Goal: Task Accomplishment & Management: Use online tool/utility

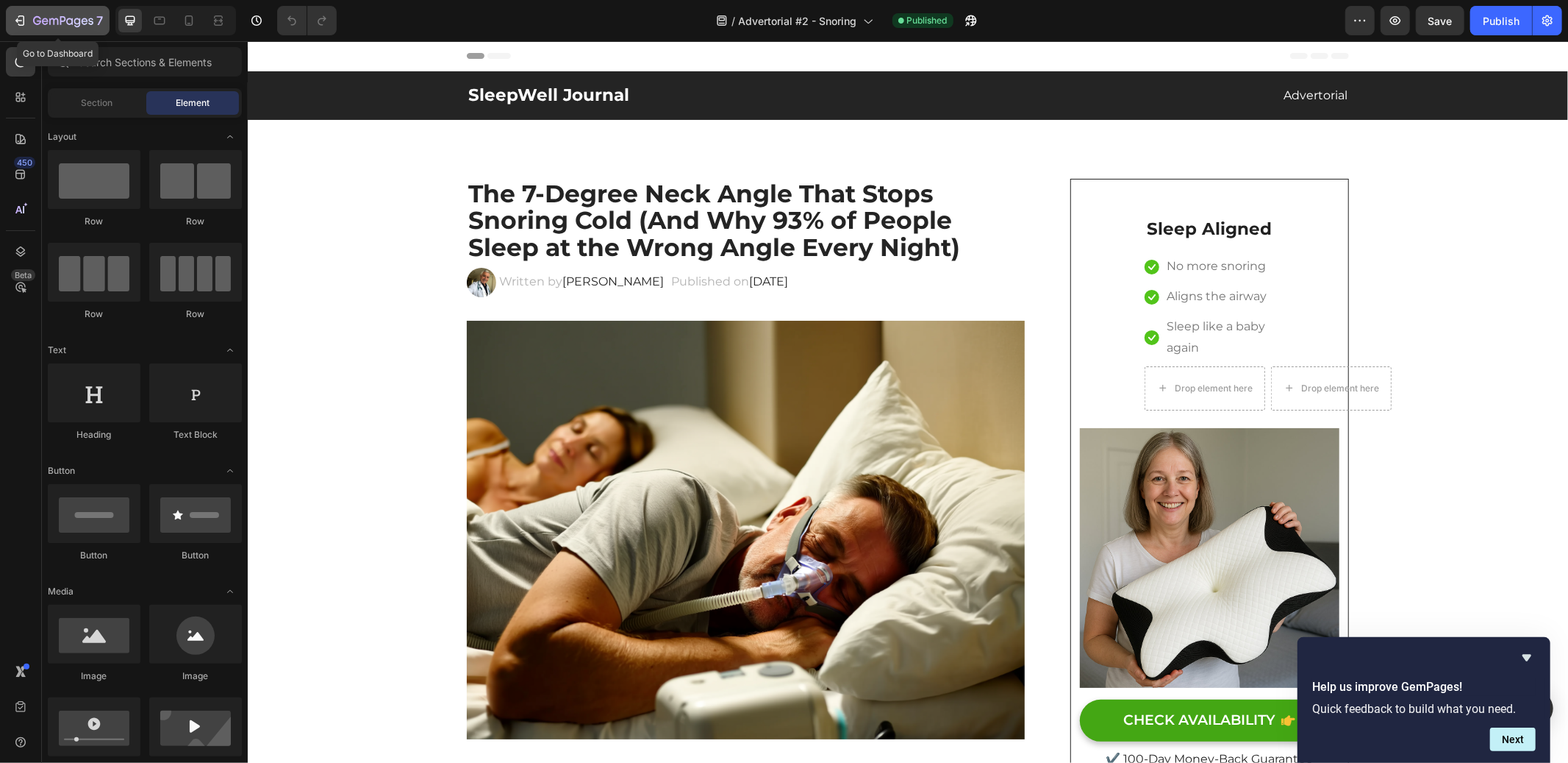
click at [13, 21] on icon "button" at bounding box center [20, 20] width 15 height 15
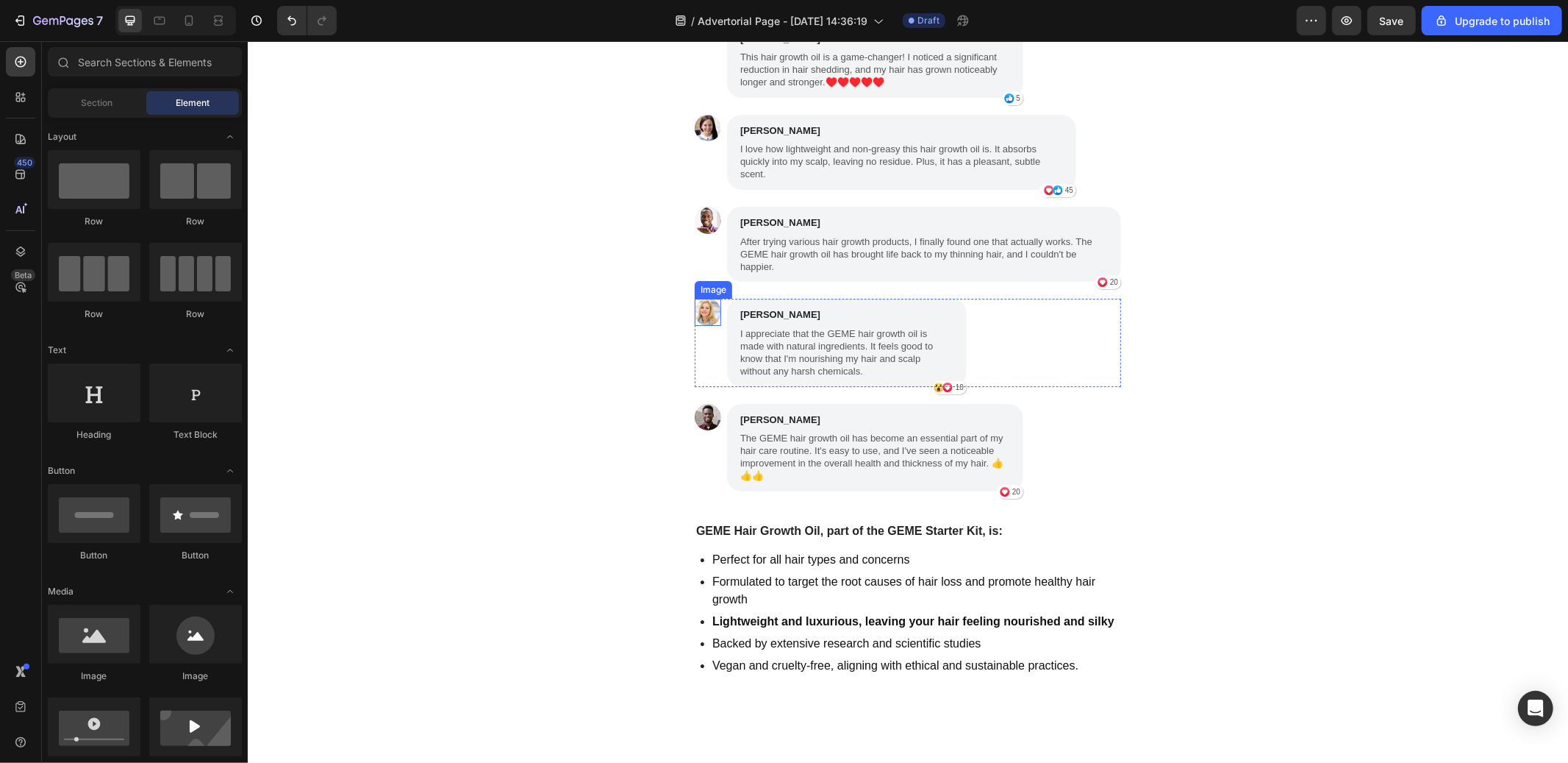
scroll to position [3076, 0]
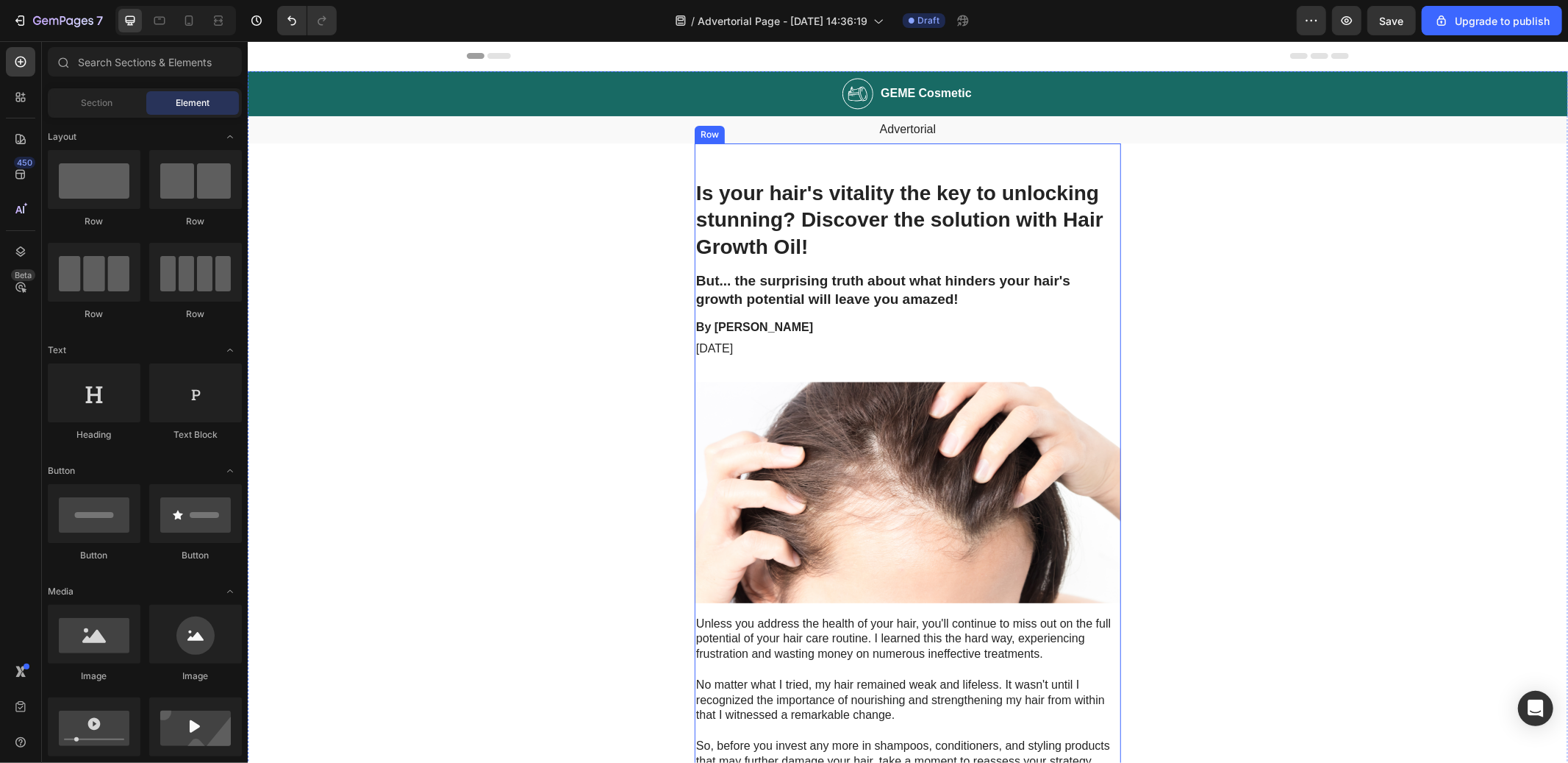
click at [767, 194] on h1 "Is your hair's vitality the key to unlocking stunning? Discover the solution wi…" at bounding box center [907, 219] width 426 height 83
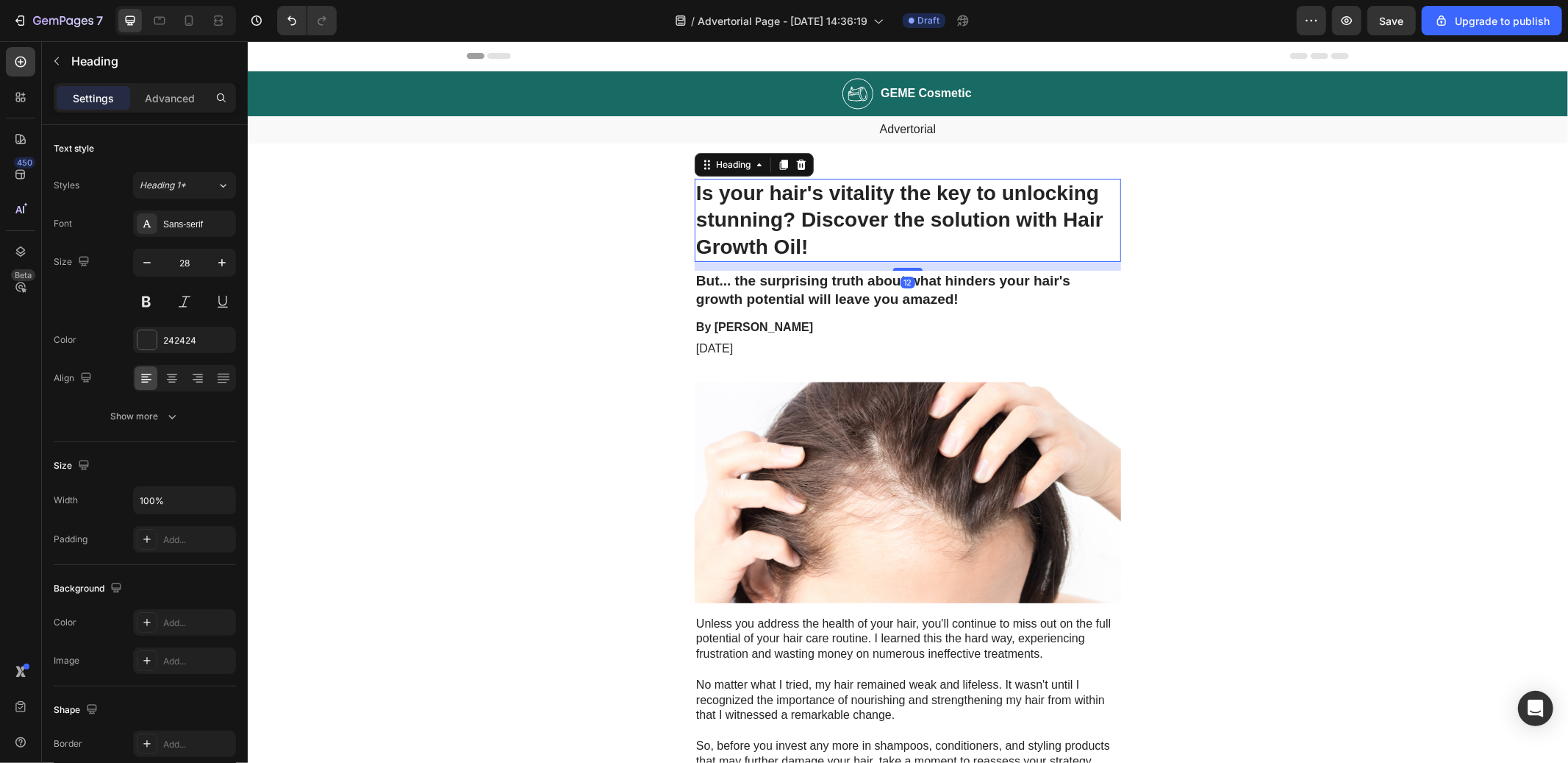
click at [767, 194] on h1 "Is your hair's vitality the key to unlocking stunning? Discover the solution wi…" at bounding box center [907, 219] width 426 height 83
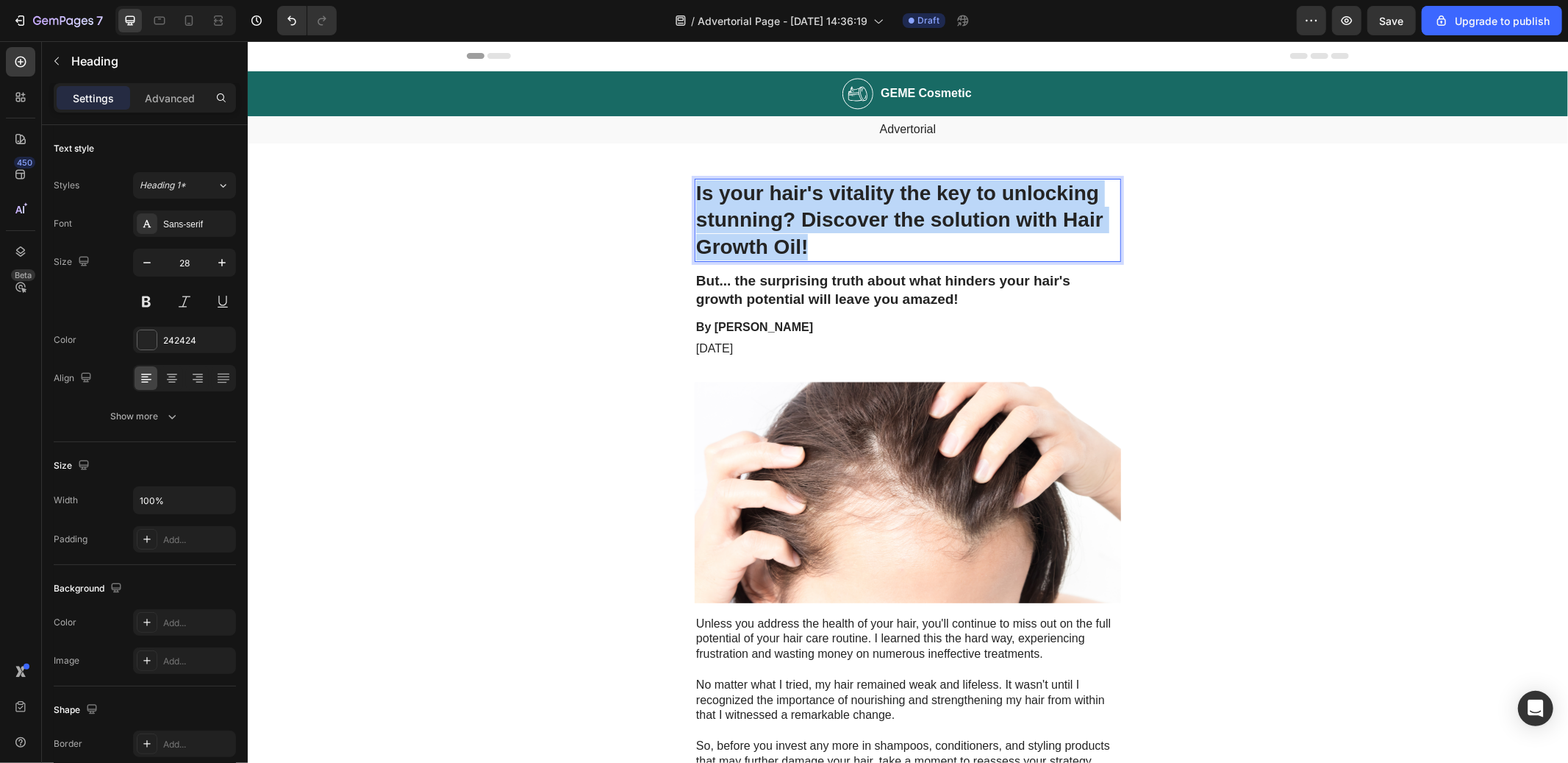
click at [767, 194] on p "Is your hair's vitality the key to unlocking stunning? Discover the solution wi…" at bounding box center [907, 219] width 424 height 80
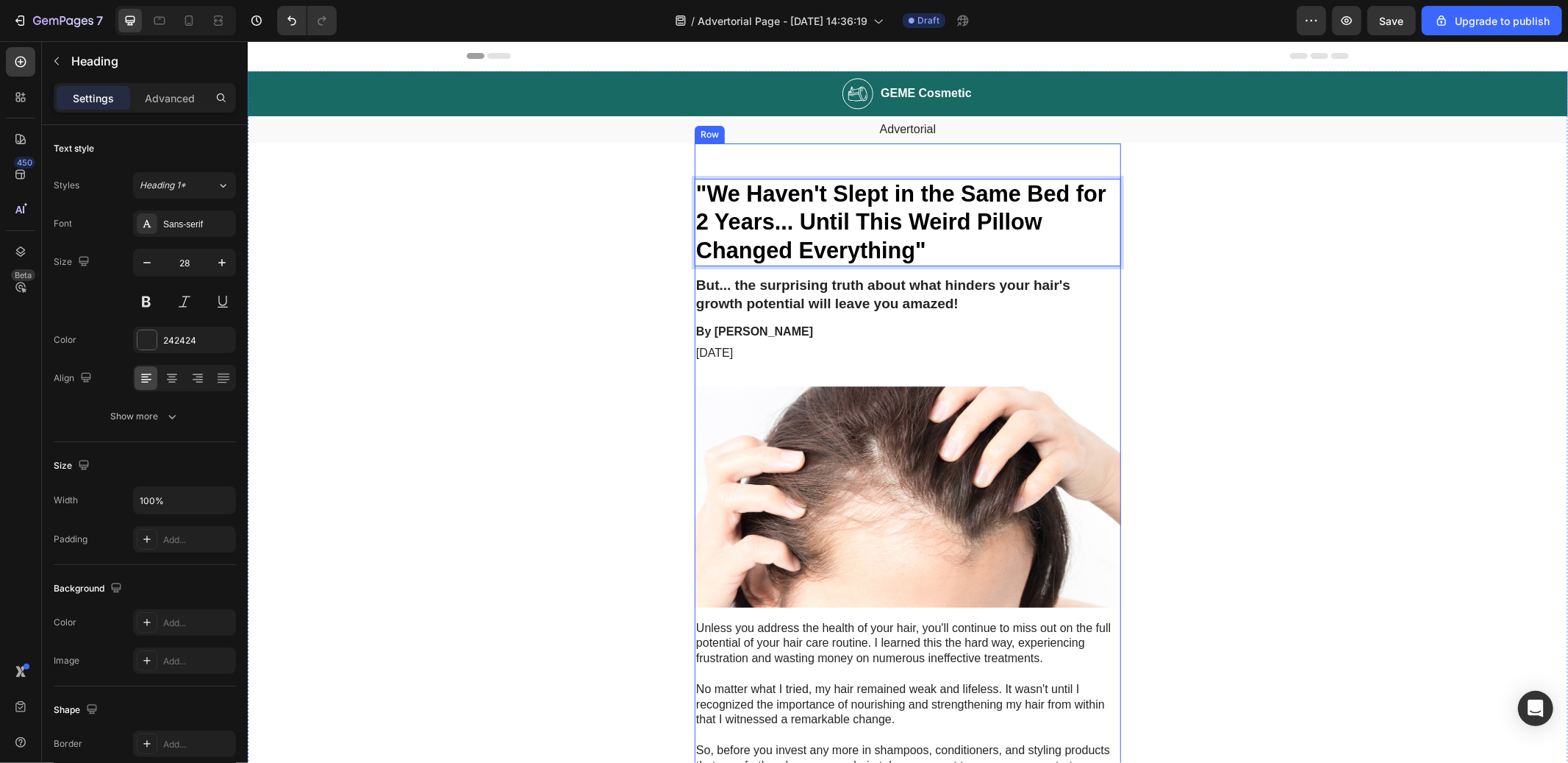
click at [830, 294] on h2 "But... the surprising truth about what hinders your hair's growth potential wil…" at bounding box center [907, 294] width 426 height 39
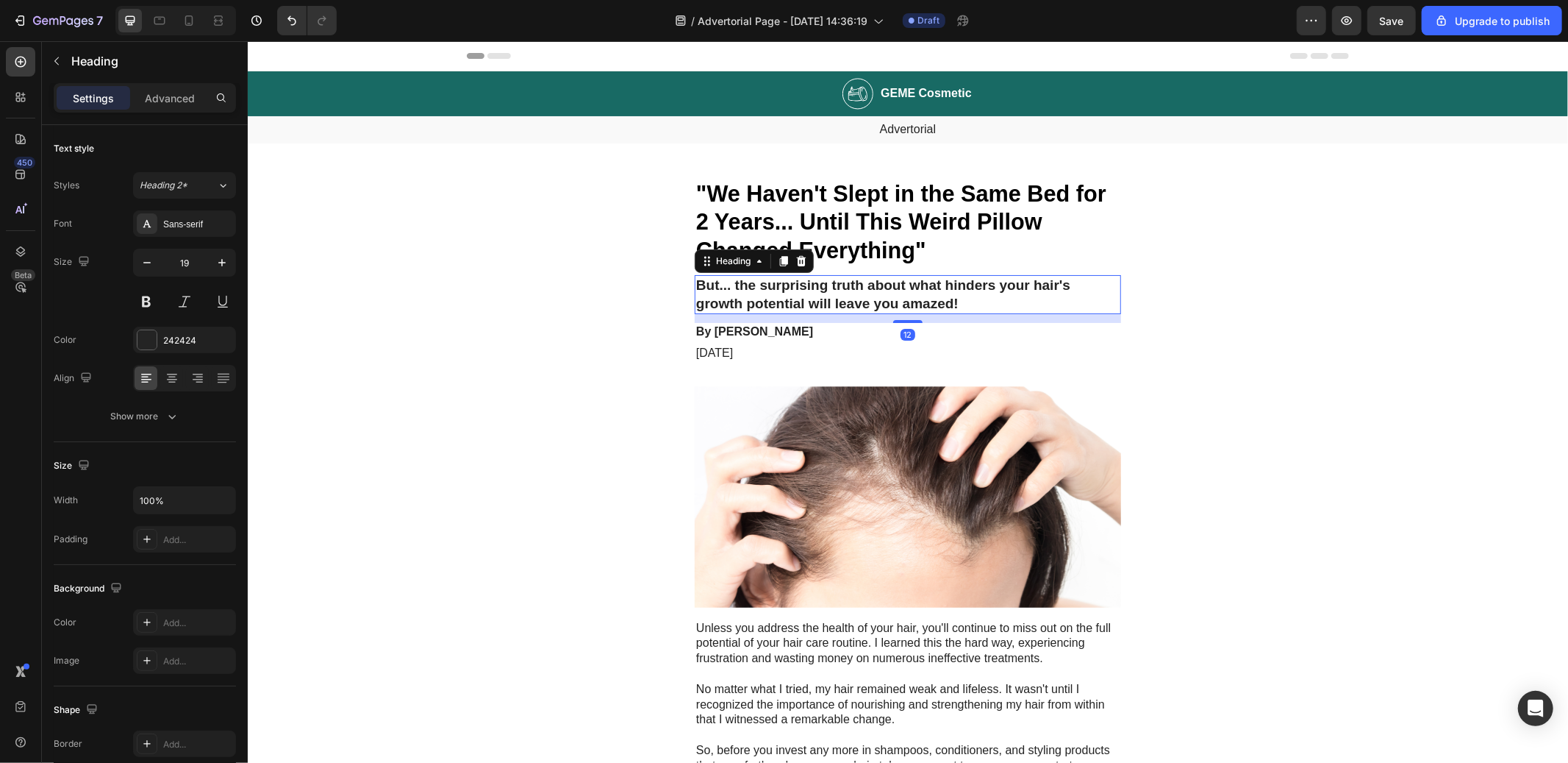
click at [830, 294] on h2 "But... the surprising truth about what hinders your hair's growth potential wil…" at bounding box center [907, 294] width 426 height 39
click at [776, 280] on p "But... the surprising truth about what hinders your hair's growth potential wil…" at bounding box center [907, 294] width 424 height 36
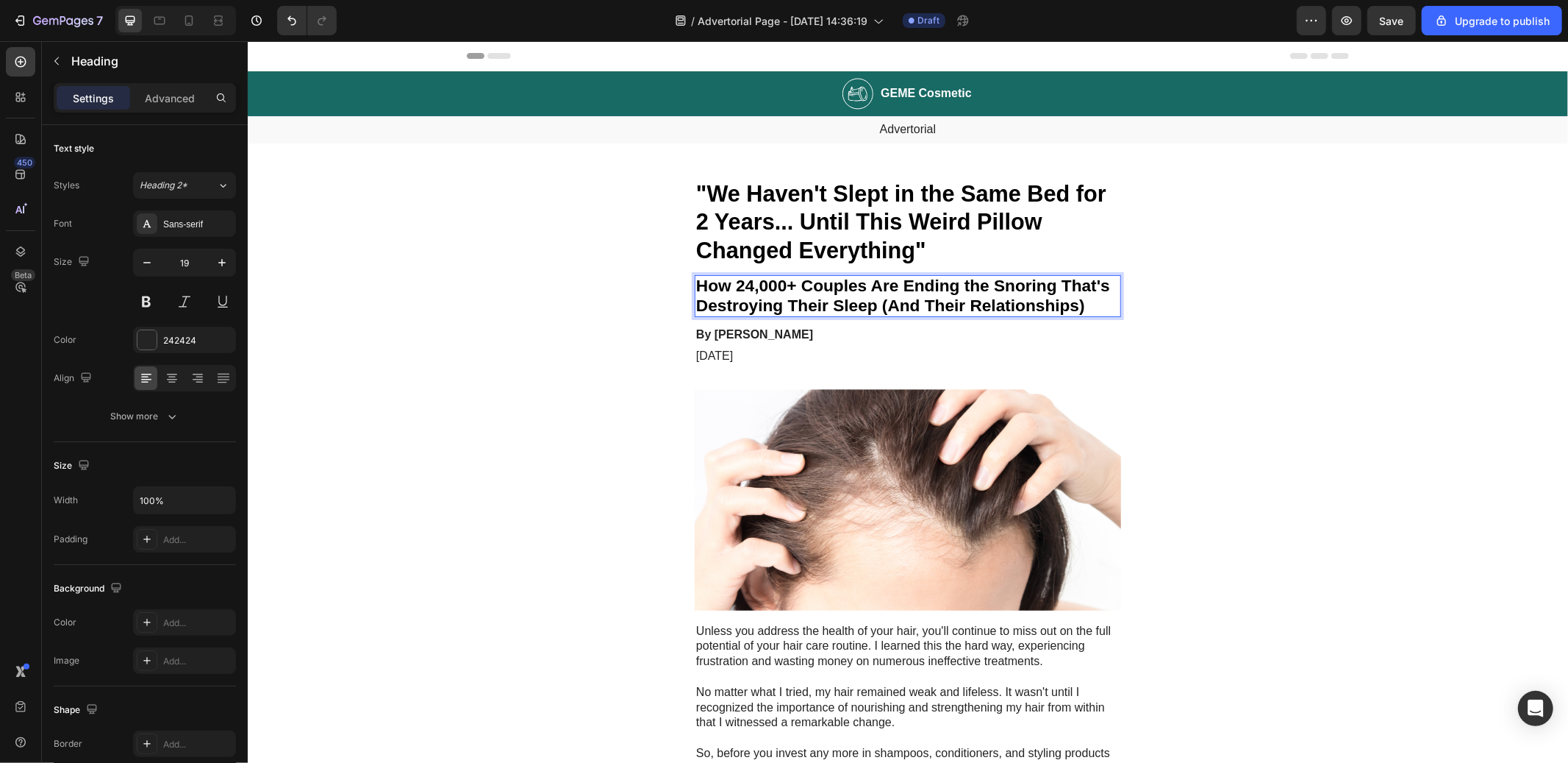
click at [779, 283] on strong "How 24,000+ Couples Are Ending the Snoring That's Destroying Their Sleep (And T…" at bounding box center [902, 294] width 414 height 39
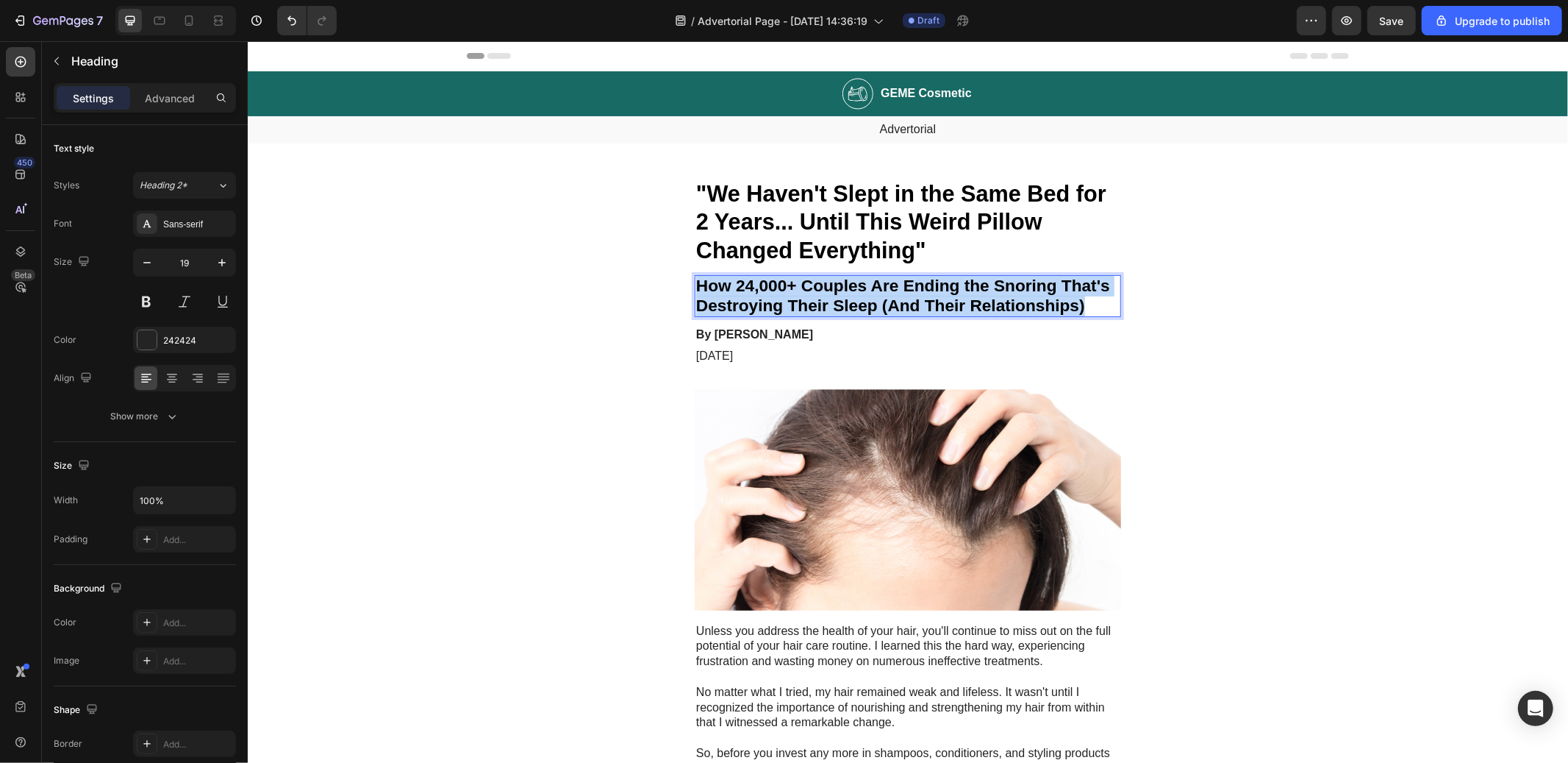
click at [779, 283] on strong "How 24,000+ Couples Are Ending the Snoring That's Destroying Their Sleep (And T…" at bounding box center [902, 294] width 414 height 39
click at [749, 336] on p "By Victoria Miller" at bounding box center [907, 334] width 424 height 16
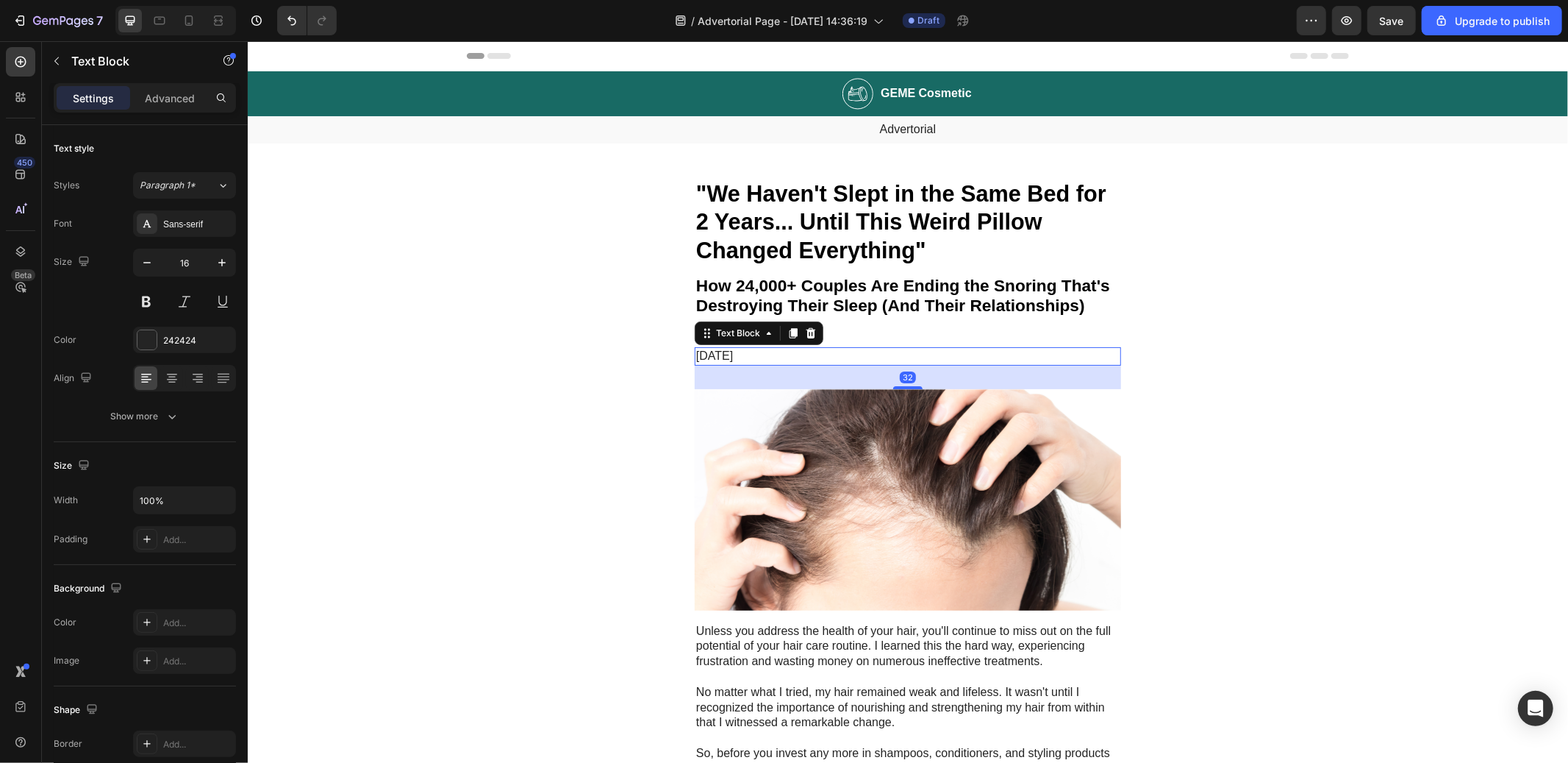
click at [745, 351] on p "November 6, 2023" at bounding box center [907, 356] width 424 height 16
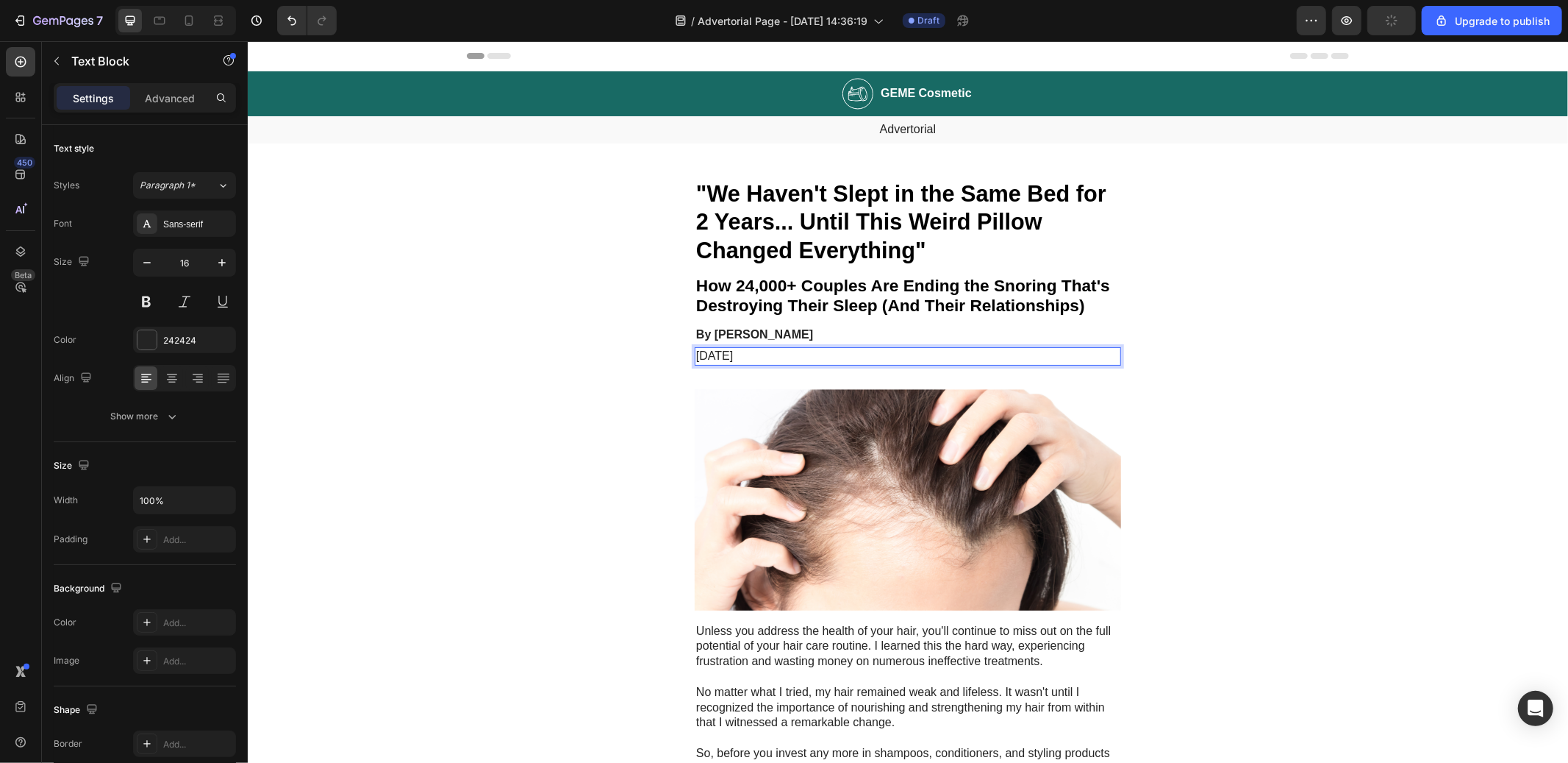
click at [752, 351] on p "November 6, 2023" at bounding box center [907, 356] width 424 height 16
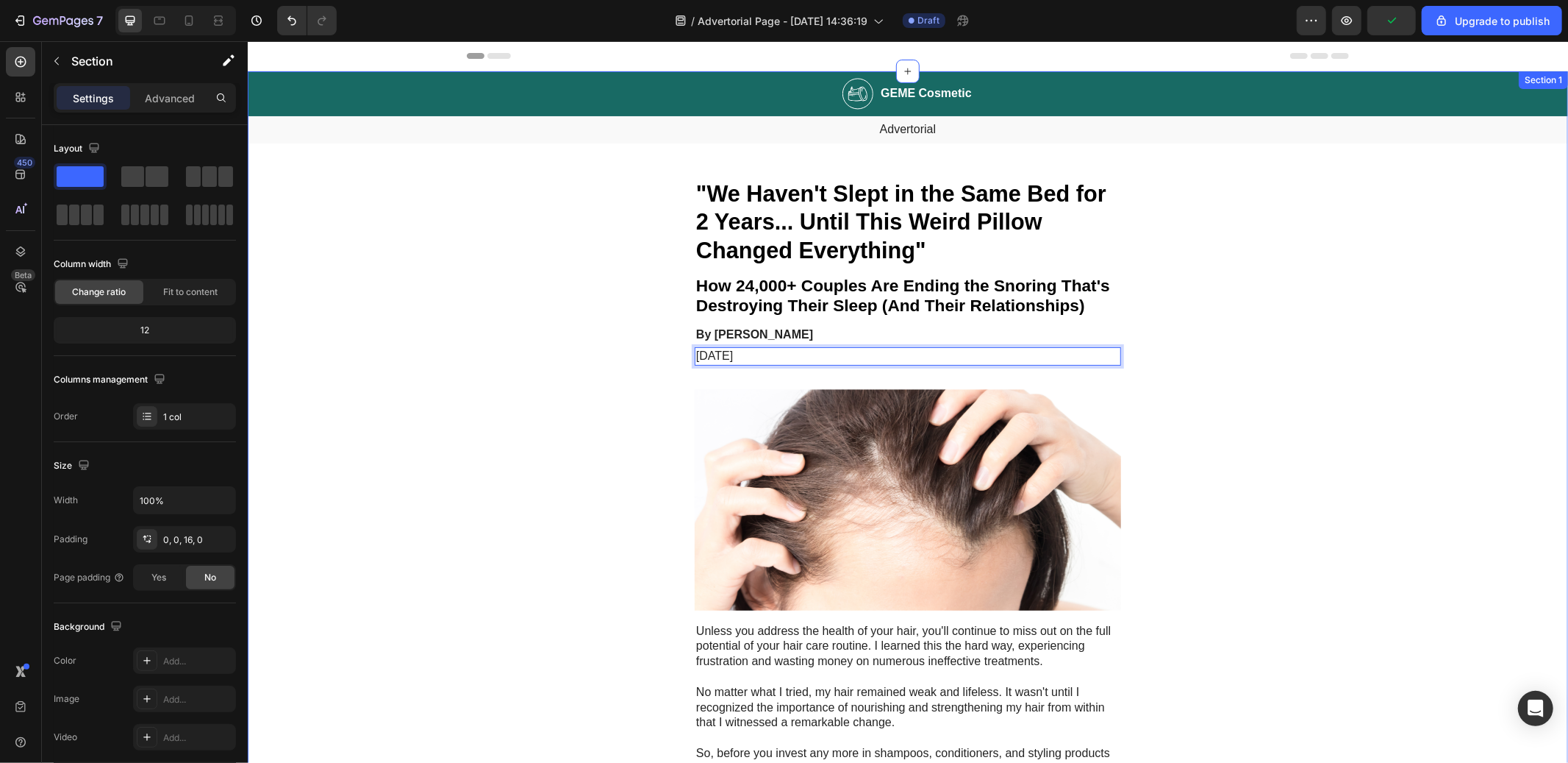
click at [707, 354] on p "November , 2023" at bounding box center [907, 356] width 424 height 16
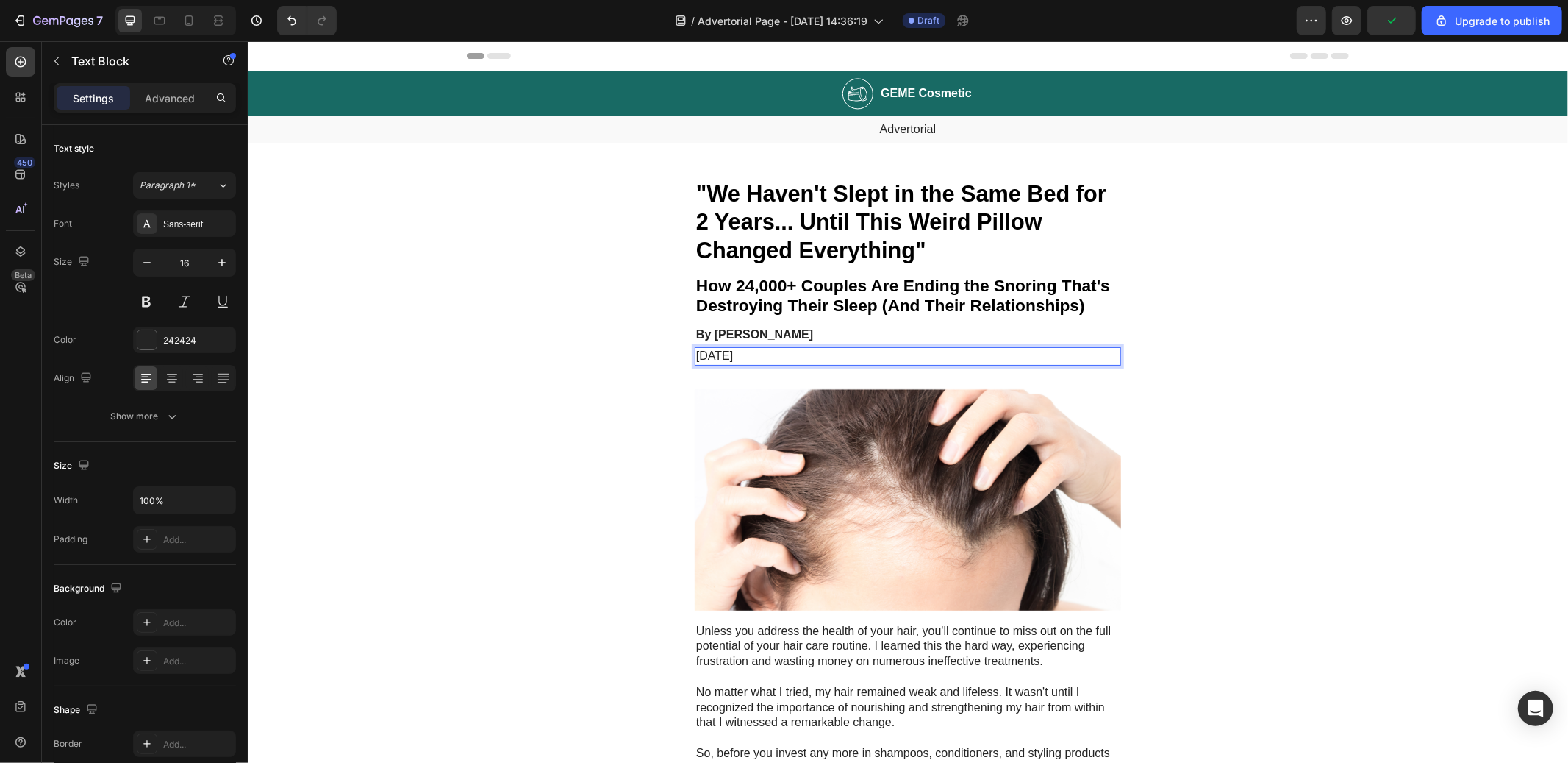
click at [707, 354] on p "November , 2023" at bounding box center [907, 356] width 424 height 16
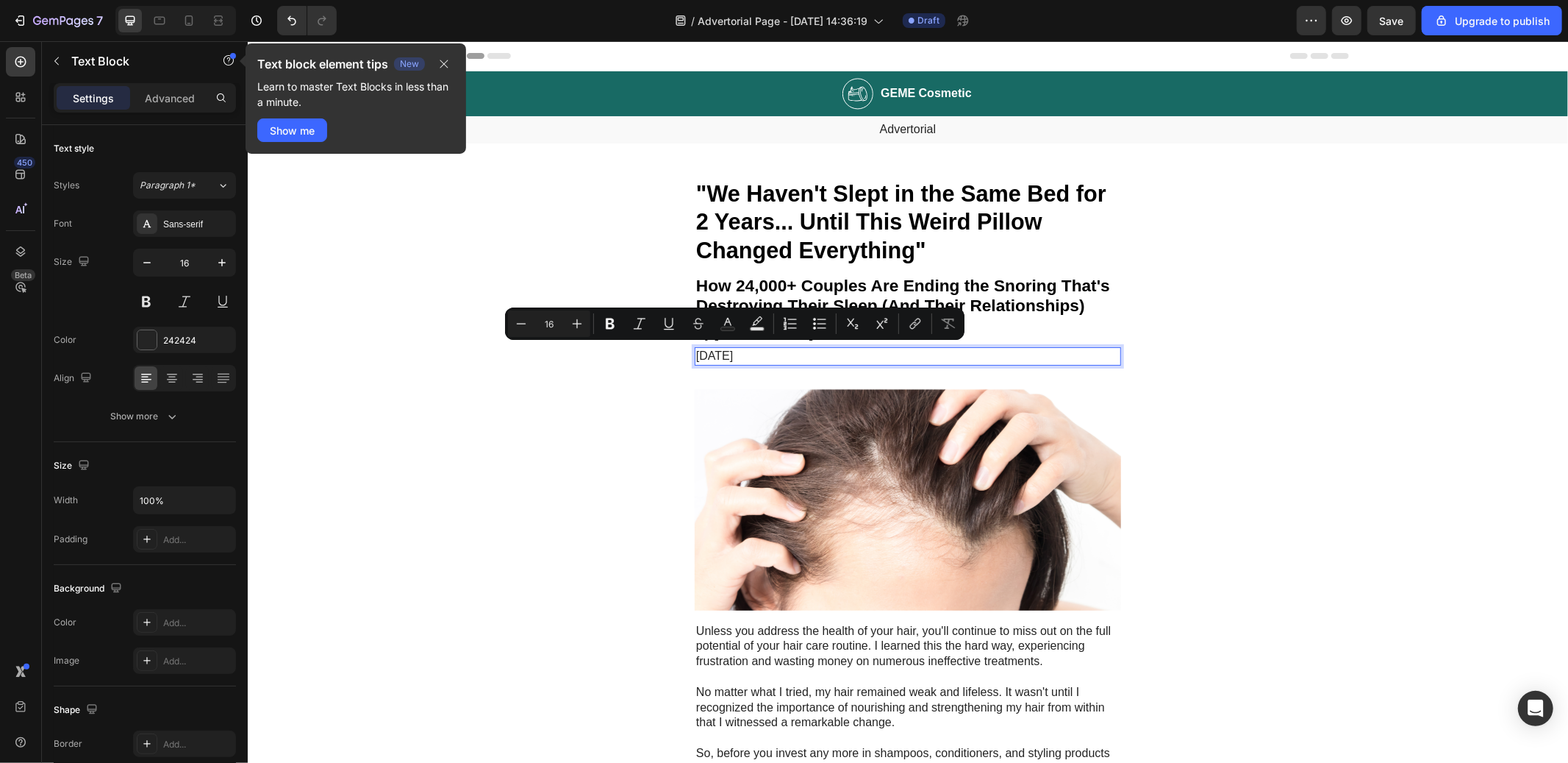
click at [714, 354] on p "November , 2023" at bounding box center [907, 356] width 424 height 16
click at [733, 353] on p "November , 2023" at bounding box center [907, 356] width 424 height 16
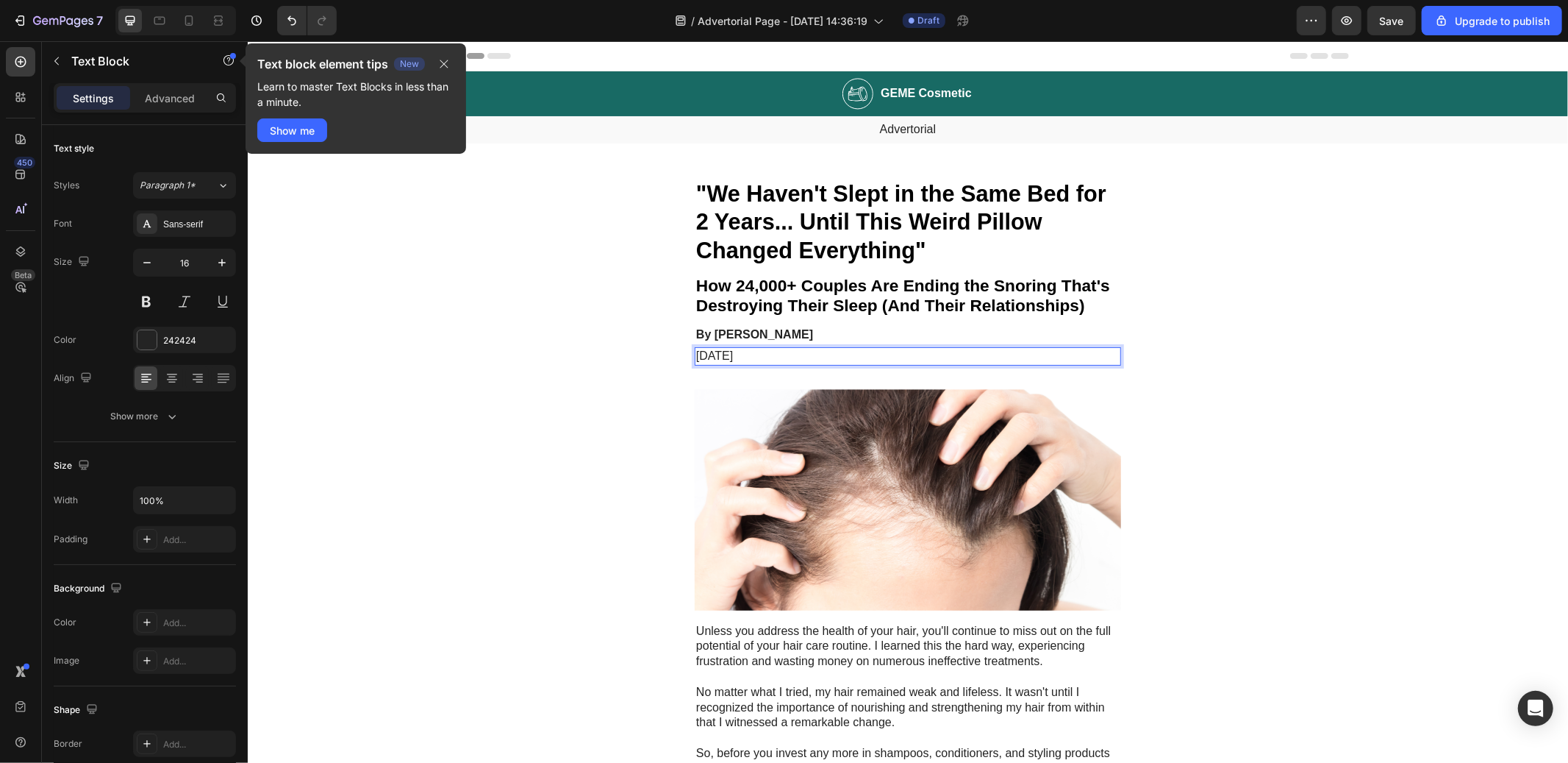
drag, startPoint x: 742, startPoint y: 352, endPoint x: 688, endPoint y: 351, distance: 54.0
click at [694, 351] on div "November , 2023" at bounding box center [907, 356] width 426 height 19
click at [830, 416] on img at bounding box center [907, 499] width 426 height 222
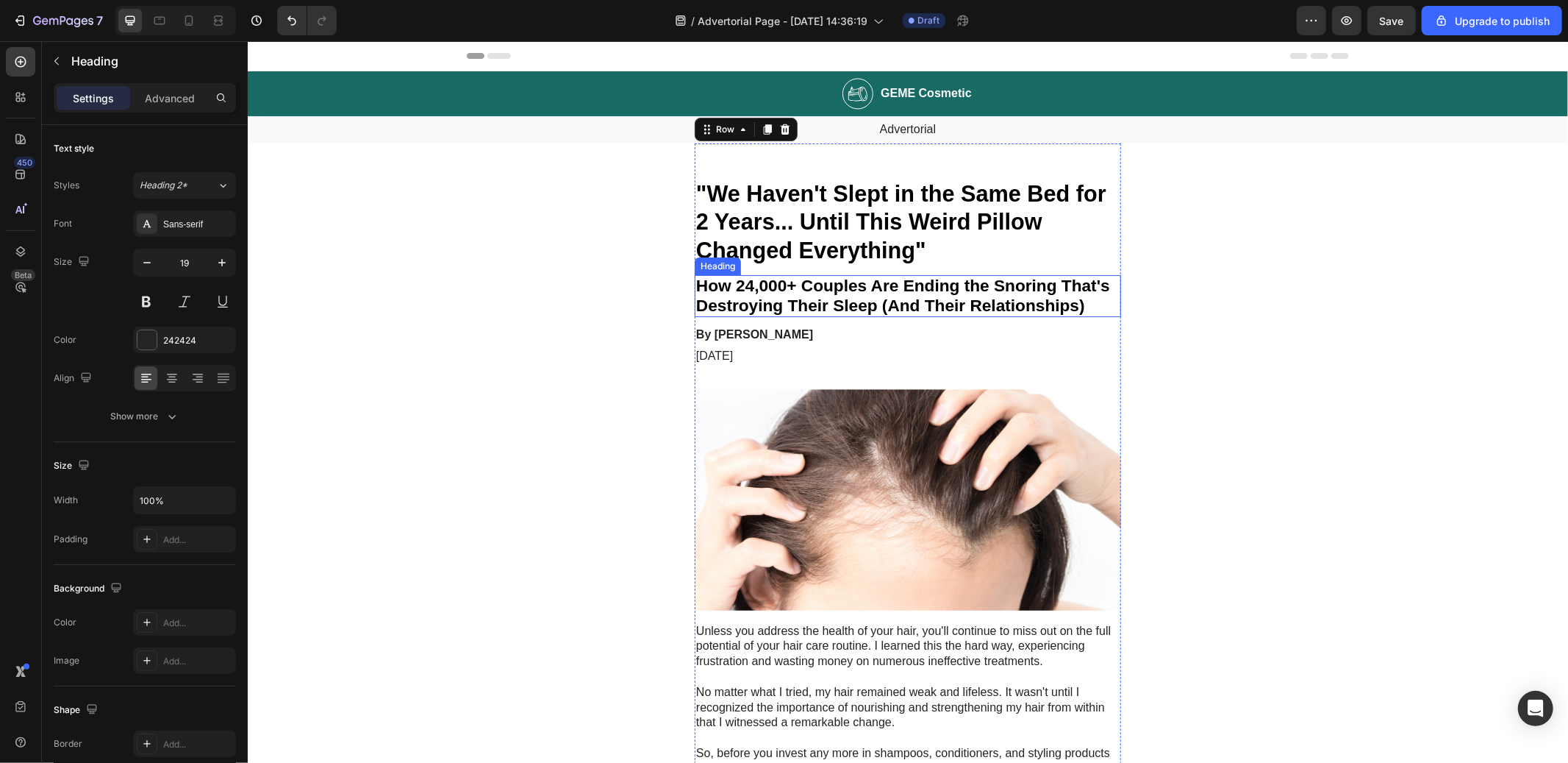
click at [827, 289] on strong "How 24,000+ Couples Are Ending the Snoring That's Destroying Their Sleep (And T…" at bounding box center [902, 294] width 414 height 39
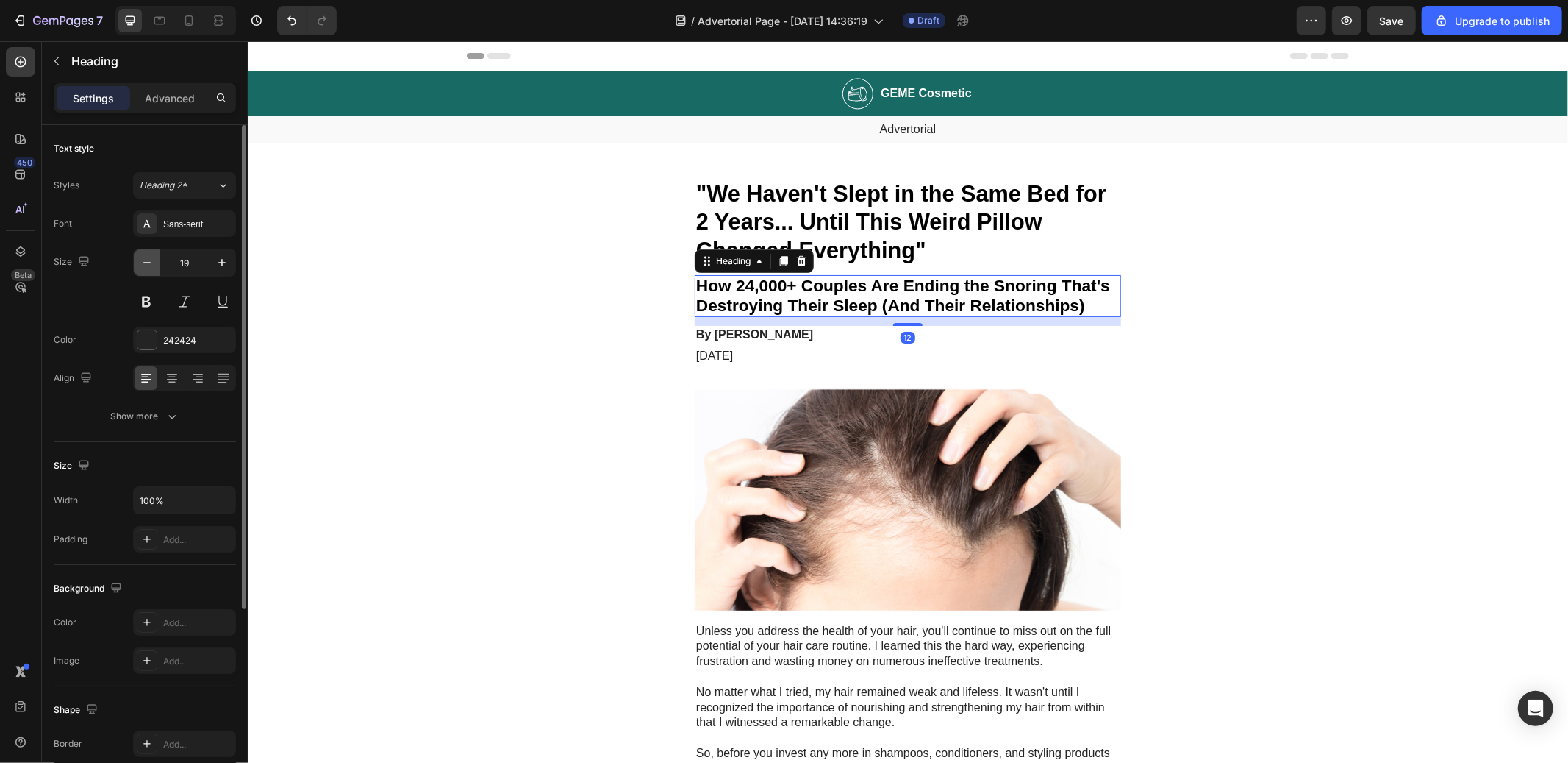
click at [150, 257] on icon "button" at bounding box center [147, 262] width 15 height 15
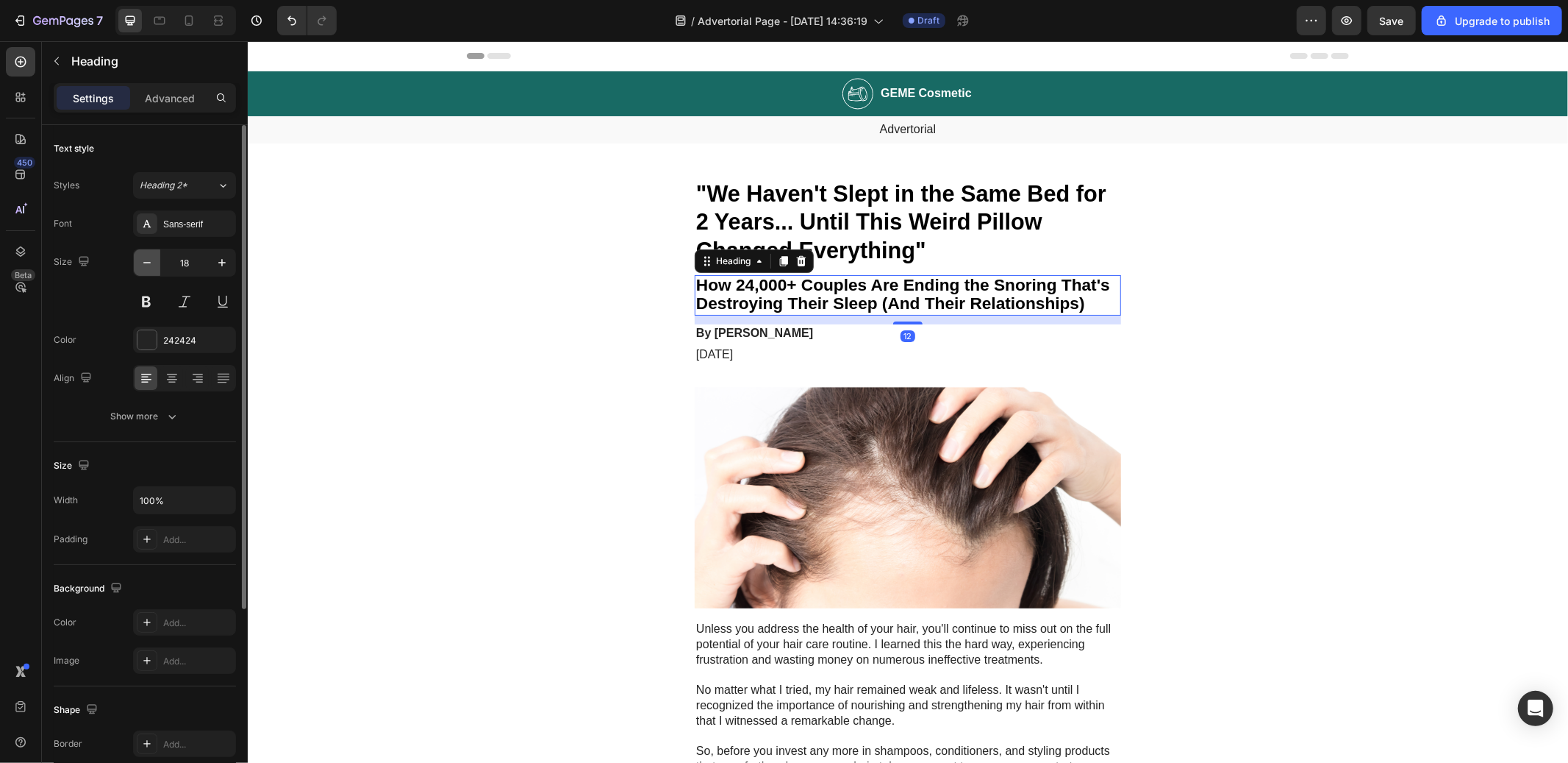
click at [150, 258] on icon "button" at bounding box center [147, 262] width 15 height 15
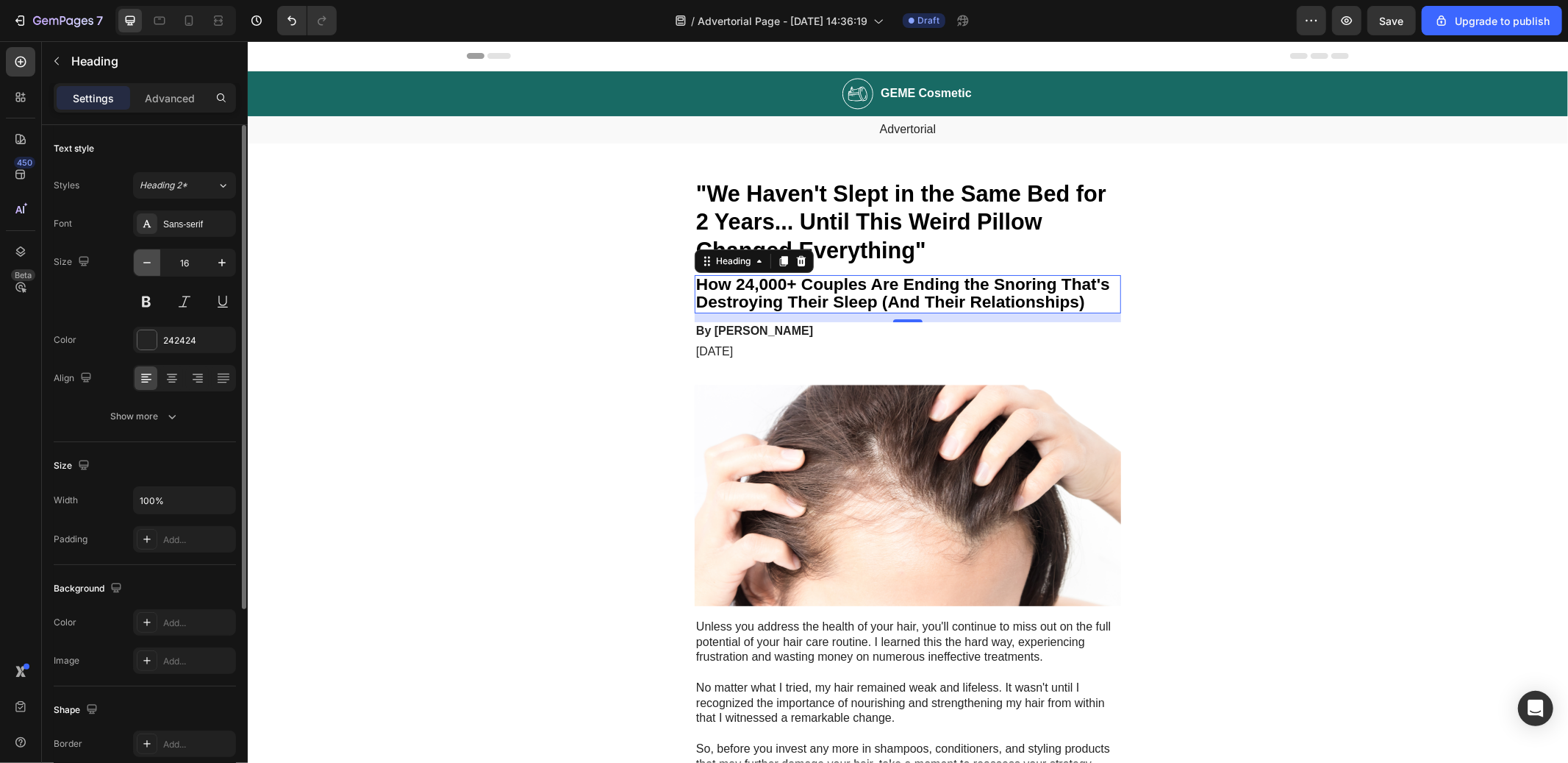
click at [150, 258] on icon "button" at bounding box center [147, 262] width 15 height 15
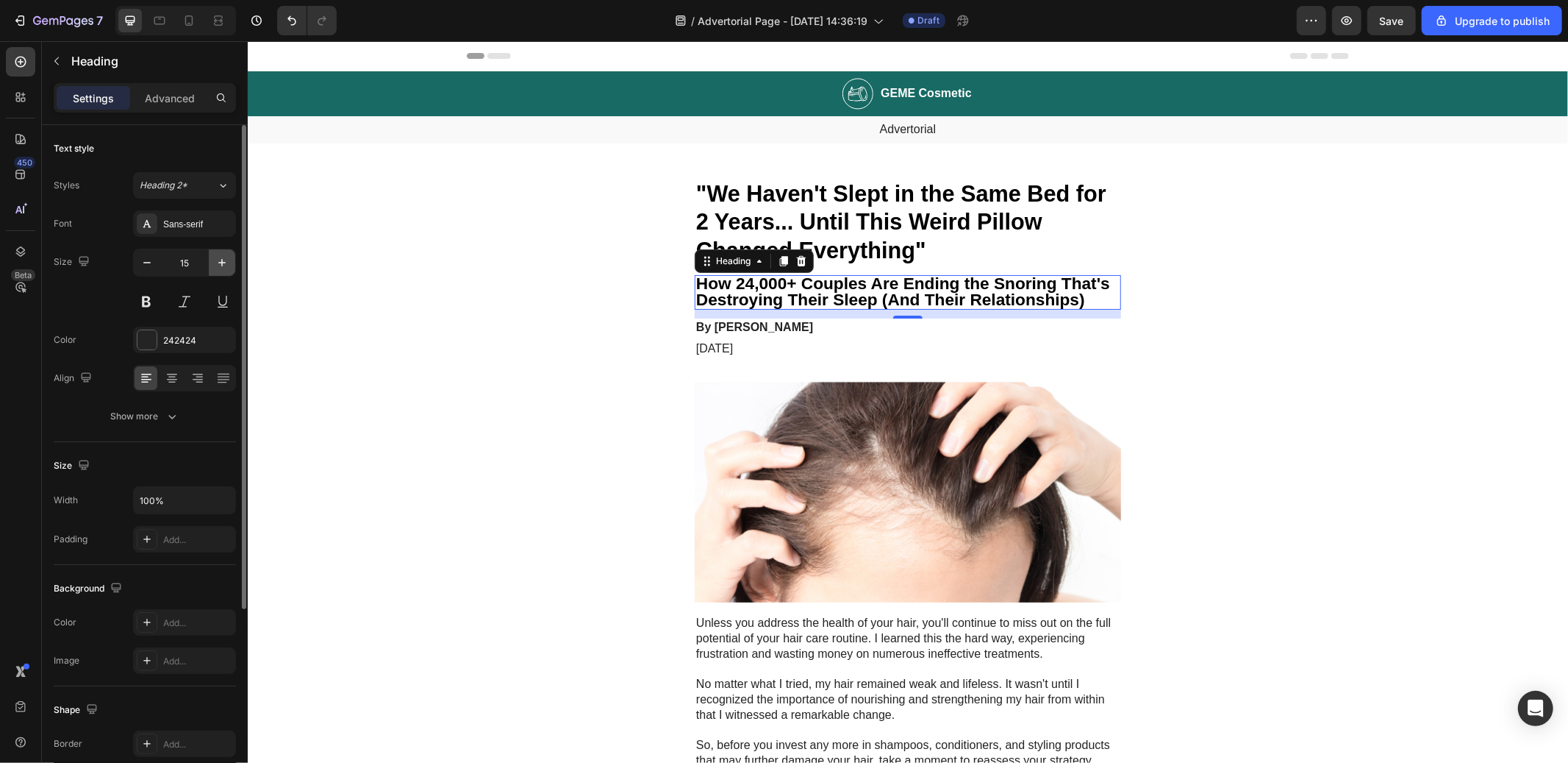
click at [219, 255] on icon "button" at bounding box center [222, 262] width 15 height 15
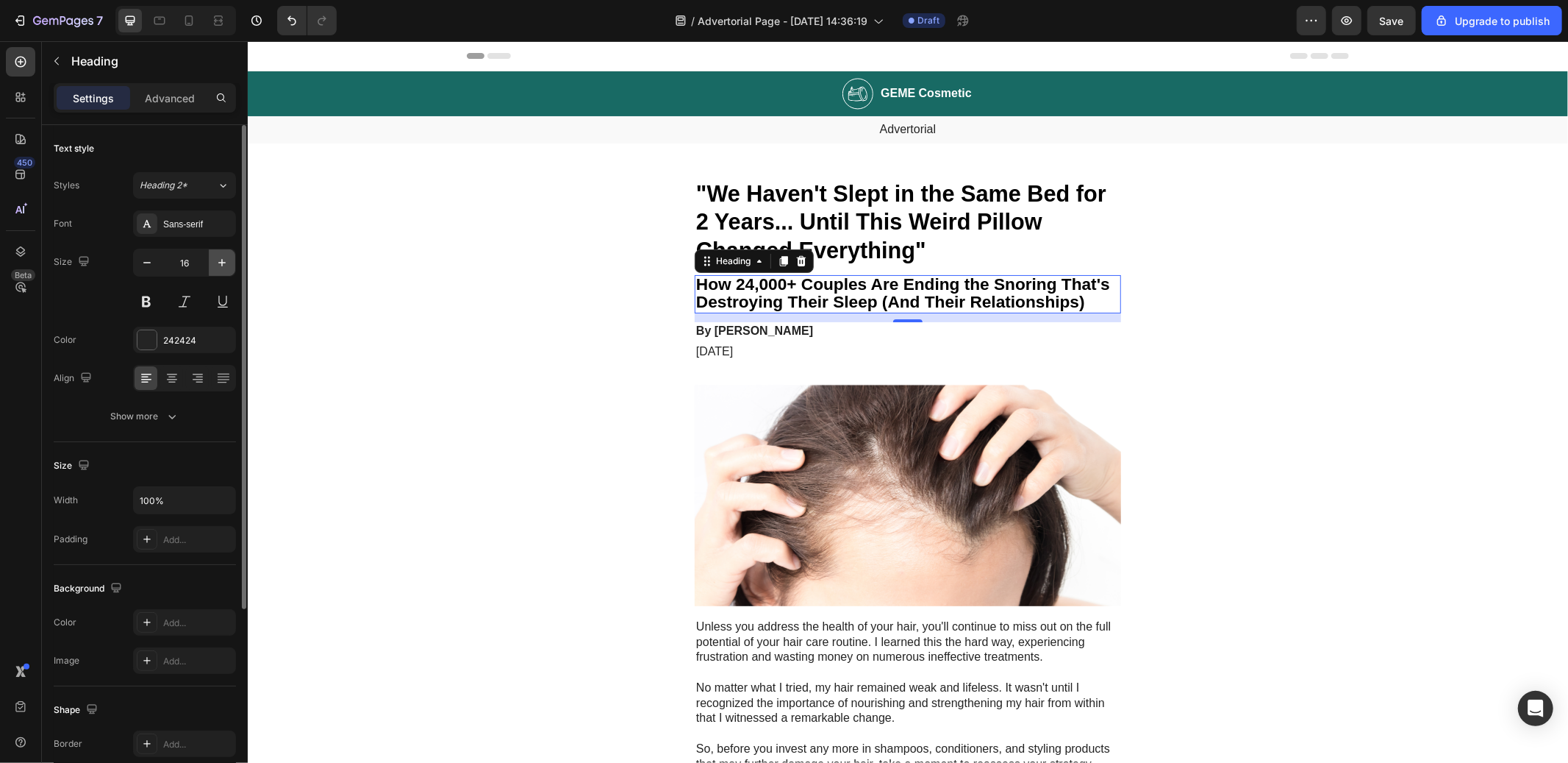
click at [219, 255] on icon "button" at bounding box center [222, 262] width 15 height 15
type input "18"
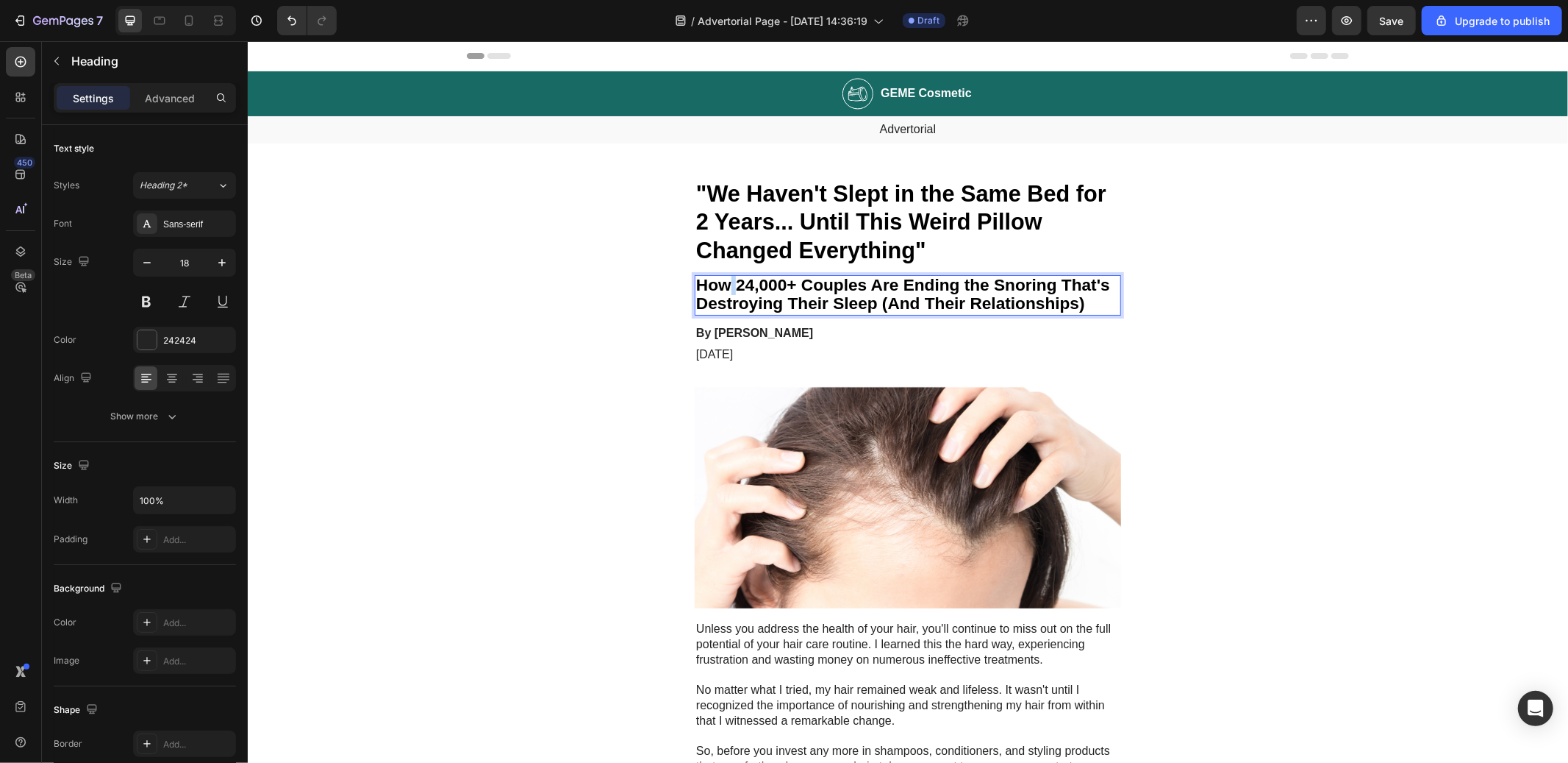
click at [719, 291] on strong "How 24,000+ Couples Are Ending the Snoring That's Destroying Their Sleep (And T…" at bounding box center [902, 293] width 414 height 37
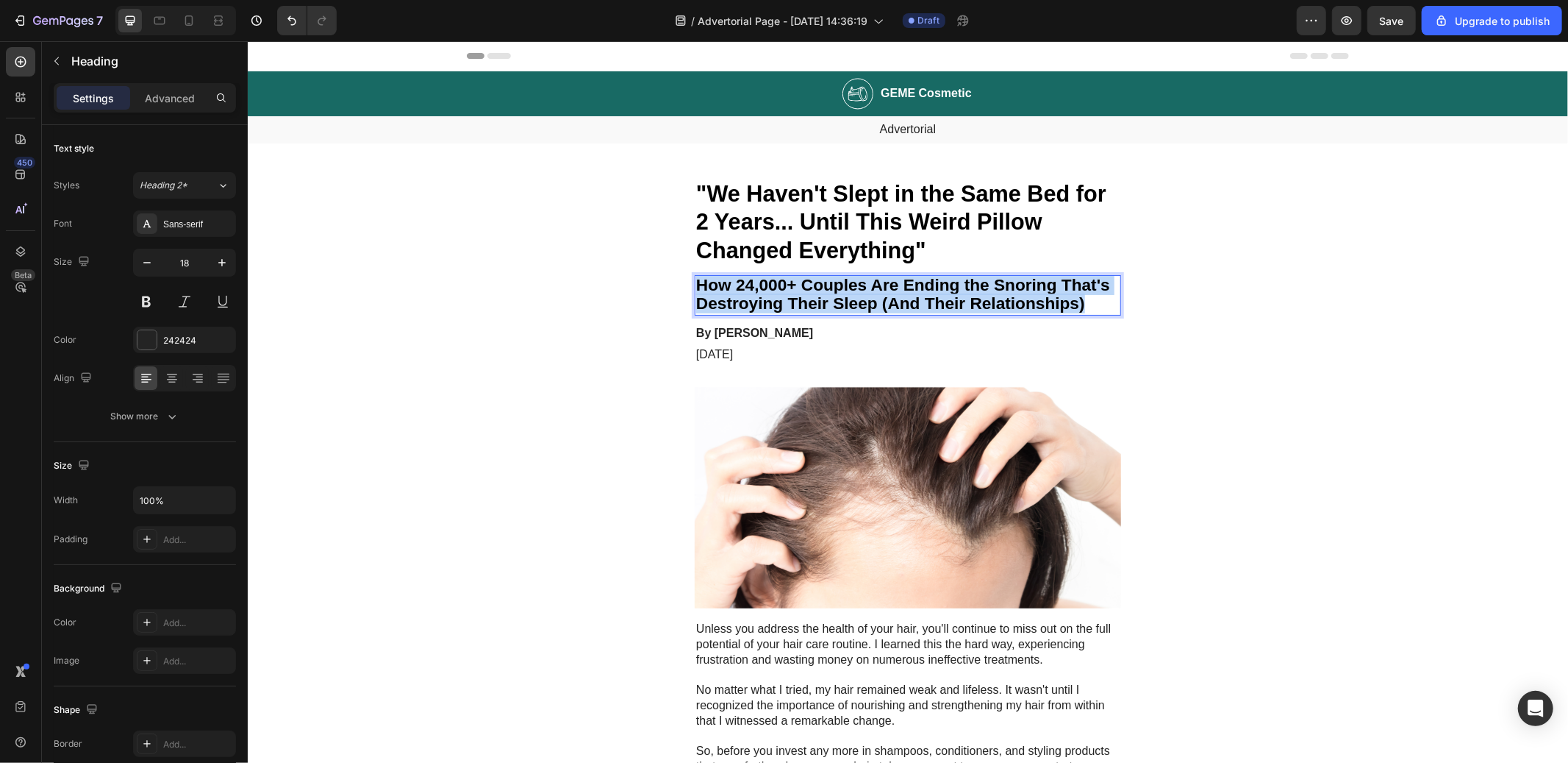
click at [719, 291] on strong "How 24,000+ Couples Are Ending the Snoring That's Destroying Their Sleep (And T…" at bounding box center [902, 293] width 414 height 37
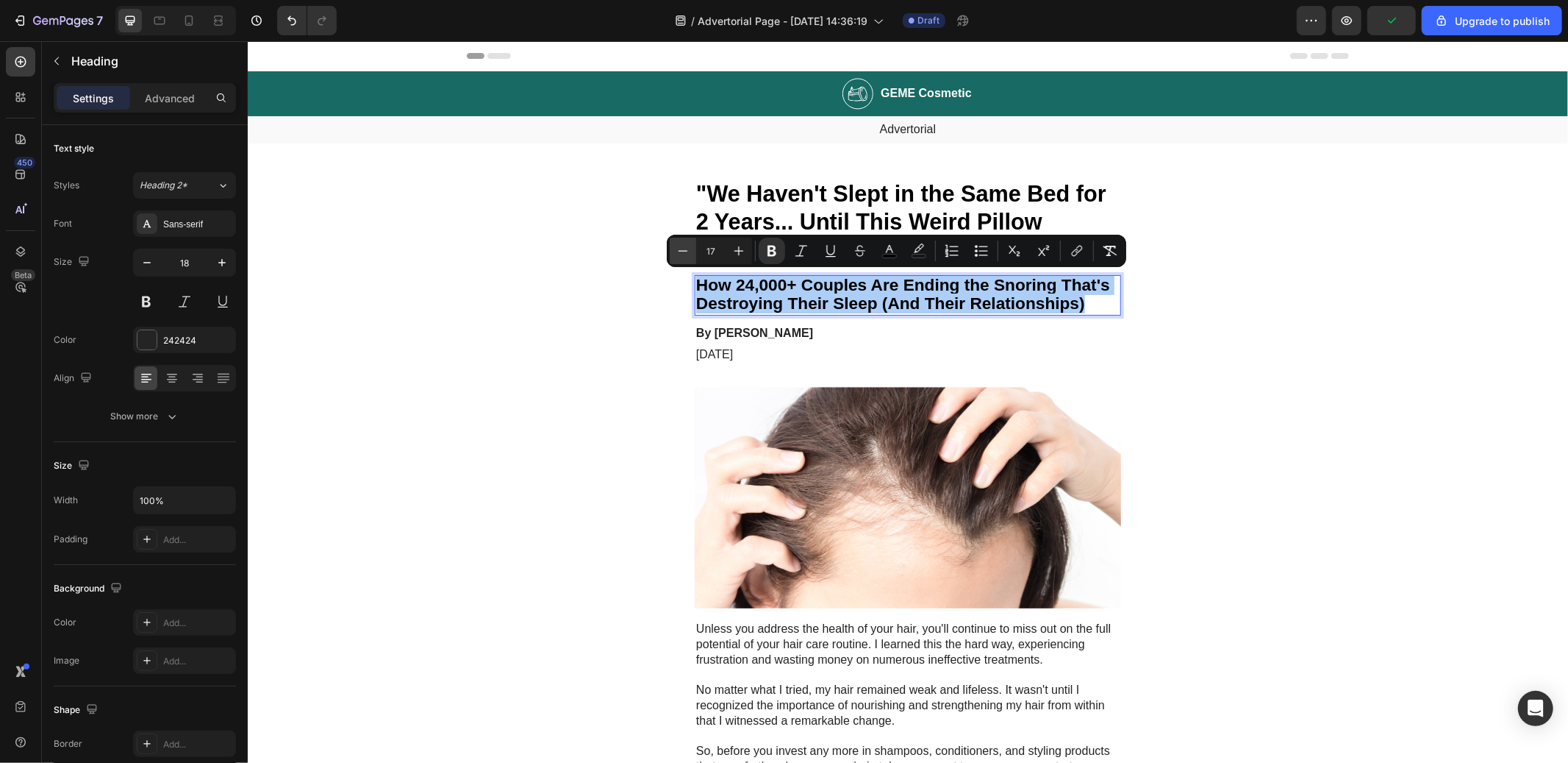
click at [687, 249] on icon "Editor contextual toolbar" at bounding box center [683, 251] width 15 height 15
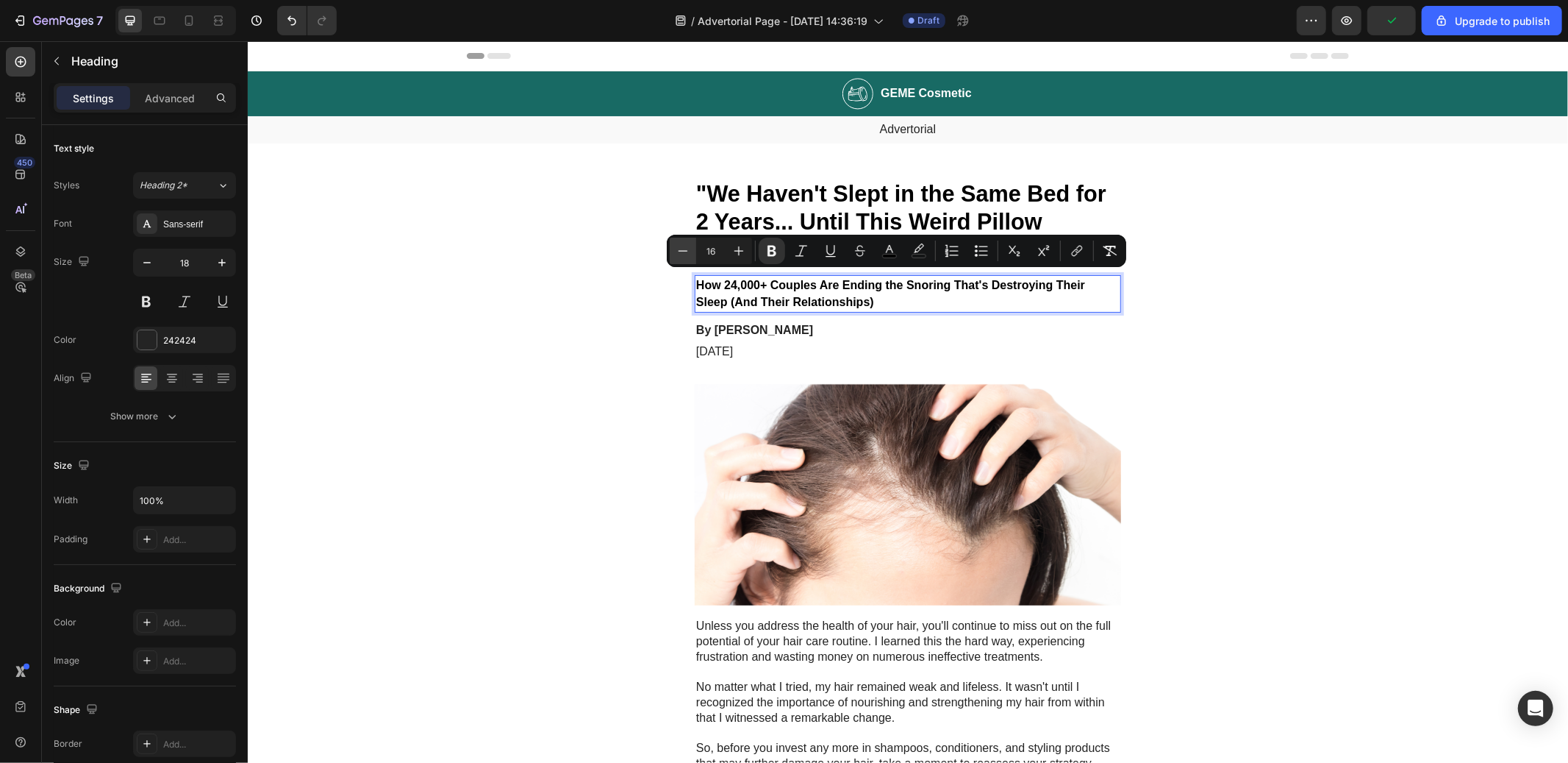
click at [687, 249] on icon "Editor contextual toolbar" at bounding box center [683, 251] width 15 height 15
type input "15"
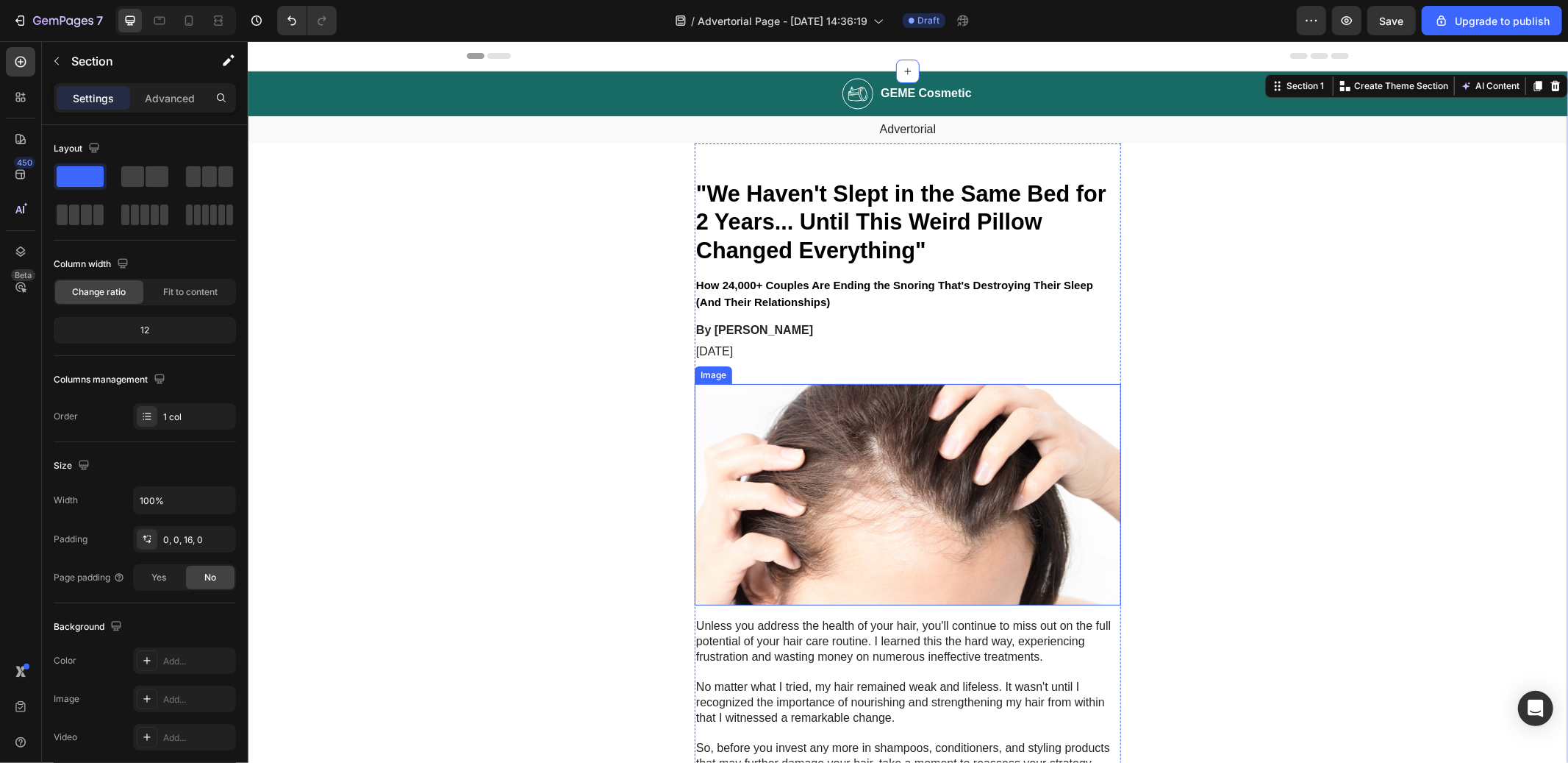
click at [816, 395] on img at bounding box center [907, 494] width 426 height 222
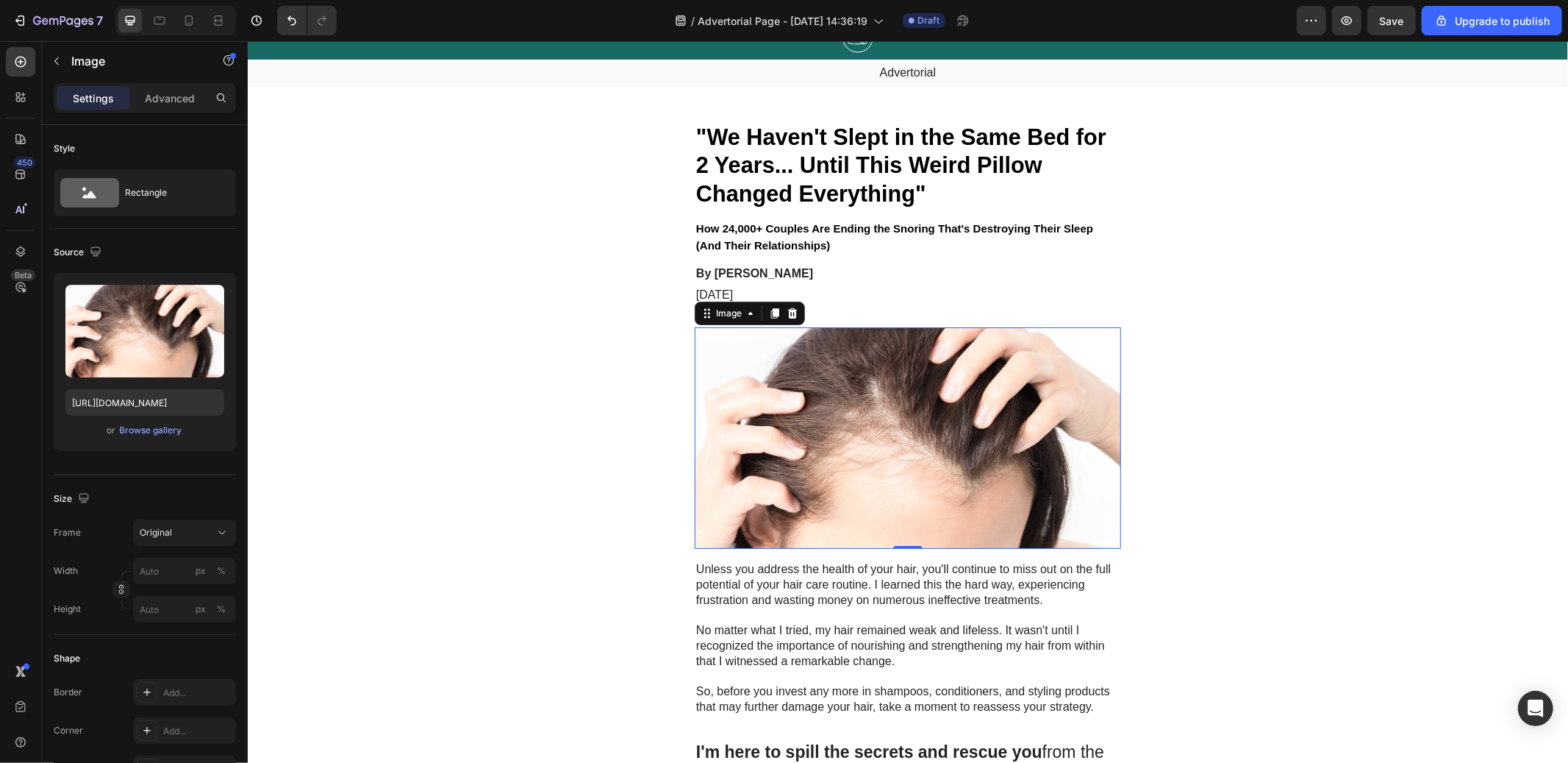
scroll to position [98, 0]
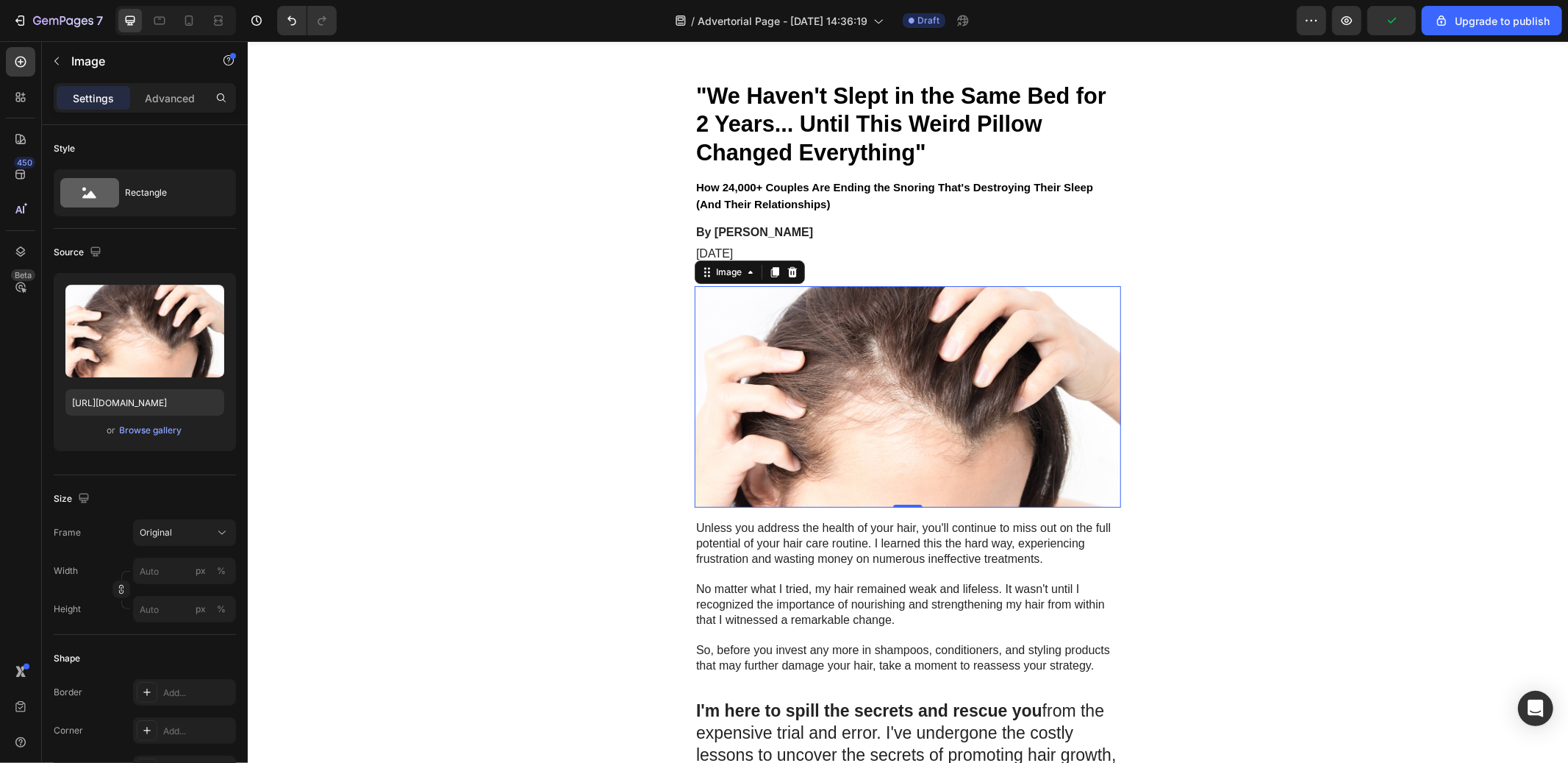
click at [778, 651] on p "So, before you invest any more in shampoos, conditioners, and styling products …" at bounding box center [907, 658] width 424 height 31
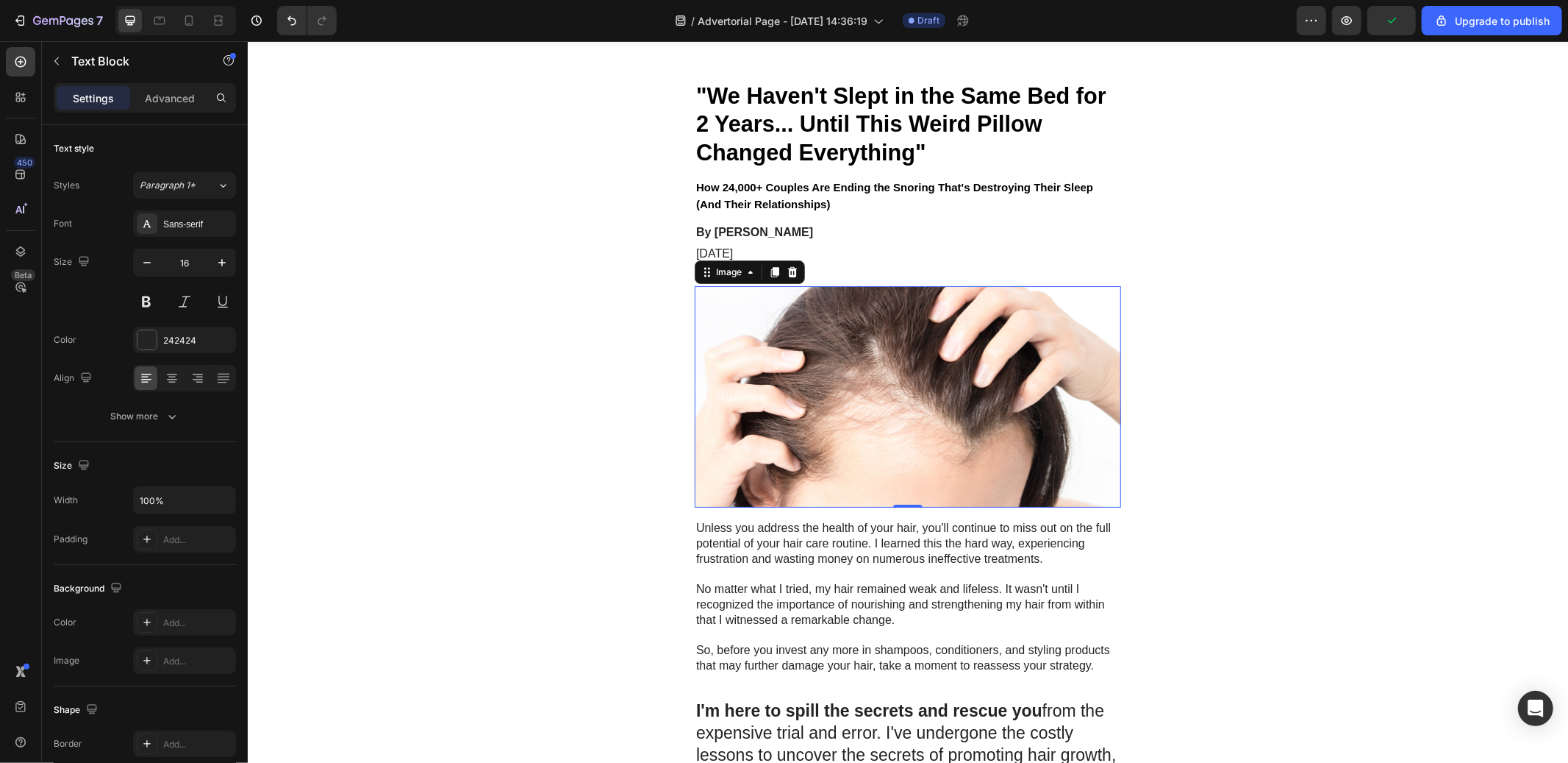
click at [778, 651] on p "So, before you invest any more in shampoos, conditioners, and styling products …" at bounding box center [907, 658] width 424 height 31
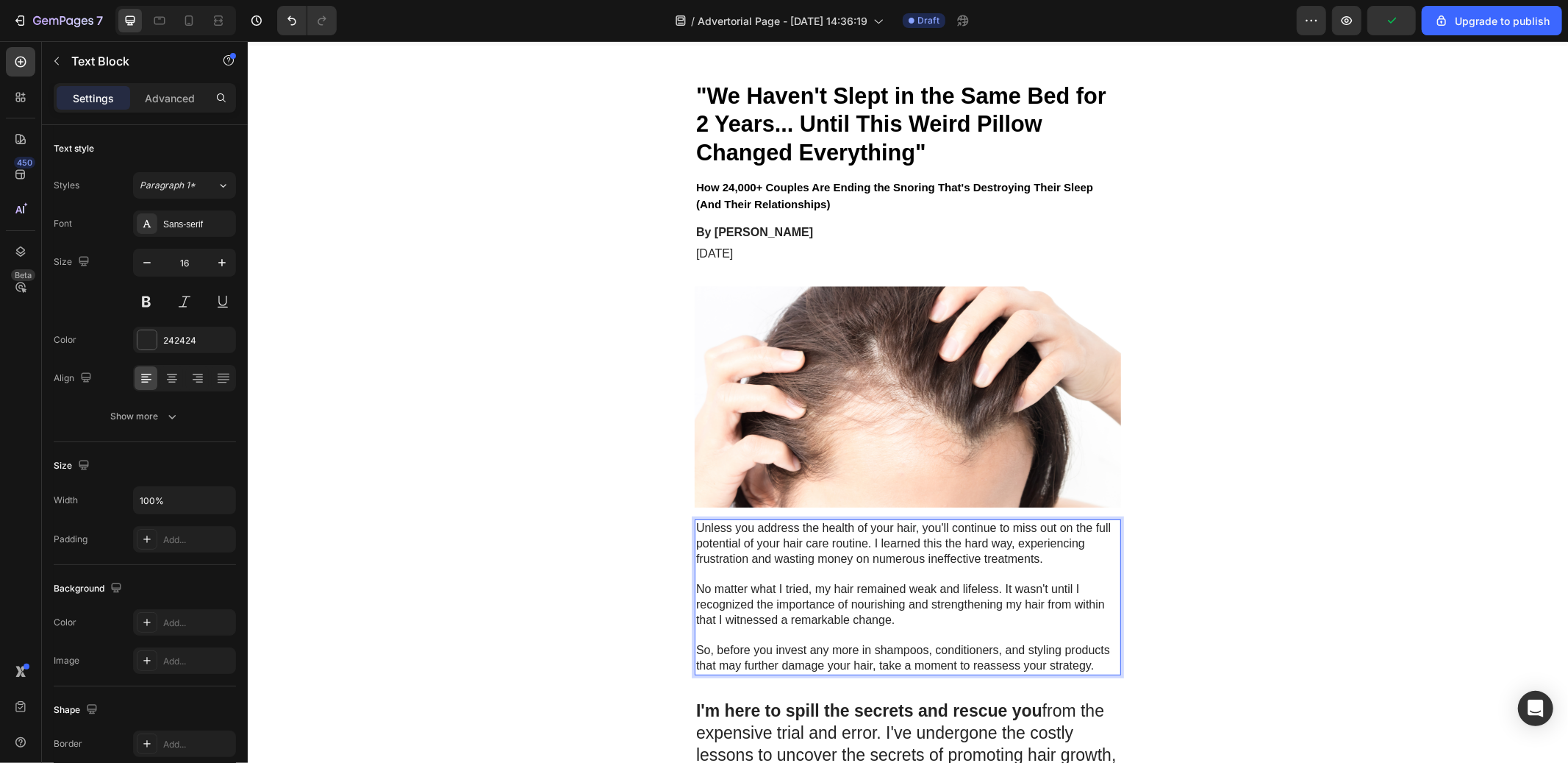
click at [785, 571] on p "Rich Text Editor. Editing area: main" at bounding box center [907, 573] width 424 height 16
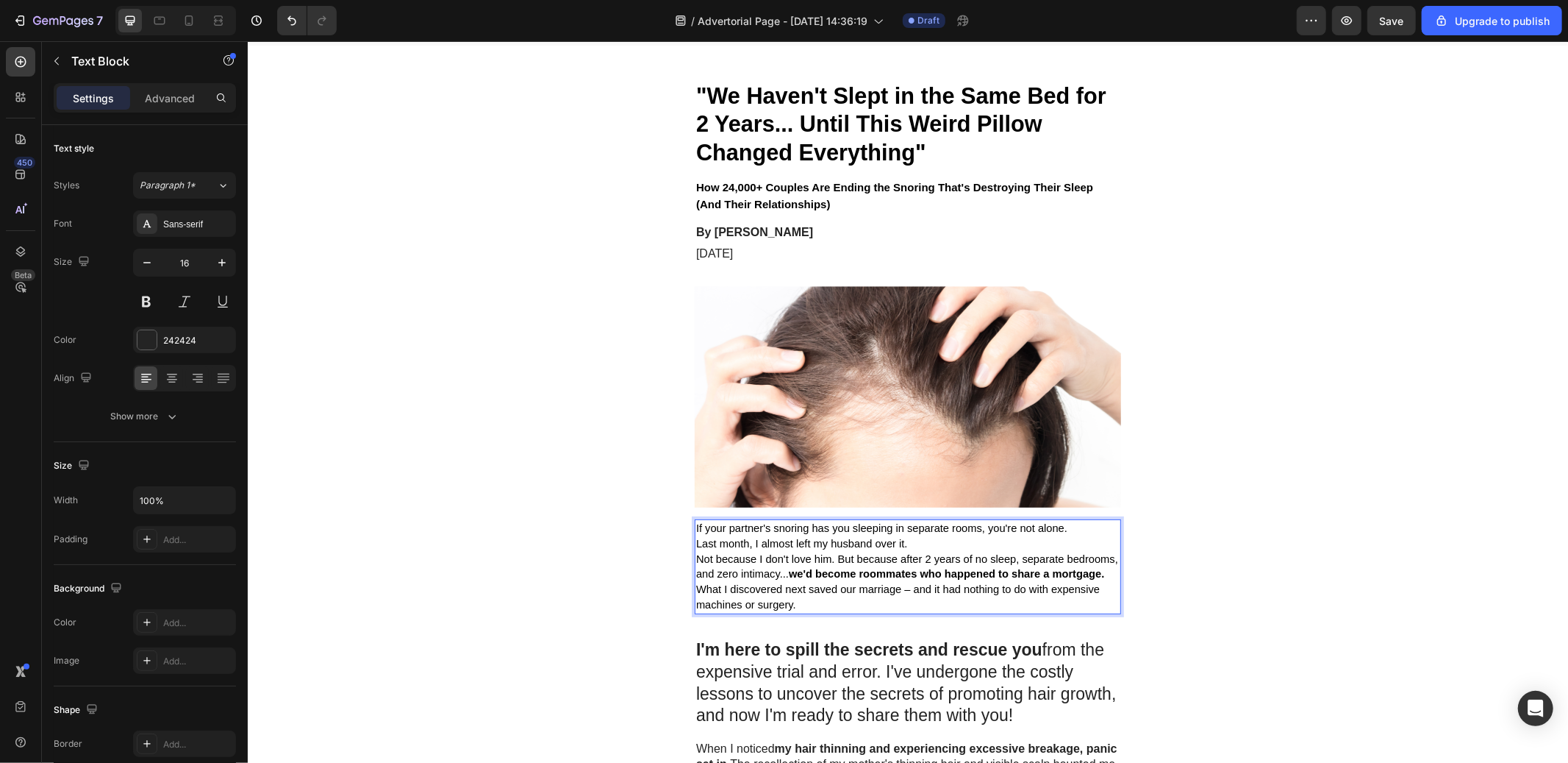
click at [913, 544] on p "Last month, I almost left my husband over it." at bounding box center [907, 544] width 424 height 16
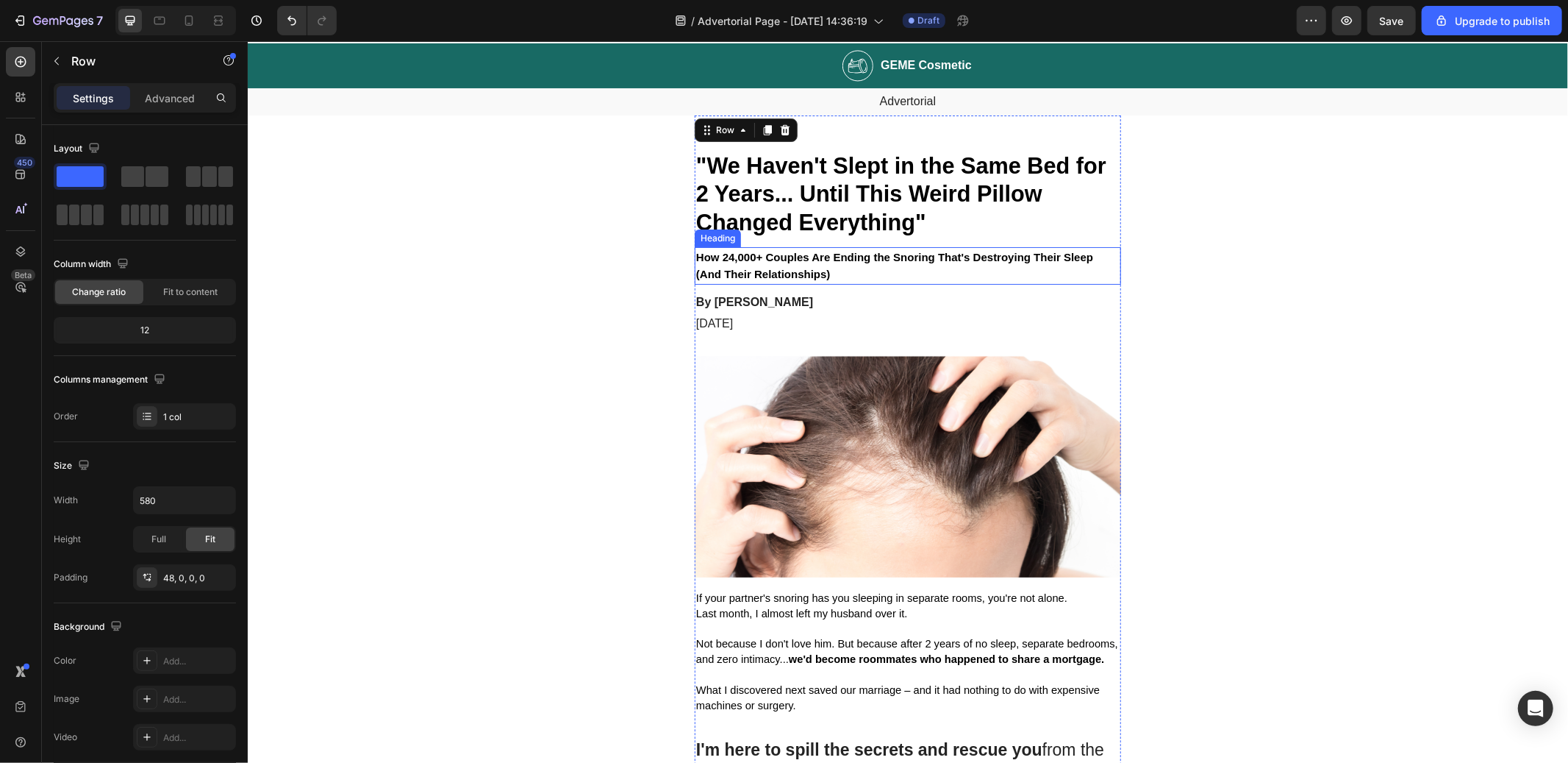
scroll to position [0, 0]
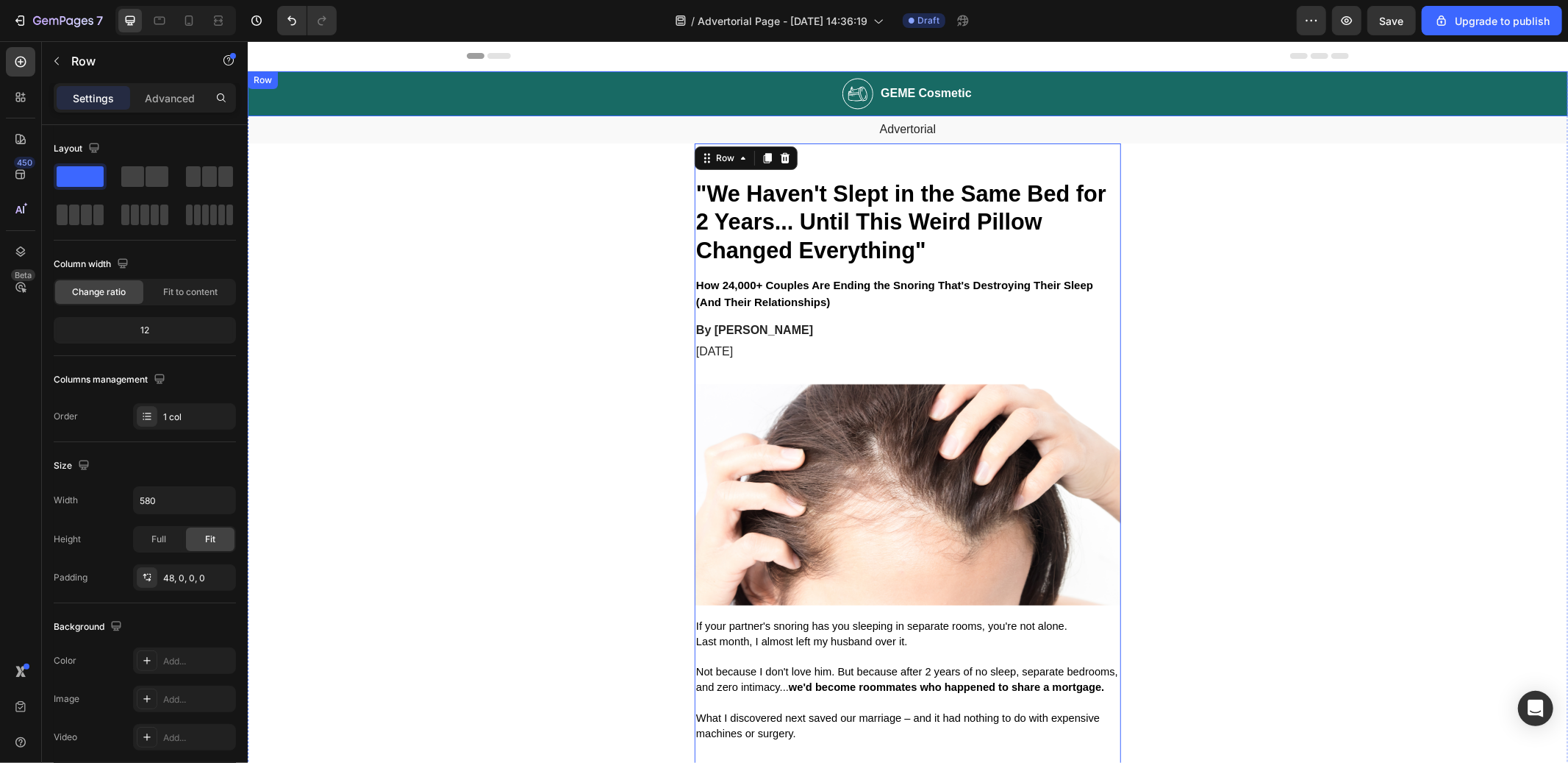
click at [721, 83] on div "Image GEME Cosmetic Heading Row" at bounding box center [908, 92] width 1321 height 45
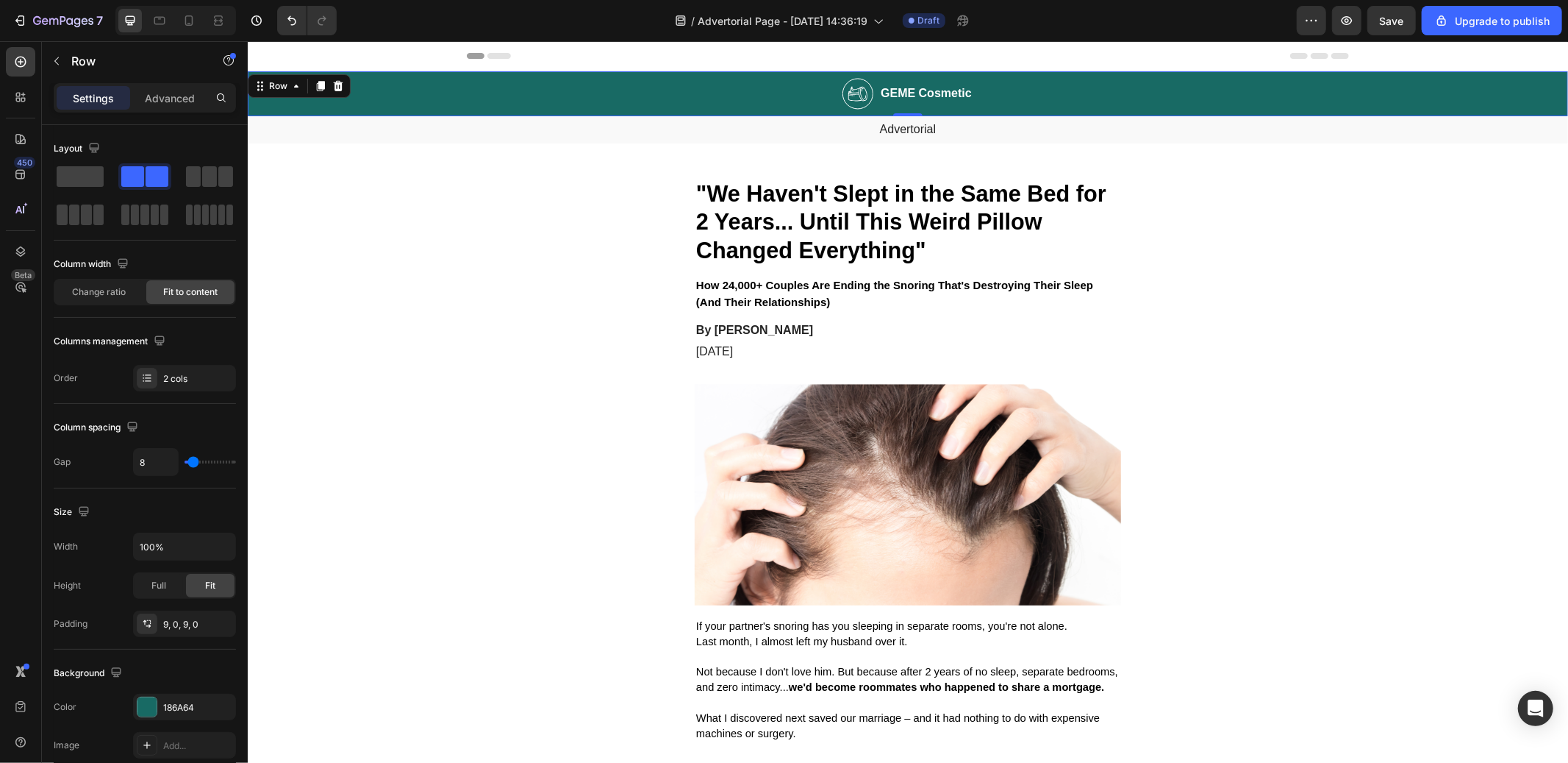
click at [879, 84] on h2 "GEME Cosmetic" at bounding box center [926, 93] width 94 height 19
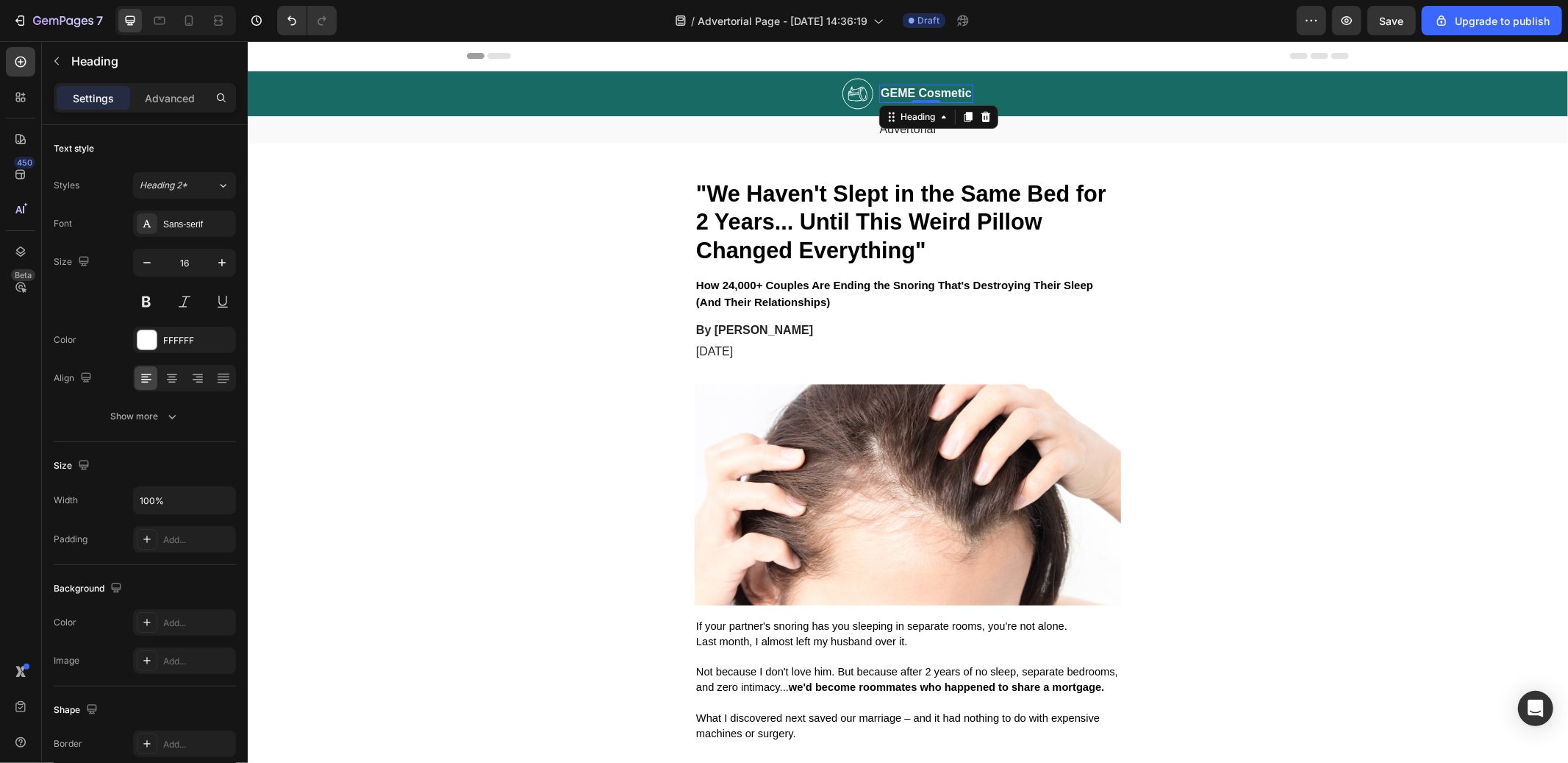
click at [843, 95] on img at bounding box center [858, 93] width 31 height 32
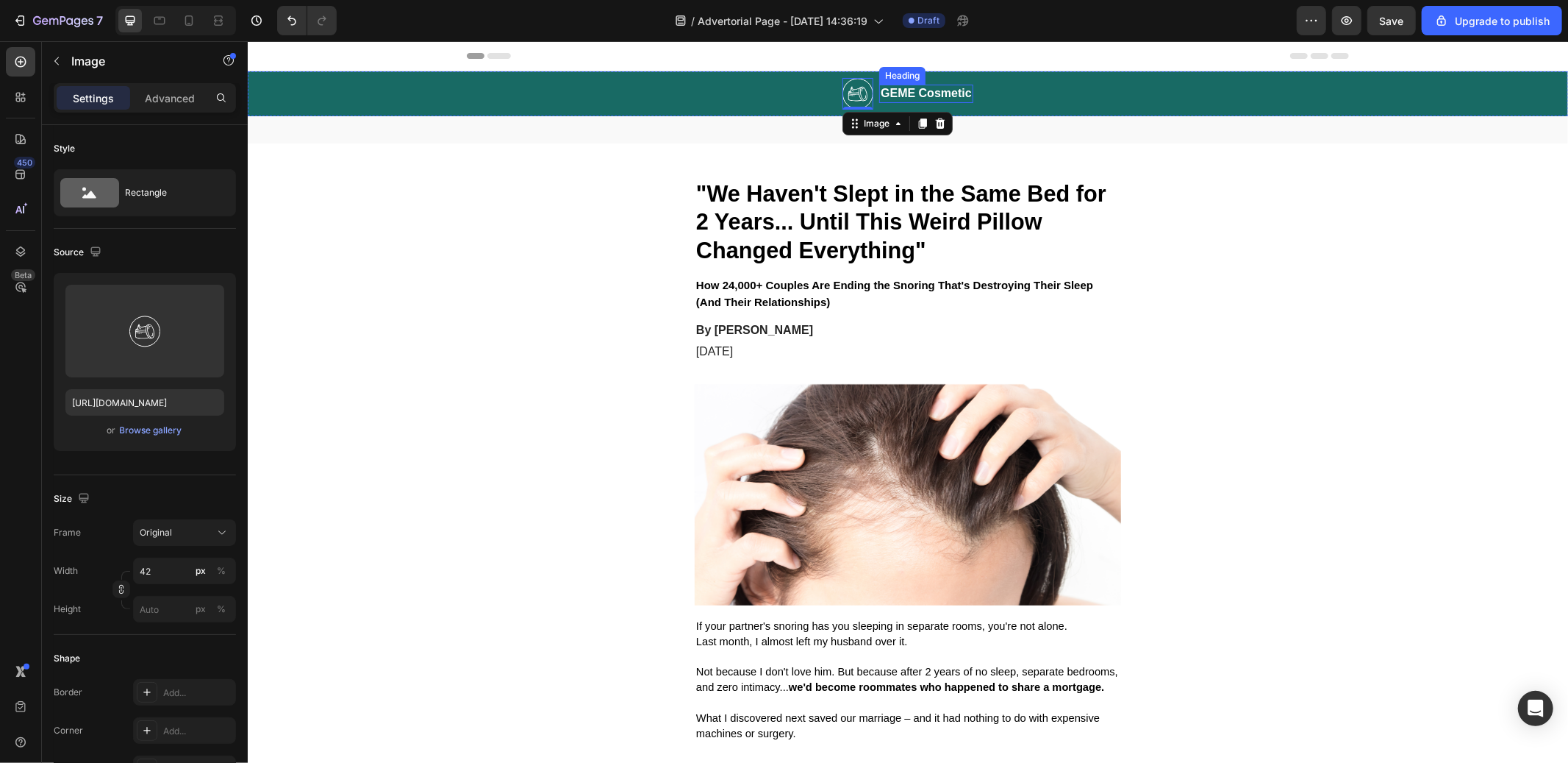
click at [935, 93] on h2 "GEME Cosmetic" at bounding box center [926, 93] width 94 height 19
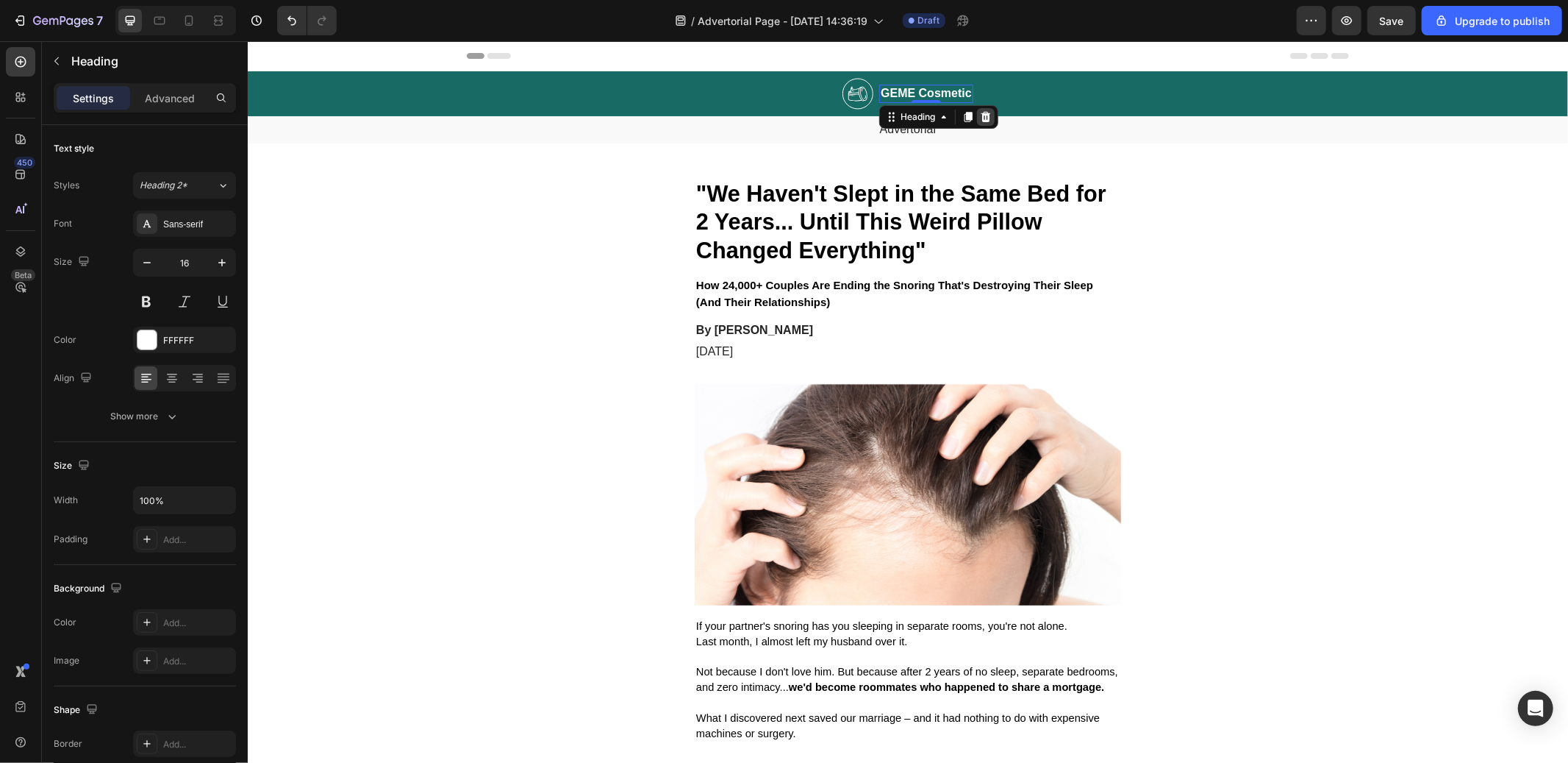
click at [980, 121] on icon at bounding box center [985, 116] width 12 height 12
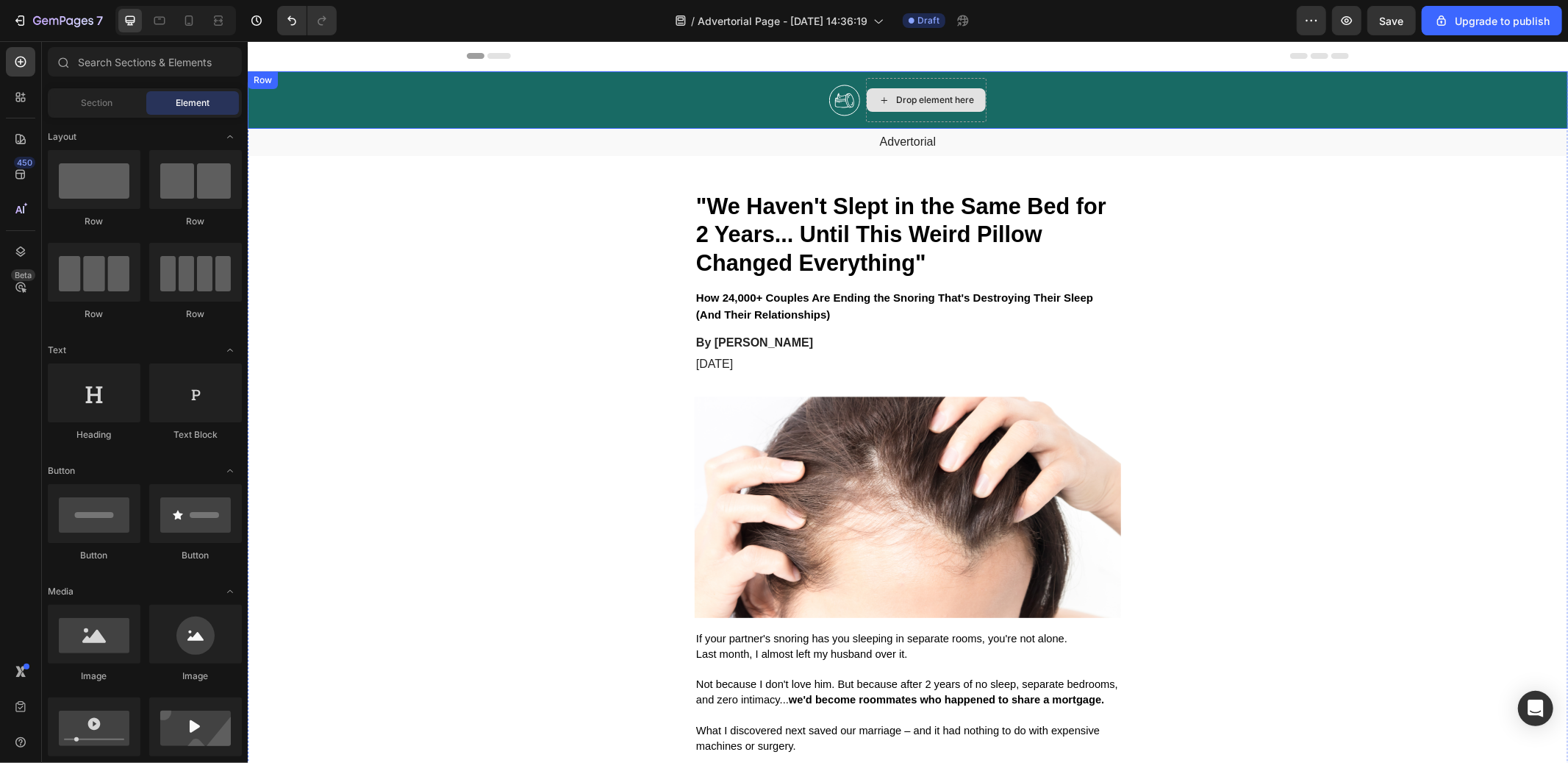
click at [906, 99] on div "Drop element here" at bounding box center [934, 99] width 78 height 12
click at [108, 179] on div at bounding box center [94, 179] width 93 height 59
click at [617, 46] on div "Header" at bounding box center [907, 55] width 882 height 30
click at [659, 83] on div "Image Drop element here Row 0" at bounding box center [908, 98] width 1321 height 57
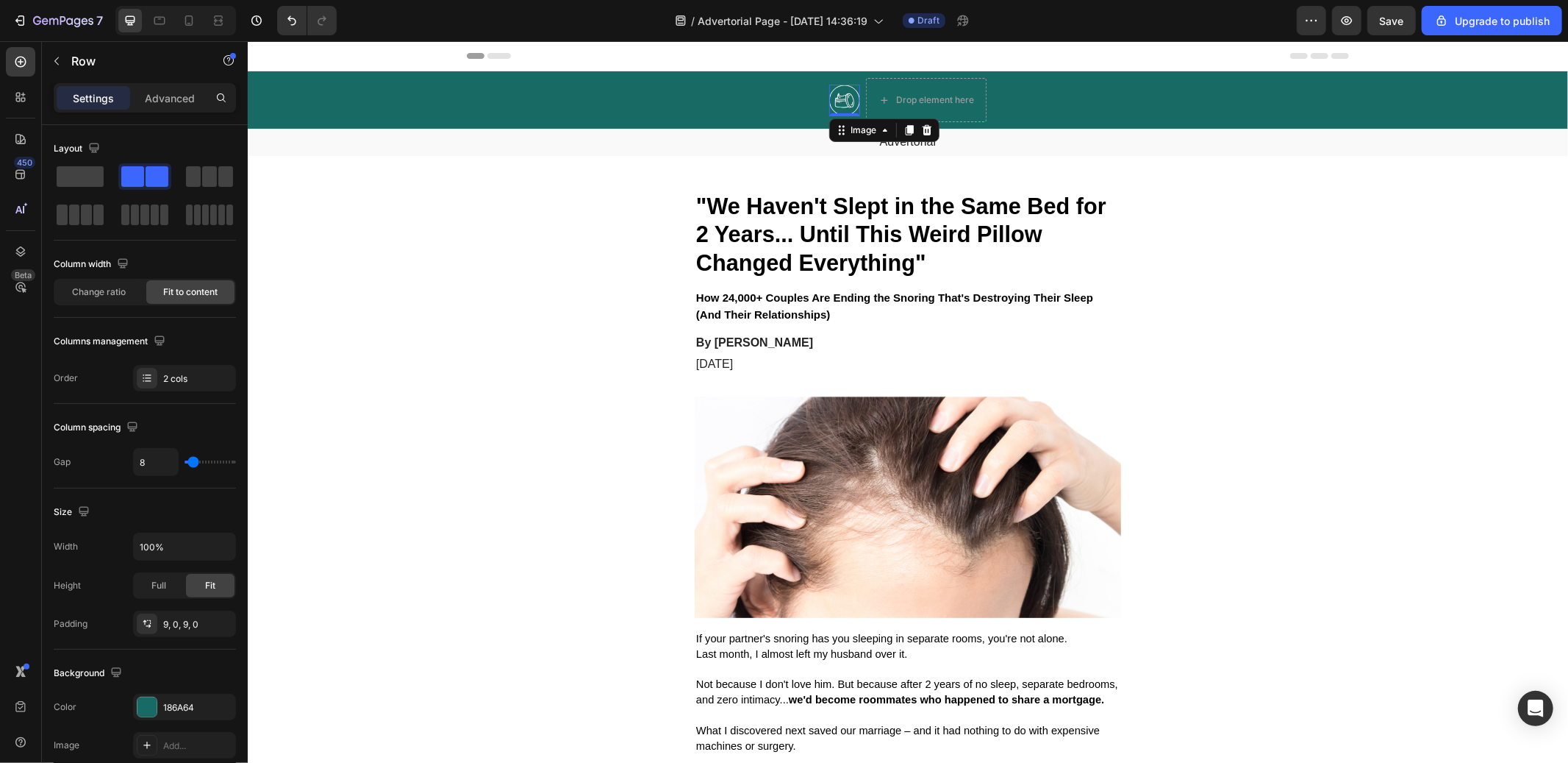
click at [829, 94] on img at bounding box center [844, 99] width 31 height 32
click at [609, 100] on div "Image 0 Drop element here Row" at bounding box center [908, 98] width 1321 height 57
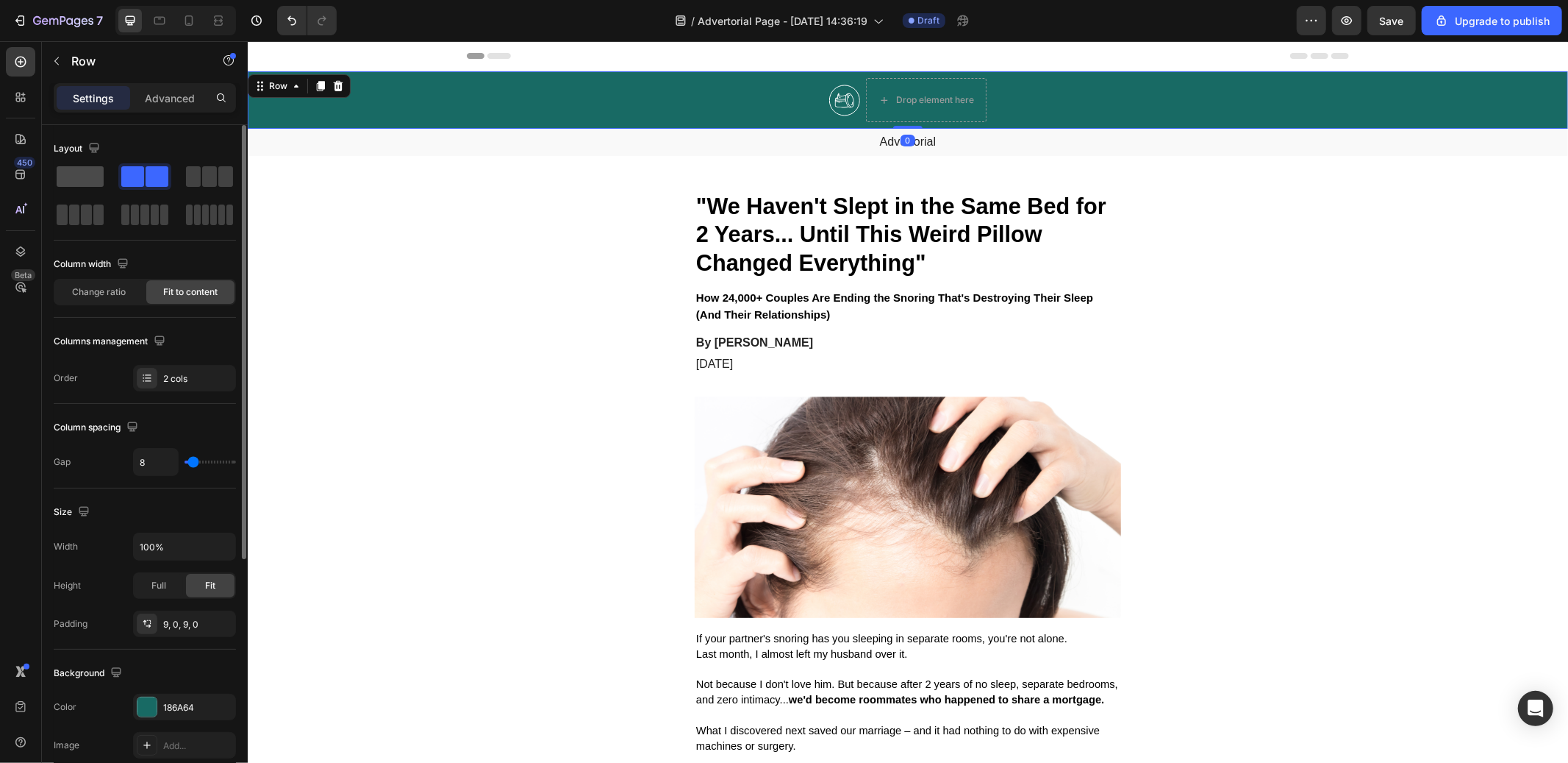
click at [63, 180] on span at bounding box center [80, 176] width 47 height 20
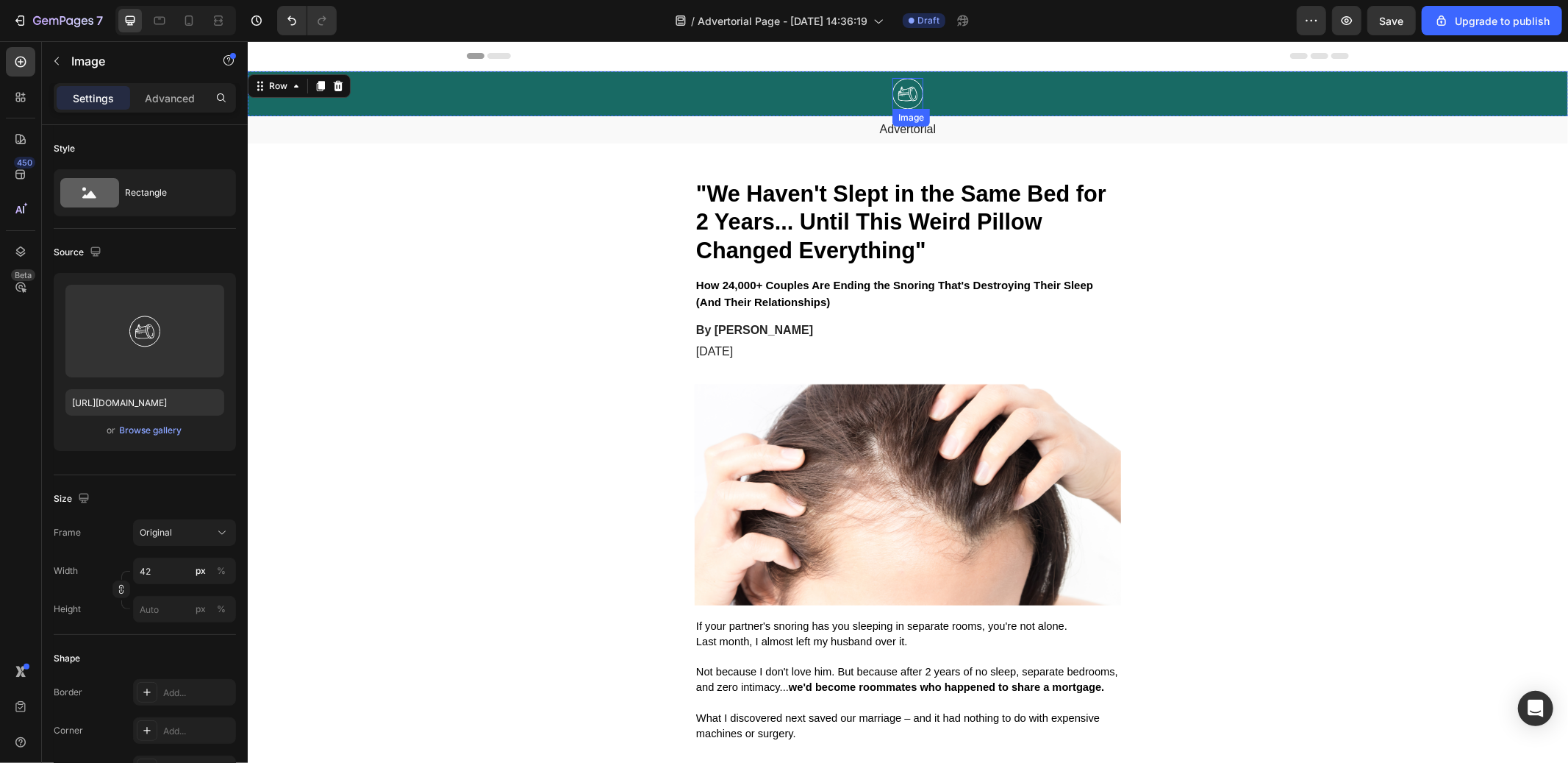
click at [892, 94] on img at bounding box center [908, 93] width 31 height 32
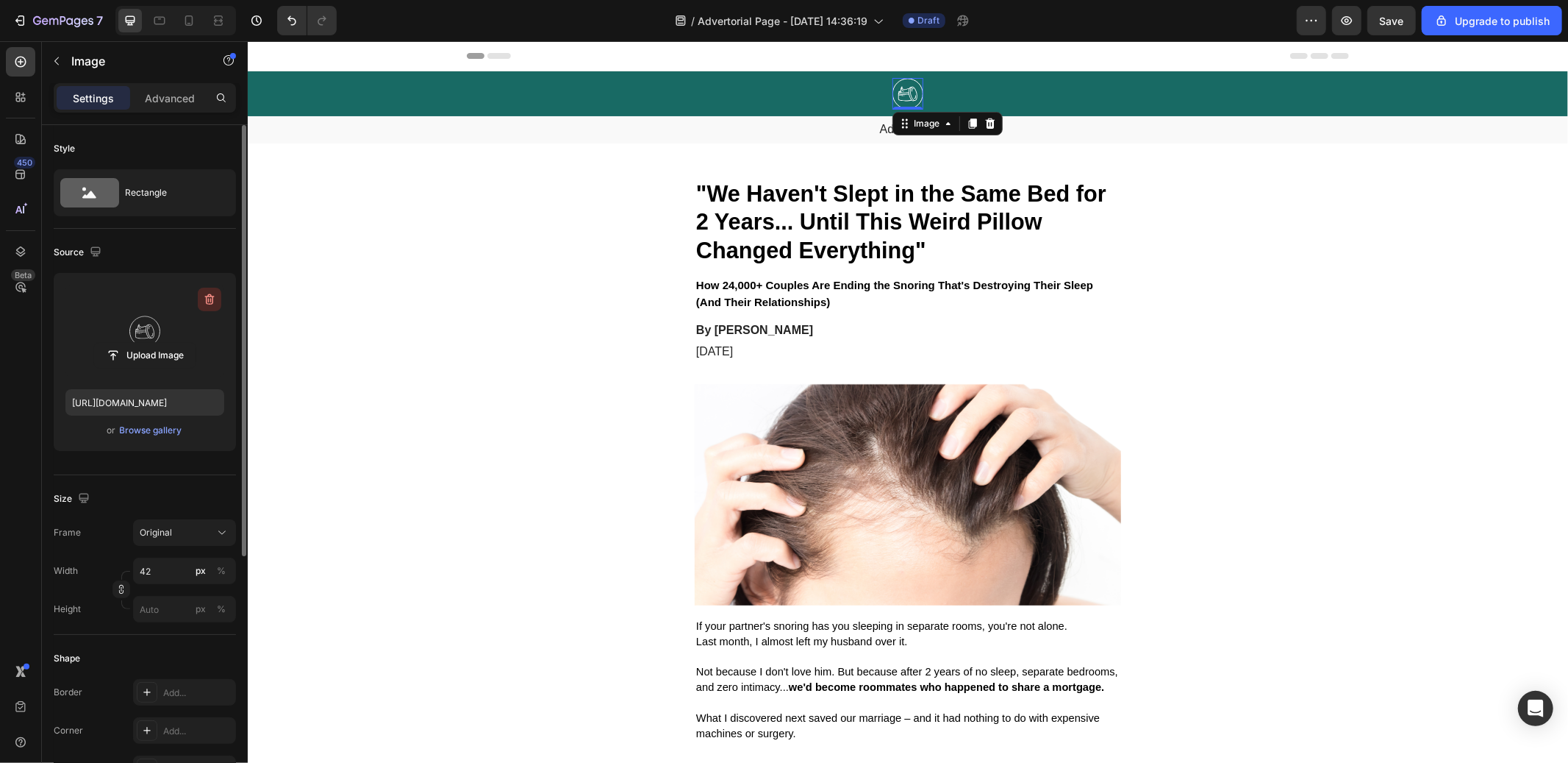
click at [208, 300] on icon "button" at bounding box center [209, 301] width 2 height 5
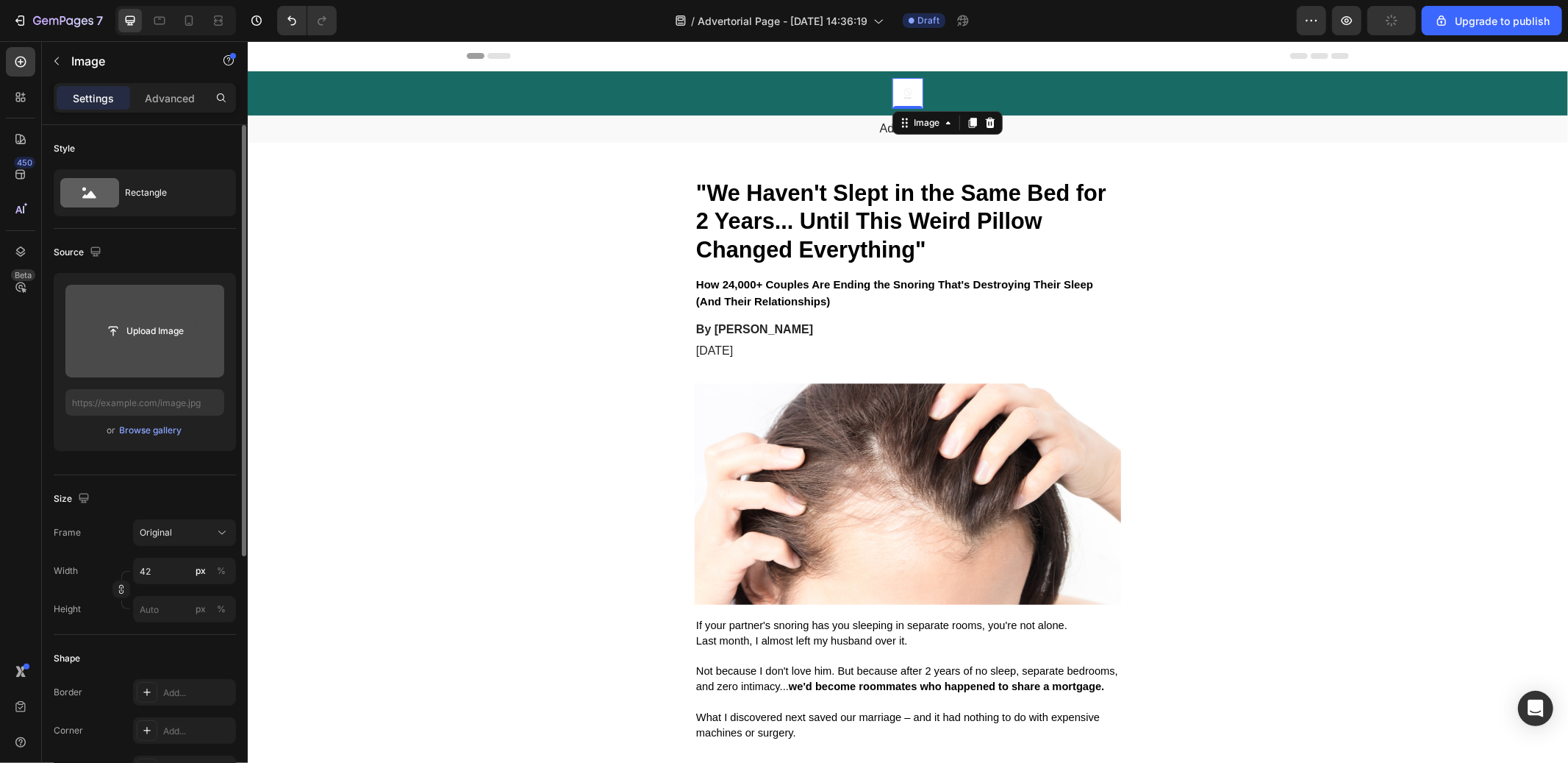
click at [146, 322] on input "file" at bounding box center [145, 331] width 101 height 25
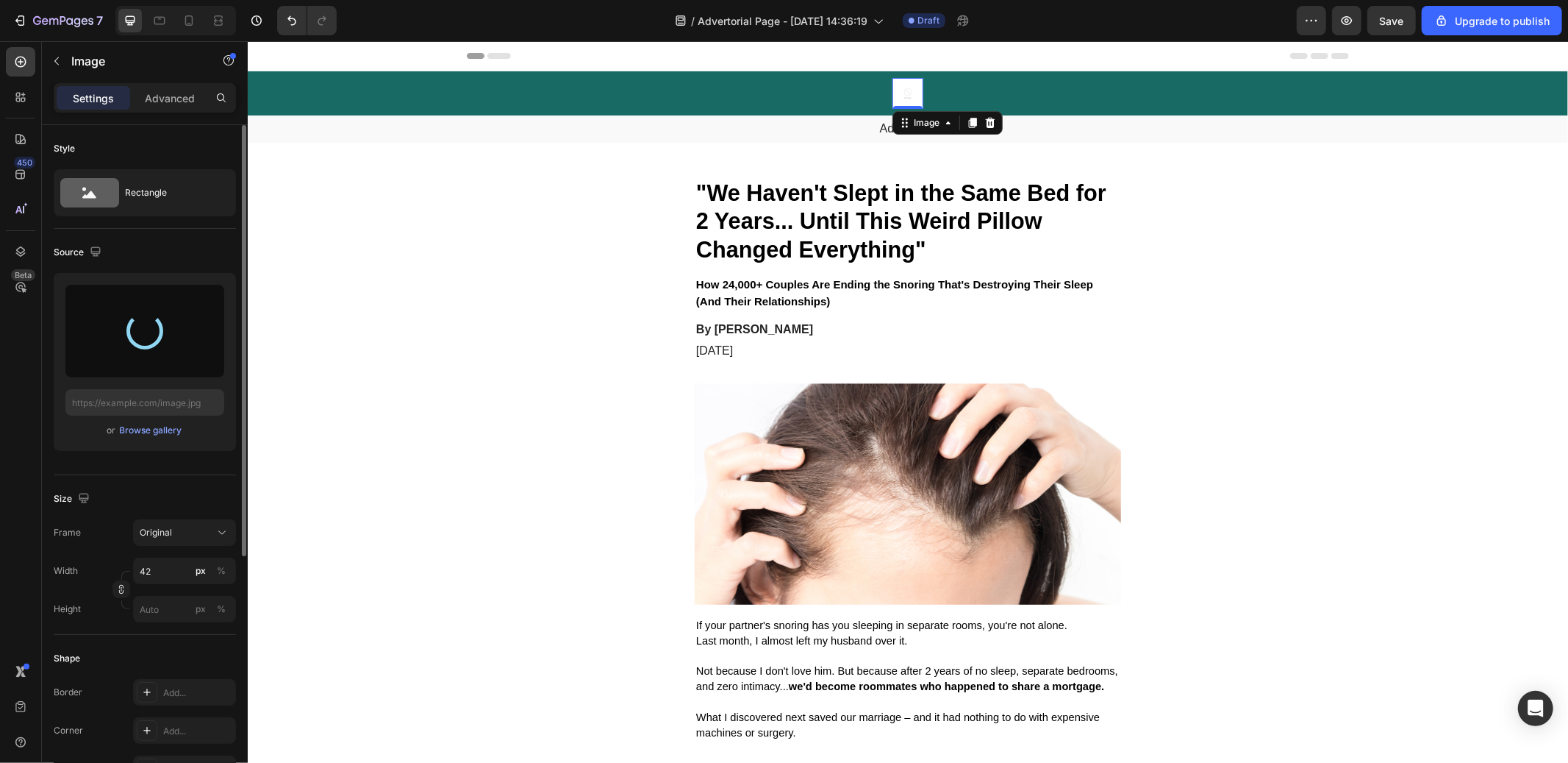
type input "[URL][DOMAIN_NAME]"
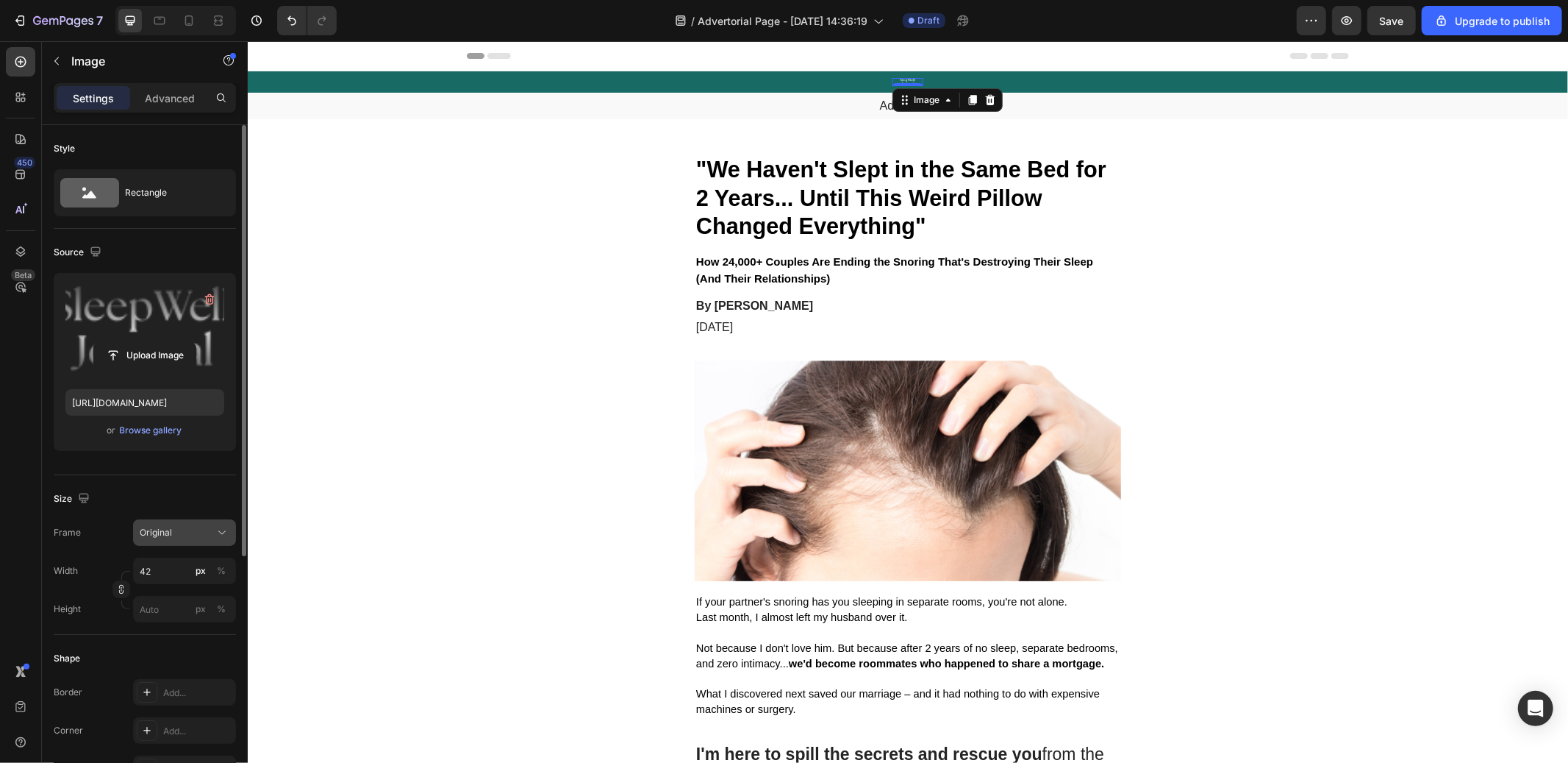
click at [171, 531] on span "Original" at bounding box center [155, 533] width 32 height 13
click at [153, 620] on span "Horizontal" at bounding box center [161, 624] width 44 height 15
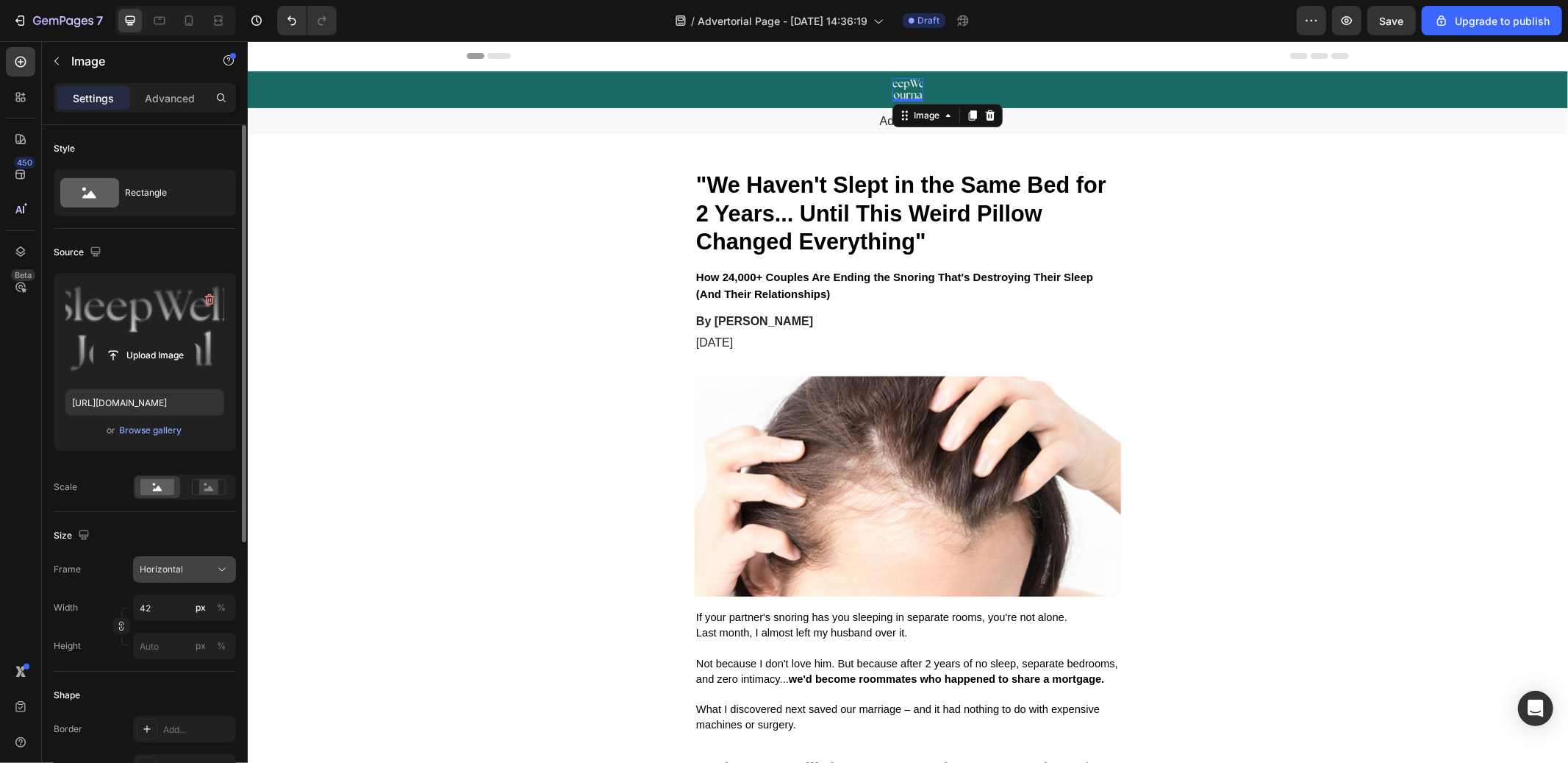
click at [172, 572] on span "Horizontal" at bounding box center [162, 569] width 44 height 13
click at [158, 692] on span "Original" at bounding box center [155, 688] width 32 height 13
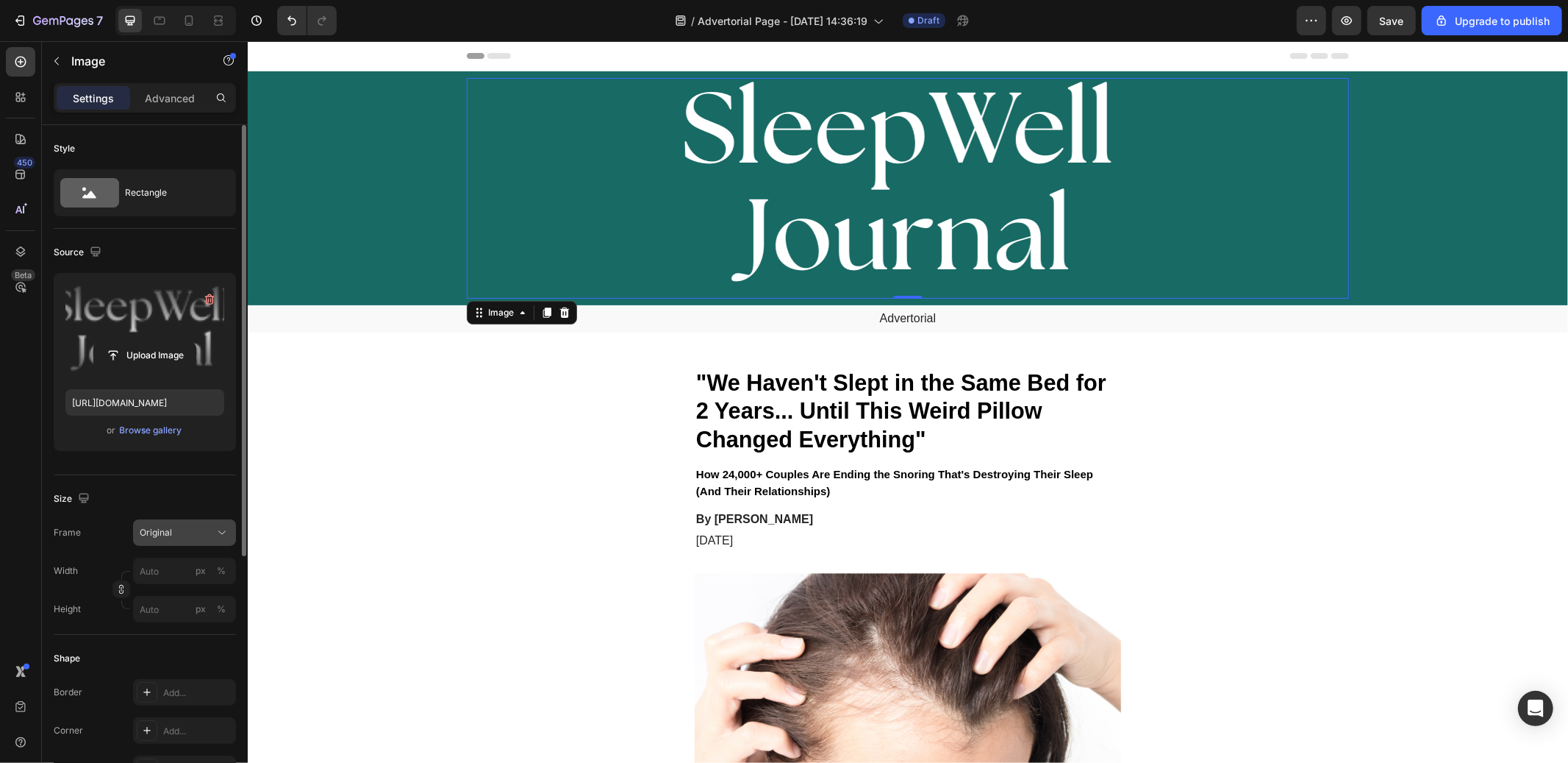
click at [174, 540] on div "Original" at bounding box center [184, 533] width 90 height 15
click at [162, 693] on div "Square Vertical Horizontal Original Custom" at bounding box center [172, 623] width 130 height 148
click at [162, 679] on span "Custom" at bounding box center [155, 678] width 32 height 13
click at [225, 602] on div "Width px % Height px %" at bounding box center [145, 626] width 183 height 65
click at [222, 581] on div "px %" at bounding box center [211, 571] width 38 height 27
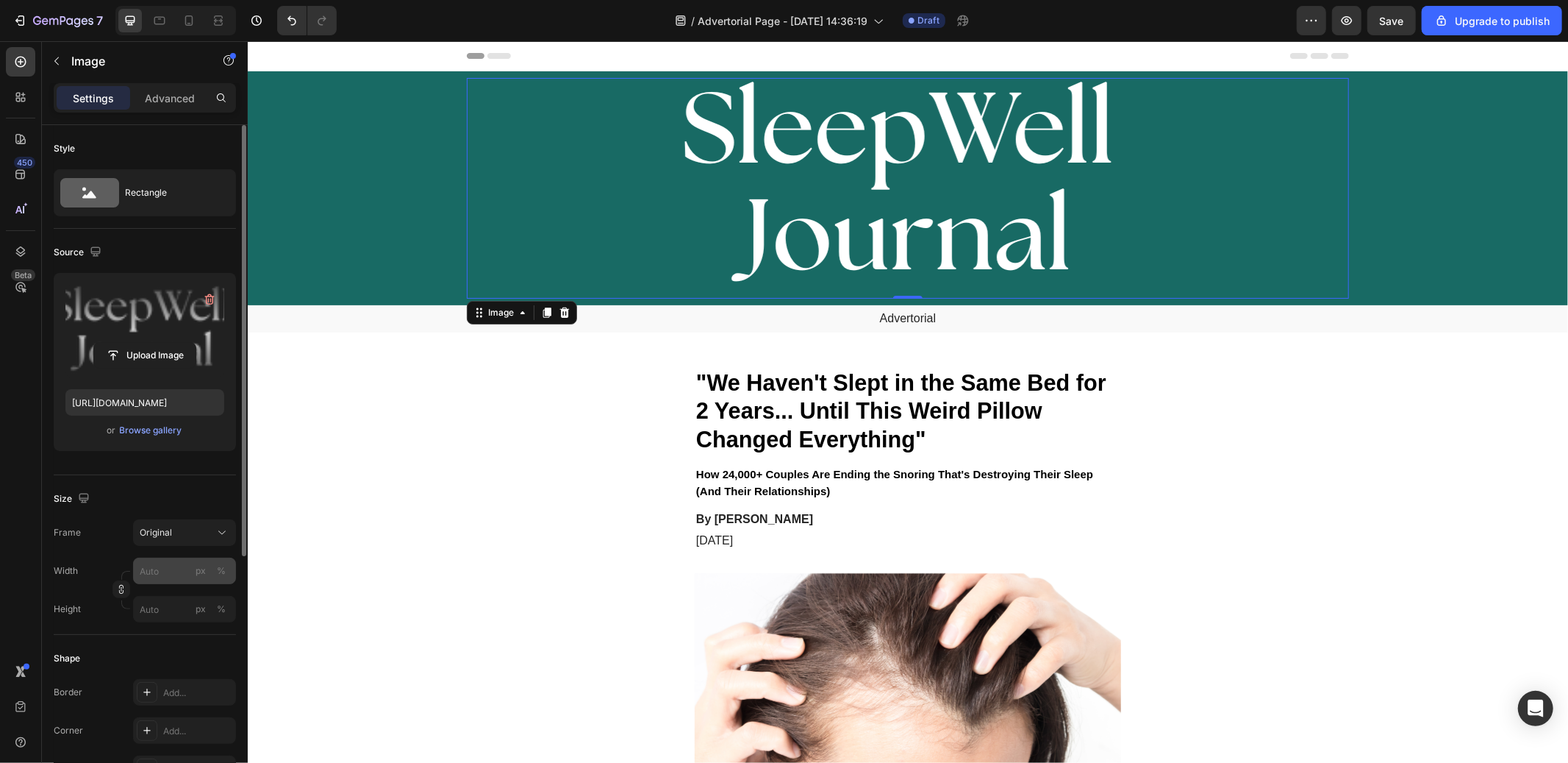
click at [222, 581] on input "px %" at bounding box center [185, 571] width 103 height 27
click at [222, 573] on div "%" at bounding box center [221, 571] width 9 height 13
click at [172, 573] on input "px %" at bounding box center [185, 571] width 103 height 27
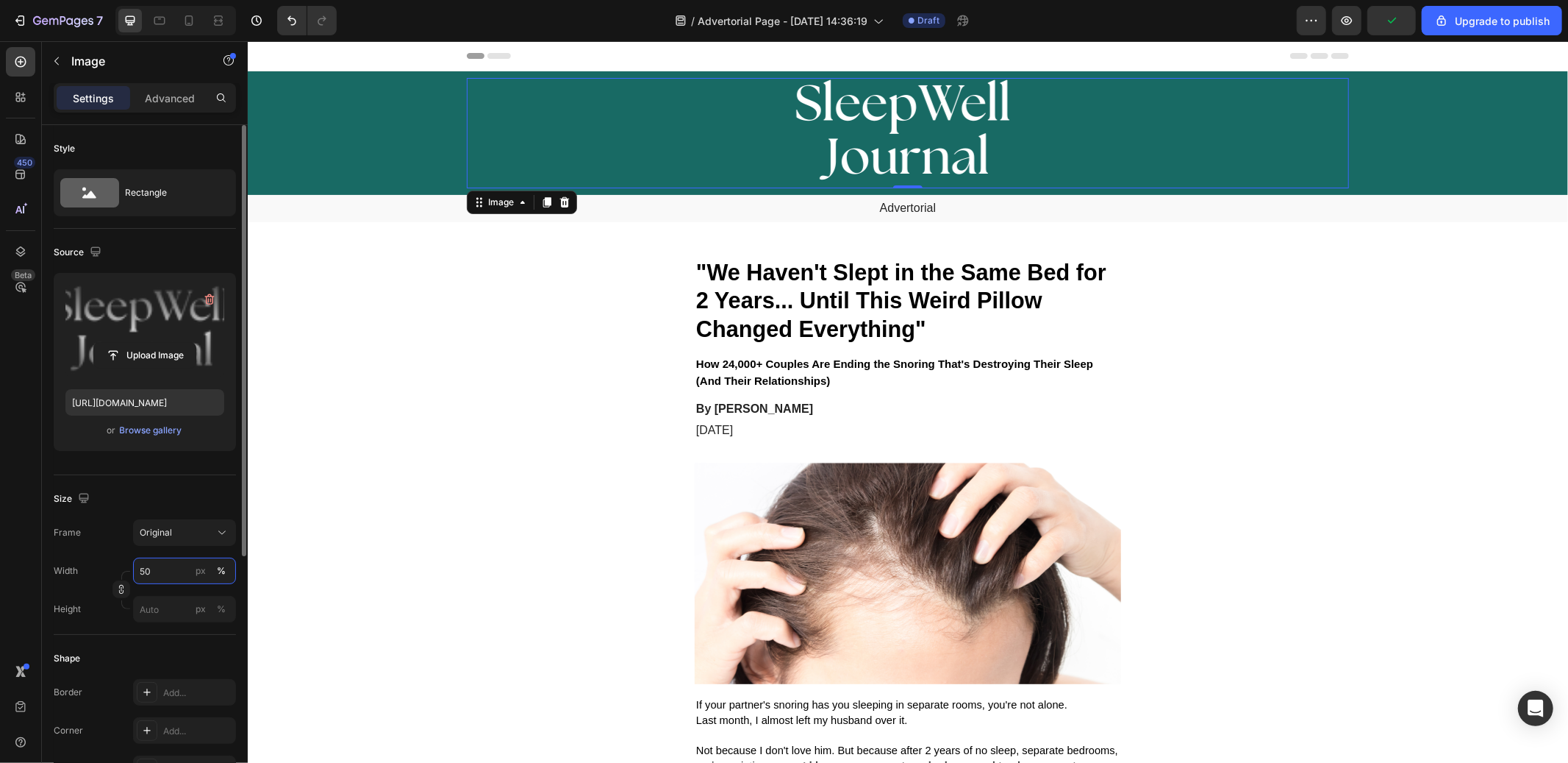
type input "5"
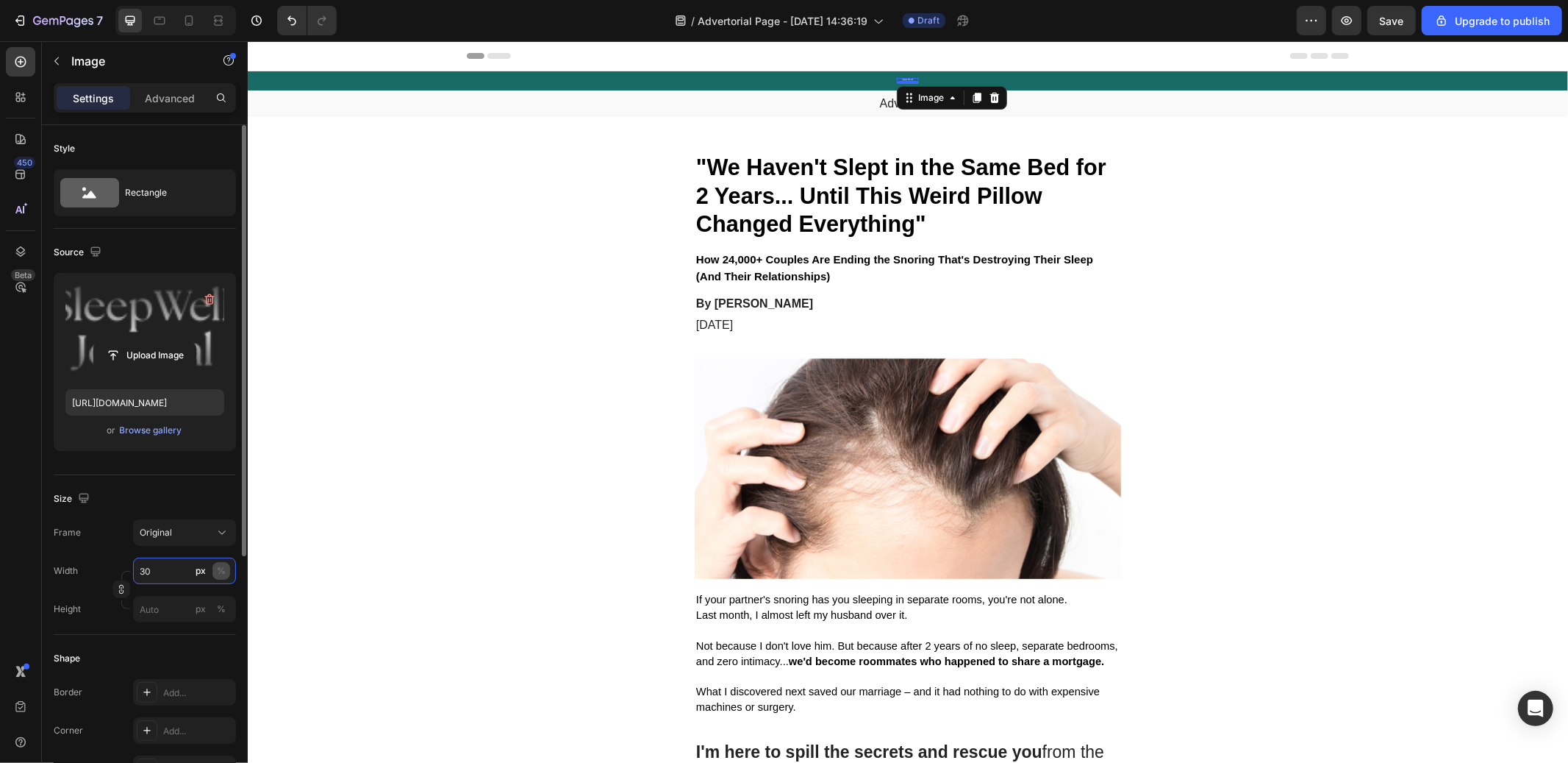
type input "30"
click at [224, 570] on div "%" at bounding box center [221, 571] width 9 height 13
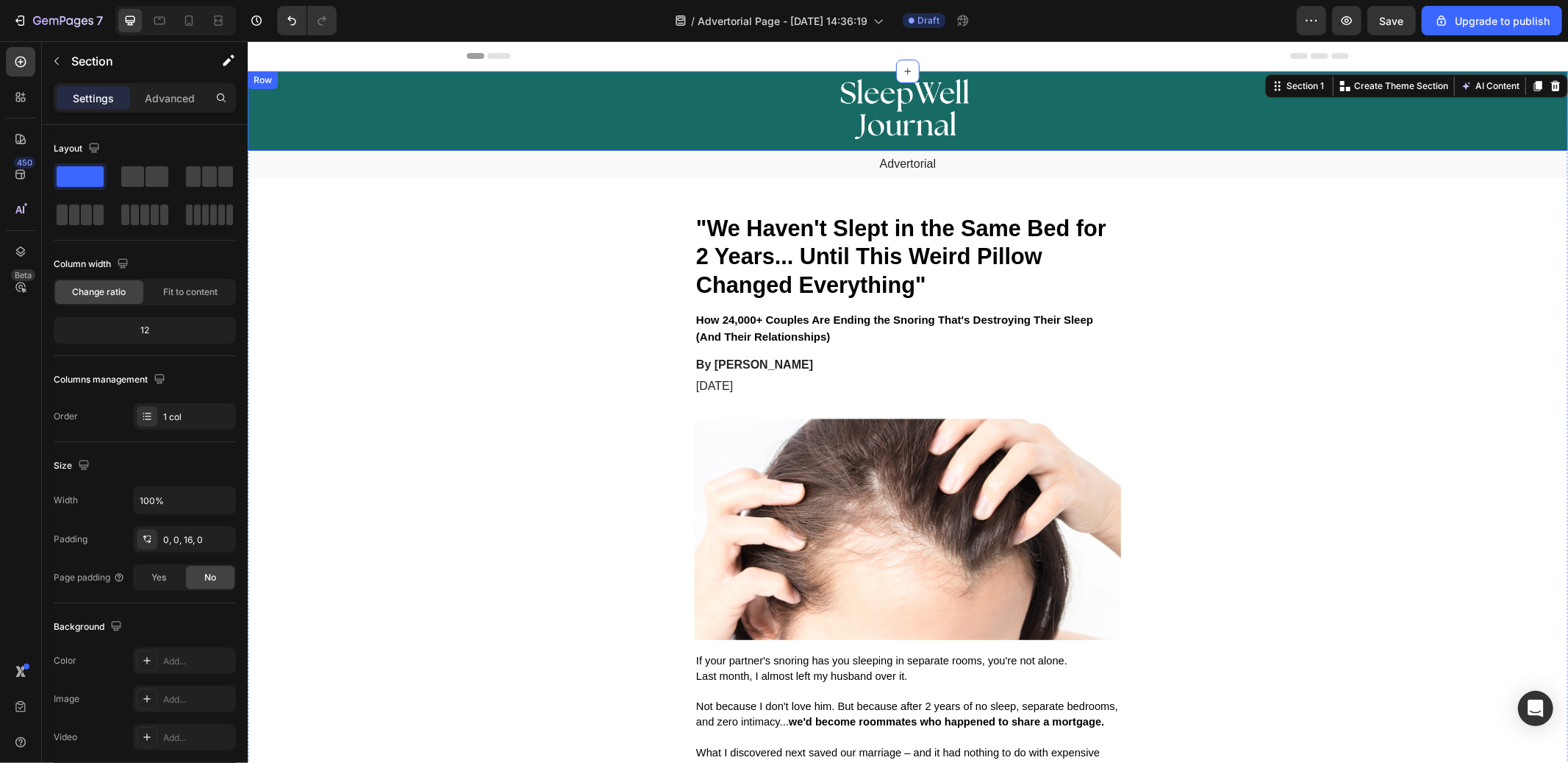
click at [350, 112] on div "Image Row" at bounding box center [908, 110] width 1321 height 80
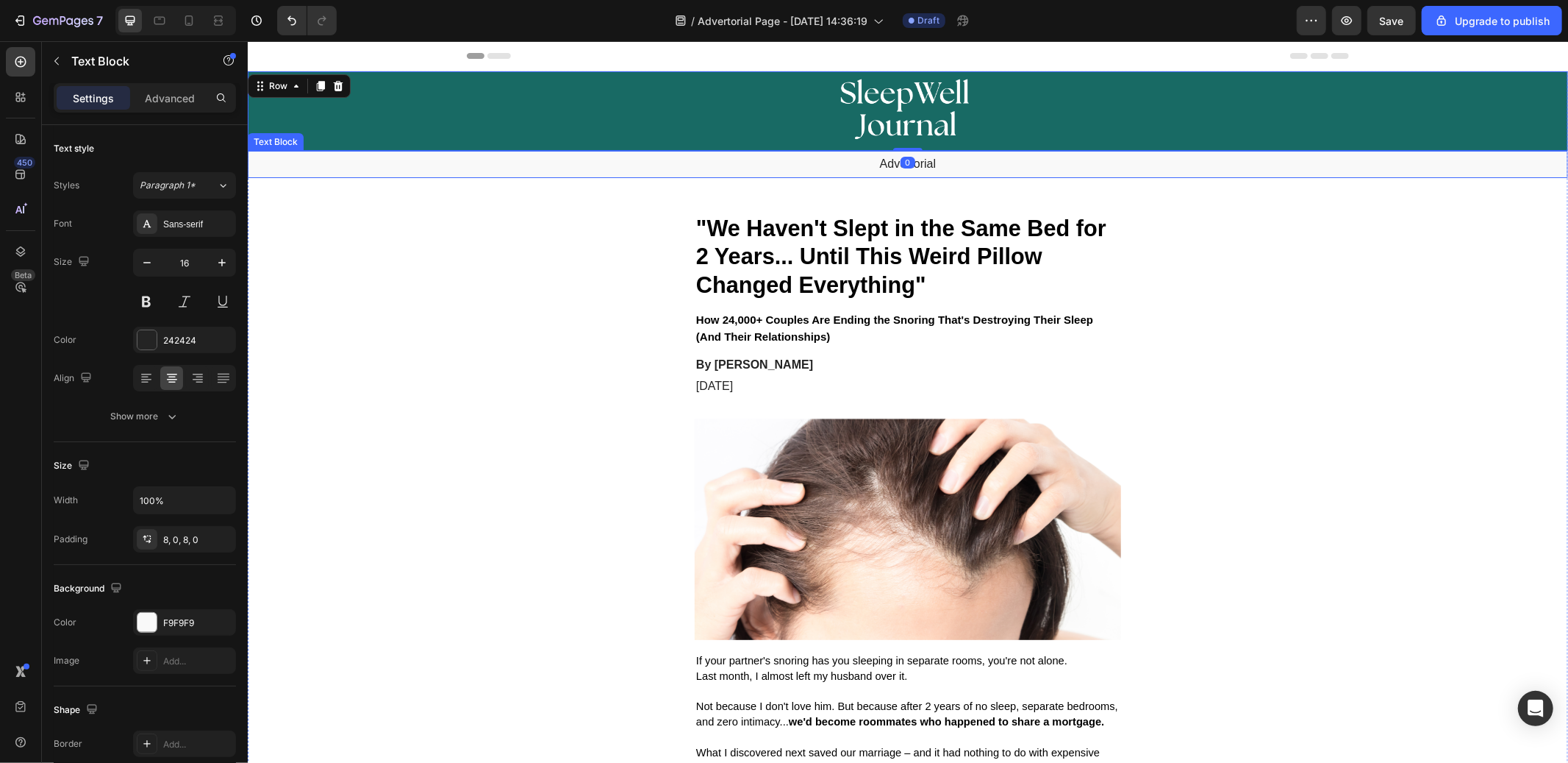
click at [690, 171] on div "Advertorial" at bounding box center [908, 163] width 1321 height 27
click at [363, 134] on icon at bounding box center [364, 136] width 9 height 10
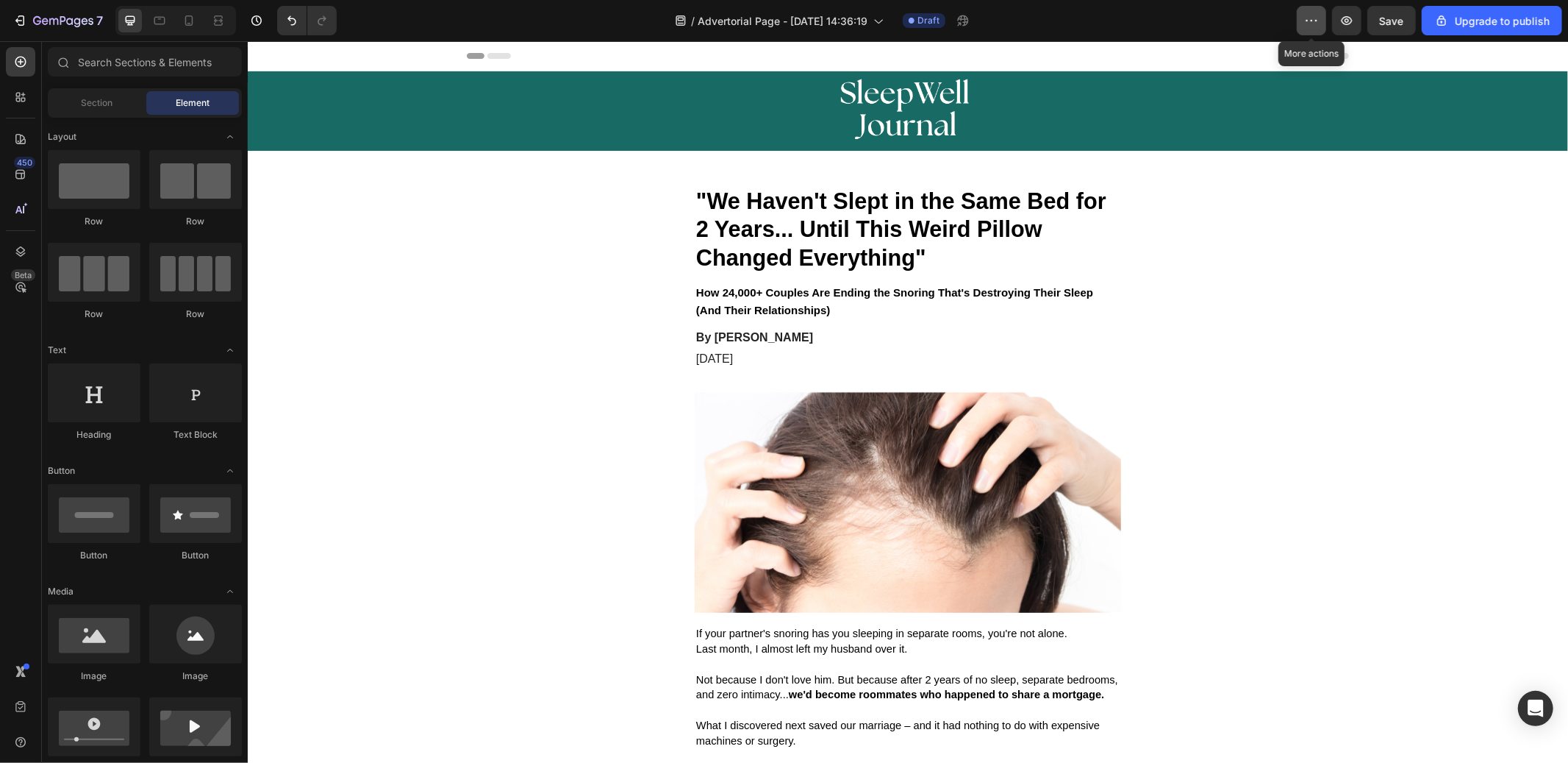
click at [1313, 6] on button "button" at bounding box center [1312, 21] width 30 height 30
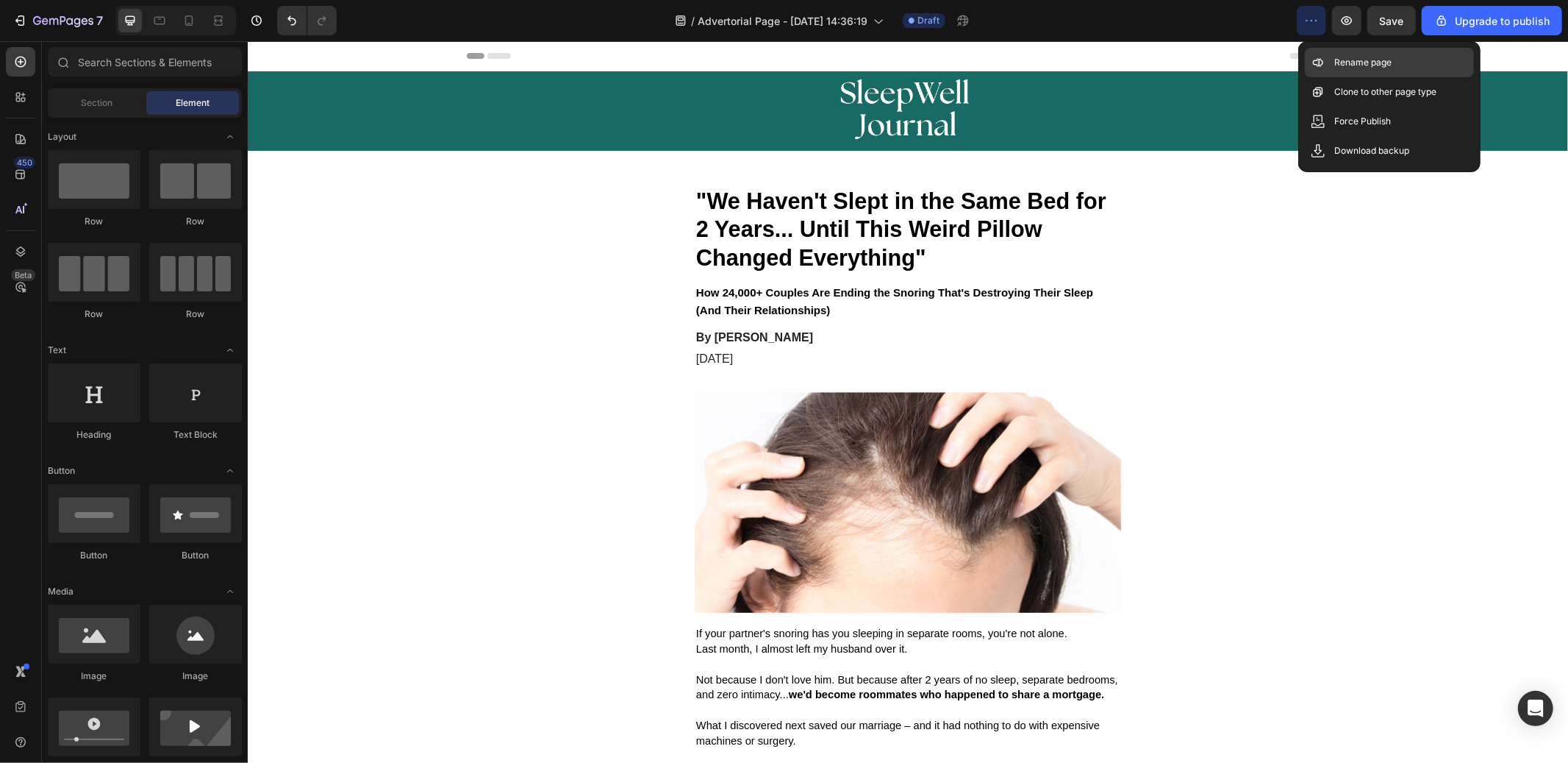
click at [1322, 53] on div "Rename page" at bounding box center [1389, 62] width 169 height 30
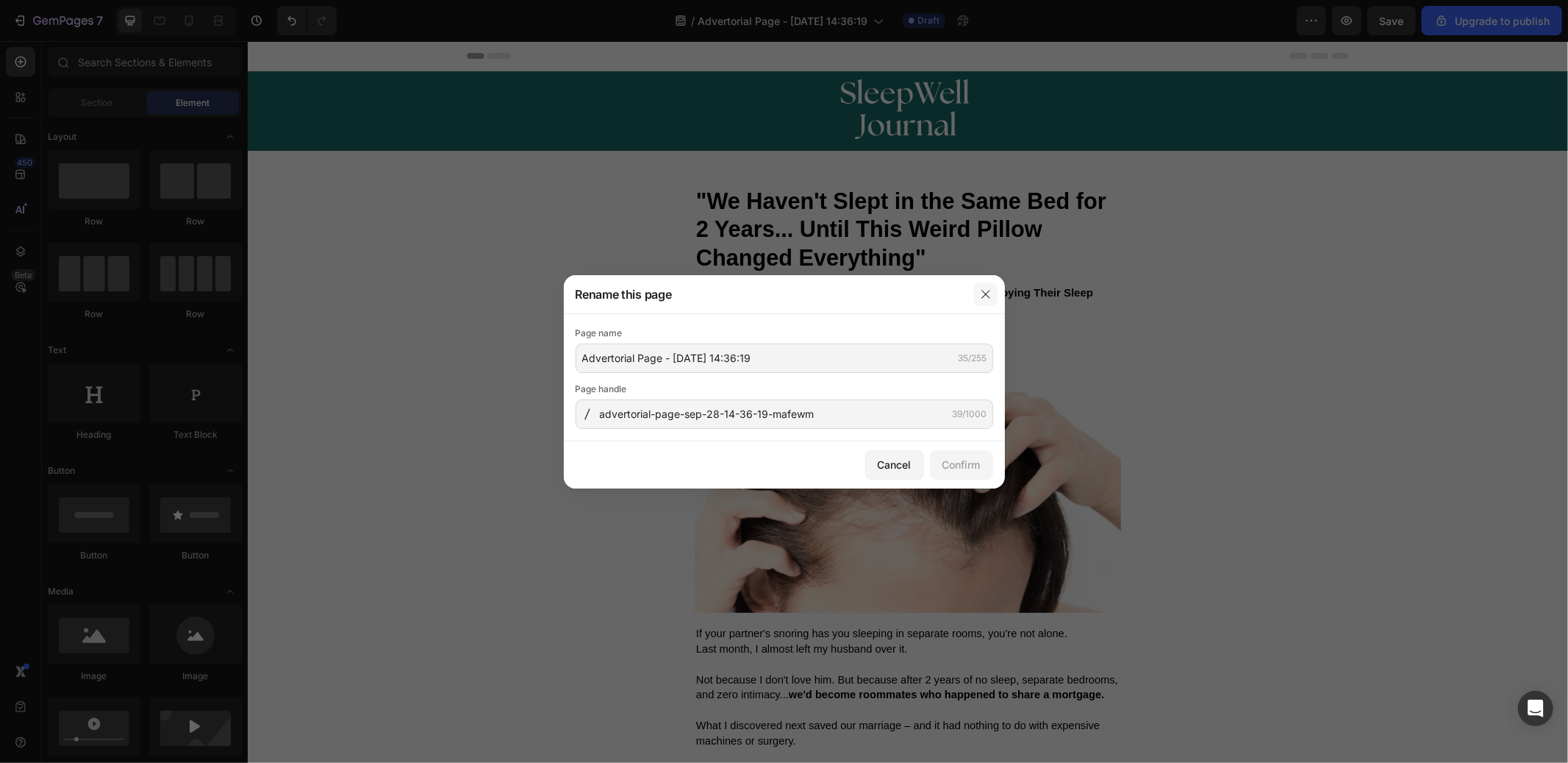
click at [982, 286] on button "button" at bounding box center [986, 294] width 23 height 23
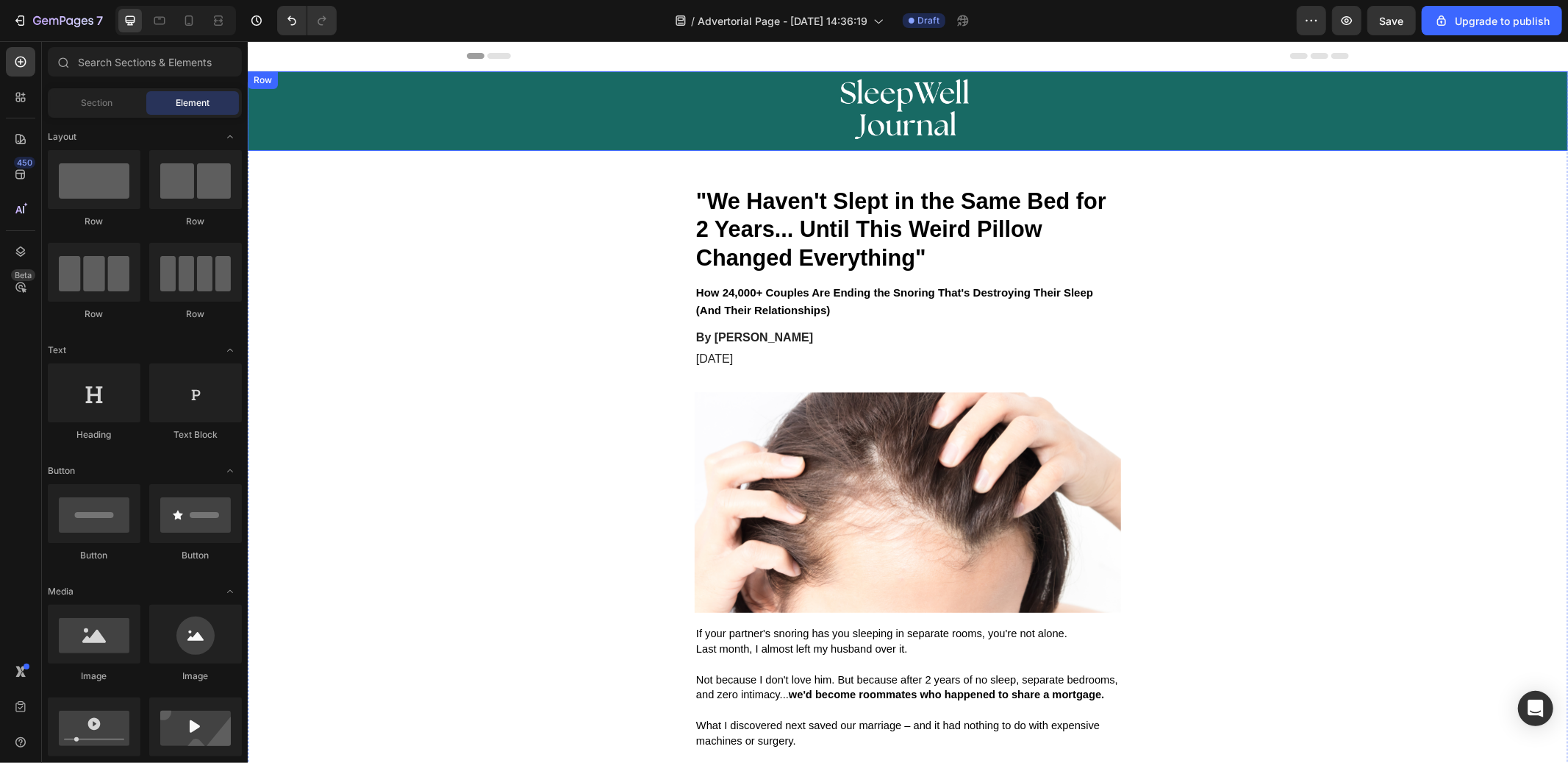
click at [404, 127] on div "Image Row" at bounding box center [908, 110] width 1321 height 80
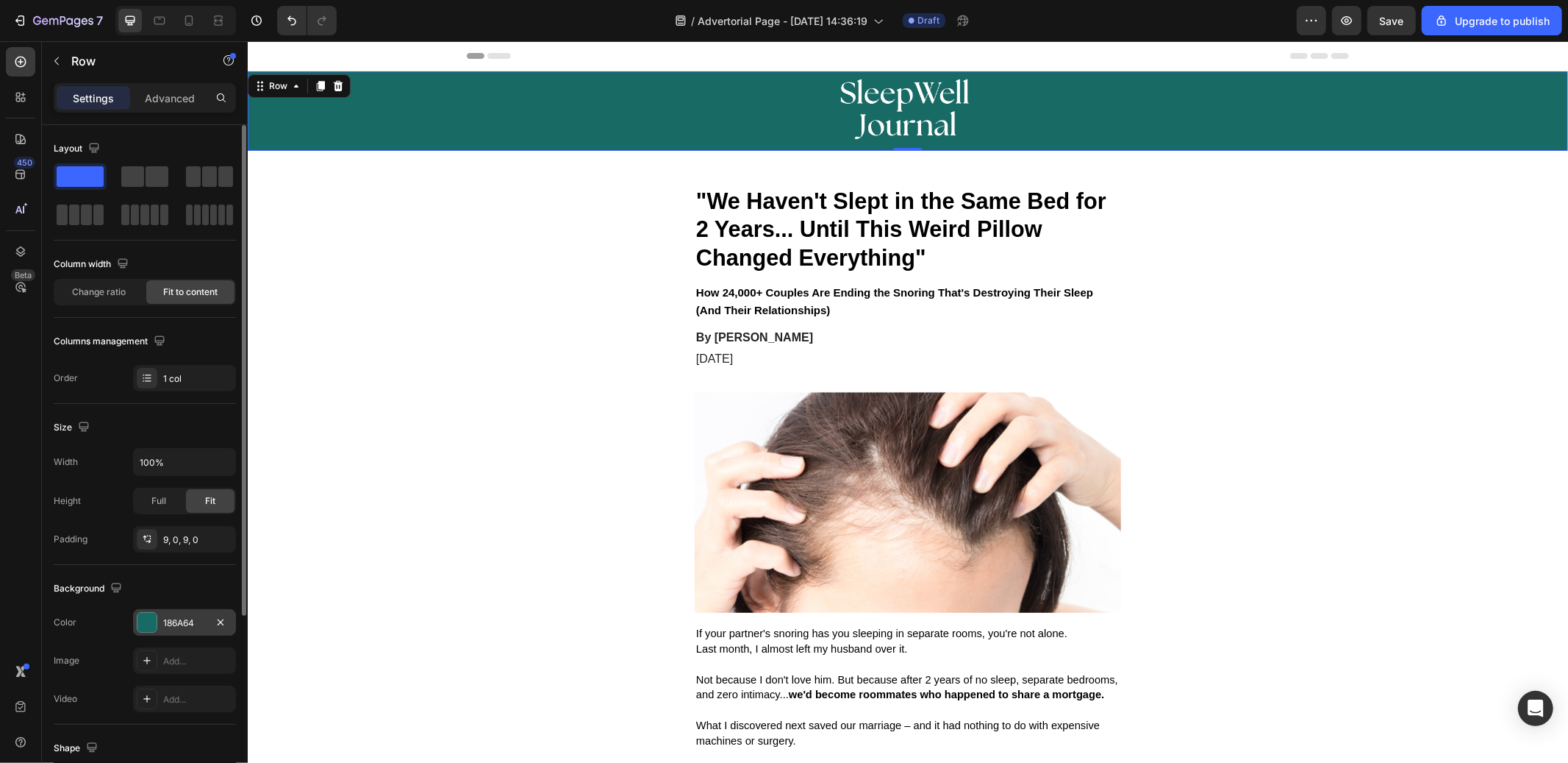
click at [163, 625] on div "186A64" at bounding box center [184, 622] width 43 height 13
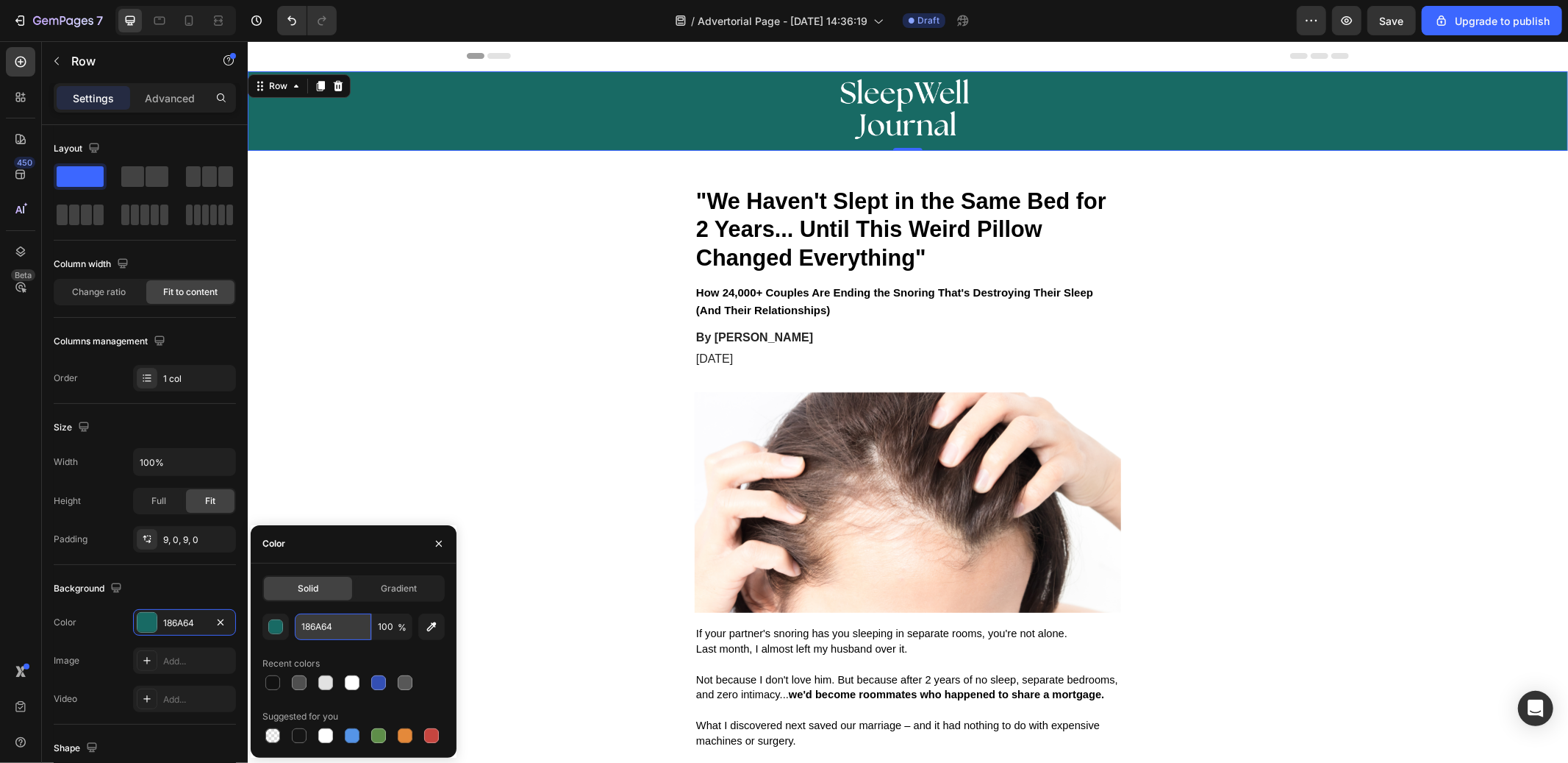
click at [329, 628] on input "186A64" at bounding box center [333, 627] width 76 height 27
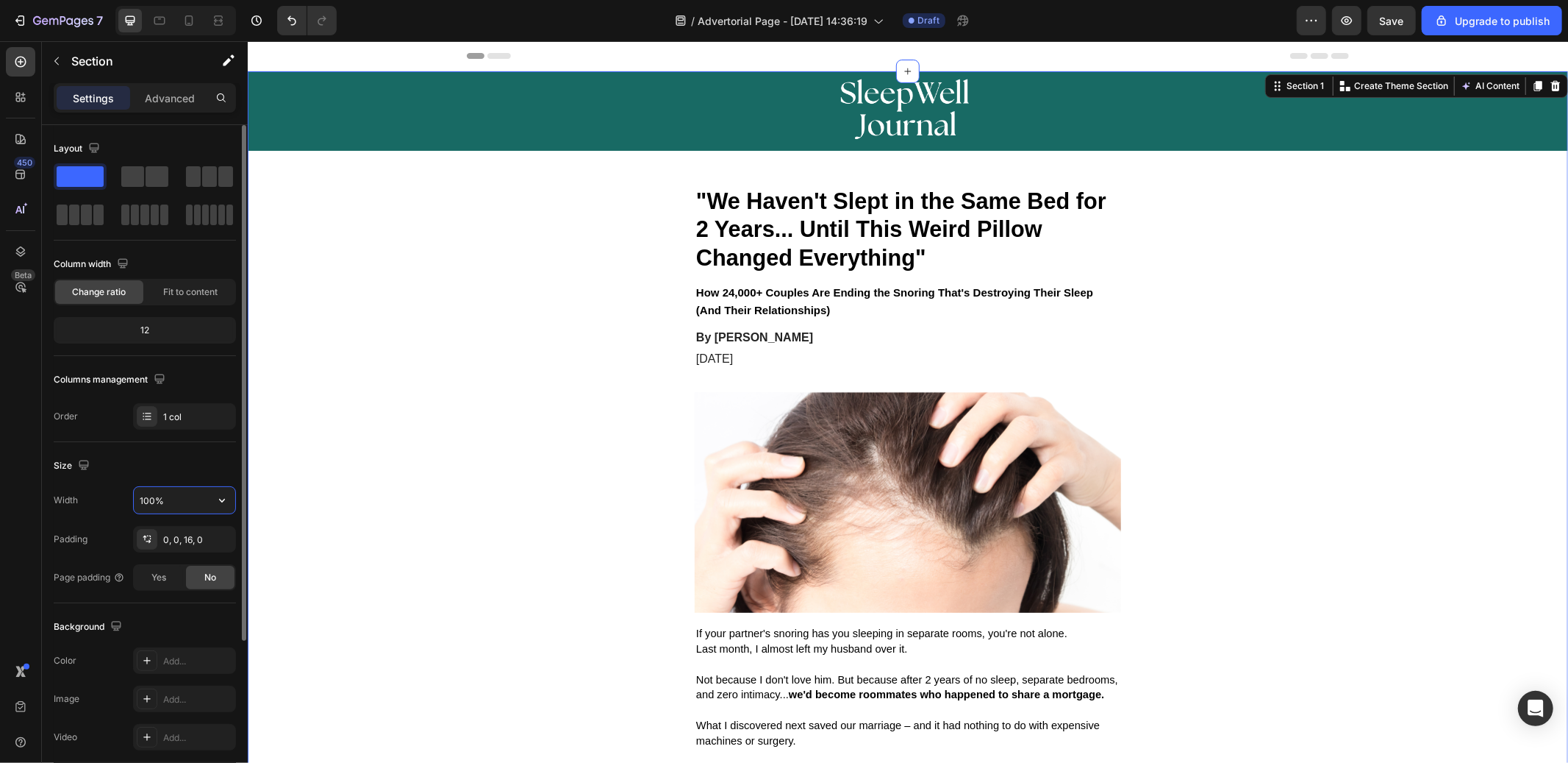
click at [175, 501] on input "100%" at bounding box center [184, 501] width 101 height 27
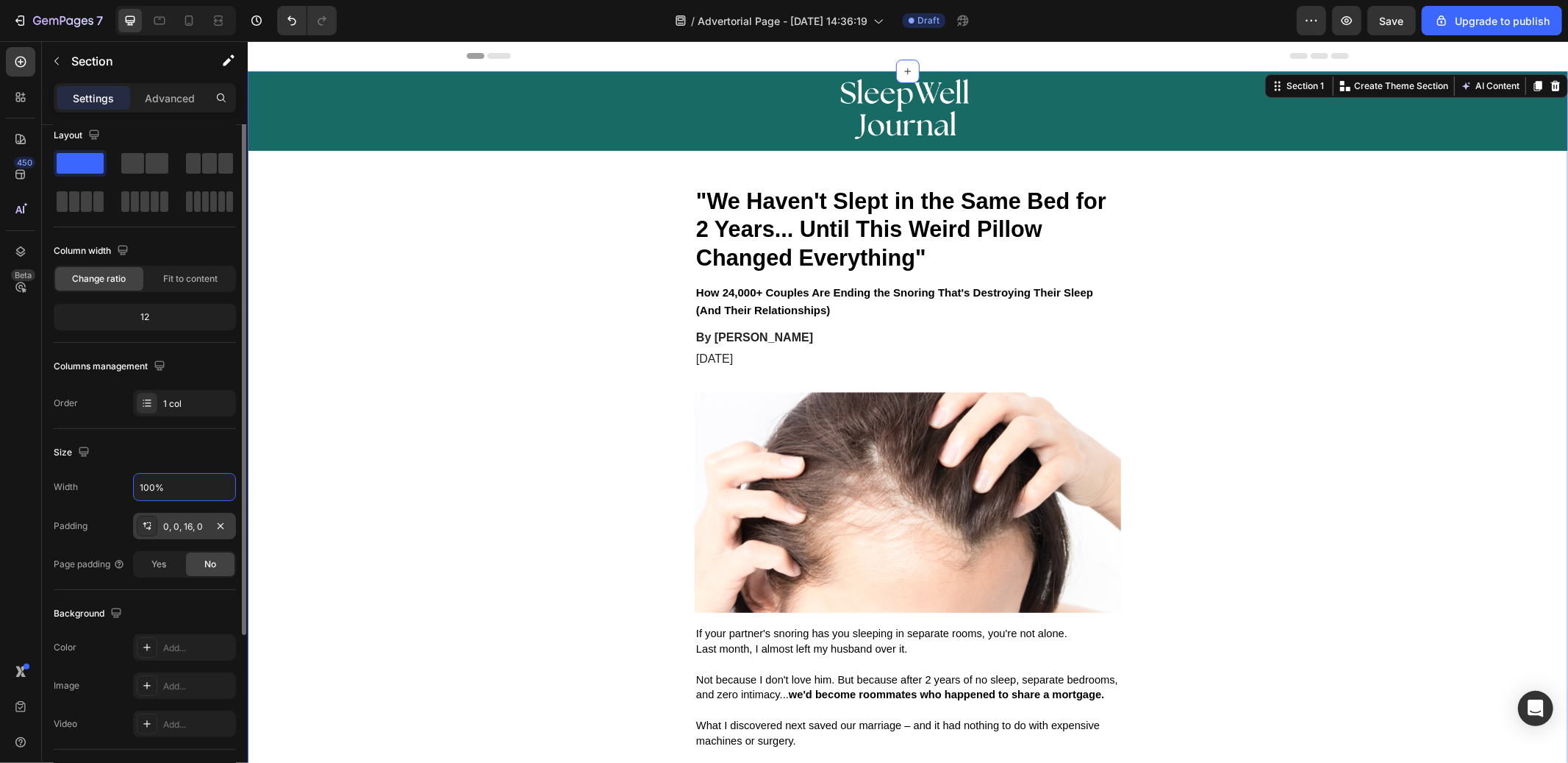
scroll to position [17, 0]
click at [94, 519] on div "Padding 0, 0, 16, 0" at bounding box center [145, 522] width 183 height 27
click at [145, 651] on div at bounding box center [147, 644] width 20 height 20
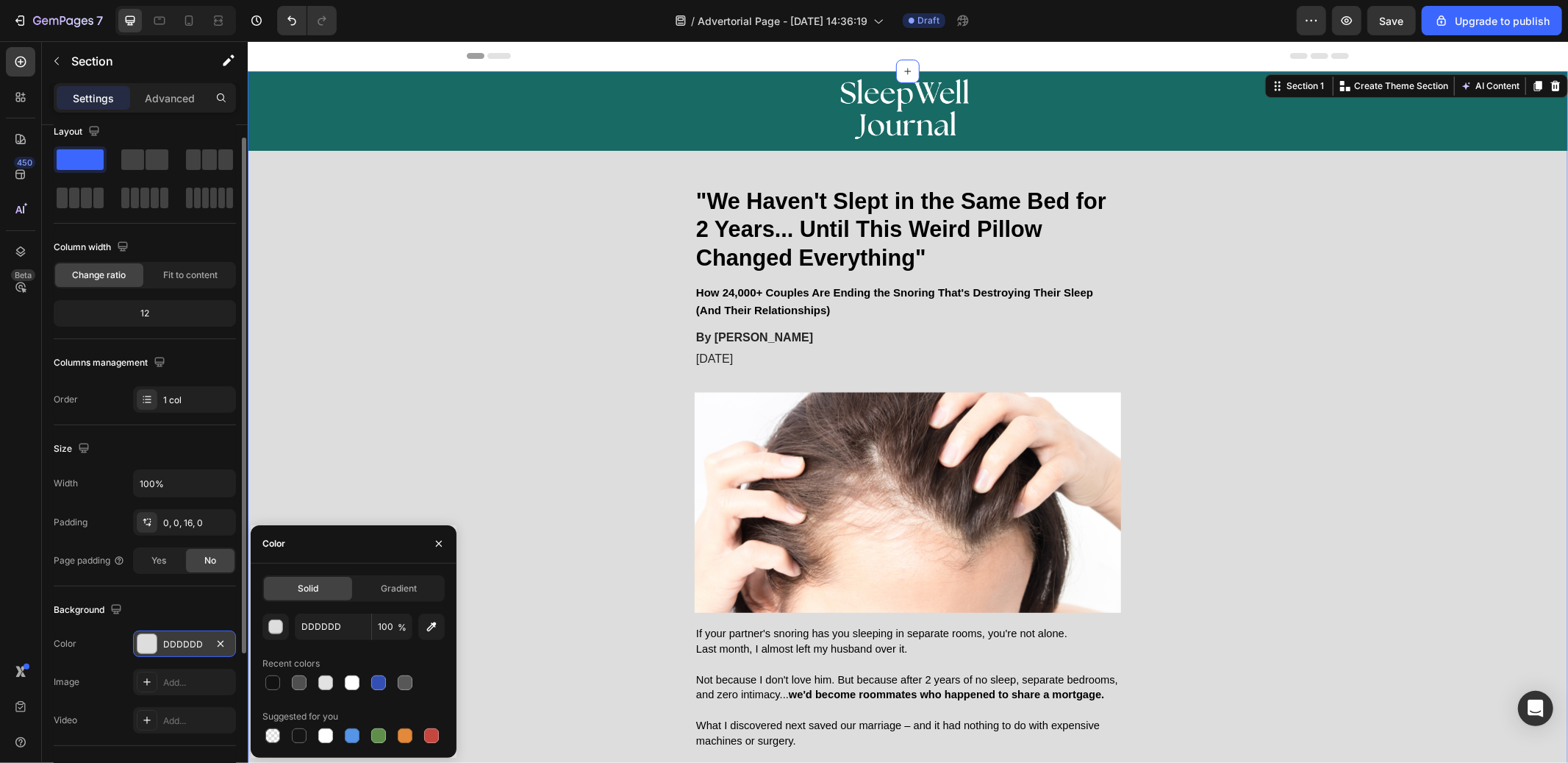
click at [438, 526] on div at bounding box center [439, 544] width 35 height 37
click at [440, 538] on icon "button" at bounding box center [439, 544] width 12 height 12
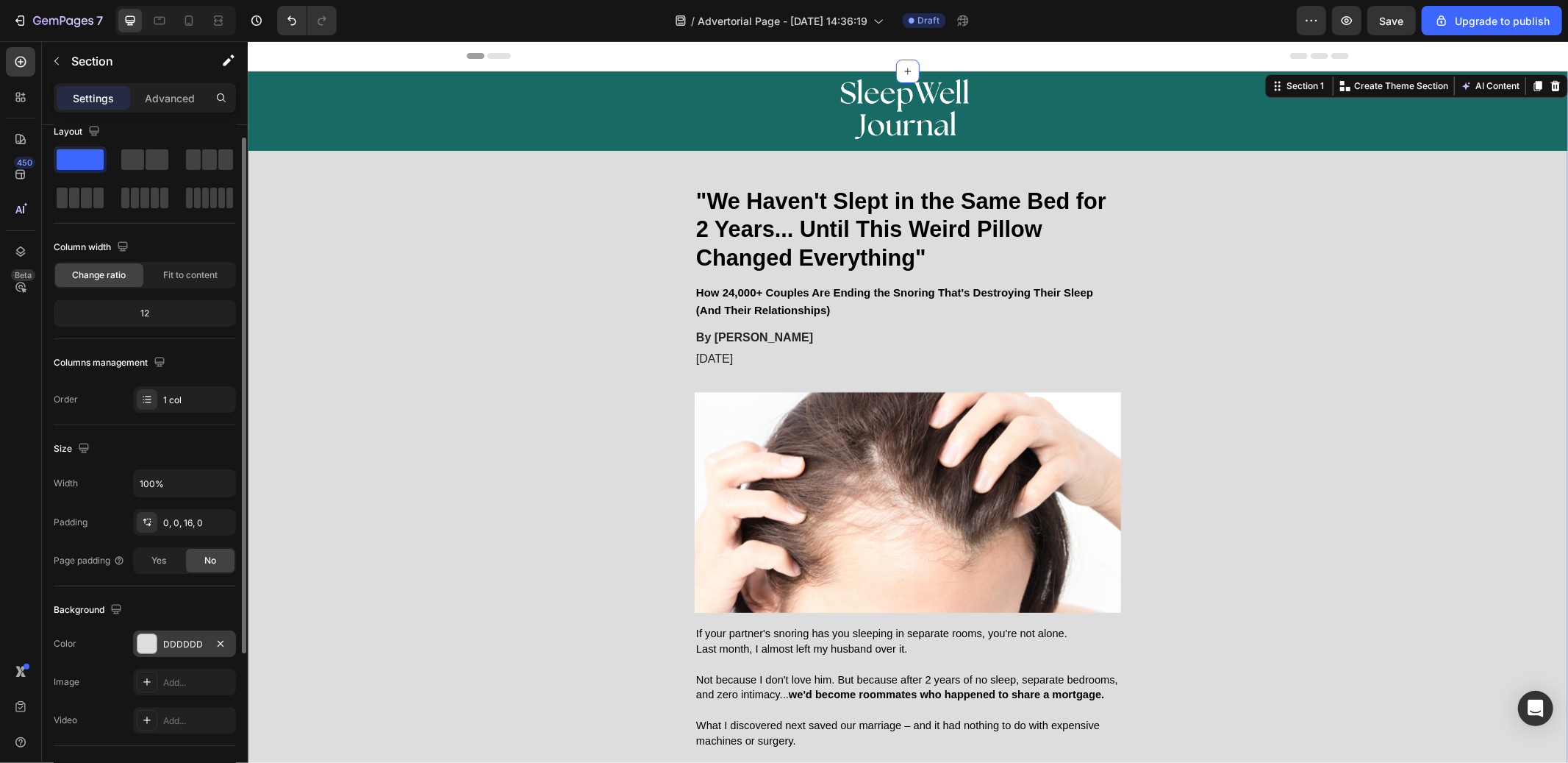
click at [387, 117] on div "Image Row" at bounding box center [908, 110] width 1321 height 80
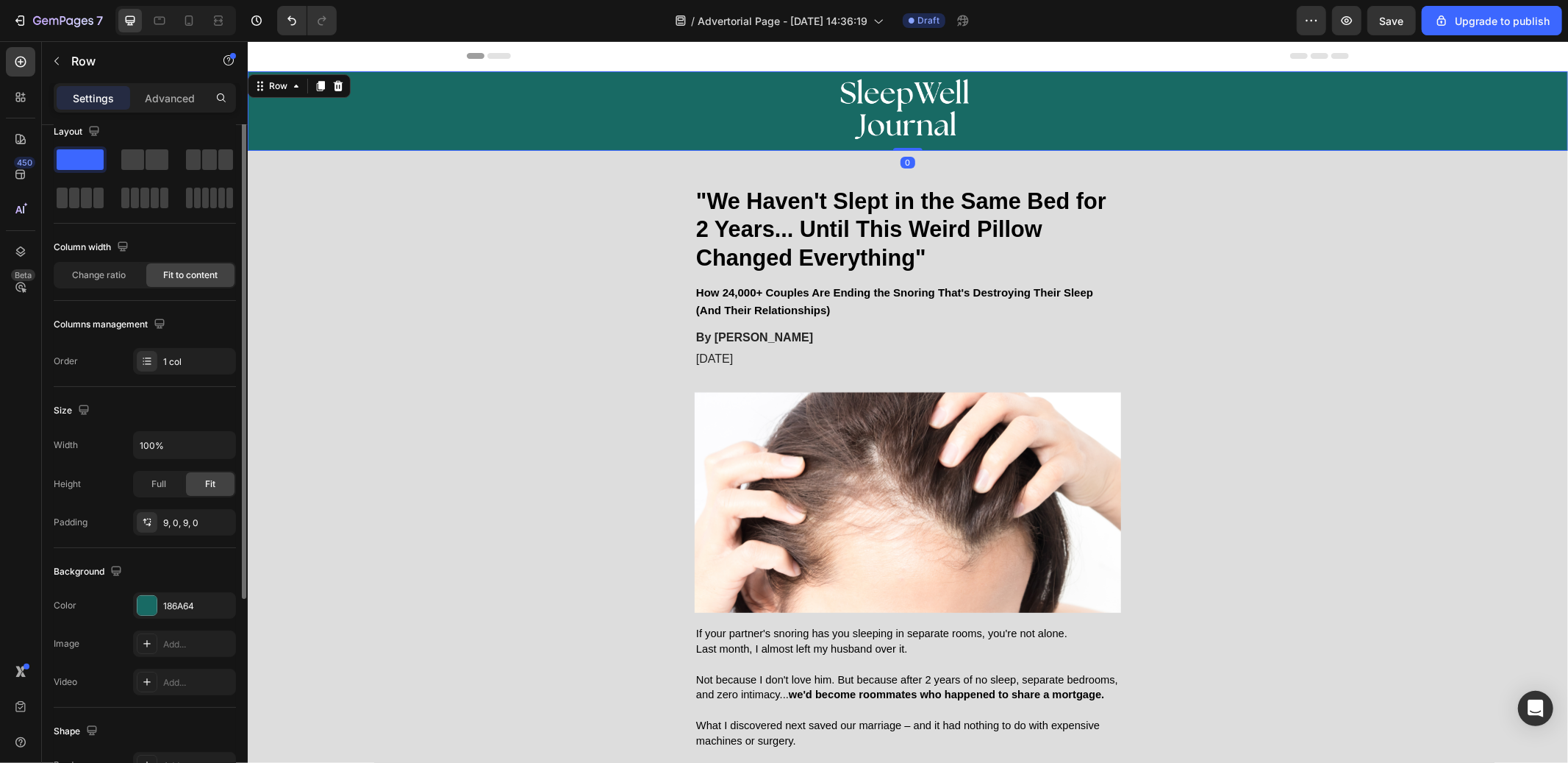
scroll to position [0, 0]
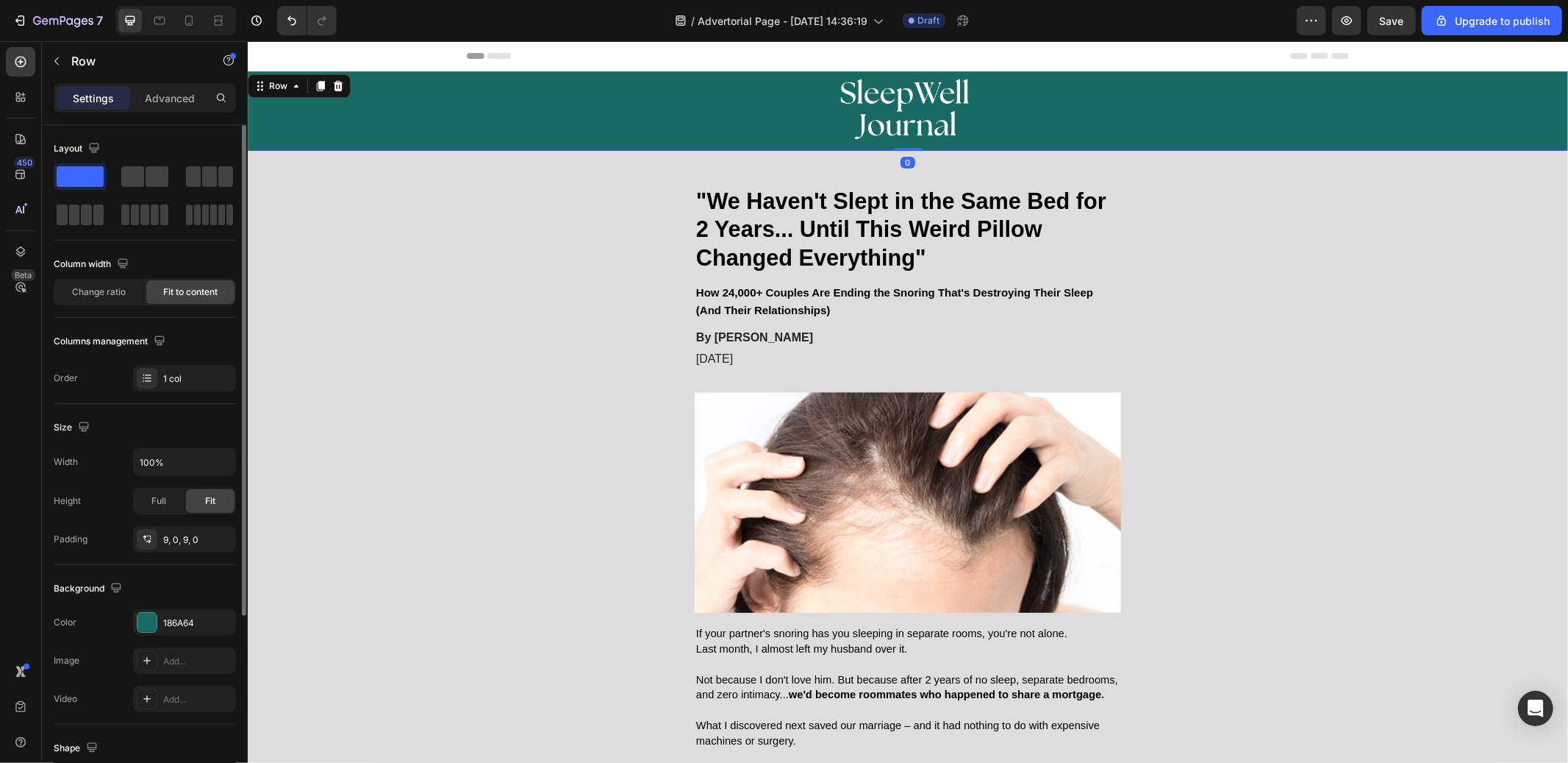
click at [130, 632] on div "Color 186A64" at bounding box center [145, 622] width 183 height 27
click at [144, 631] on div at bounding box center [147, 622] width 19 height 19
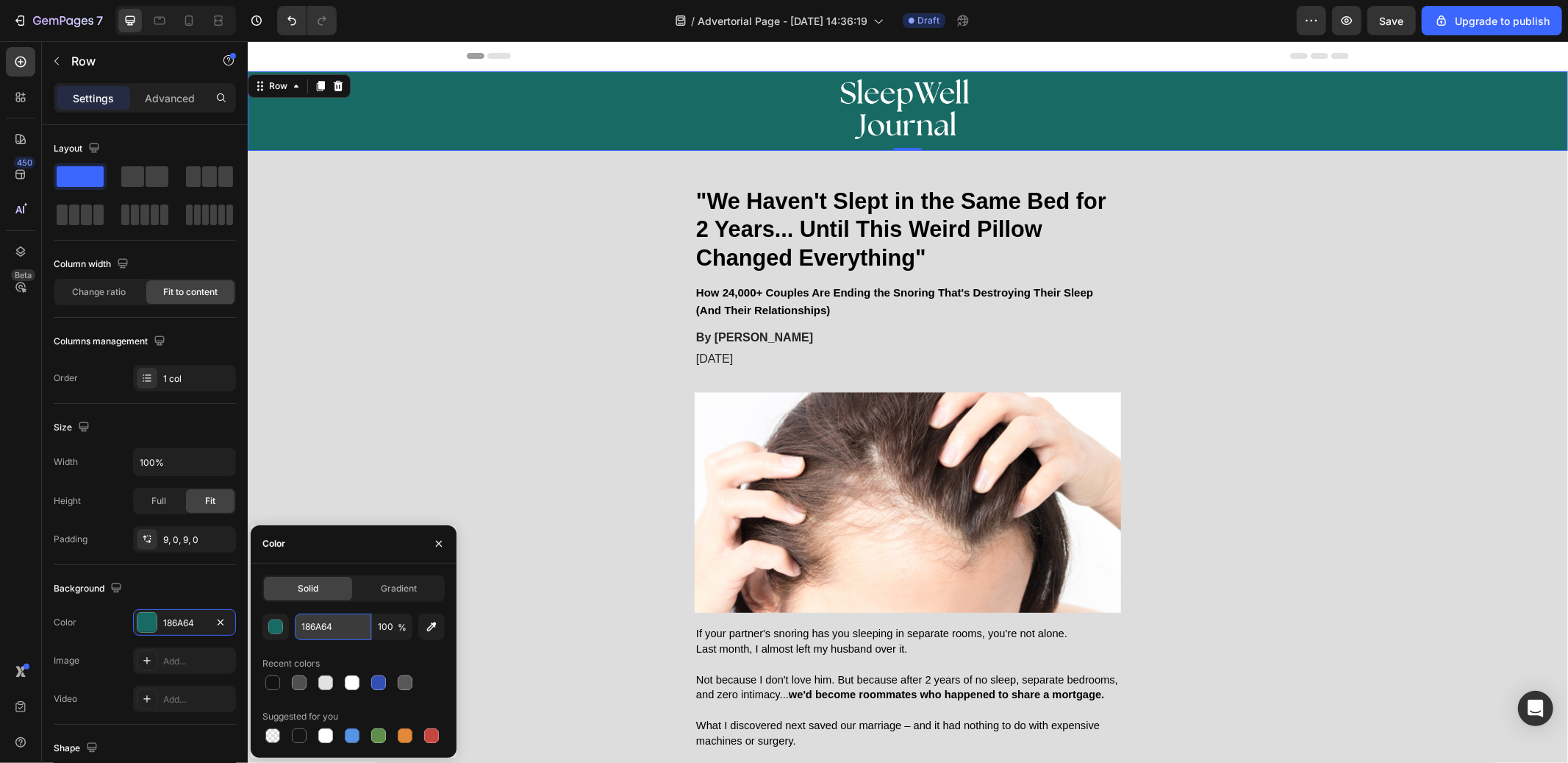
click at [313, 628] on input "186A64" at bounding box center [333, 627] width 76 height 27
paste input "#00203a"
type input "#00203a"
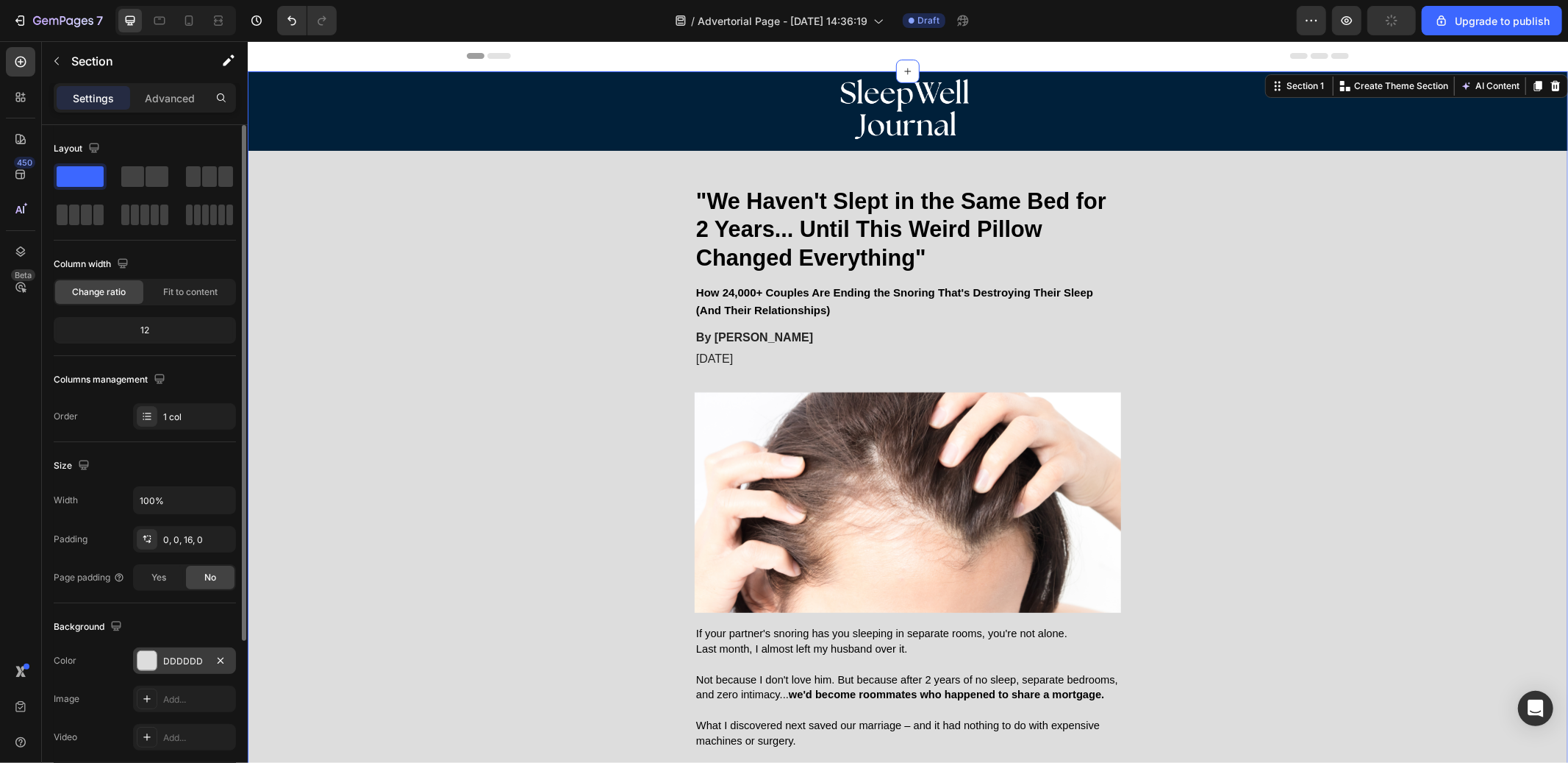
click at [148, 659] on div at bounding box center [147, 661] width 19 height 19
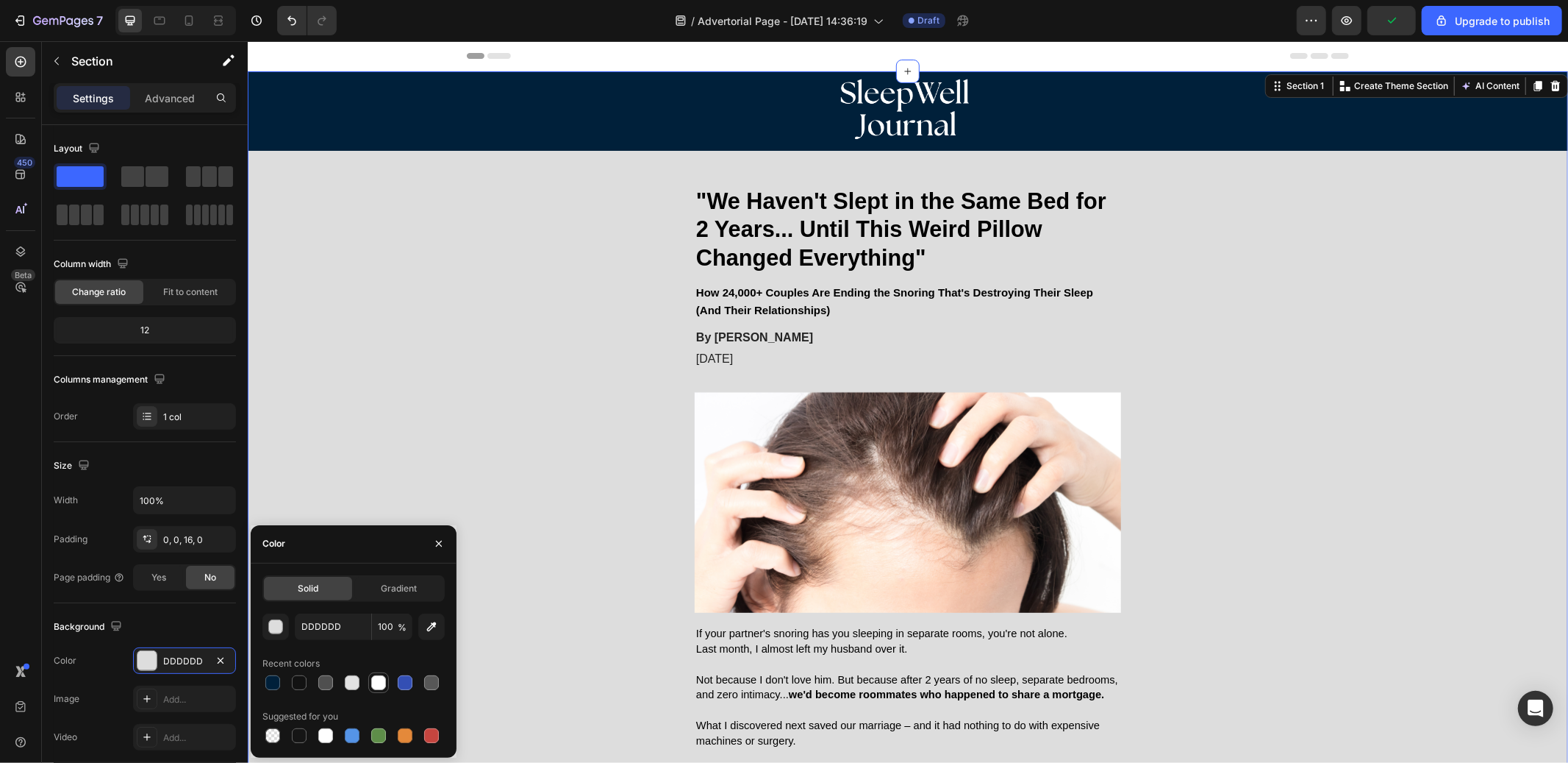
click at [372, 678] on div at bounding box center [379, 683] width 15 height 15
type input "FFFFFF"
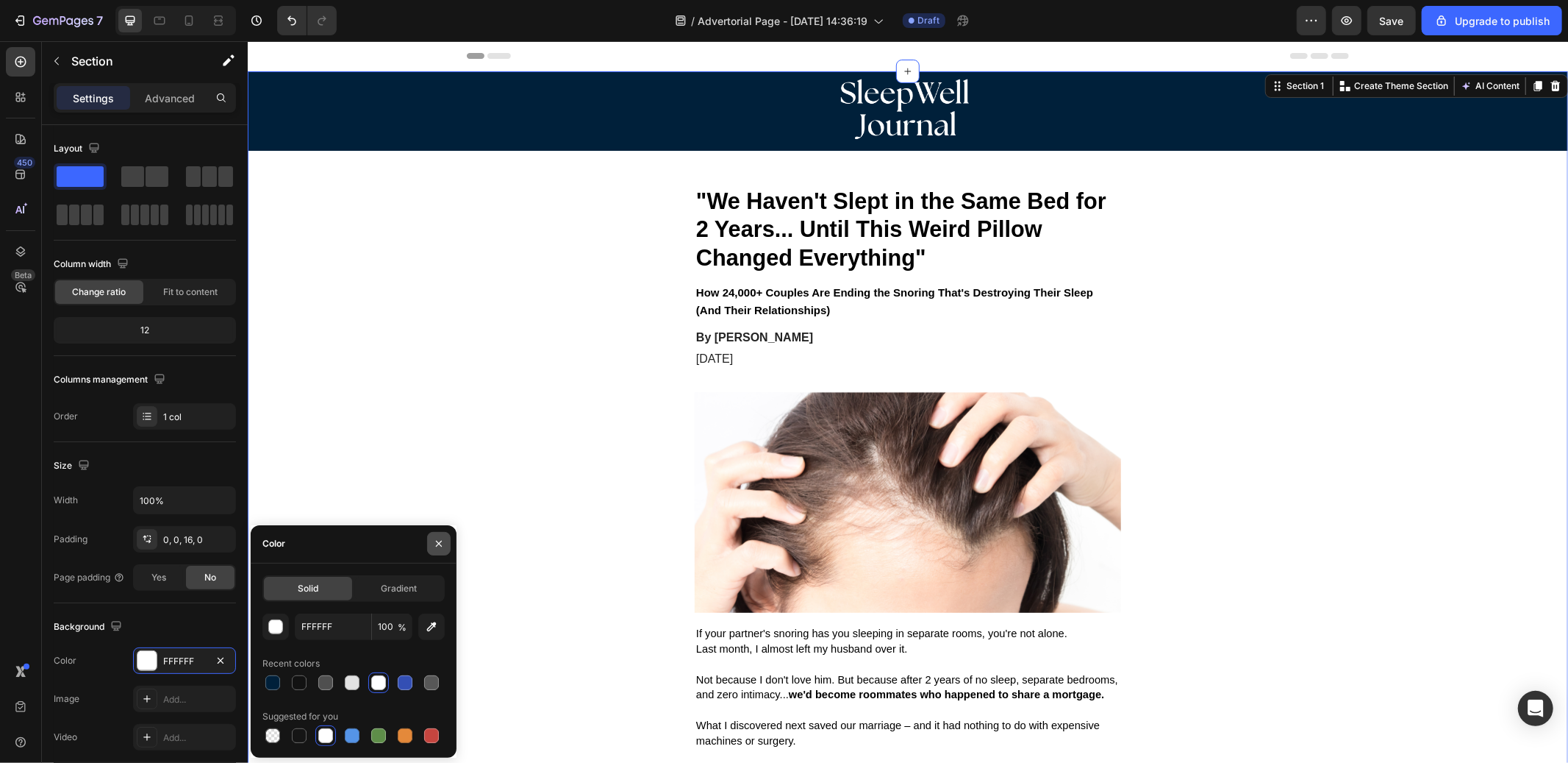
click at [445, 549] on button "button" at bounding box center [439, 544] width 23 height 23
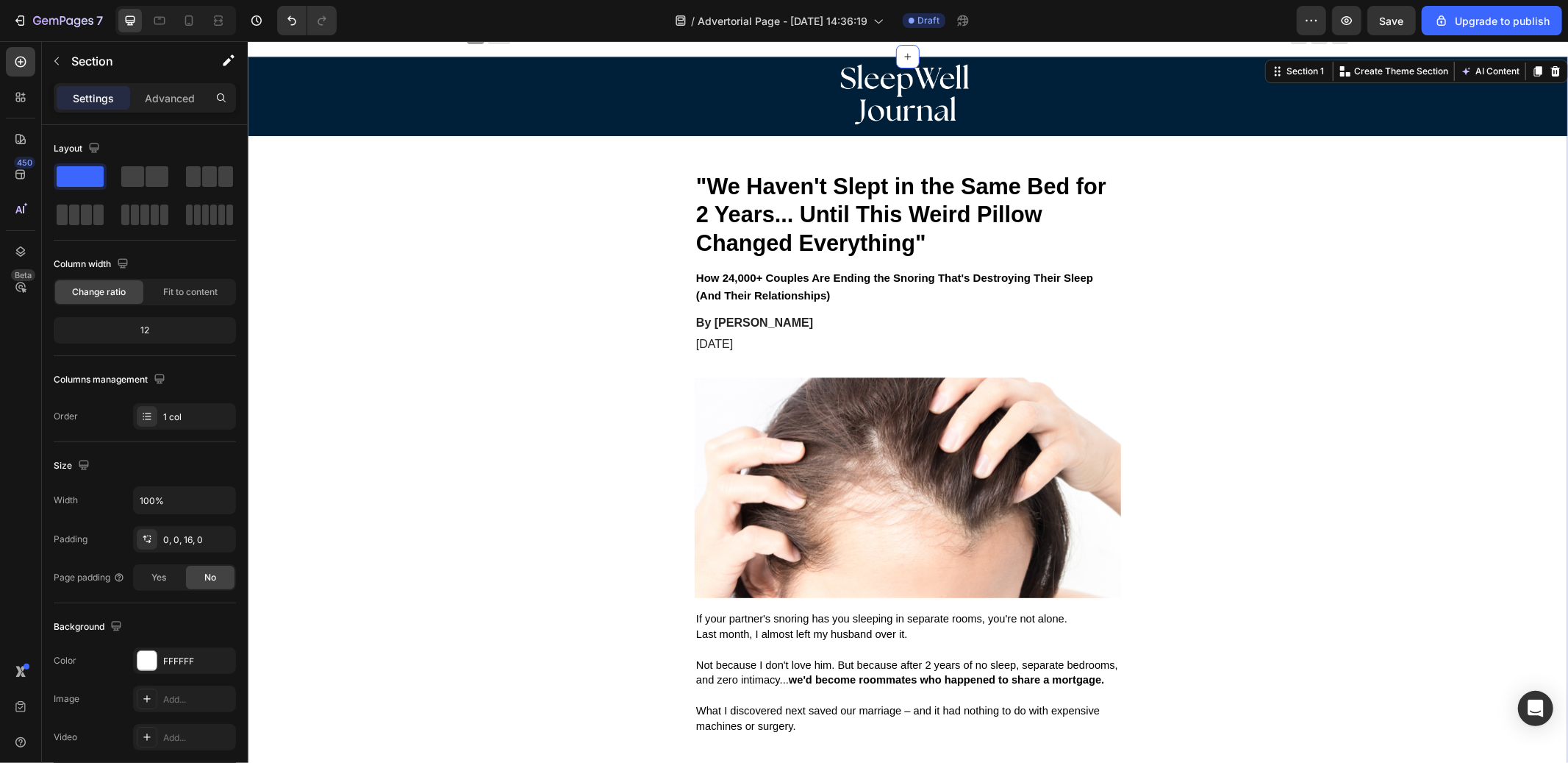
scroll to position [16, 0]
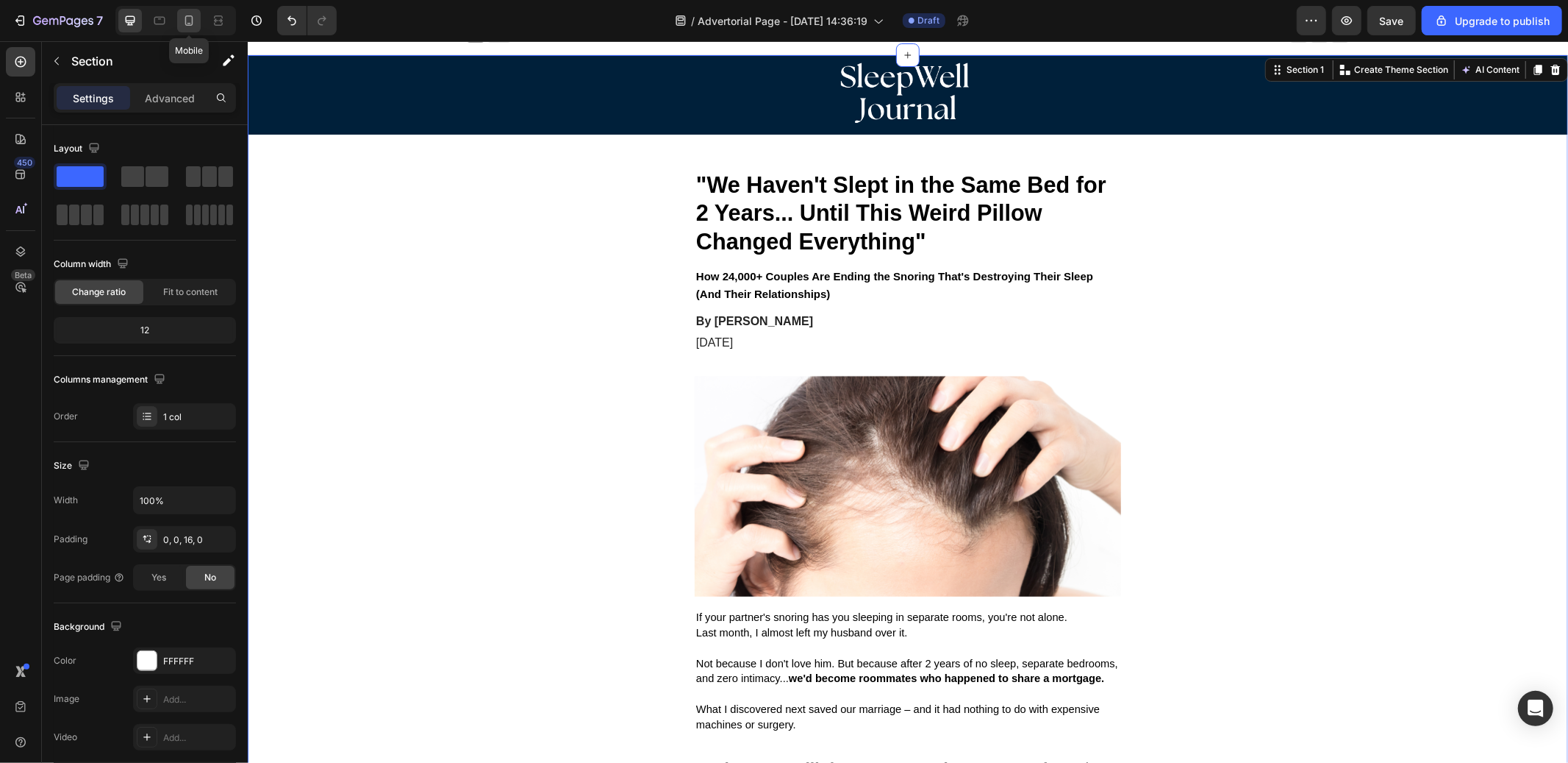
click at [188, 10] on div at bounding box center [189, 20] width 23 height 23
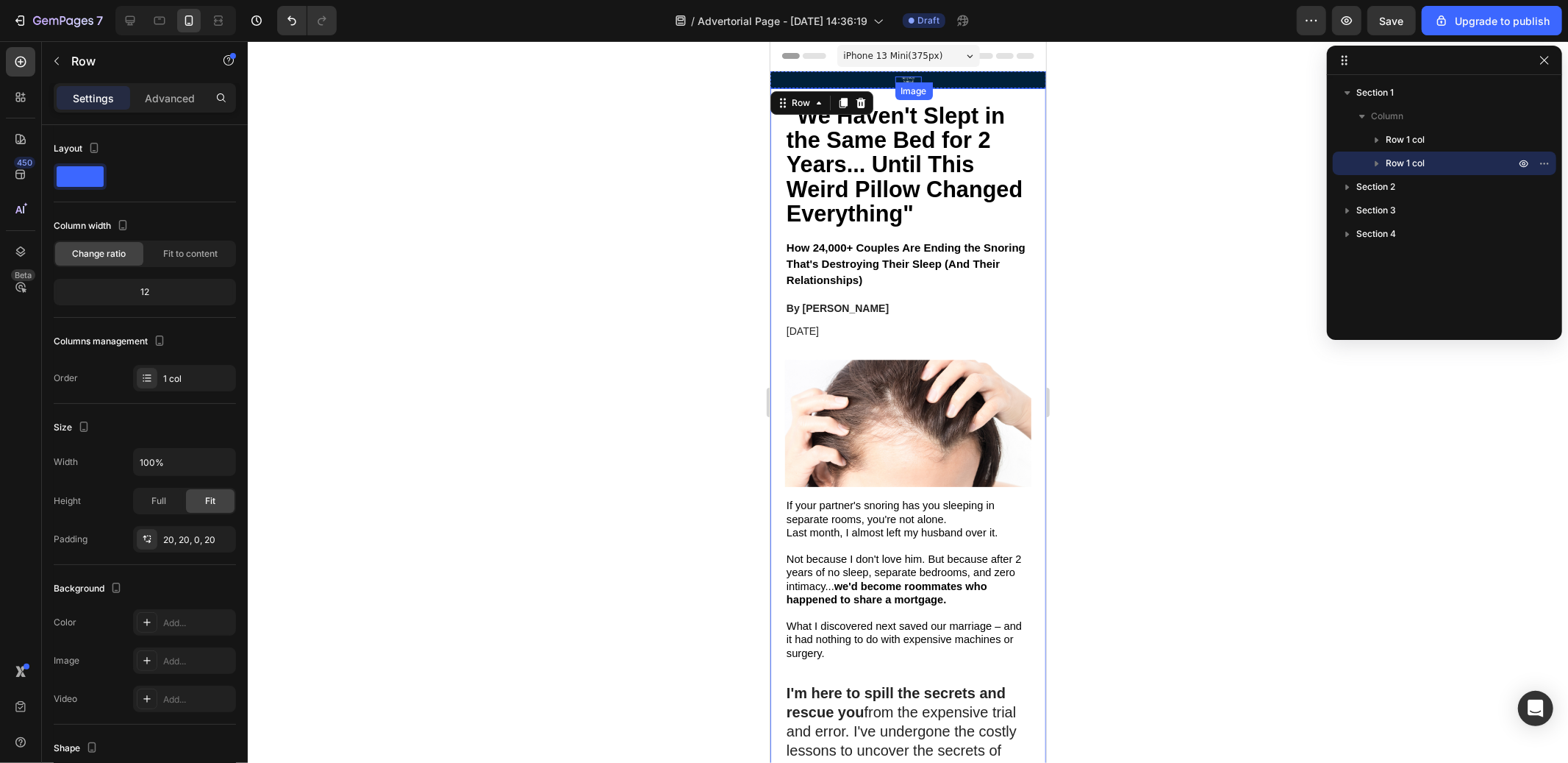
click at [895, 80] on div "Image" at bounding box center [908, 79] width 27 height 6
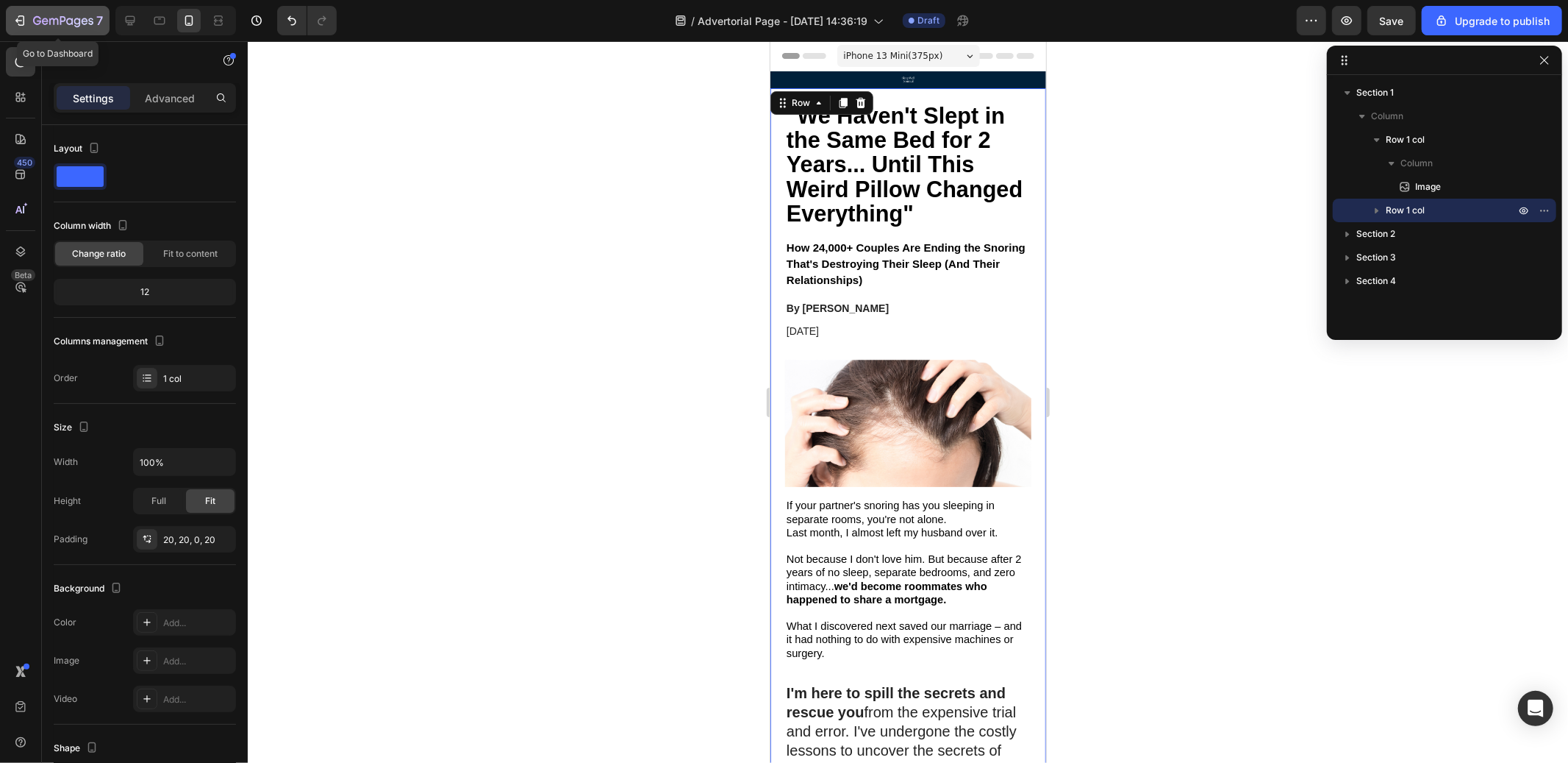
click at [22, 21] on icon "button" at bounding box center [20, 20] width 15 height 15
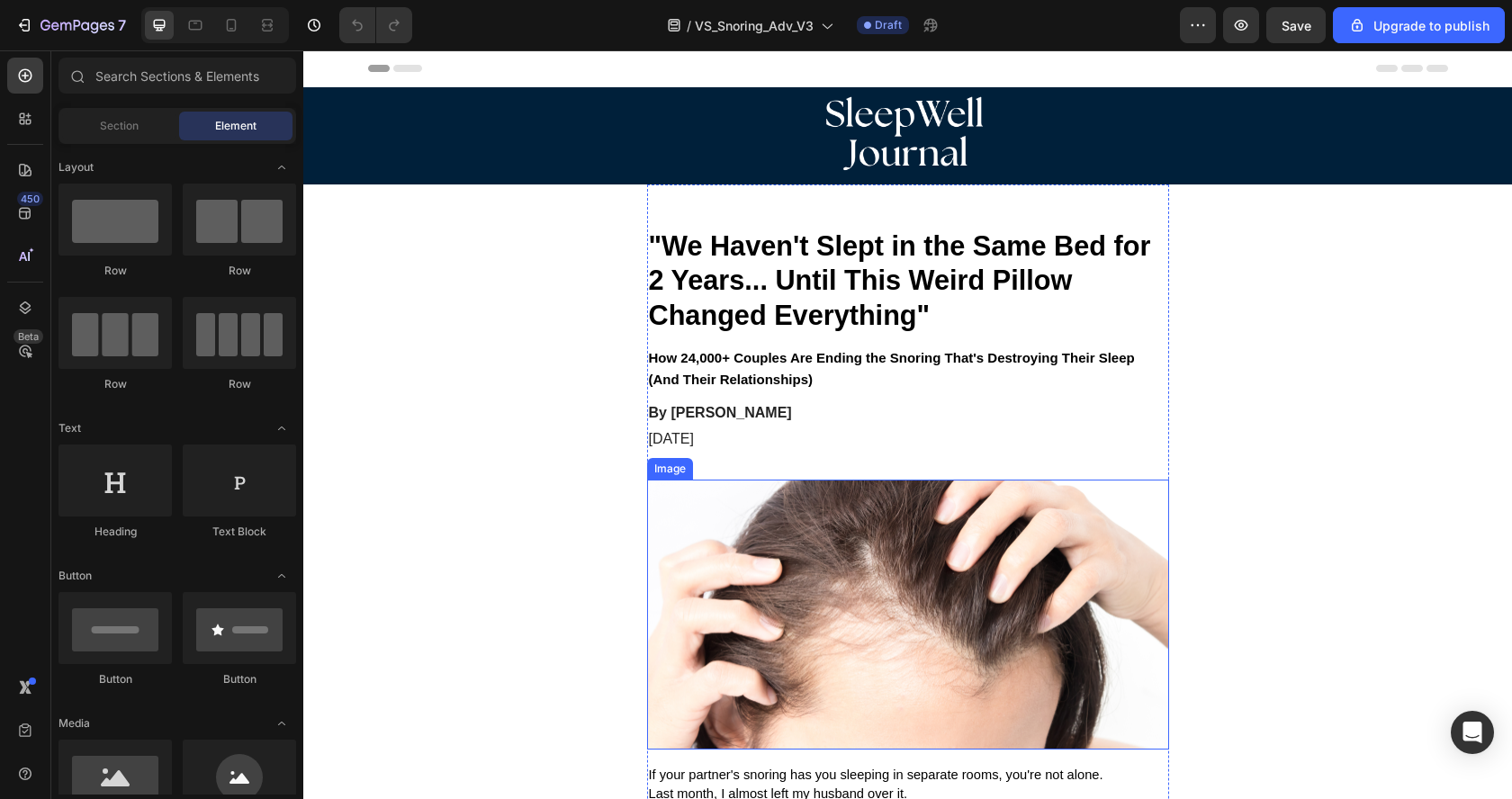
click at [749, 582] on img at bounding box center [907, 615] width 522 height 271
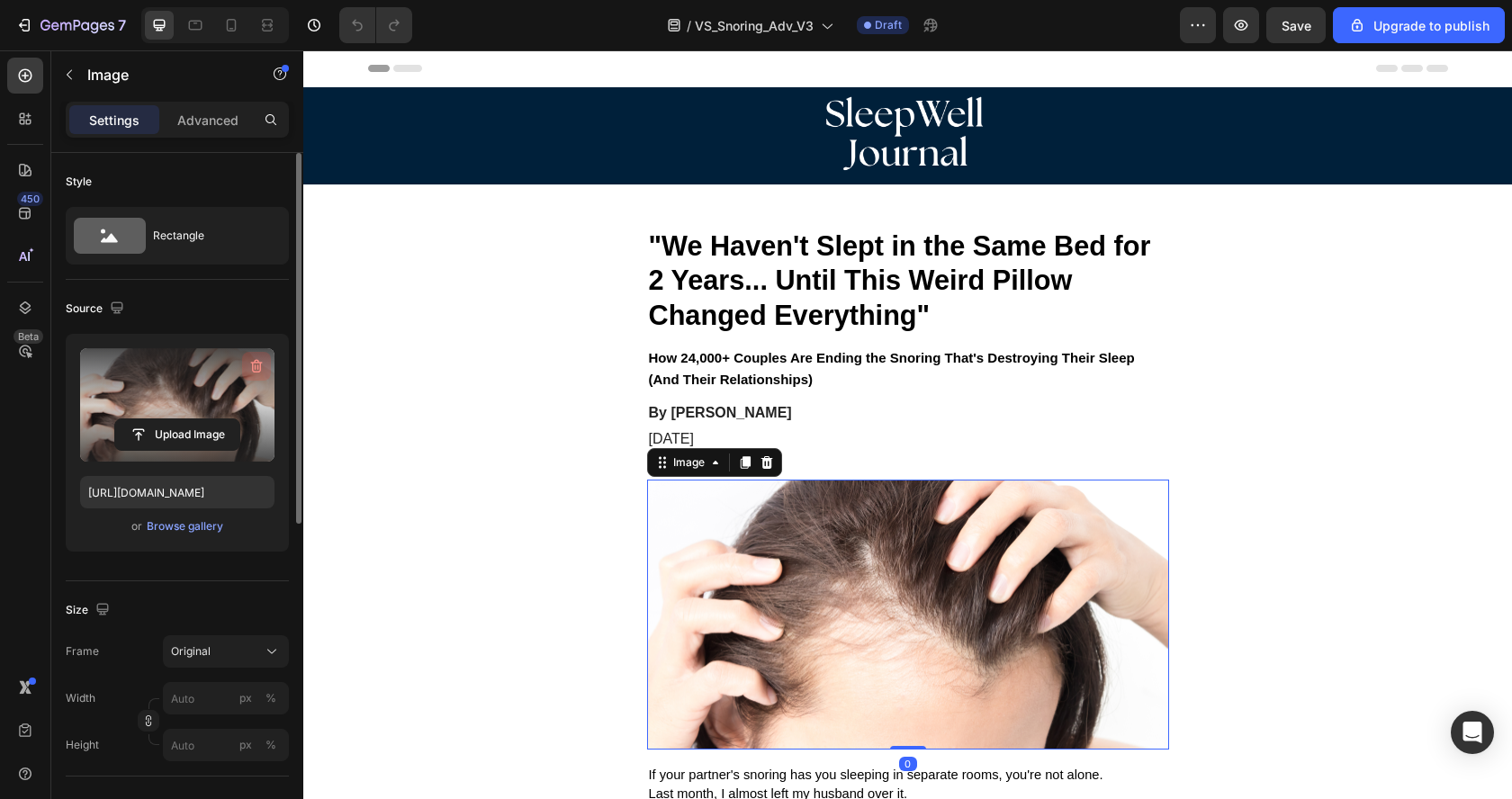
click at [255, 362] on icon "button" at bounding box center [256, 366] width 18 height 18
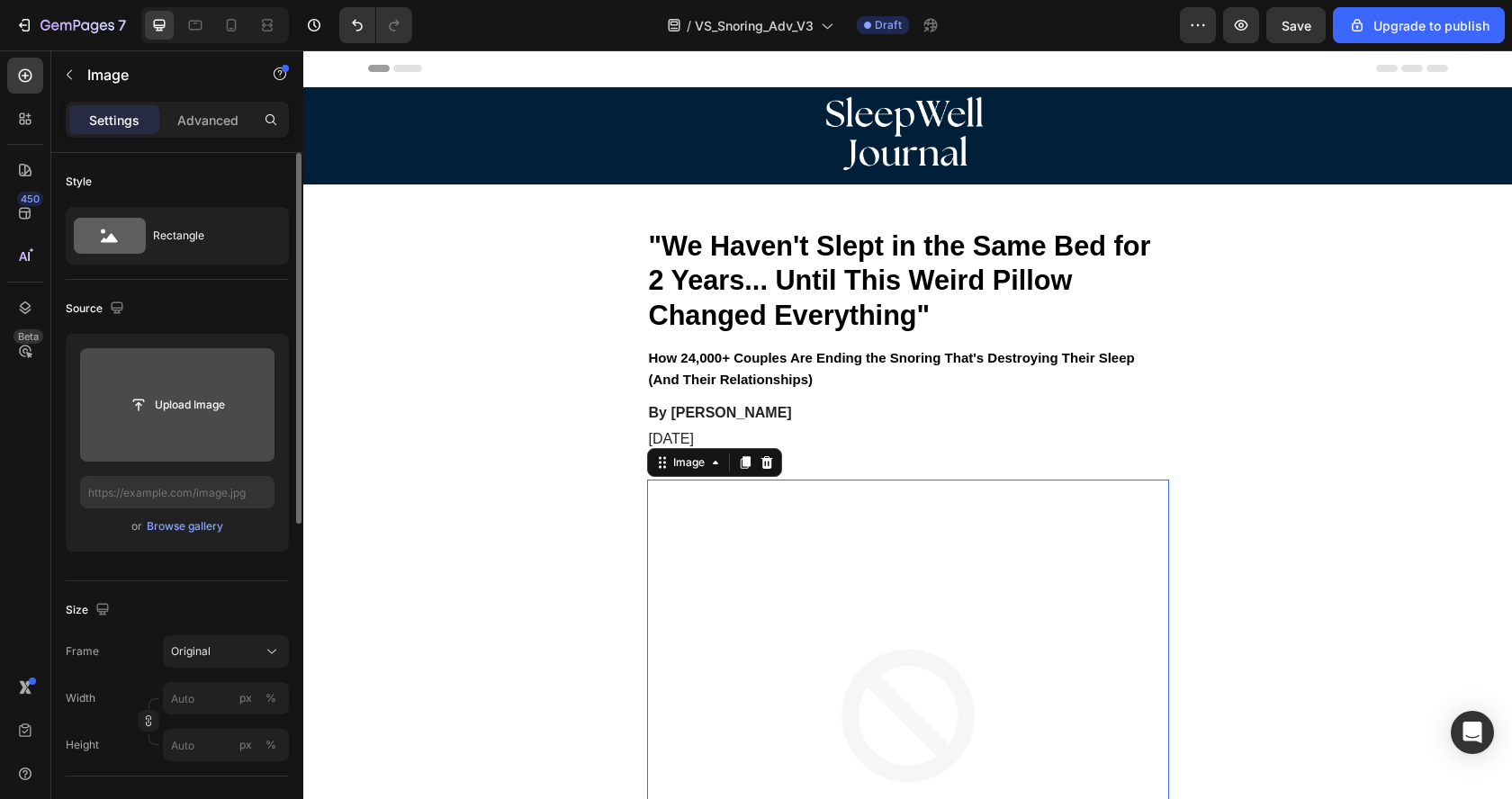
click at [194, 404] on input "file" at bounding box center [178, 405] width 124 height 31
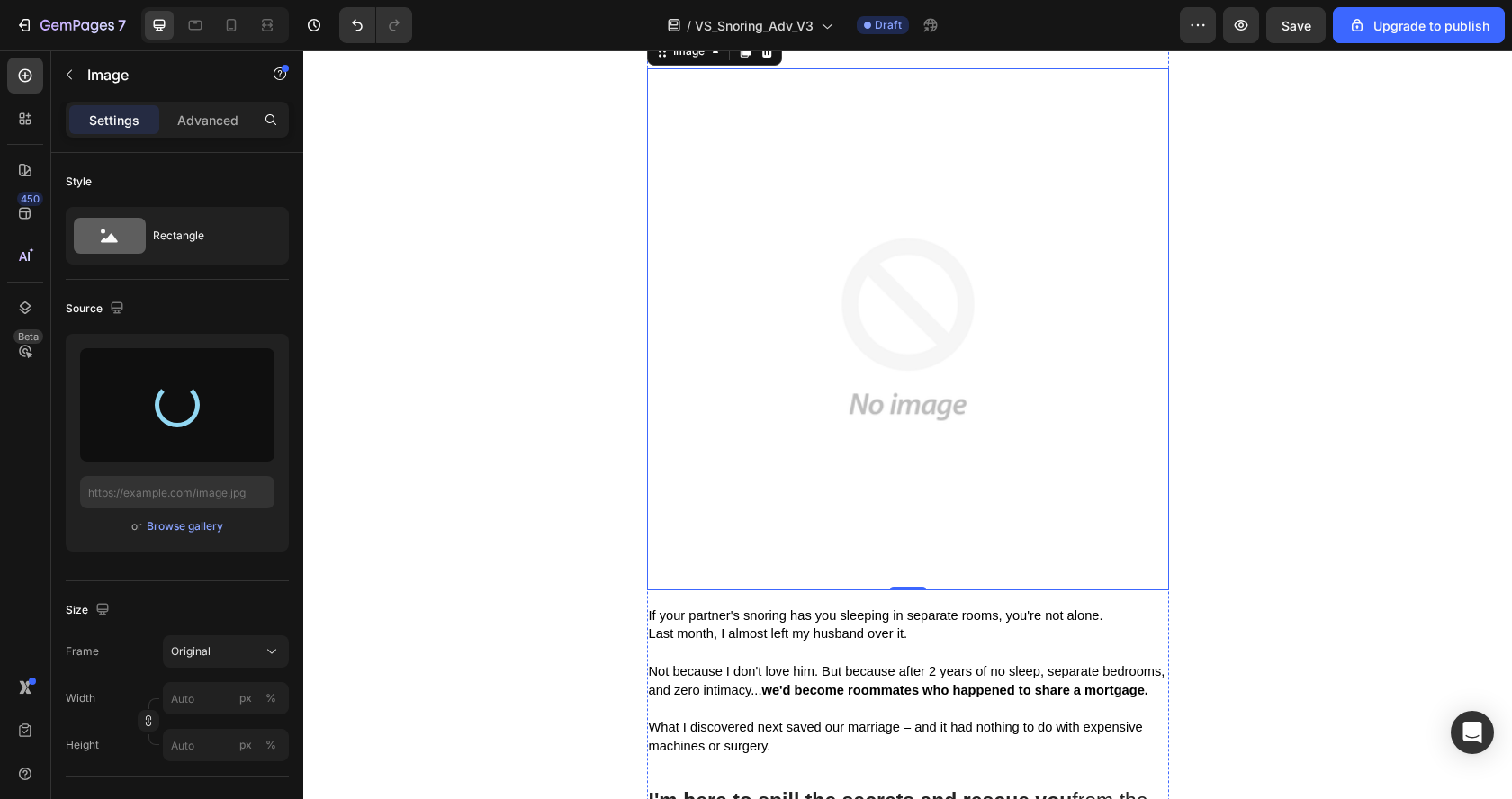
type input "https://cdn.shopify.com/s/files/1/0737/6827/2139/files/gempages_586040104770863…"
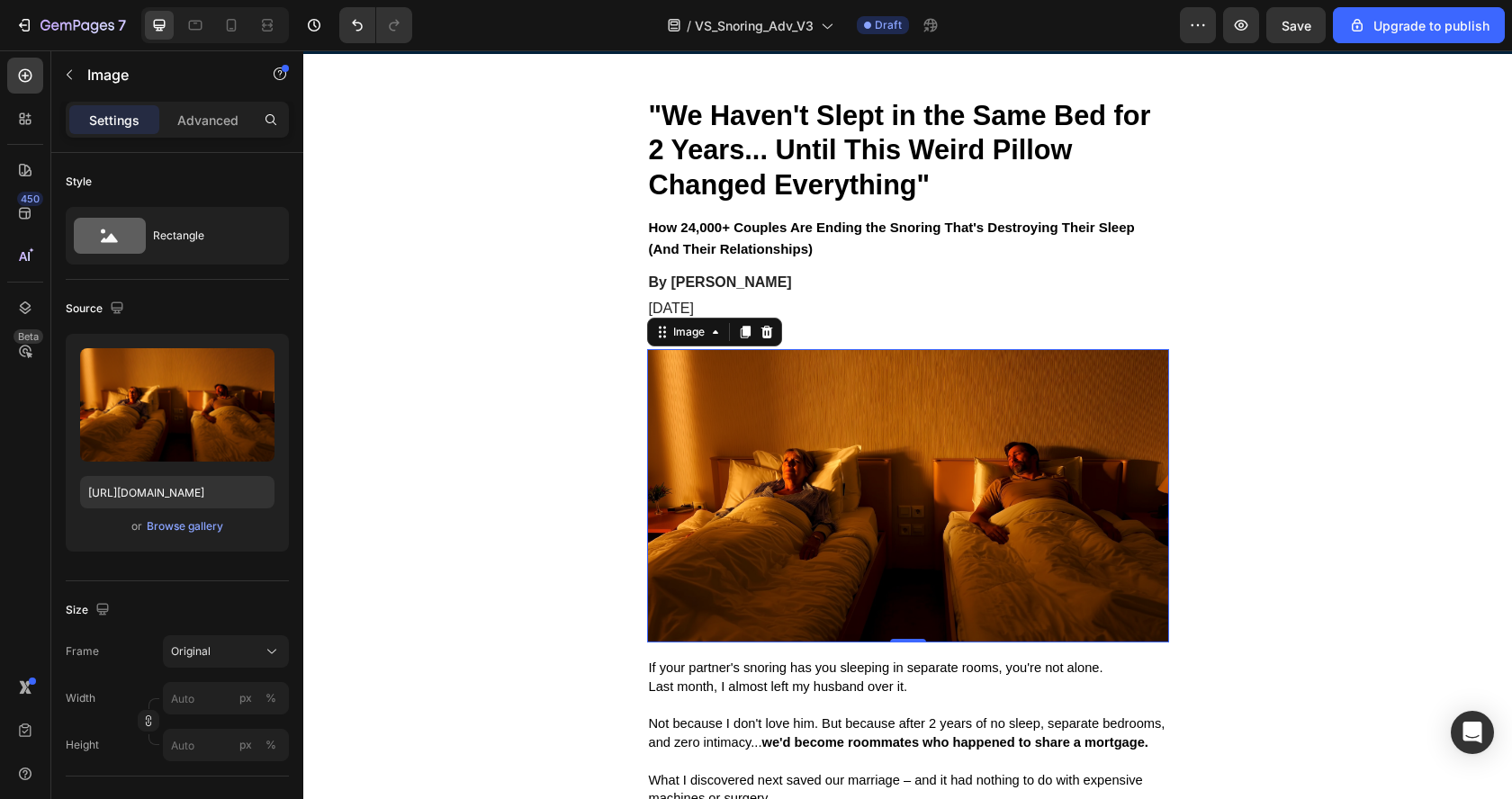
click at [923, 403] on img at bounding box center [907, 495] width 522 height 293
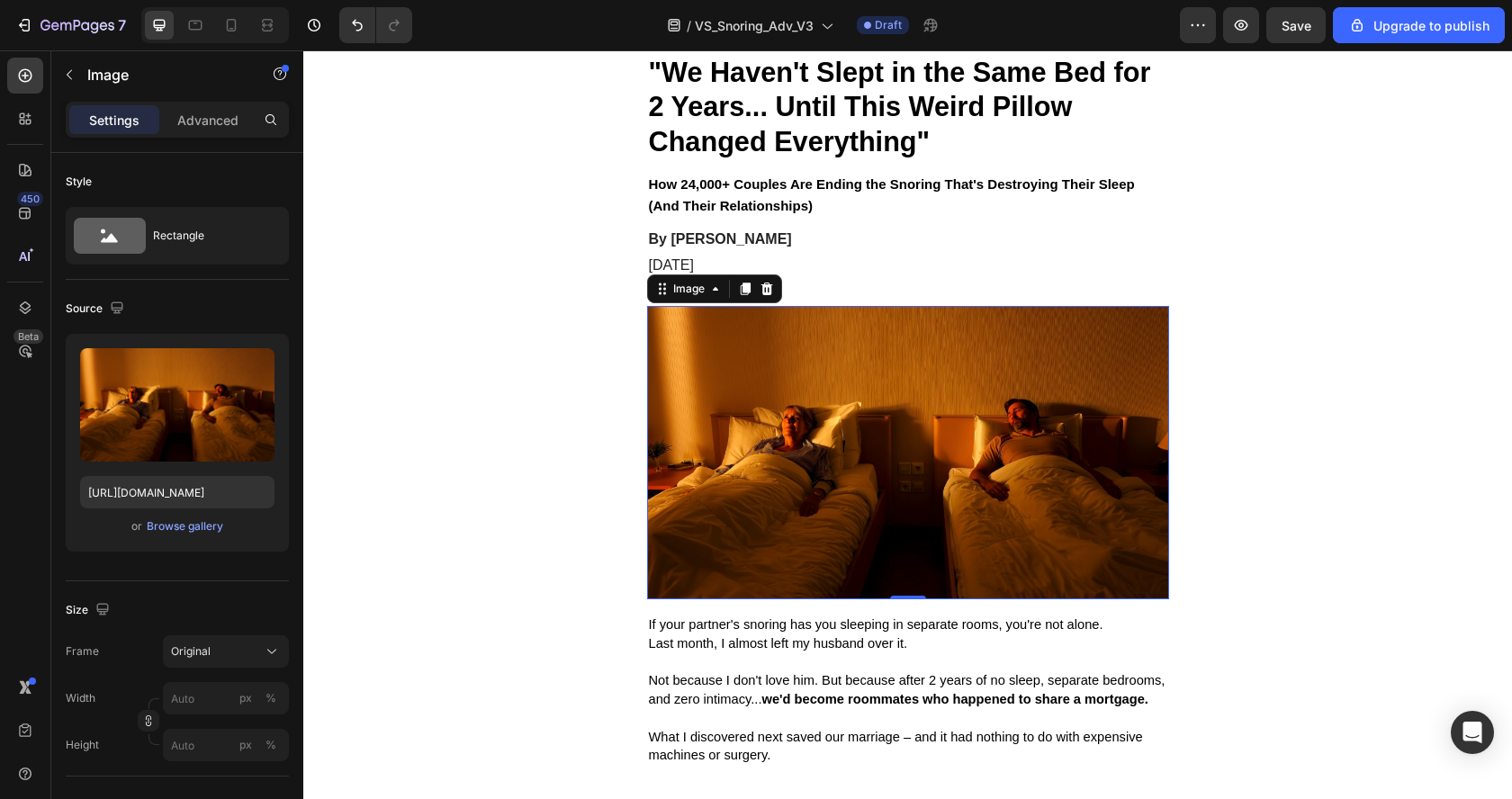
scroll to position [183, 0]
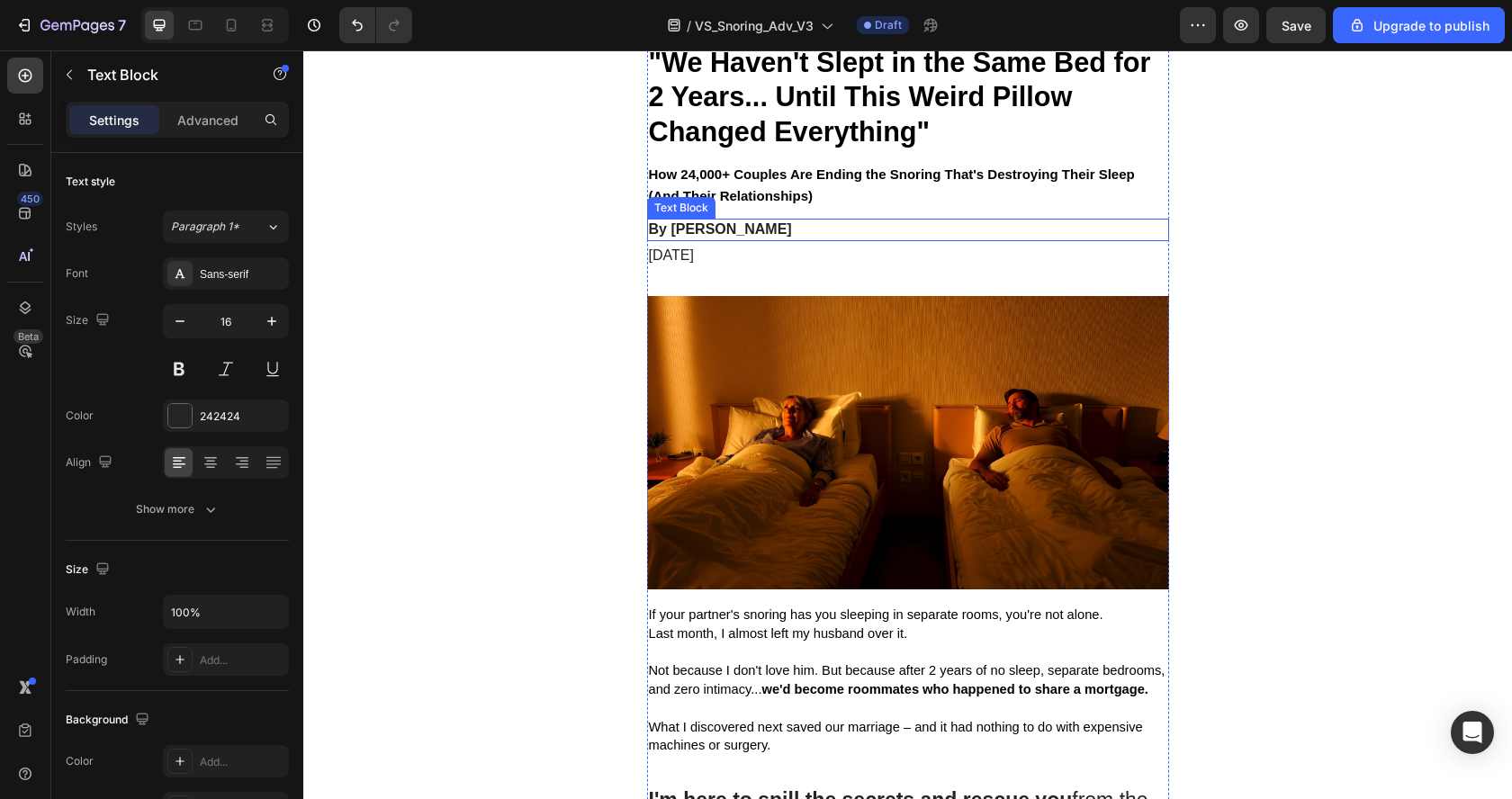
click at [681, 230] on p "By Victoria Miller" at bounding box center [907, 230] width 519 height 19
click at [737, 246] on p "[DATE]" at bounding box center [907, 256] width 519 height 19
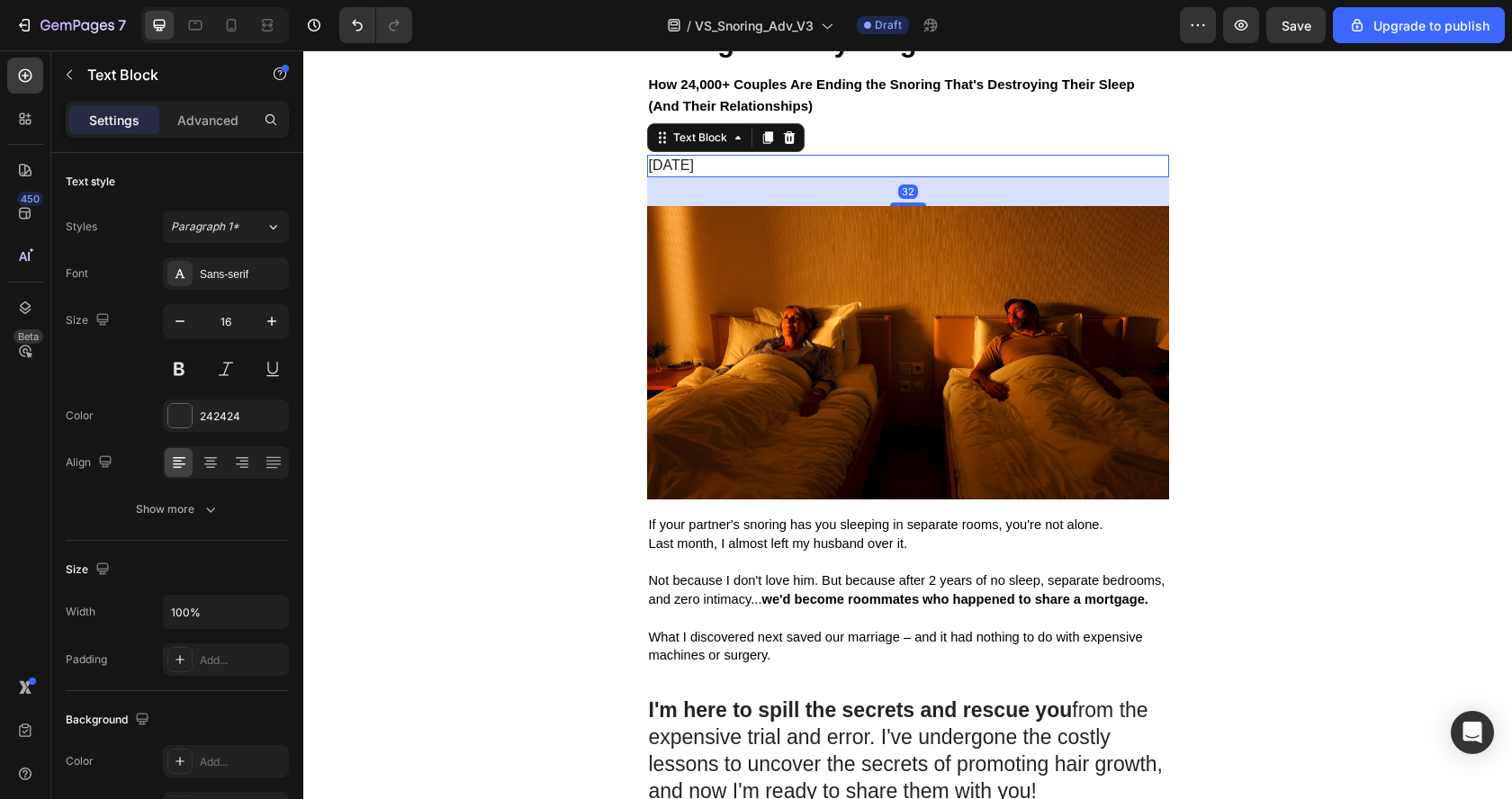
scroll to position [275, 0]
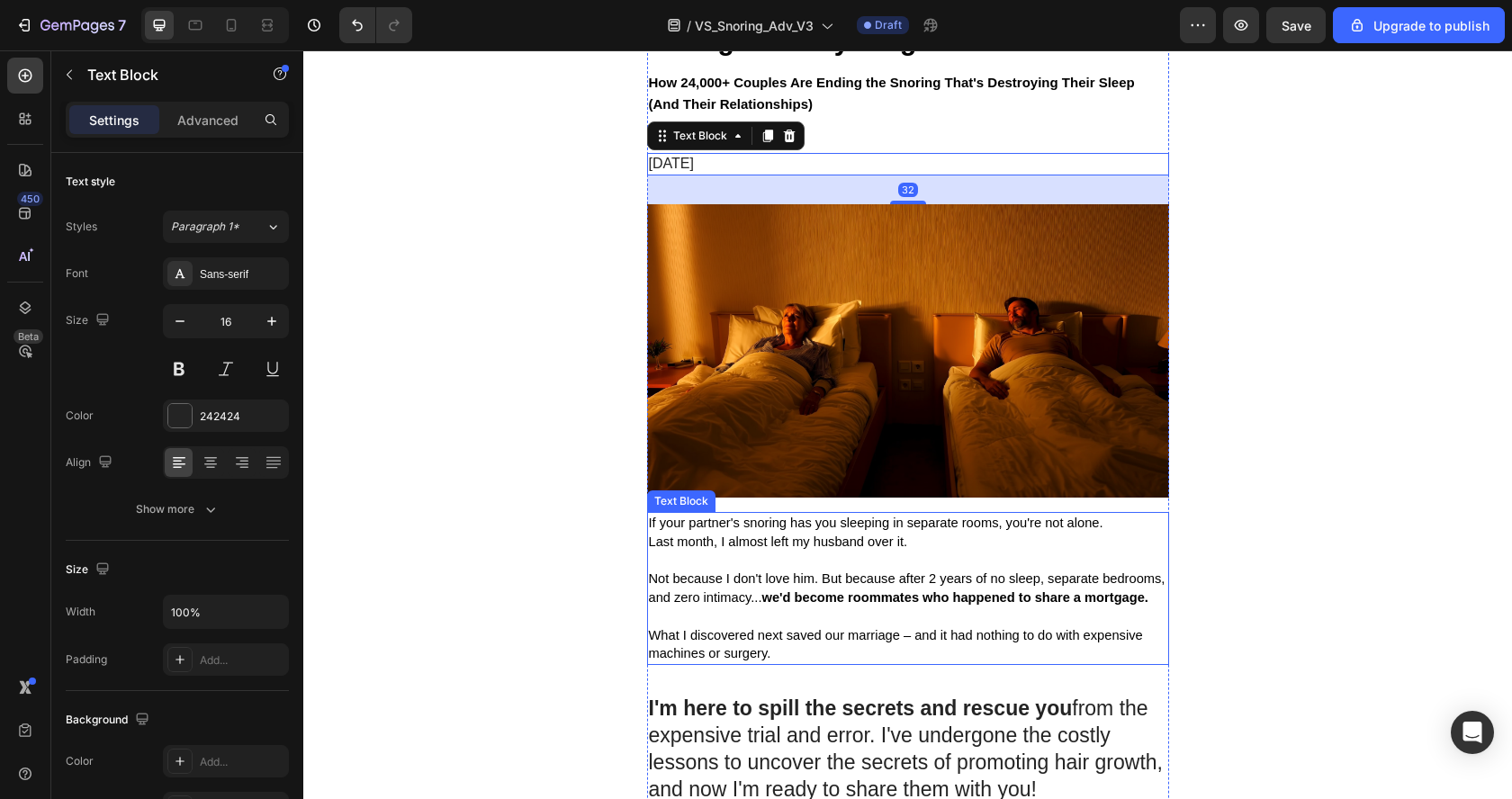
click at [746, 563] on p "Last month, I almost left my husband over it." at bounding box center [907, 552] width 519 height 38
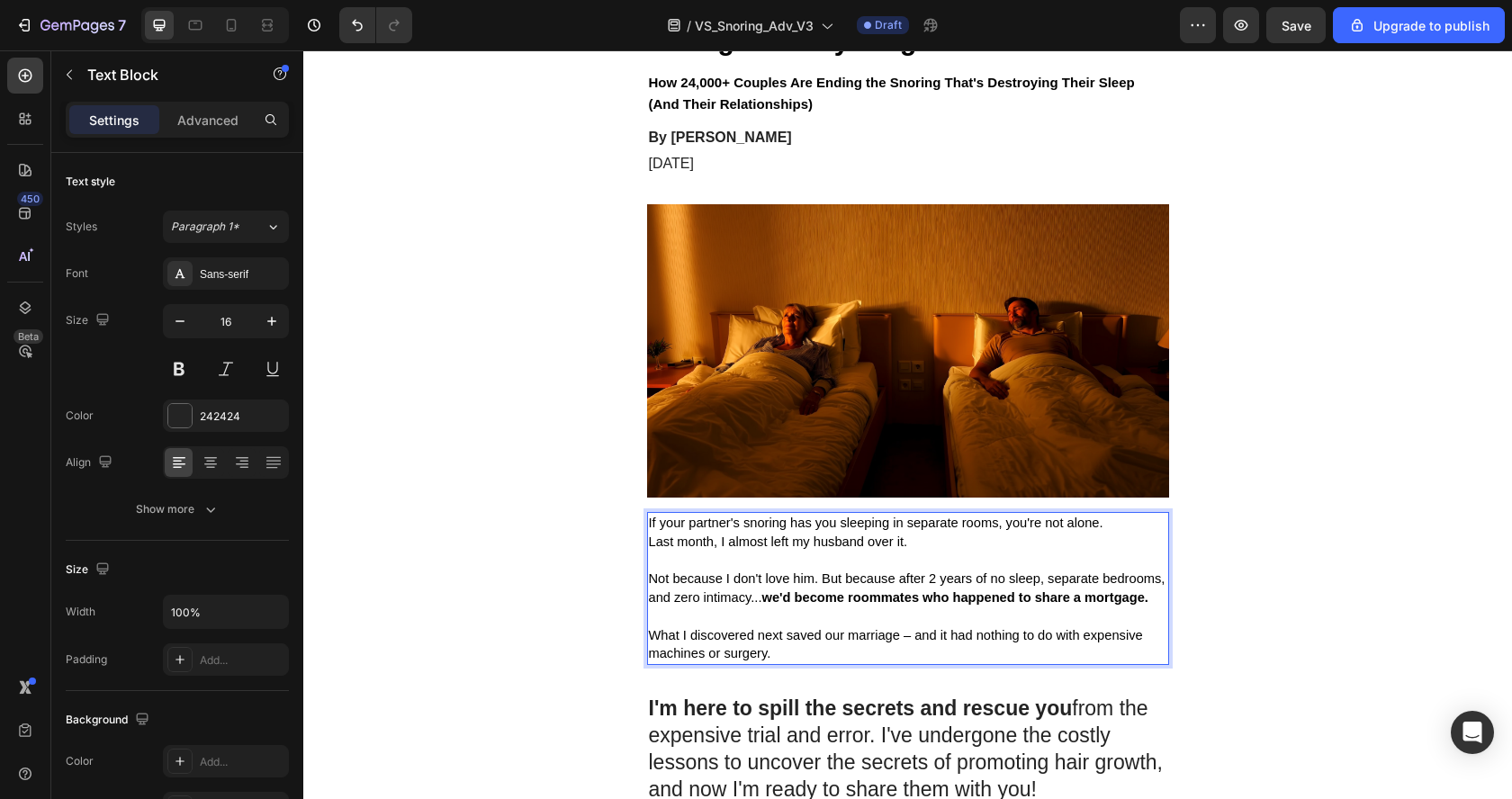
click at [746, 563] on p "Last month, I almost left my husband over it." at bounding box center [907, 552] width 519 height 38
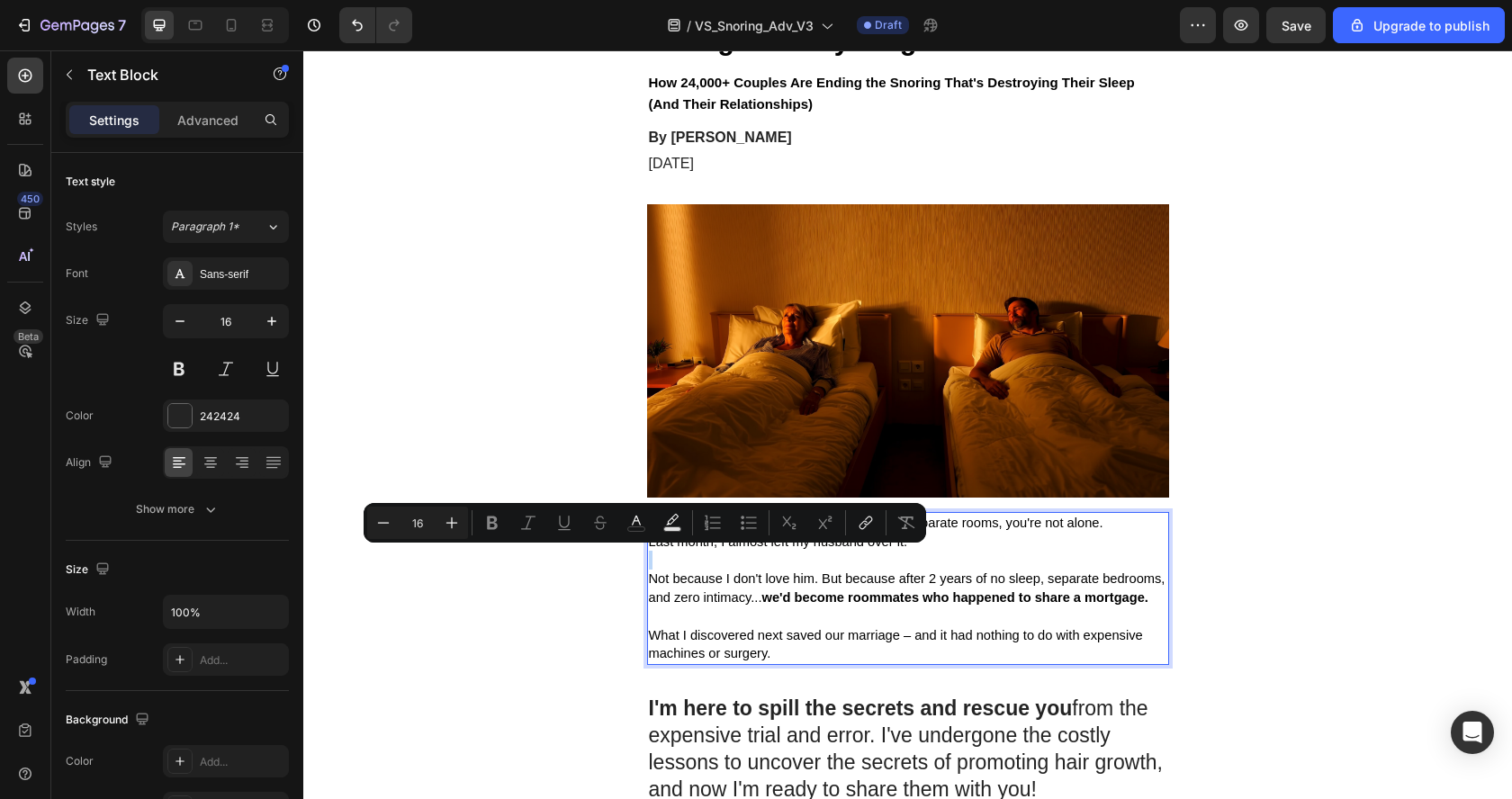
click at [746, 563] on p "Last month, I almost left my husband over it." at bounding box center [907, 552] width 519 height 38
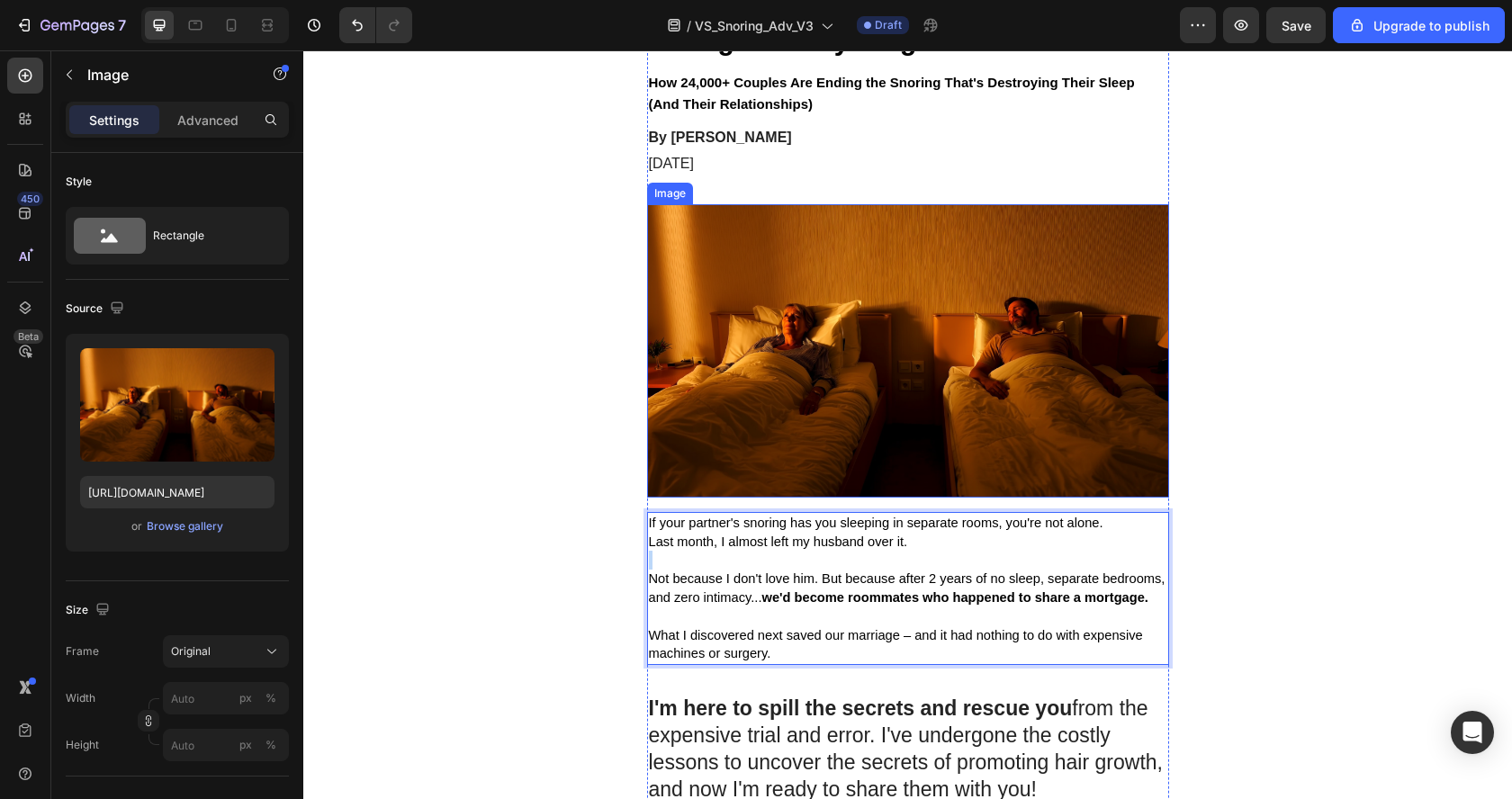
click at [800, 366] on img at bounding box center [907, 350] width 522 height 293
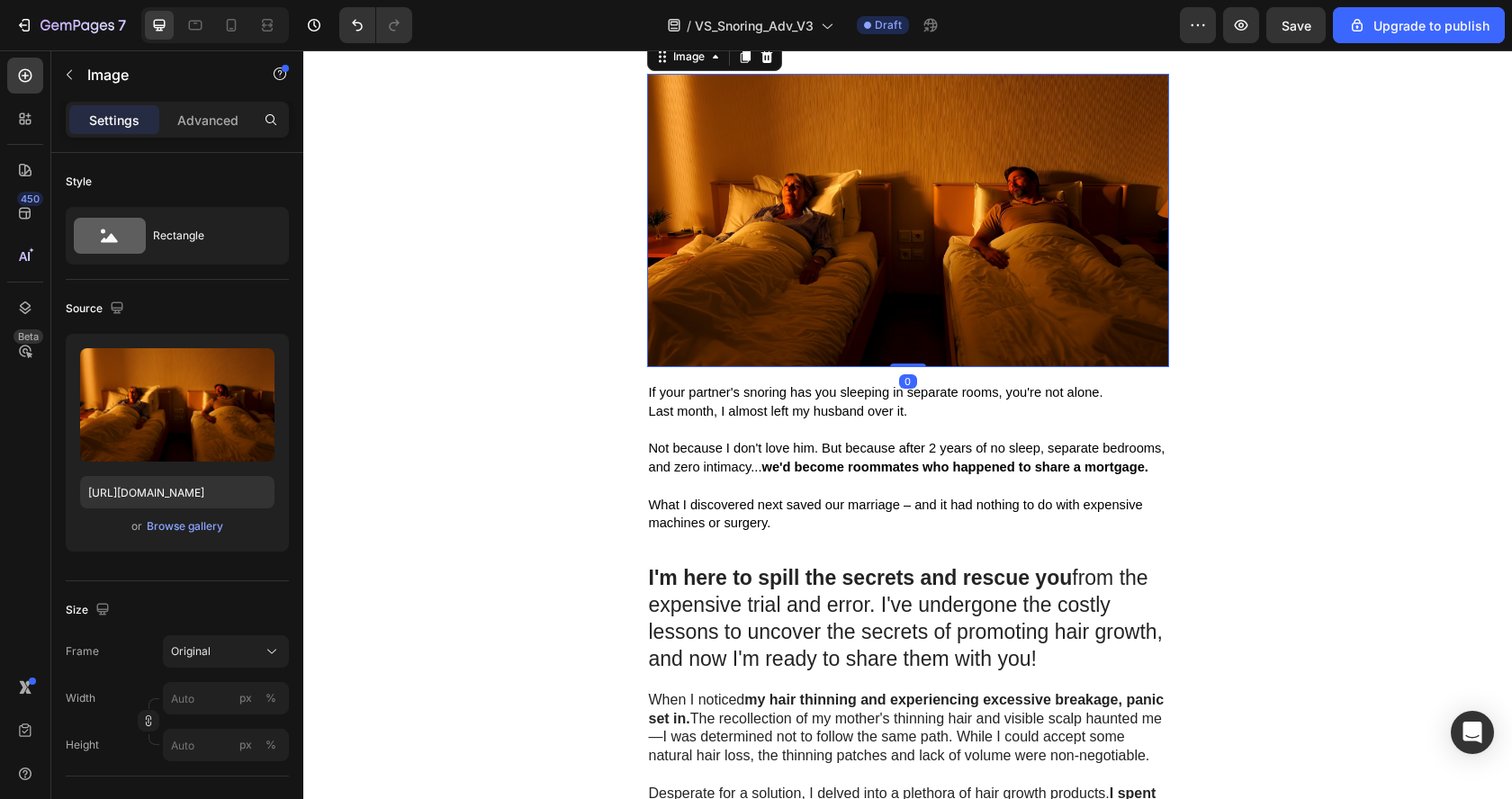
scroll to position [409, 0]
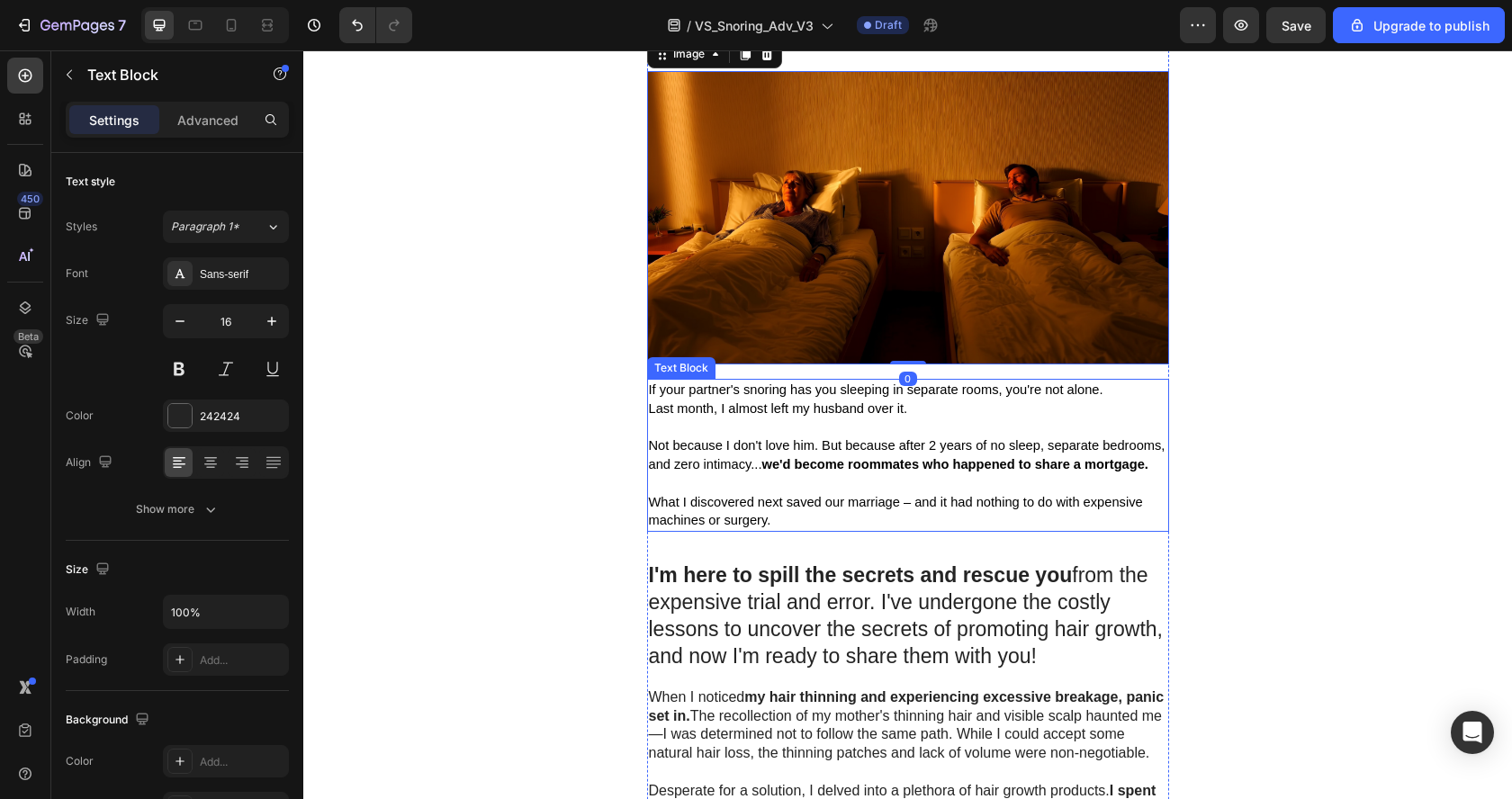
click at [799, 389] on span "If your partner's snoring has you sleeping in separate rooms, you're not alone." at bounding box center [876, 389] width 455 height 14
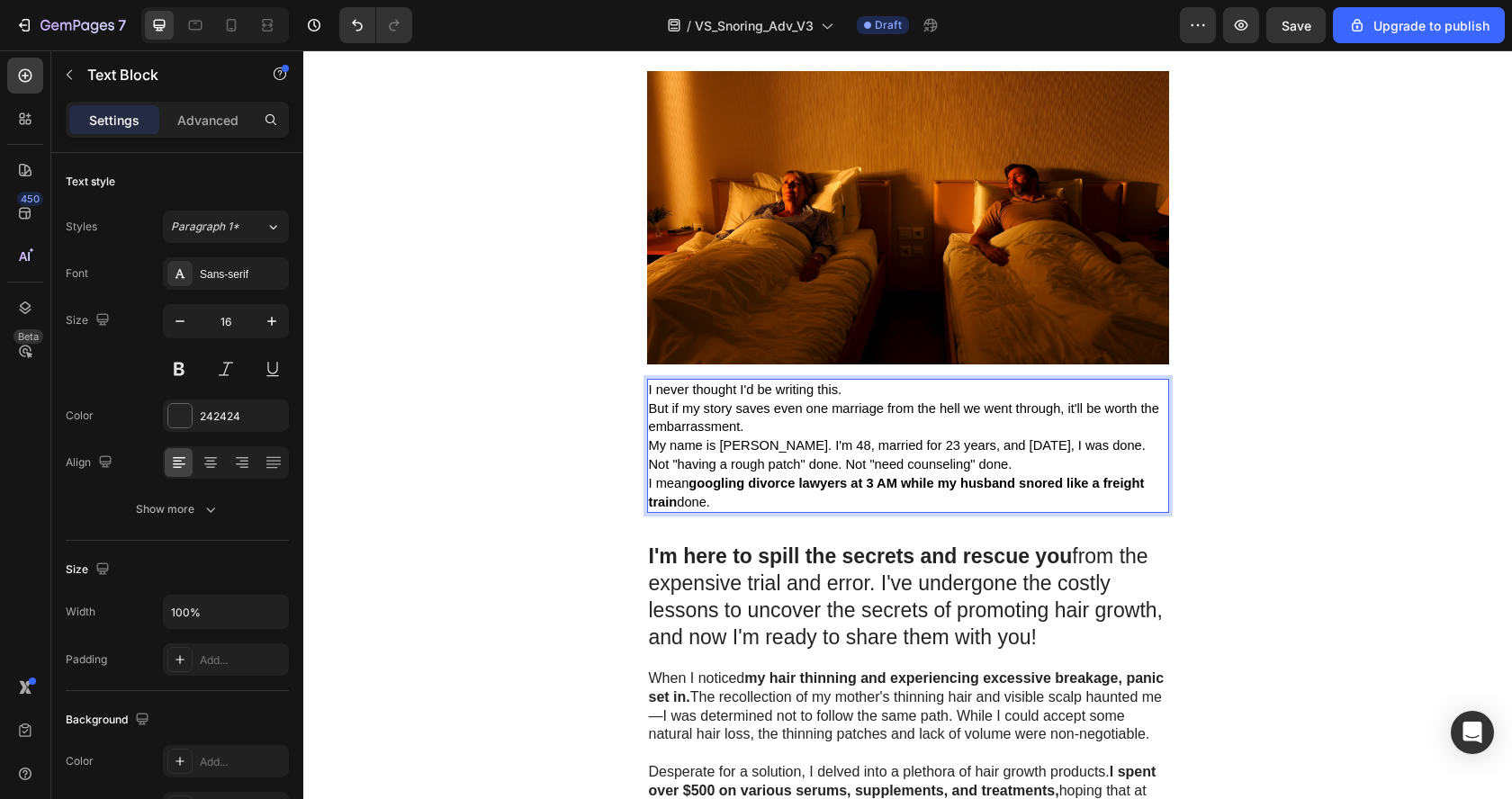
click at [843, 392] on p "I never thought I'd be writing this." at bounding box center [907, 389] width 519 height 19
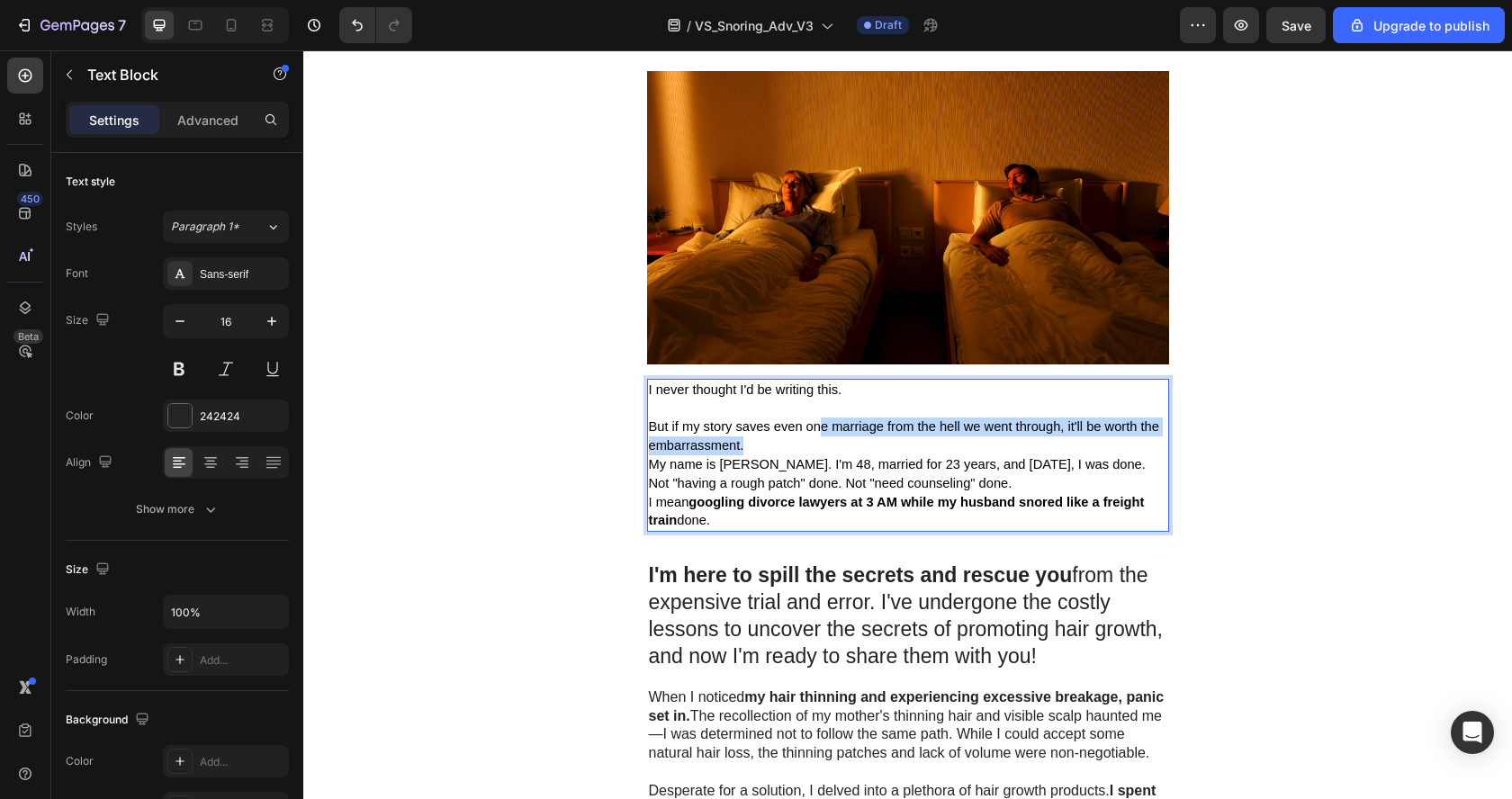
click at [810, 434] on p "But if my story saves even one marriage from the hell we went through, it'll be…" at bounding box center [907, 436] width 519 height 38
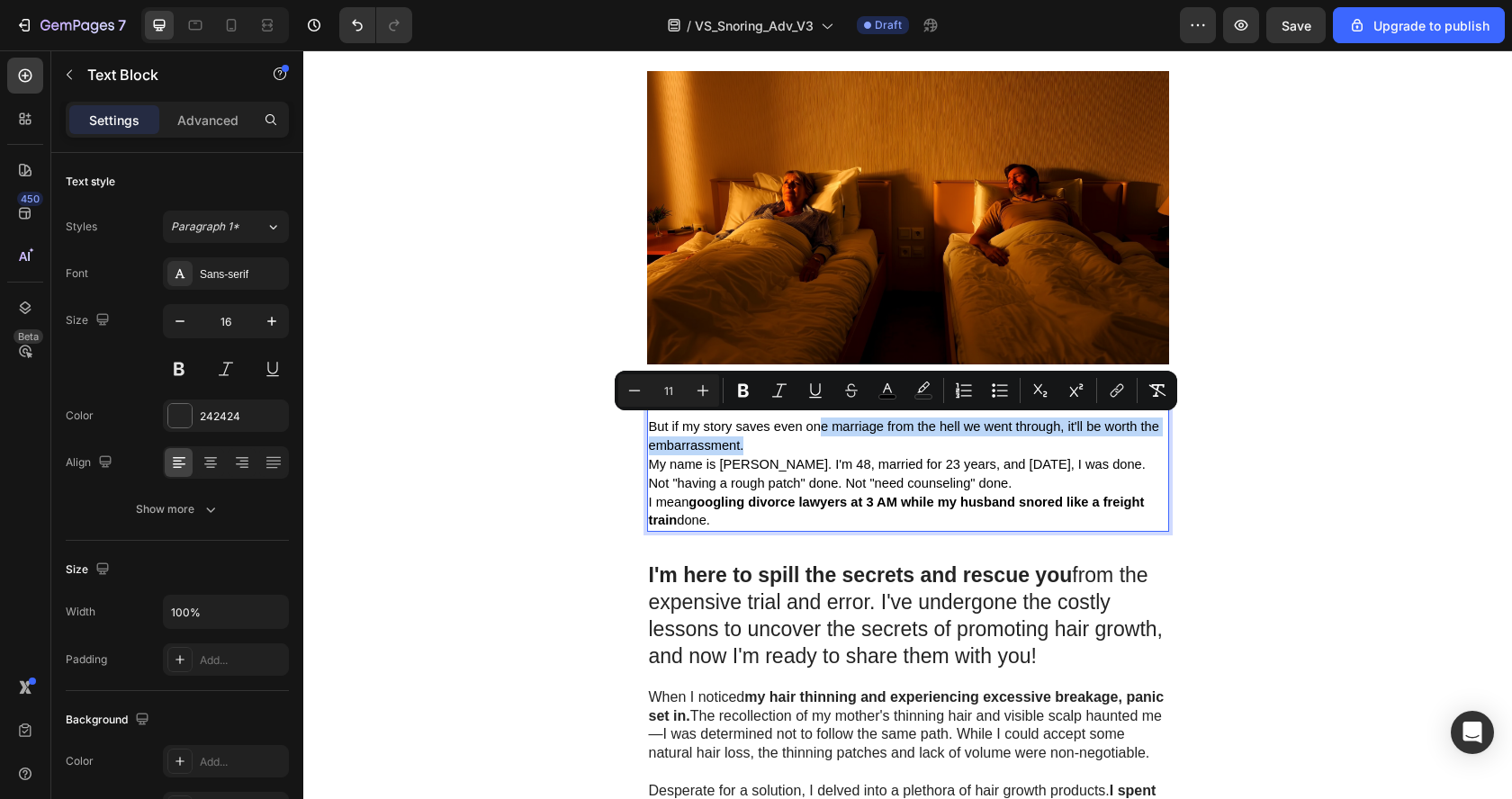
click at [809, 437] on p "But if my story saves even one marriage from the hell we went through, it'll be…" at bounding box center [907, 436] width 519 height 38
click at [790, 441] on p "But if my story saves even one marriage from the hell we went through, it'll be…" at bounding box center [907, 436] width 519 height 38
click at [763, 457] on span "My name is [PERSON_NAME]. I'm 48, married for 23 years, and [DATE], I was done." at bounding box center [897, 464] width 497 height 14
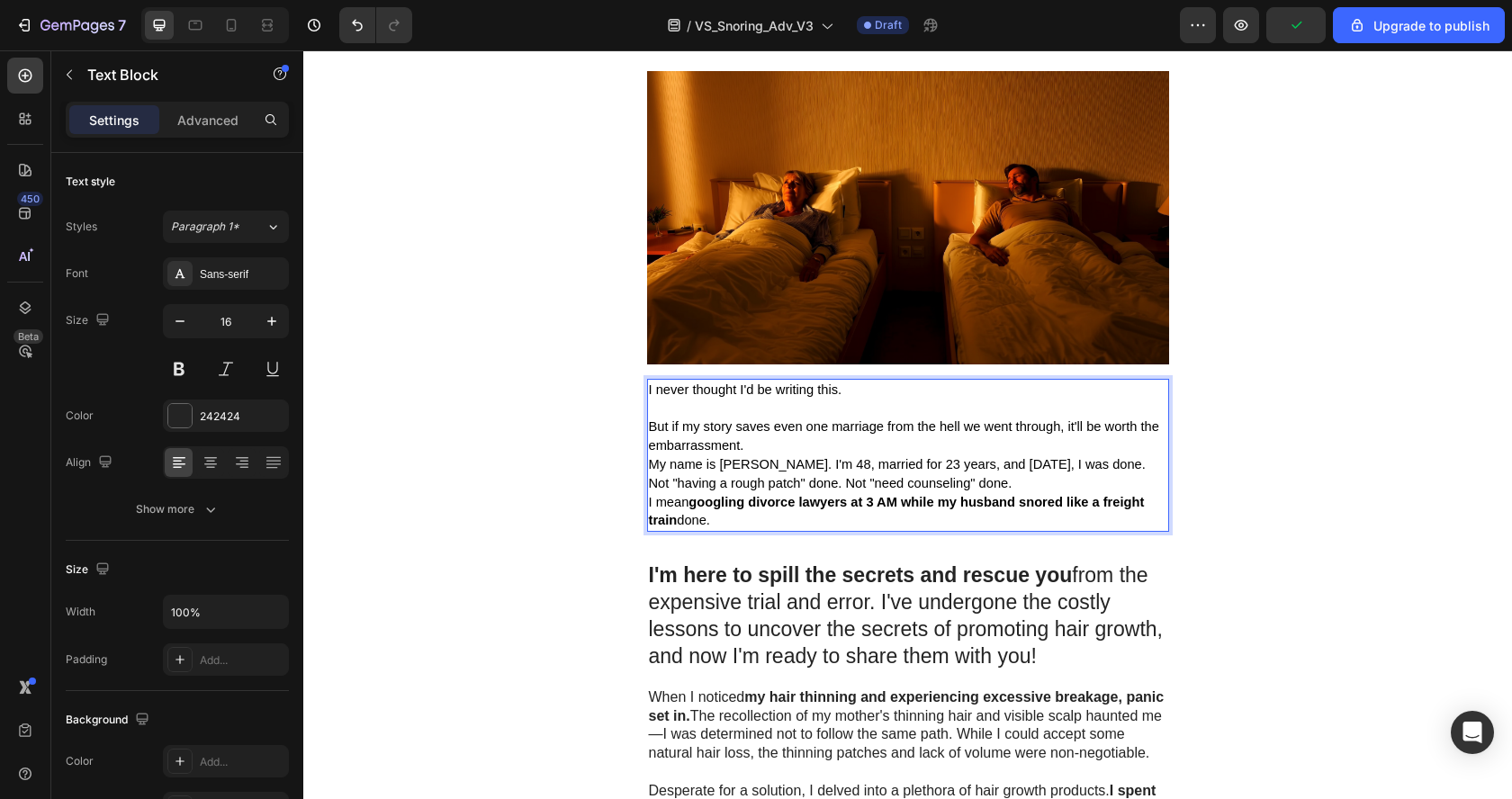
click at [757, 446] on p "But if my story saves even one marriage from the hell we went through, it'll be…" at bounding box center [907, 436] width 519 height 38
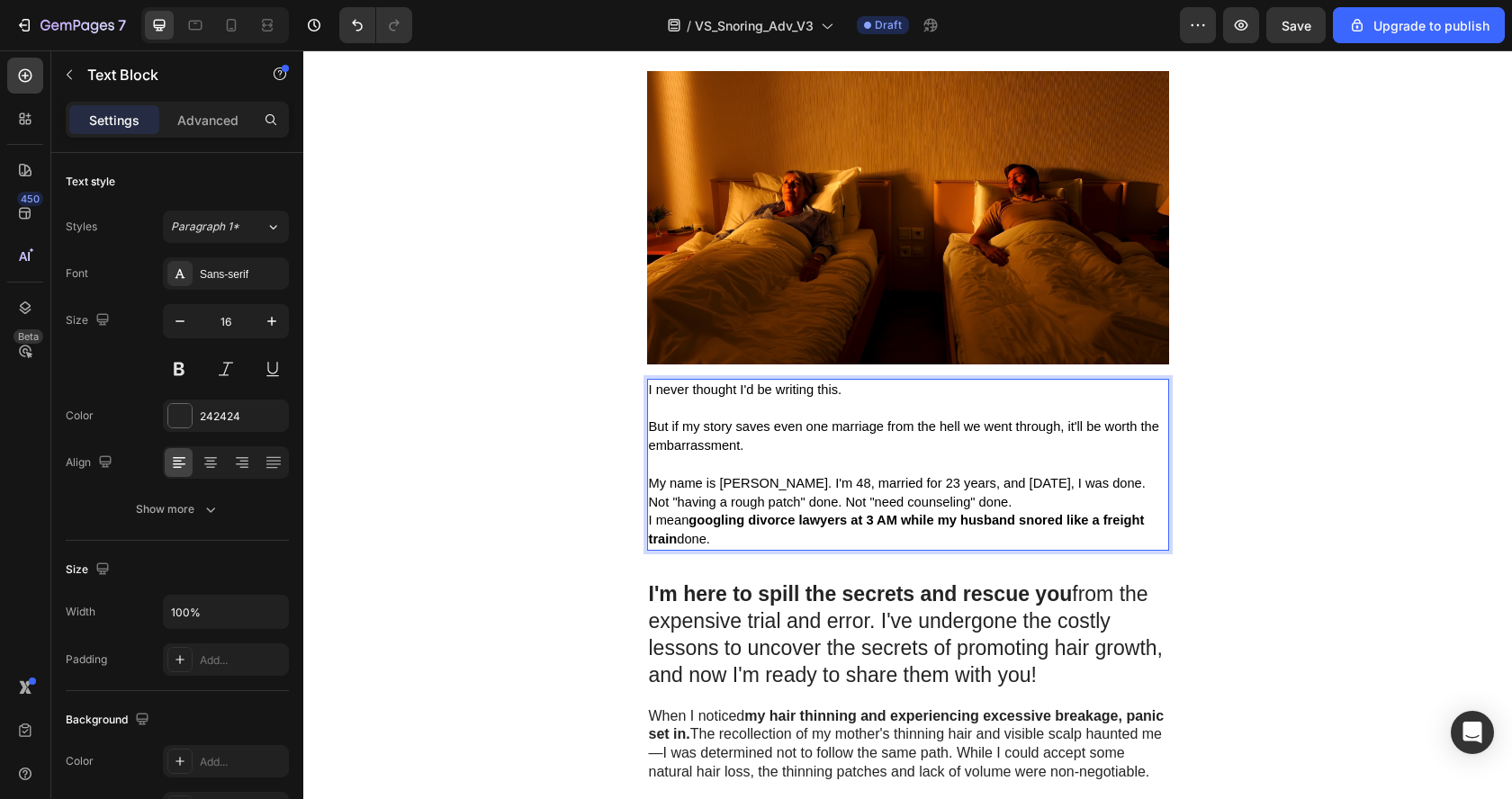
click at [1122, 474] on p "My name is [PERSON_NAME]. I'm 48, married for 23 years, and [DATE], I was done." at bounding box center [907, 483] width 519 height 19
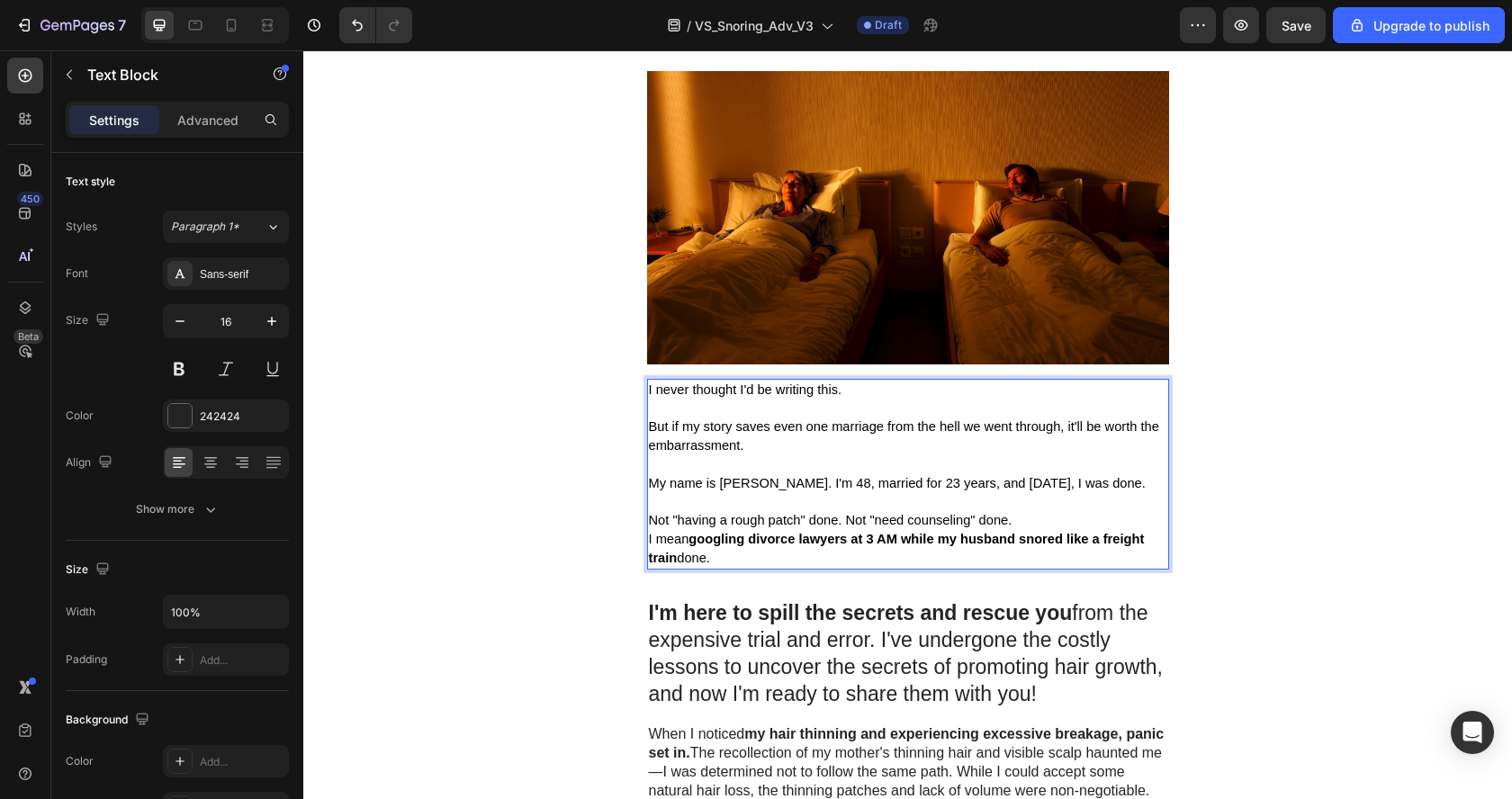
click at [1043, 519] on p "Not "having a rough patch" done. Not "need counseling" done." at bounding box center [907, 520] width 519 height 19
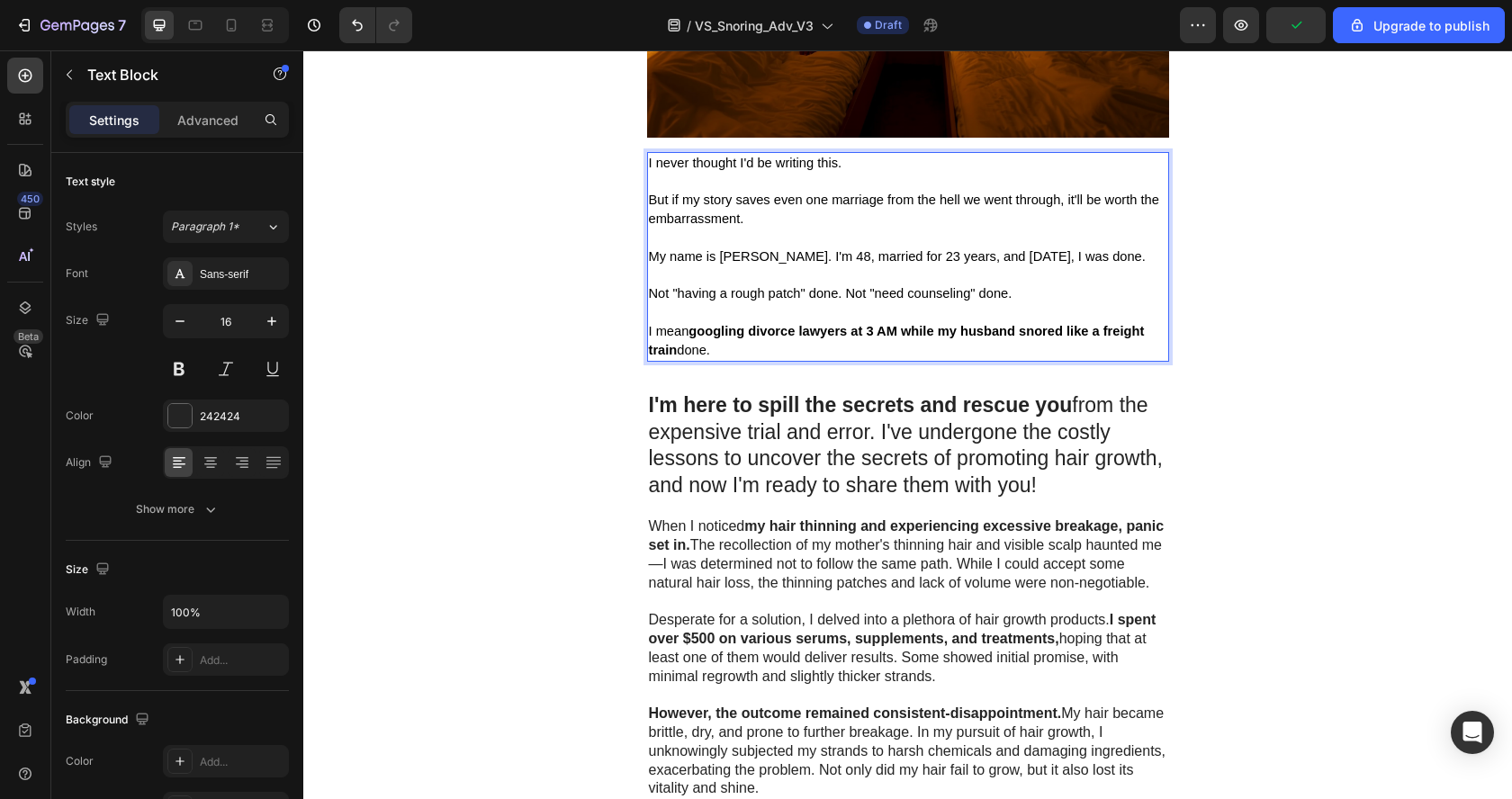
scroll to position [657, 0]
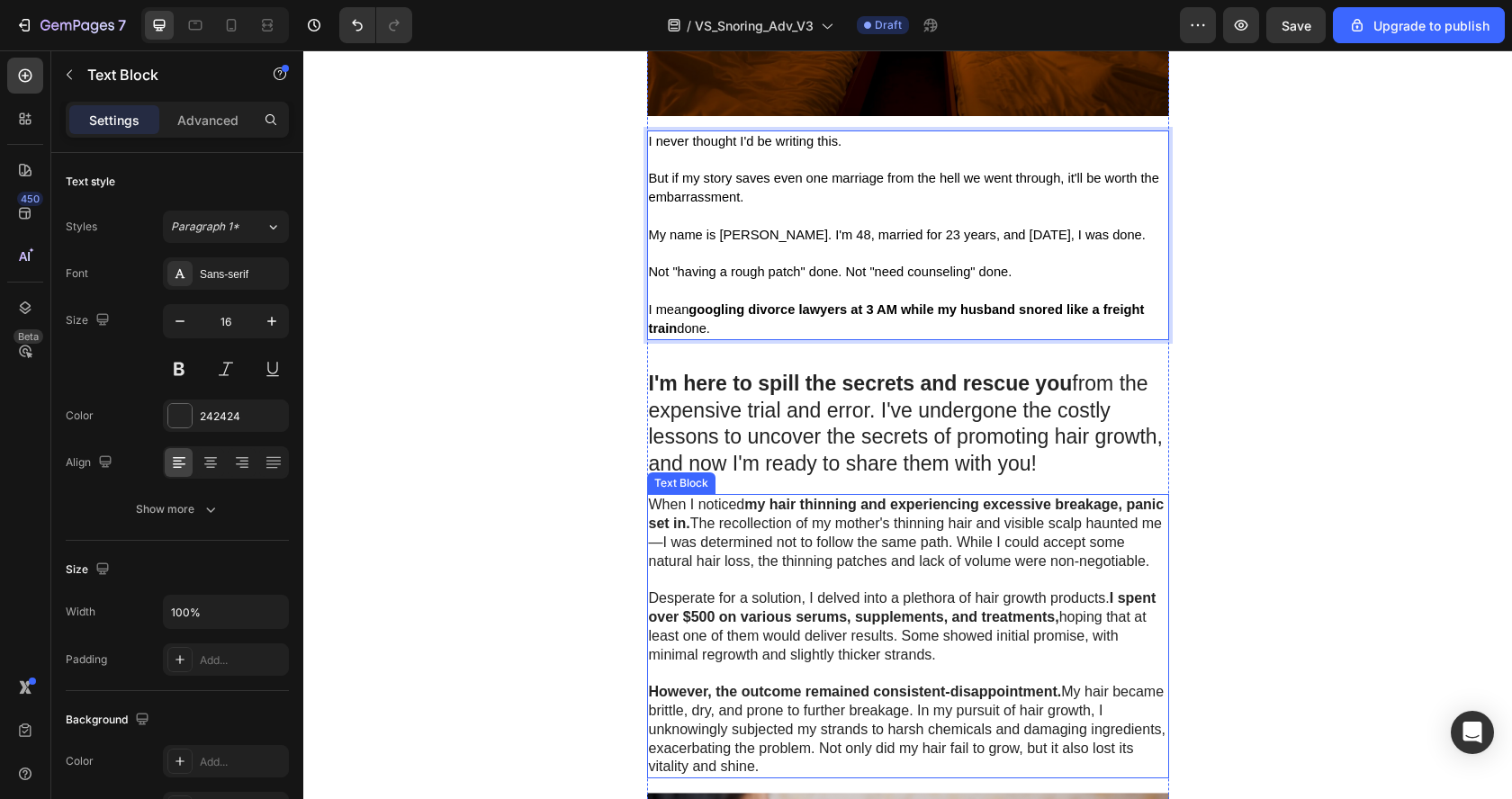
click at [818, 440] on p "I'm here to spill the secrets and rescue you from the expensive trial and error…" at bounding box center [907, 424] width 519 height 108
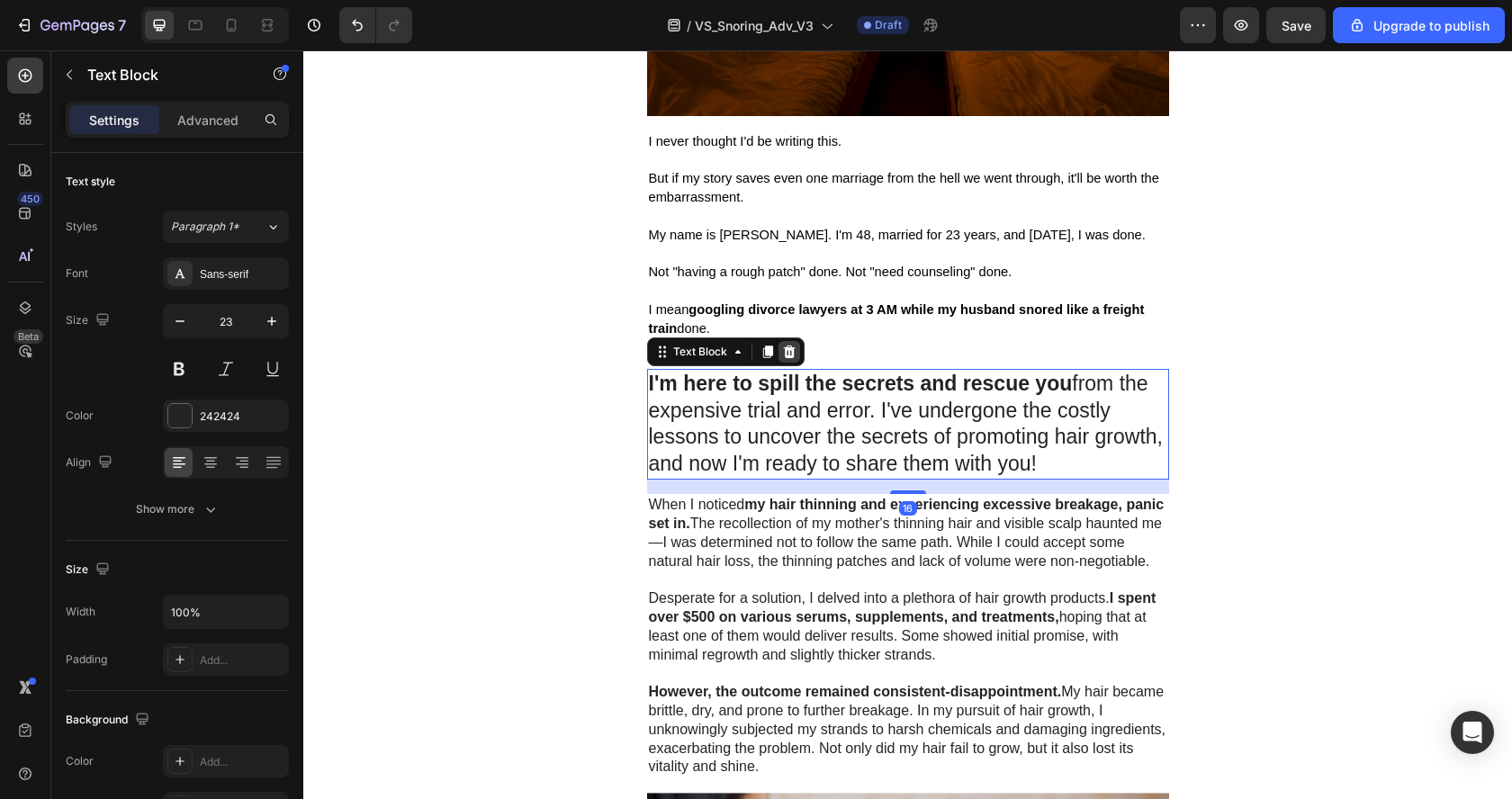
click at [783, 354] on icon at bounding box center [789, 351] width 11 height 12
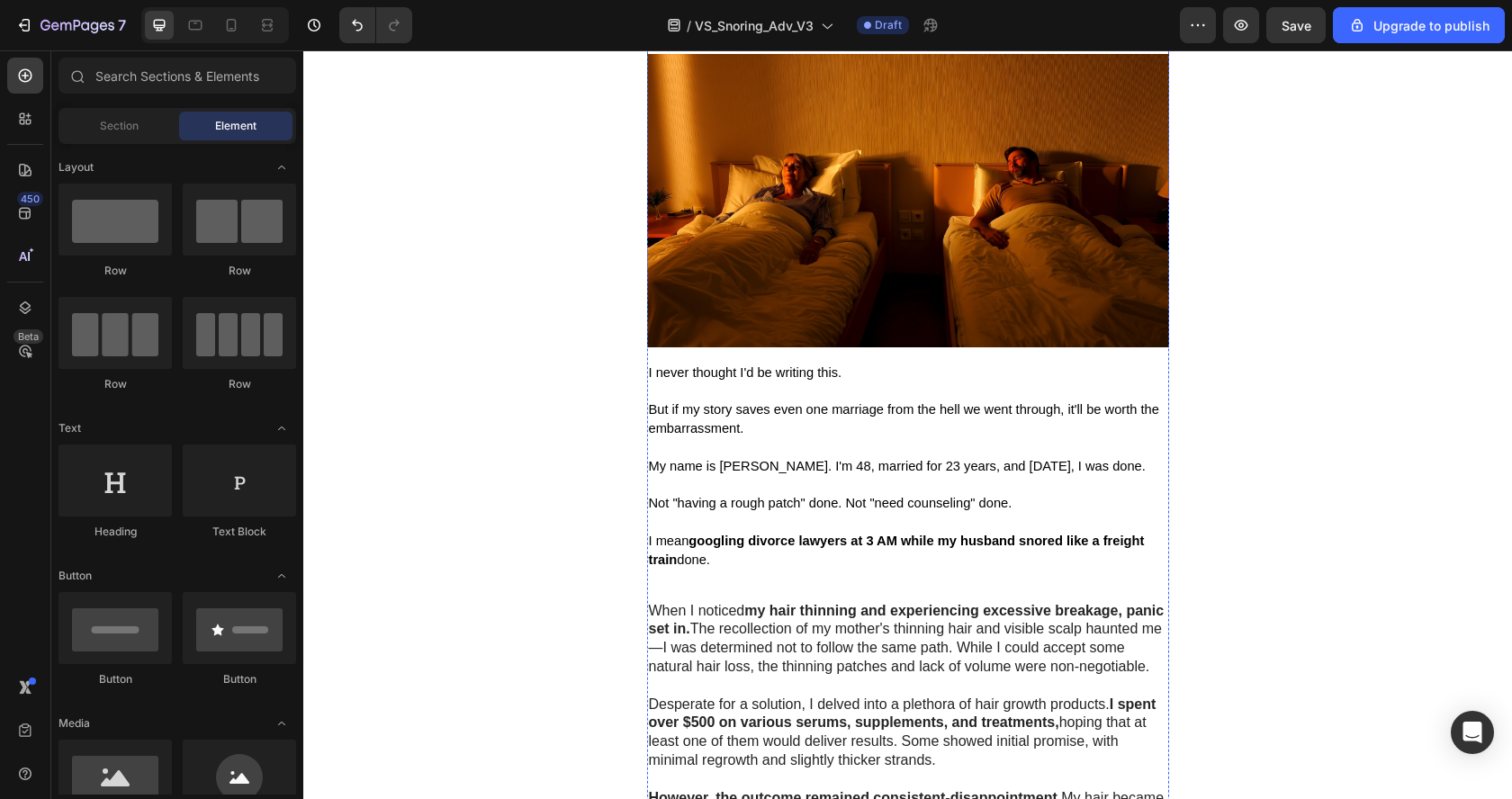
scroll to position [424, 0]
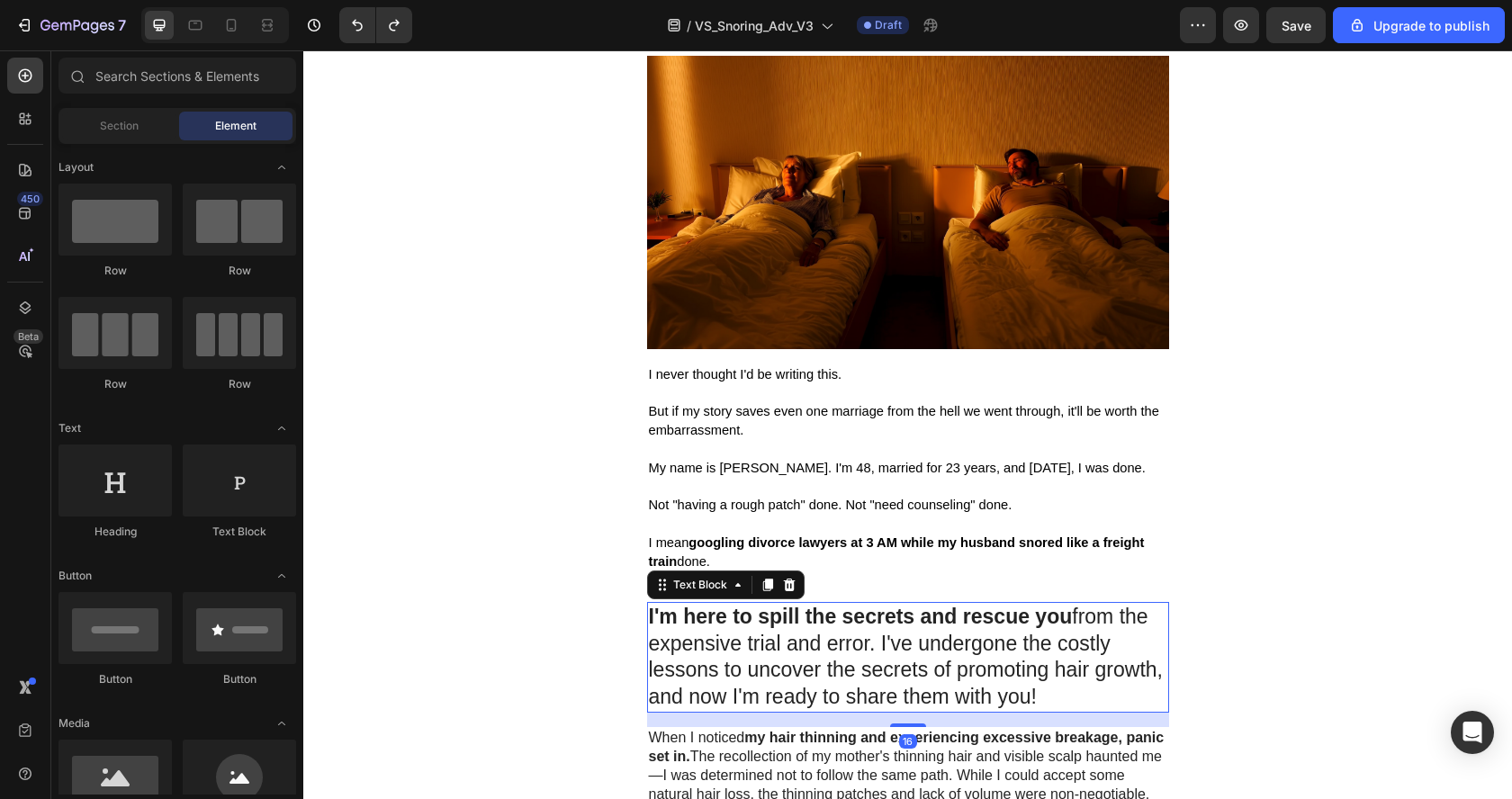
click at [739, 636] on p "I'm here to spill the secrets and rescue you from the expensive trial and error…" at bounding box center [907, 657] width 519 height 108
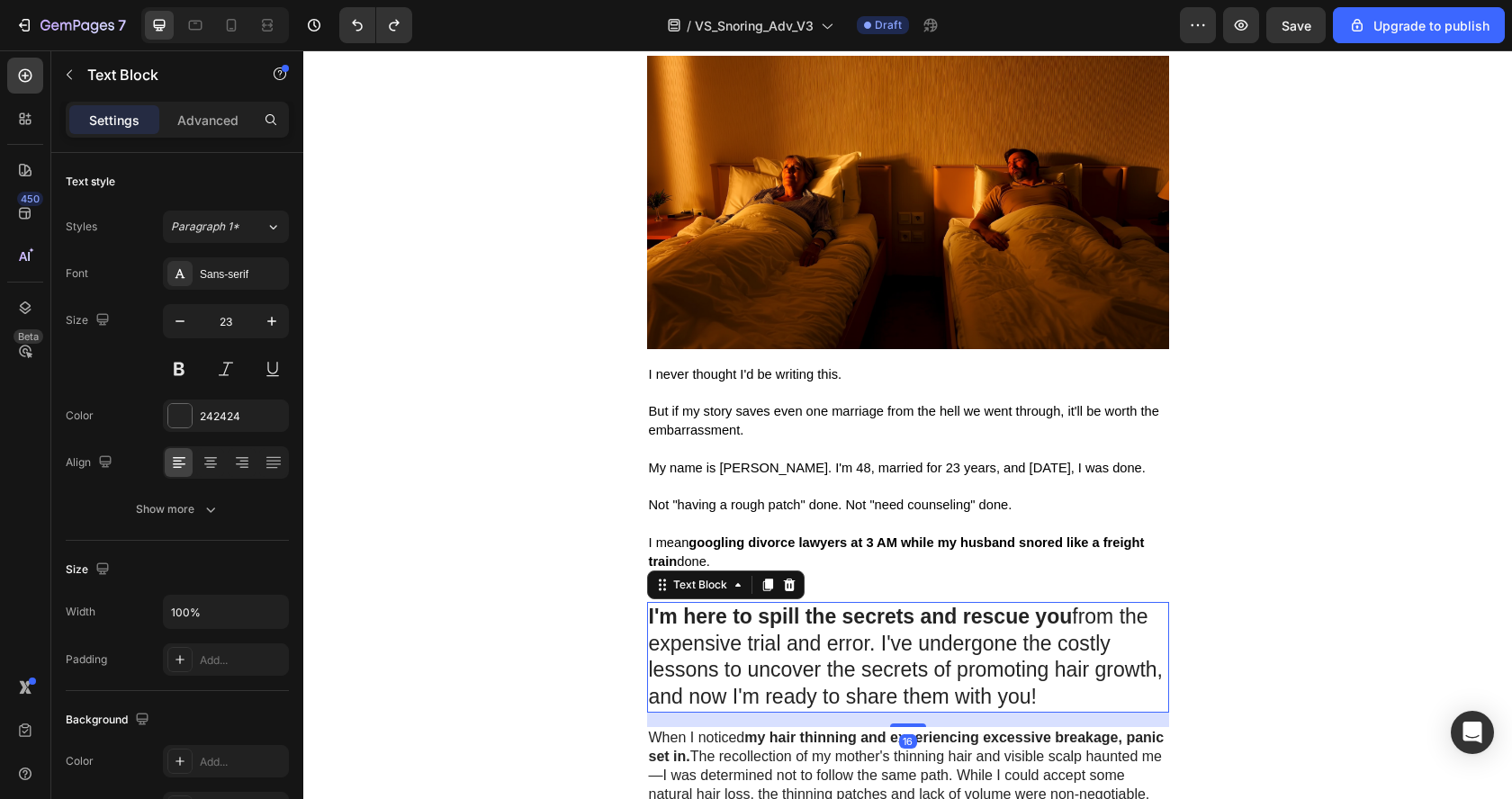
click at [739, 636] on p "I'm here to spill the secrets and rescue you from the expensive trial and error…" at bounding box center [907, 657] width 519 height 108
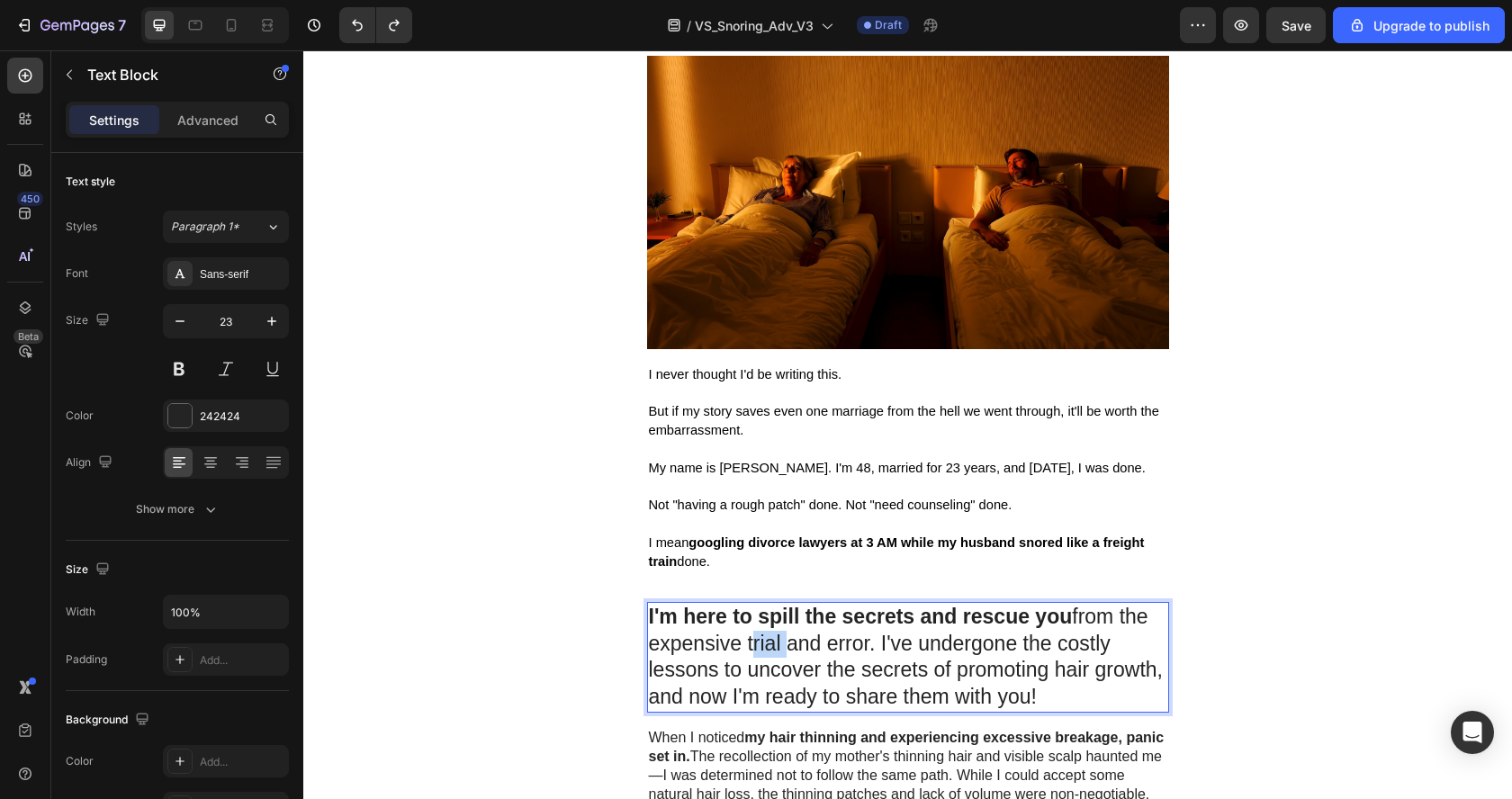
click at [739, 636] on p "I'm here to spill the secrets and rescue you from the expensive trial and error…" at bounding box center [907, 657] width 519 height 108
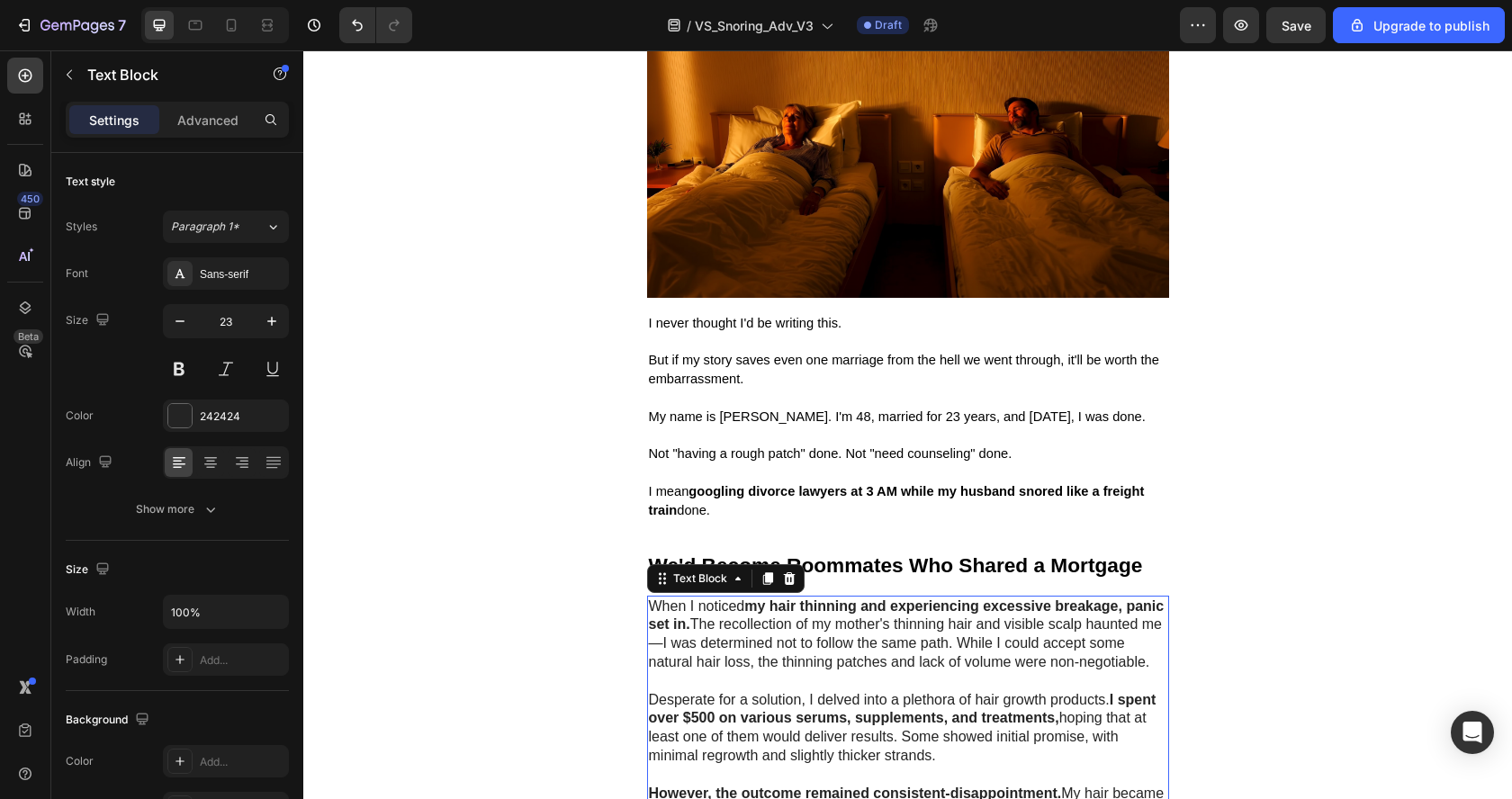
click at [739, 636] on p "When I noticed my hair thinning and experiencing excessive breakage, panic set …" at bounding box center [907, 635] width 519 height 74
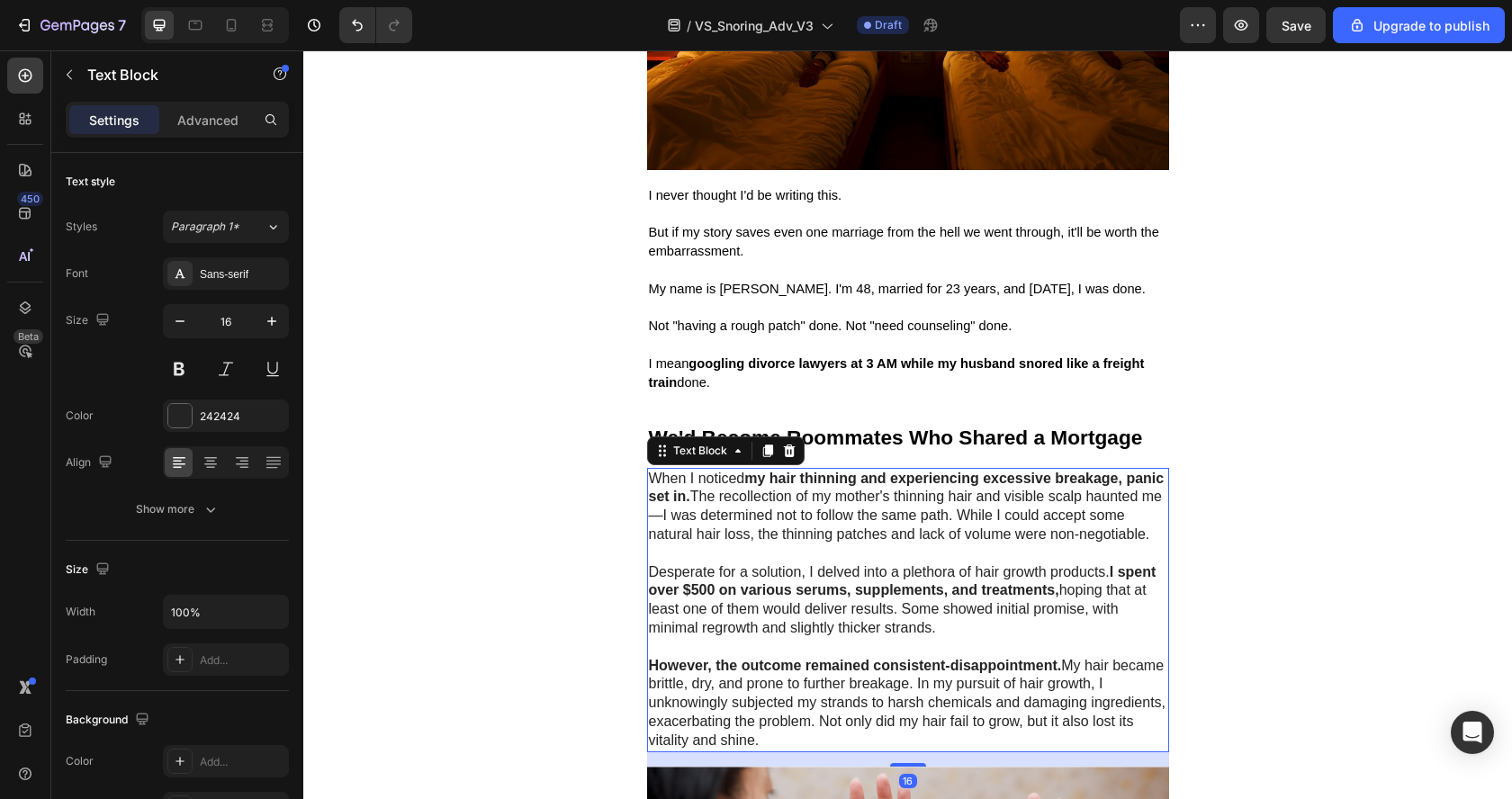
scroll to position [615, 0]
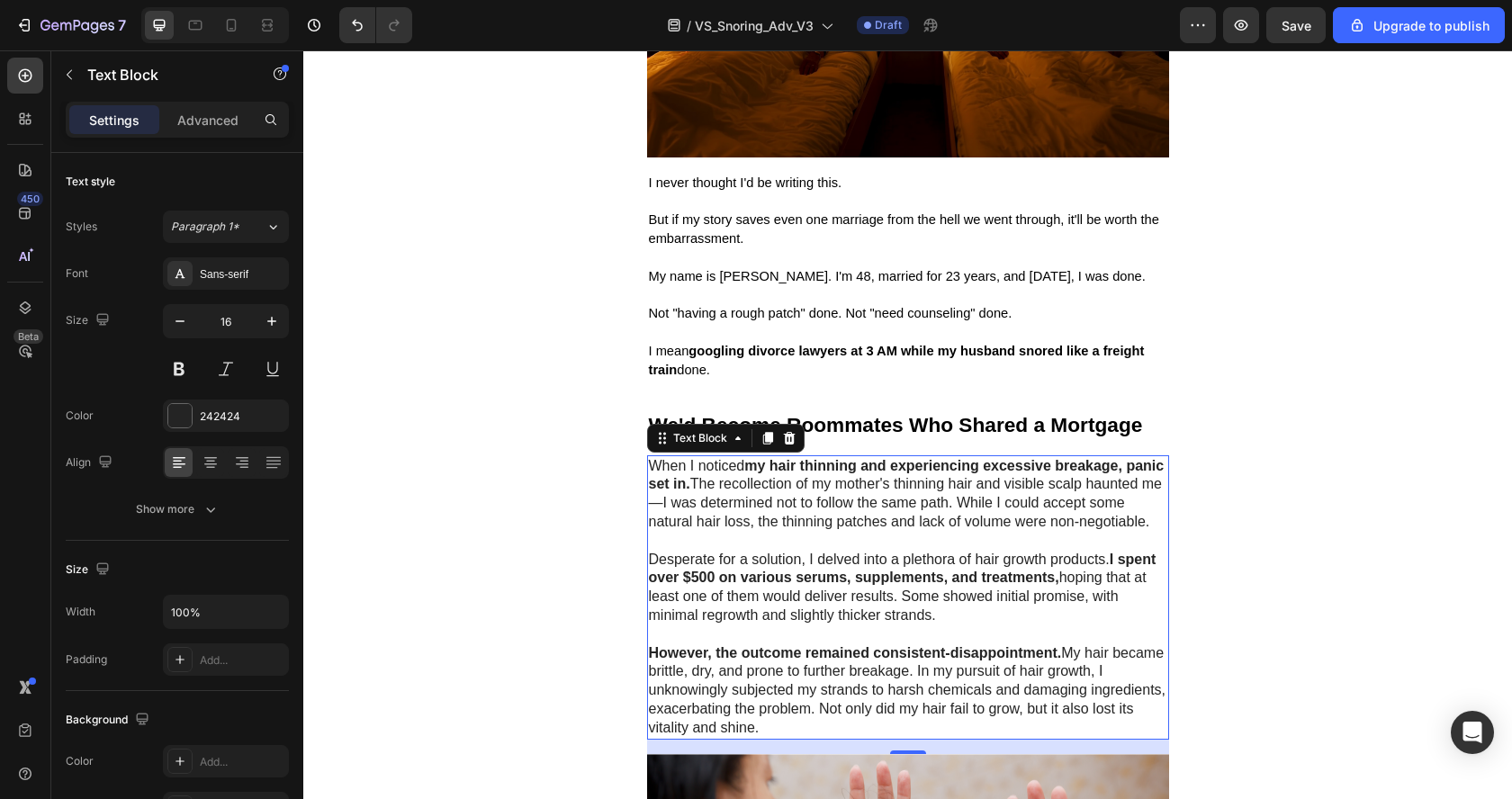
click at [721, 515] on p "When I noticed my hair thinning and experiencing excessive breakage, panic set …" at bounding box center [907, 494] width 519 height 74
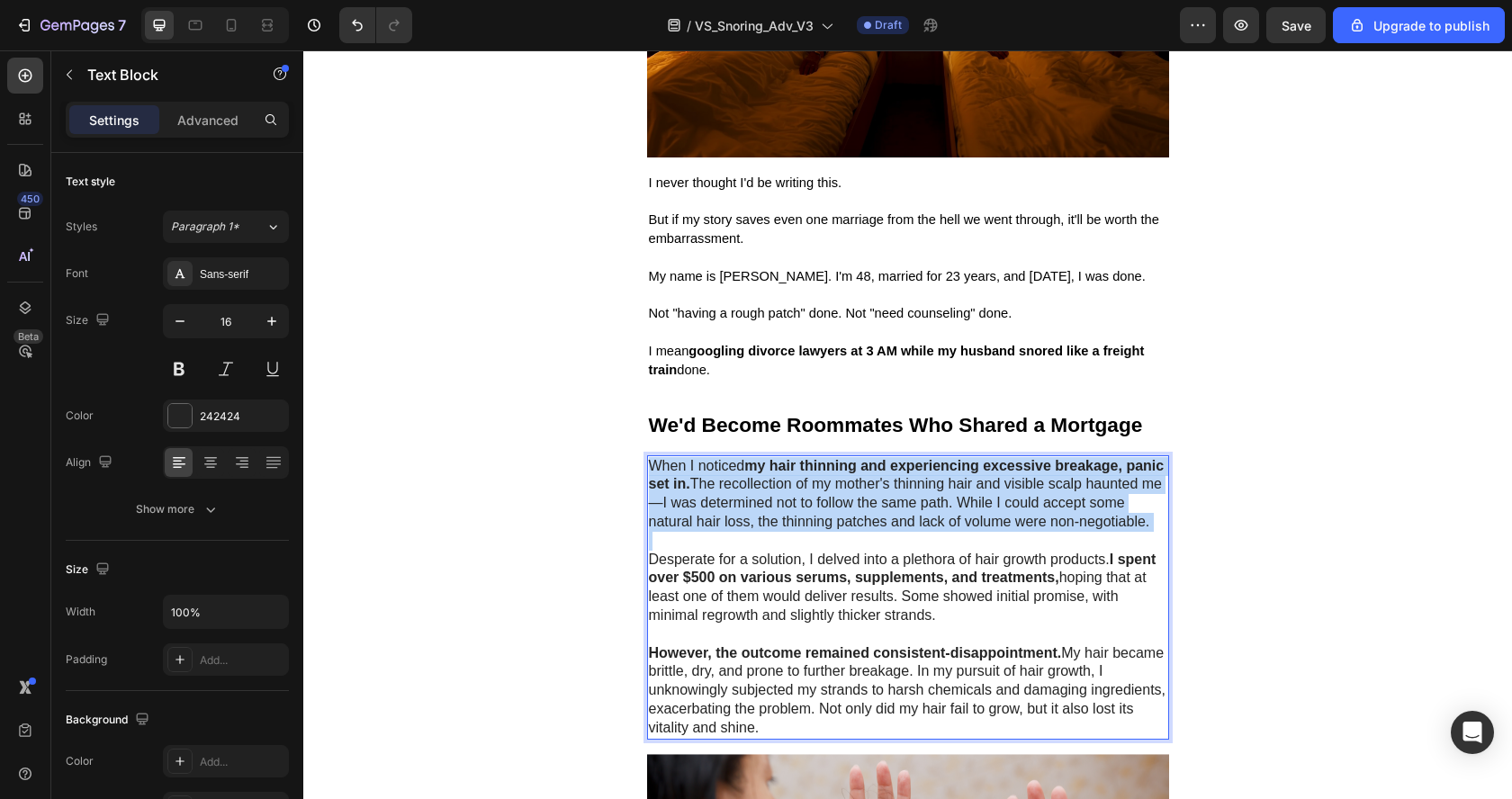
click at [721, 515] on p "When I noticed my hair thinning and experiencing excessive breakage, panic set …" at bounding box center [907, 494] width 519 height 74
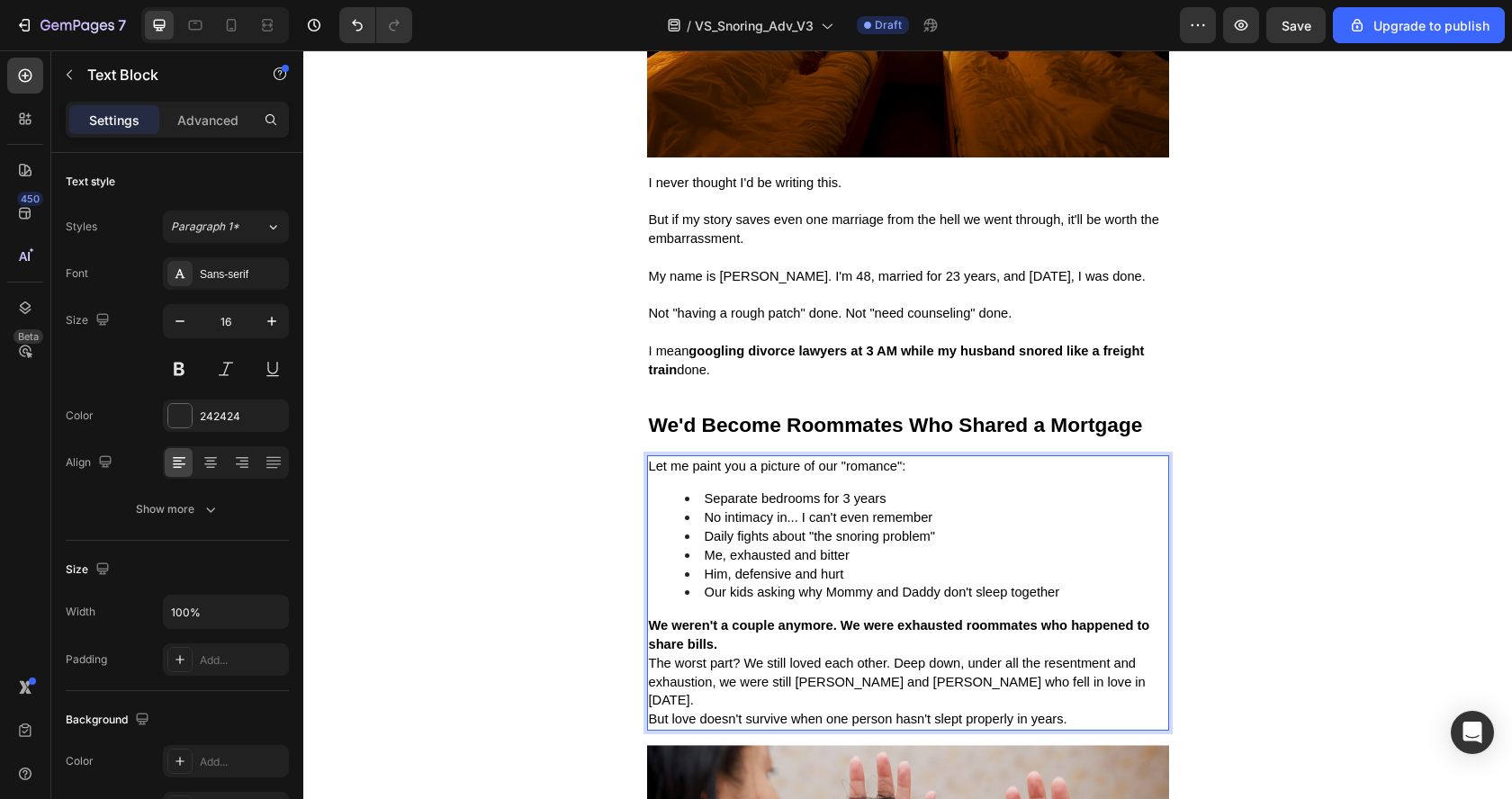
click at [868, 521] on span "No intimacy in... I can't even remember" at bounding box center [819, 516] width 228 height 14
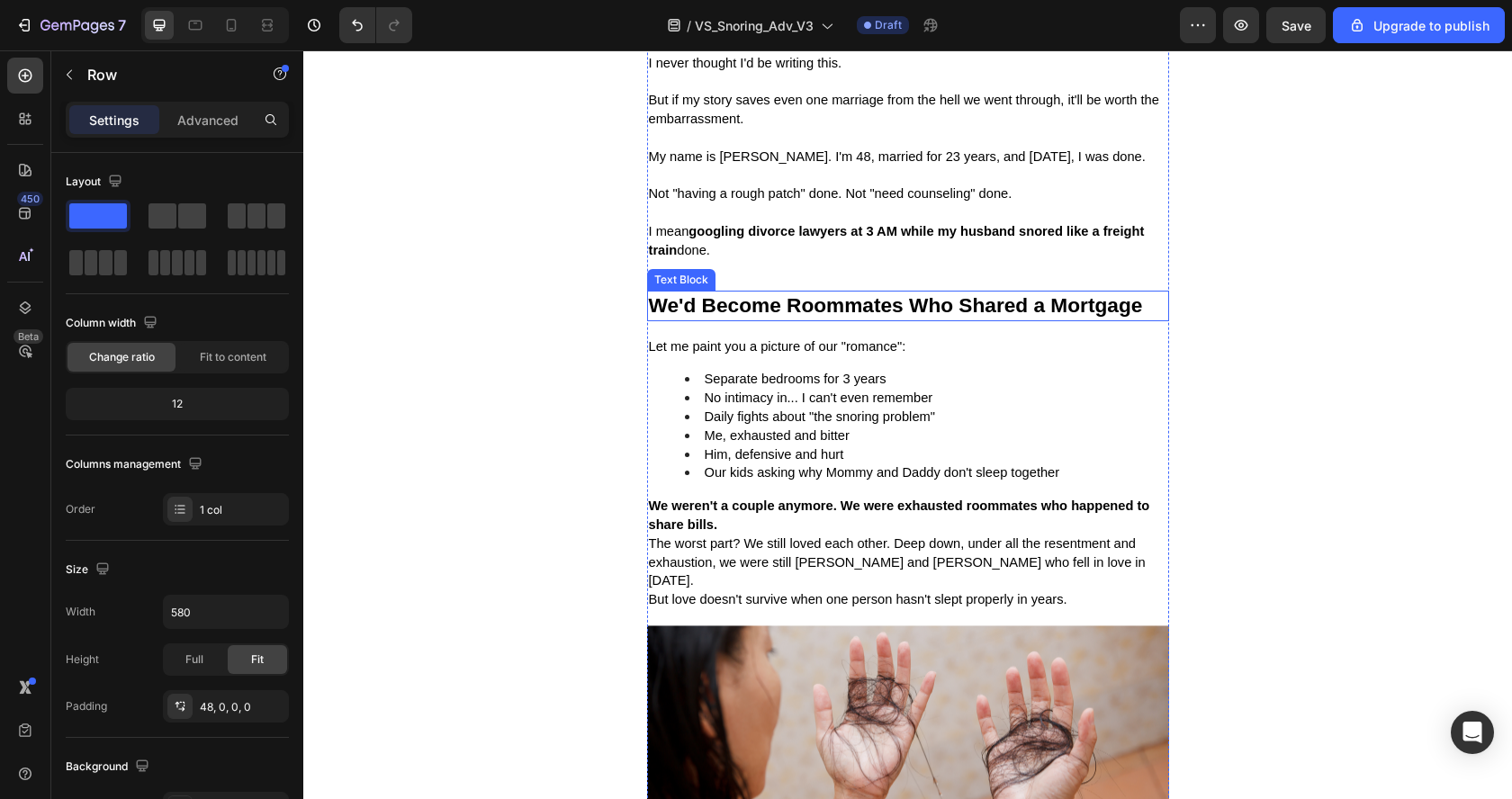
scroll to position [736, 0]
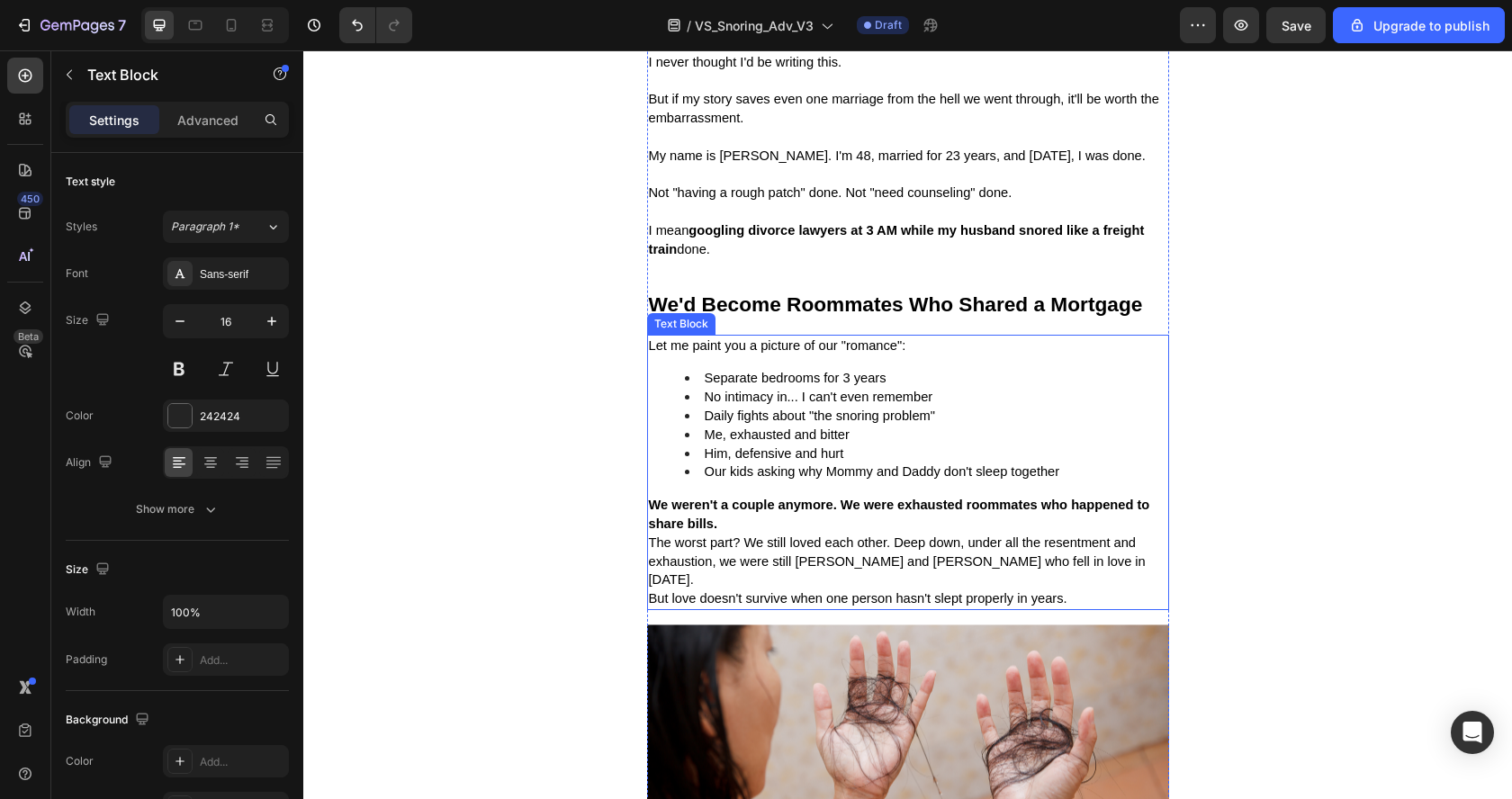
click at [767, 524] on p "We weren't a couple anymore. We were exhausted roommates who happened to share …" at bounding box center [907, 515] width 519 height 38
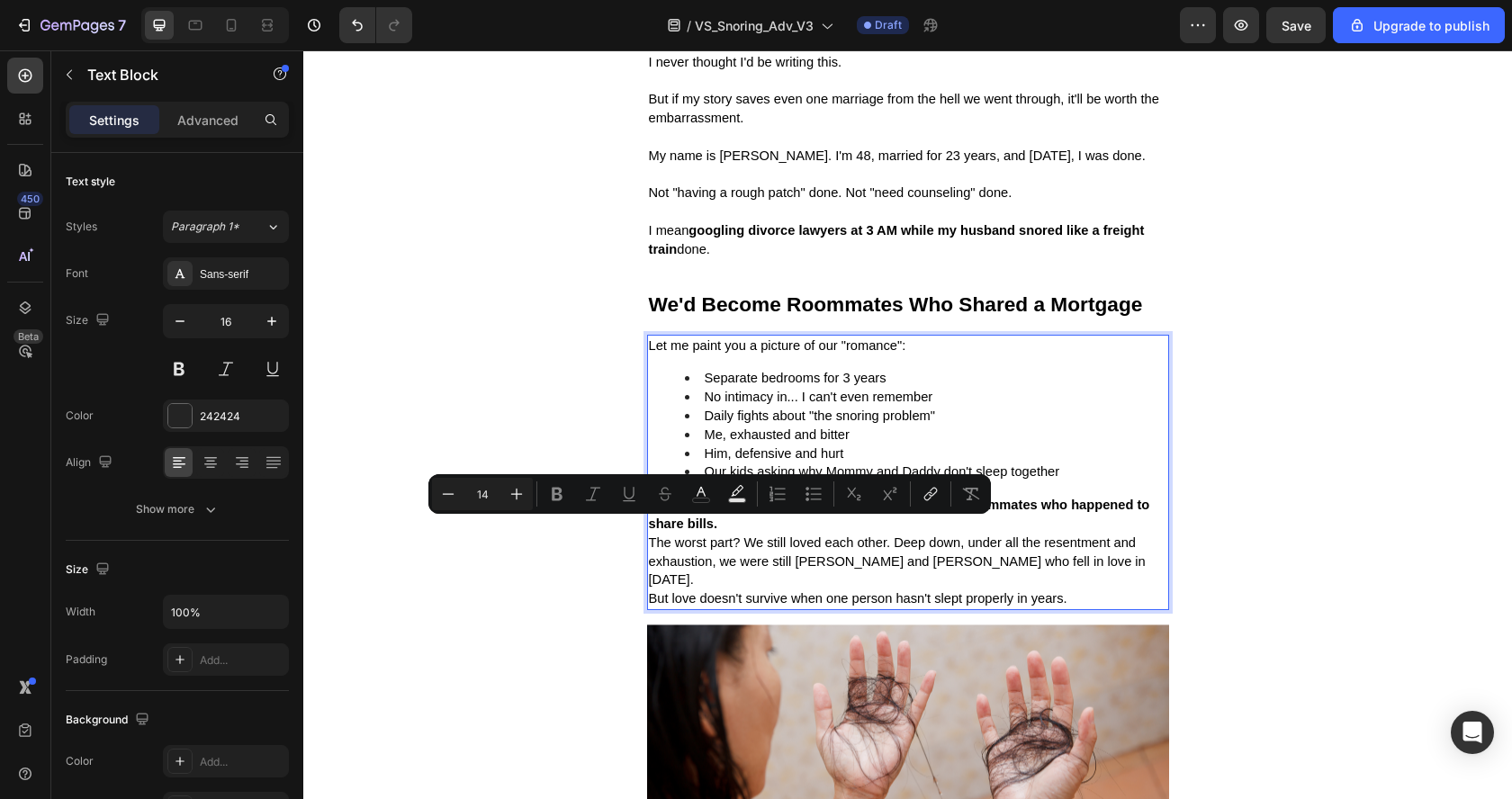
click at [744, 534] on p "We weren't a couple anymore. We were exhausted roommates who happened to share …" at bounding box center [907, 515] width 519 height 38
type input "11"
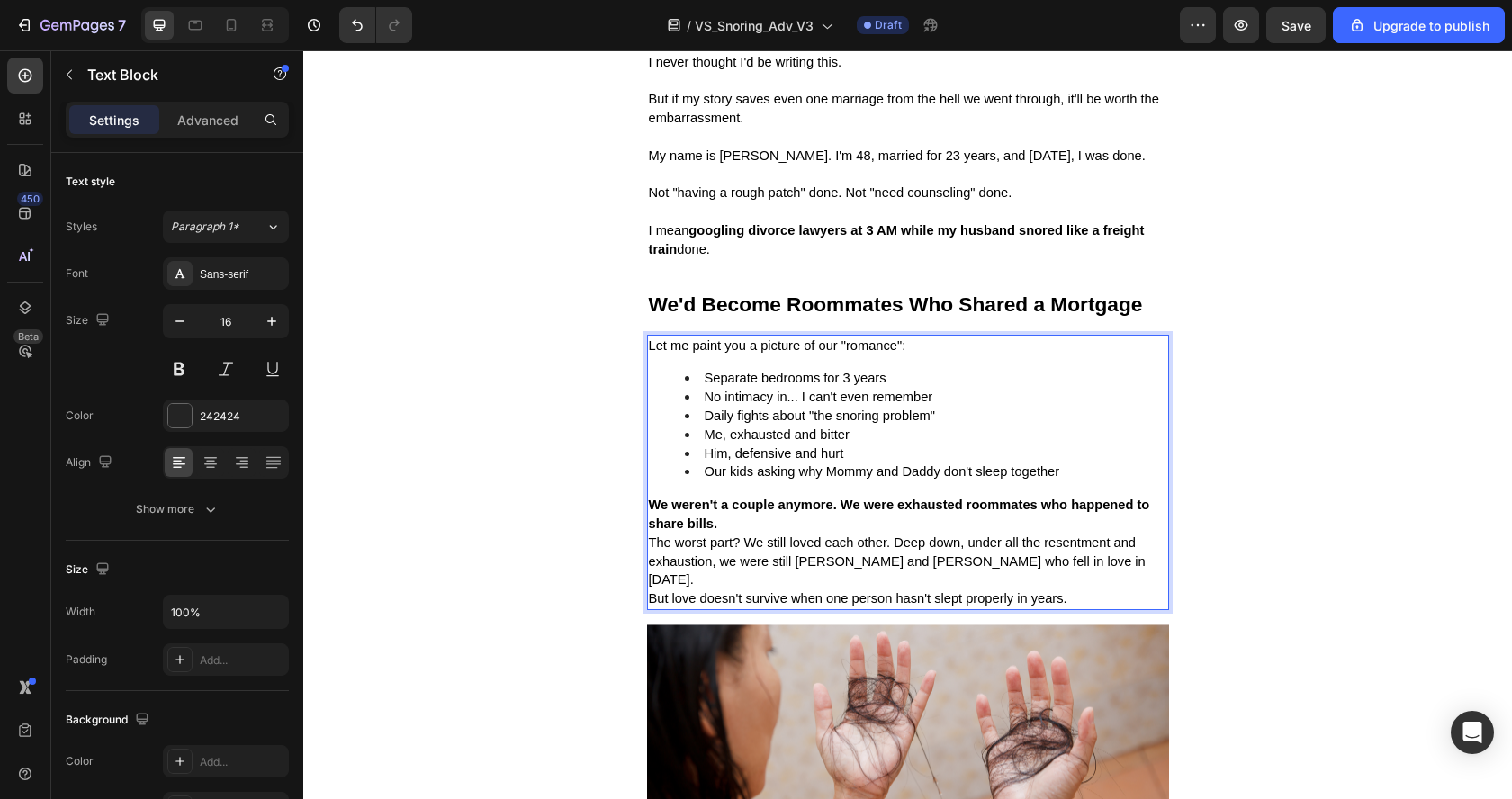
click at [744, 534] on p "We weren't a couple anymore. We were exhausted roommates who happened to share …" at bounding box center [907, 515] width 519 height 38
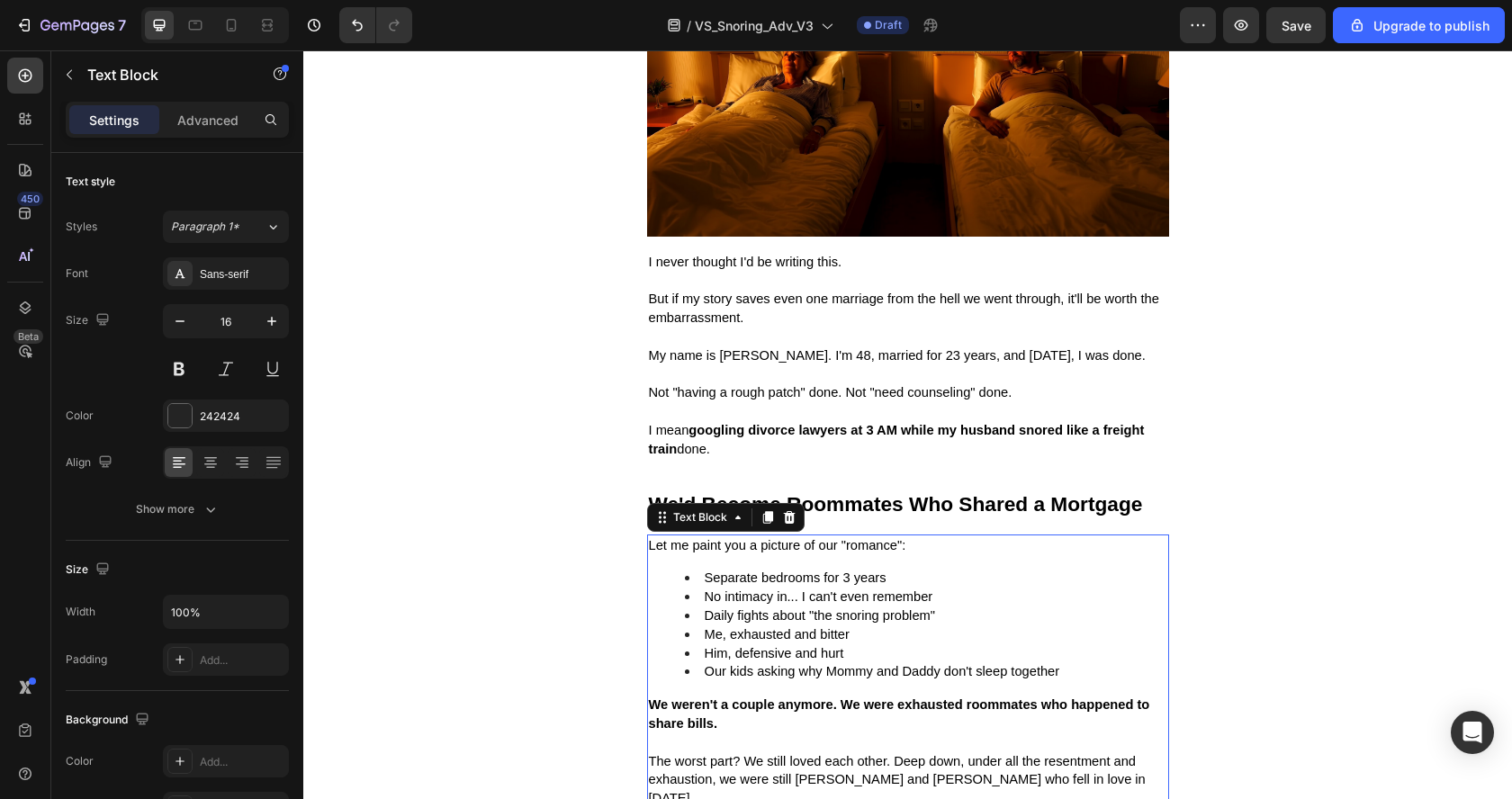
scroll to position [643, 0]
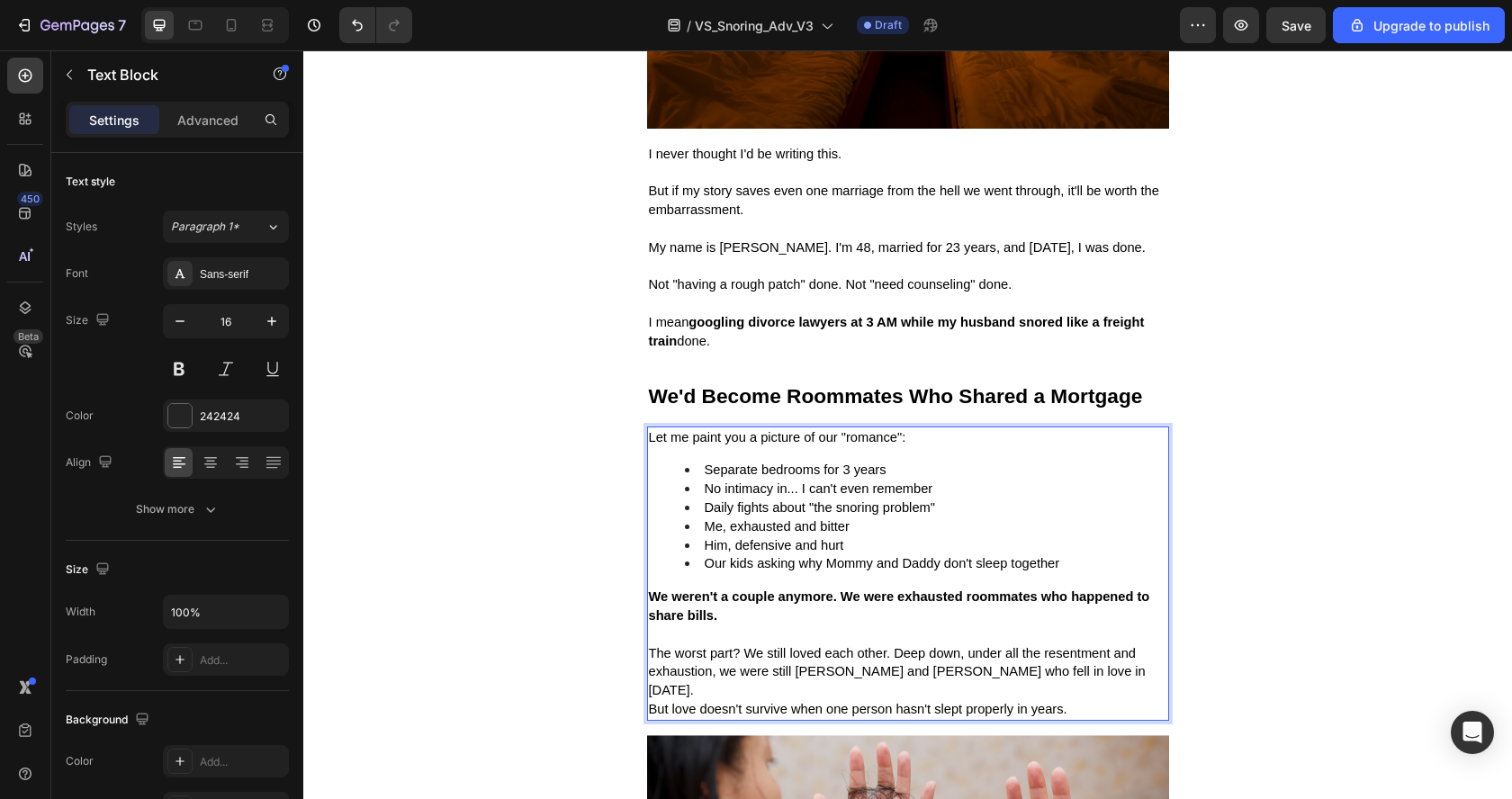
click at [898, 559] on li "Our kids asking why Mommy and Daddy don't sleep together" at bounding box center [926, 563] width 482 height 19
click at [1062, 561] on li "Our kids asking why Mommy and Daddy don't sleep together" at bounding box center [926, 563] width 482 height 19
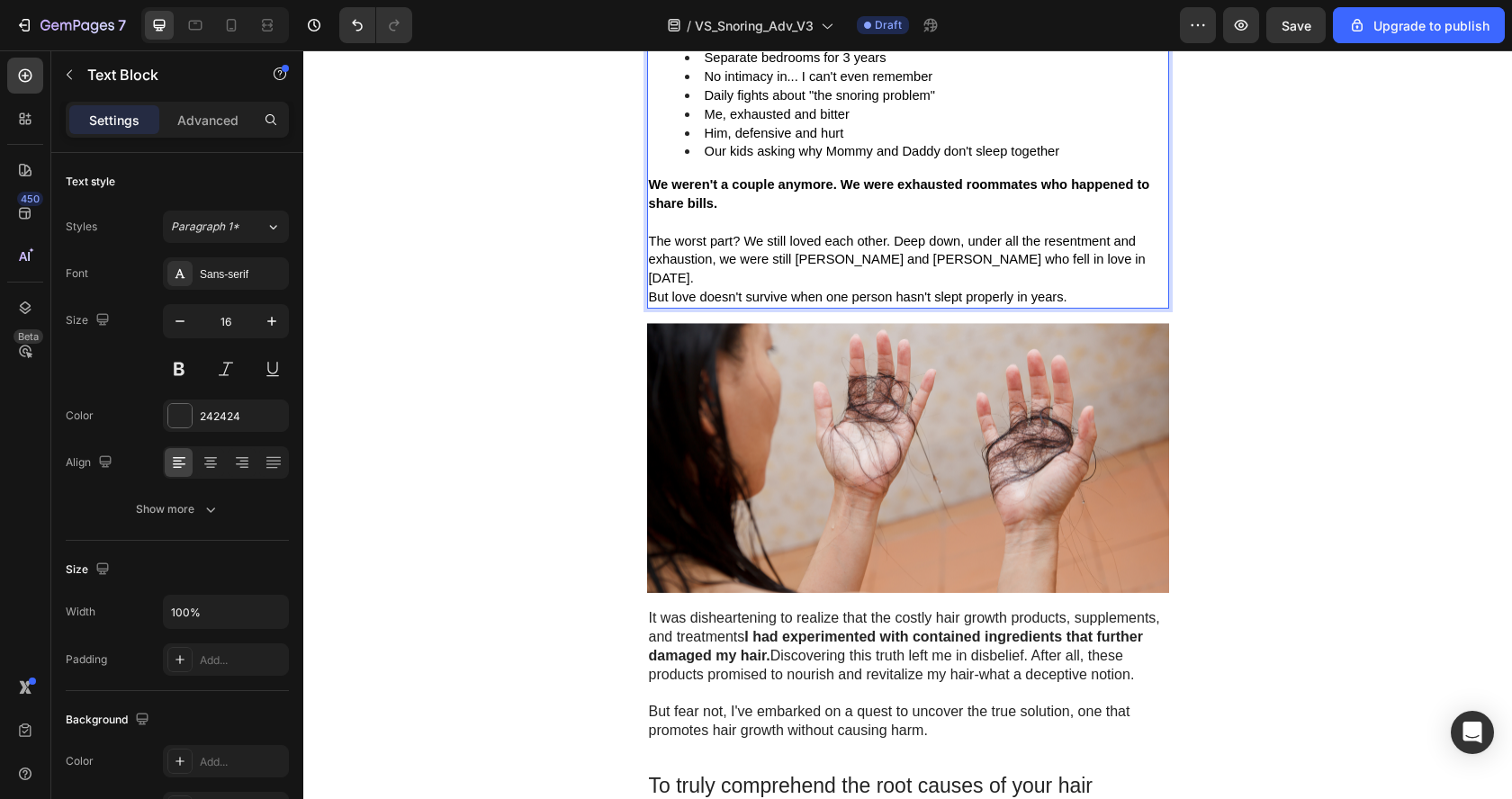
scroll to position [1149, 0]
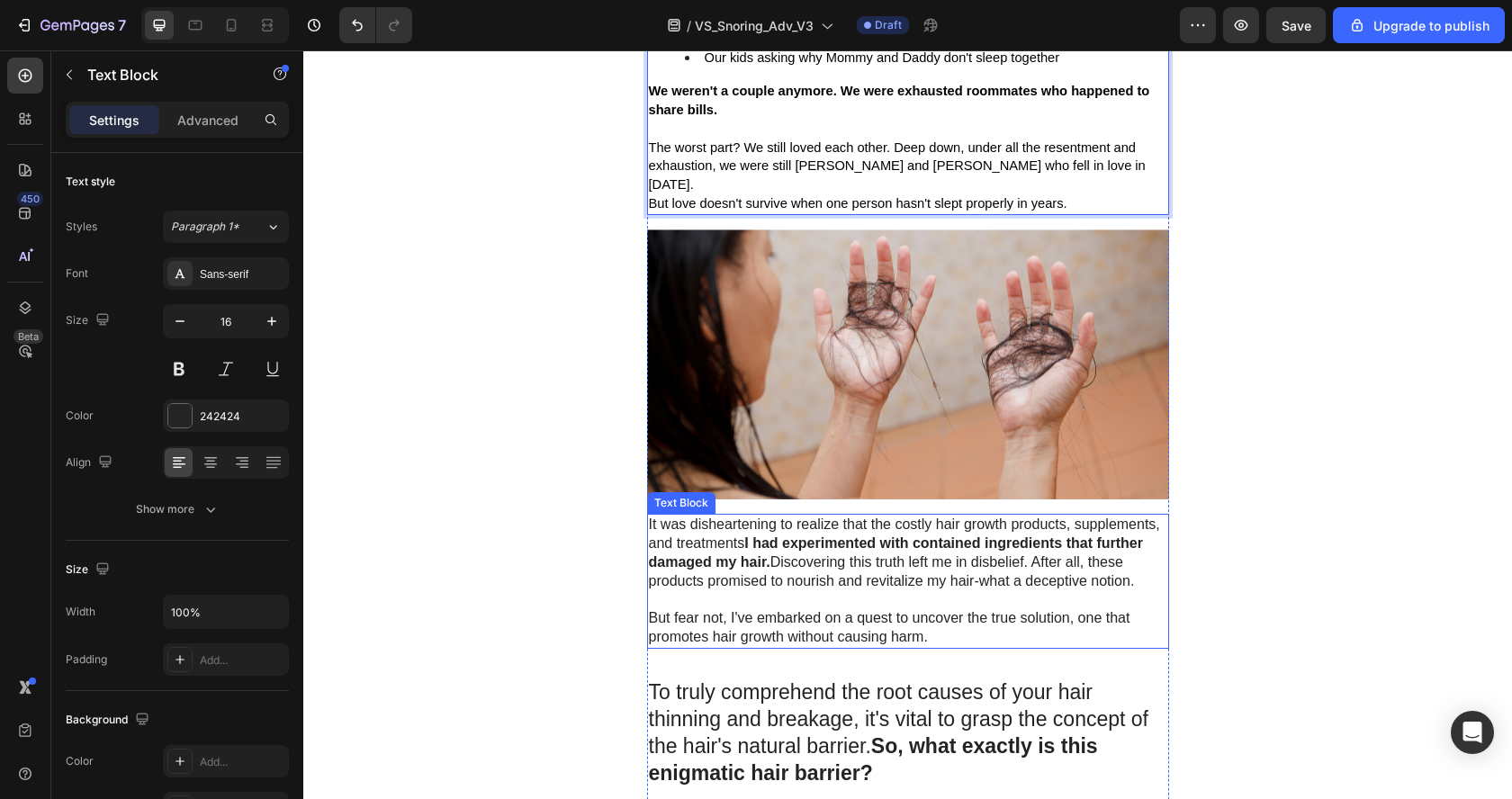
click at [1012, 457] on img at bounding box center [907, 365] width 522 height 271
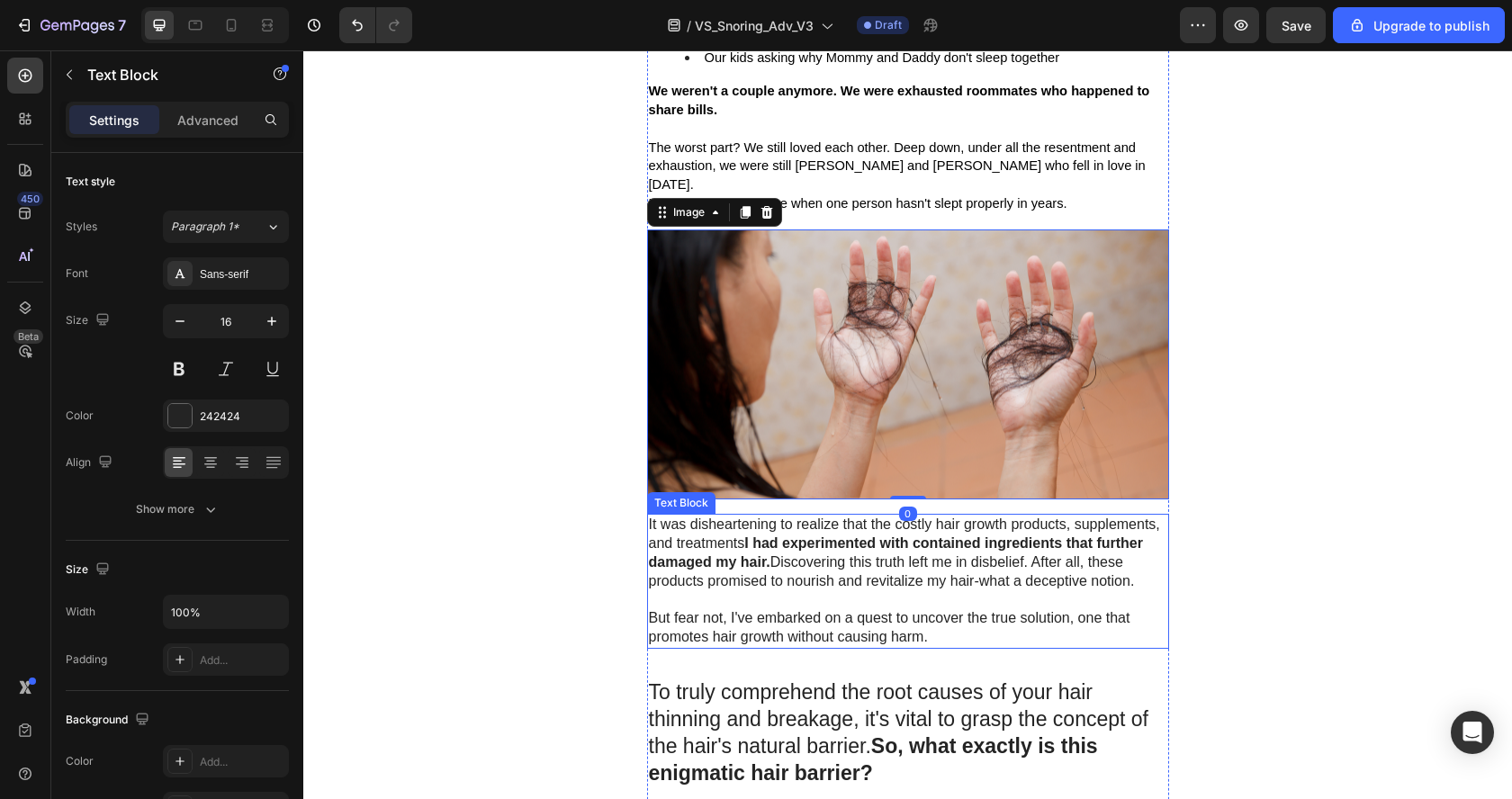
click at [991, 609] on p "But fear not, I've embarked on a quest to uncover the true solution, one that p…" at bounding box center [907, 628] width 519 height 38
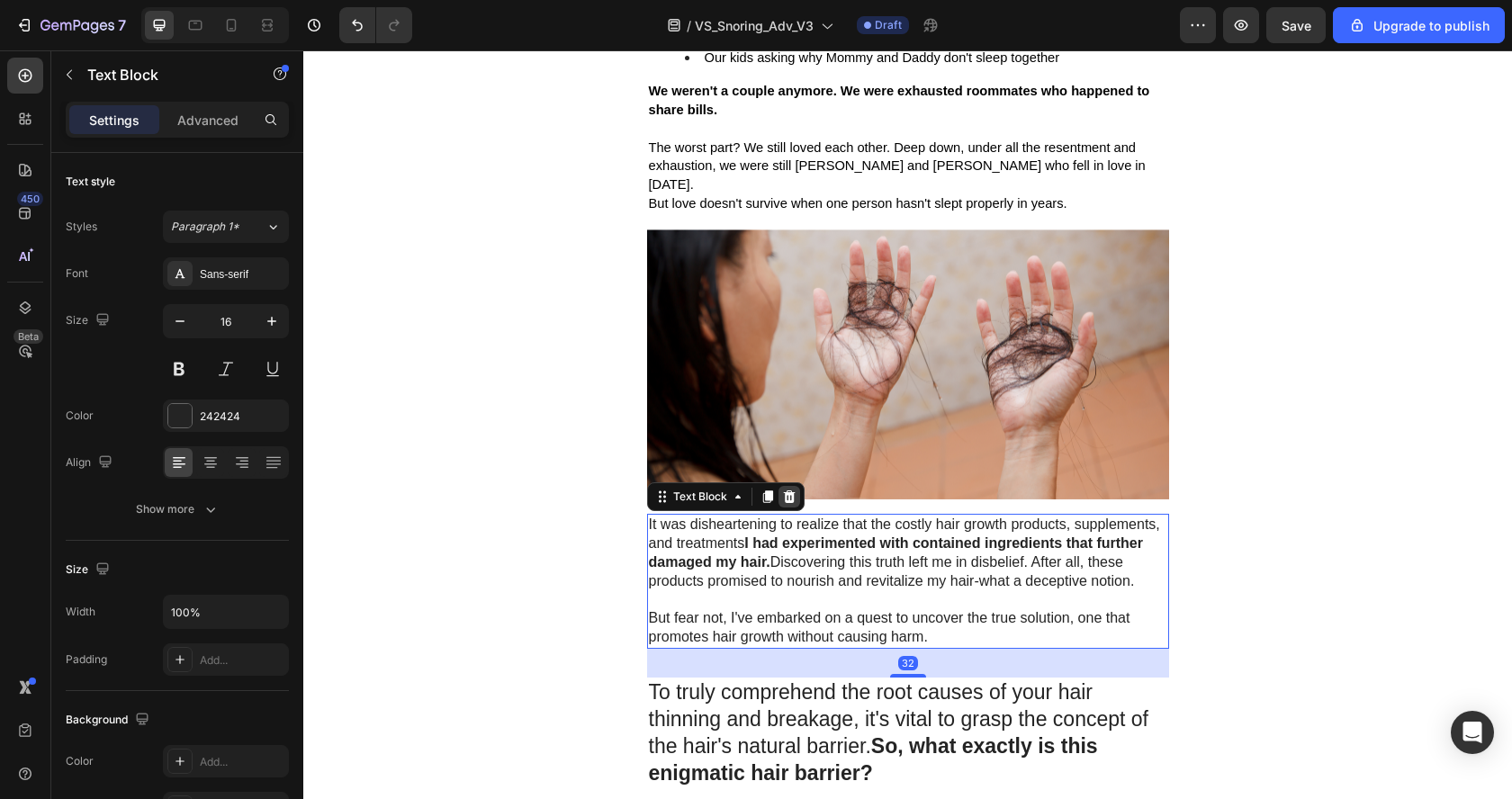
click at [785, 489] on icon at bounding box center [789, 495] width 14 height 14
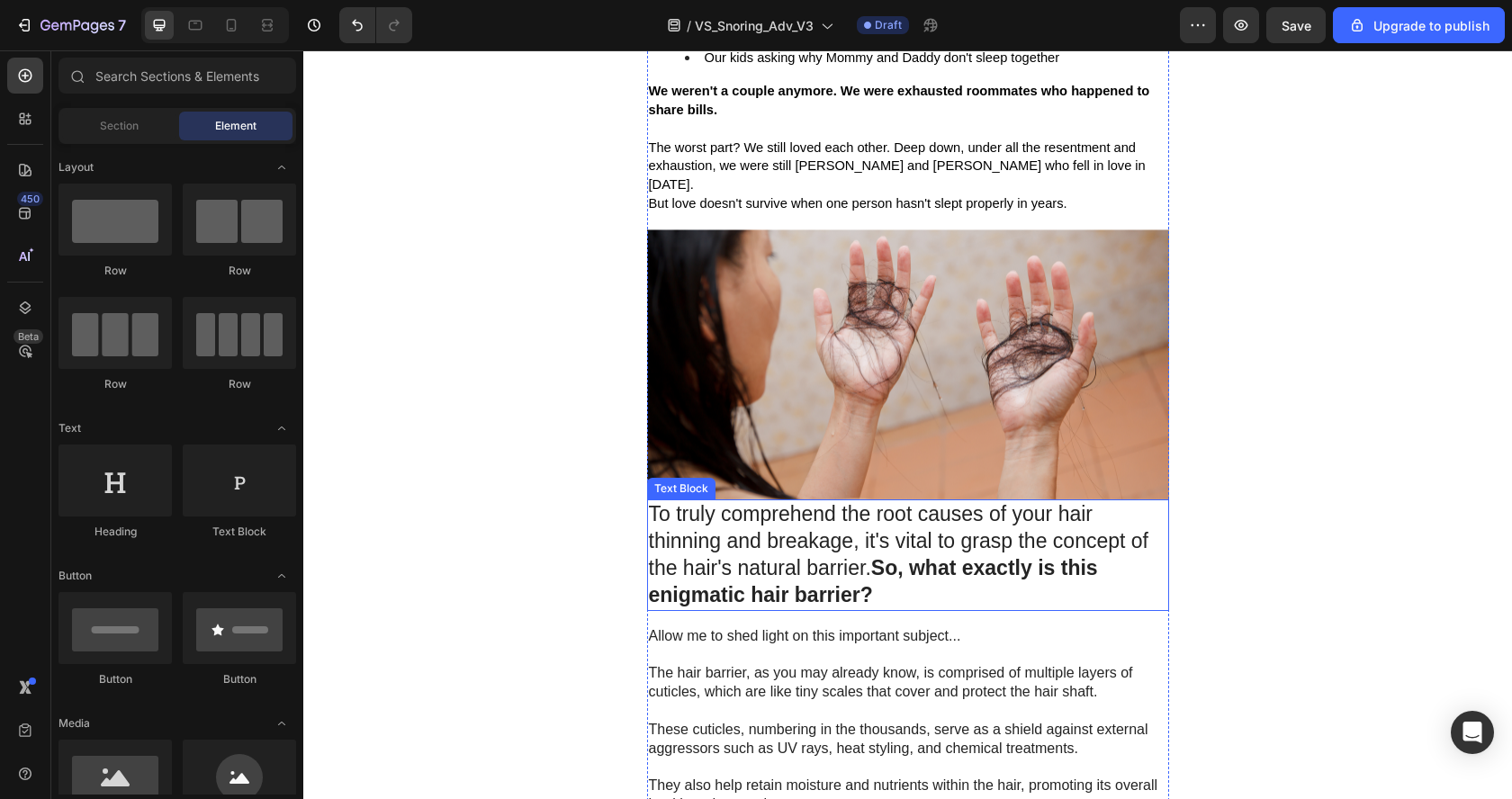
click at [785, 539] on p "To truly comprehend the root causes of your hair thinning and breakage, it's vi…" at bounding box center [907, 555] width 519 height 108
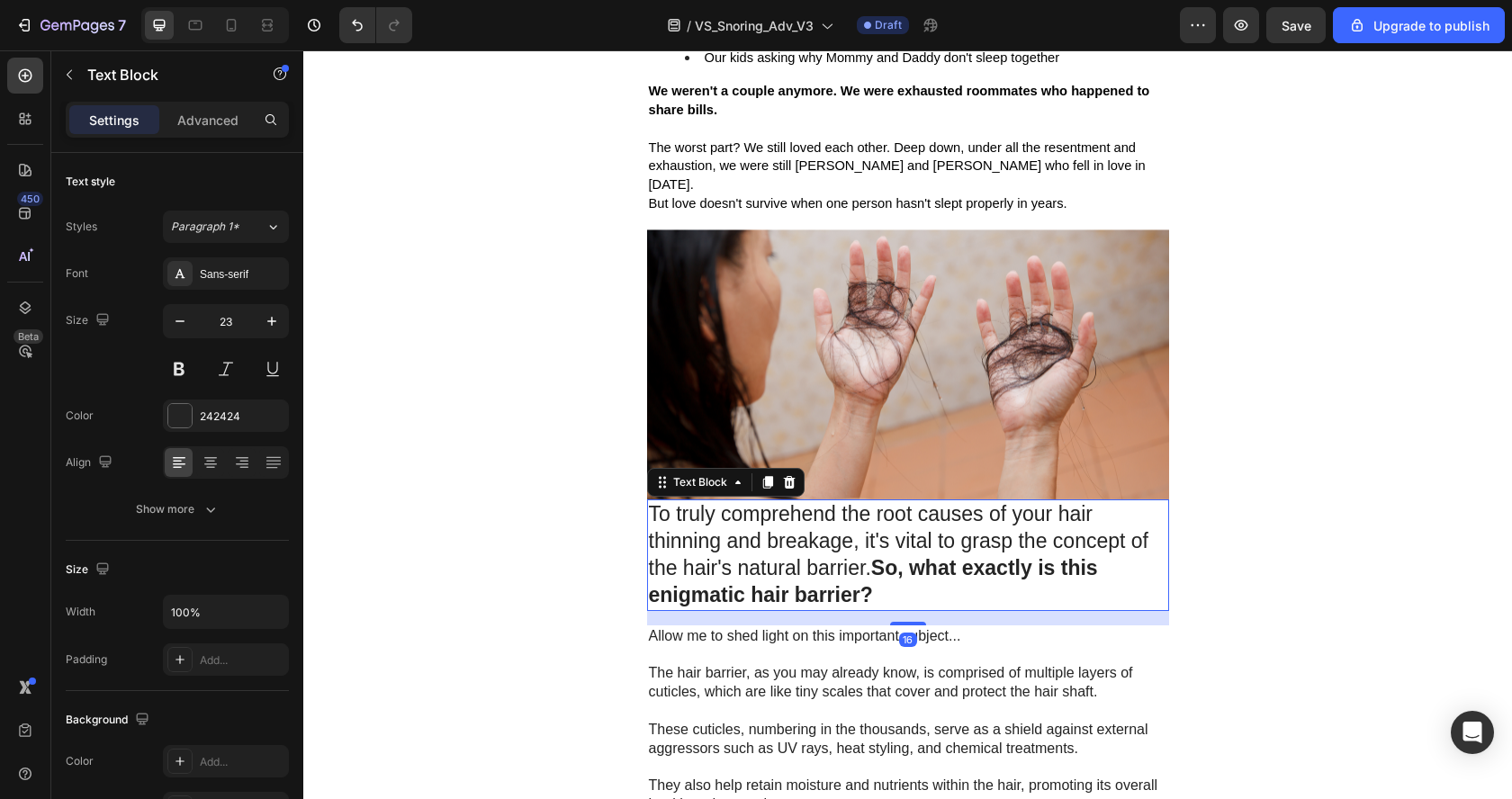
click at [789, 519] on p "To truly comprehend the root causes of your hair thinning and breakage, it's vi…" at bounding box center [907, 555] width 519 height 108
click at [862, 564] on p "To truly comprehend the root causes of your hair thinning and breakage, it's vi…" at bounding box center [907, 555] width 519 height 108
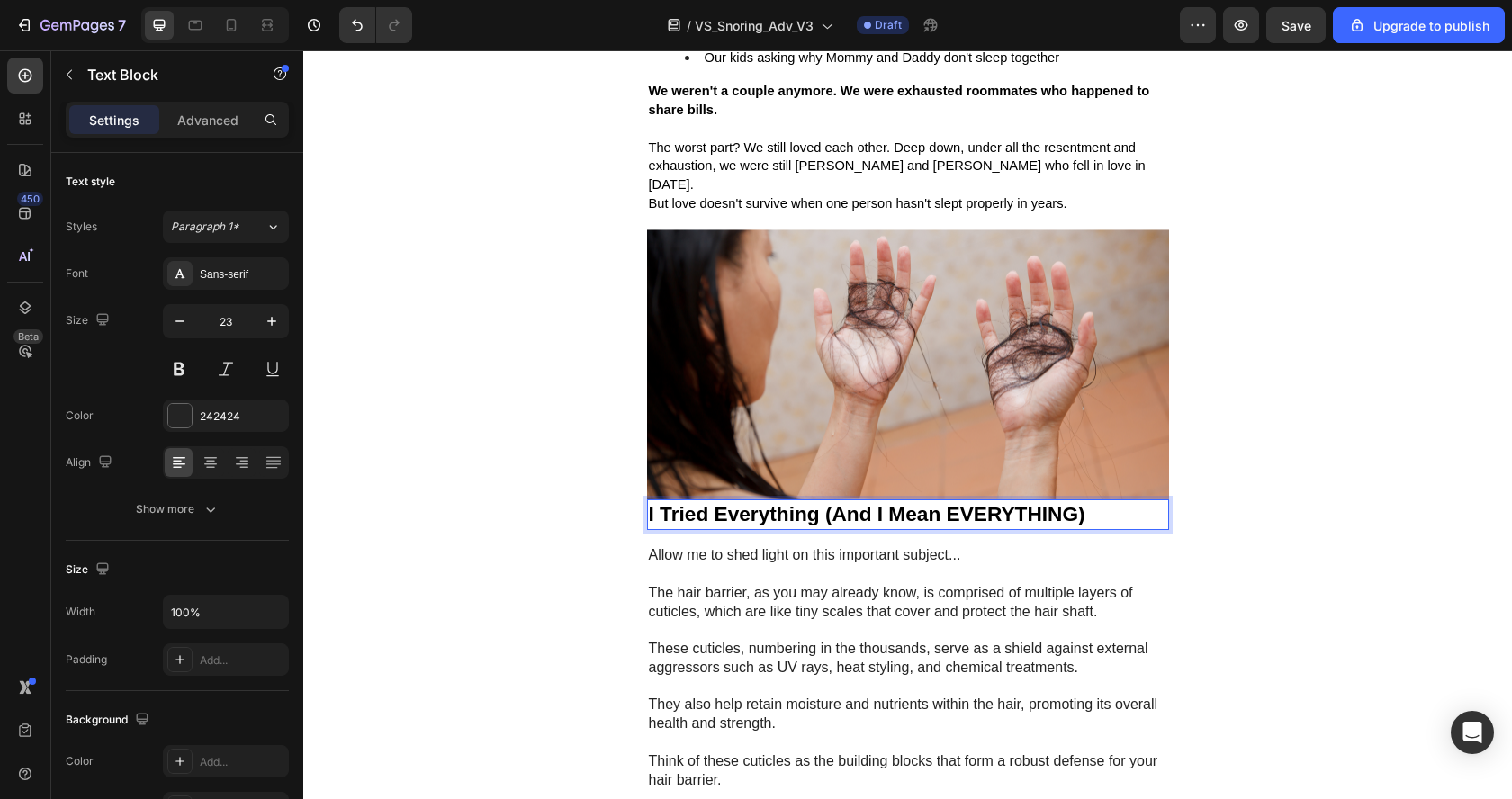
click at [651, 502] on strong "I Tried Everything (And I Mean EVERYTHING)" at bounding box center [866, 514] width 437 height 23
click at [809, 499] on div "We Tried Everything (And I Mean EVERYTHING)" at bounding box center [907, 515] width 522 height 31
click at [792, 593] on p "The hair barrier, as you may already know, is comprised of multiple layers of c…" at bounding box center [907, 602] width 519 height 38
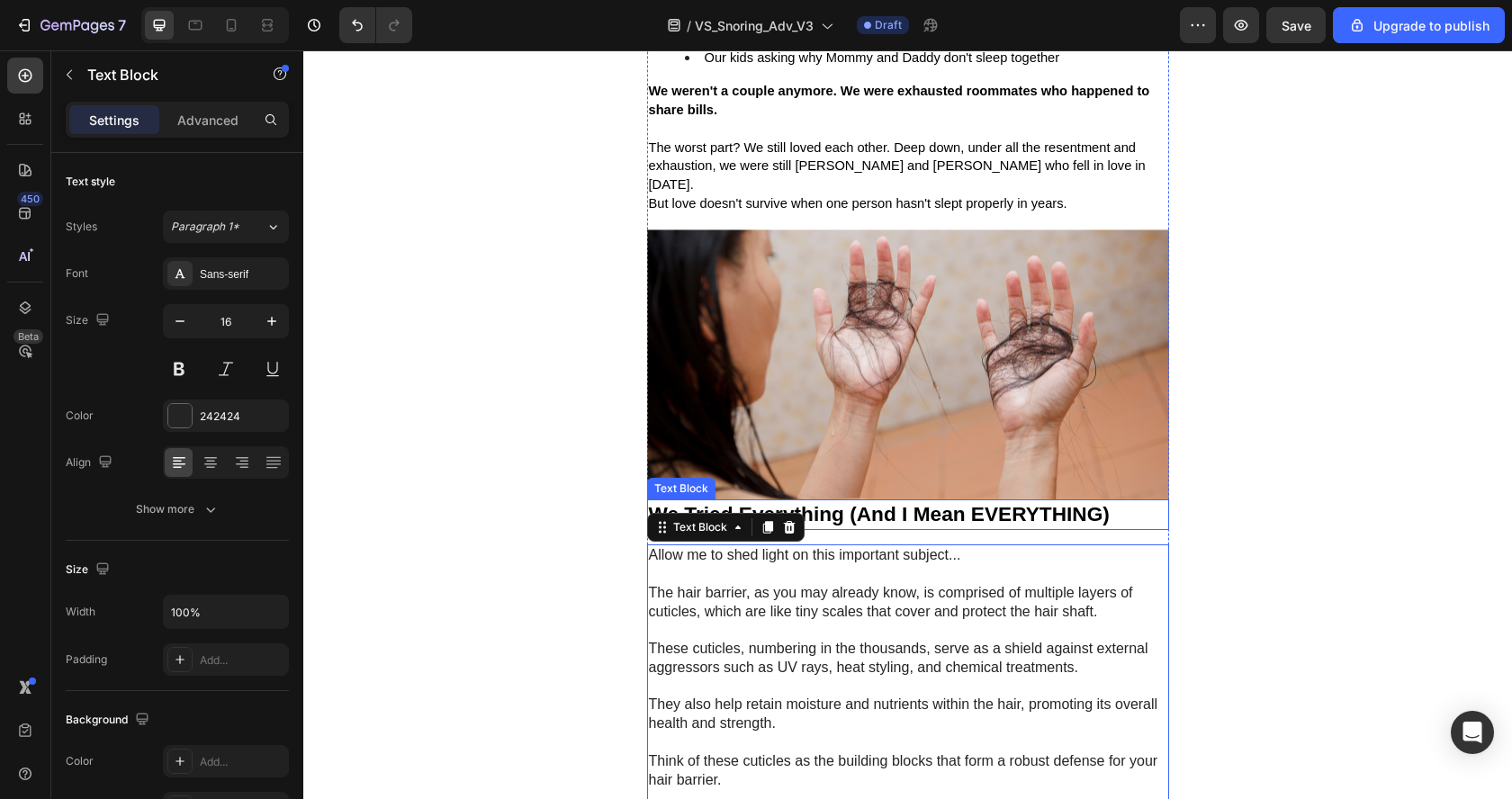
click at [800, 499] on div "We Tried Everything (And I Mean EVERYTHING)" at bounding box center [907, 515] width 522 height 31
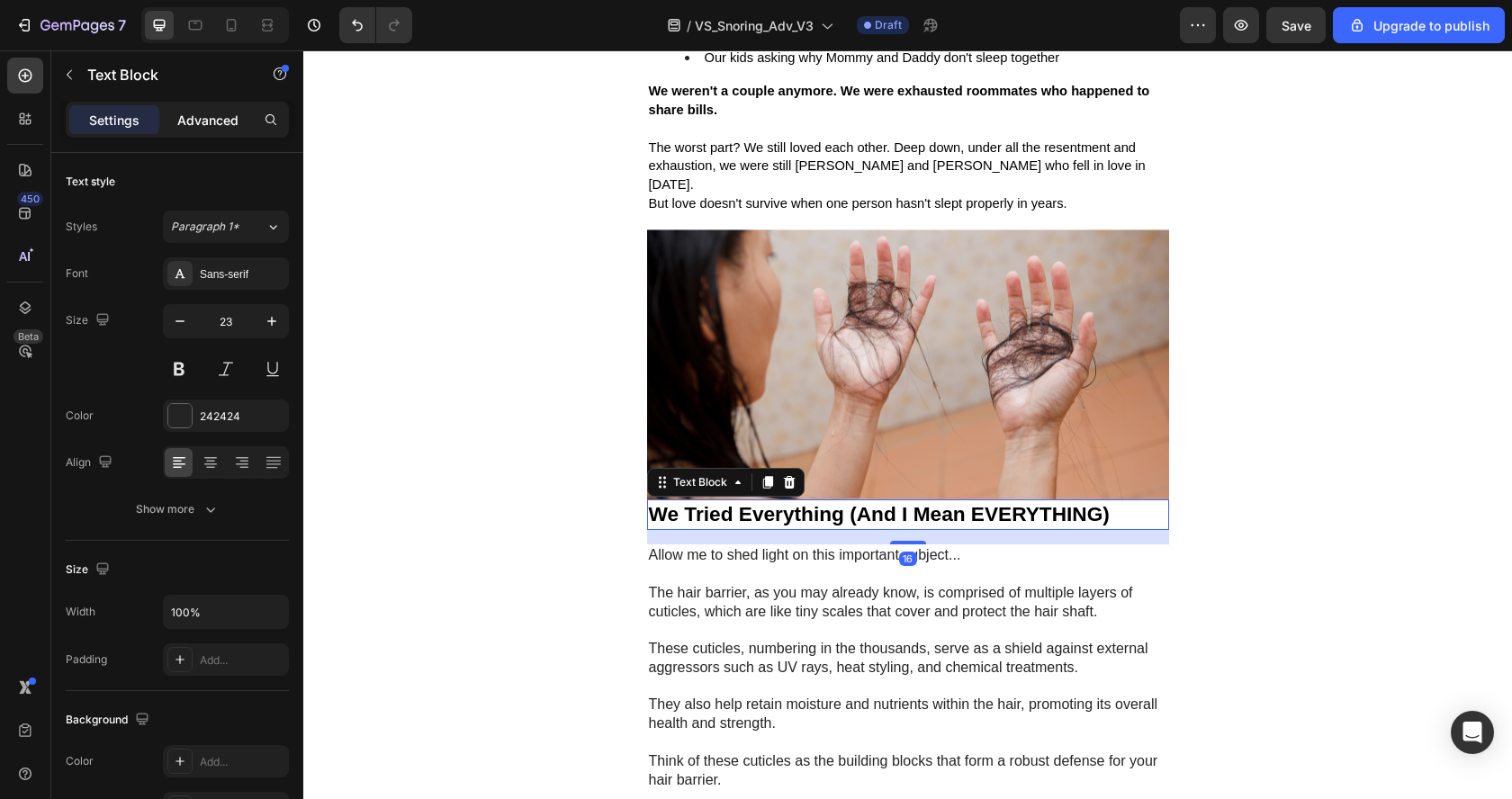
click at [210, 113] on p "Advanced" at bounding box center [208, 120] width 61 height 19
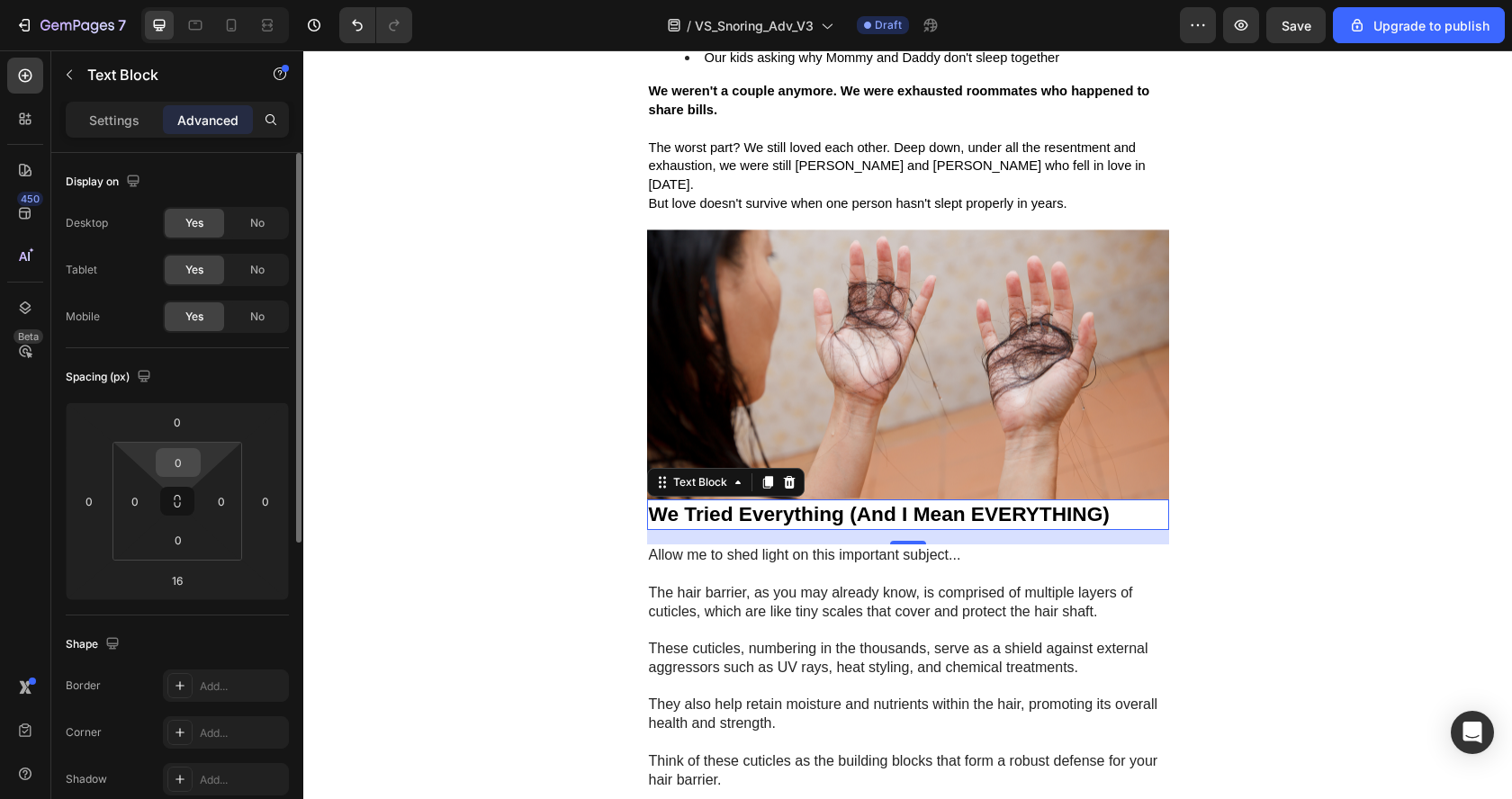
click at [179, 465] on input "0" at bounding box center [179, 462] width 36 height 27
type input "20"
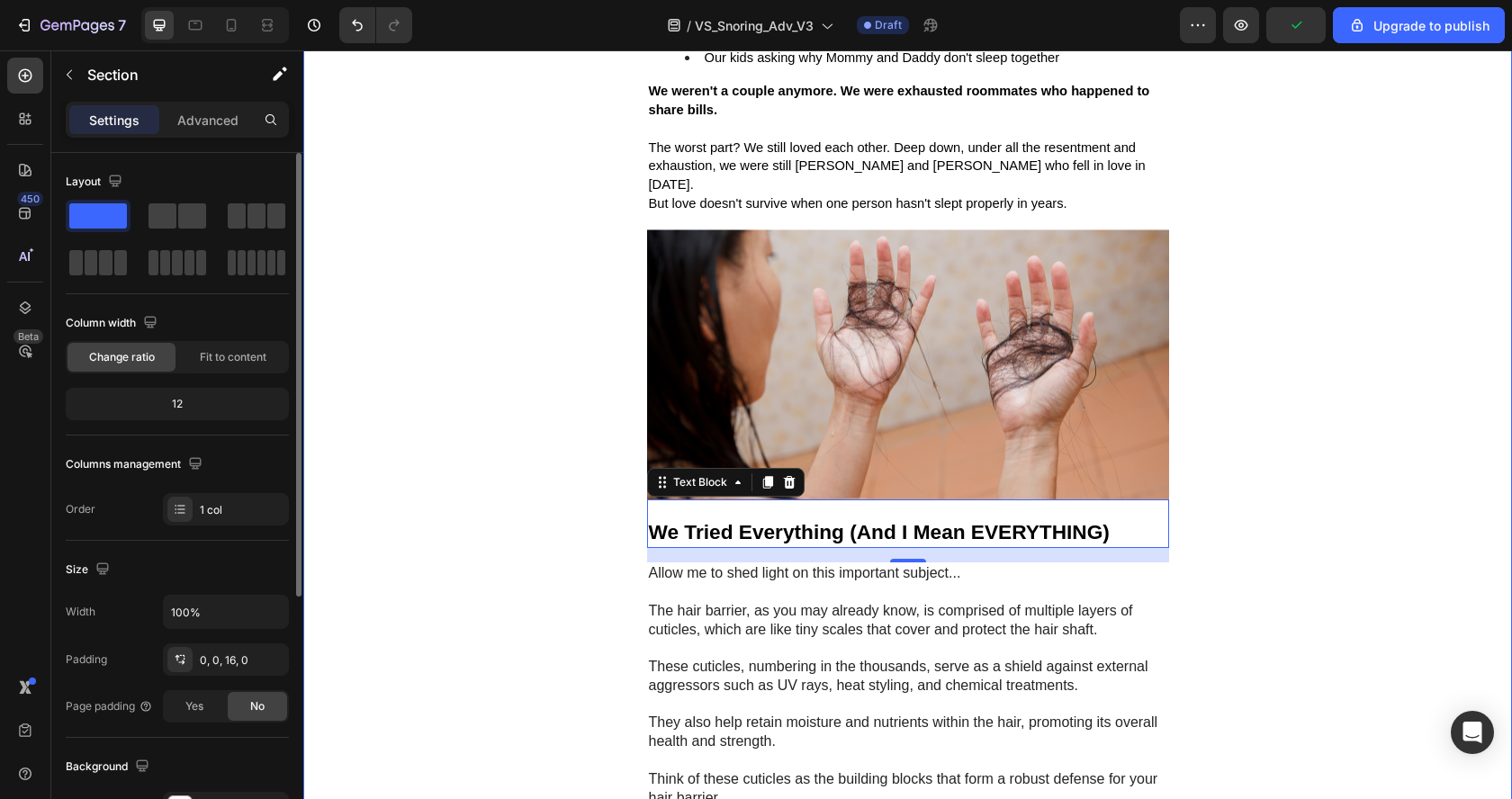
click at [457, 473] on div "Image Row "We Haven't Slept in the Same Bed for 2 Years... Until This Weird Pil…" at bounding box center [906, 220] width 1208 height 2565
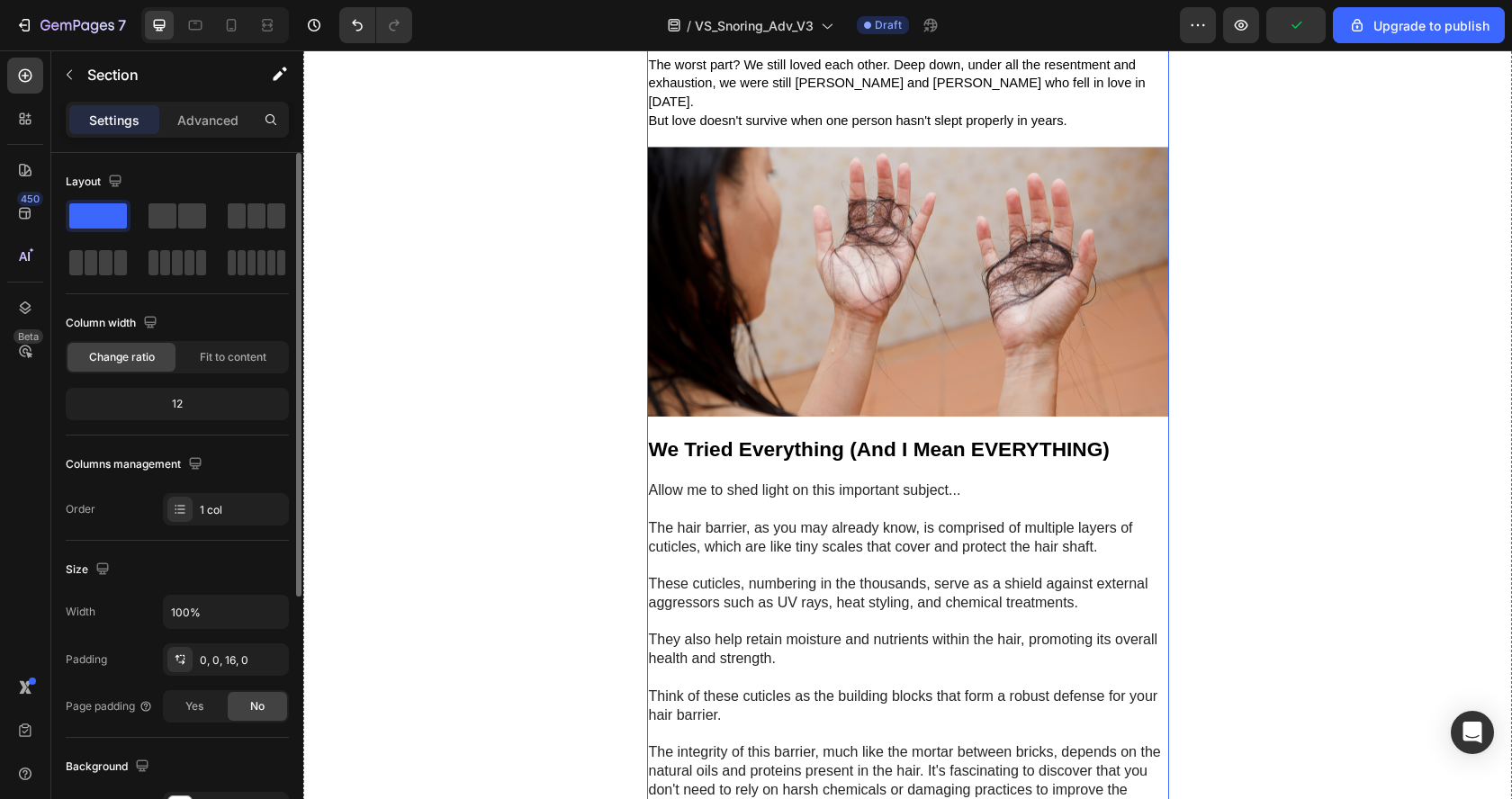
scroll to position [1242, 0]
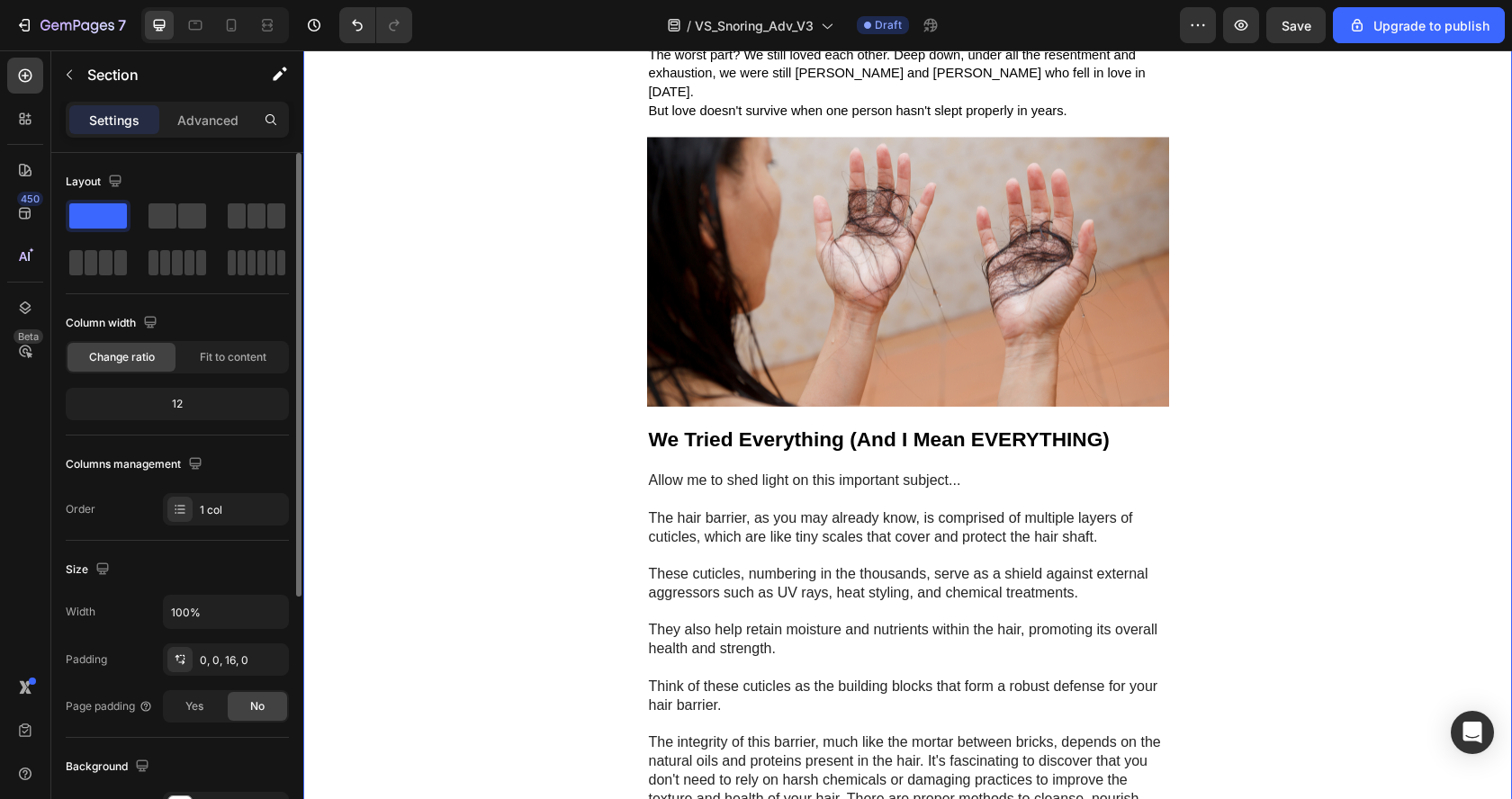
click at [799, 565] on p "These cuticles, numbering in the thousands, serve as a shield against external …" at bounding box center [907, 584] width 519 height 38
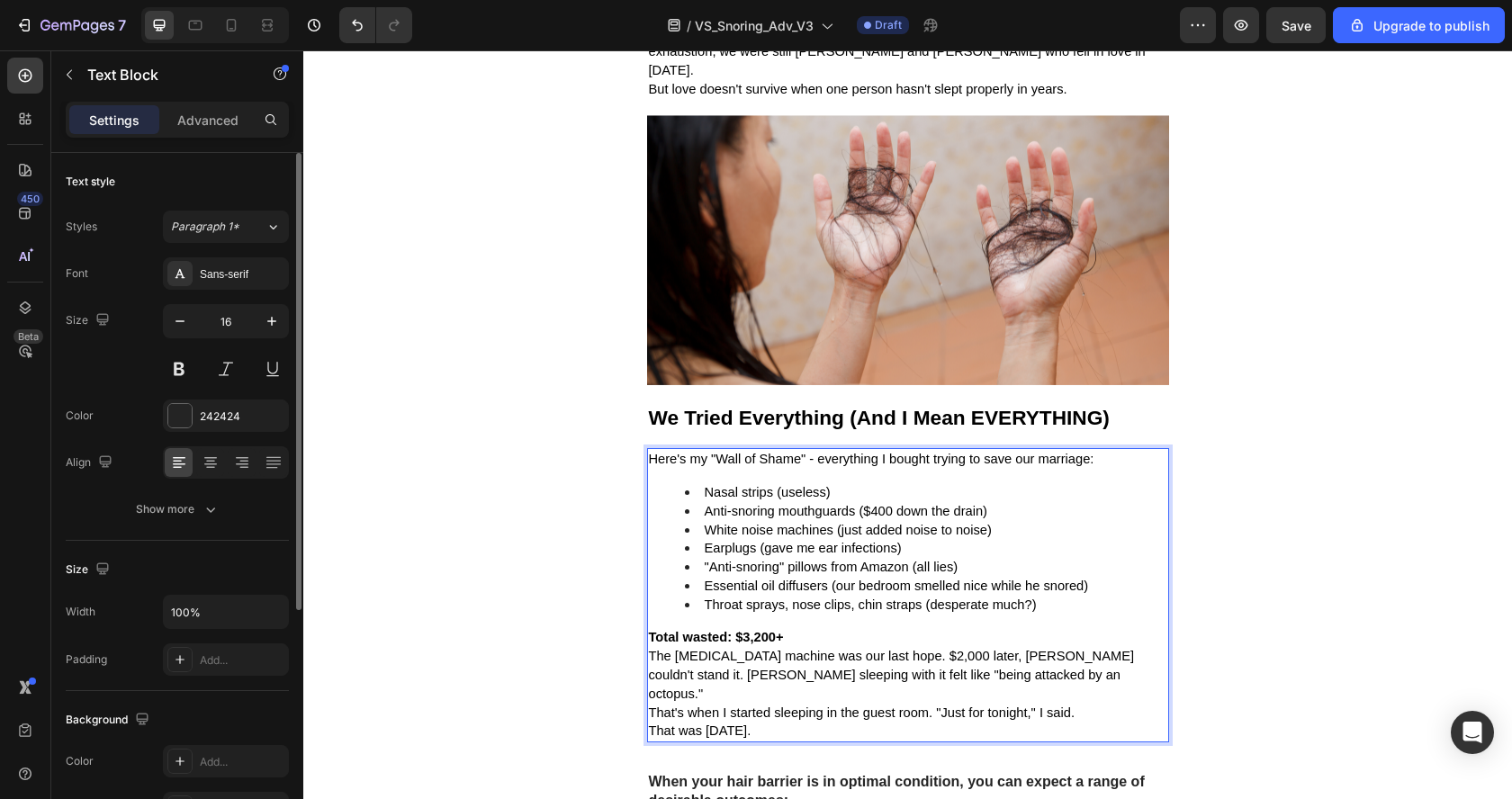
scroll to position [1269, 0]
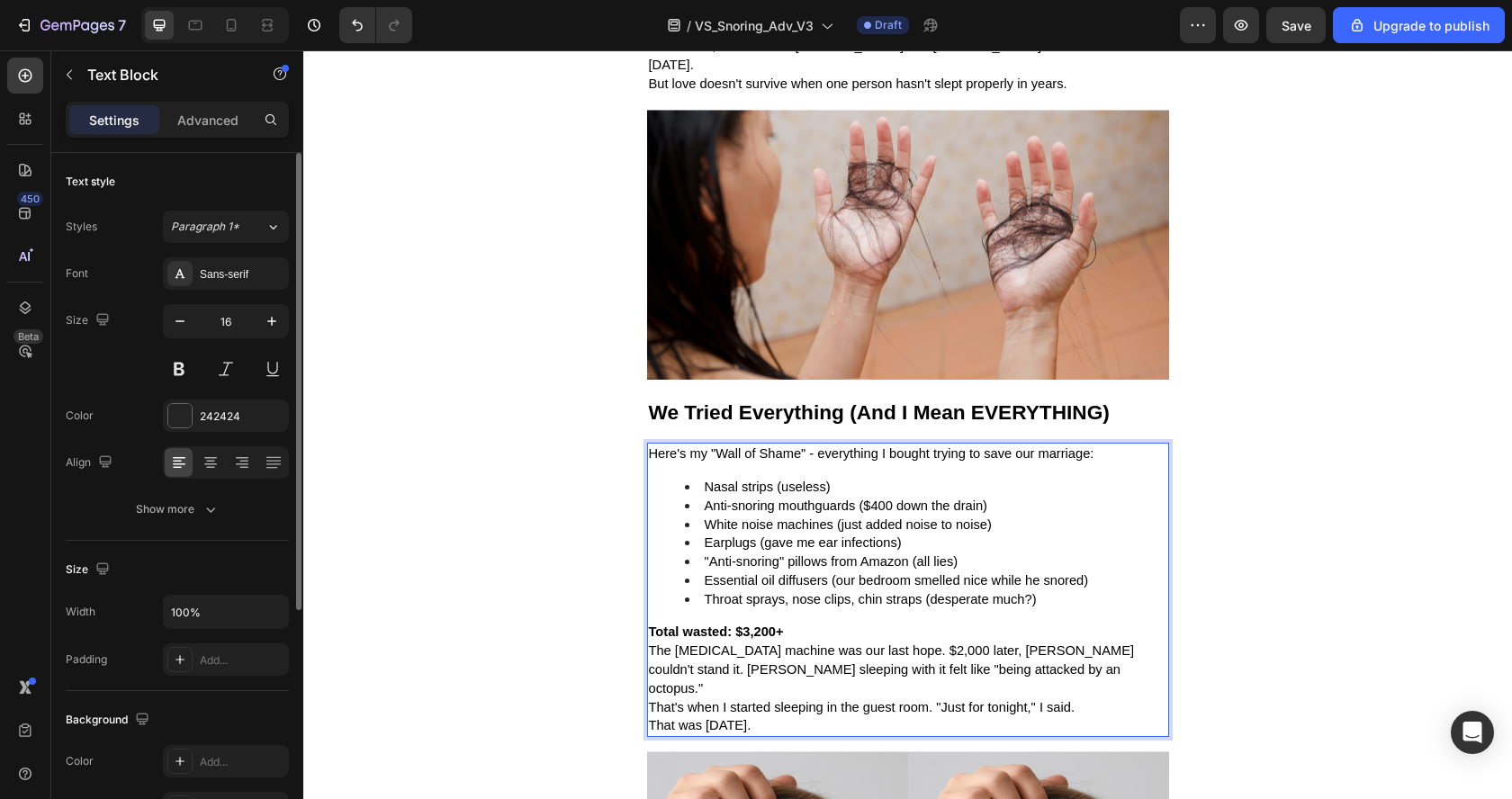
click at [883, 446] on span "Here's my "Wall of Shame" - everything I bought trying to save our marriage:" at bounding box center [871, 452] width 445 height 14
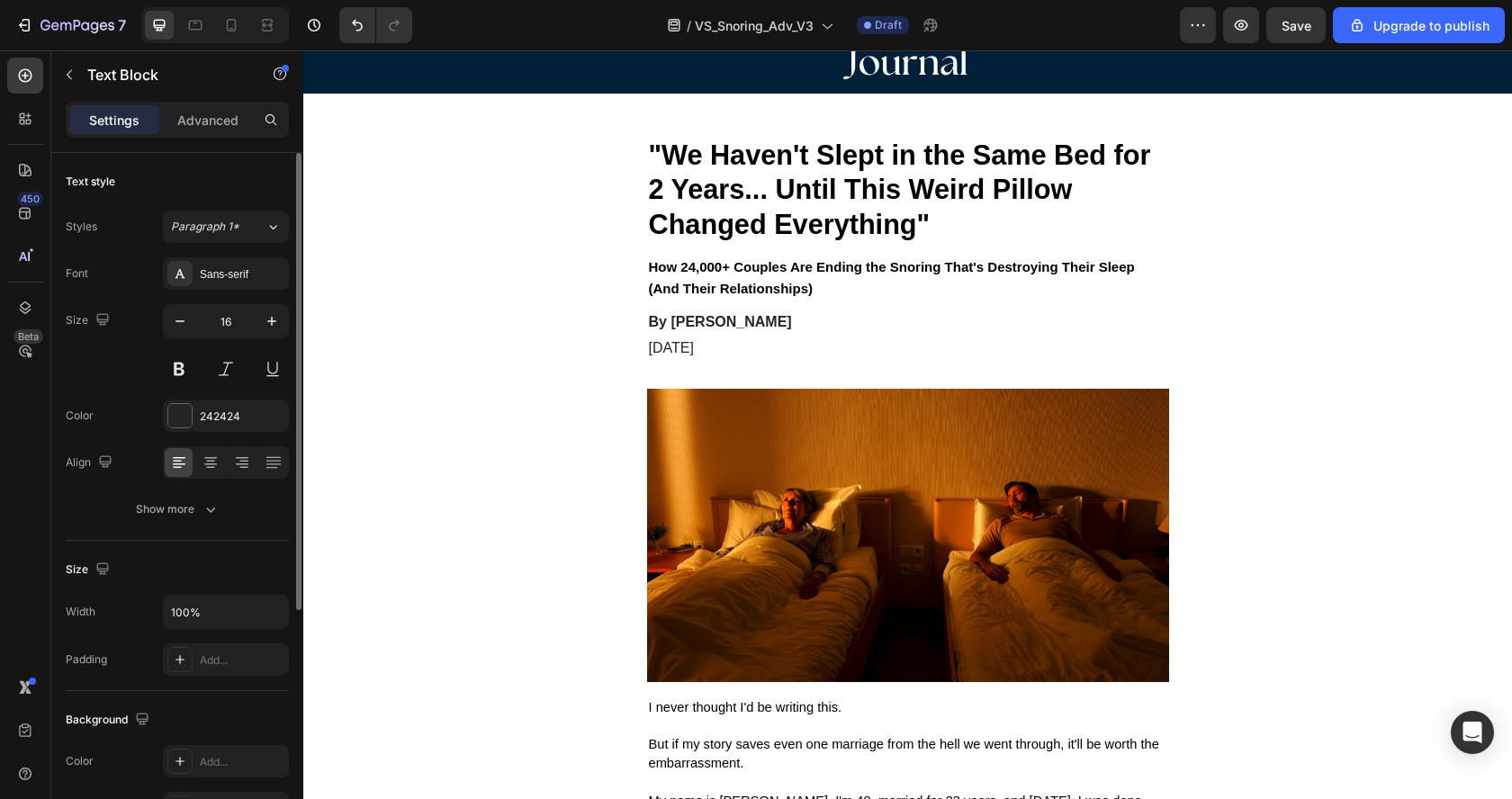
scroll to position [0, 0]
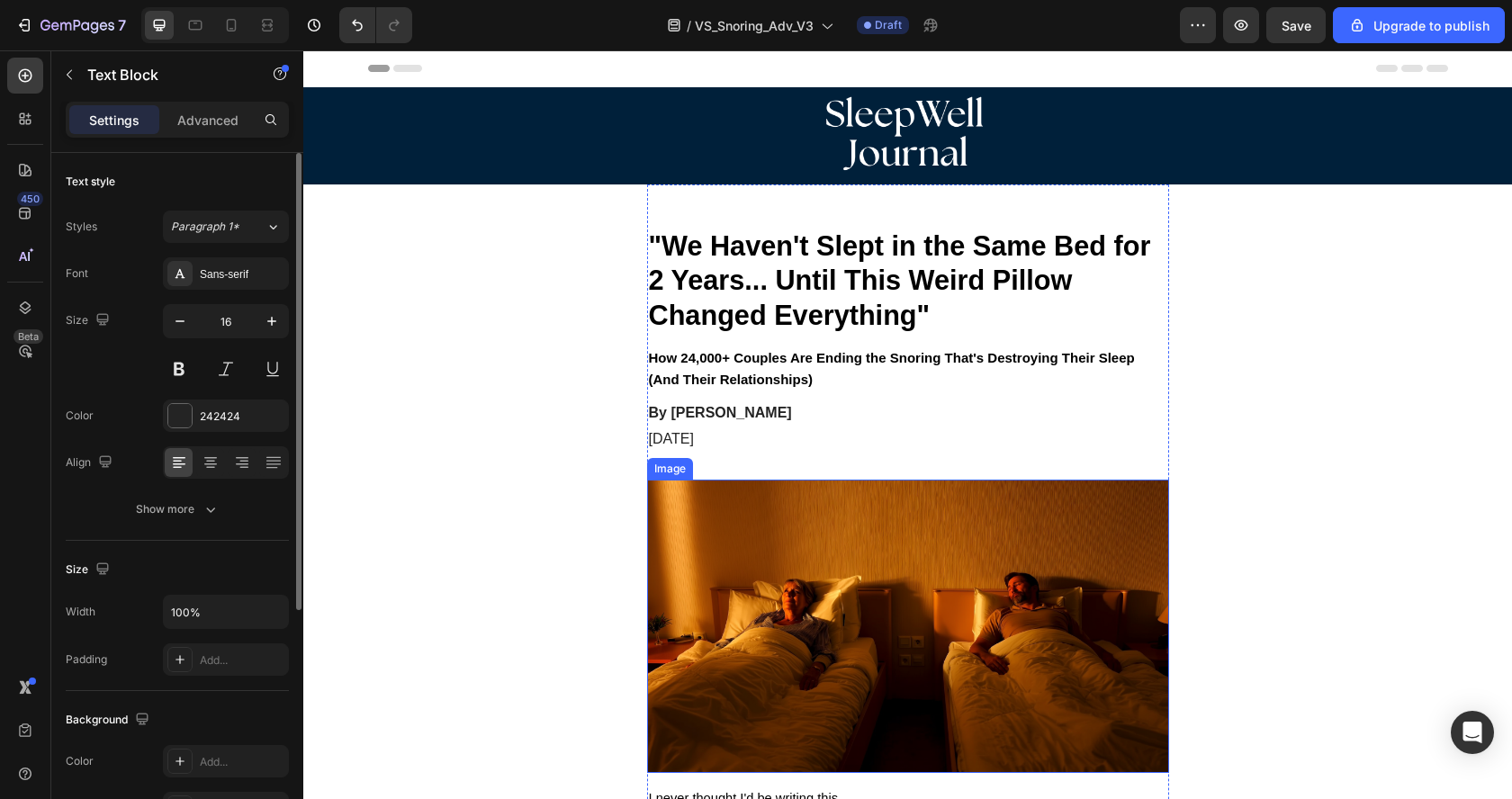
click at [839, 550] on img at bounding box center [907, 625] width 522 height 293
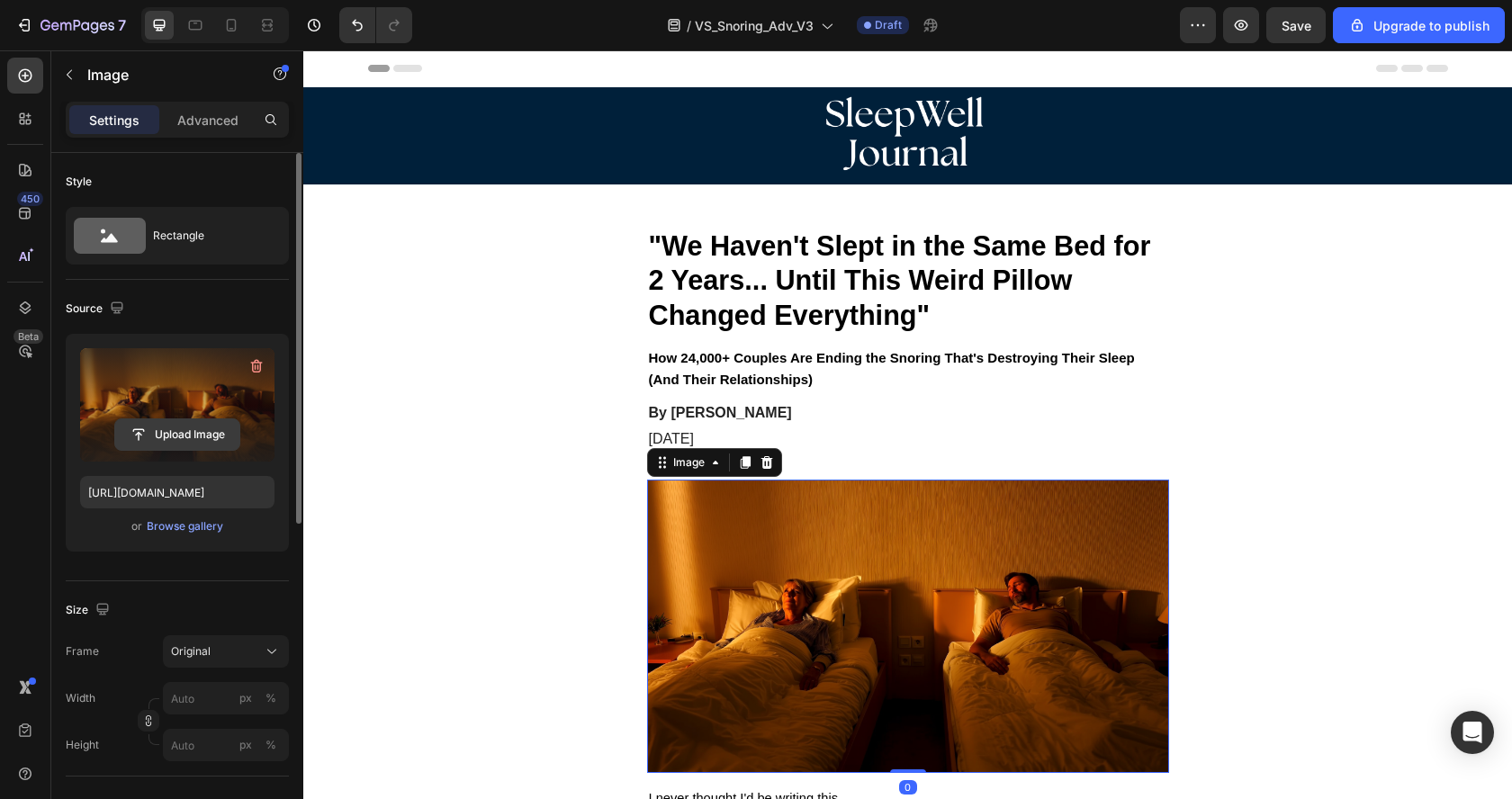
click at [206, 427] on input "file" at bounding box center [178, 434] width 124 height 31
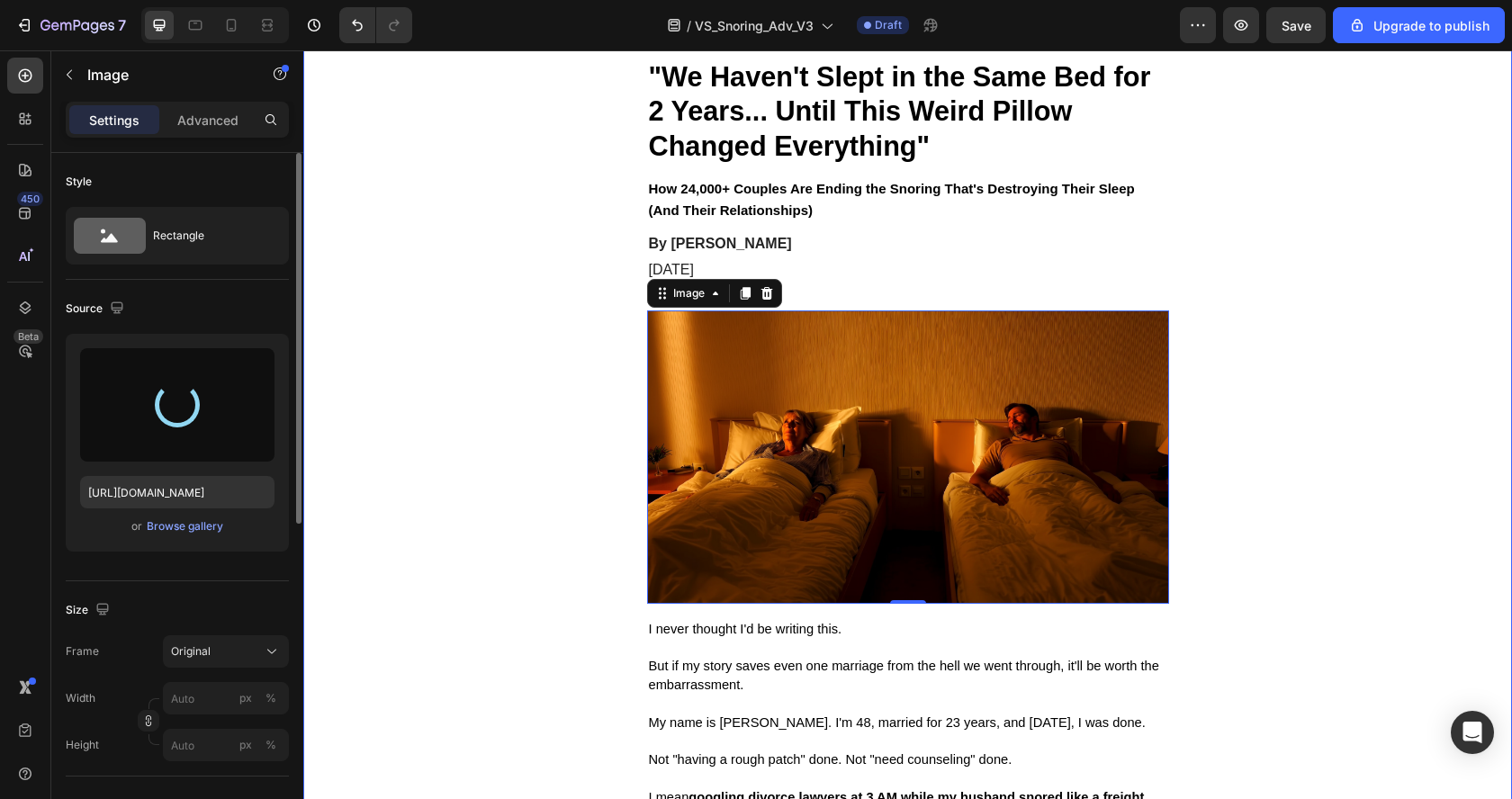
scroll to position [171, 0]
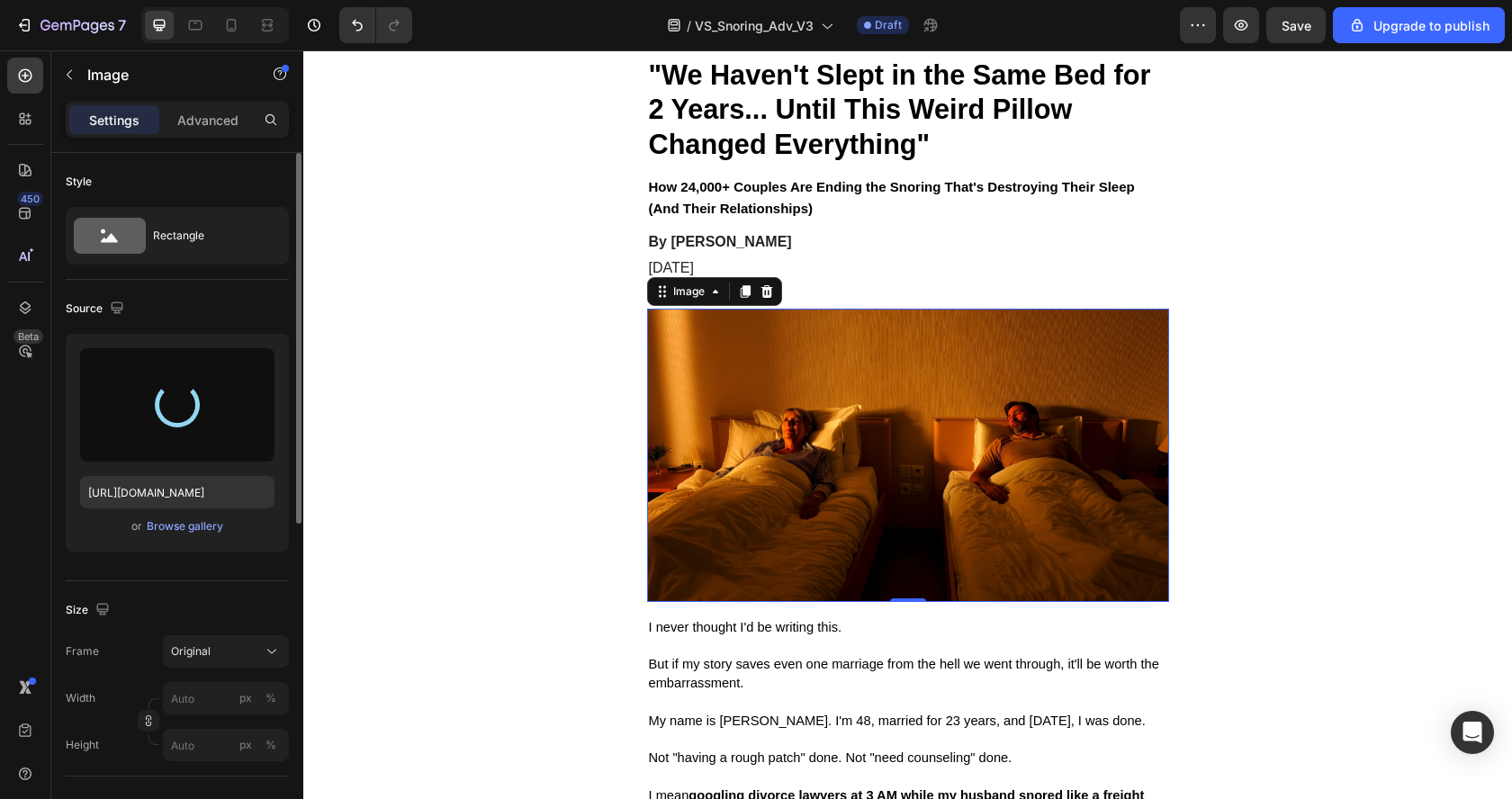
type input "https://cdn.shopify.com/s/files/1/0737/6827/2139/files/gempages_586040104770863…"
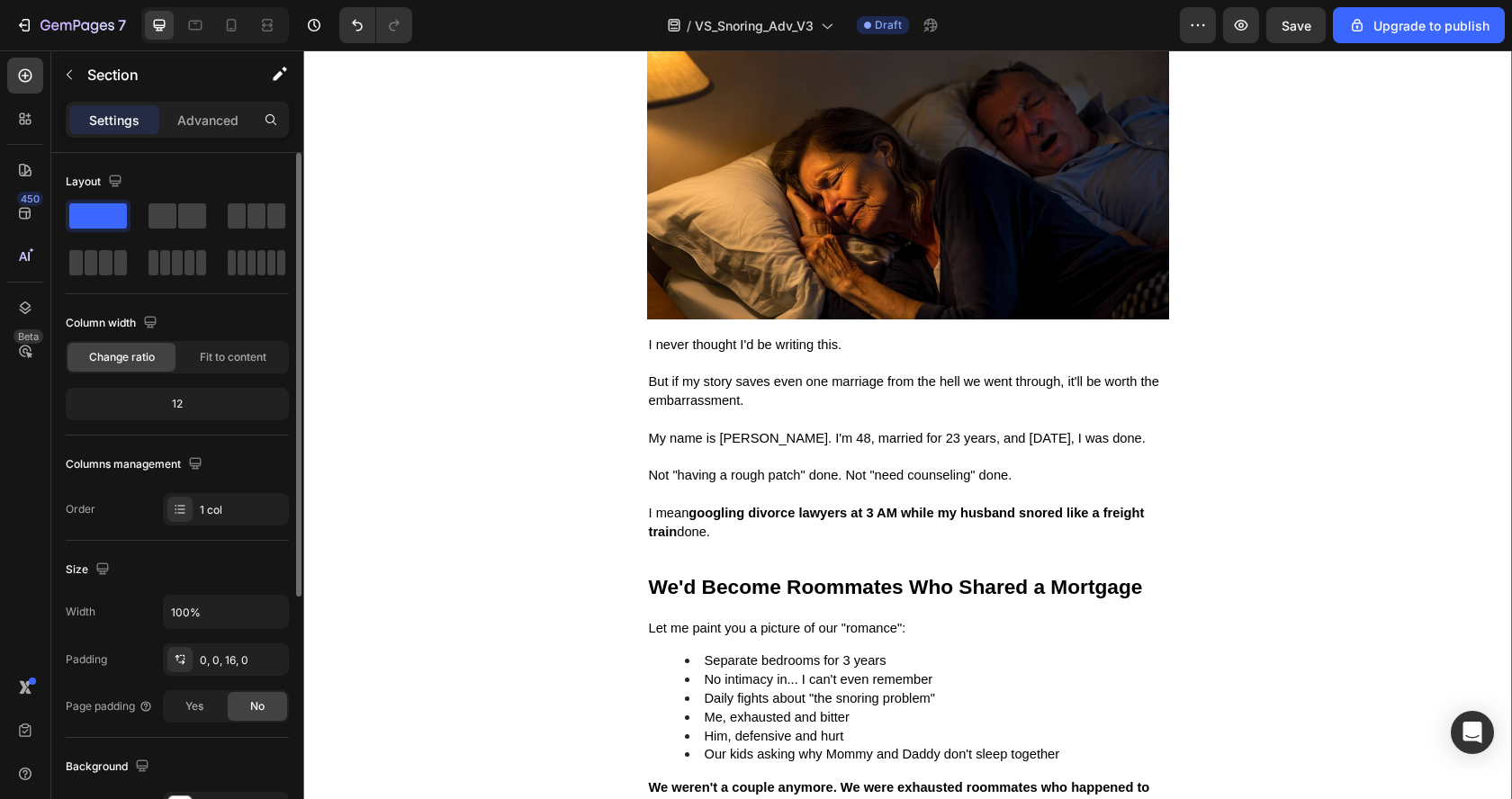
scroll to position [1049, 0]
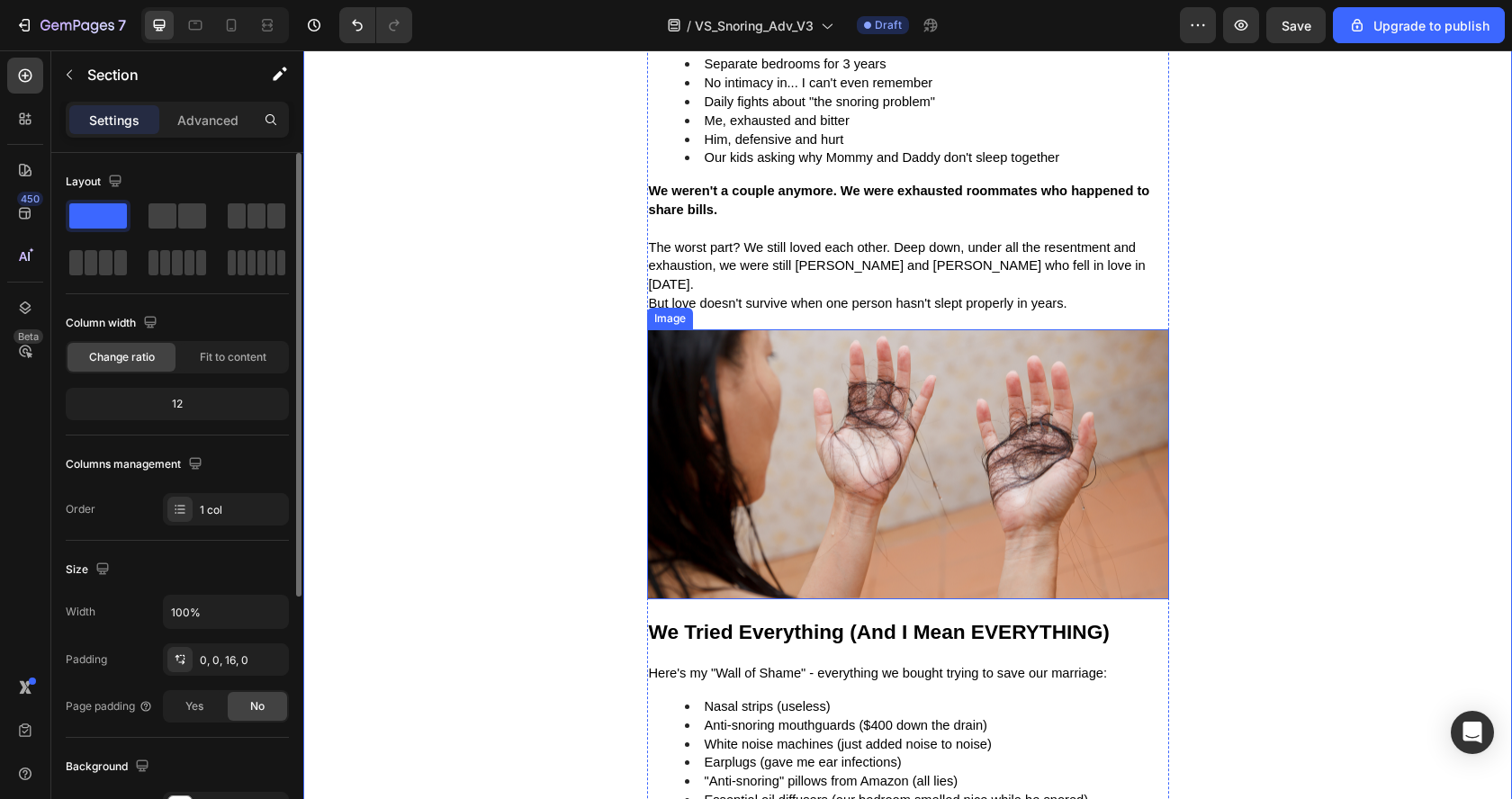
click at [841, 425] on img at bounding box center [907, 465] width 522 height 271
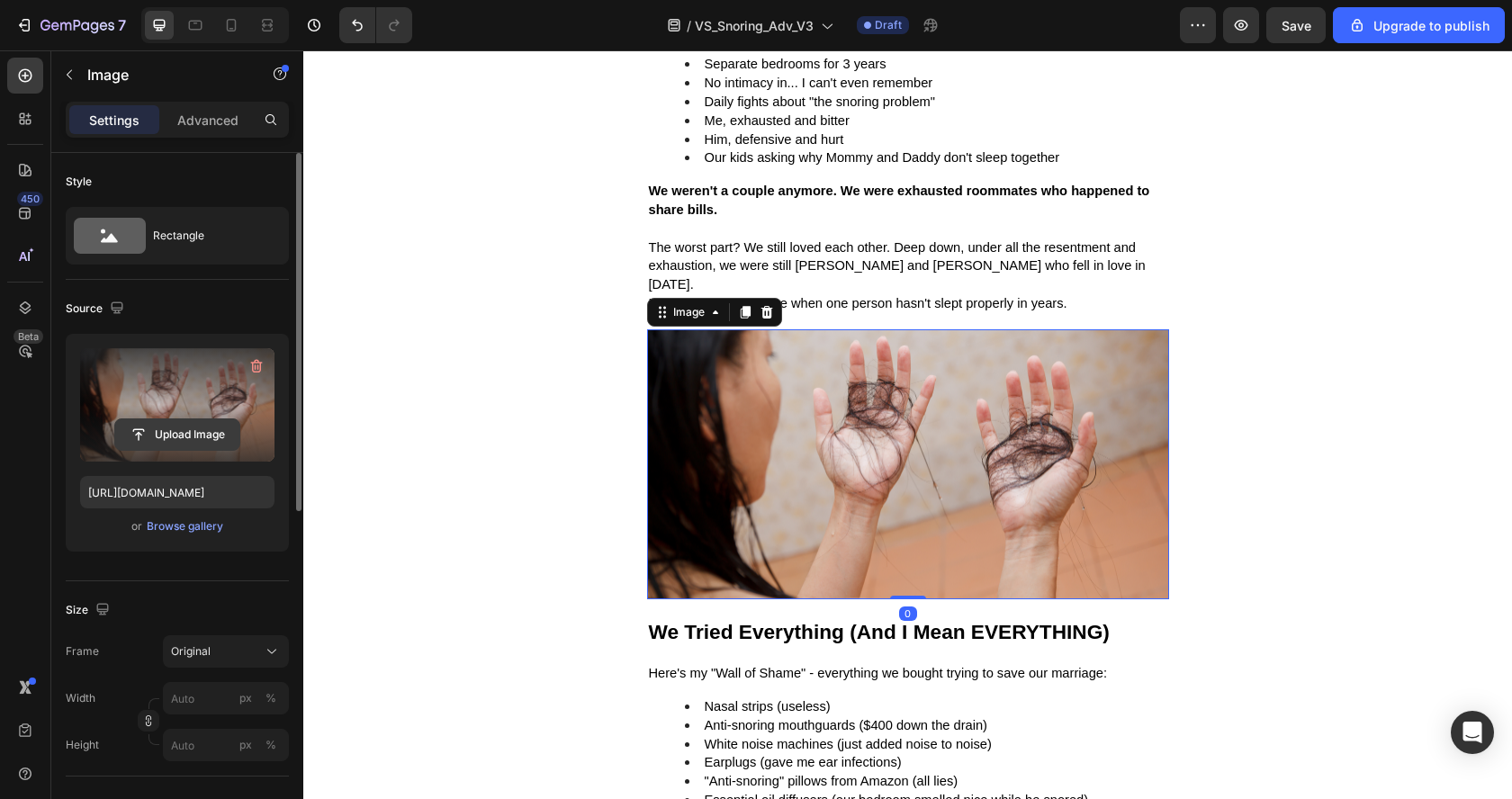
click at [185, 420] on input "file" at bounding box center [178, 434] width 124 height 31
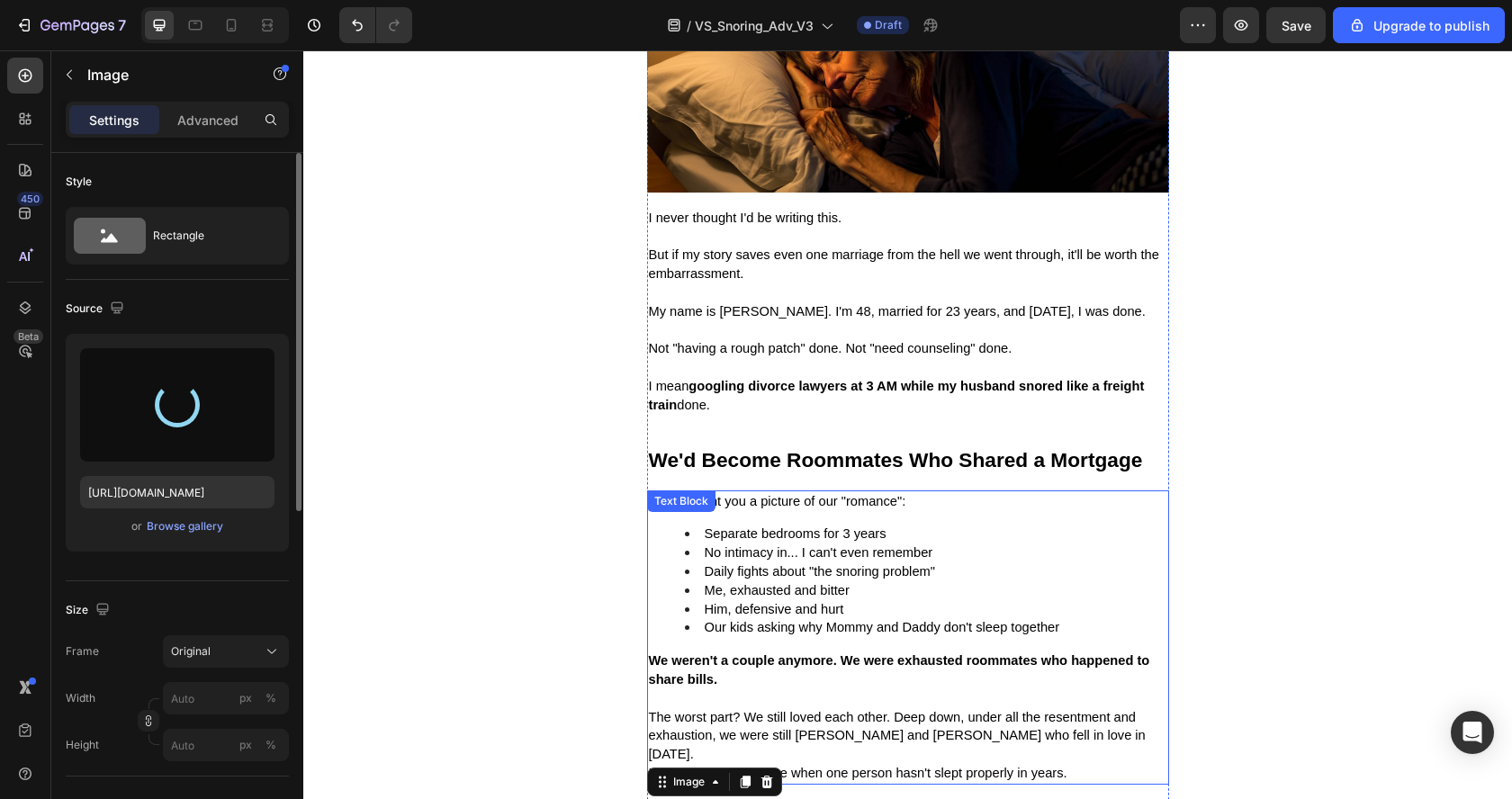
scroll to position [891, 0]
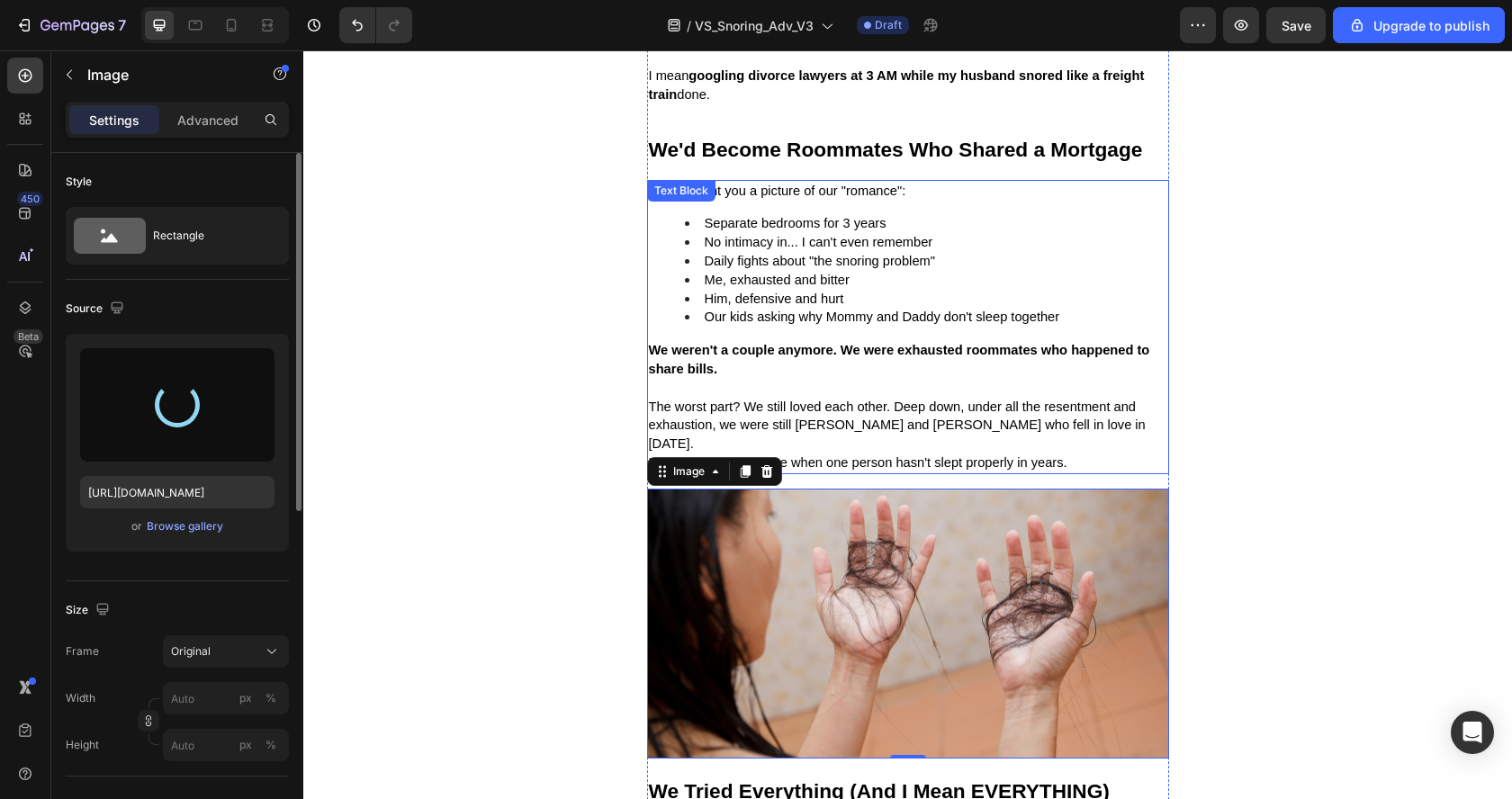
type input "https://cdn.shopify.com/s/files/1/0737/6827/2139/files/gempages_586040104770863…"
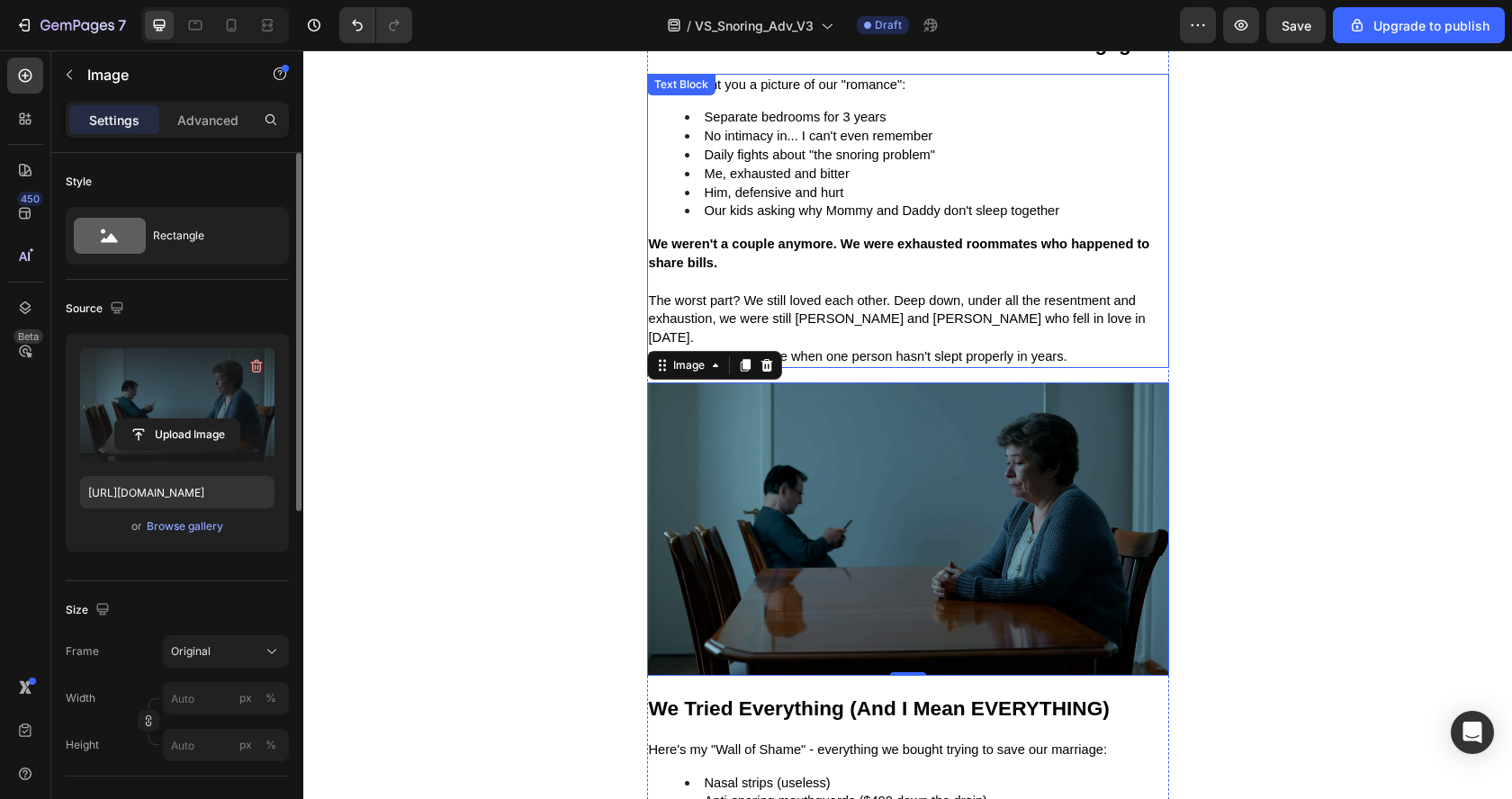
scroll to position [1010, 0]
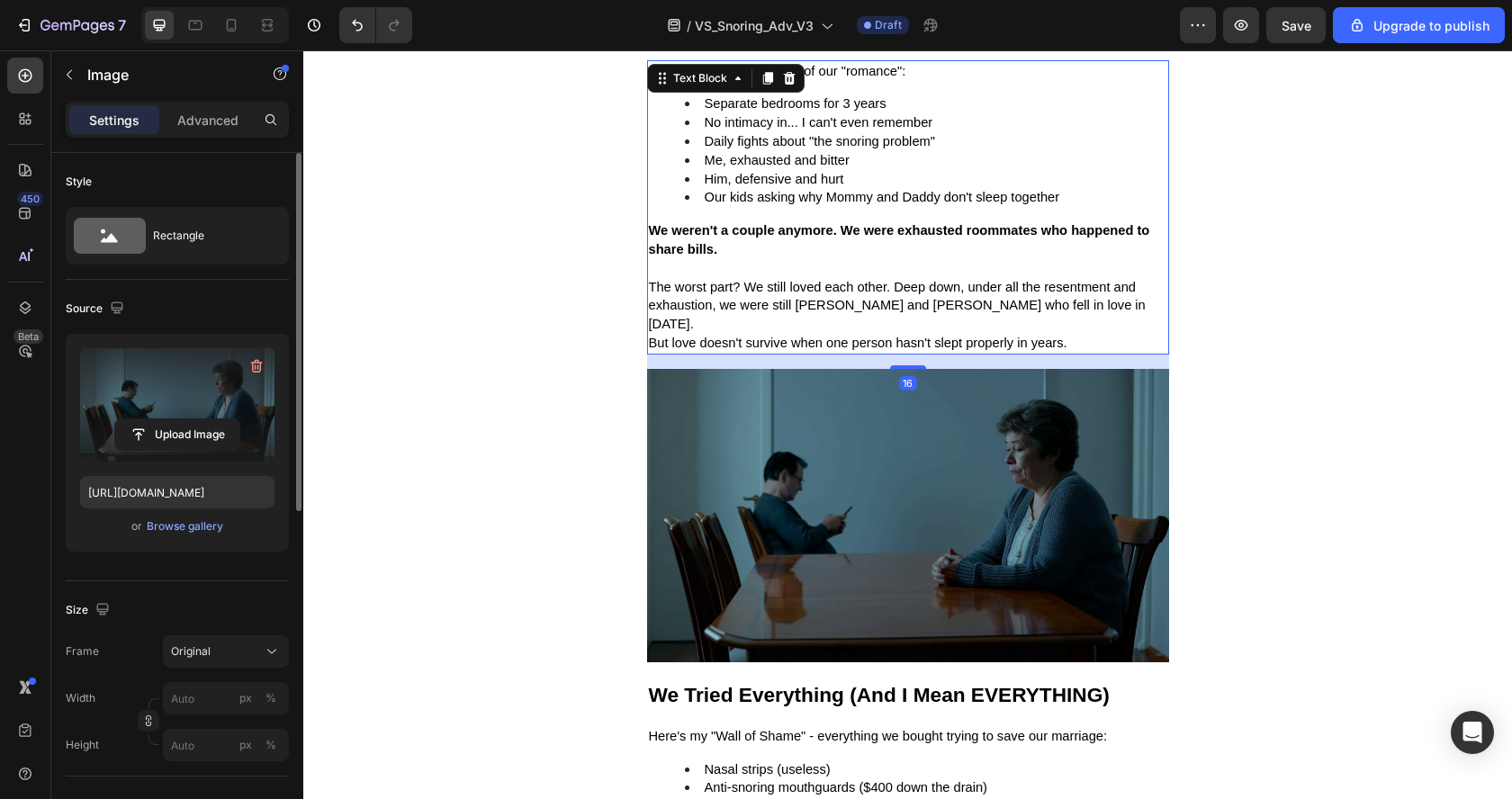
click at [858, 237] on strong "We weren't a couple anymore. We were exhausted roommates who happened to share …" at bounding box center [899, 240] width 501 height 33
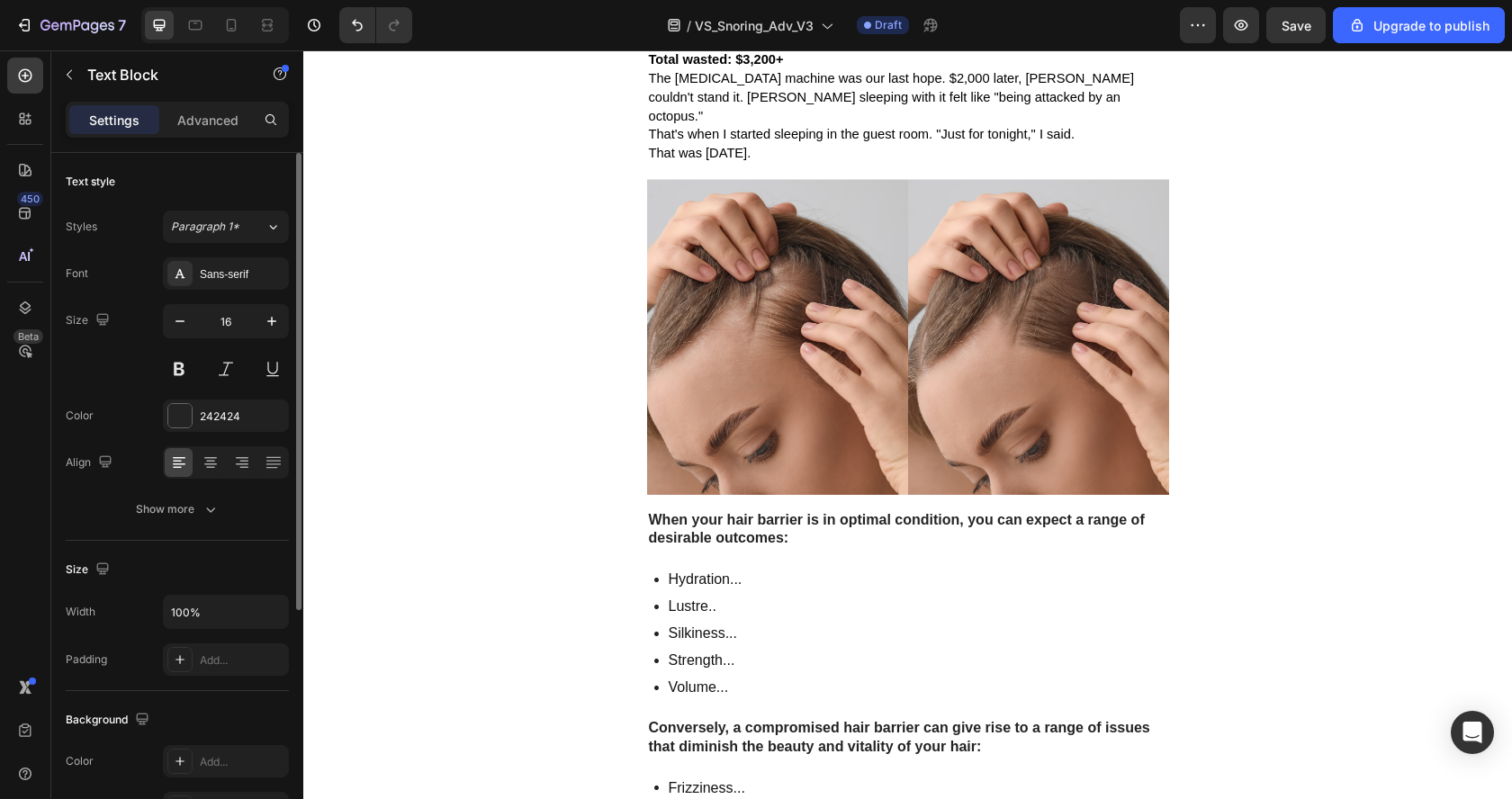
scroll to position [1815, 0]
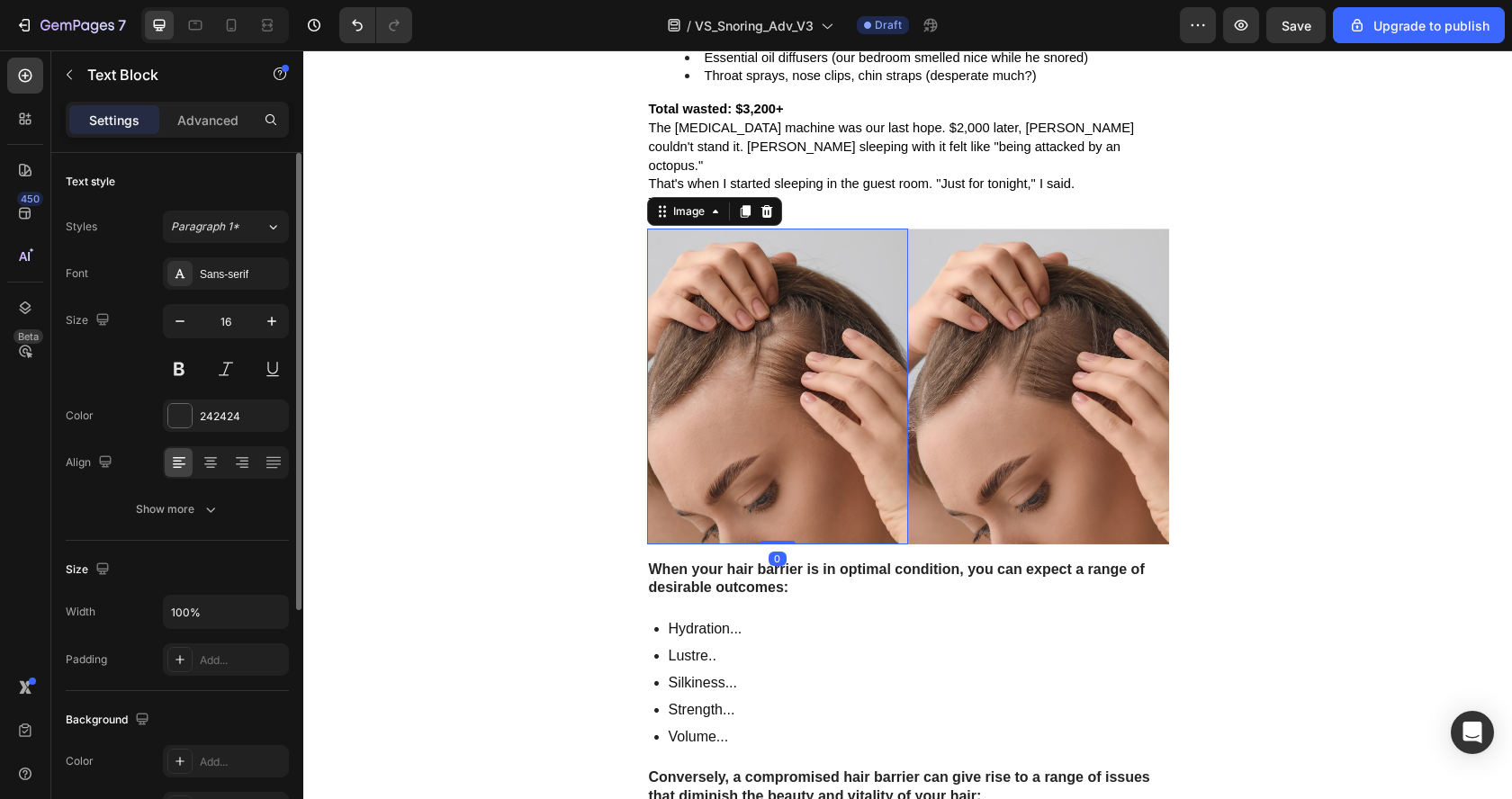
click at [862, 378] on img at bounding box center [777, 386] width 261 height 316
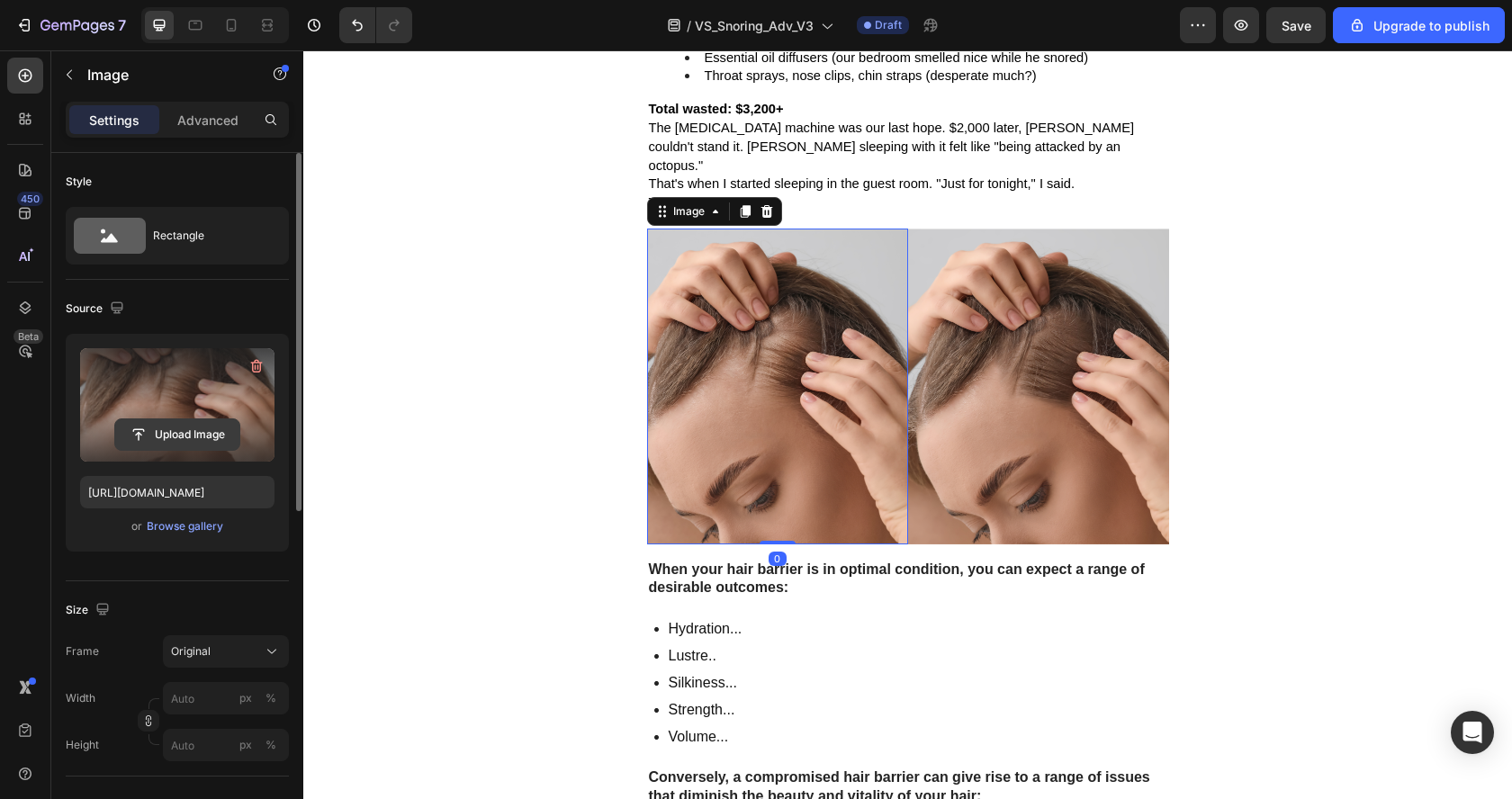
click at [209, 431] on input "file" at bounding box center [178, 434] width 124 height 31
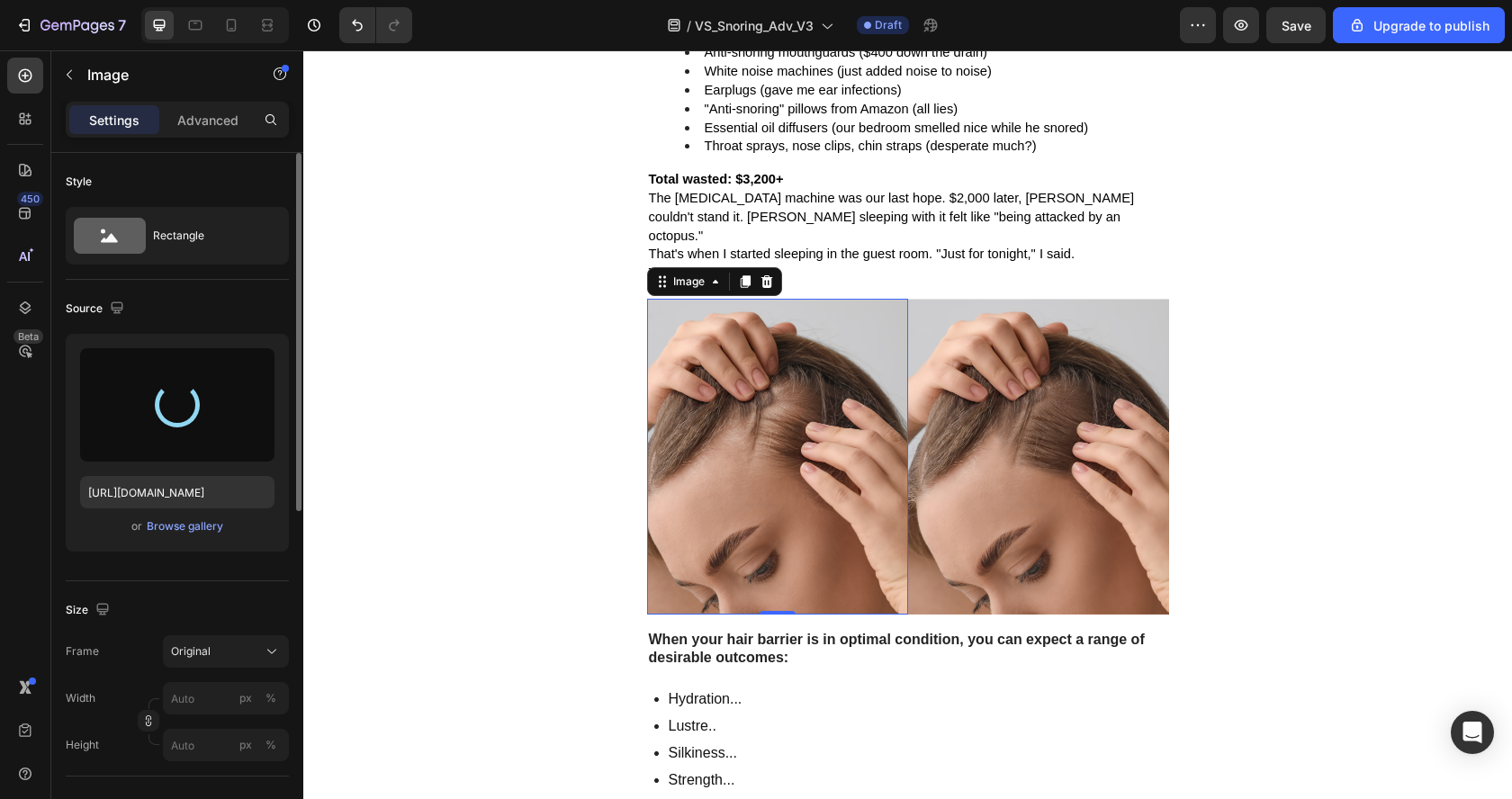
scroll to position [1742, 0]
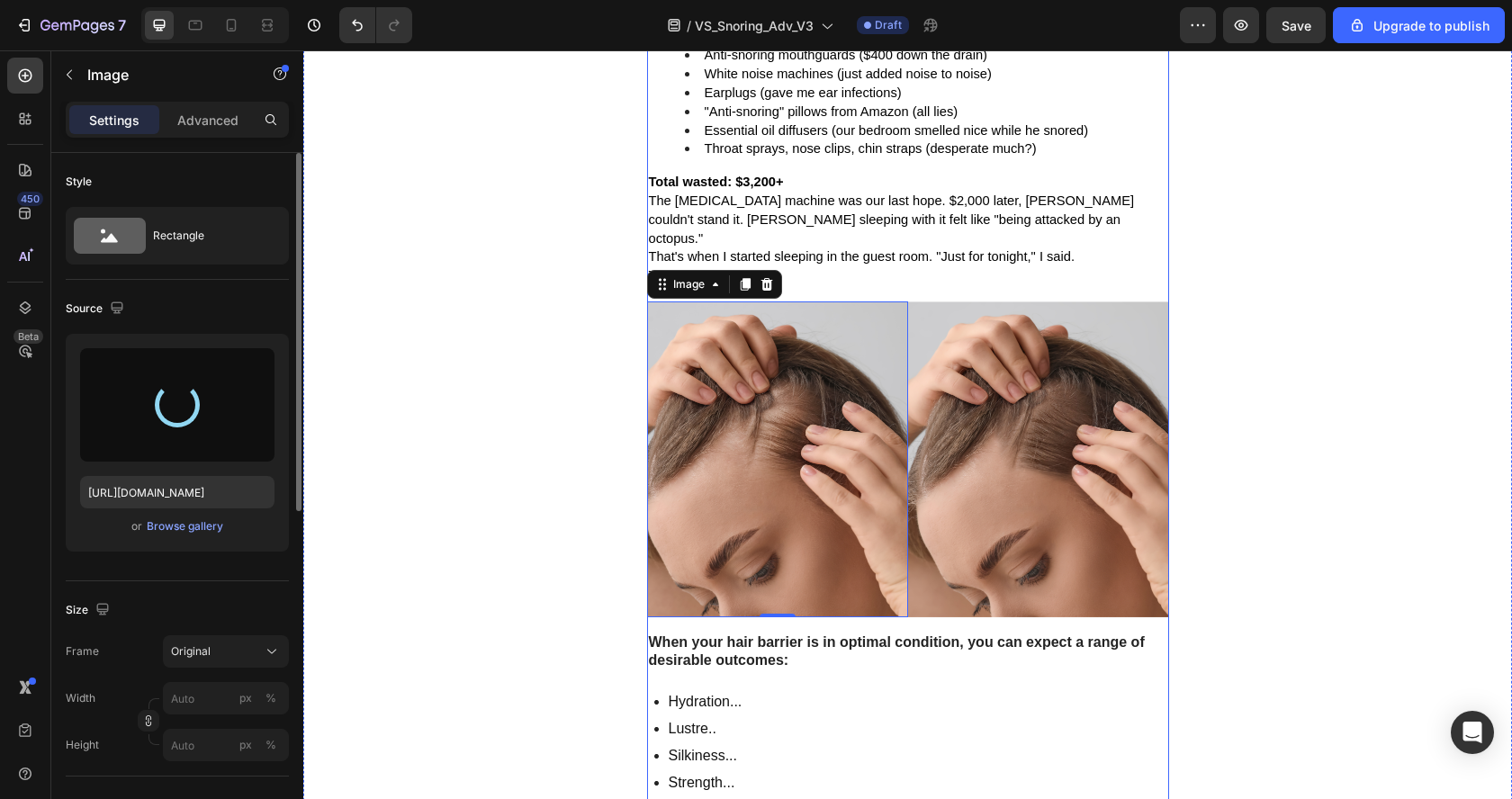
click at [960, 333] on img at bounding box center [1038, 459] width 261 height 316
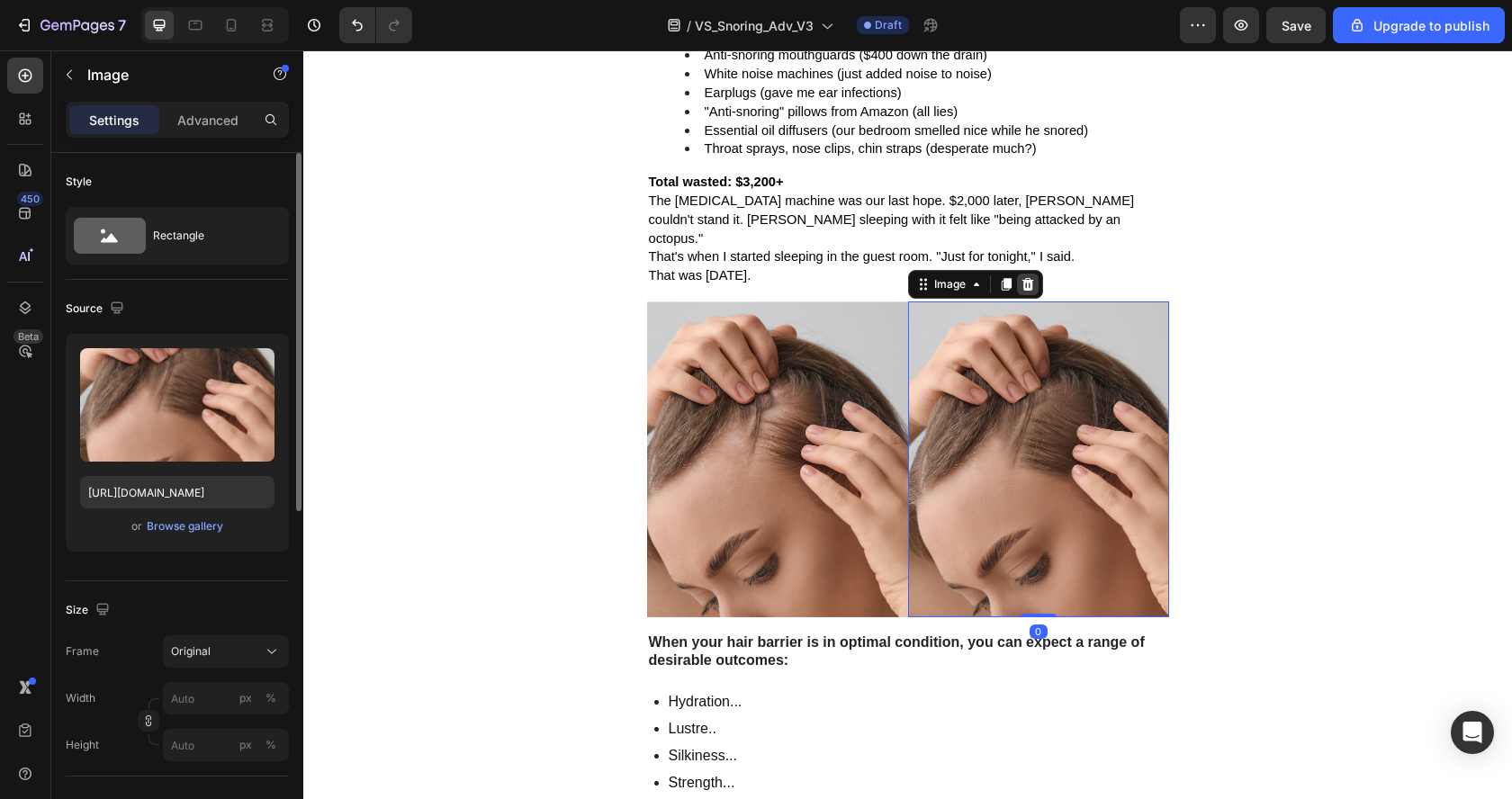
click at [1021, 278] on icon at bounding box center [1027, 284] width 11 height 12
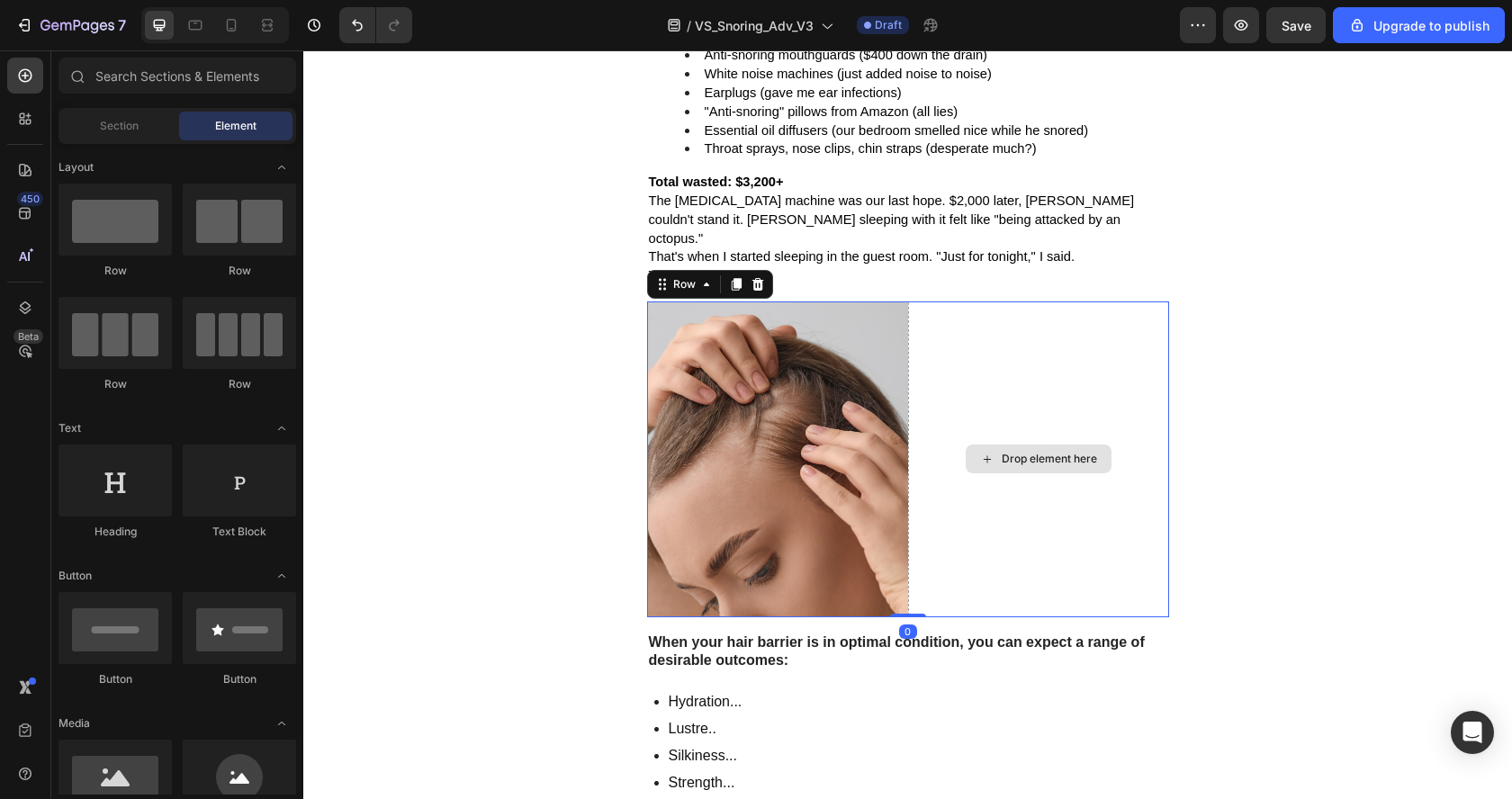
click at [977, 332] on div "Drop element here" at bounding box center [1038, 459] width 261 height 316
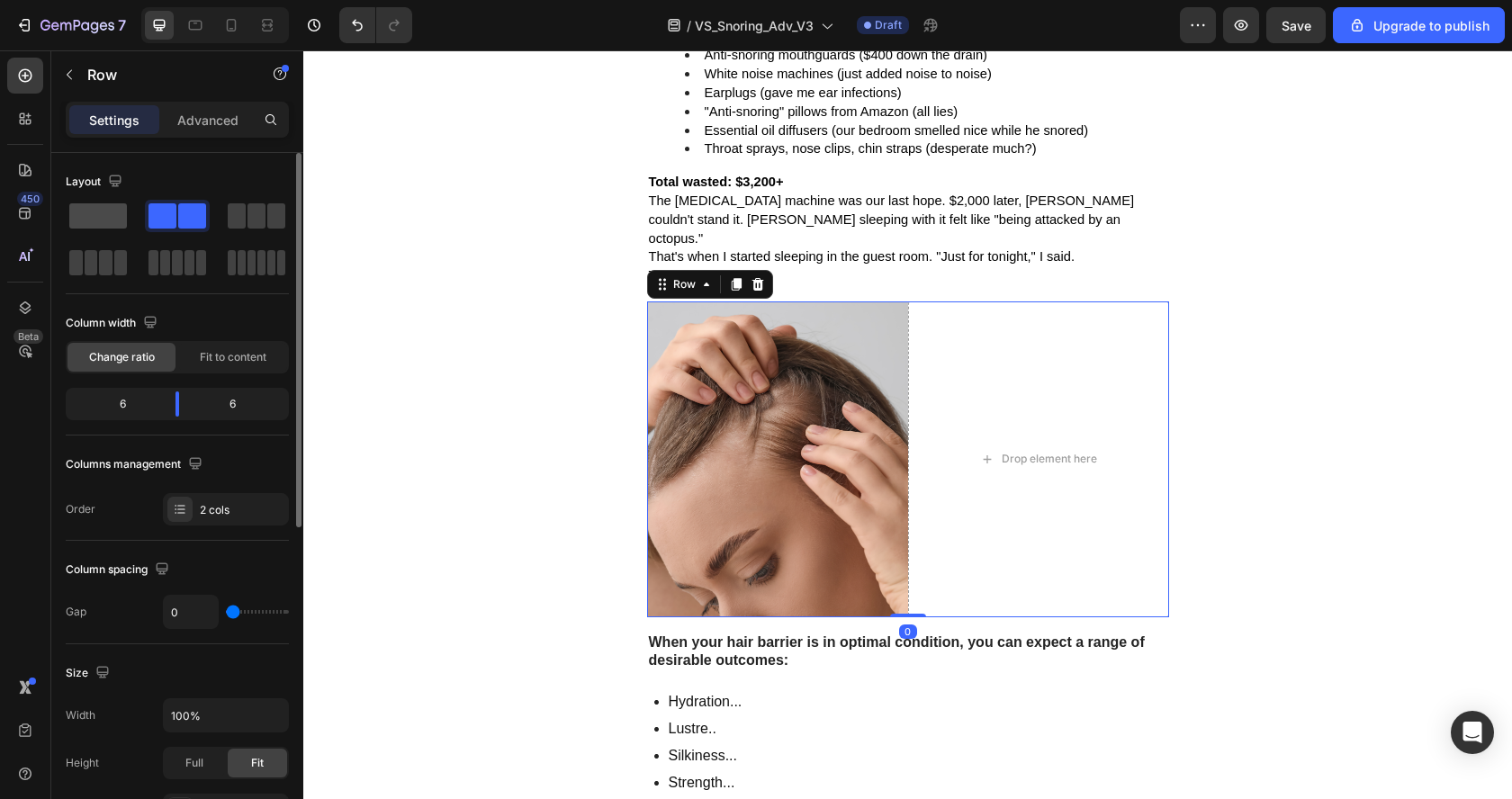
click at [113, 210] on span at bounding box center [98, 216] width 57 height 25
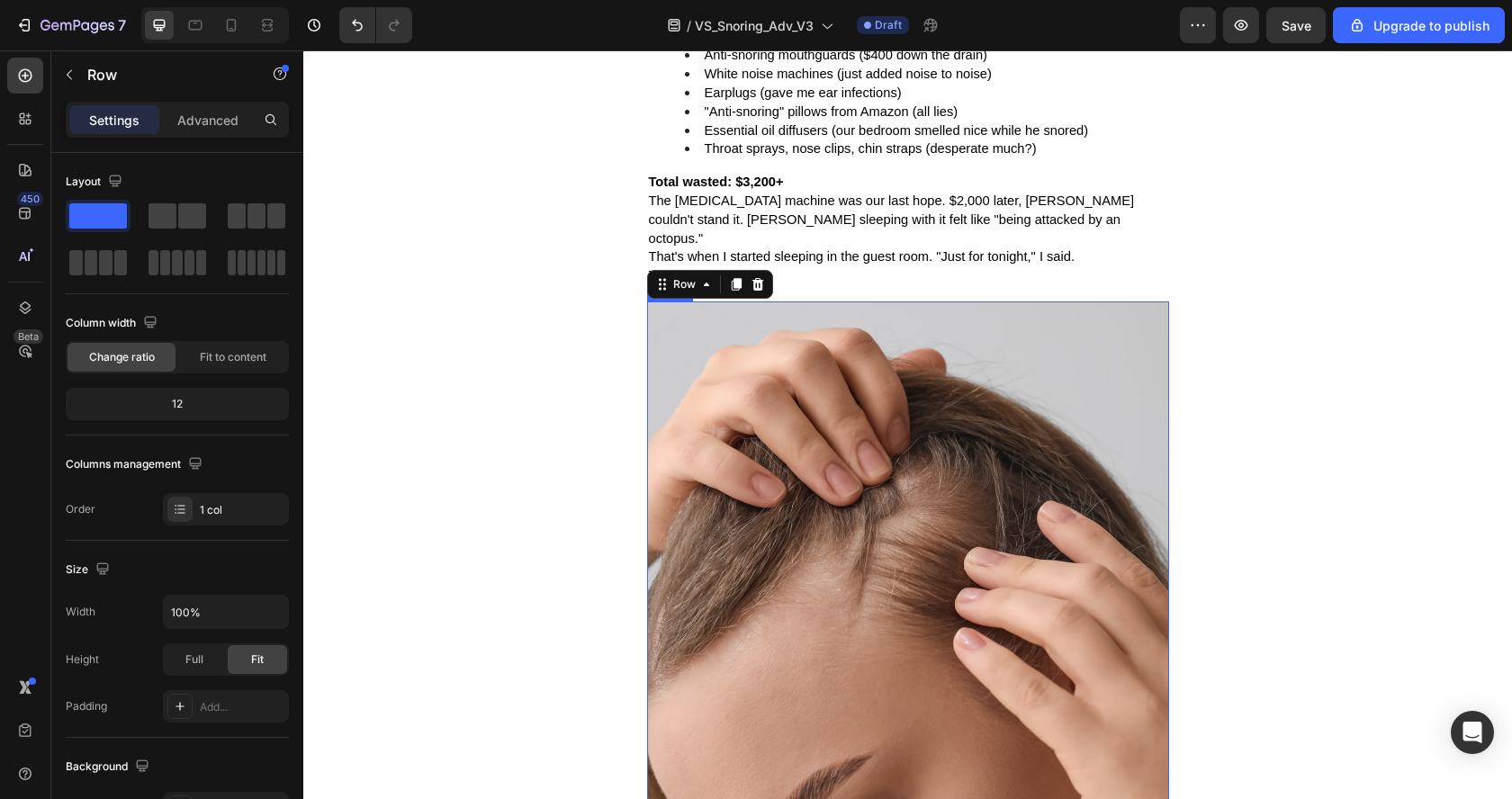
click at [800, 459] on img at bounding box center [907, 617] width 522 height 630
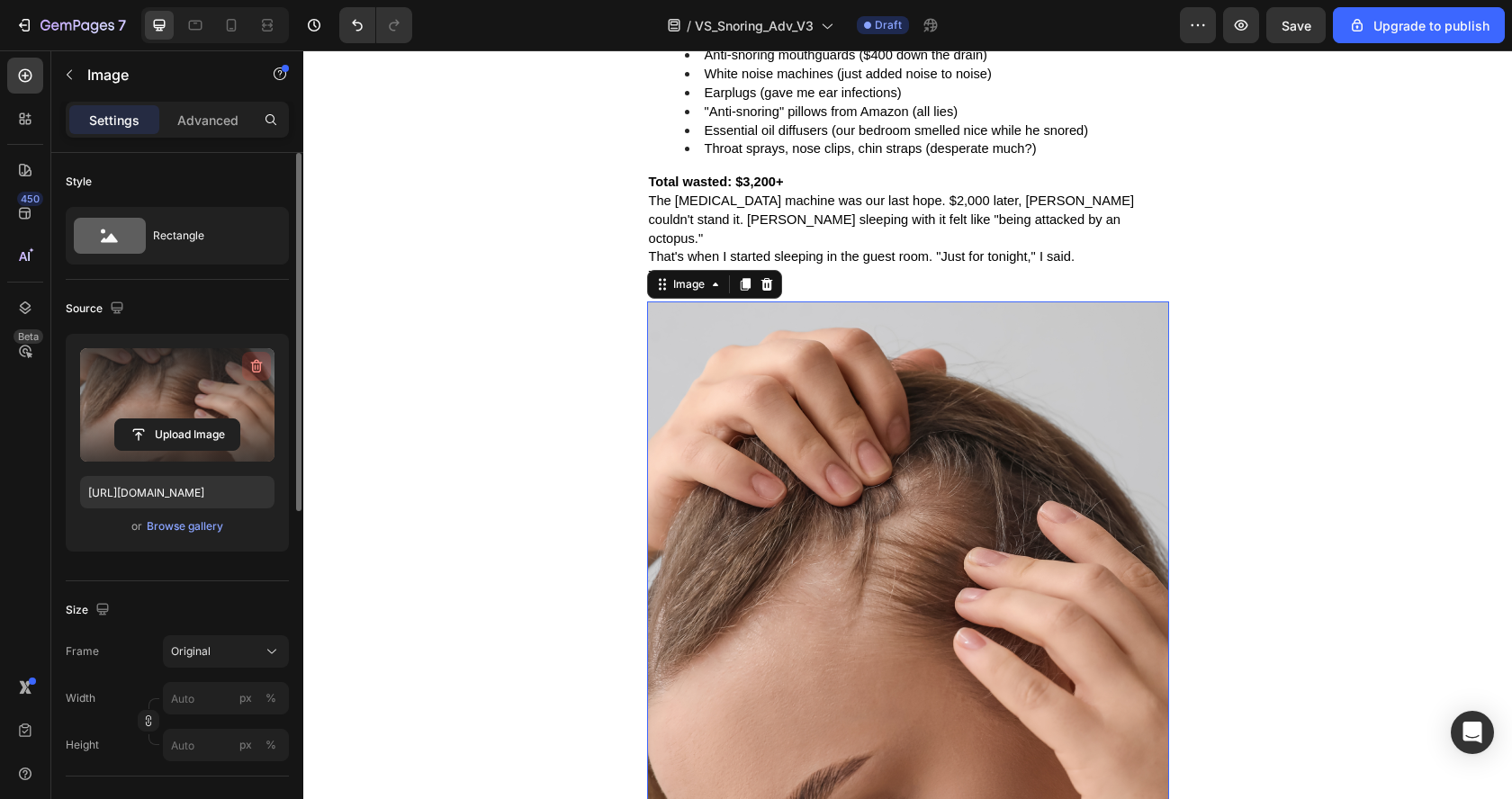
click at [247, 361] on icon "button" at bounding box center [256, 366] width 18 height 18
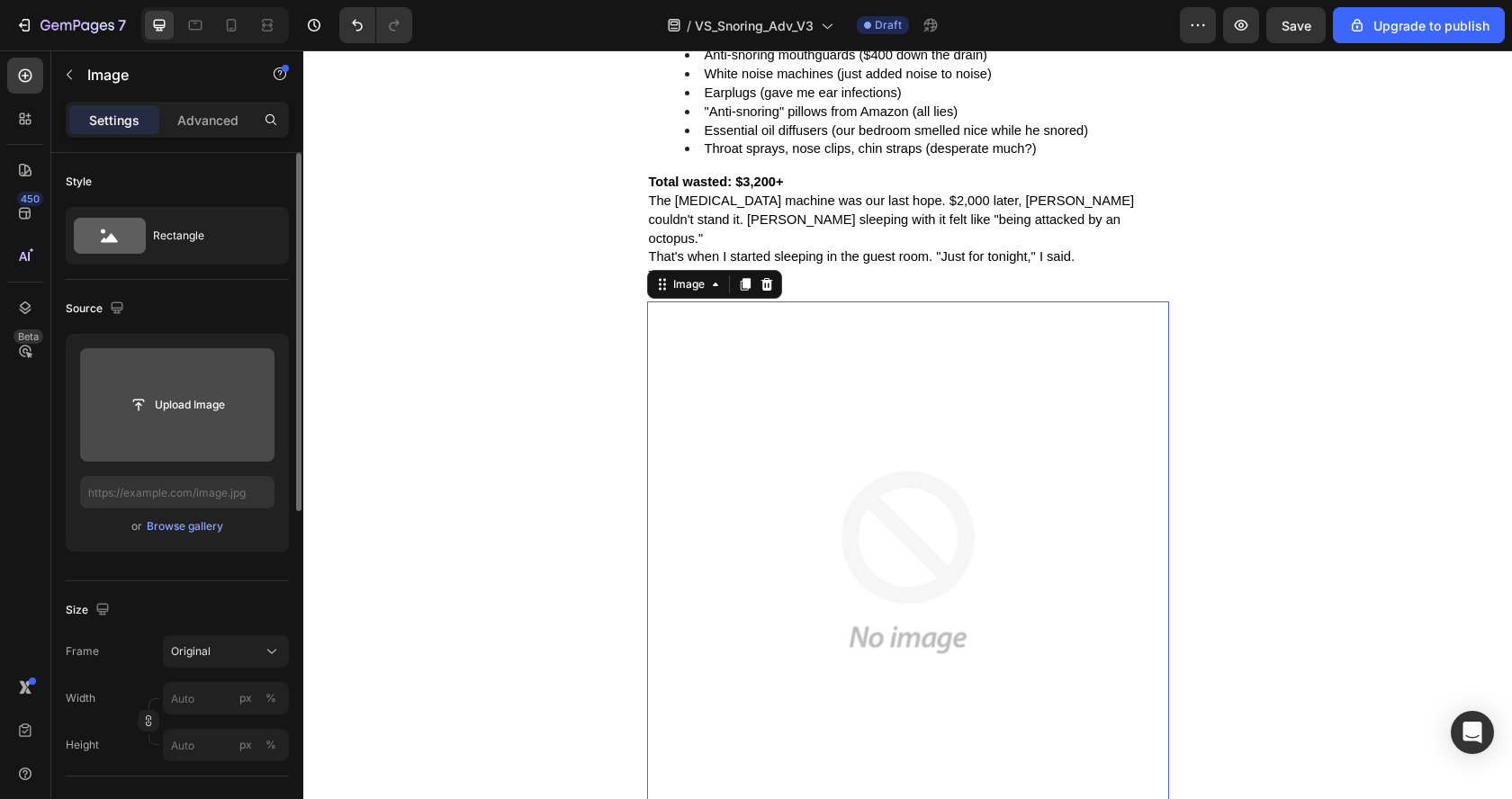
click at [178, 399] on input "file" at bounding box center [178, 405] width 124 height 31
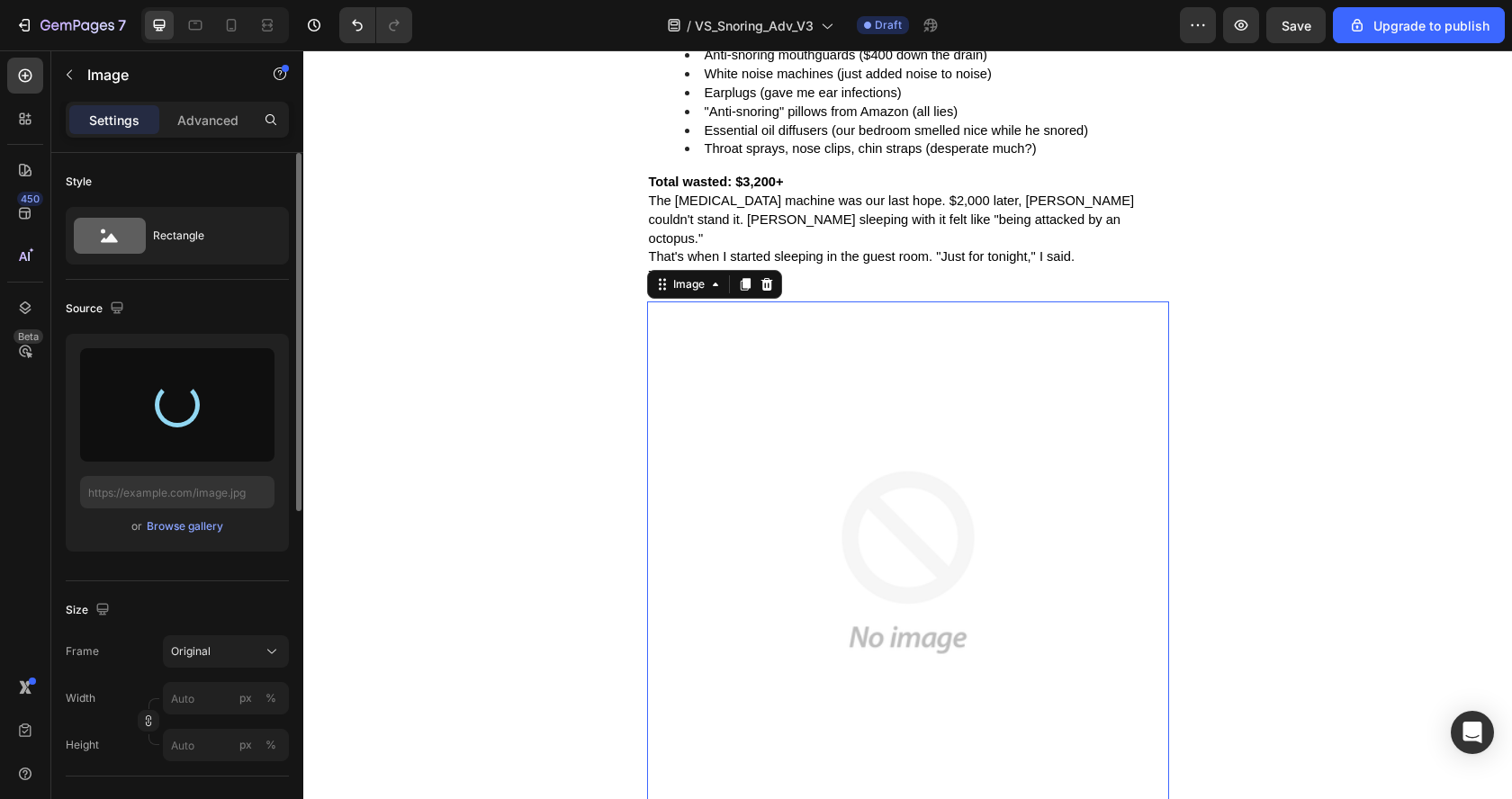
type input "https://cdn.shopify.com/s/files/1/0737/6827/2139/files/gempages_586040104770863…"
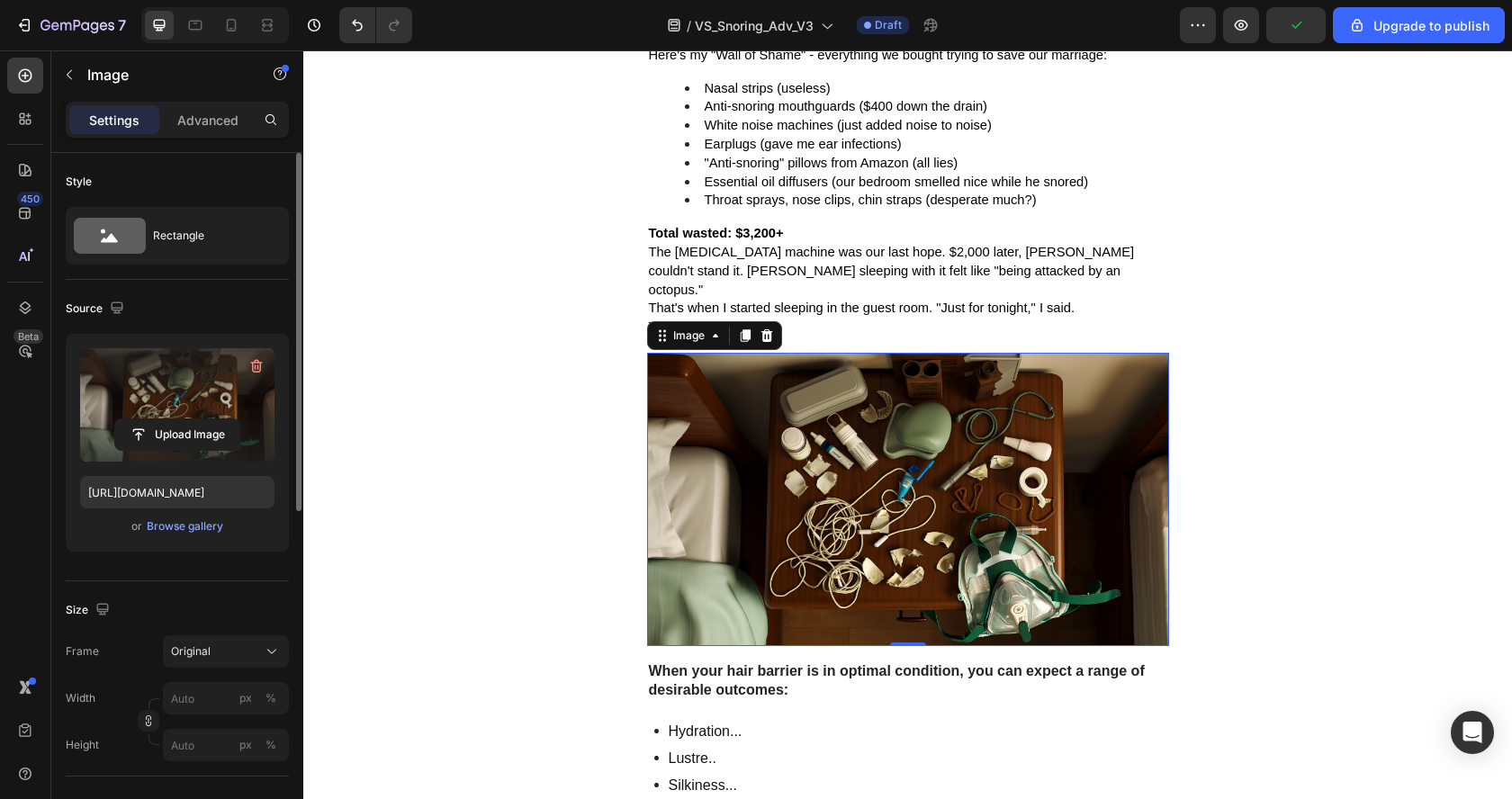
scroll to position [1670, 0]
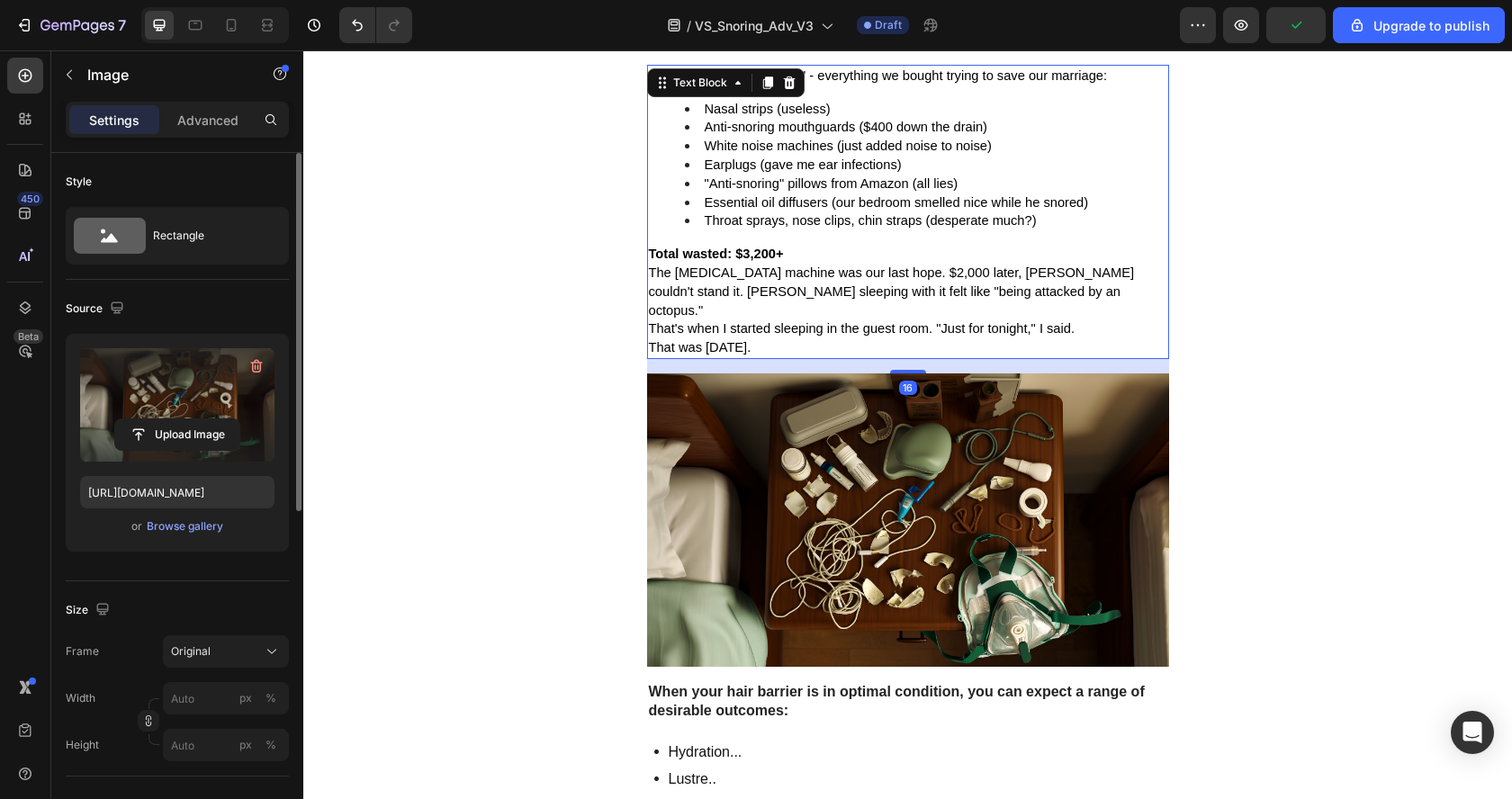
click at [1036, 280] on p "The [MEDICAL_DATA] machine was our last hope. $2,000 later, [PERSON_NAME] could…" at bounding box center [907, 291] width 519 height 55
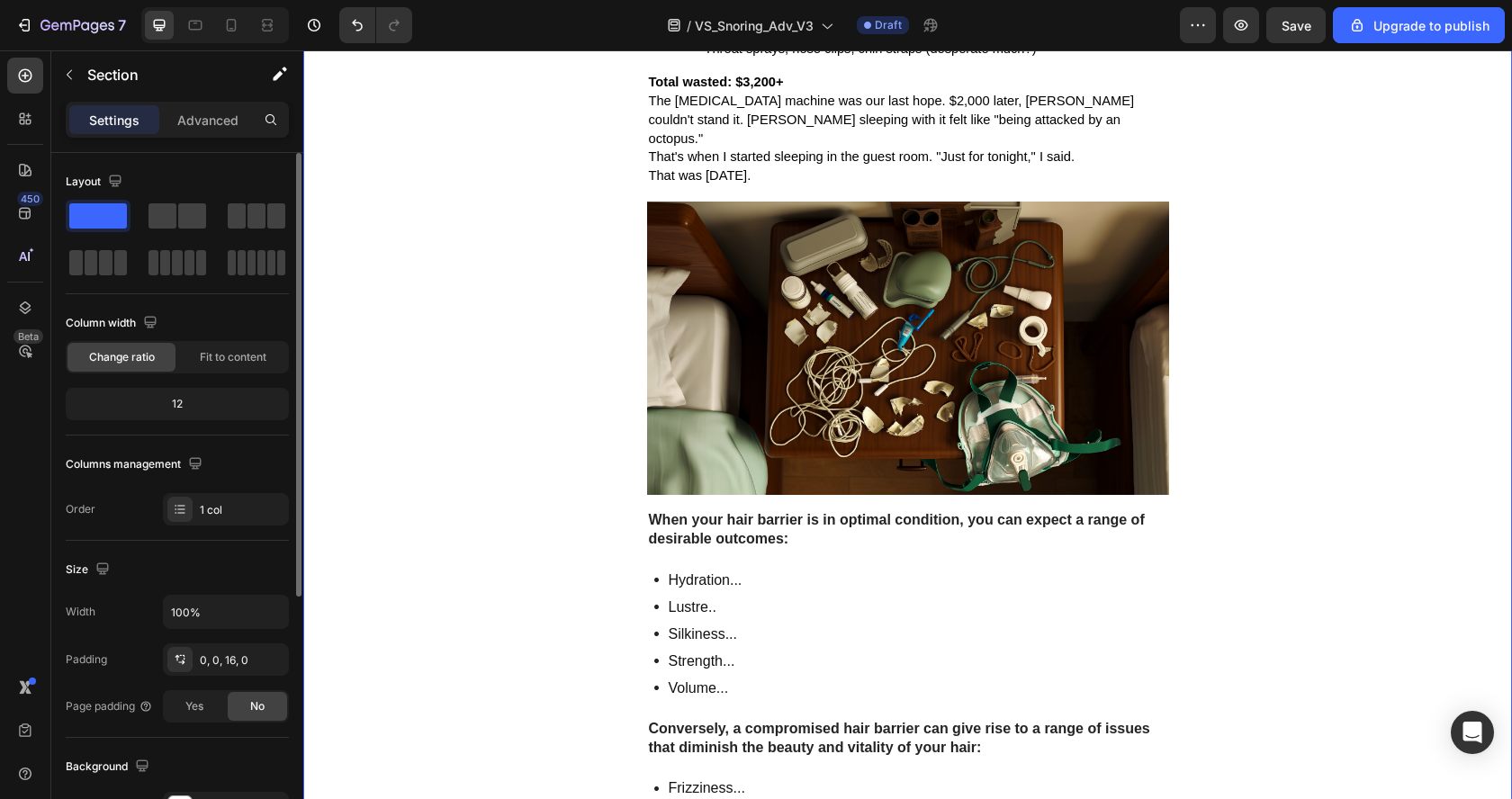
scroll to position [1864, 0]
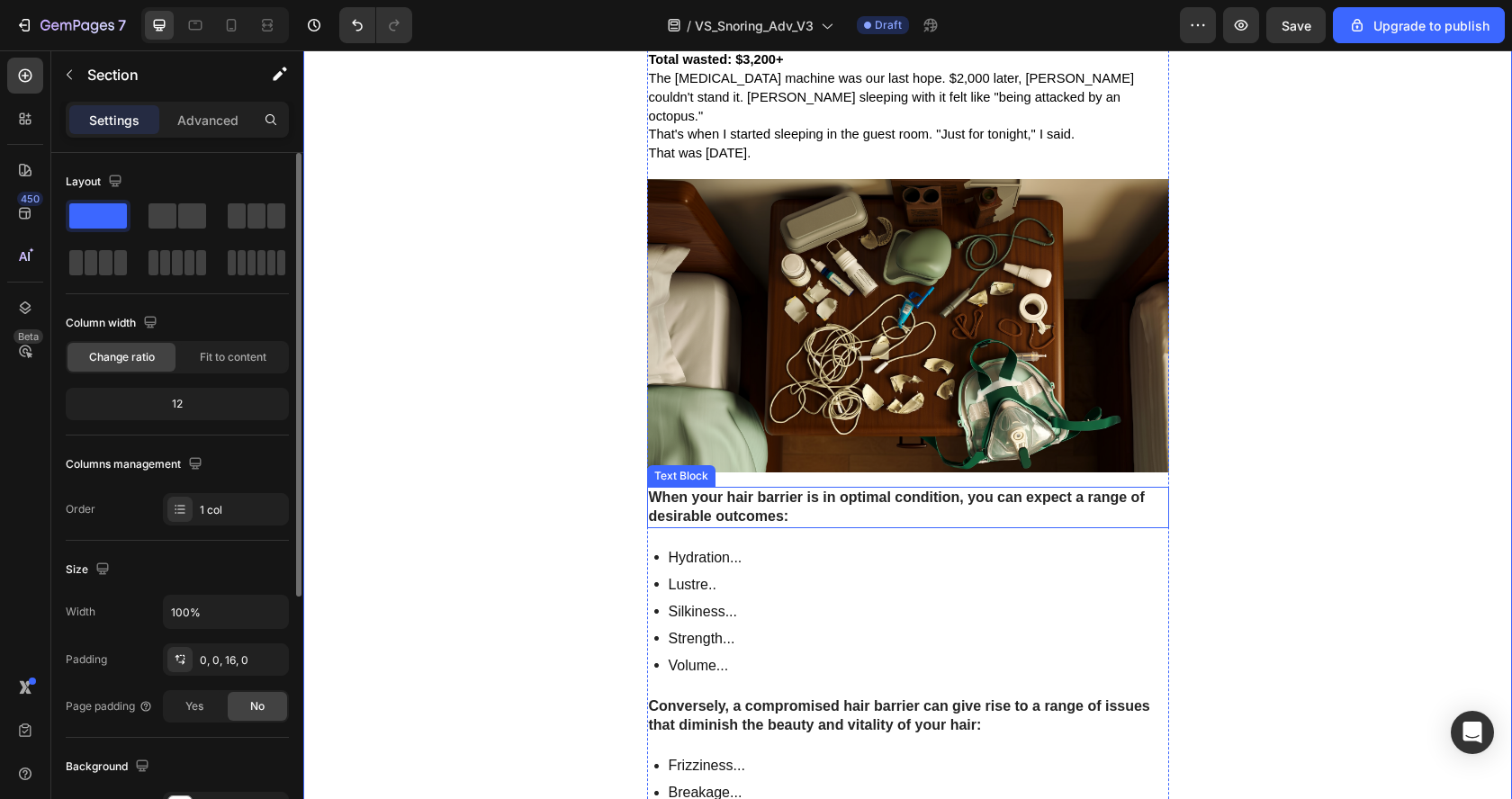
click at [854, 489] on strong "When your hair barrier is in optimal condition, you can expect a range of desir…" at bounding box center [896, 506] width 496 height 34
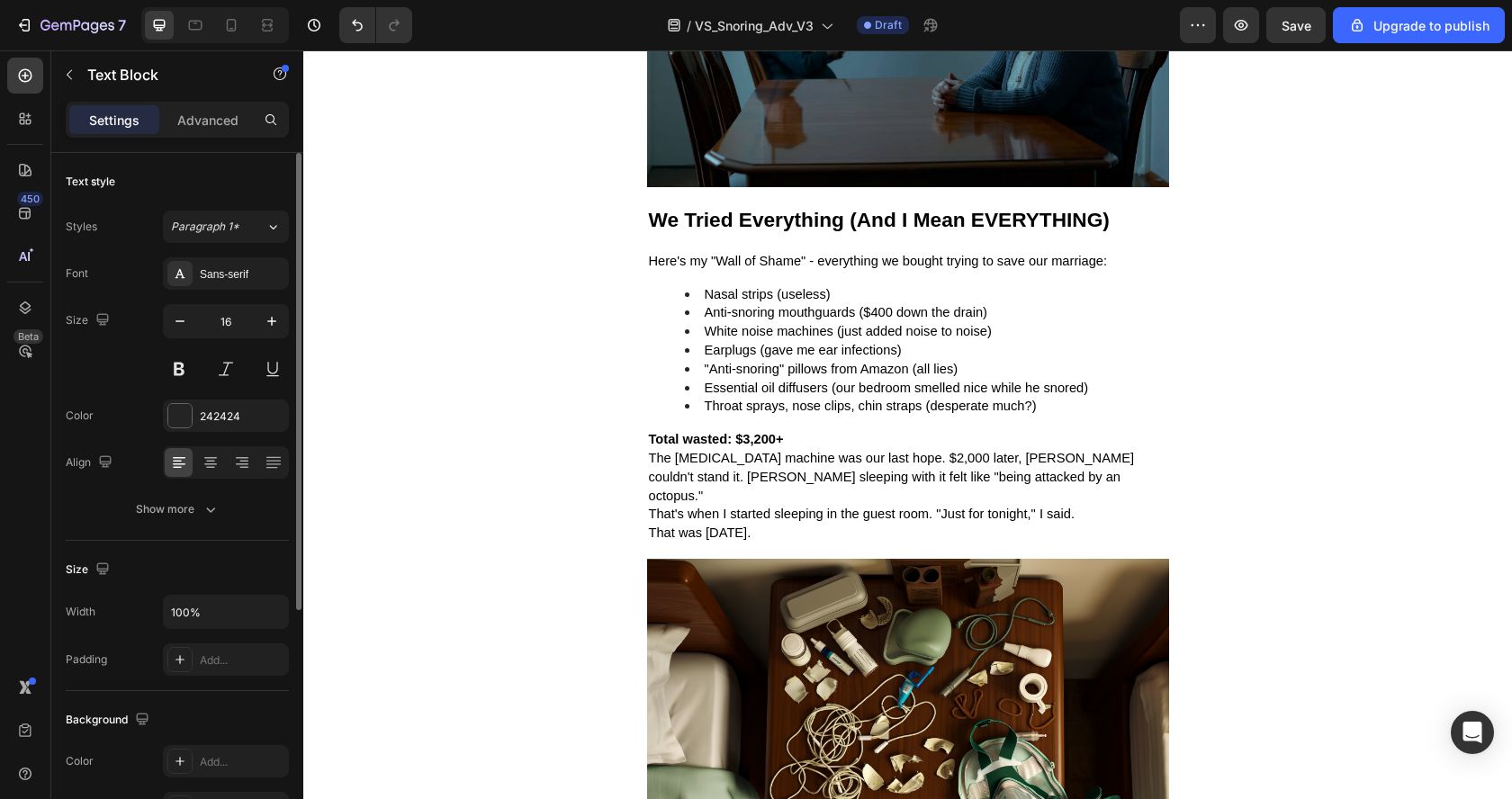
scroll to position [1626, 0]
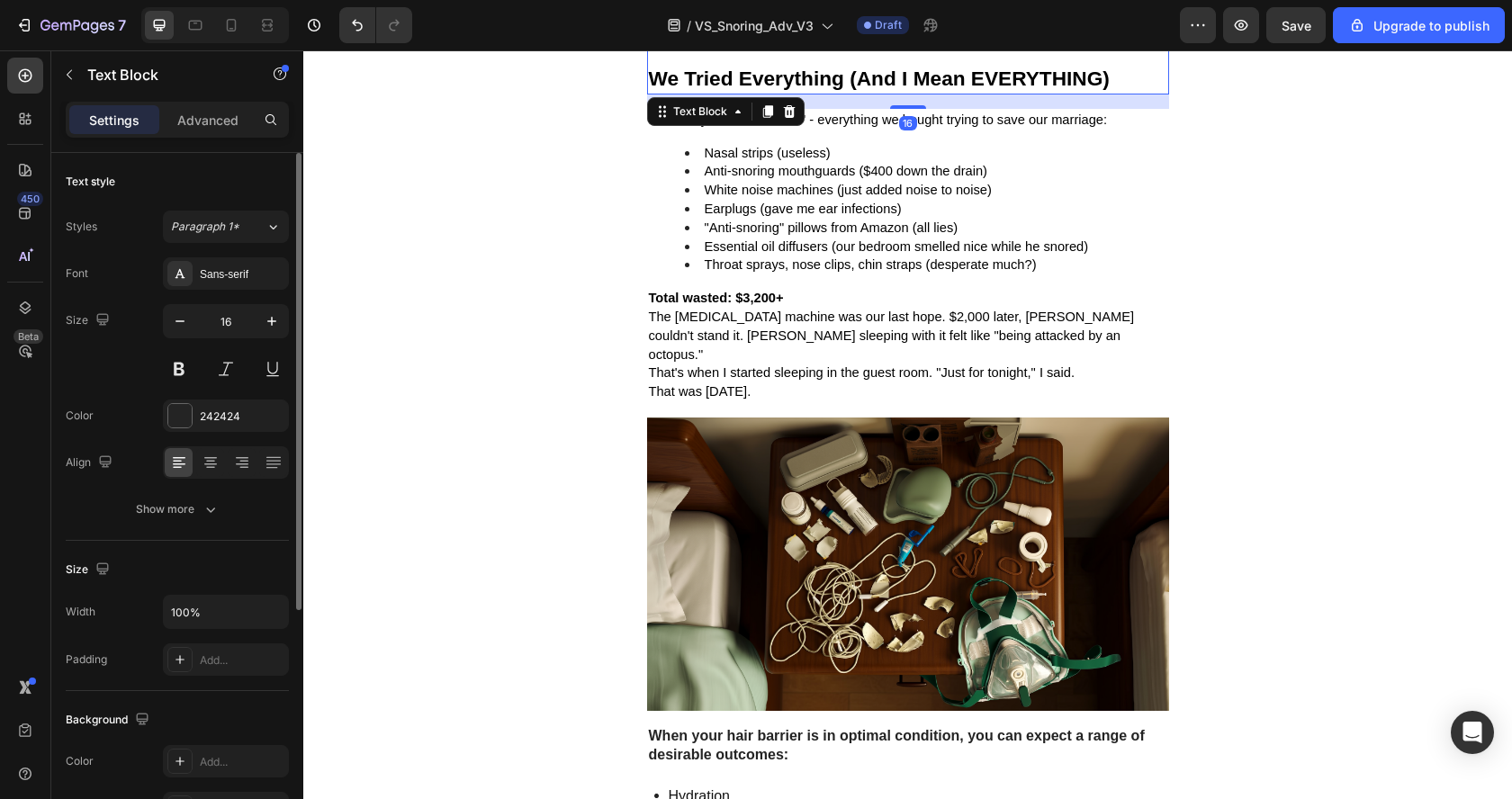
click at [715, 69] on strong "We Tried Everything (And I Mean EVERYTHING)" at bounding box center [879, 78] width 460 height 23
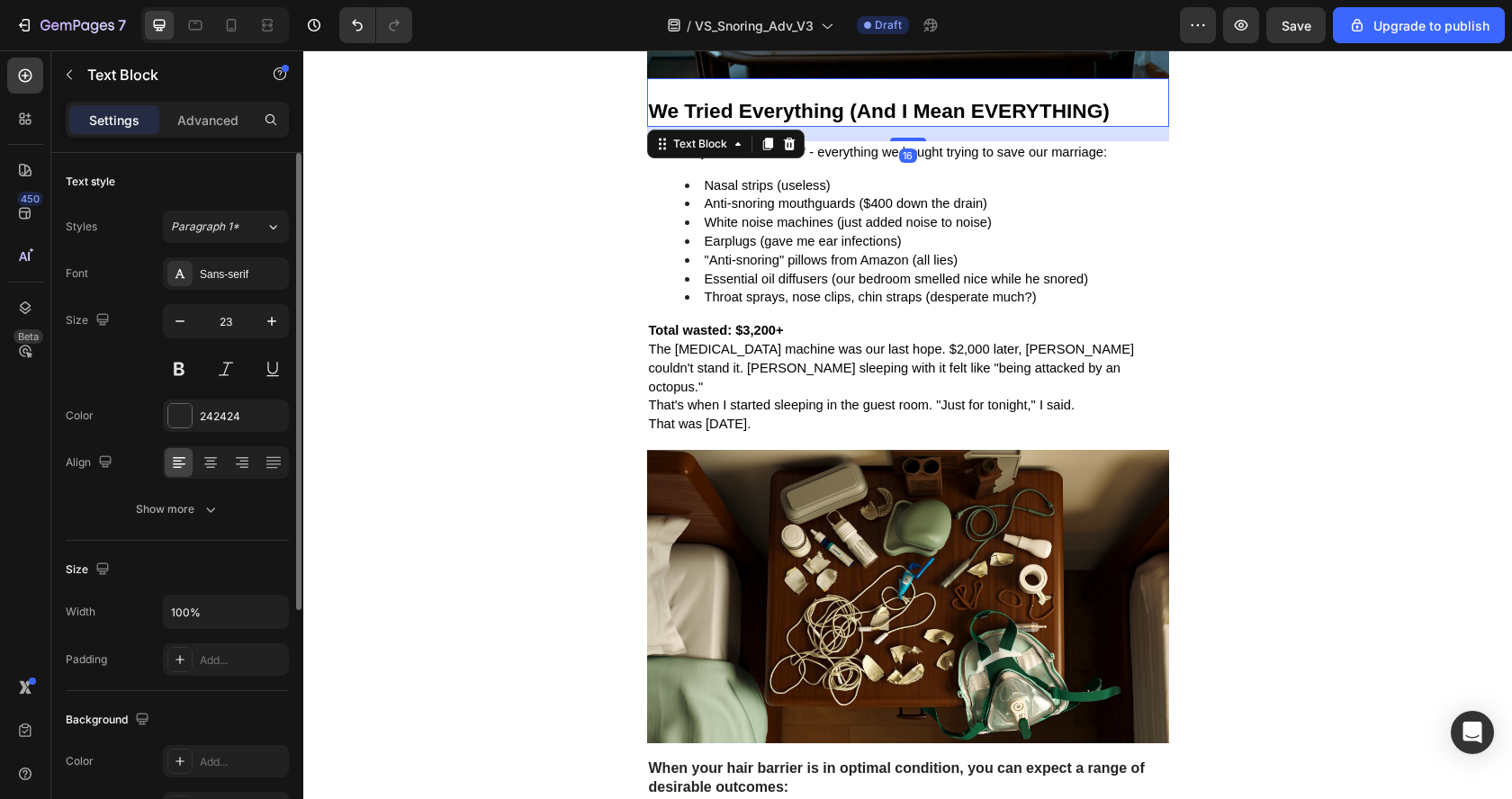
scroll to position [1589, 0]
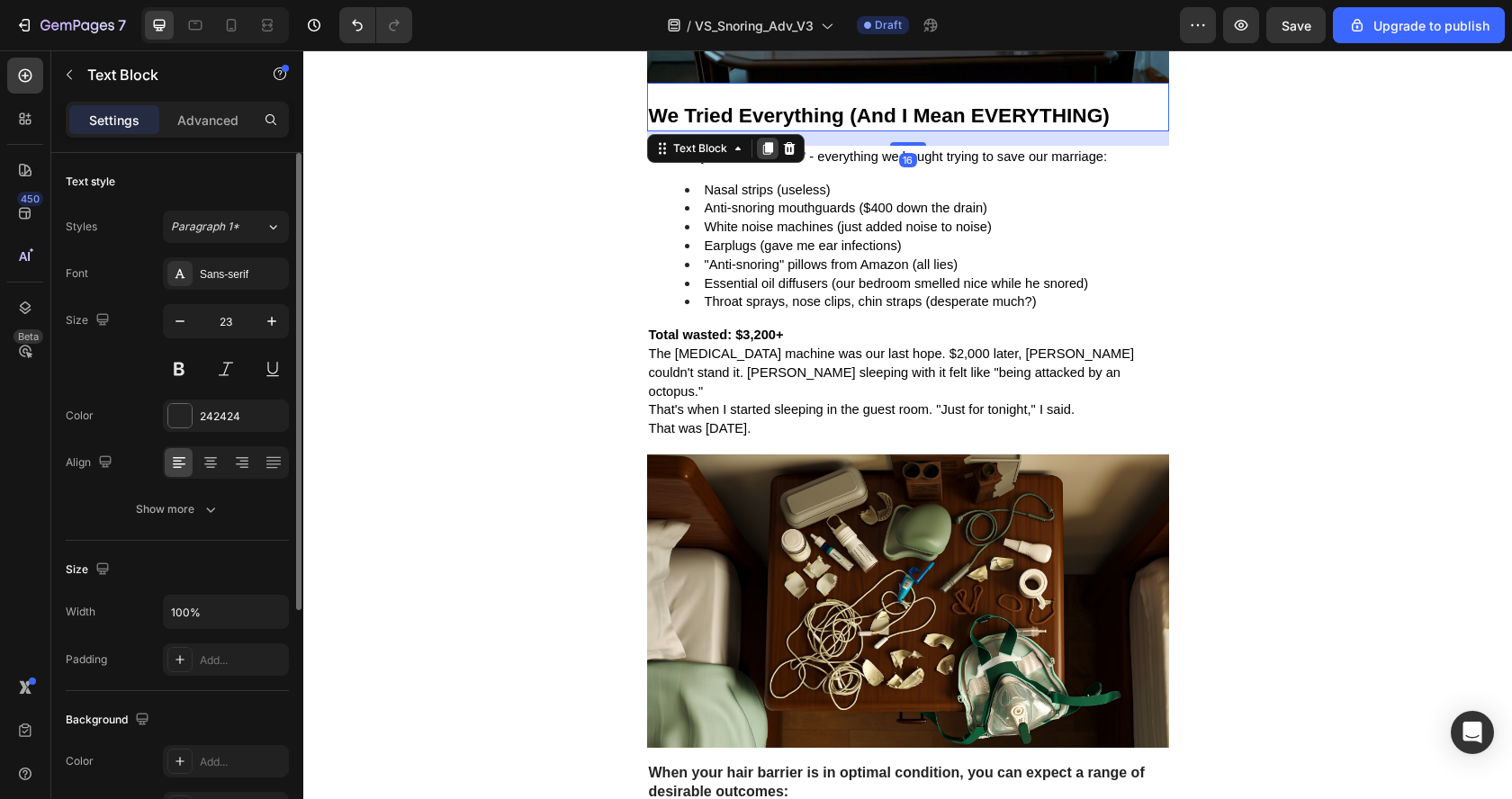
click at [763, 142] on icon at bounding box center [767, 148] width 10 height 12
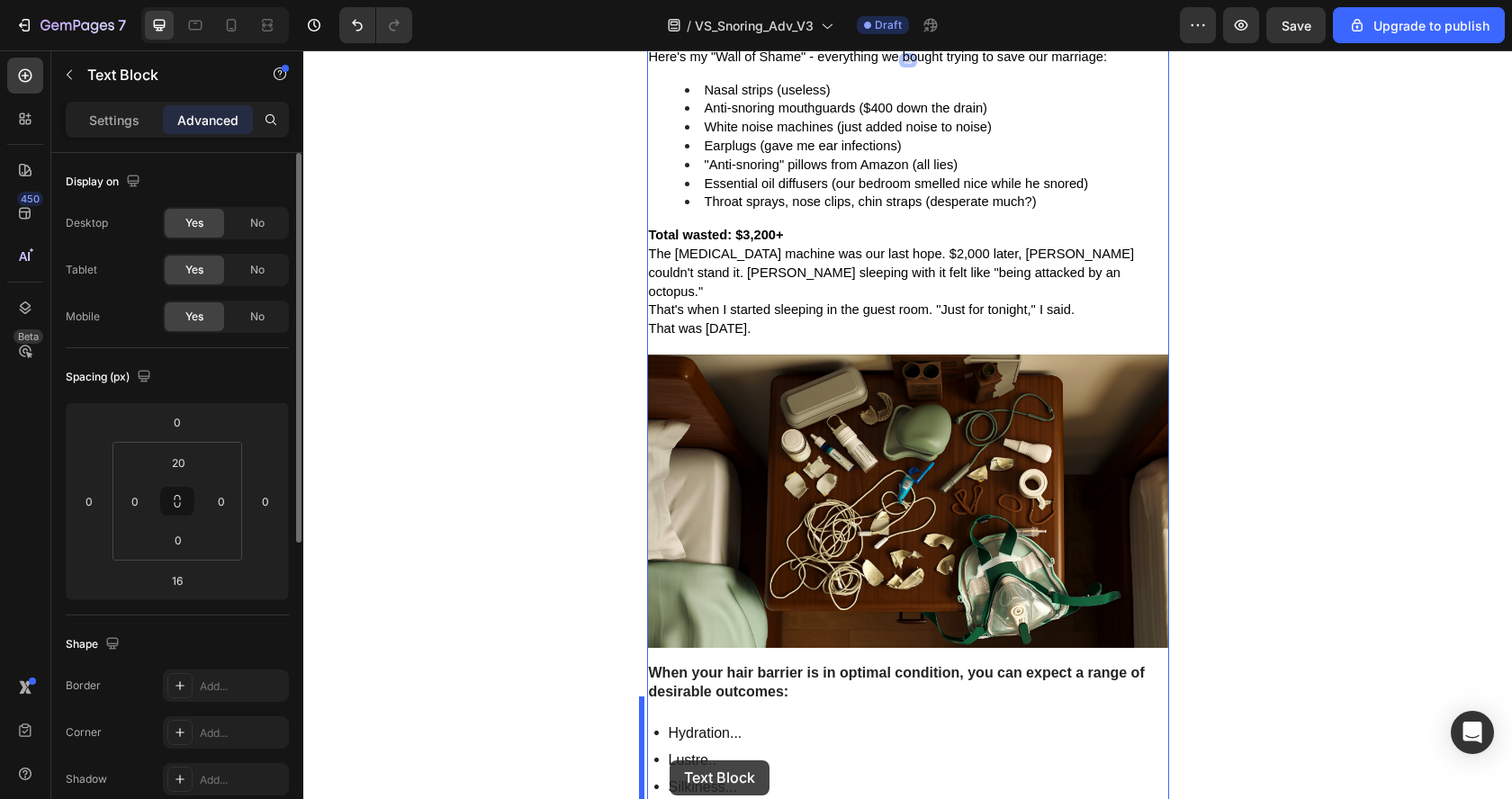
scroll to position [1895, 0]
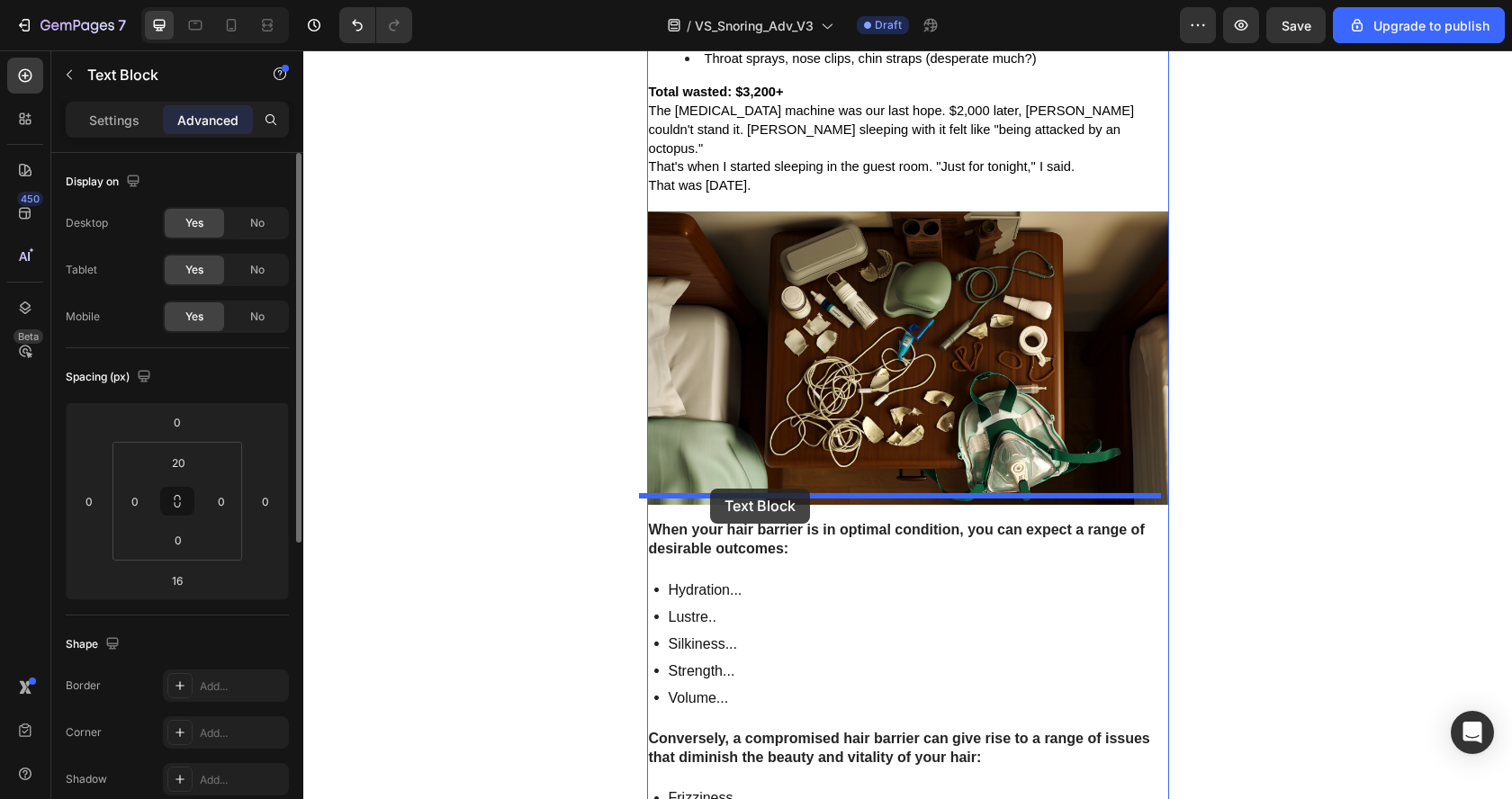
drag, startPoint x: 653, startPoint y: 122, endPoint x: 710, endPoint y: 488, distance: 370.4
type input "0"
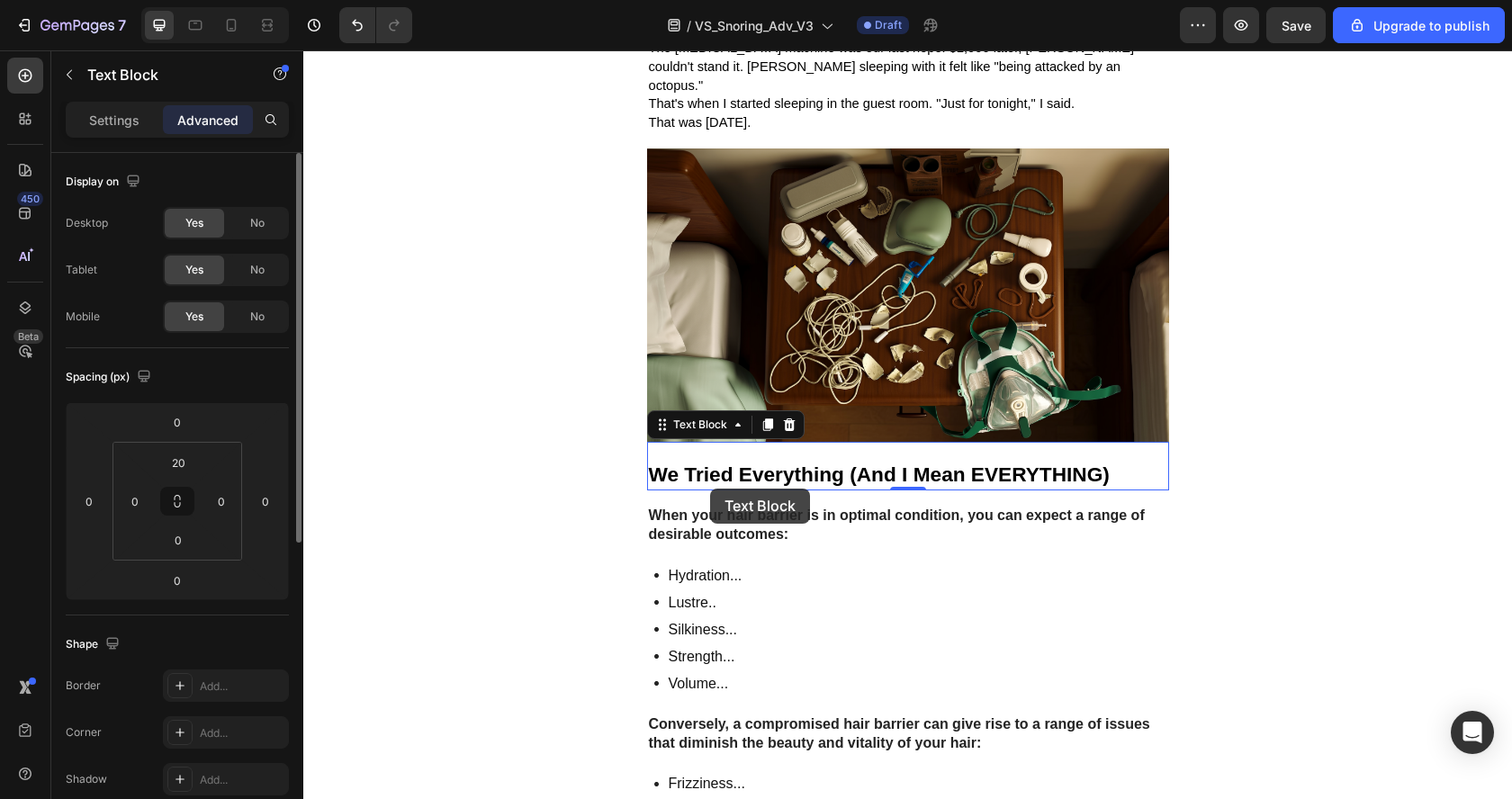
scroll to position [1832, 0]
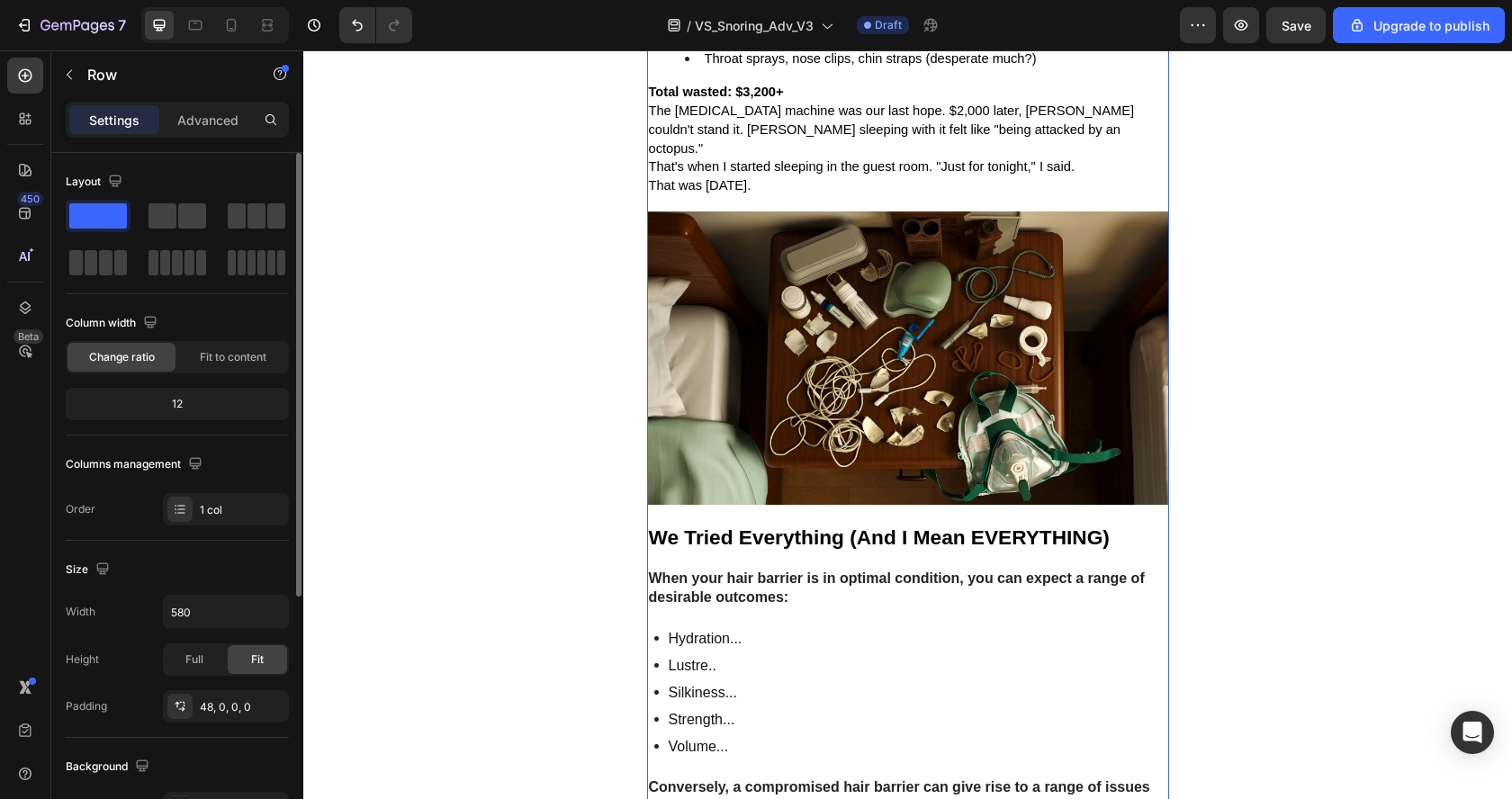
click at [744, 525] on strong "We Tried Everything (And I Mean EVERYTHING)" at bounding box center [879, 536] width 460 height 23
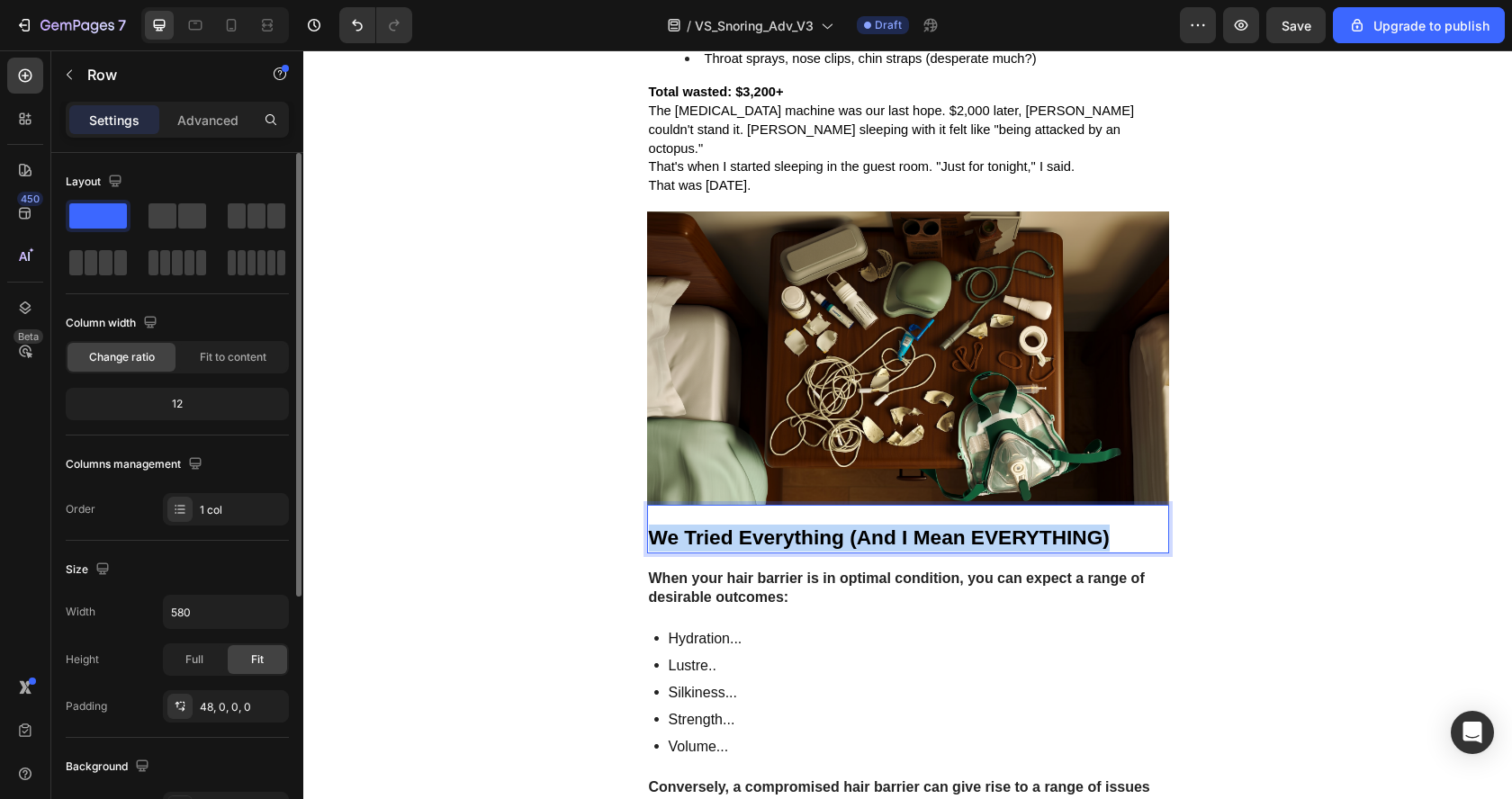
click at [744, 525] on strong "We Tried Everything (And I Mean EVERYTHING)" at bounding box center [879, 536] width 460 height 23
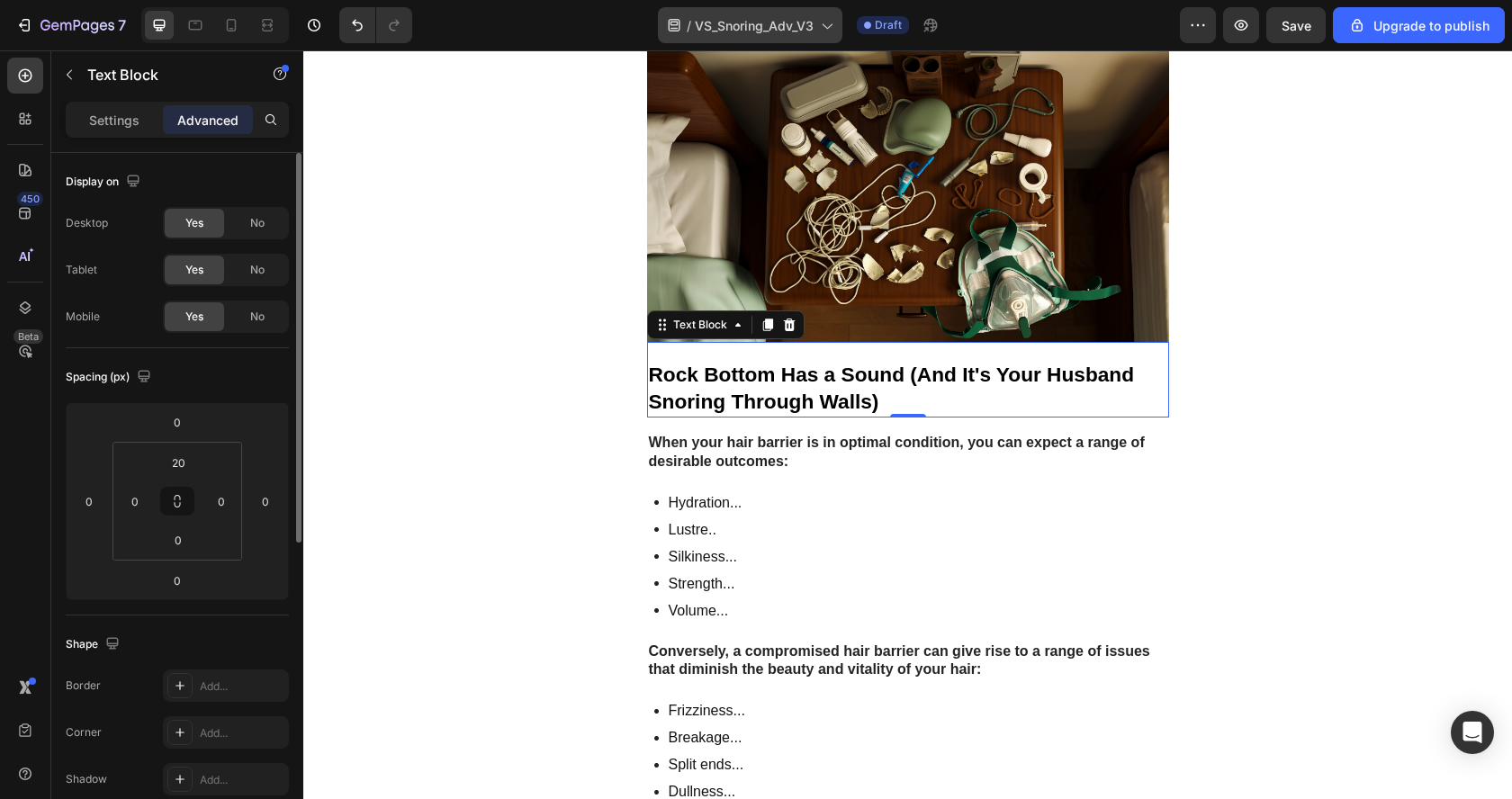
scroll to position [2052, 0]
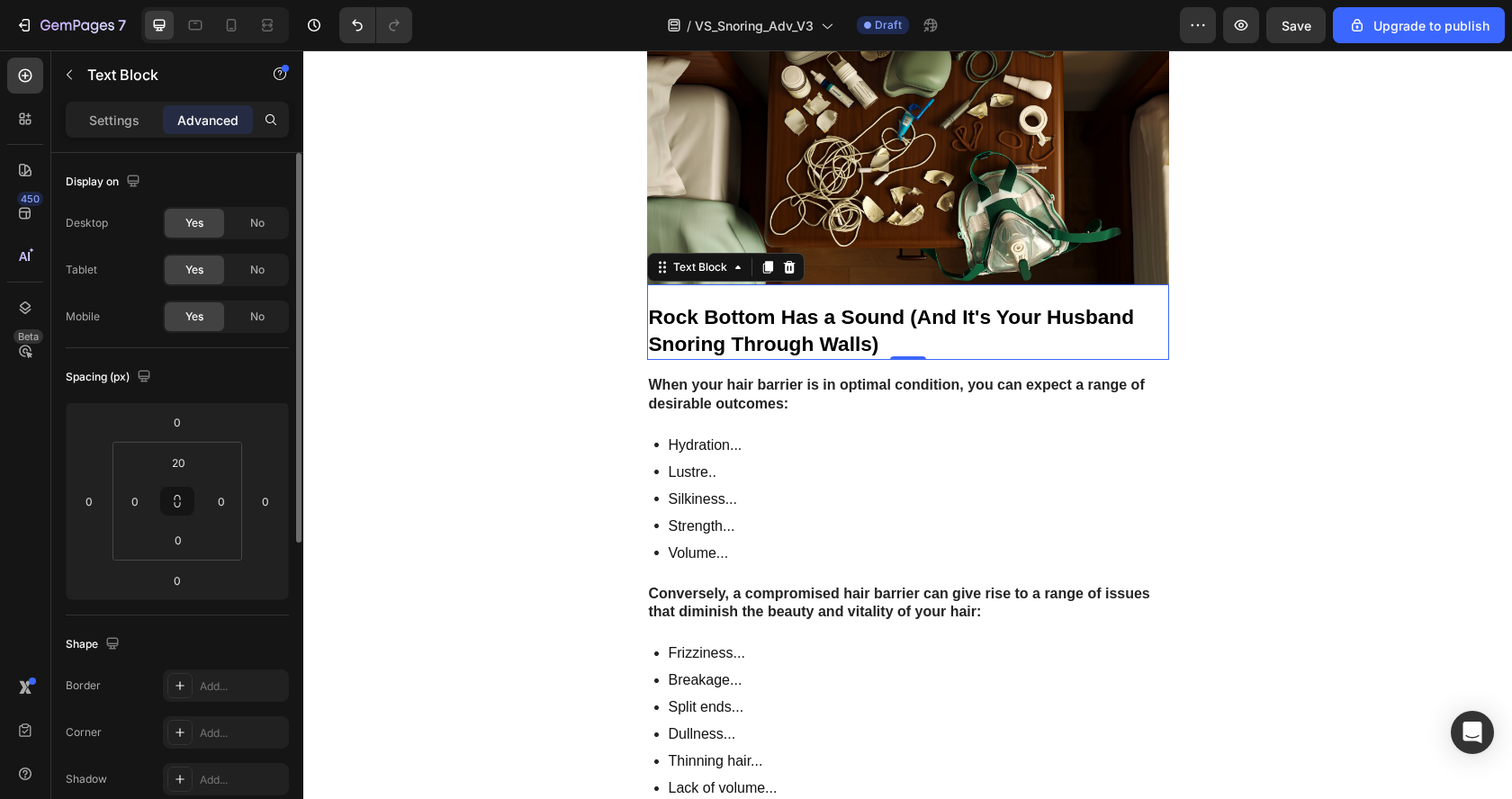
click at [716, 461] on p "Lustre.." at bounding box center [705, 472] width 74 height 22
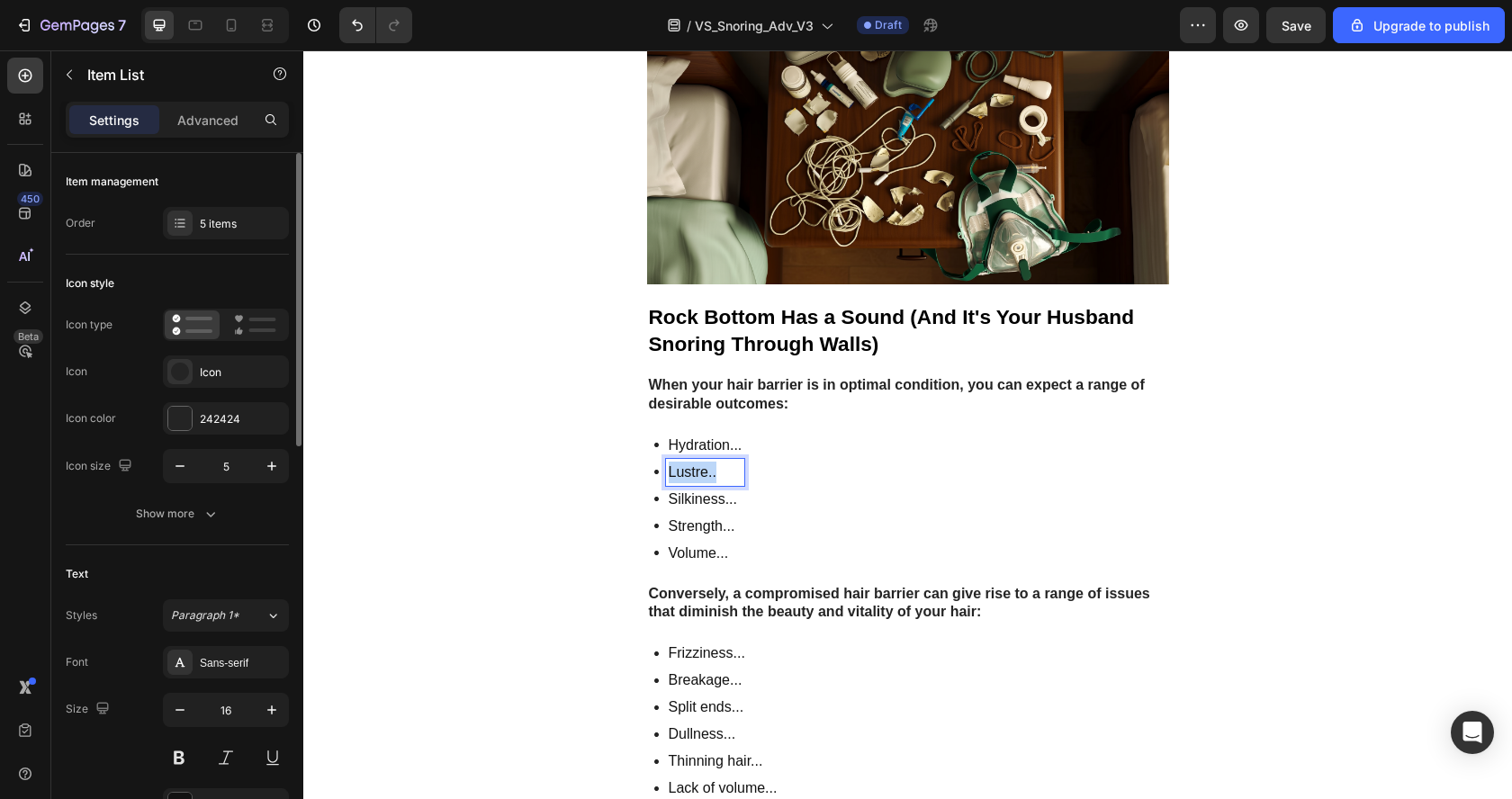
click at [716, 461] on p "Lustre.." at bounding box center [705, 472] width 74 height 22
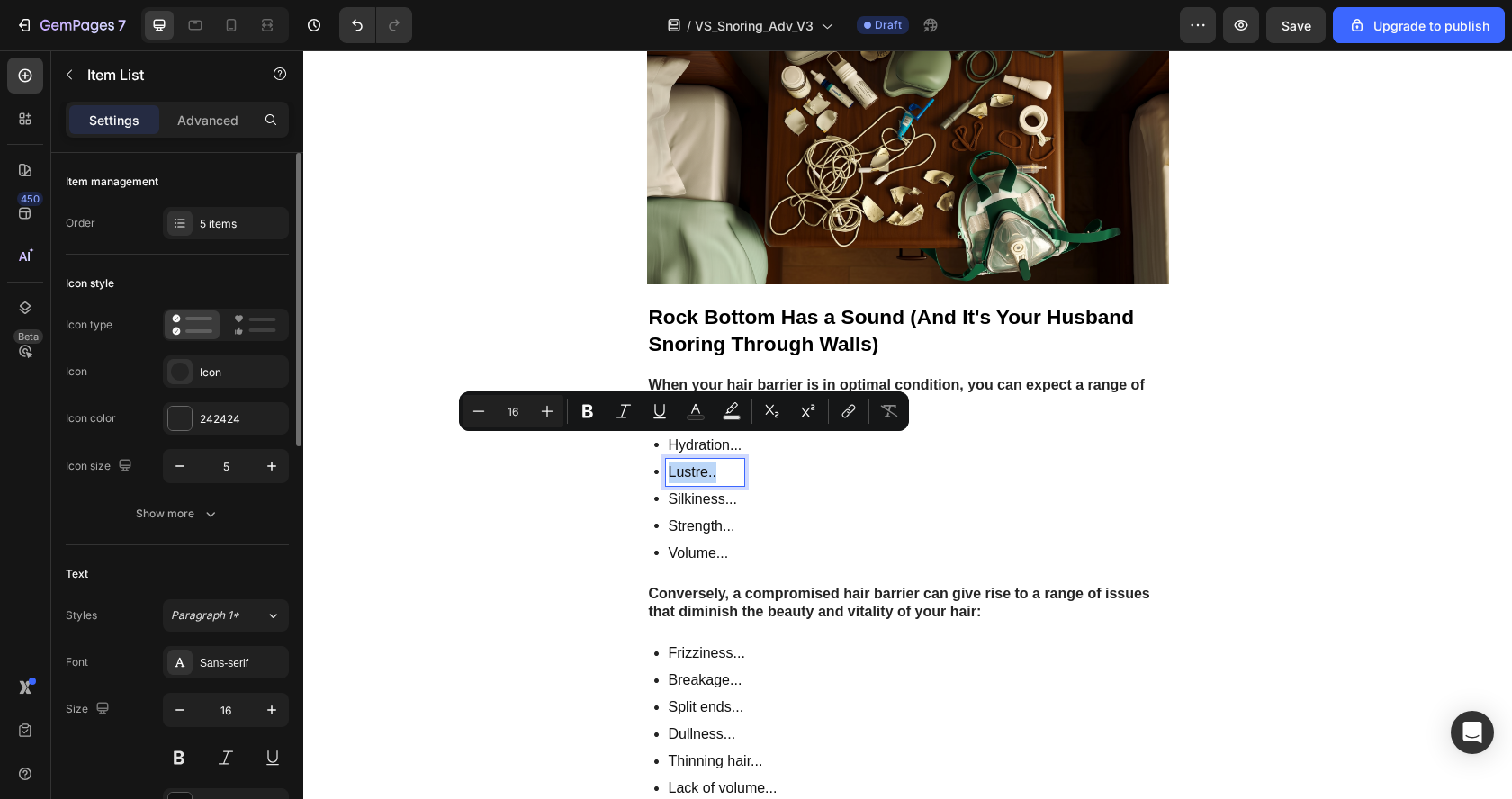
click at [815, 509] on div "Hydration... Lustre.. Silkiness... Strength... Volume..." at bounding box center [907, 498] width 522 height 135
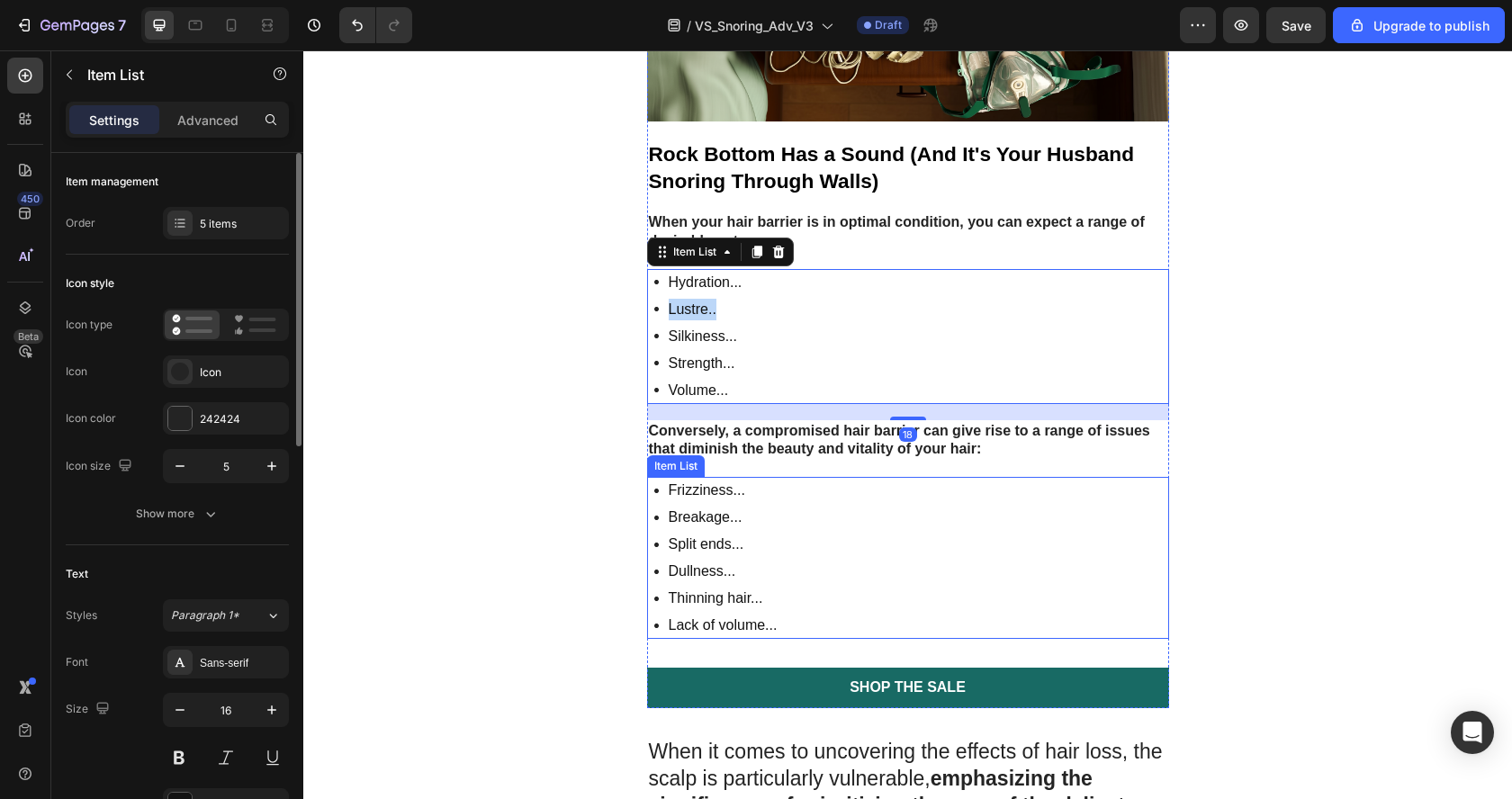
scroll to position [2230, 0]
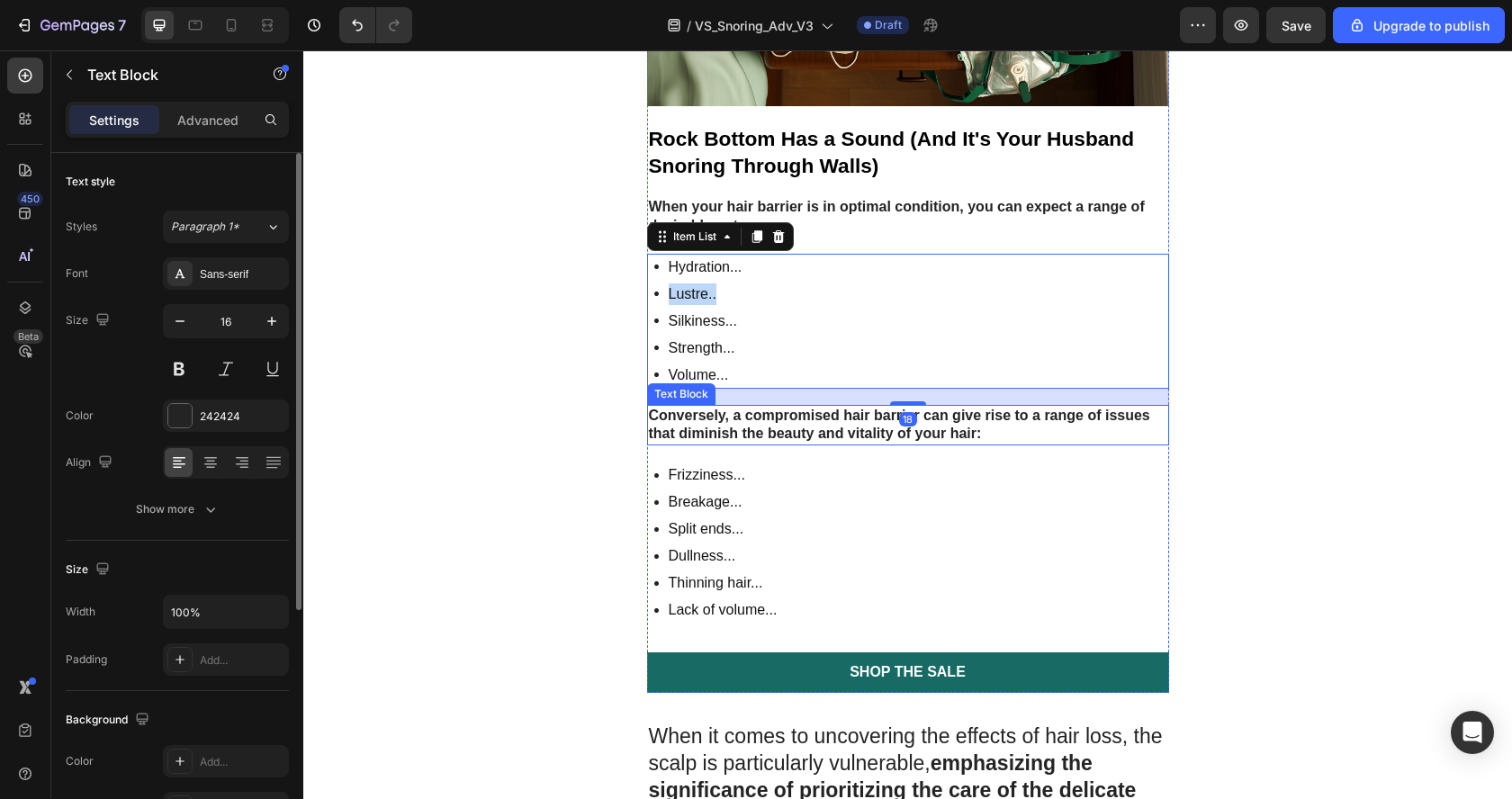
click at [848, 408] on strong "Conversely, a compromised hair barrier can give rise to a range of issues that …" at bounding box center [899, 425] width 501 height 34
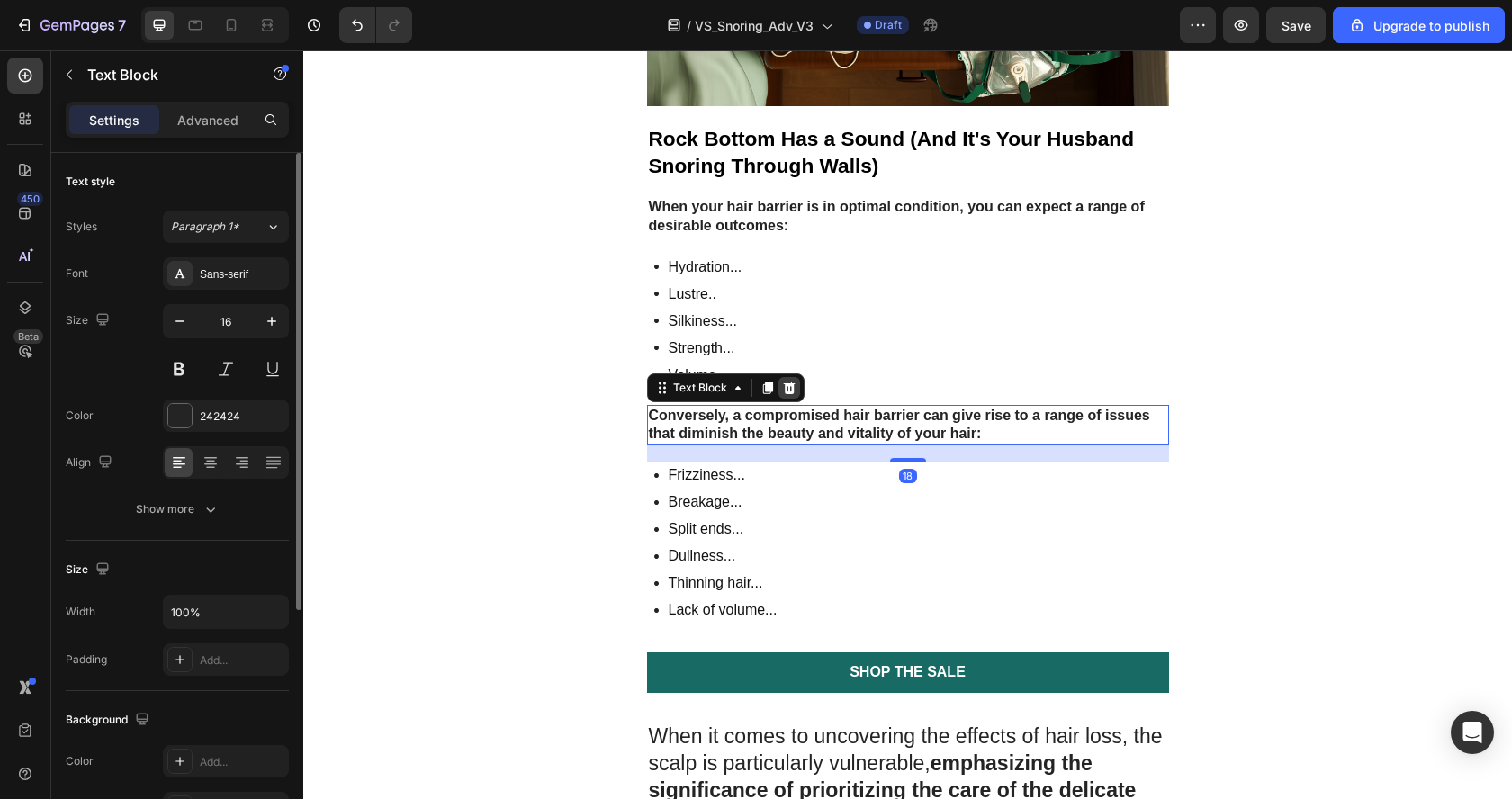
click at [783, 381] on icon at bounding box center [789, 387] width 11 height 12
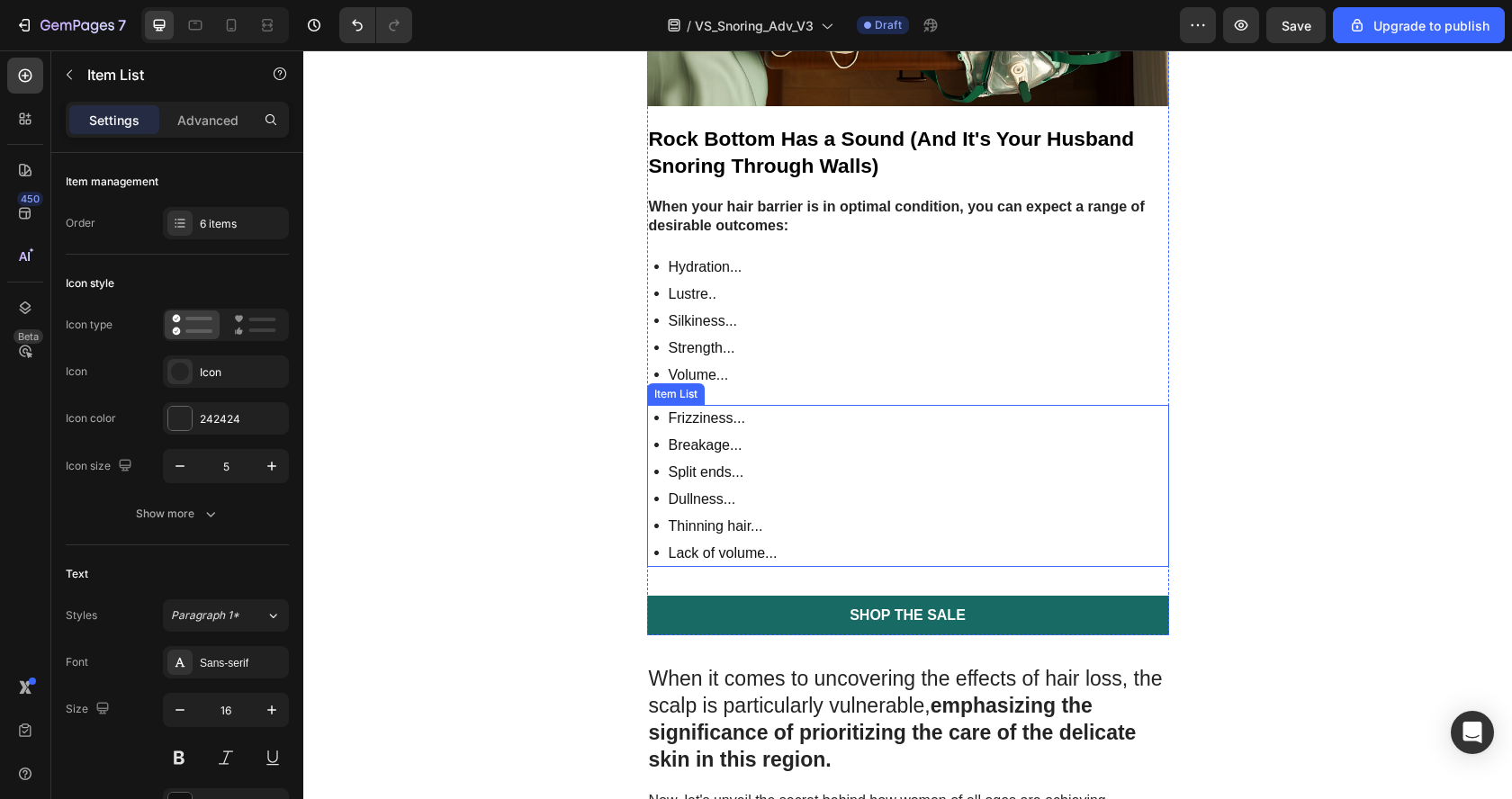
click at [785, 405] on div "Frizziness... Breakage... Split ends... Dullness... Thinning hair... Lack of vo…" at bounding box center [907, 486] width 522 height 162
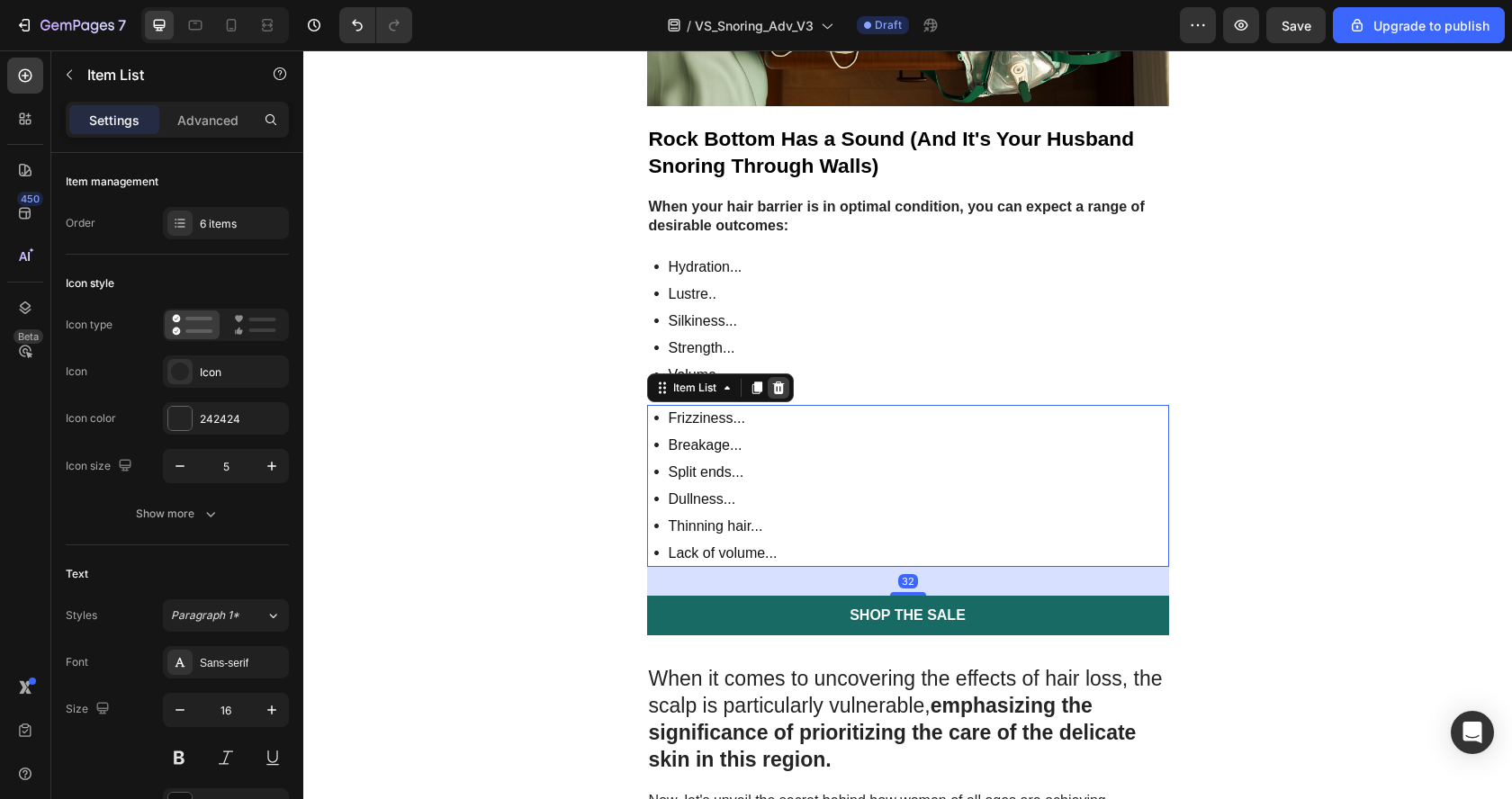
click at [771, 380] on icon at bounding box center [777, 387] width 14 height 14
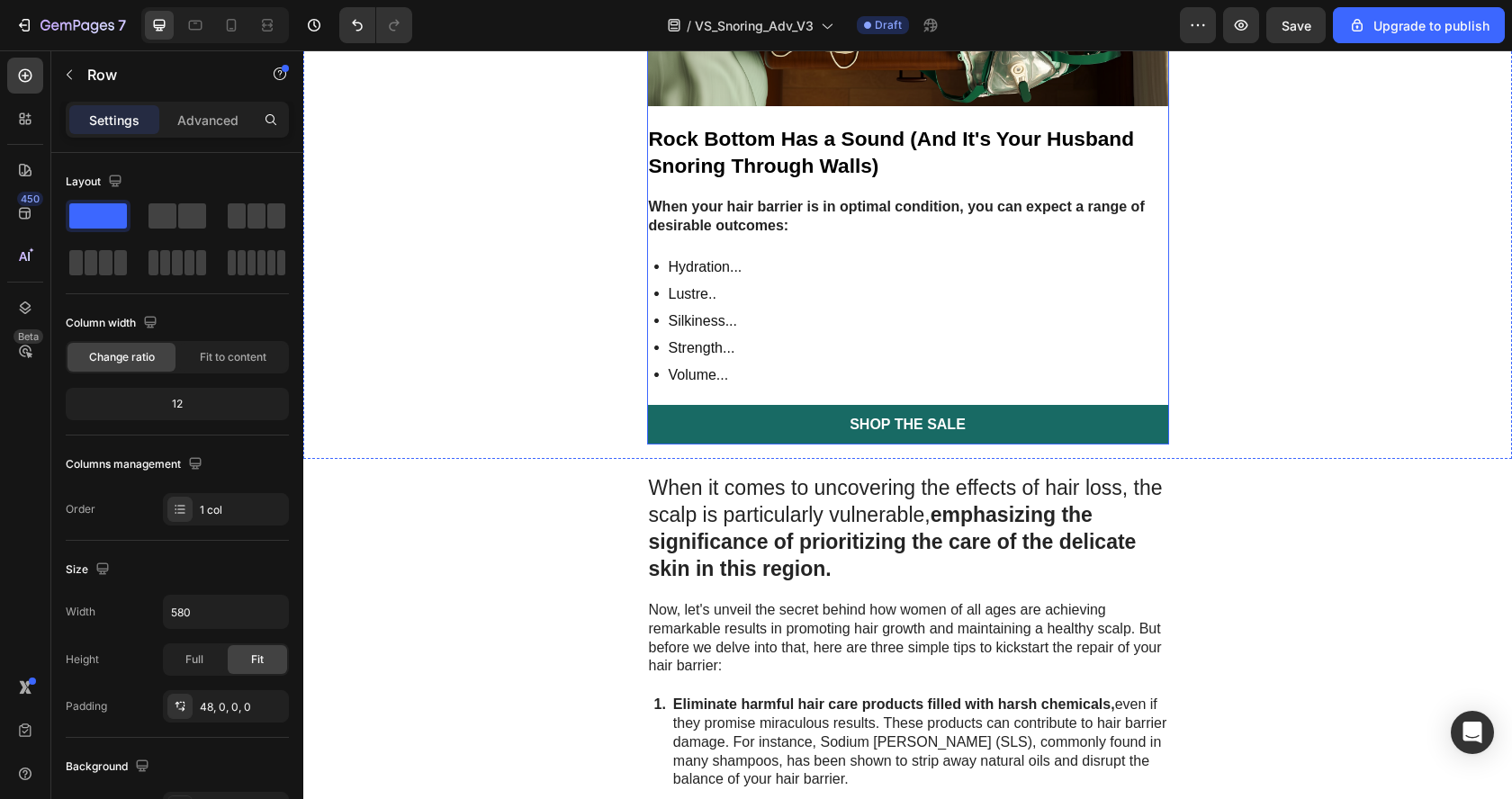
click at [747, 199] on strong "When your hair barrier is in optimal condition, you can expect a range of desir…" at bounding box center [896, 216] width 496 height 34
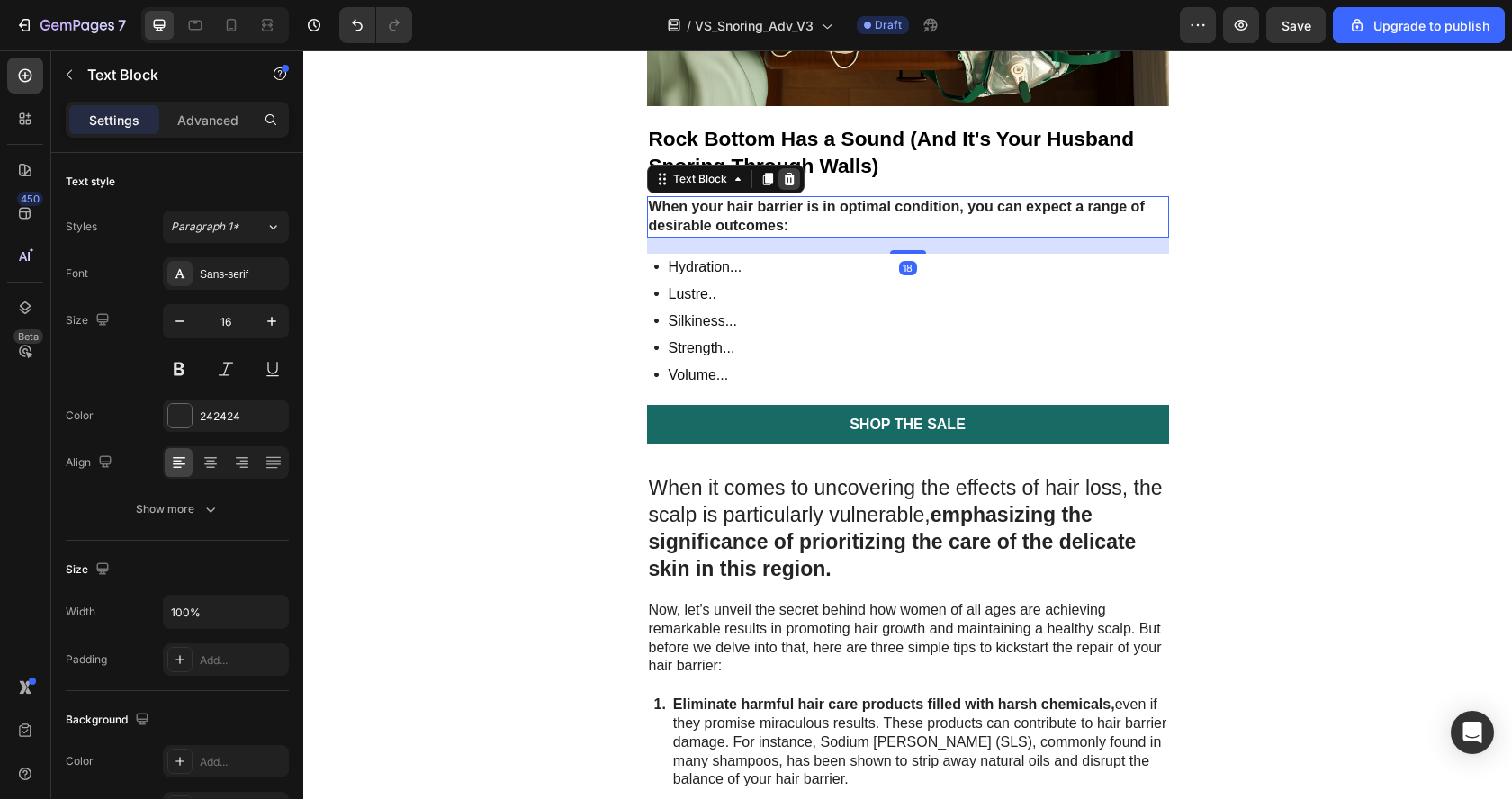
click at [785, 172] on icon at bounding box center [789, 179] width 14 height 14
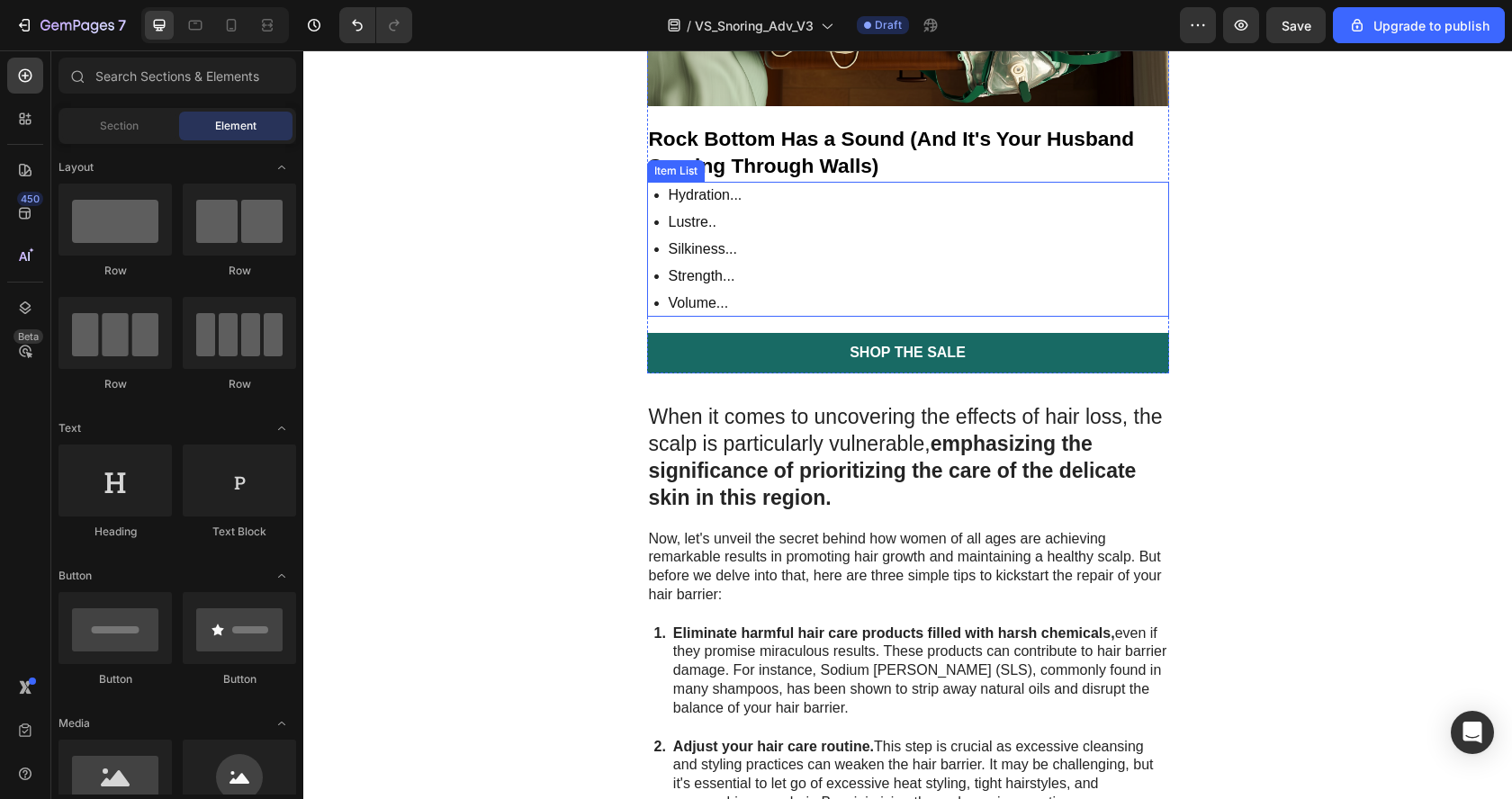
click at [753, 216] on div "Hydration... Lustre.. Silkiness... Strength... Volume..." at bounding box center [907, 248] width 522 height 135
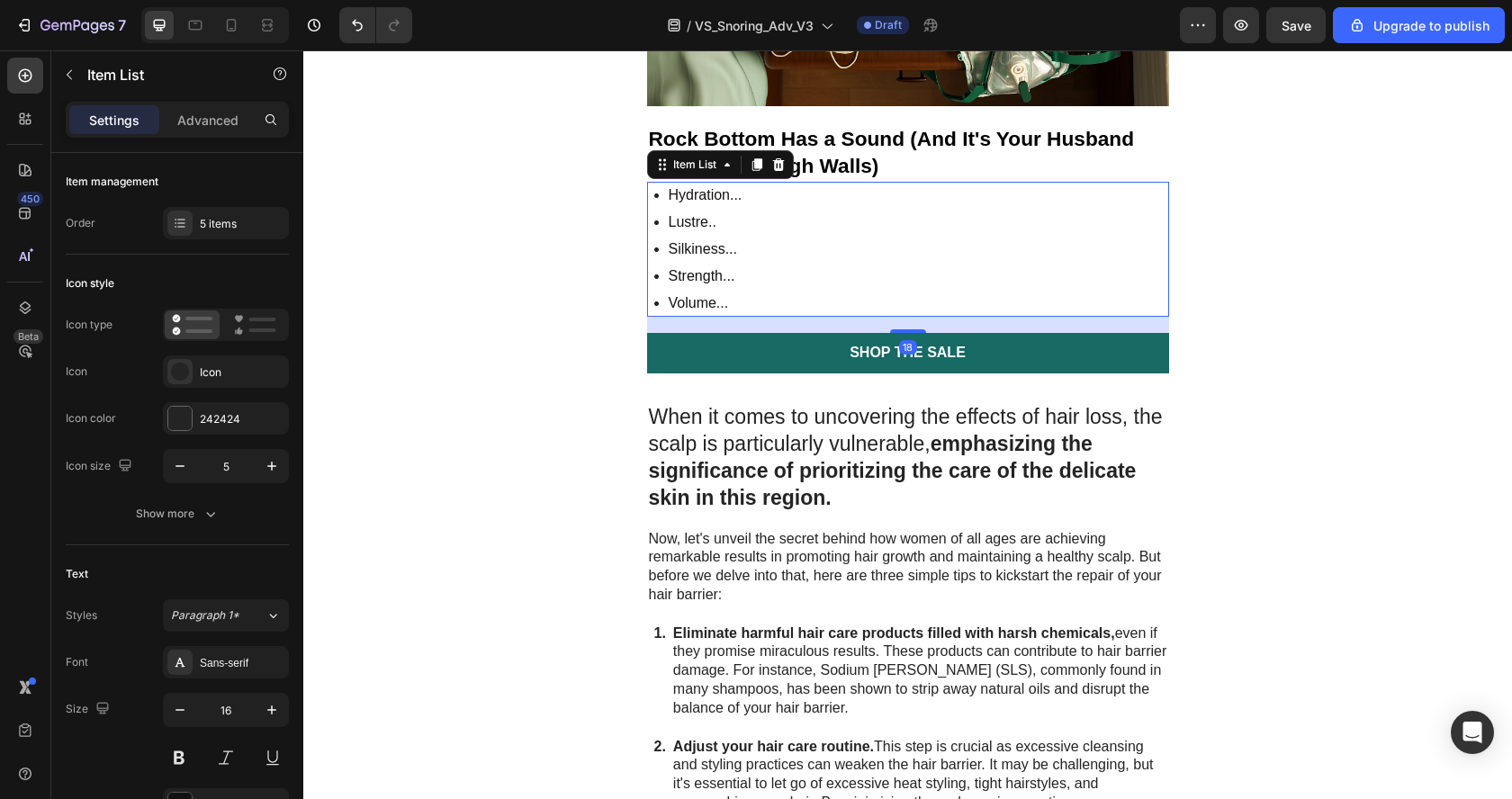
click at [753, 216] on div "Hydration... Lustre.. Silkiness... Strength... Volume..." at bounding box center [907, 248] width 522 height 135
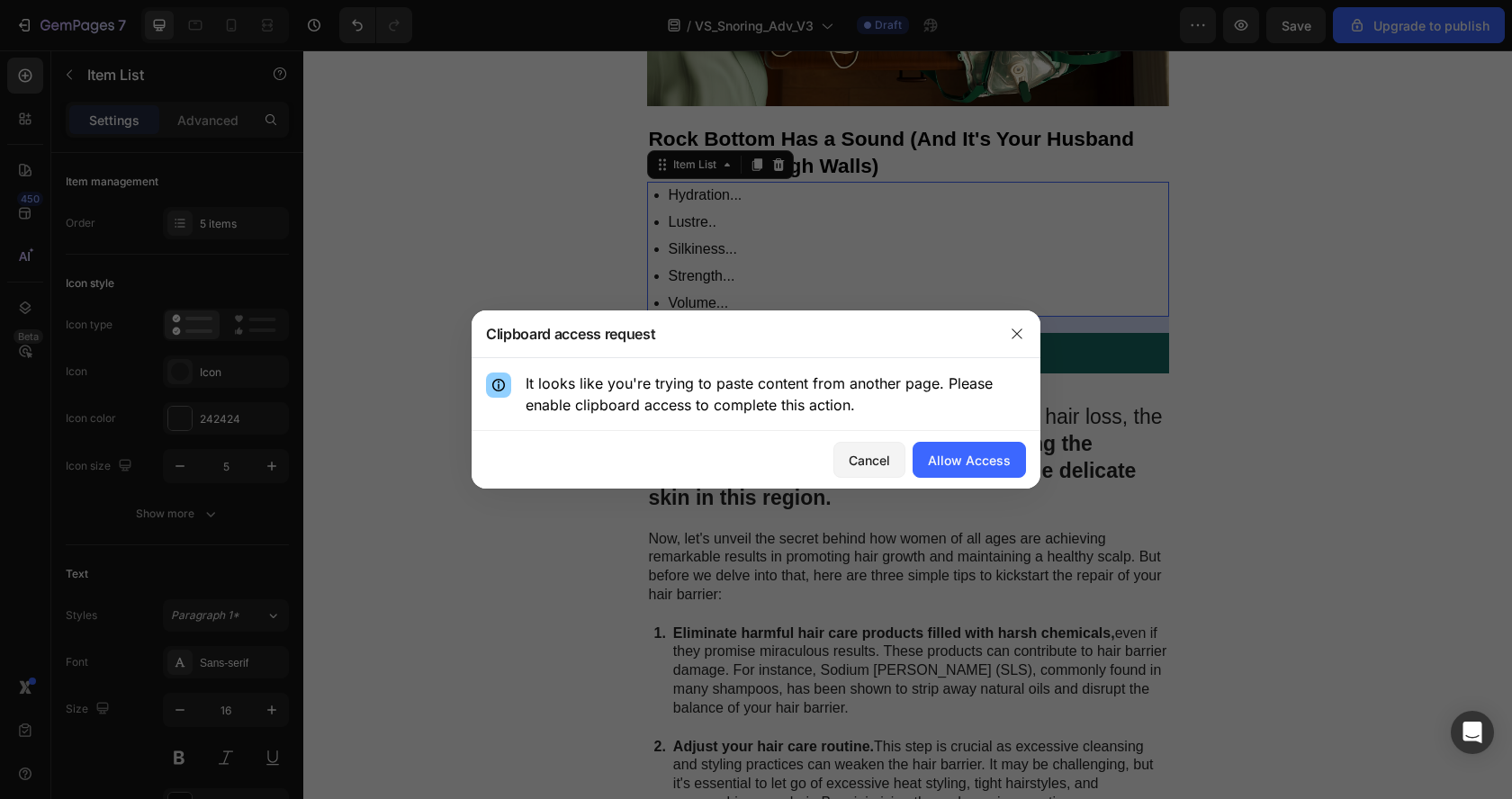
click at [986, 349] on div "Clipboard access request" at bounding box center [733, 333] width 522 height 47
click at [997, 345] on div at bounding box center [1016, 333] width 47 height 47
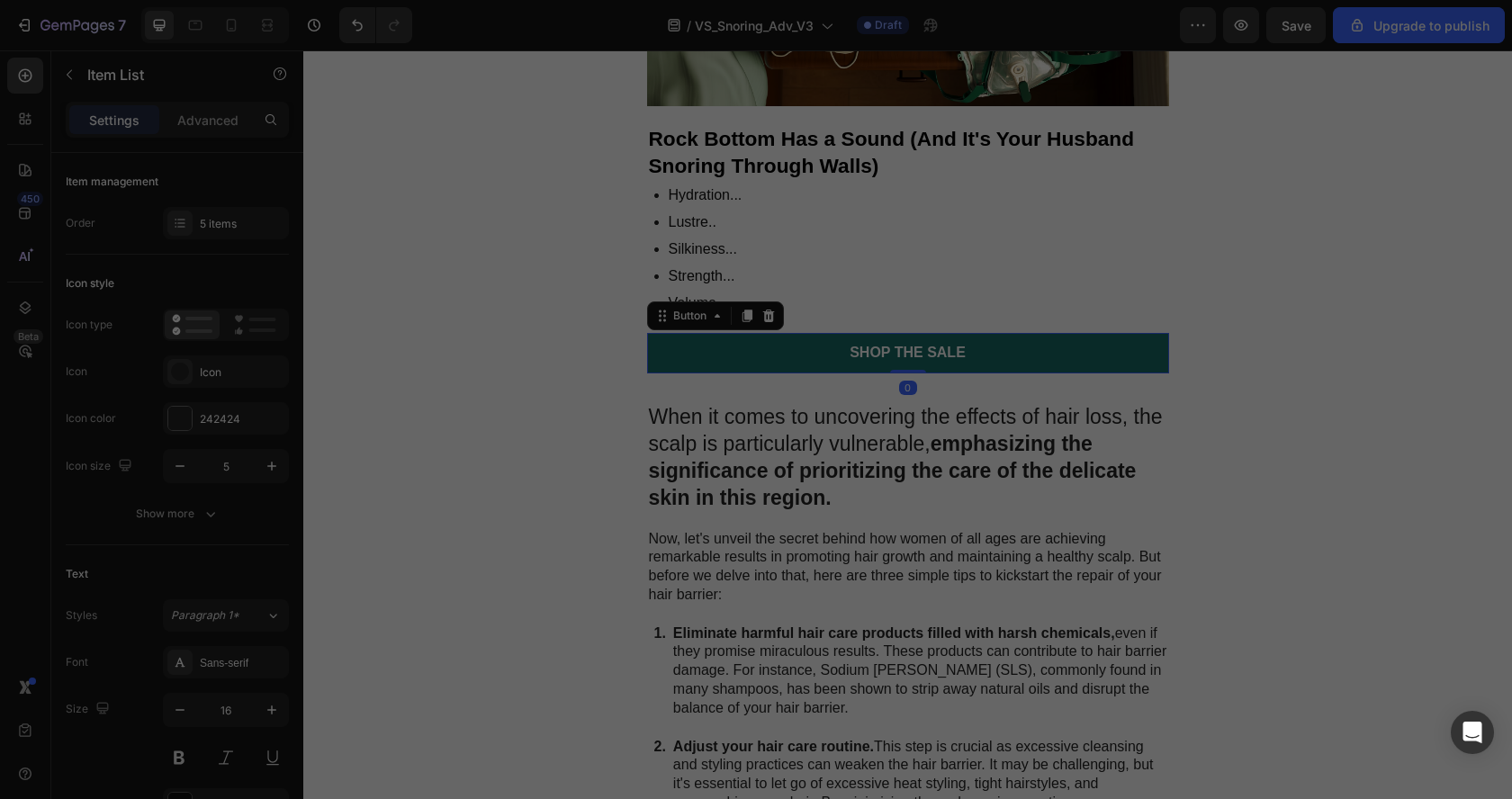
click at [1007, 337] on link "Shop the Sale" at bounding box center [907, 353] width 522 height 40
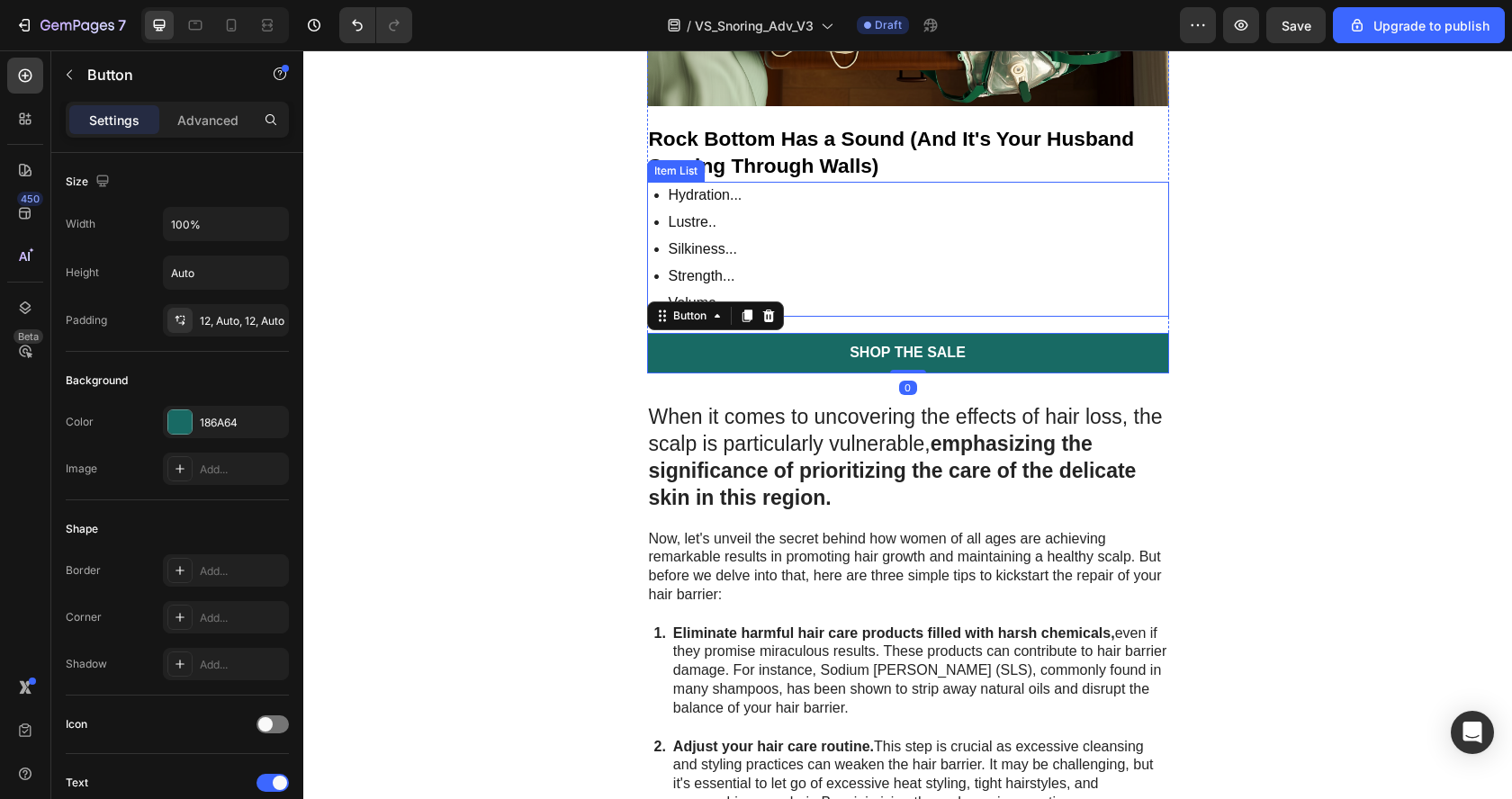
click at [842, 284] on div "Hydration... Lustre.. Silkiness... Strength... Volume..." at bounding box center [907, 248] width 522 height 135
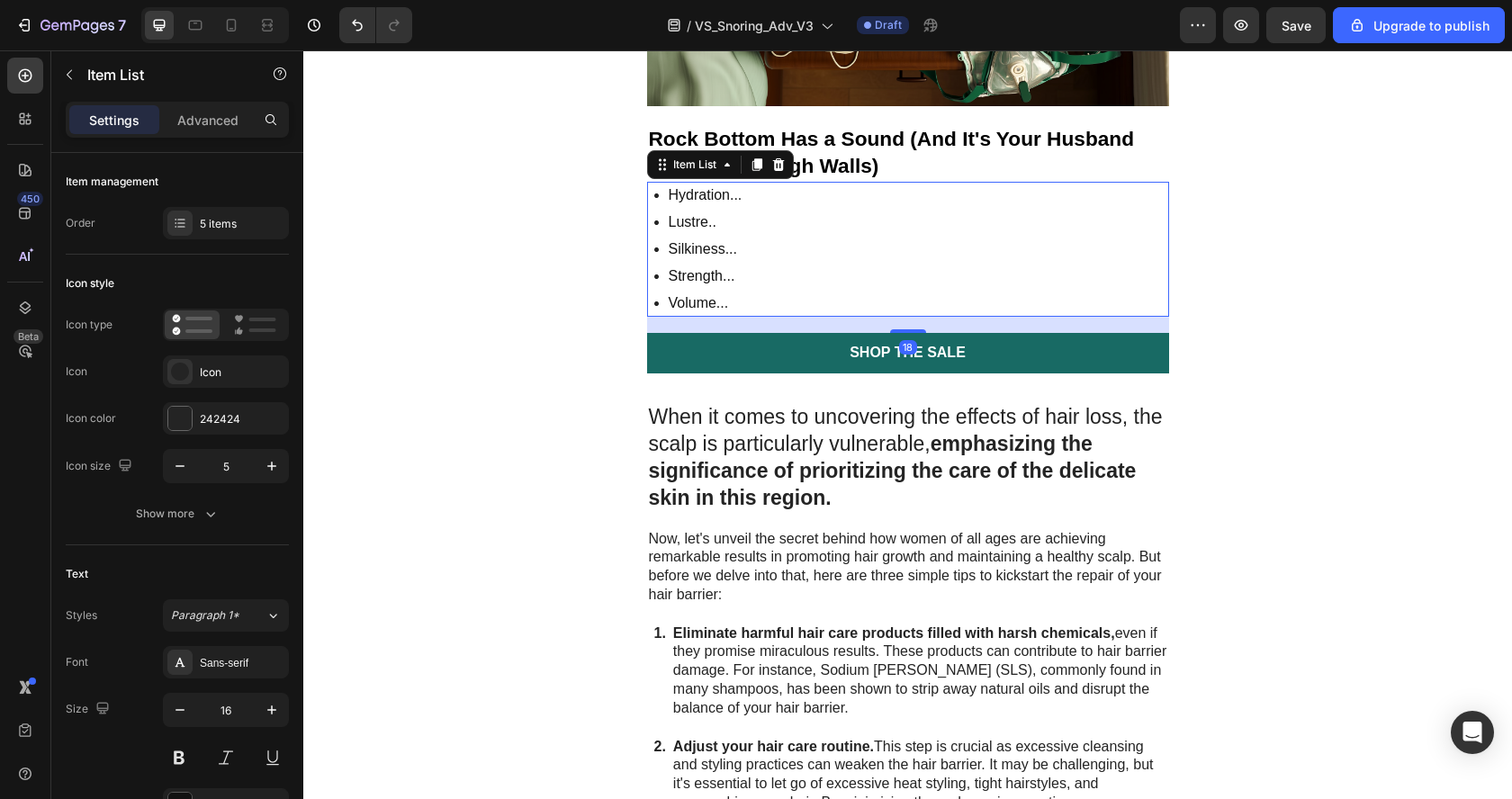
click at [842, 278] on div "Hydration... Lustre.. Silkiness... Strength... Volume..." at bounding box center [907, 248] width 522 height 135
click at [770, 238] on div "Hydration... Lustre.. Silkiness... Strength... Volume..." at bounding box center [907, 248] width 522 height 135
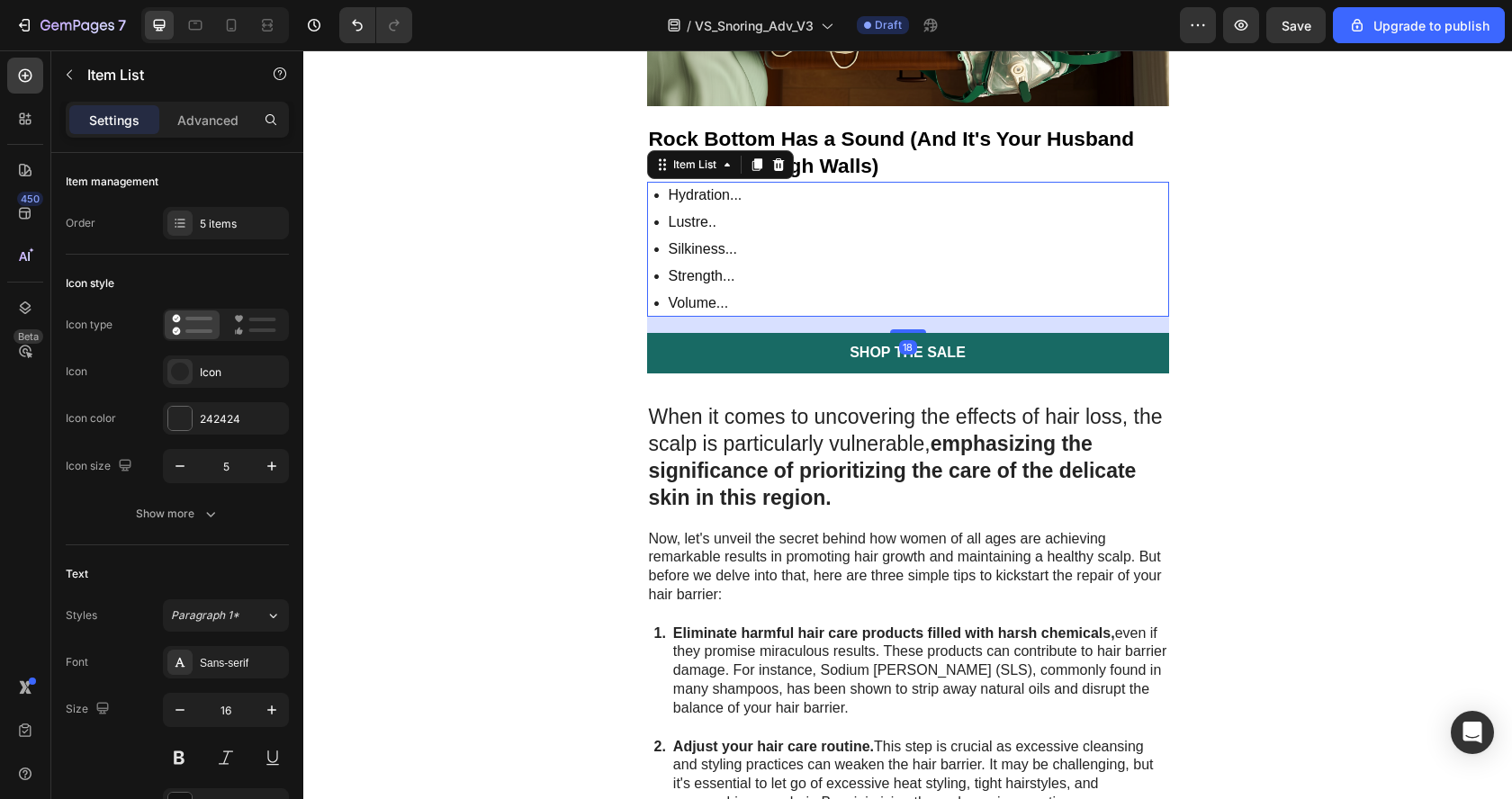
click at [770, 238] on div "Hydration... Lustre.. Silkiness... Strength... Volume..." at bounding box center [907, 248] width 522 height 135
click at [771, 158] on icon at bounding box center [777, 164] width 14 height 14
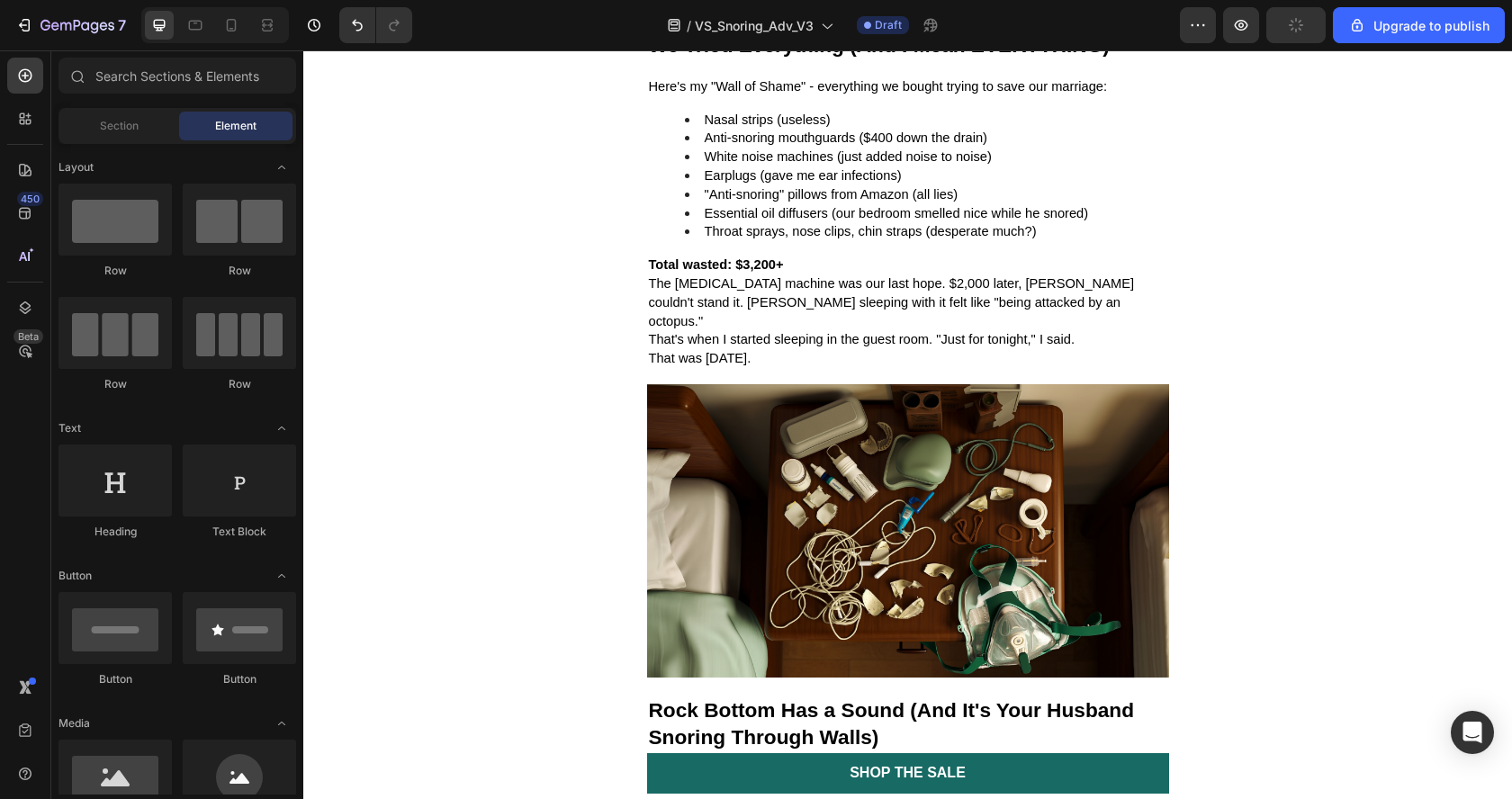
scroll to position [1632, 0]
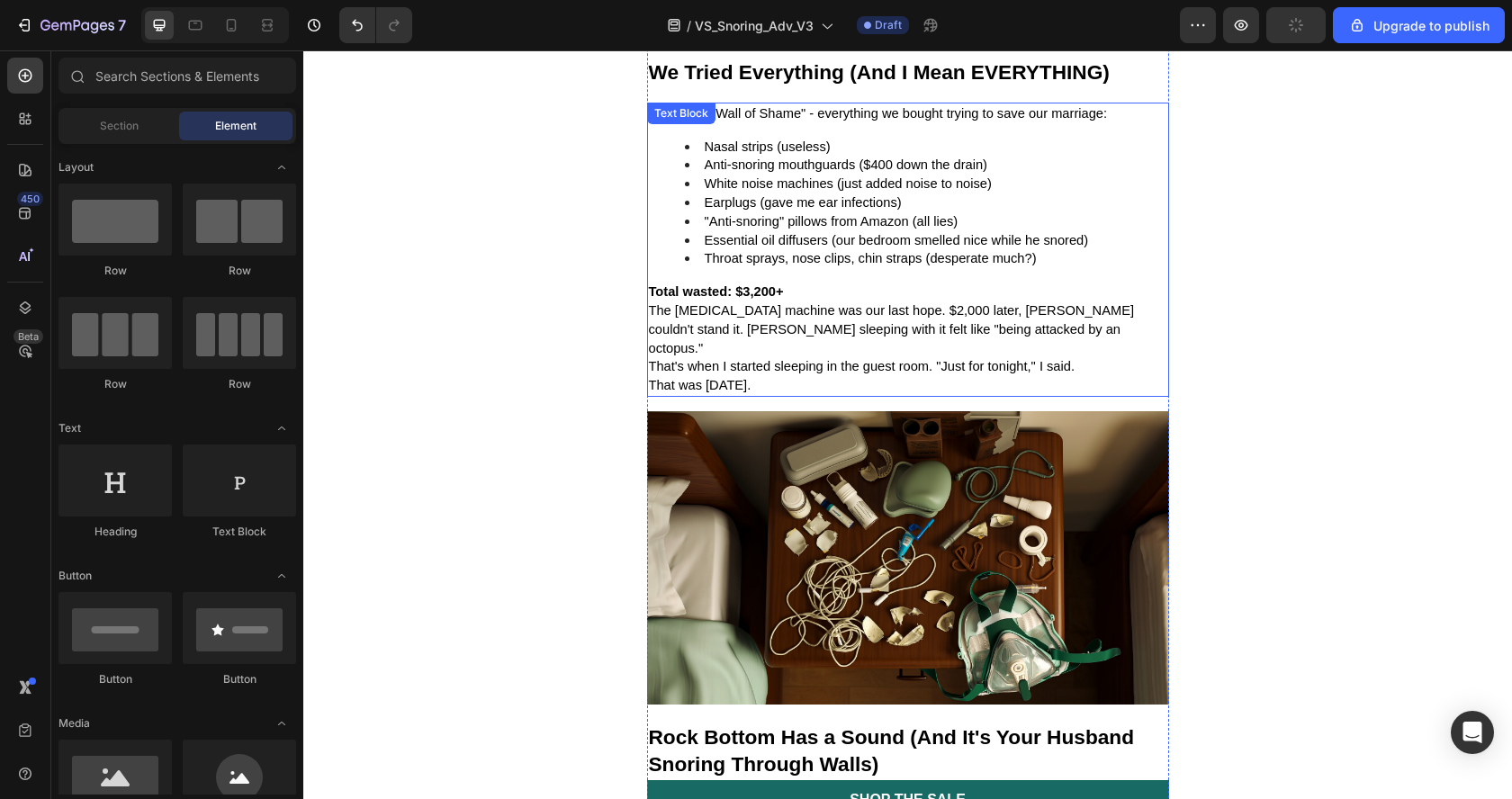
click at [734, 233] on span "Essential oil diffusers (our bedroom smelled nice while he snored)" at bounding box center [897, 240] width 384 height 14
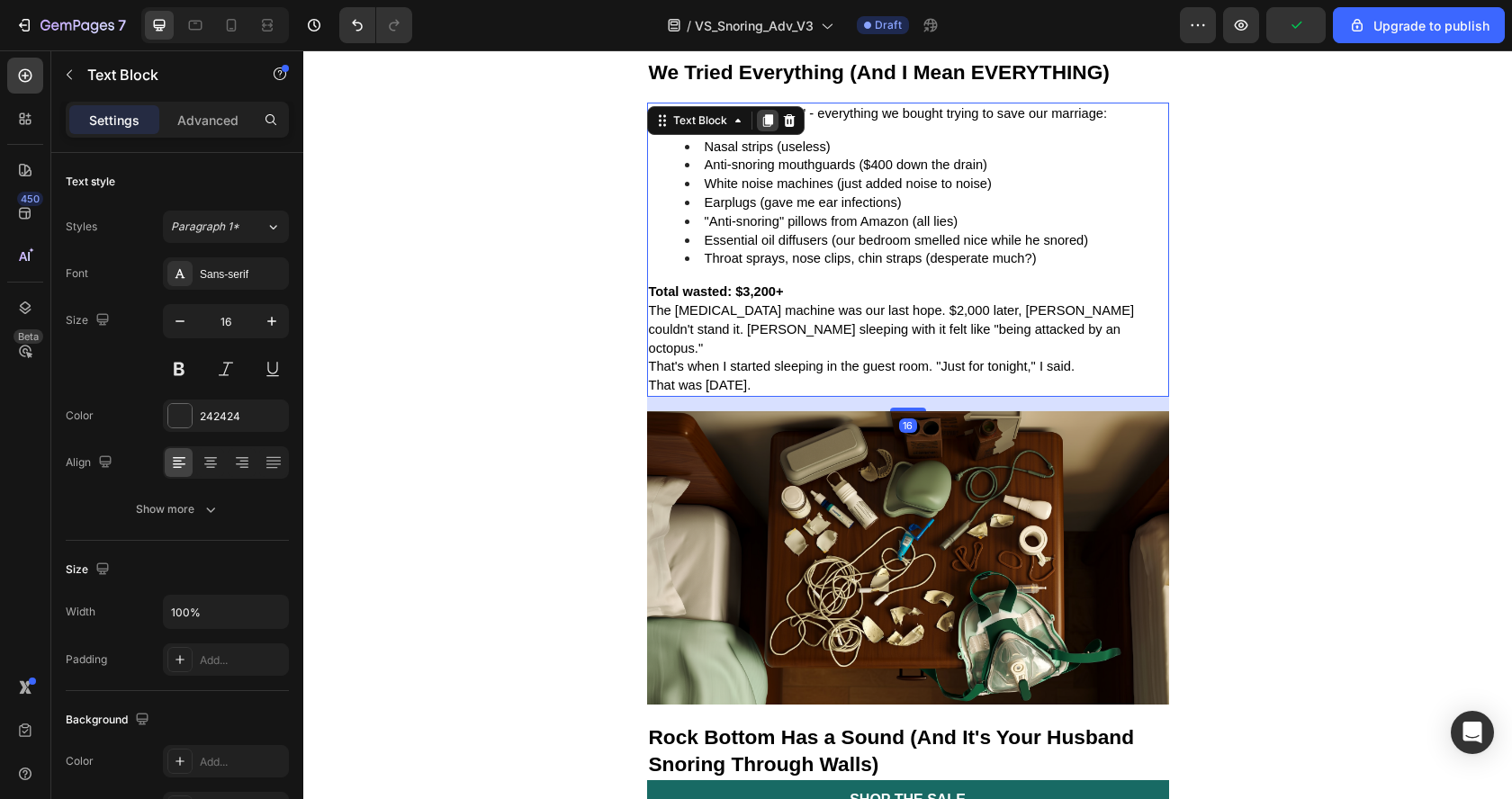
click at [760, 114] on icon at bounding box center [767, 120] width 14 height 14
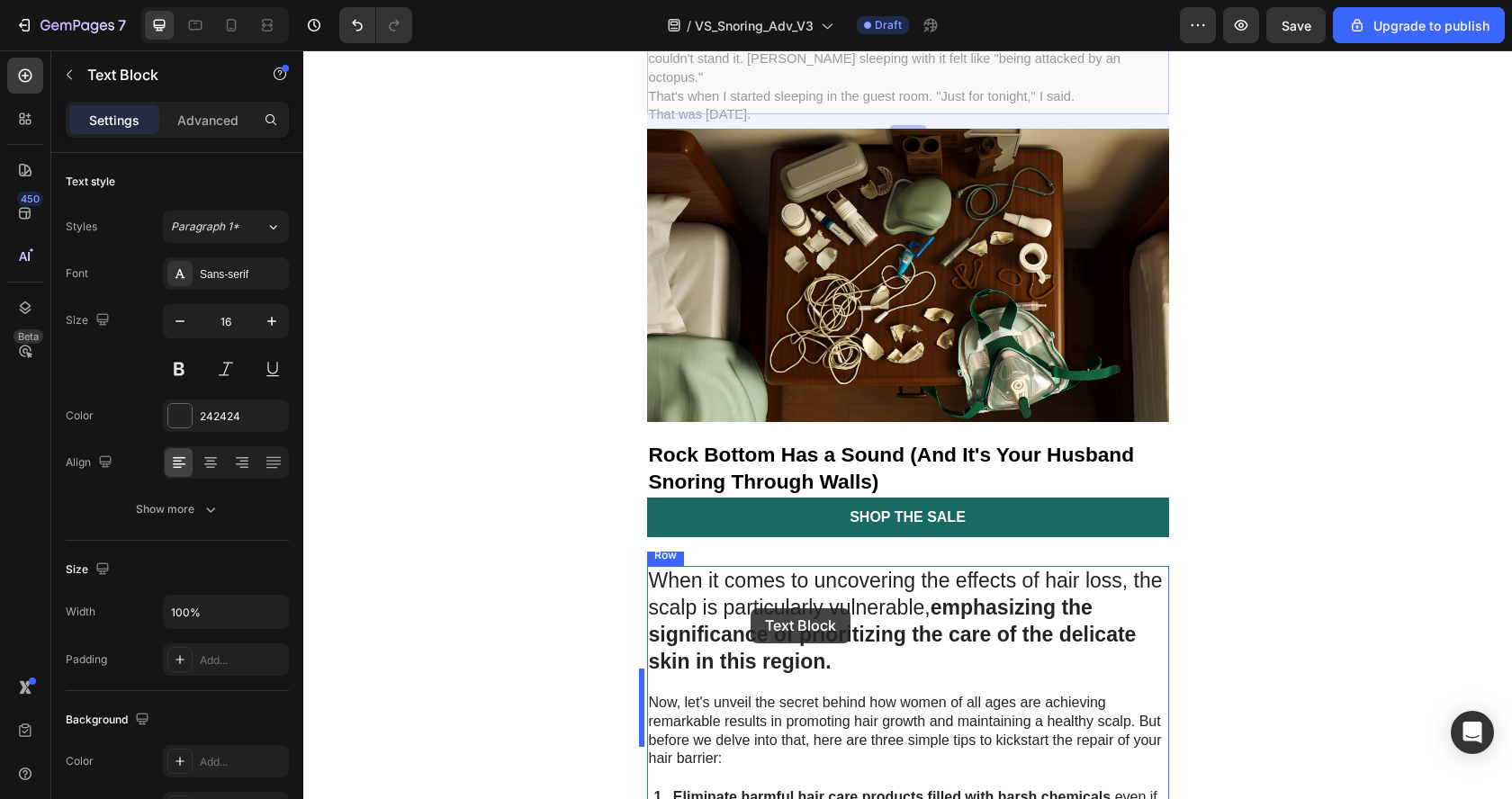
scroll to position [2323, 0]
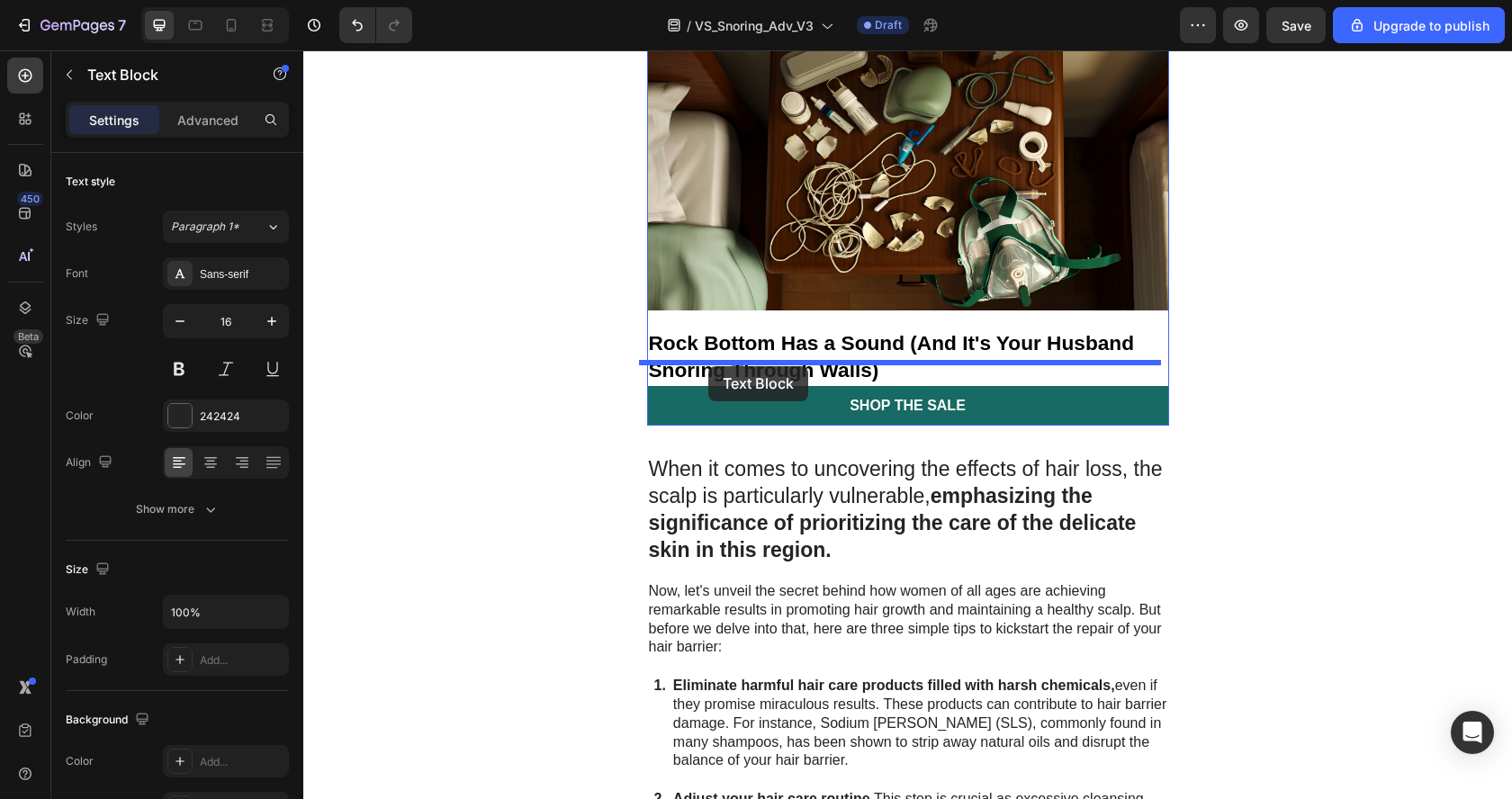
drag, startPoint x: 656, startPoint y: 369, endPoint x: 708, endPoint y: 366, distance: 52.1
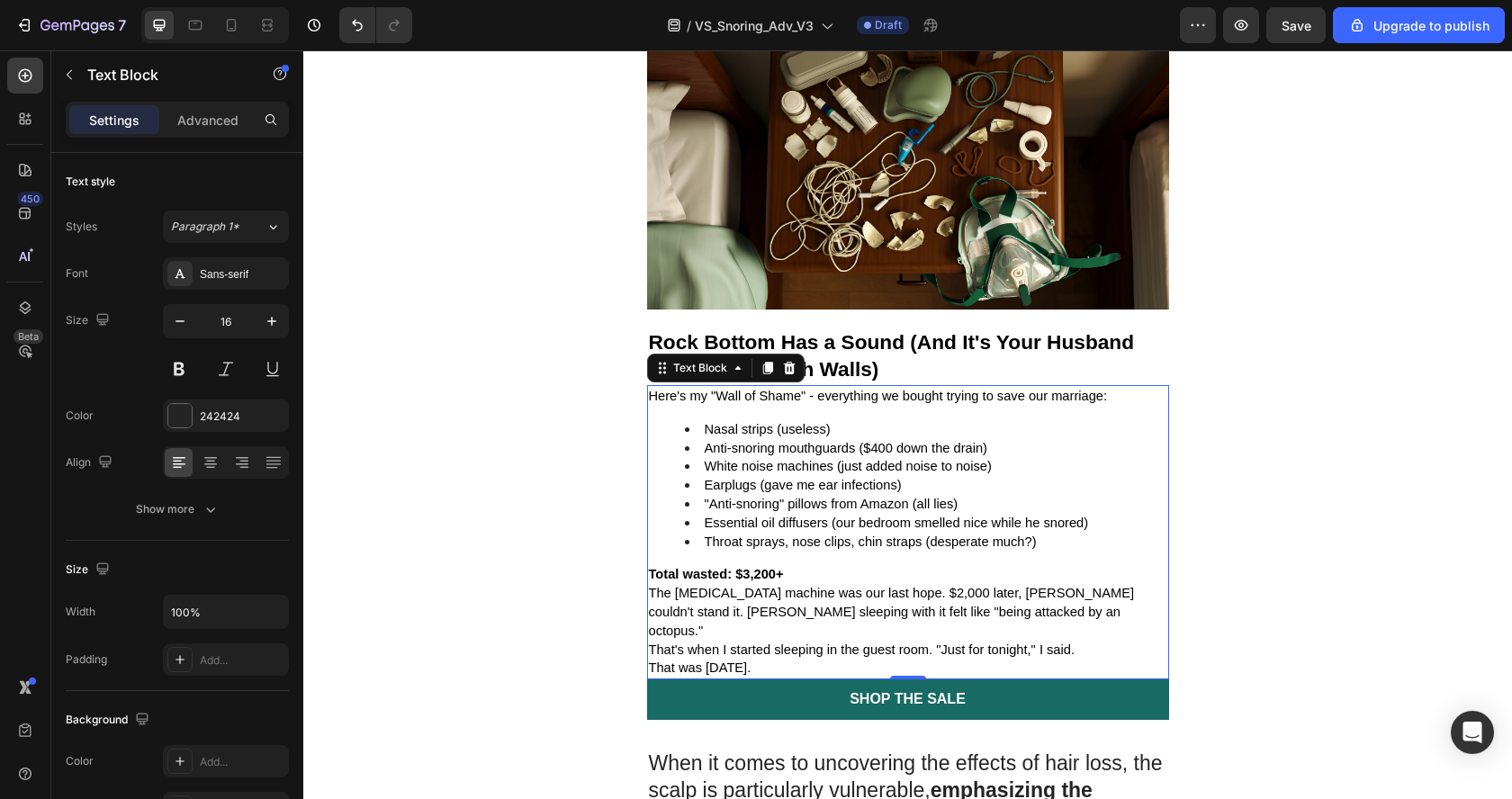
click at [721, 422] on span "Nasal strips (useless)" at bounding box center [768, 429] width 126 height 14
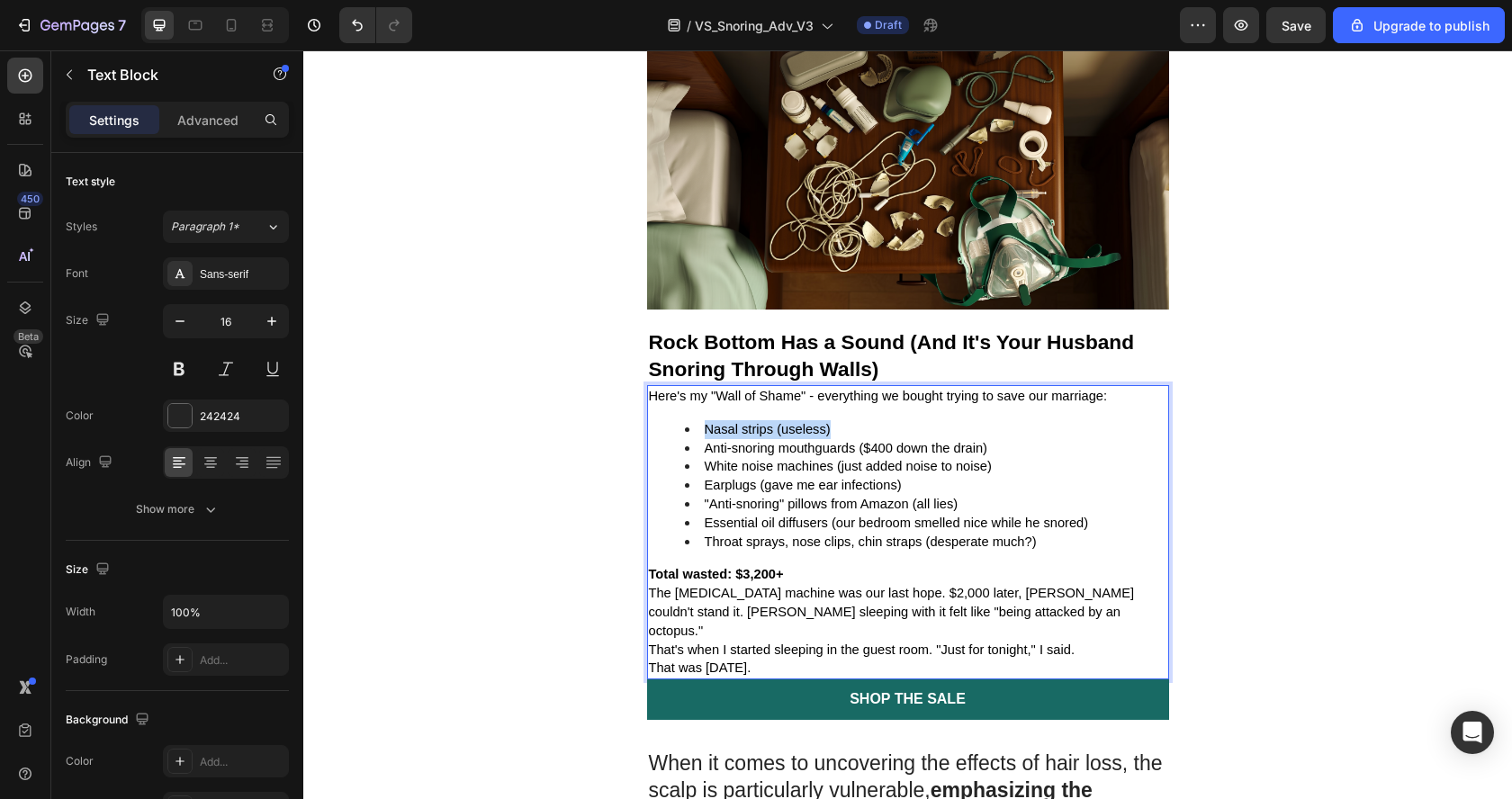
click at [721, 422] on span "Nasal strips (useless)" at bounding box center [768, 429] width 126 height 14
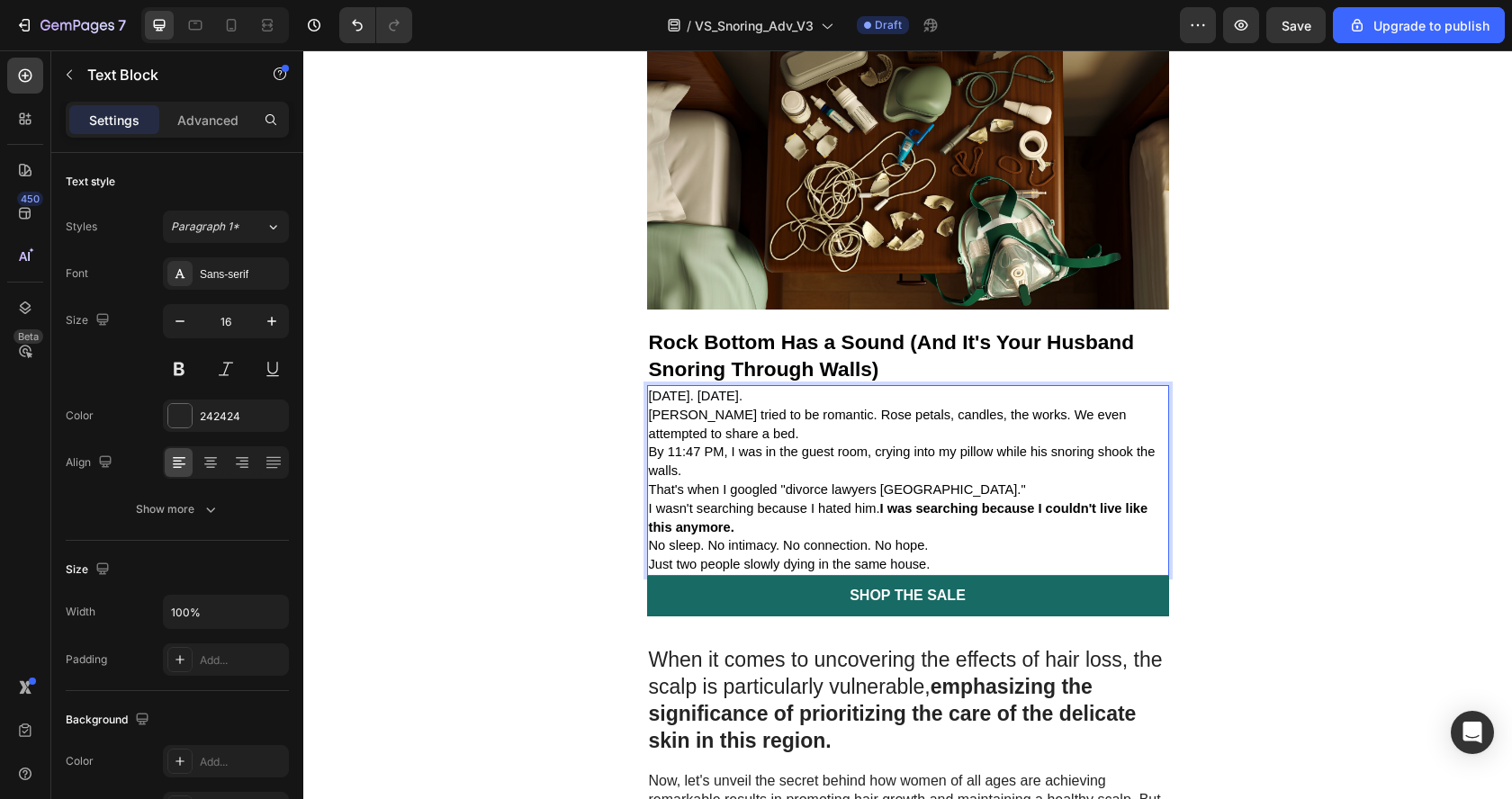
click at [702, 409] on p "[PERSON_NAME] tried to be romantic. Rose petals, candles, the works. We even at…" at bounding box center [907, 425] width 519 height 38
click at [873, 387] on p "[DATE]. [DATE]." at bounding box center [907, 396] width 519 height 19
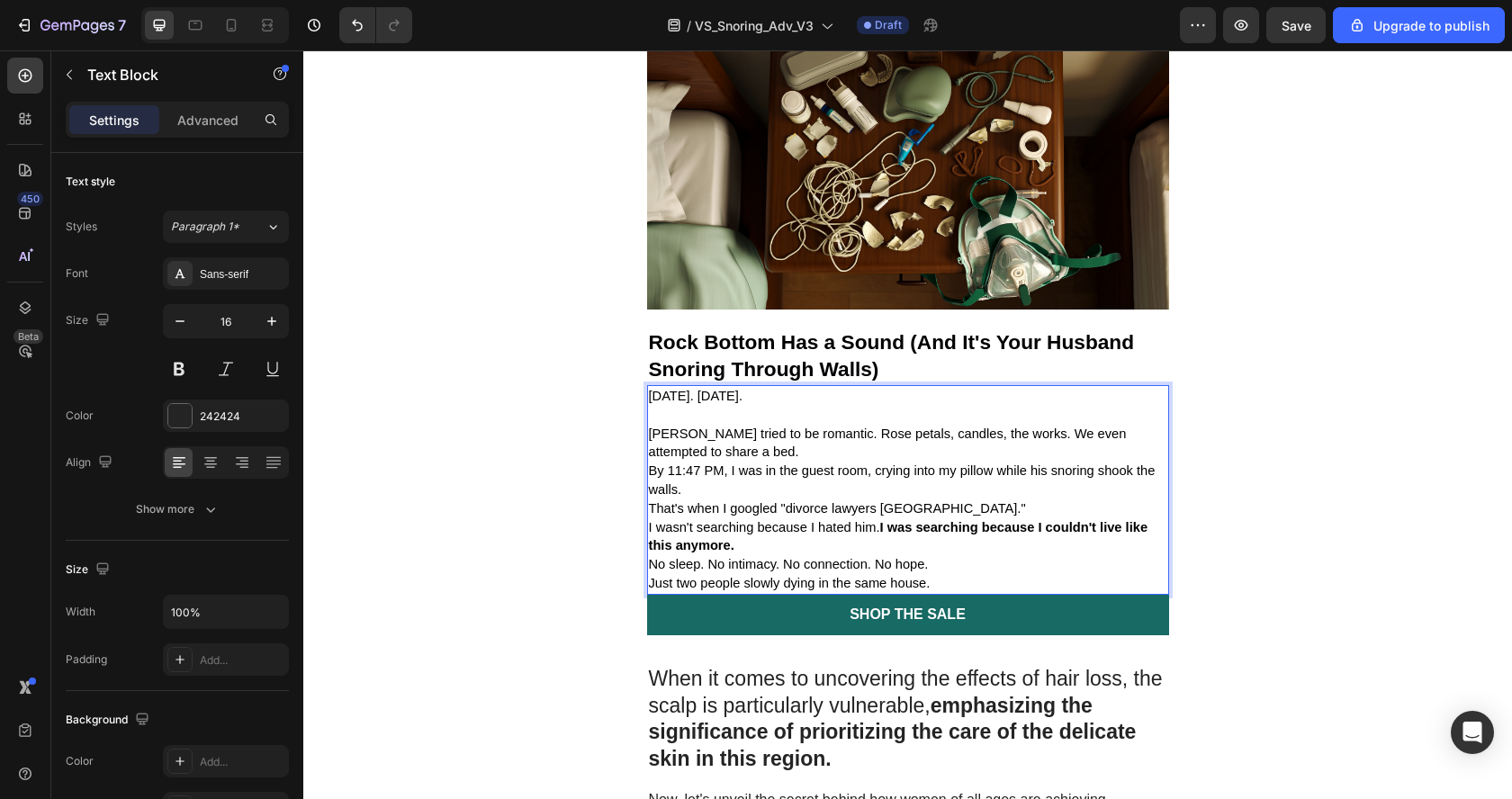
click at [761, 438] on p "[PERSON_NAME] tried to be romantic. Rose petals, candles, the works. We even at…" at bounding box center [907, 444] width 519 height 38
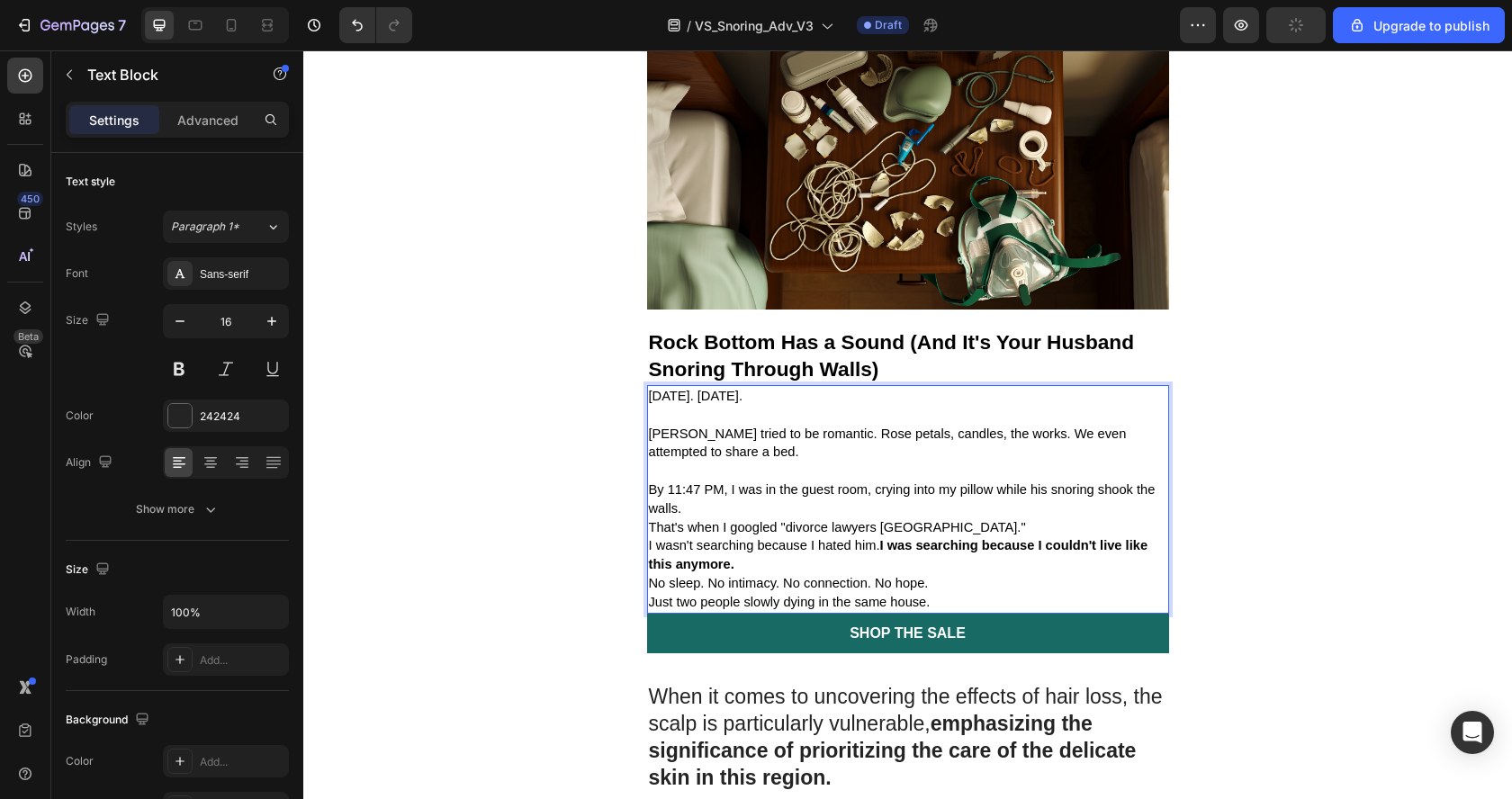
click at [711, 518] on p "That's when I googled "divorce lawyers [GEOGRAPHIC_DATA]."" at bounding box center [907, 528] width 519 height 19
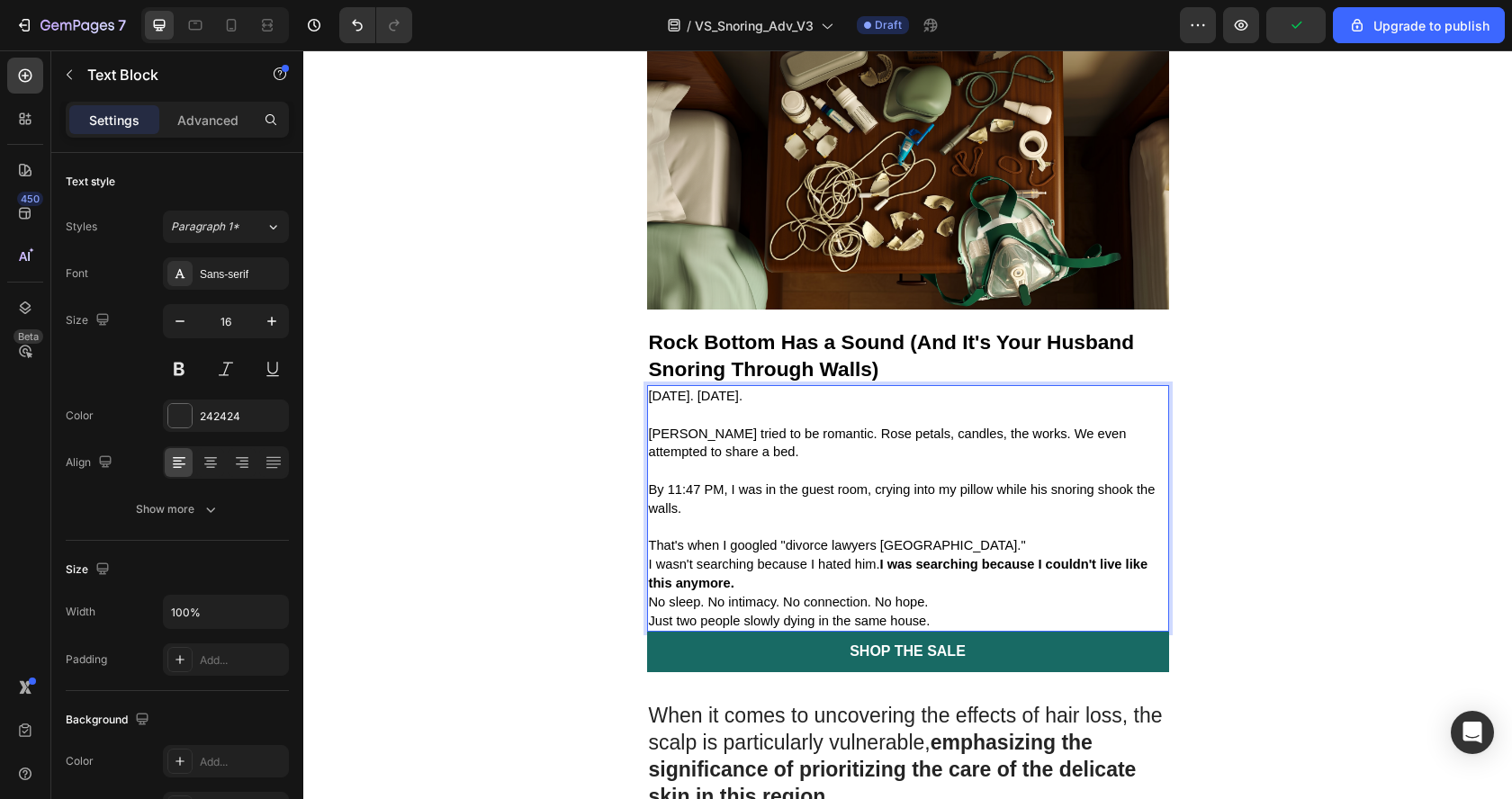
click at [961, 536] on p "That's when I googled "divorce lawyers [GEOGRAPHIC_DATA]."" at bounding box center [907, 545] width 519 height 19
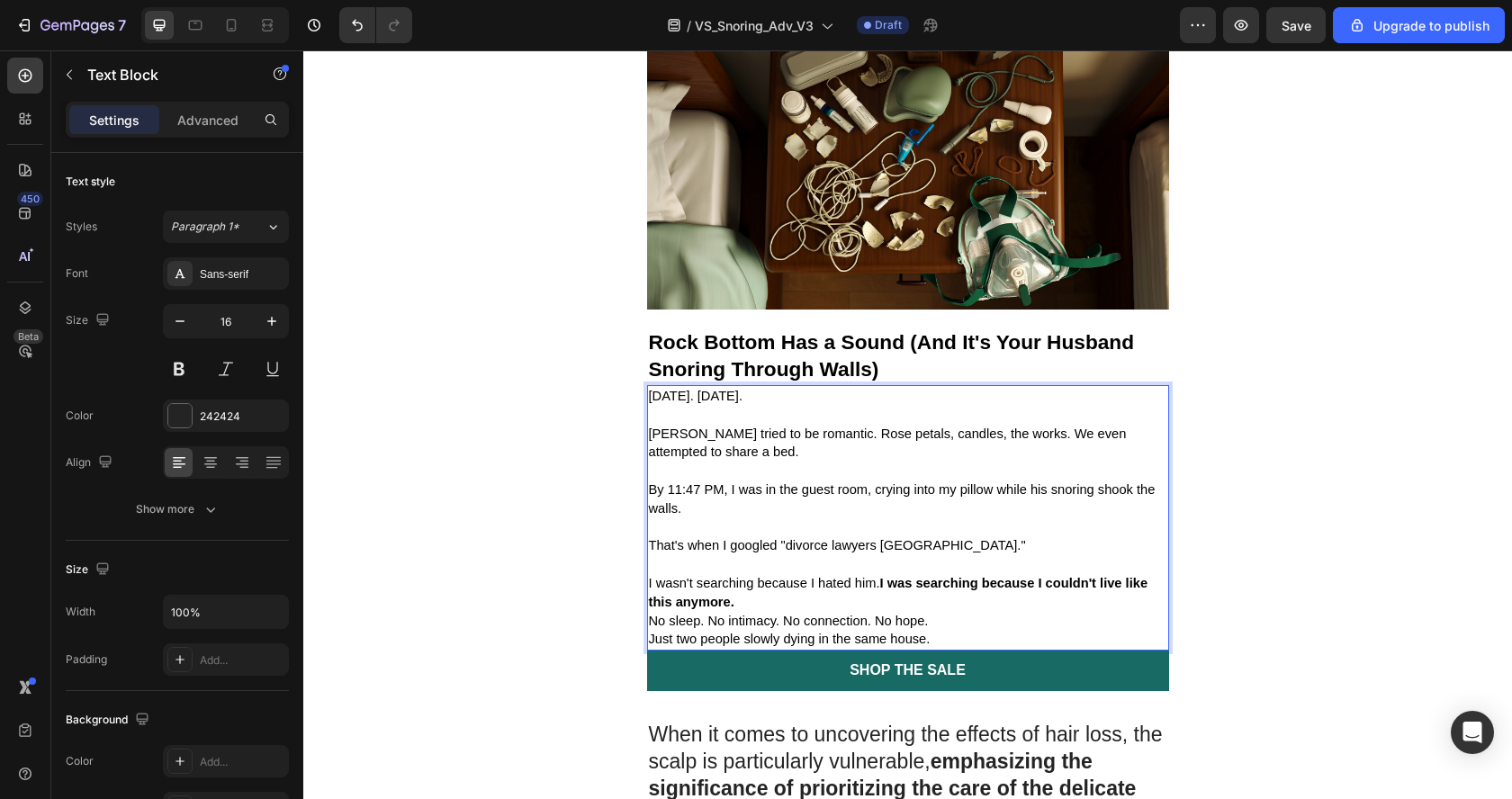
click at [837, 576] on span "I wasn't searching because I hated him. I was searching because I couldn't live…" at bounding box center [898, 592] width 500 height 33
click at [817, 581] on p "I wasn't searching because I hated him. I was searching because I couldn't live…" at bounding box center [907, 593] width 519 height 38
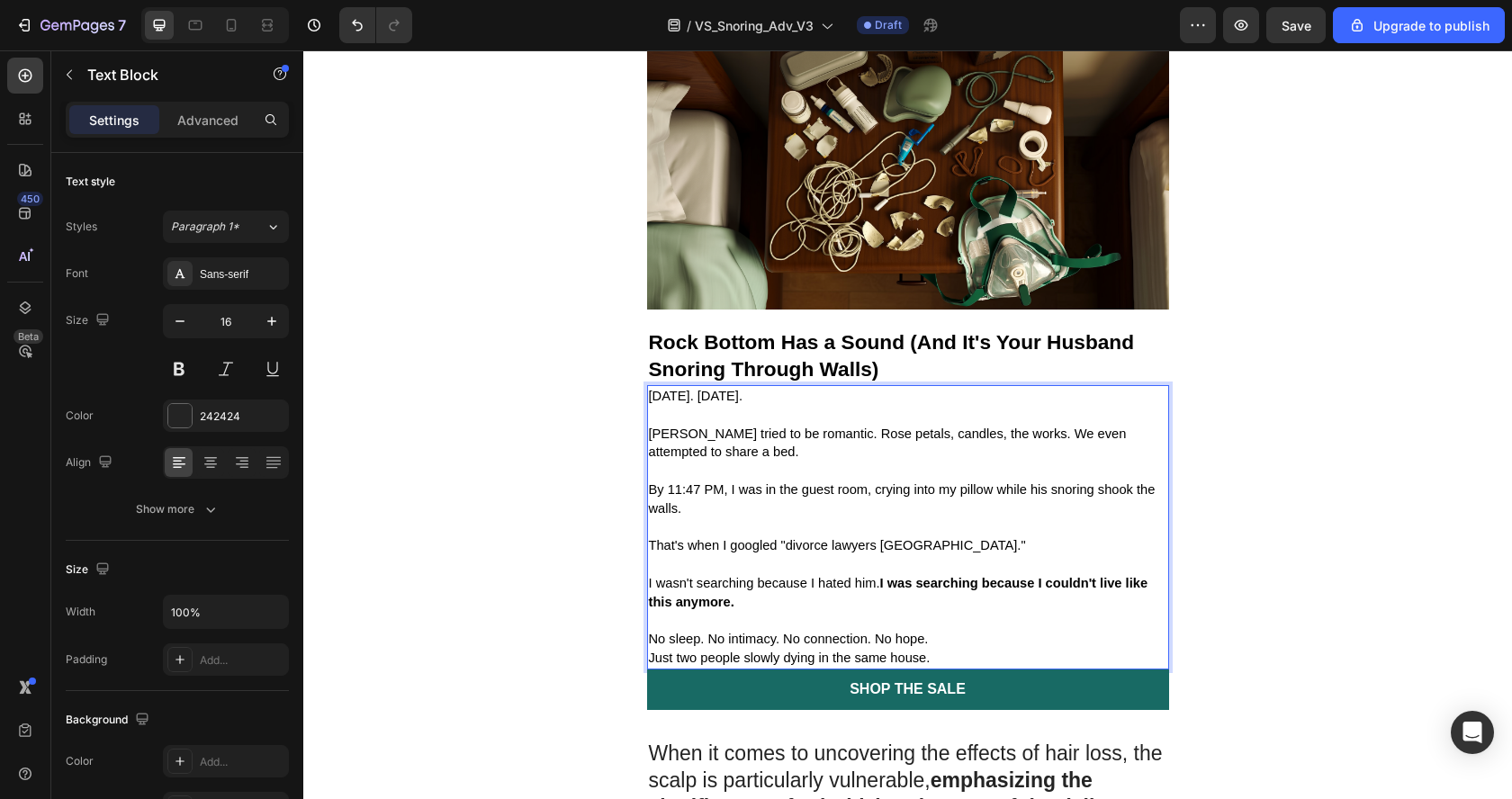
click at [965, 629] on p "No sleep. No intimacy. No connection. No hope." at bounding box center [907, 639] width 519 height 19
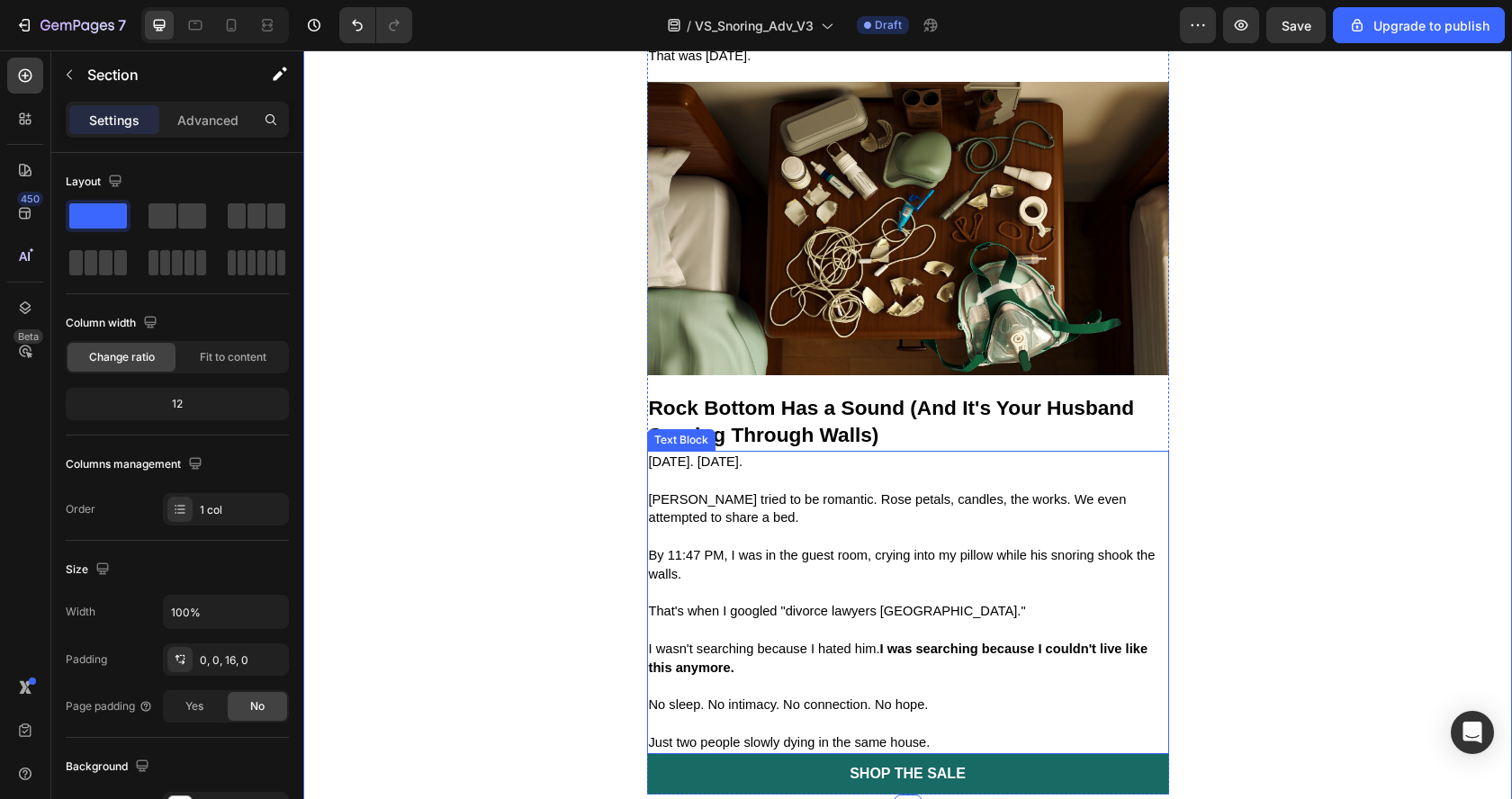
scroll to position [1941, 0]
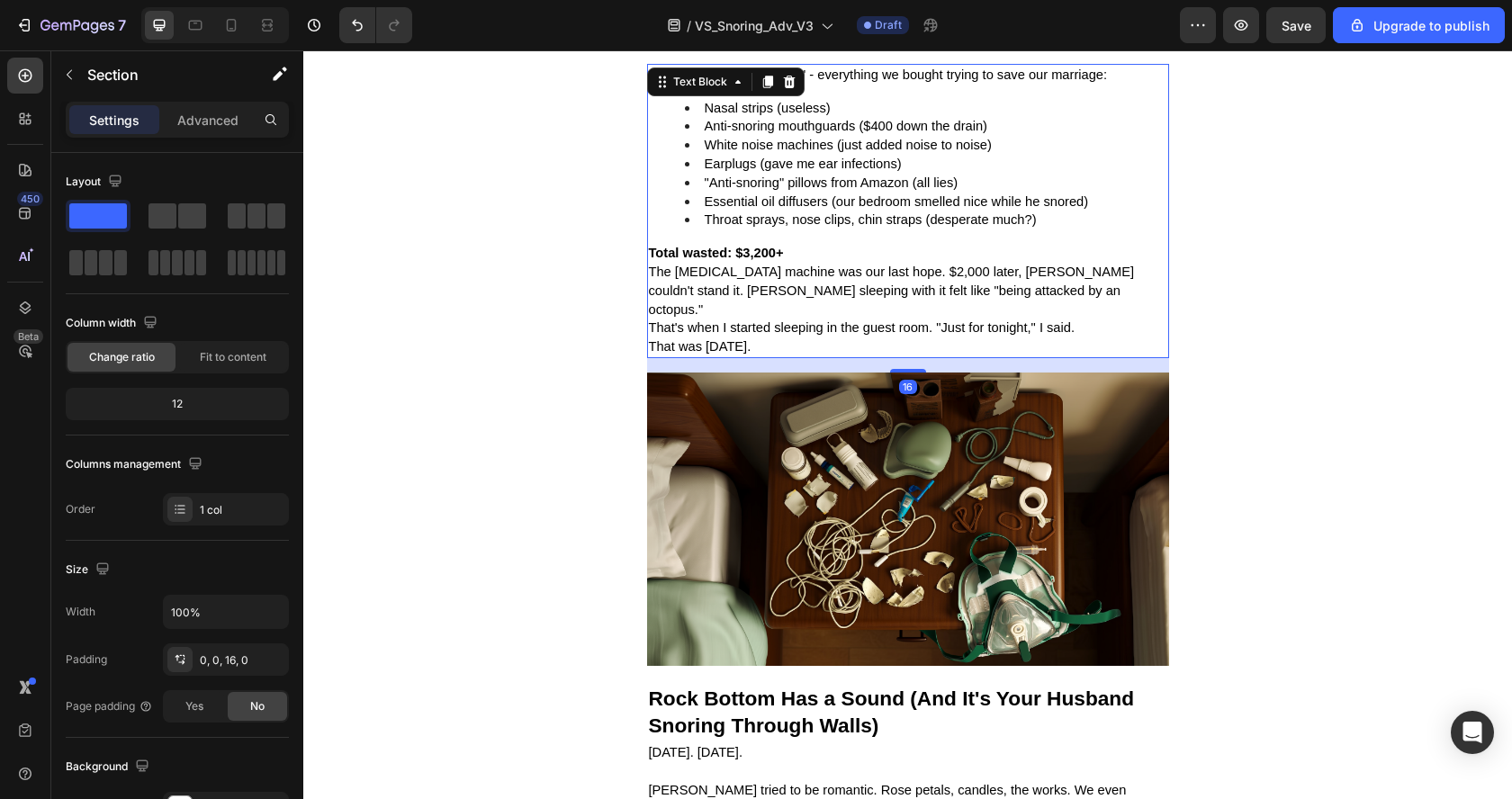
click at [969, 318] on p "That's when I started sleeping in the guest room. "Just for tonight," I said." at bounding box center [907, 327] width 519 height 19
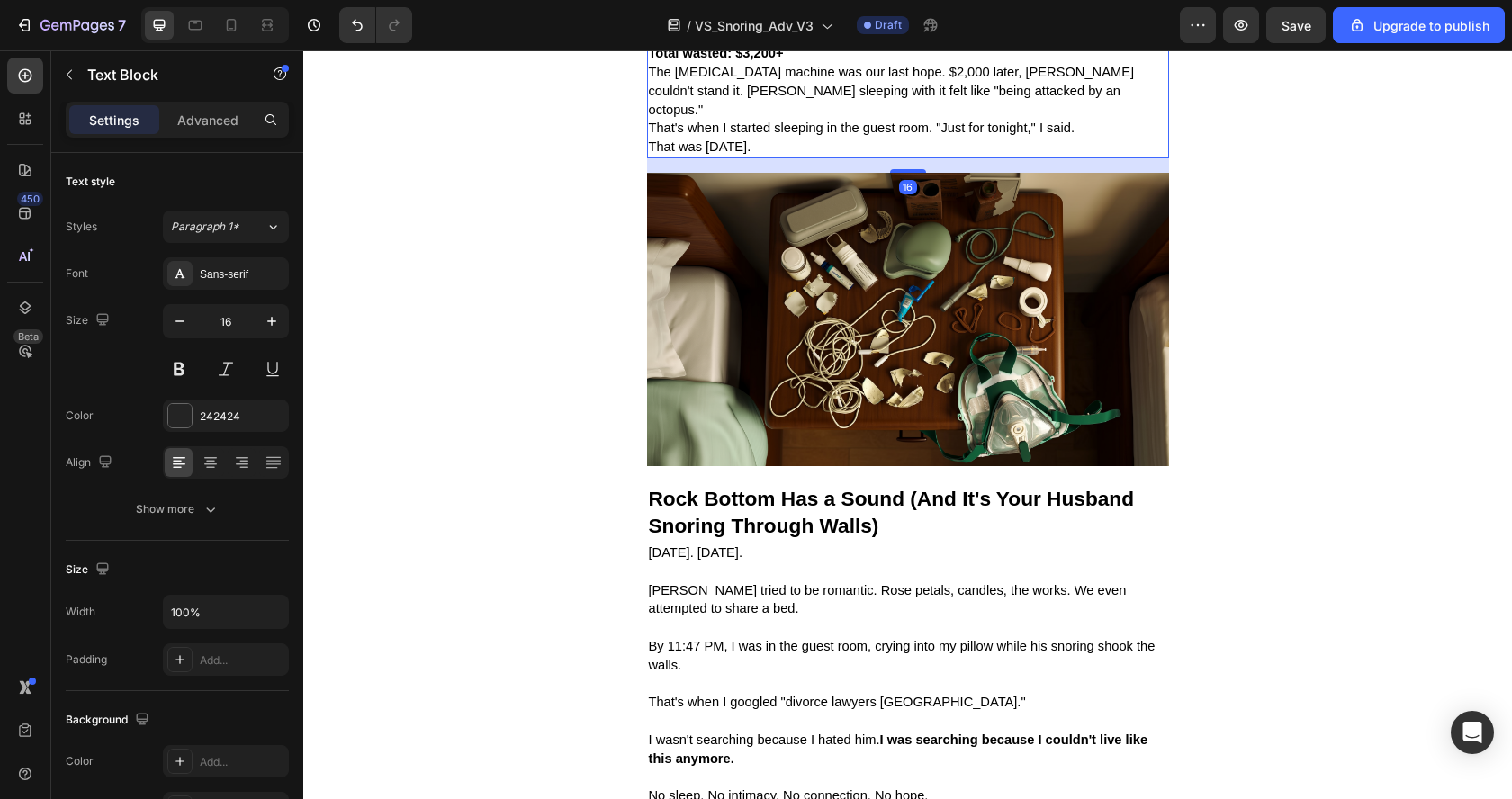
scroll to position [1934, 0]
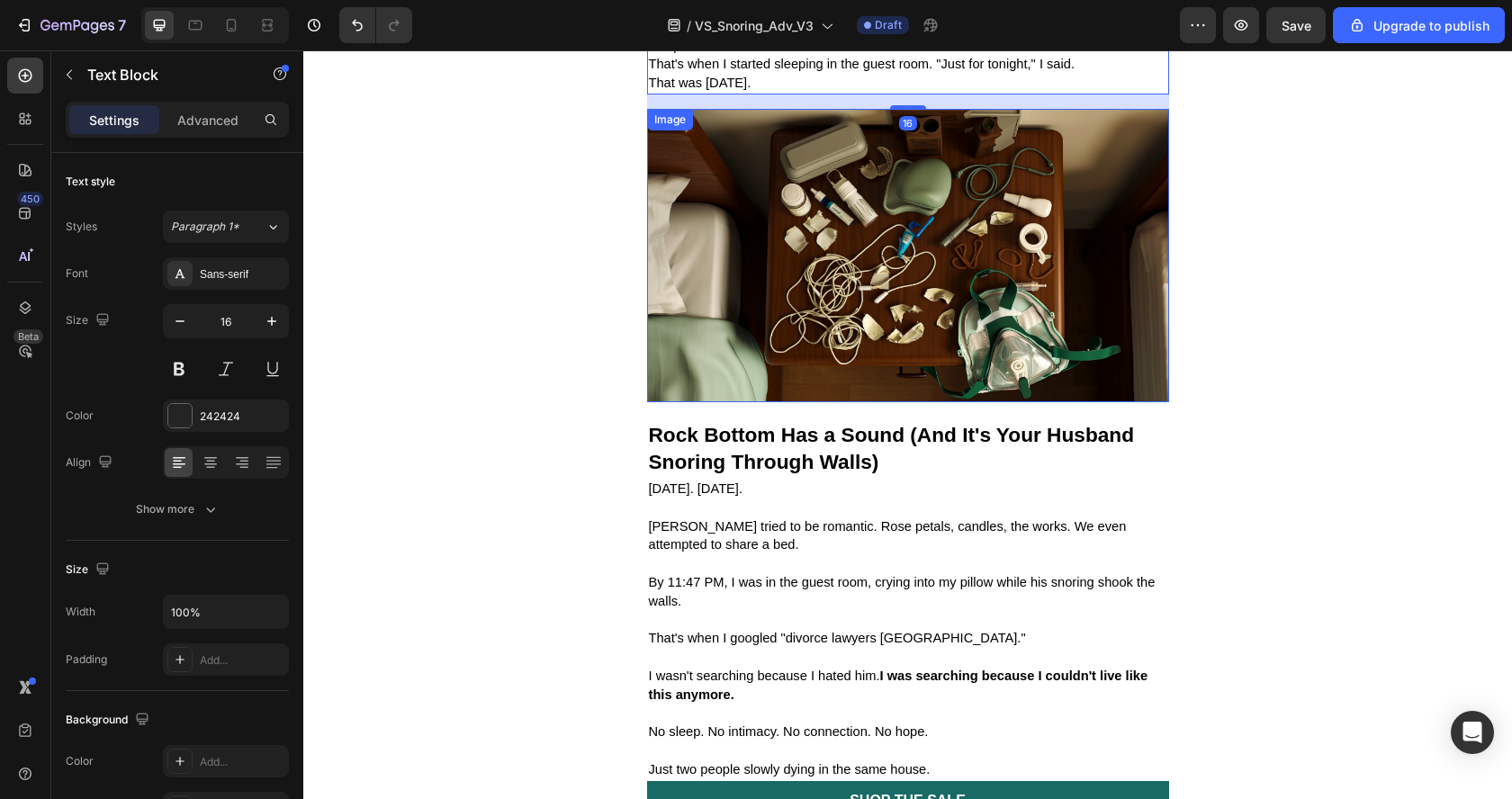
click at [964, 239] on img at bounding box center [907, 255] width 522 height 293
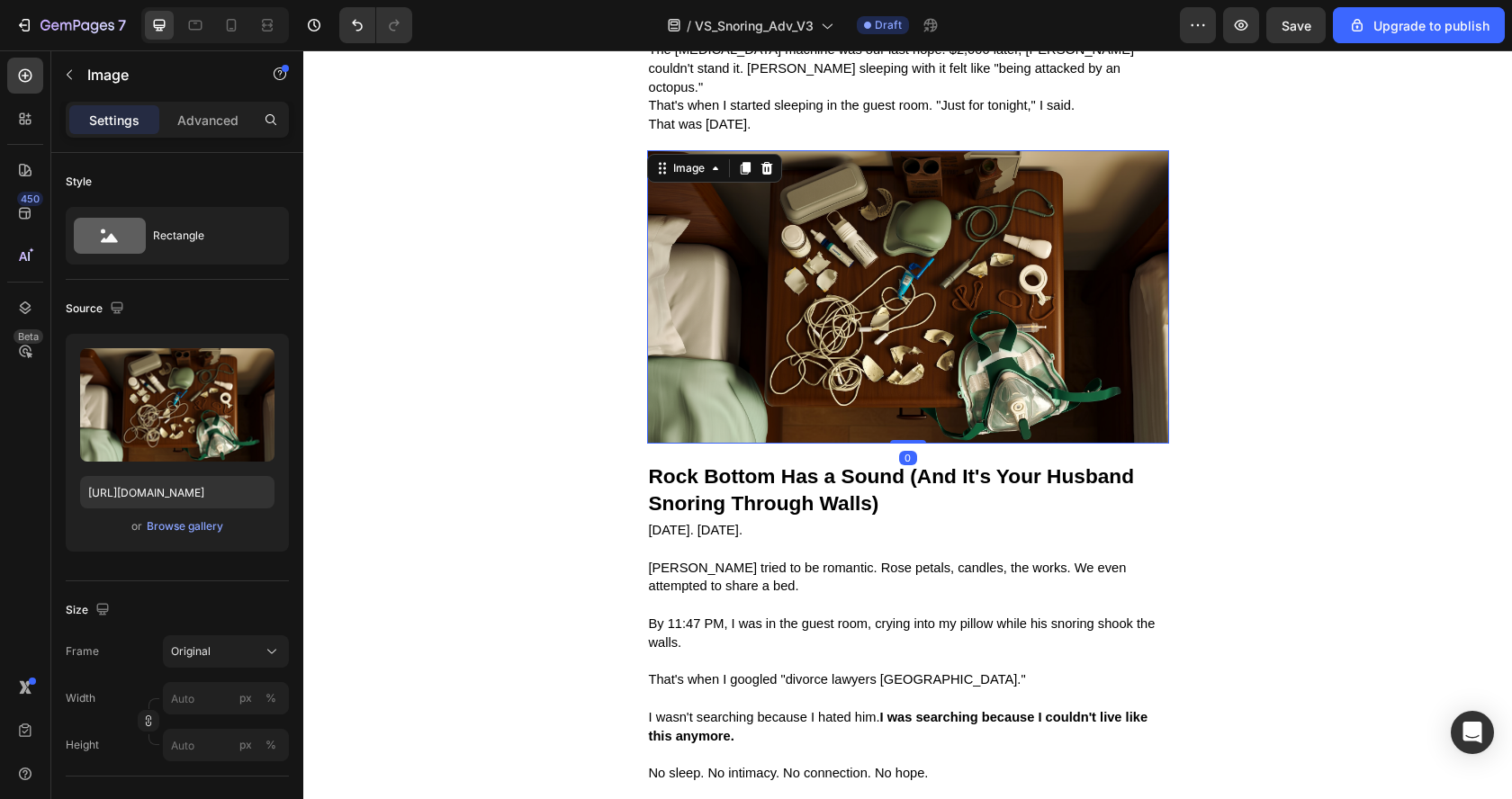
scroll to position [1890, 0]
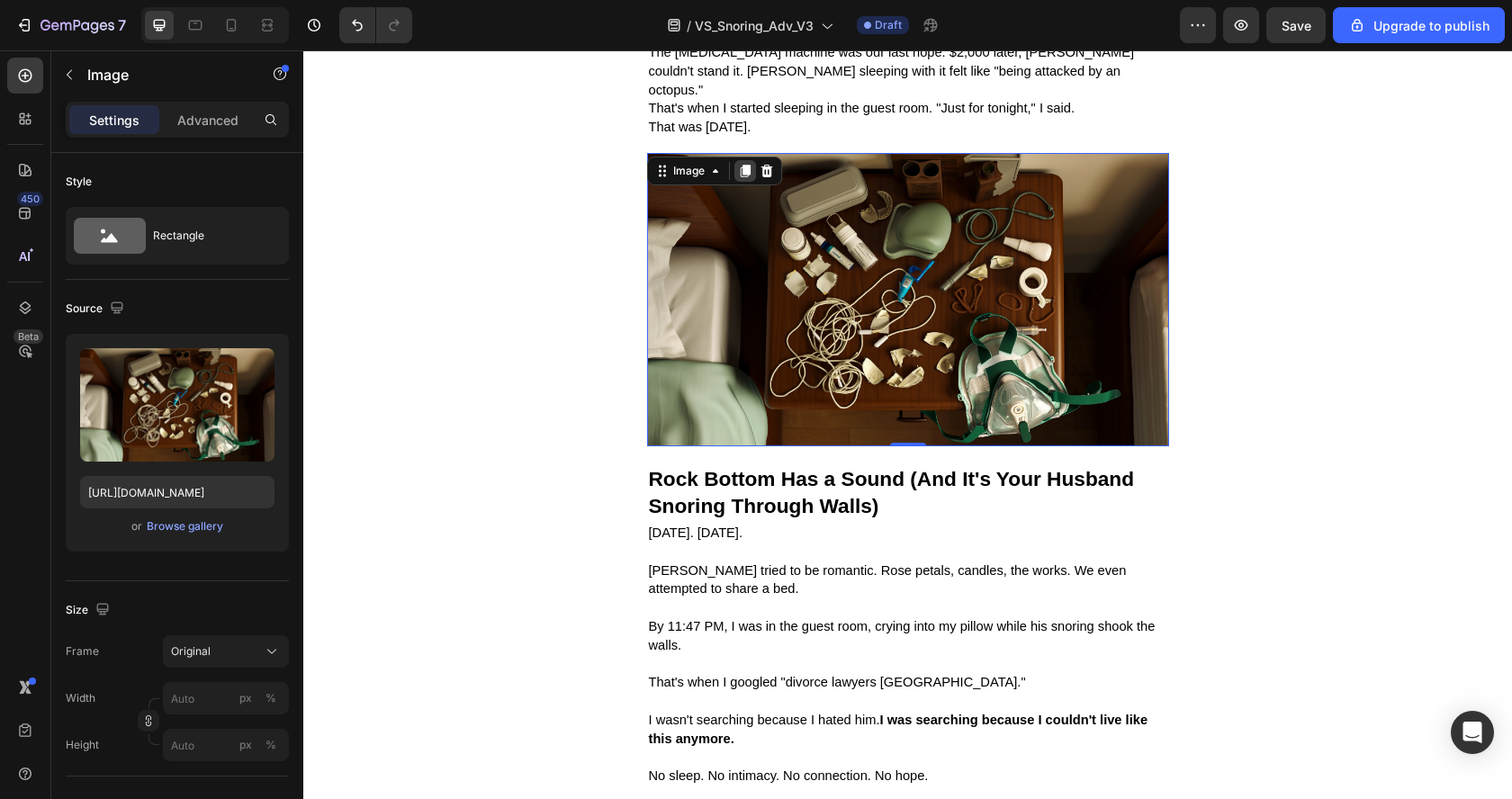
click at [737, 163] on icon at bounding box center [744, 170] width 14 height 14
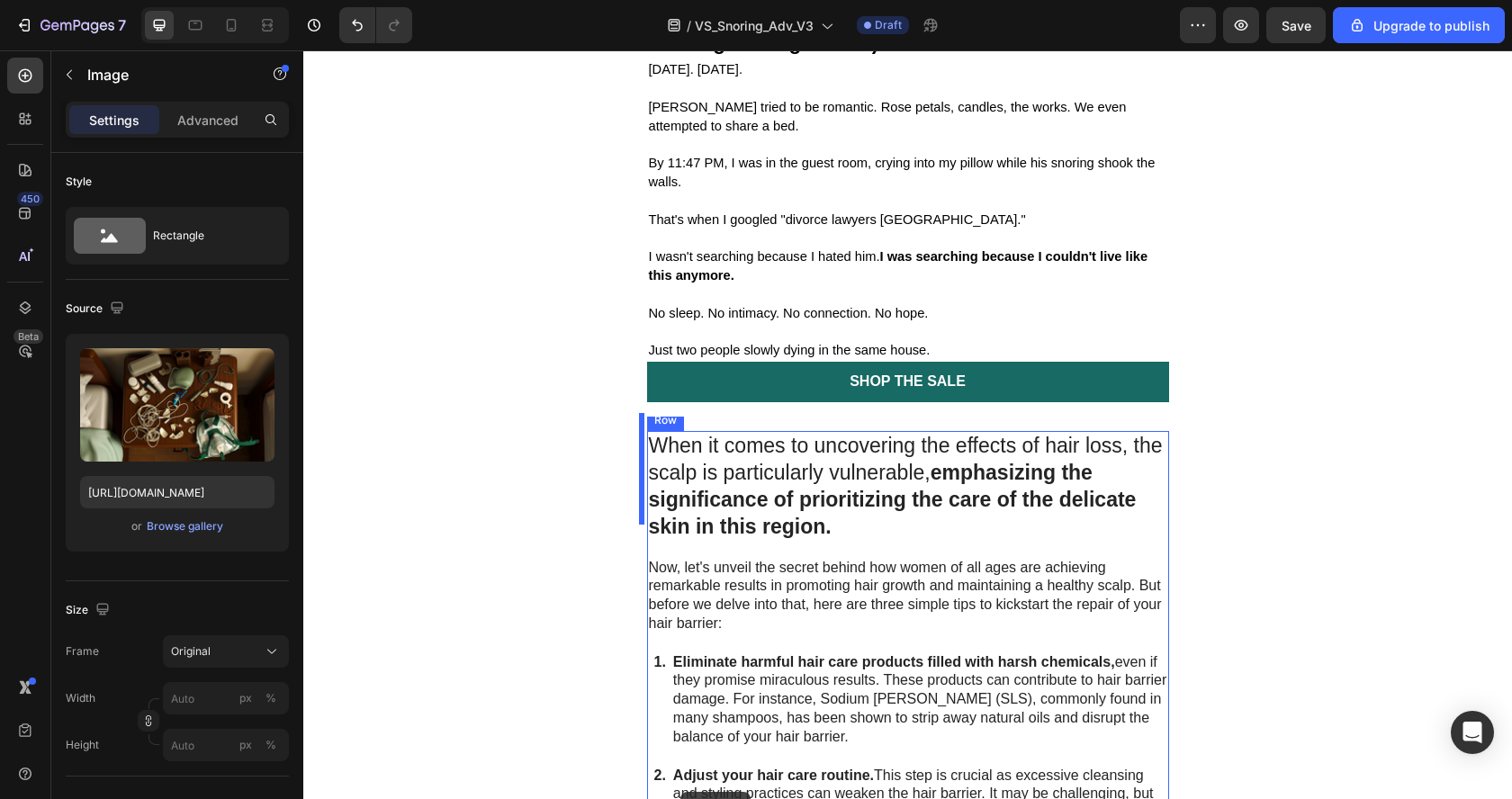
scroll to position [2710, 0]
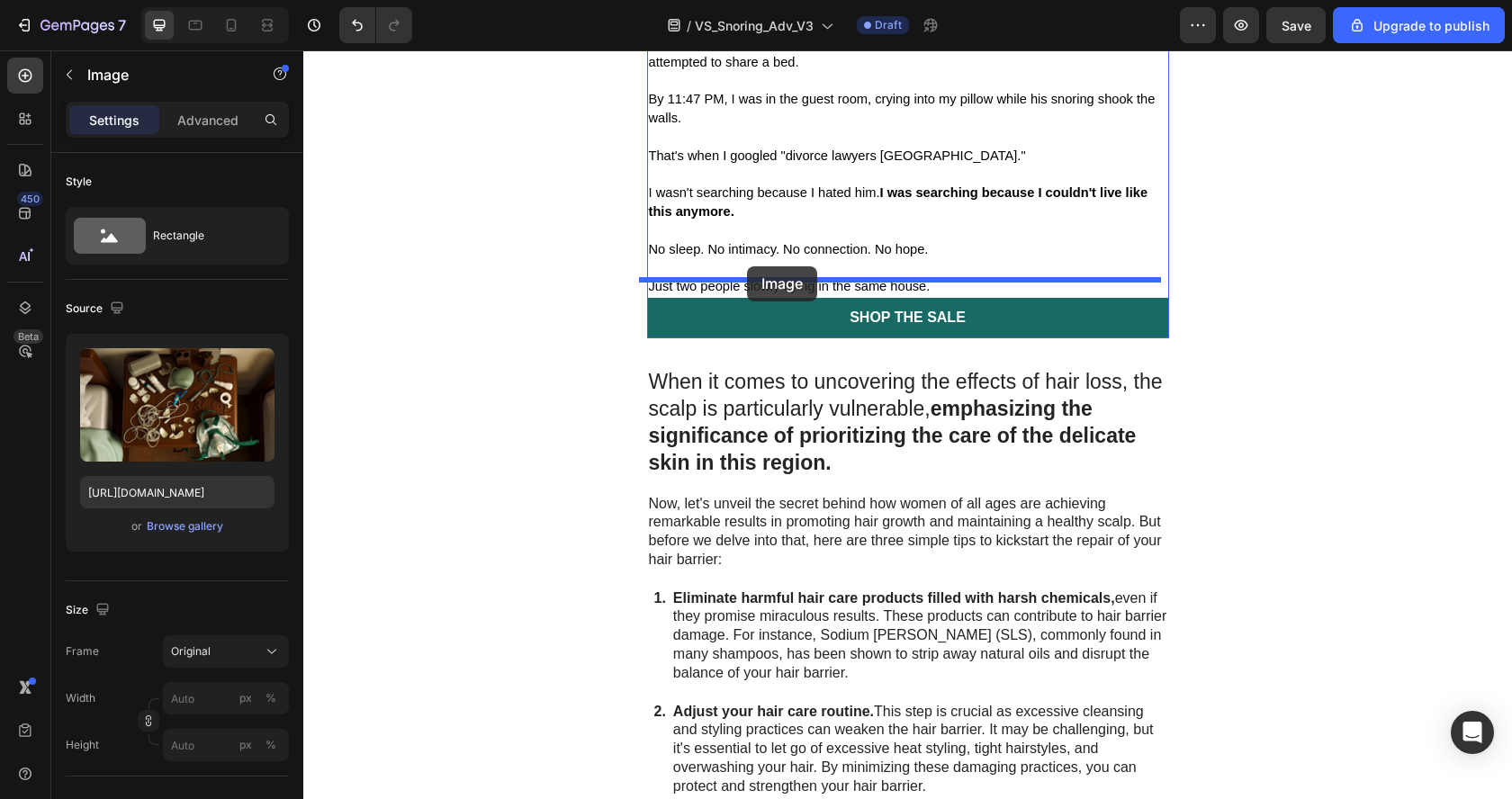
drag, startPoint x: 661, startPoint y: 366, endPoint x: 747, endPoint y: 264, distance: 133.4
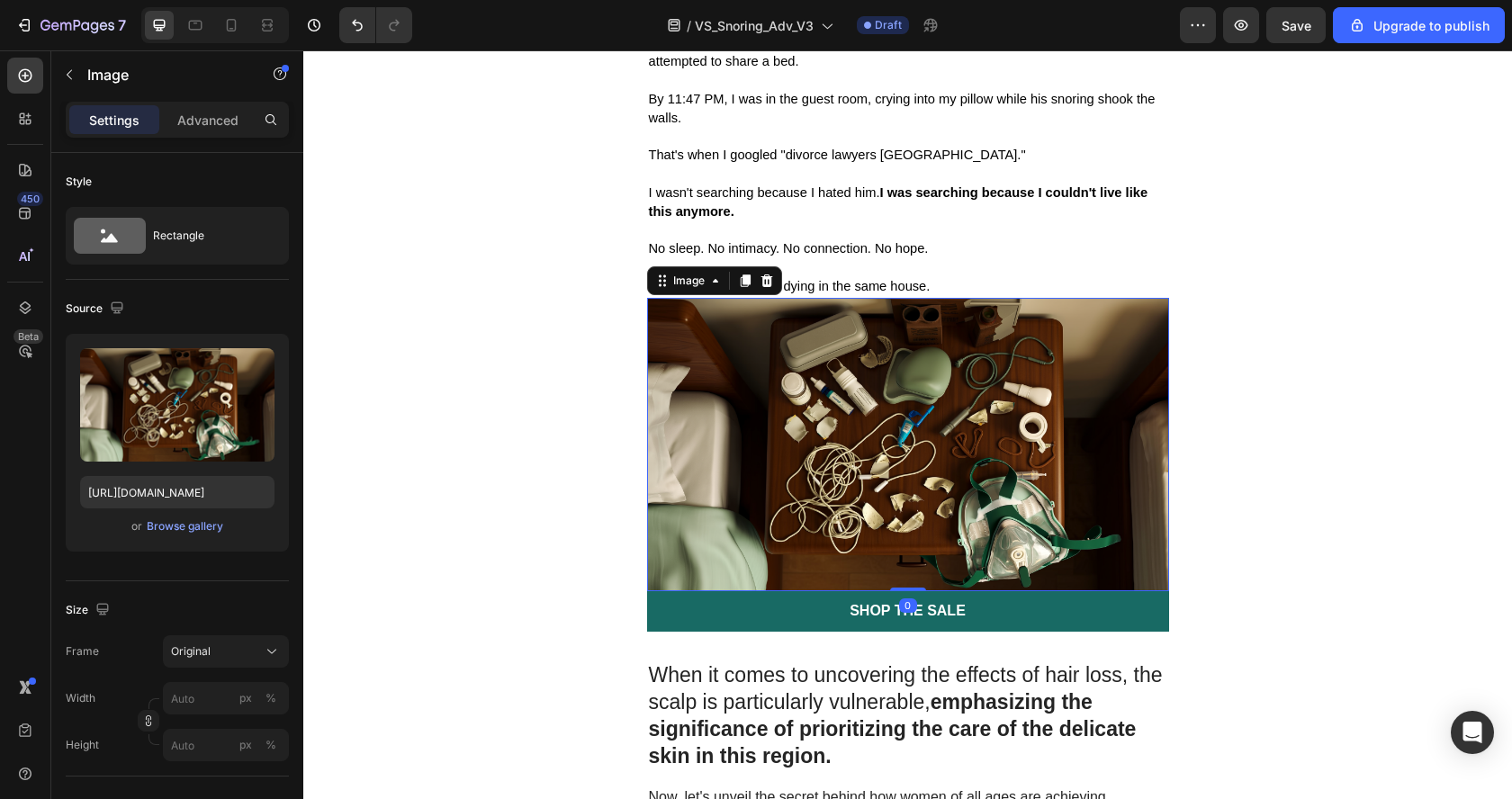
click at [775, 361] on img at bounding box center [907, 444] width 522 height 293
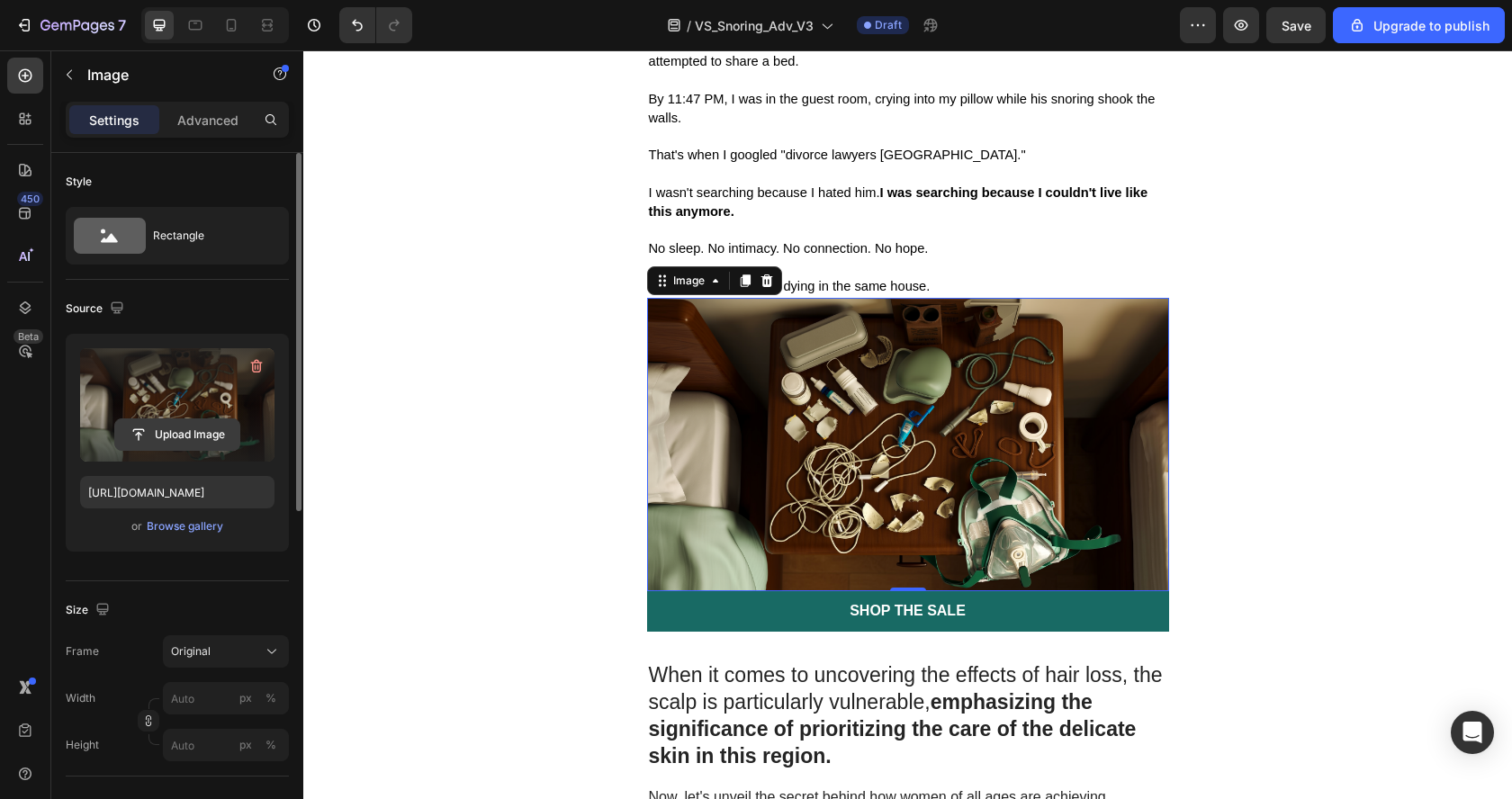
click at [218, 430] on input "file" at bounding box center [178, 434] width 124 height 31
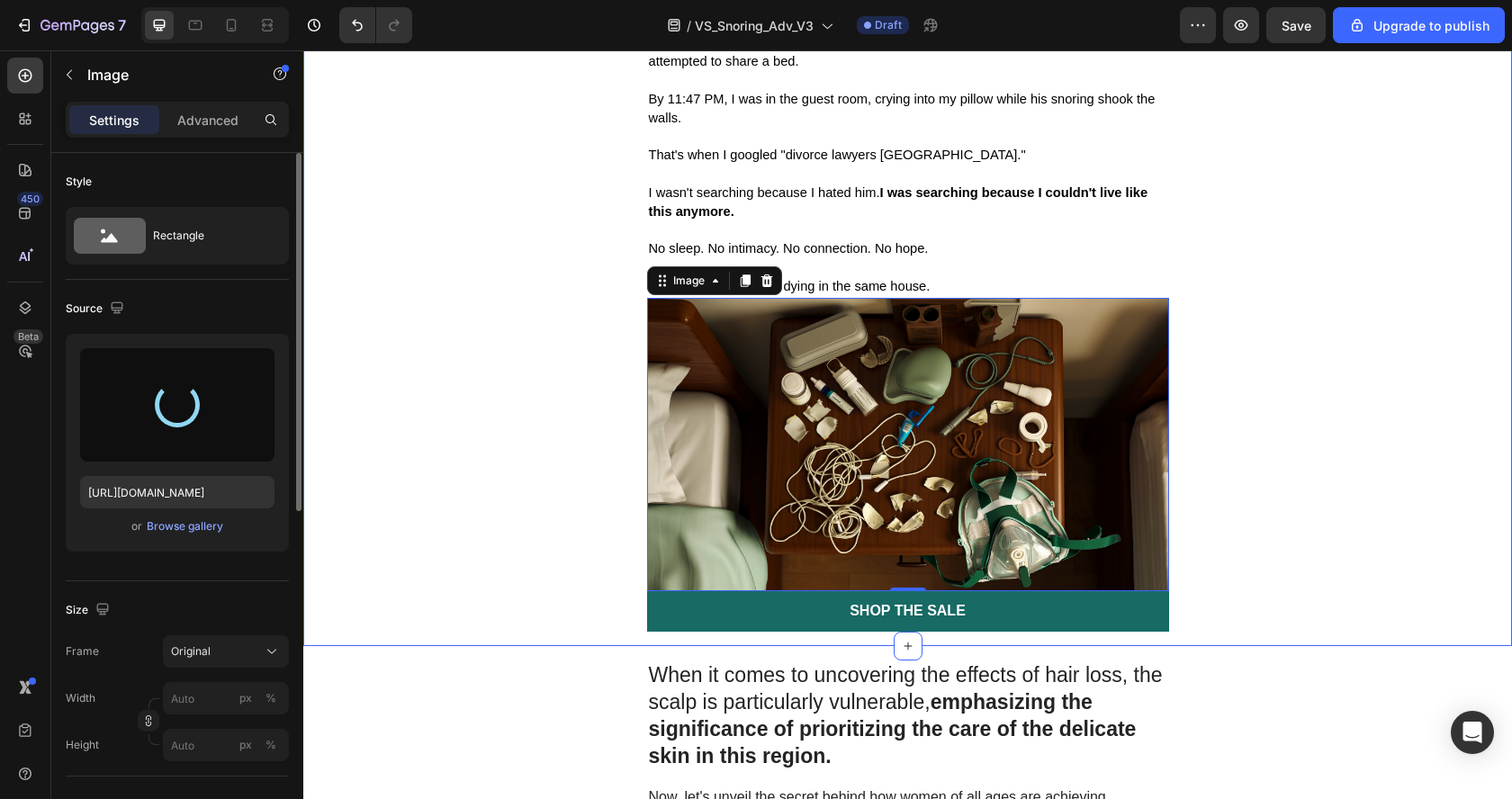
type input "https://cdn.shopify.com/s/files/1/0737/6827/2139/files/gempages_586040104770863…"
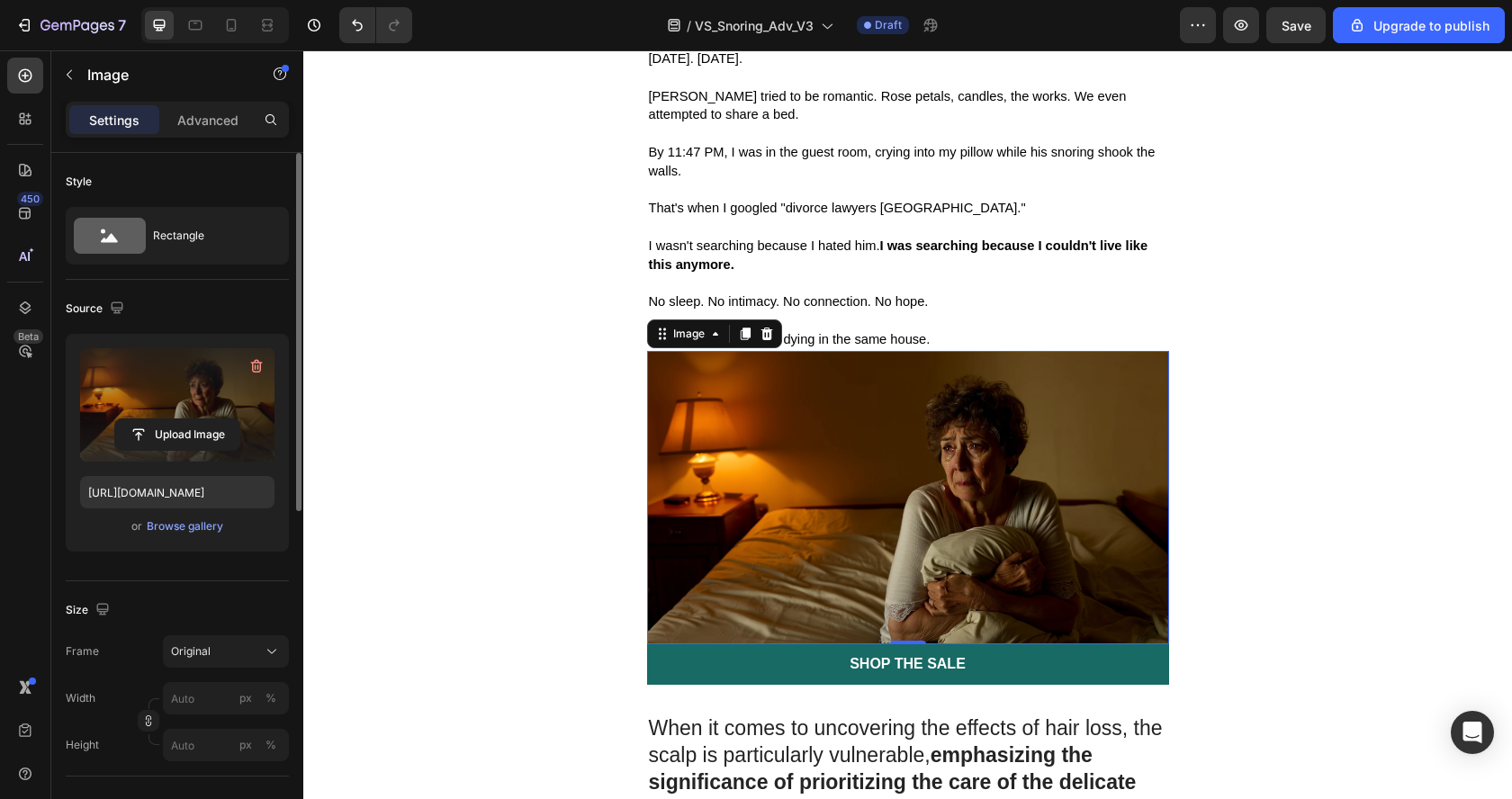
scroll to position [2362, 0]
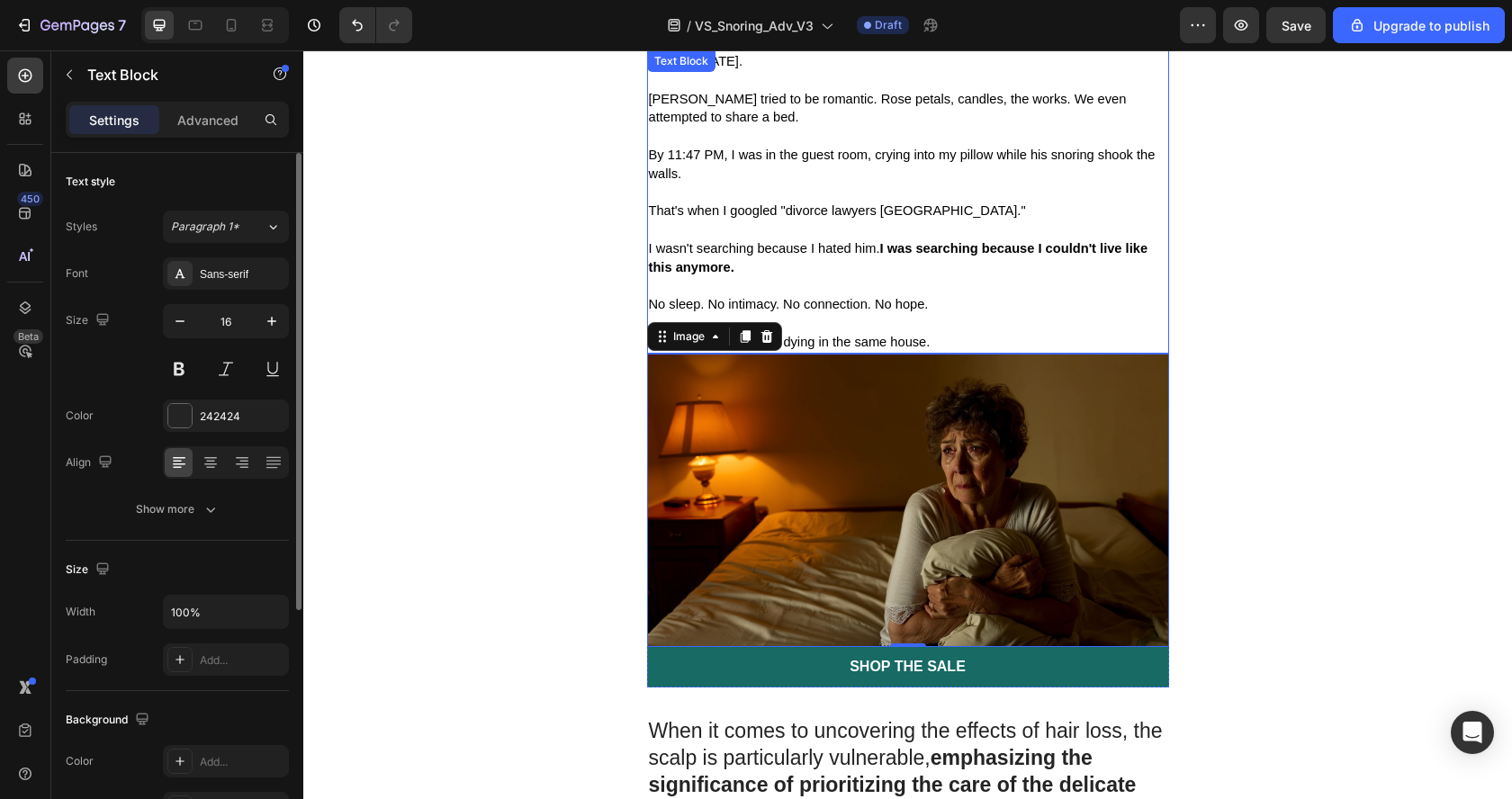
click at [955, 296] on p "No sleep. No intimacy. No connection. No hope. ⁠⁠⁠⁠⁠⁠⁠" at bounding box center [907, 314] width 519 height 38
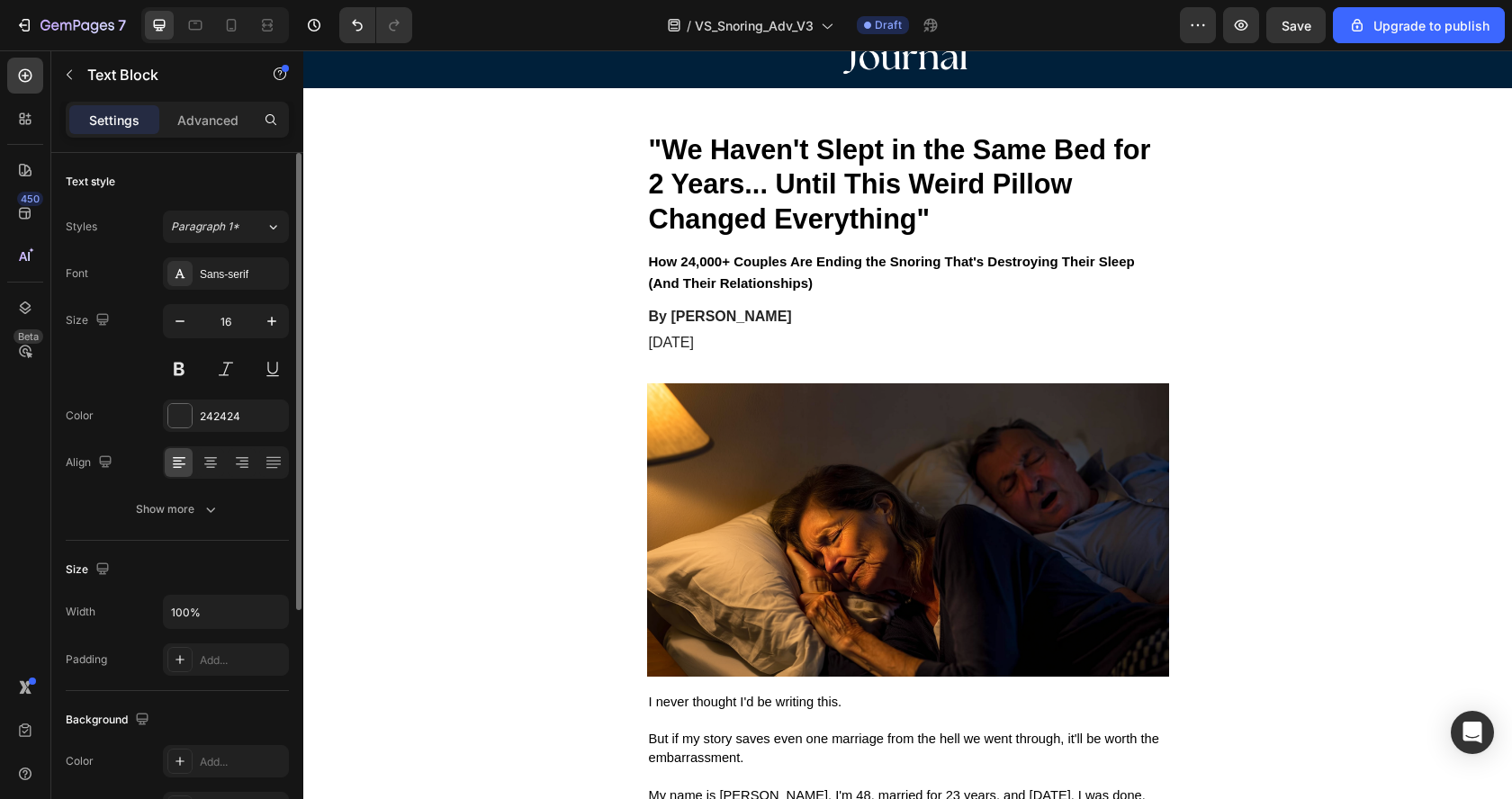
scroll to position [90, 0]
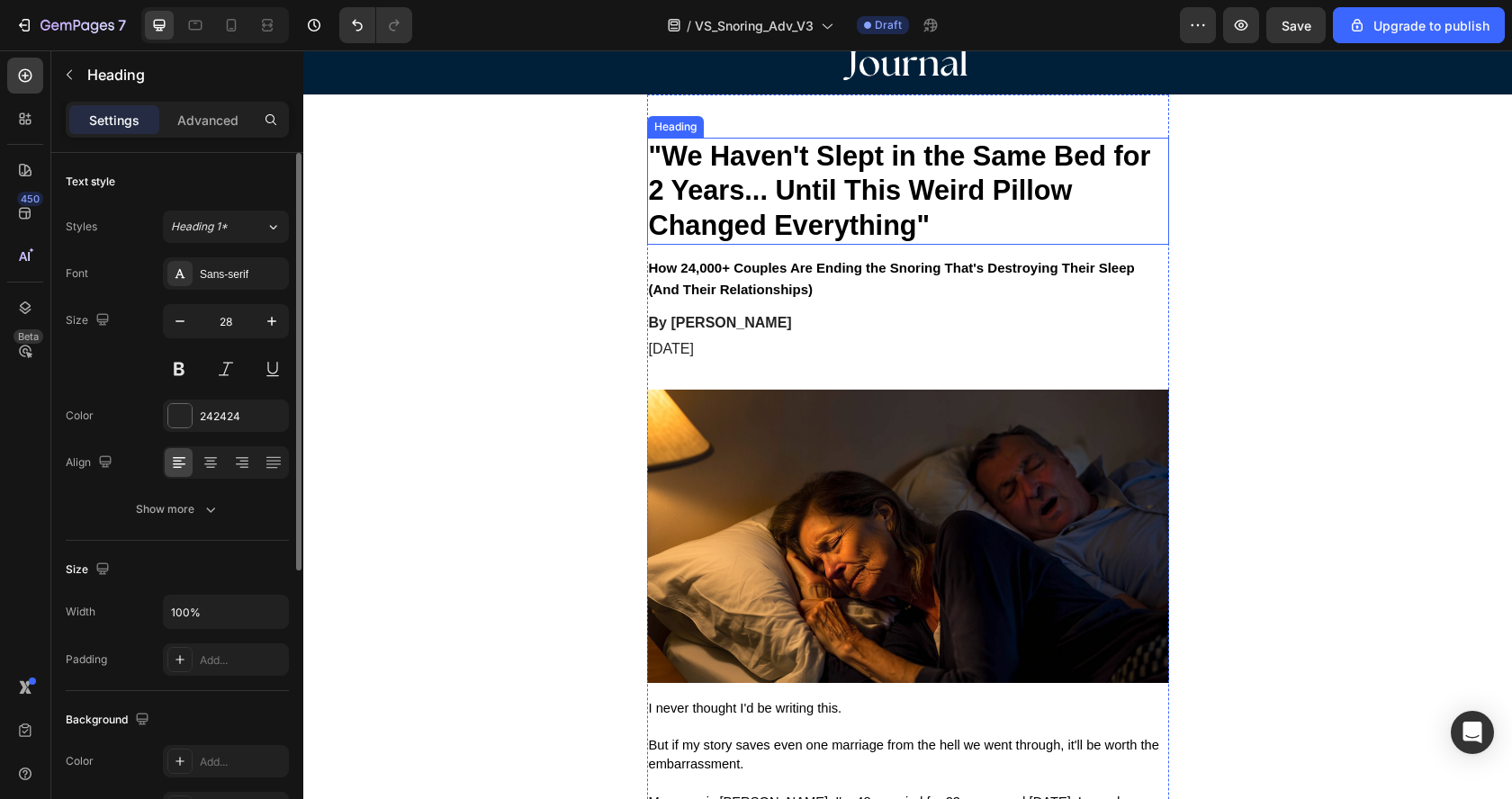
click at [924, 179] on strong ""We Haven't Slept in the Same Bed for 2 Years... Until This Weird Pillow Change…" at bounding box center [900, 190] width 502 height 100
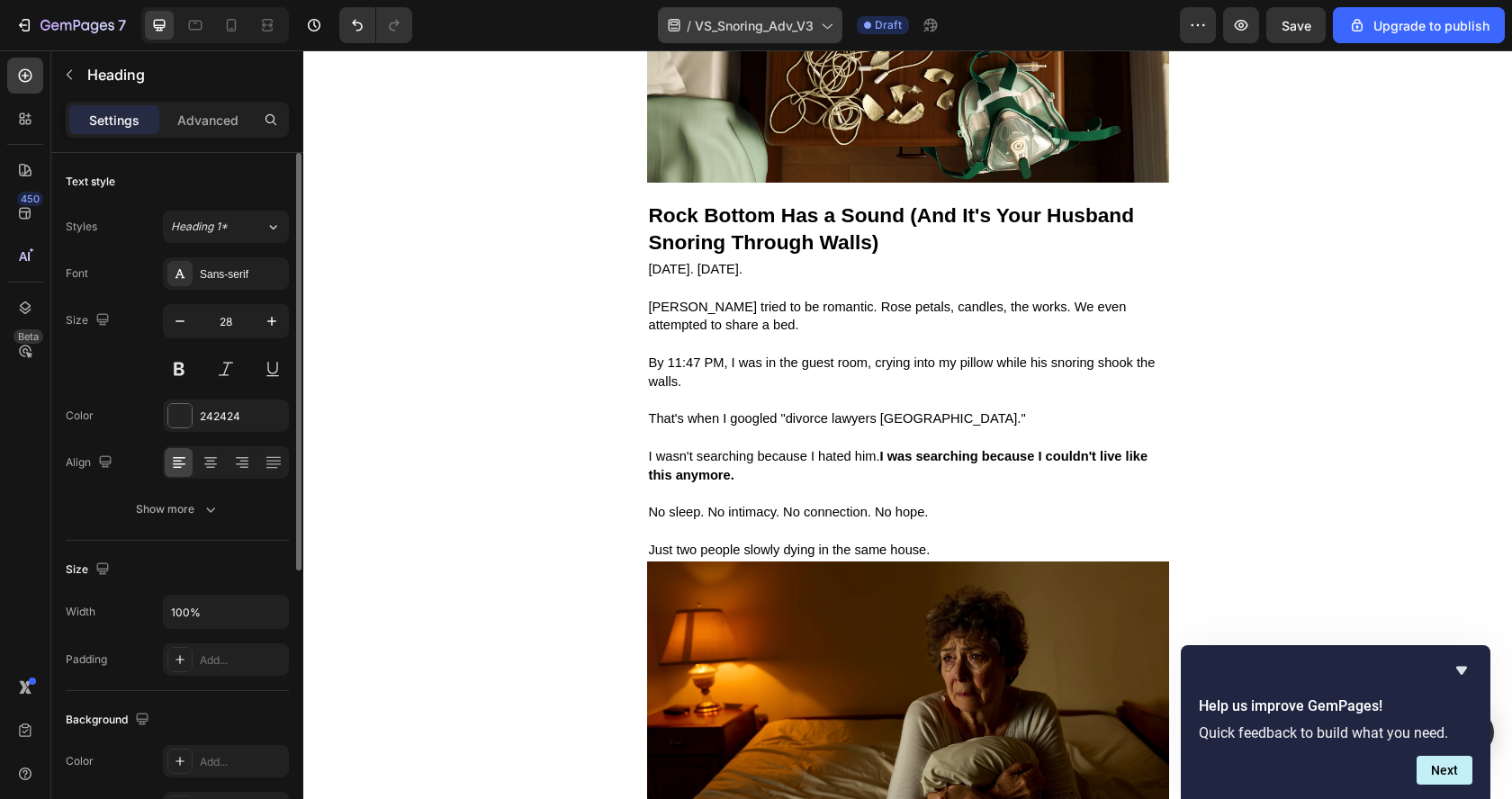
scroll to position [2736, 0]
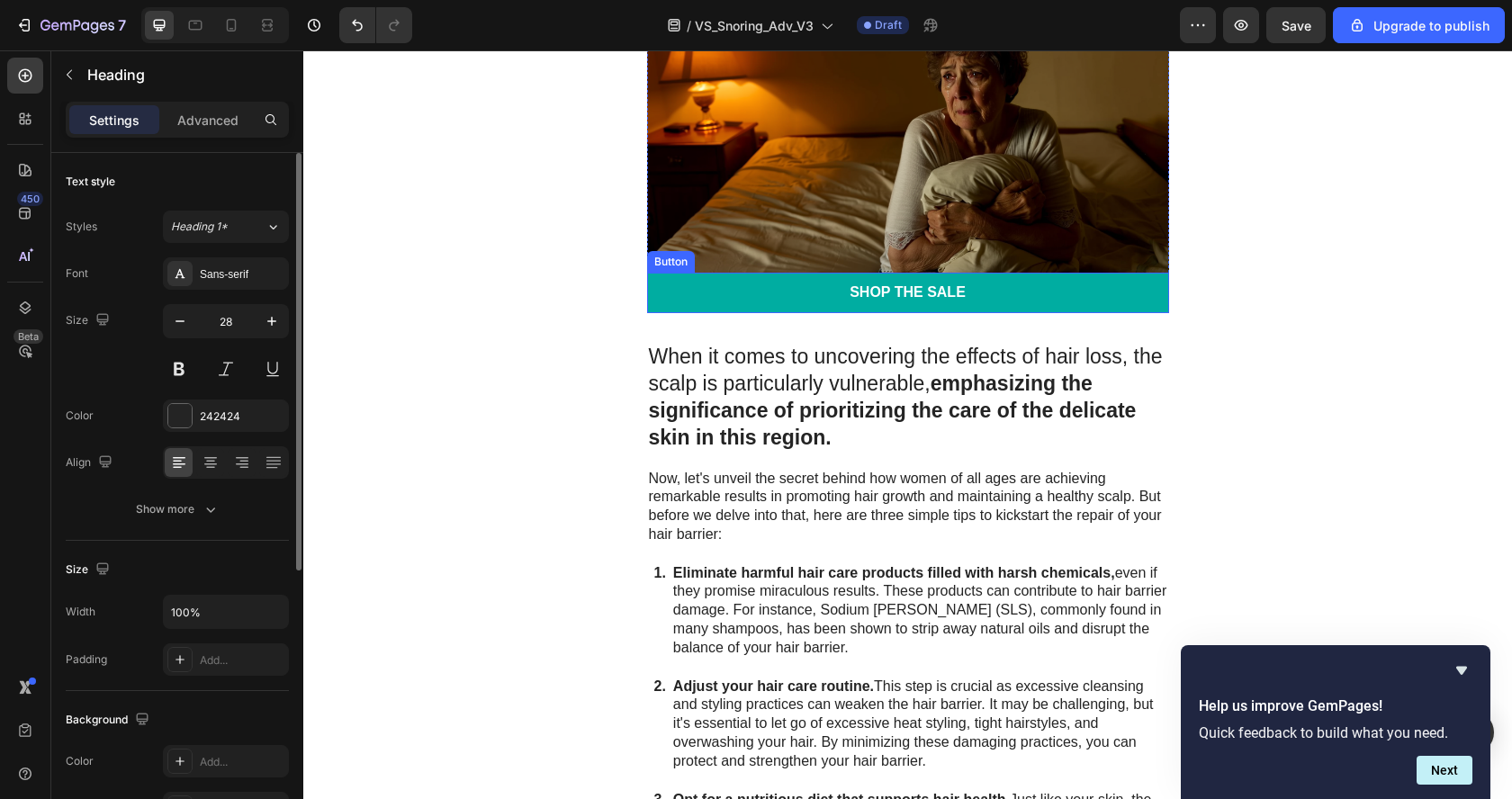
click at [1062, 287] on link "Shop the Sale" at bounding box center [907, 292] width 522 height 40
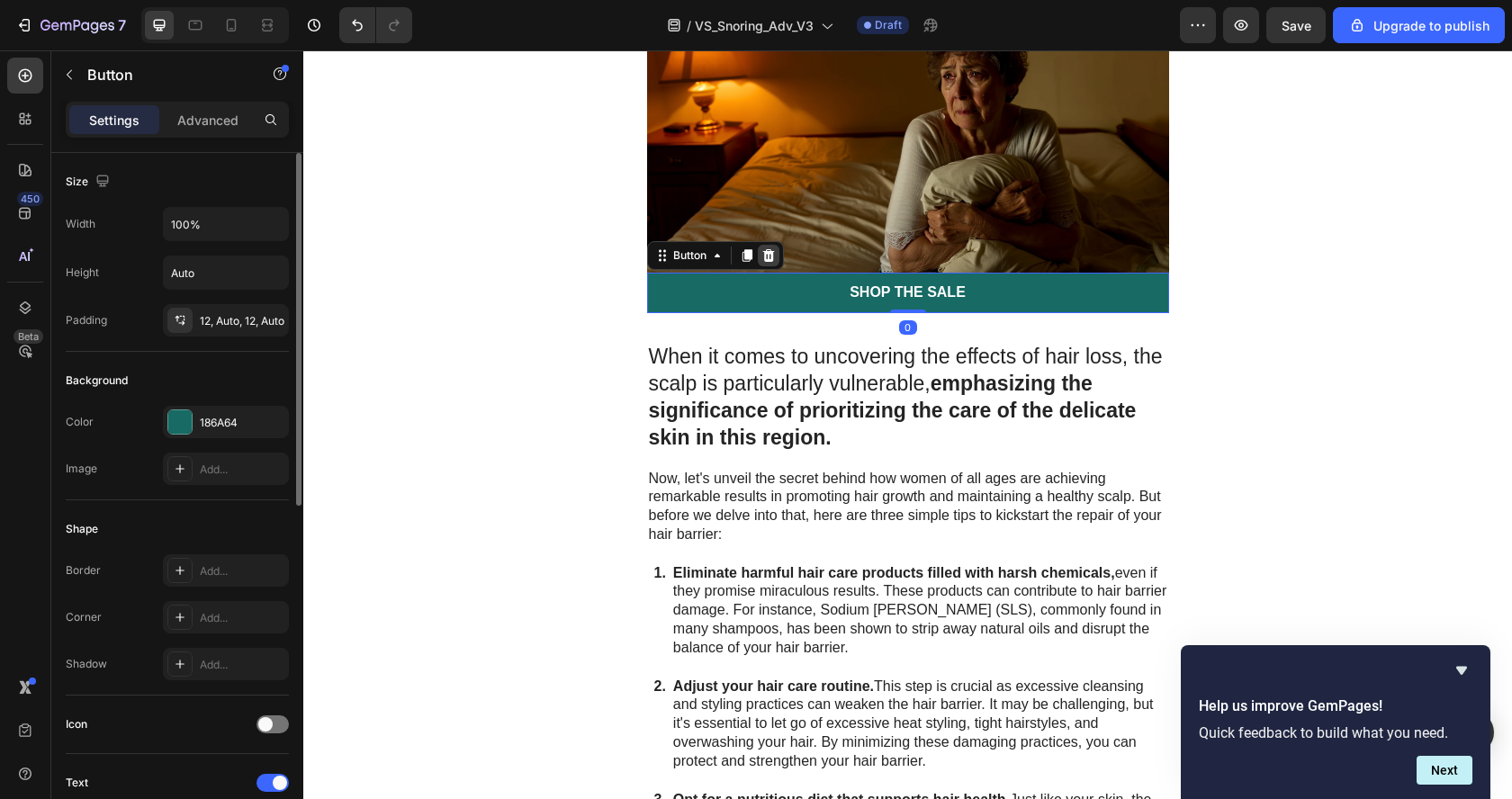
click at [762, 249] on icon at bounding box center [768, 255] width 11 height 12
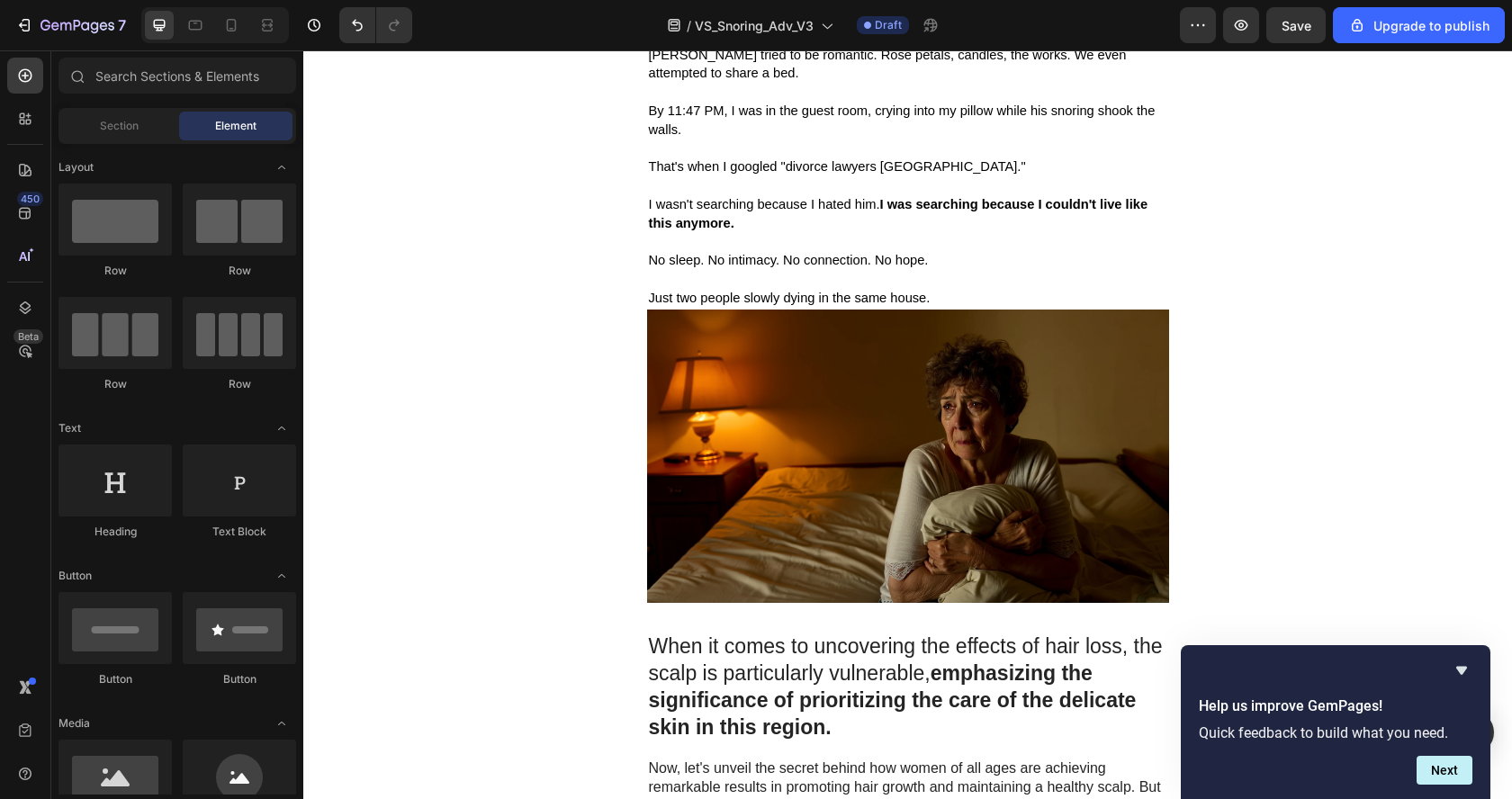
scroll to position [2762, 0]
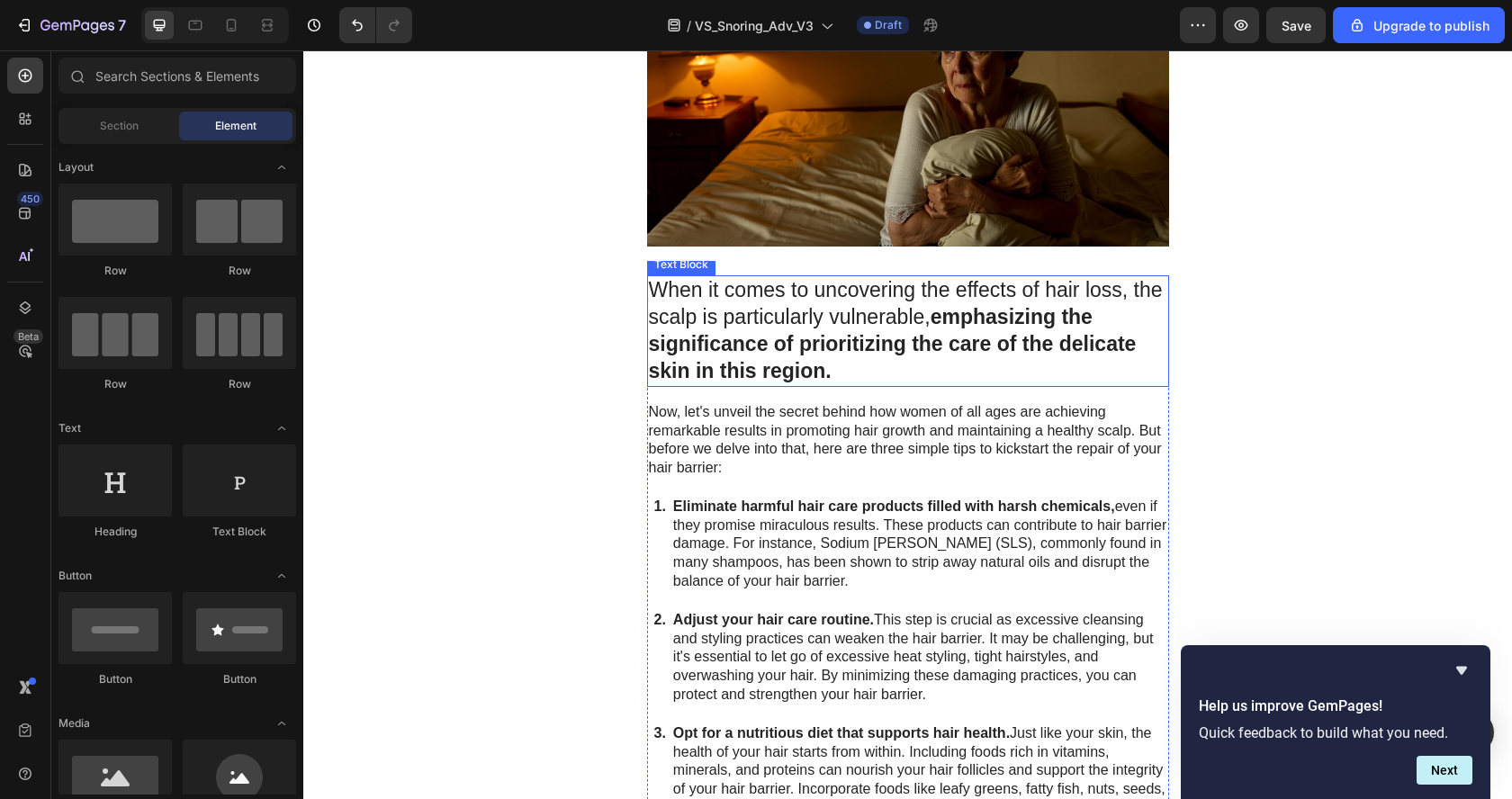
click at [764, 281] on p "When it comes to uncovering the effects of hair loss, the scalp is particularly…" at bounding box center [907, 330] width 519 height 108
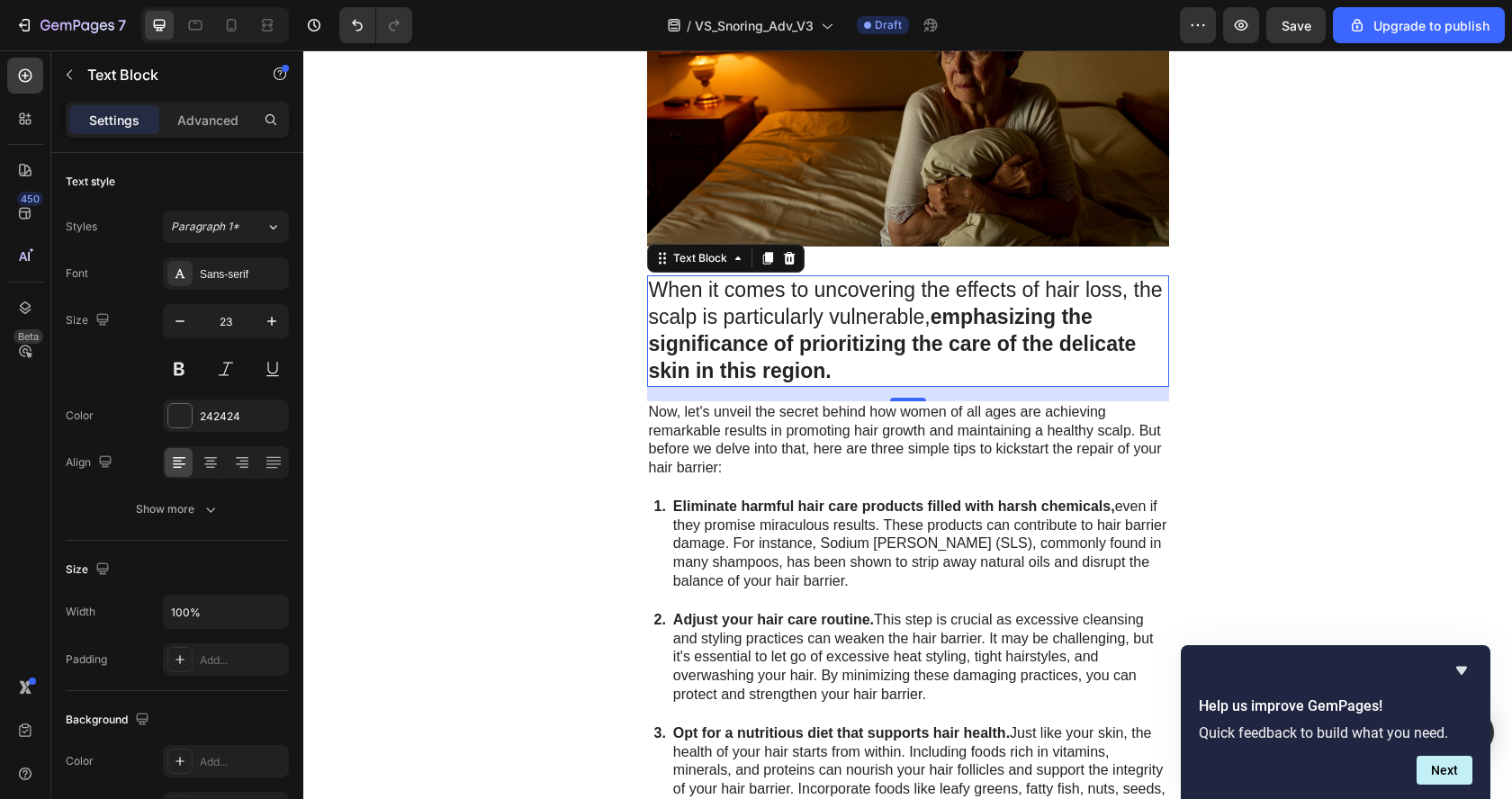
click at [764, 285] on p "When it comes to uncovering the effects of hair loss, the scalp is particularly…" at bounding box center [907, 330] width 519 height 108
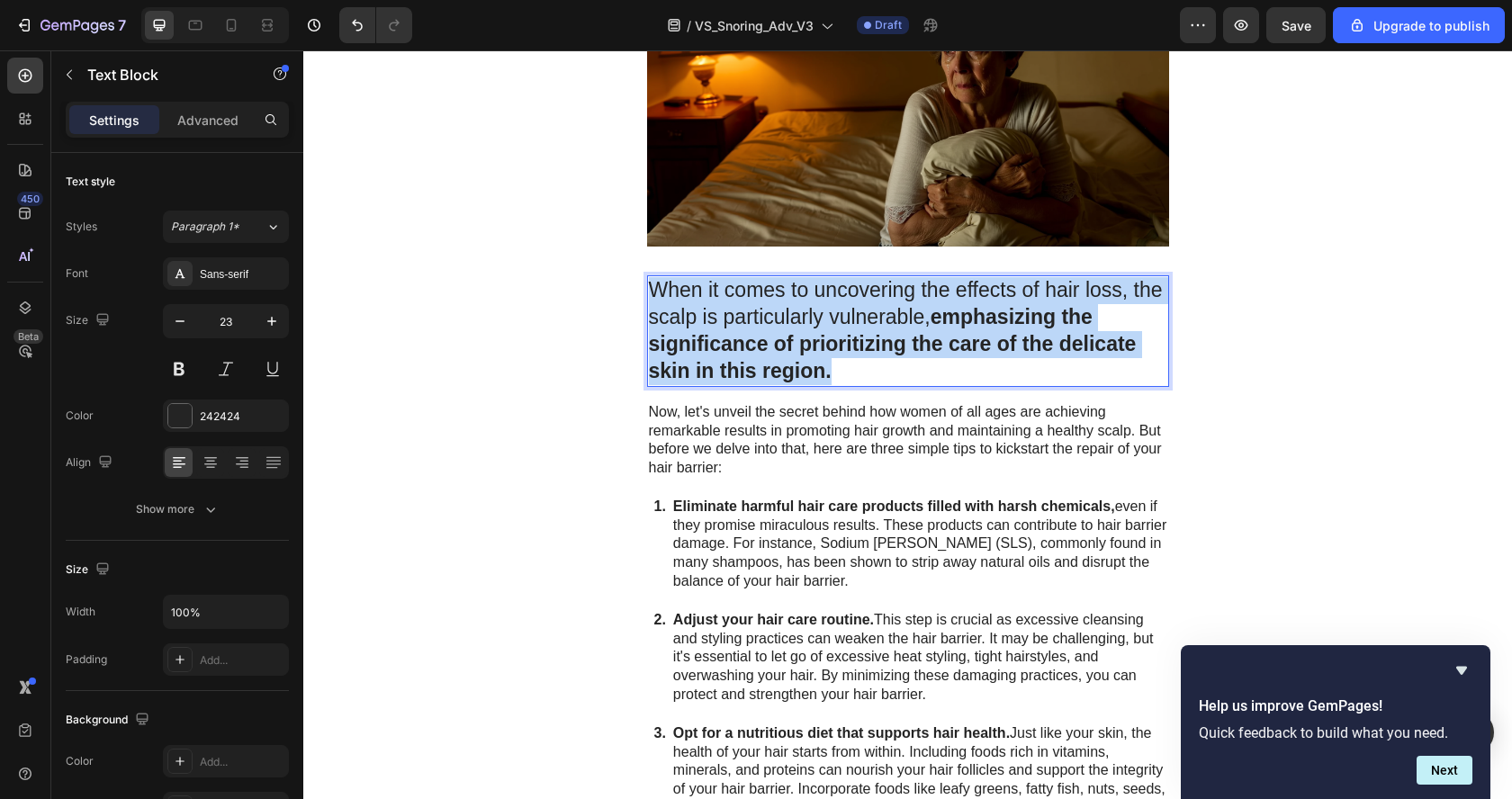
click at [764, 285] on p "When it comes to uncovering the effects of hair loss, the scalp is particularly…" at bounding box center [907, 330] width 519 height 108
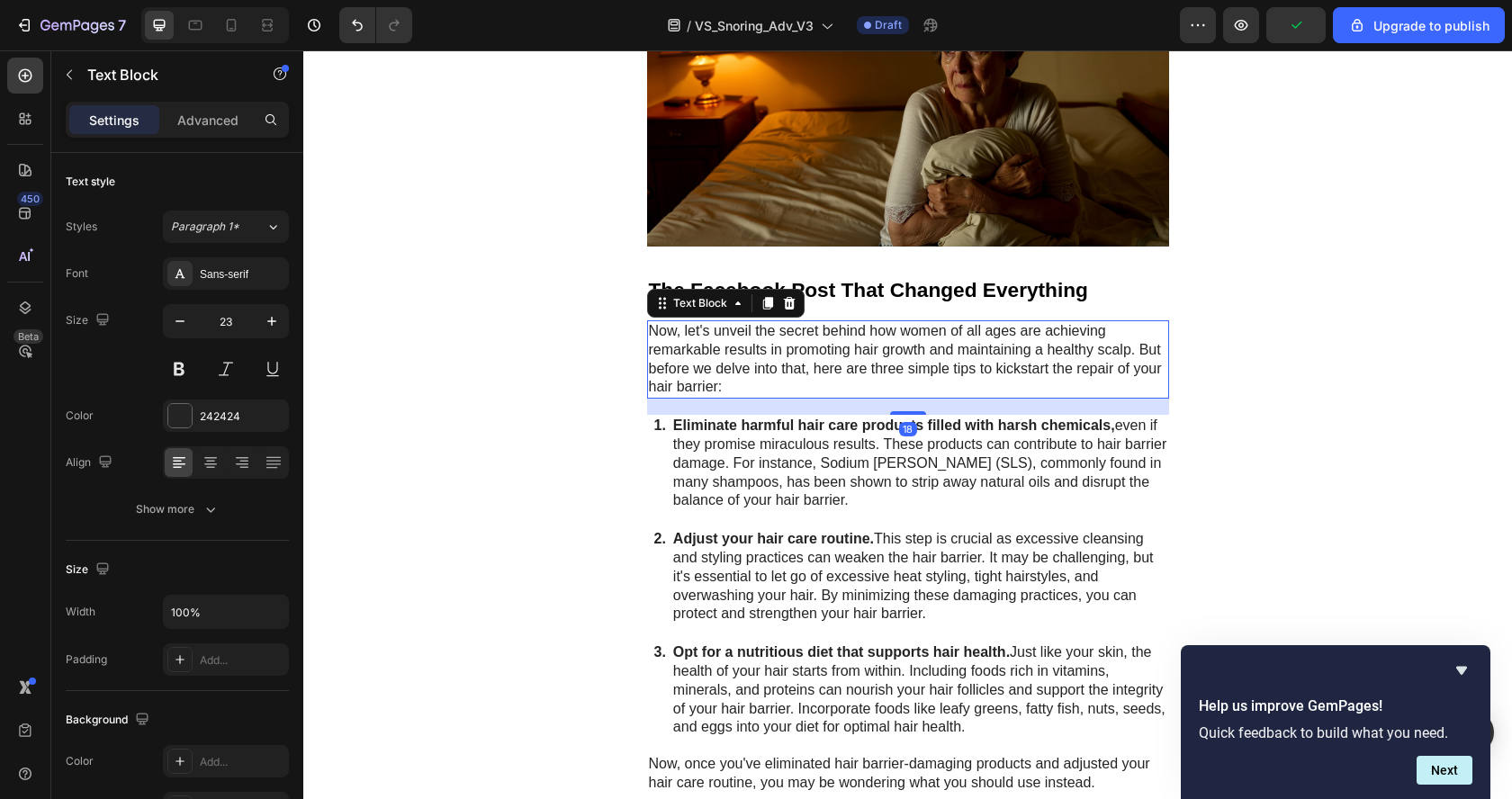
click at [716, 333] on p "Now, let's unveil the secret behind how women of all ages are achieving remarka…" at bounding box center [907, 359] width 519 height 74
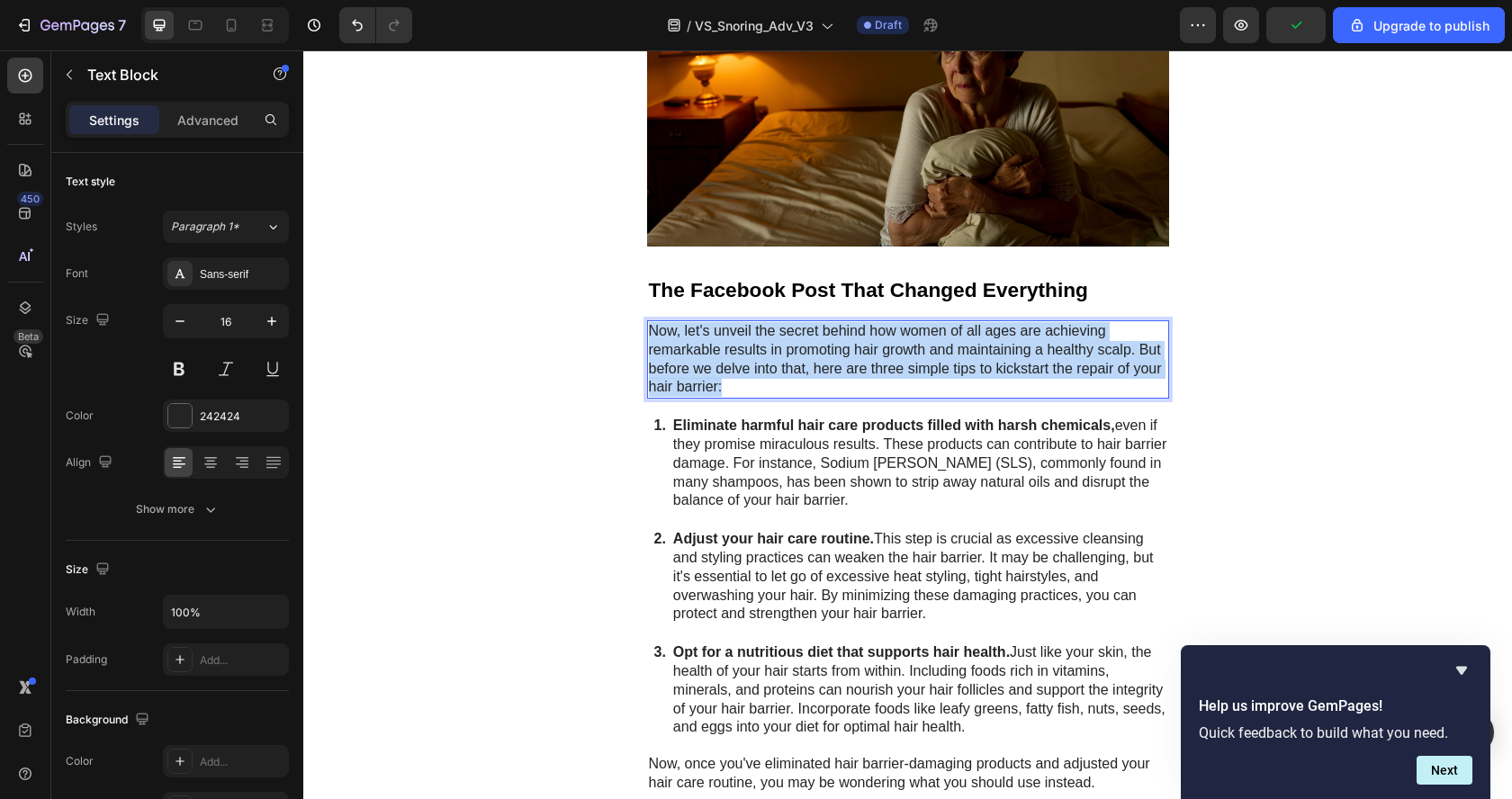
click at [716, 333] on p "Now, let's unveil the secret behind how women of all ages are achieving remarka…" at bounding box center [907, 359] width 519 height 74
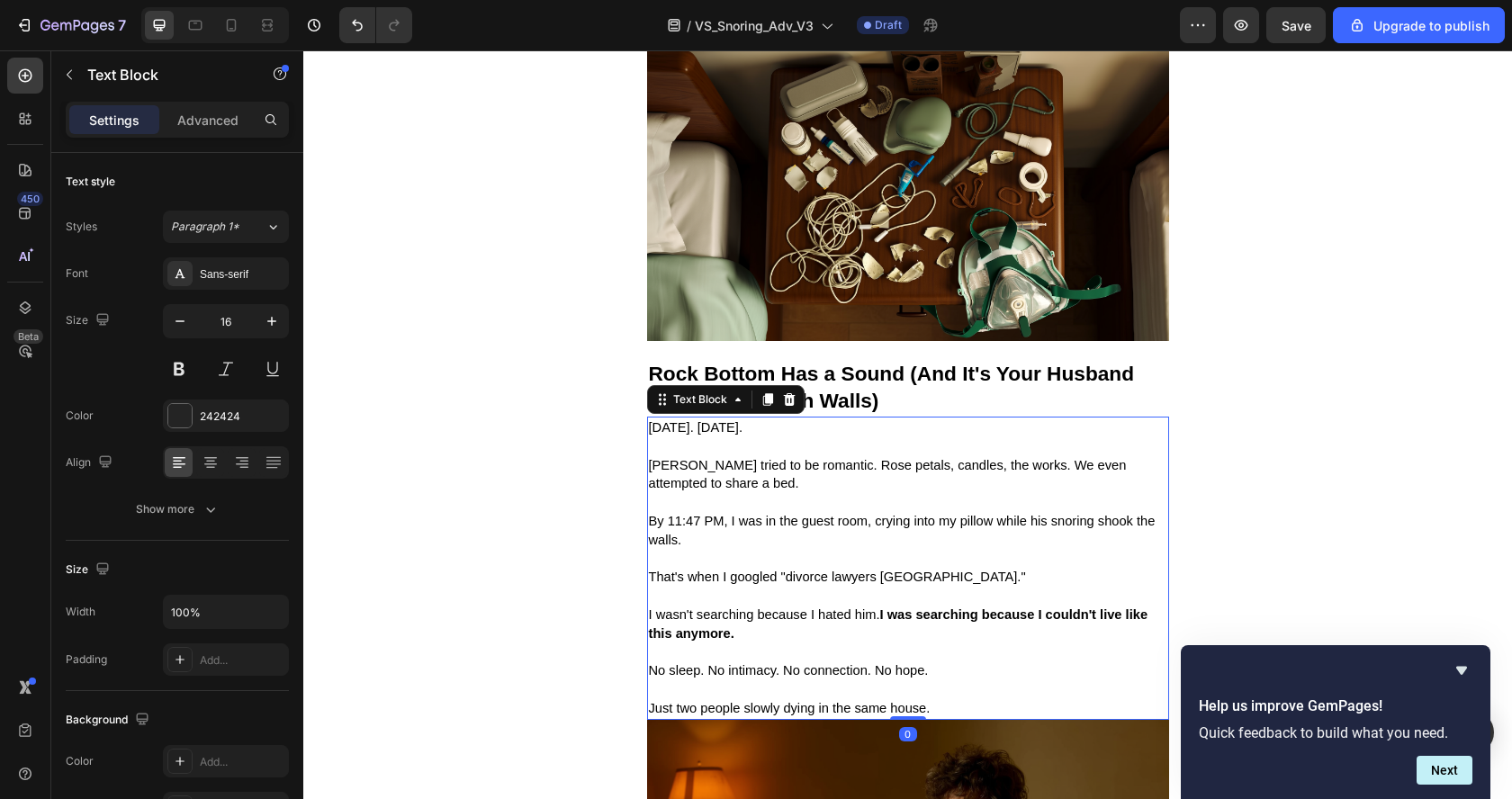
click at [1017, 480] on p "[PERSON_NAME] tried to be romantic. Rose petals, candles, the works. We even at…" at bounding box center [907, 484] width 519 height 55
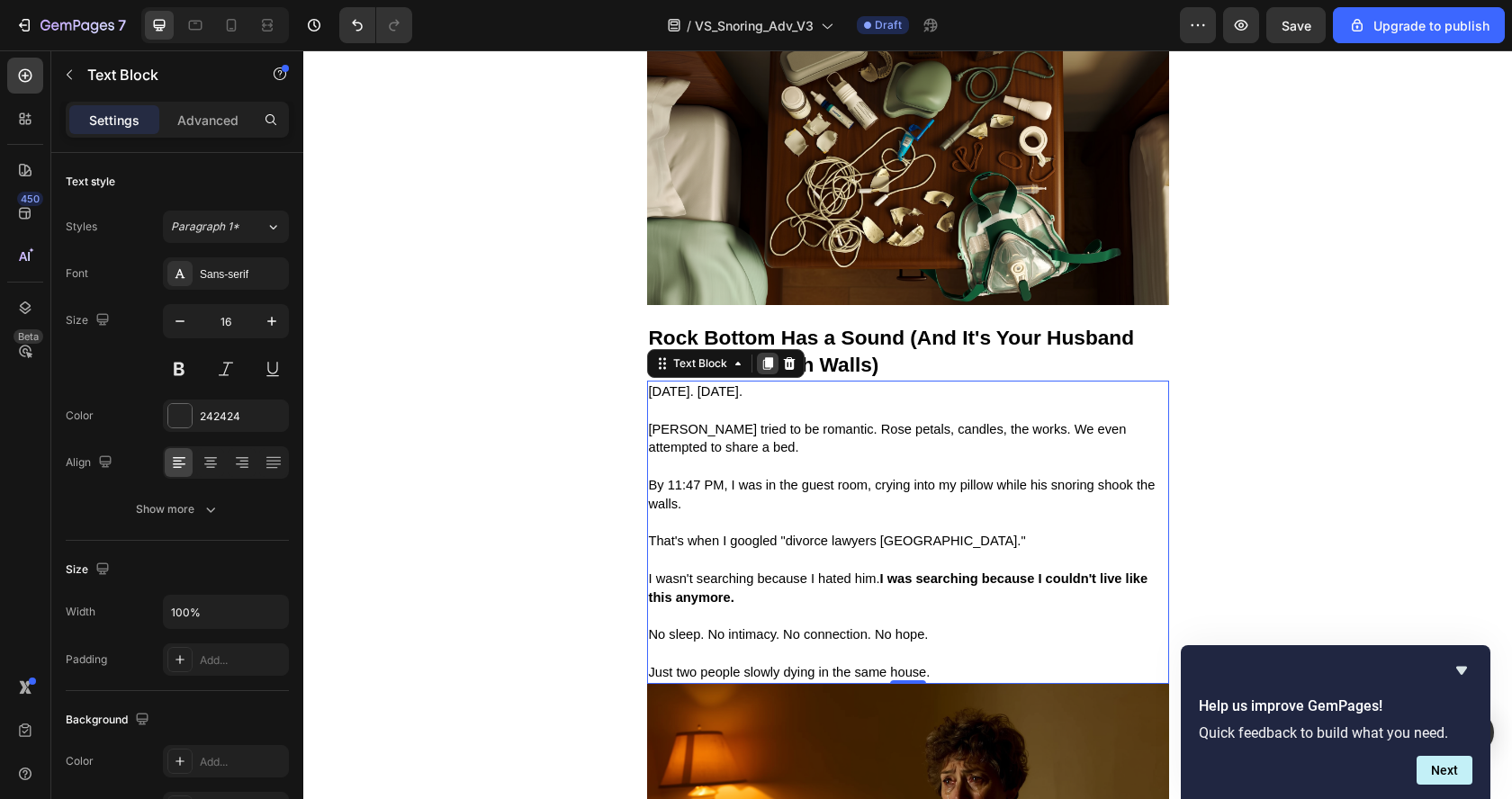
click at [762, 357] on icon at bounding box center [767, 363] width 10 height 12
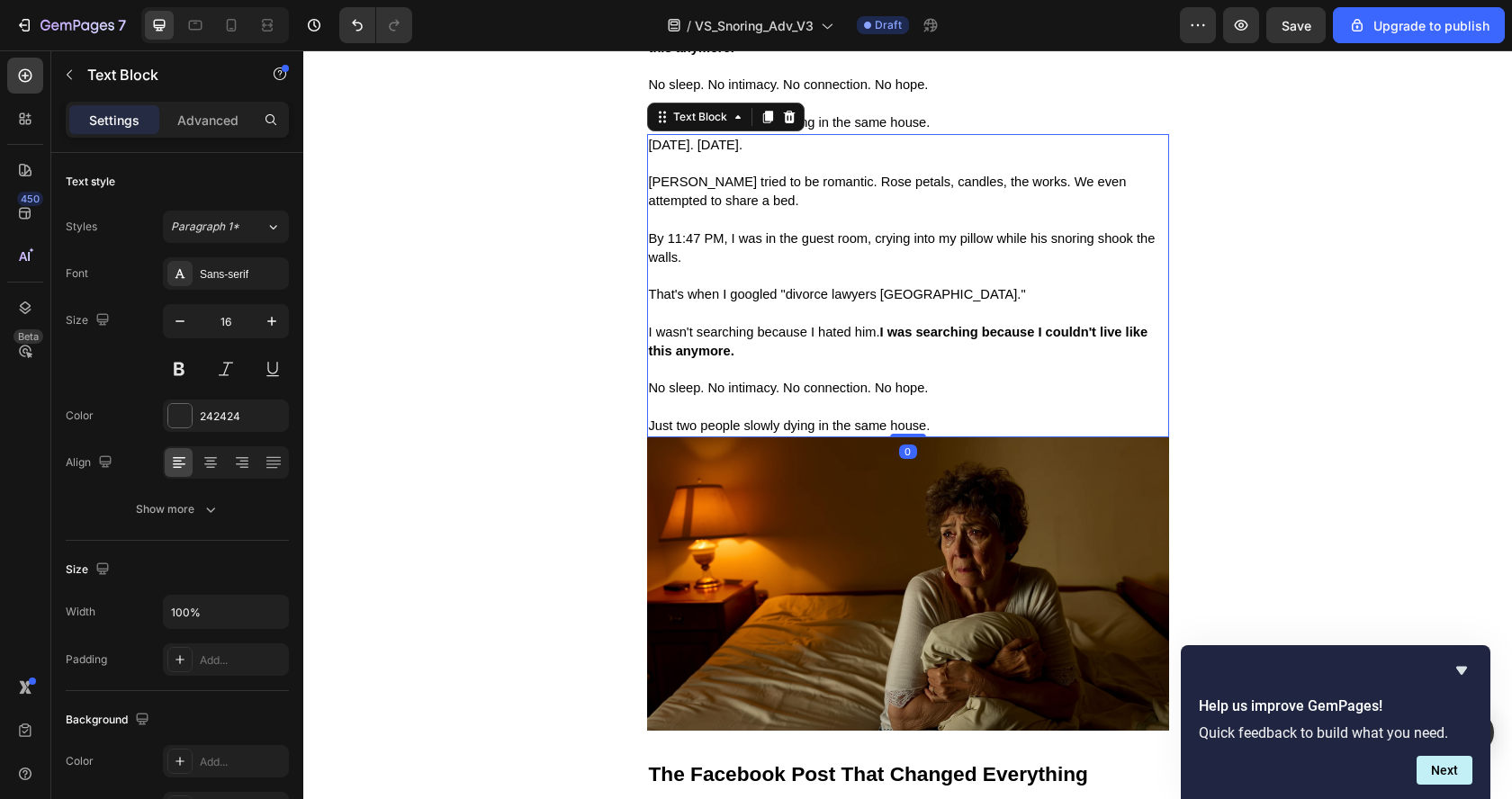
scroll to position [2582, 0]
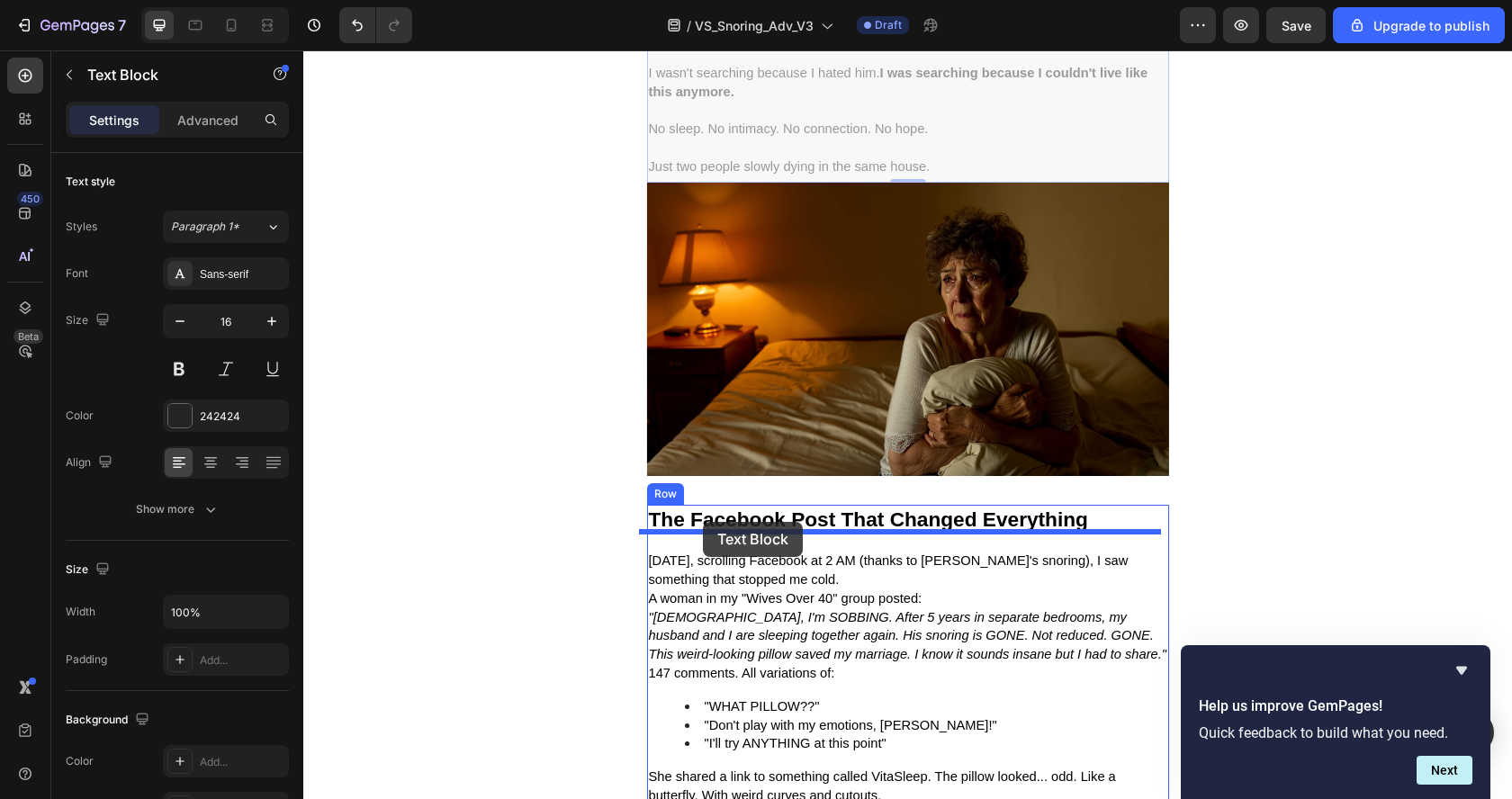
drag, startPoint x: 649, startPoint y: 98, endPoint x: 703, endPoint y: 521, distance: 426.4
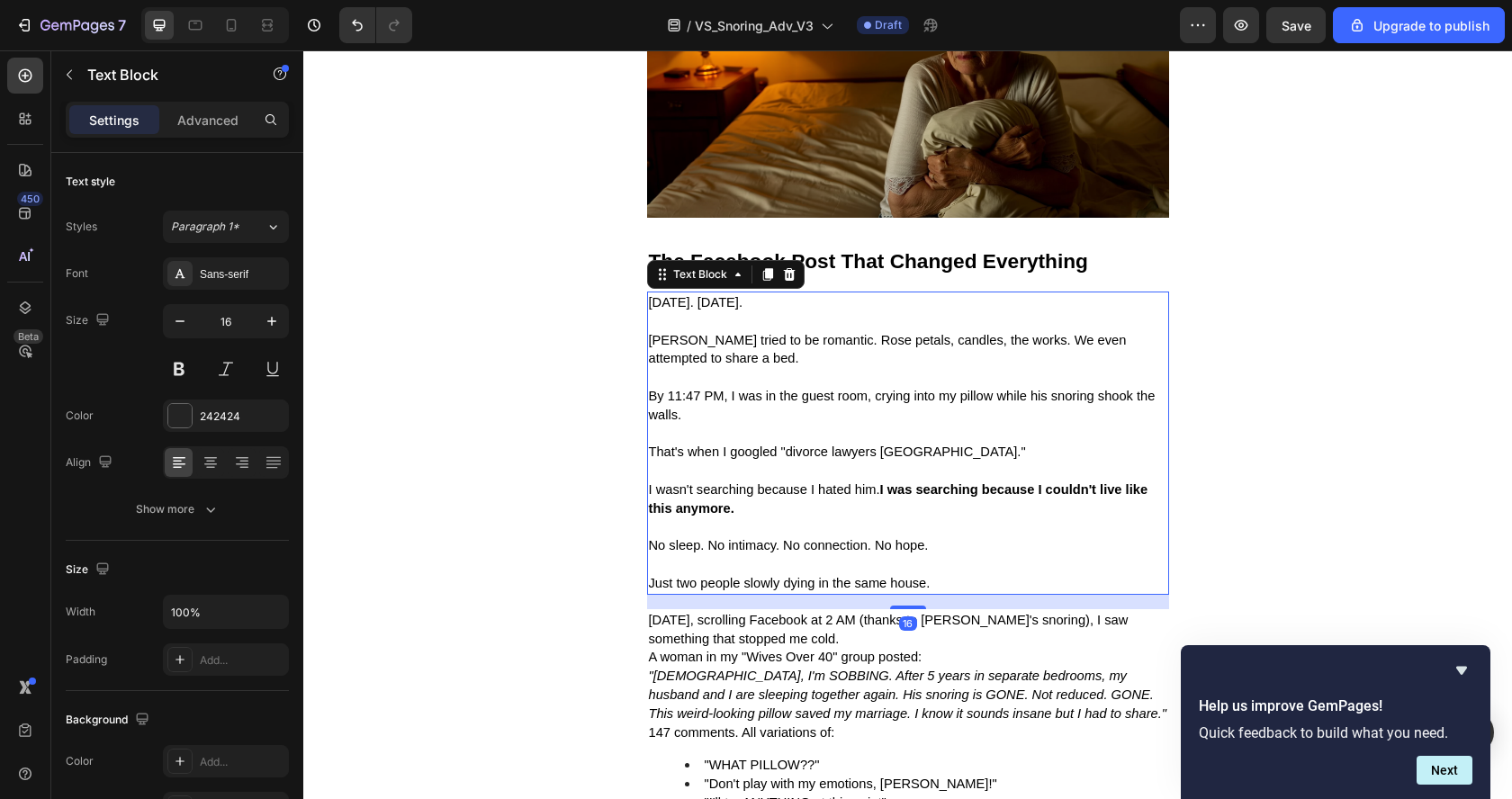
scroll to position [2841, 0]
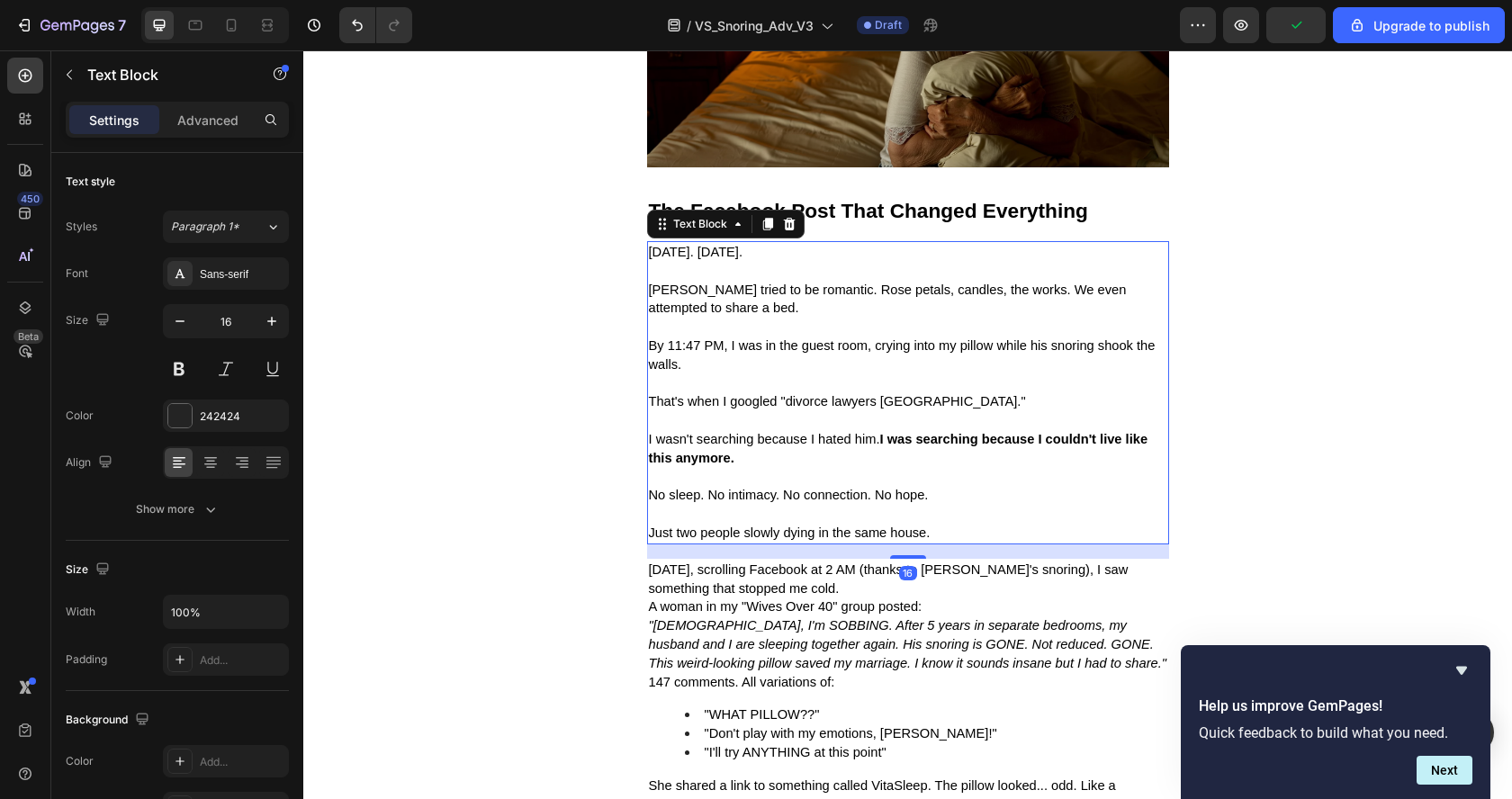
click at [737, 462] on p "I wasn't searching because I hated him. I was searching because I couldn't live…" at bounding box center [907, 457] width 519 height 55
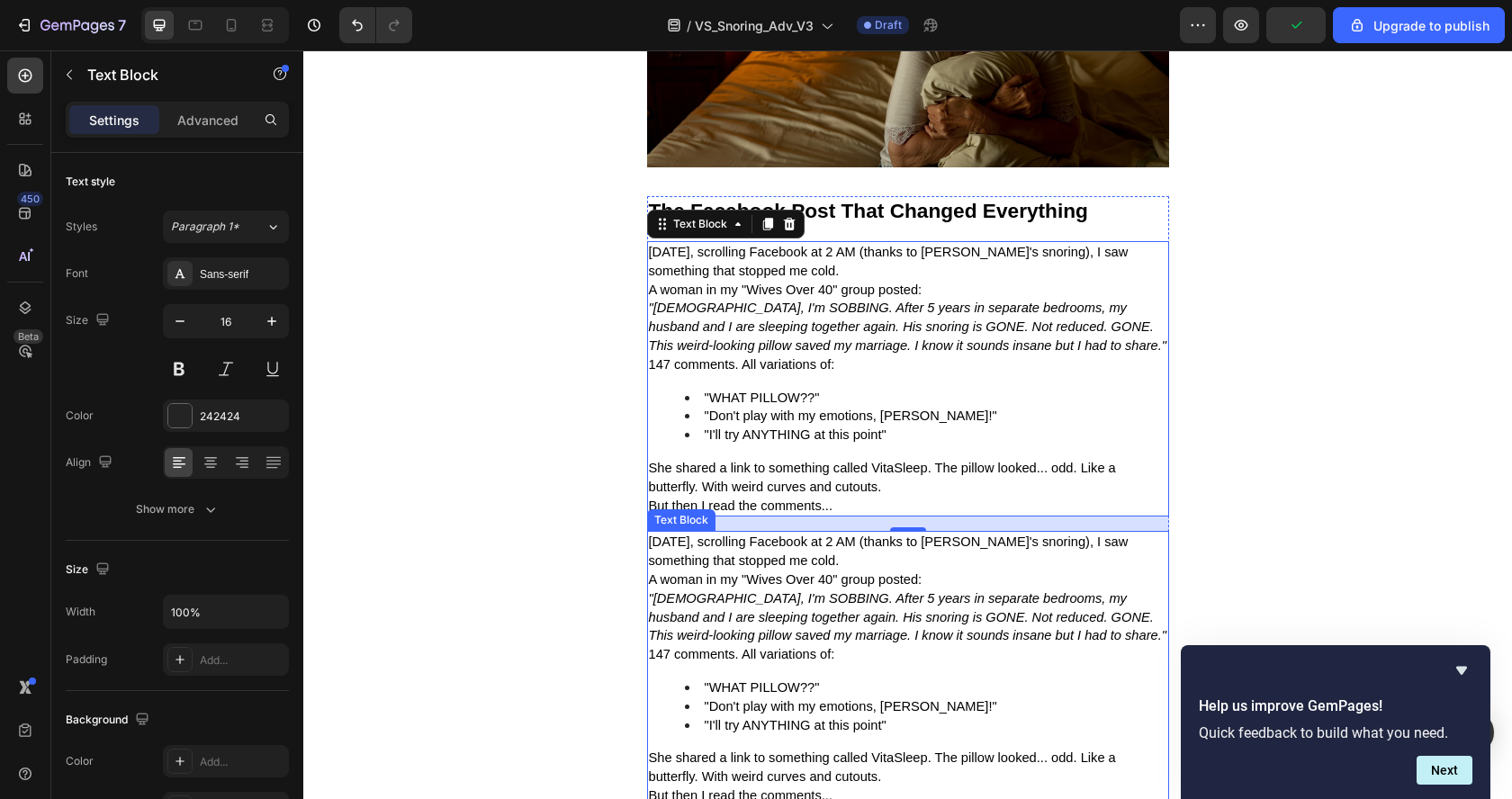
click at [759, 570] on p "A woman in my "Wives Over 40" group posted:" at bounding box center [907, 579] width 519 height 19
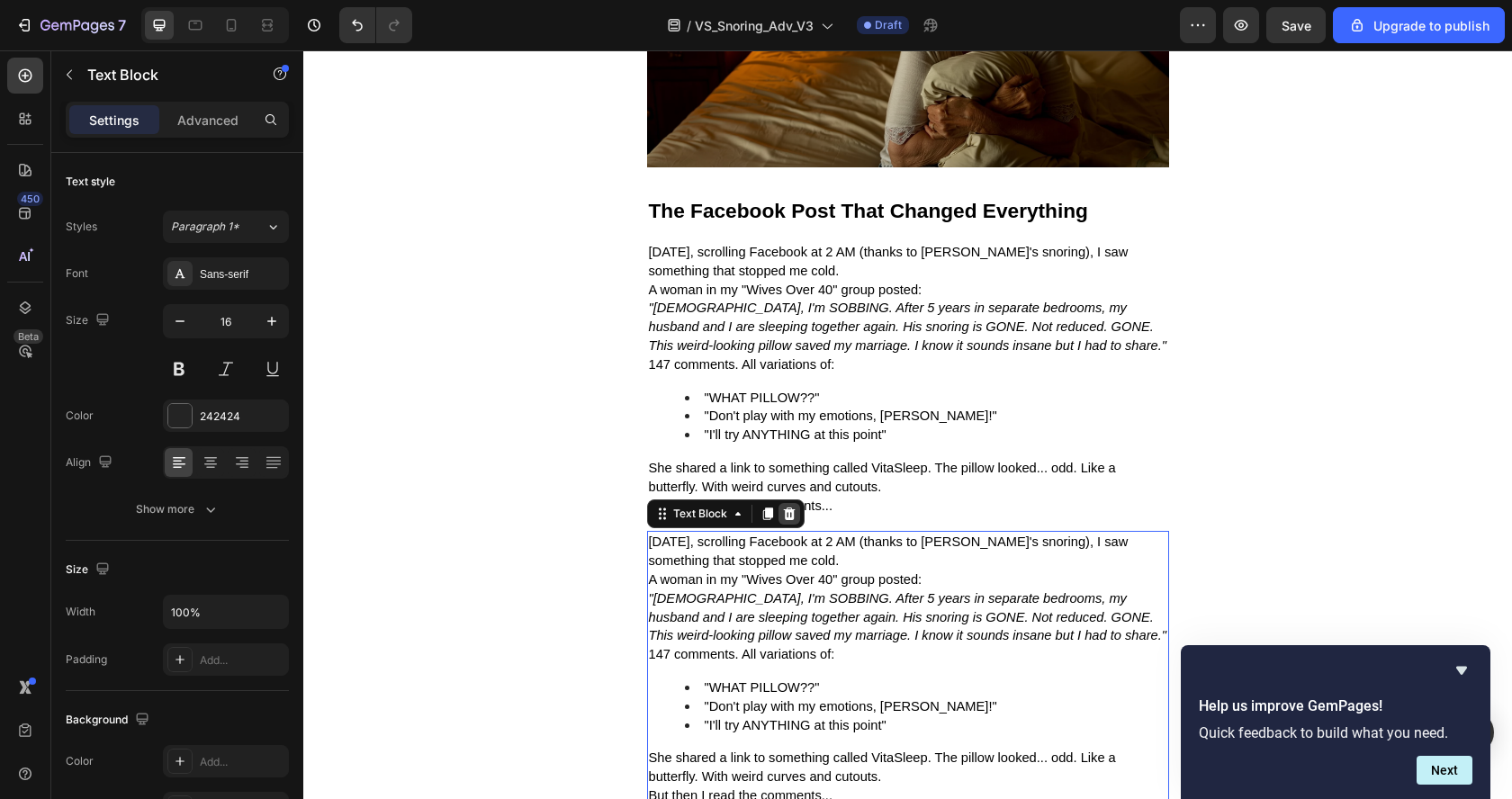
click at [784, 507] on icon at bounding box center [789, 513] width 11 height 12
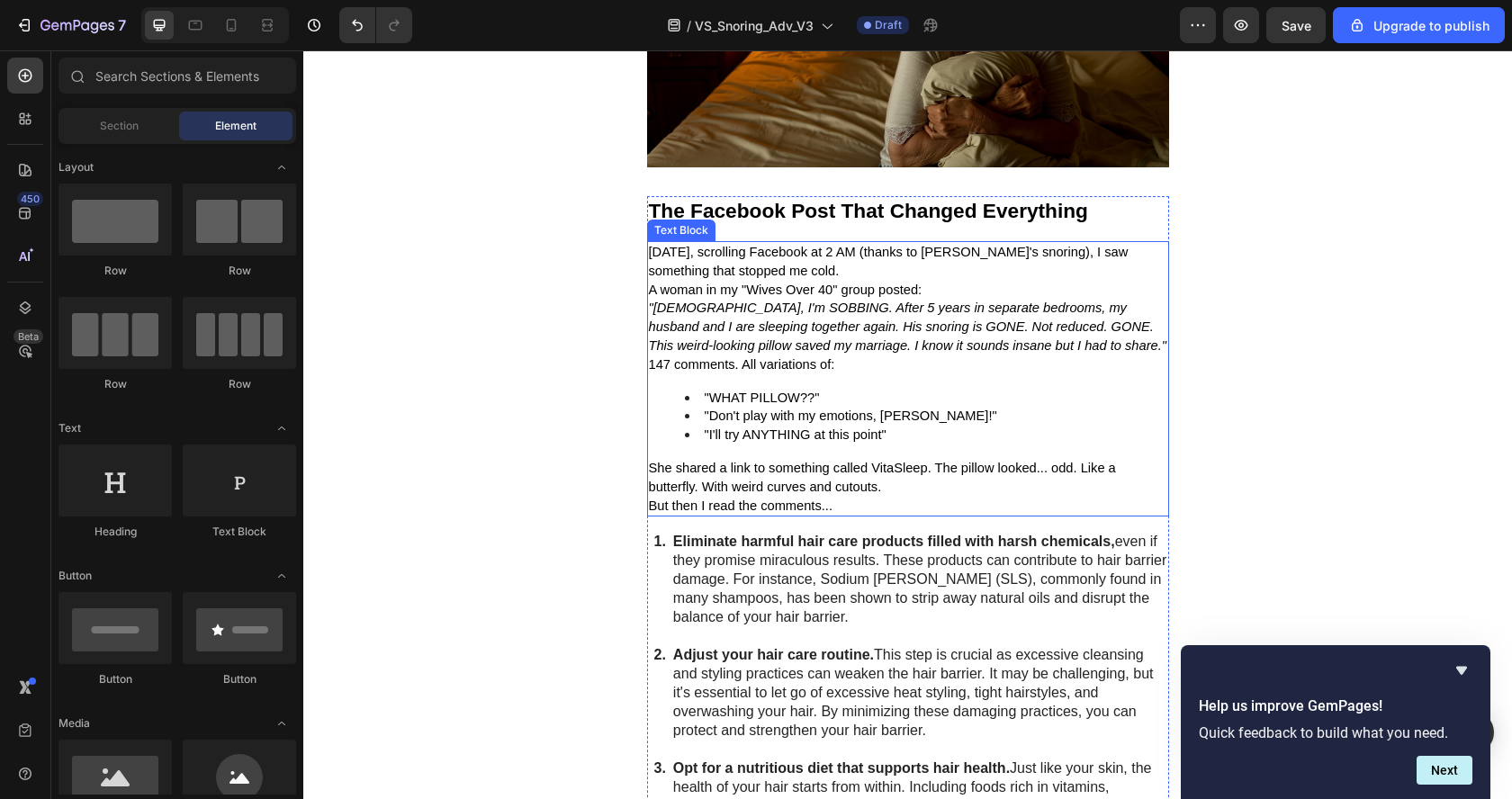
click at [784, 357] on span "147 comments. All variations of:" at bounding box center [741, 364] width 186 height 14
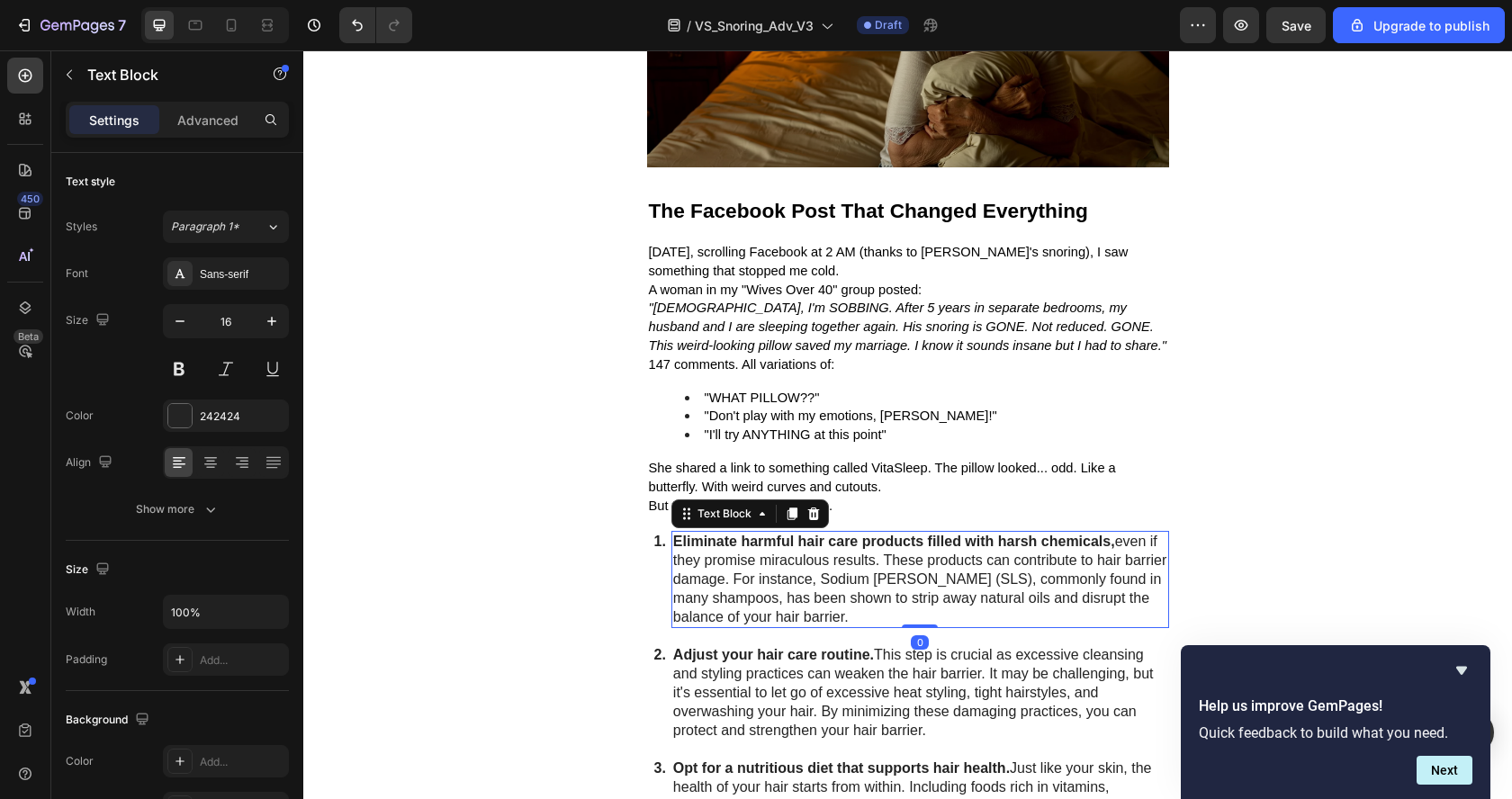
click at [758, 571] on p "Eliminate harmful hair care products filled with harsh chemicals, even if they …" at bounding box center [920, 579] width 494 height 94
click at [807, 507] on icon at bounding box center [813, 513] width 11 height 12
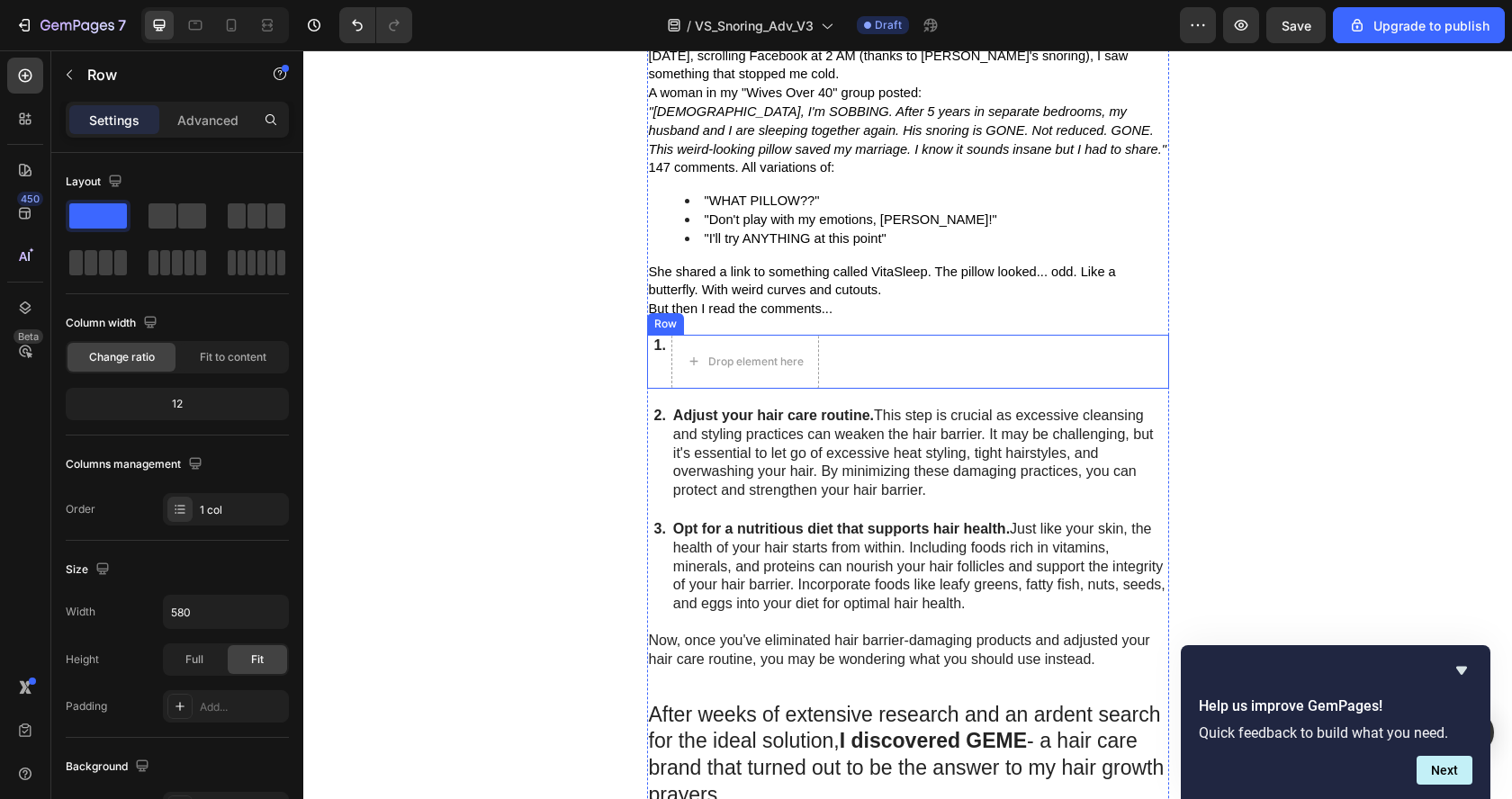
scroll to position [3149, 0]
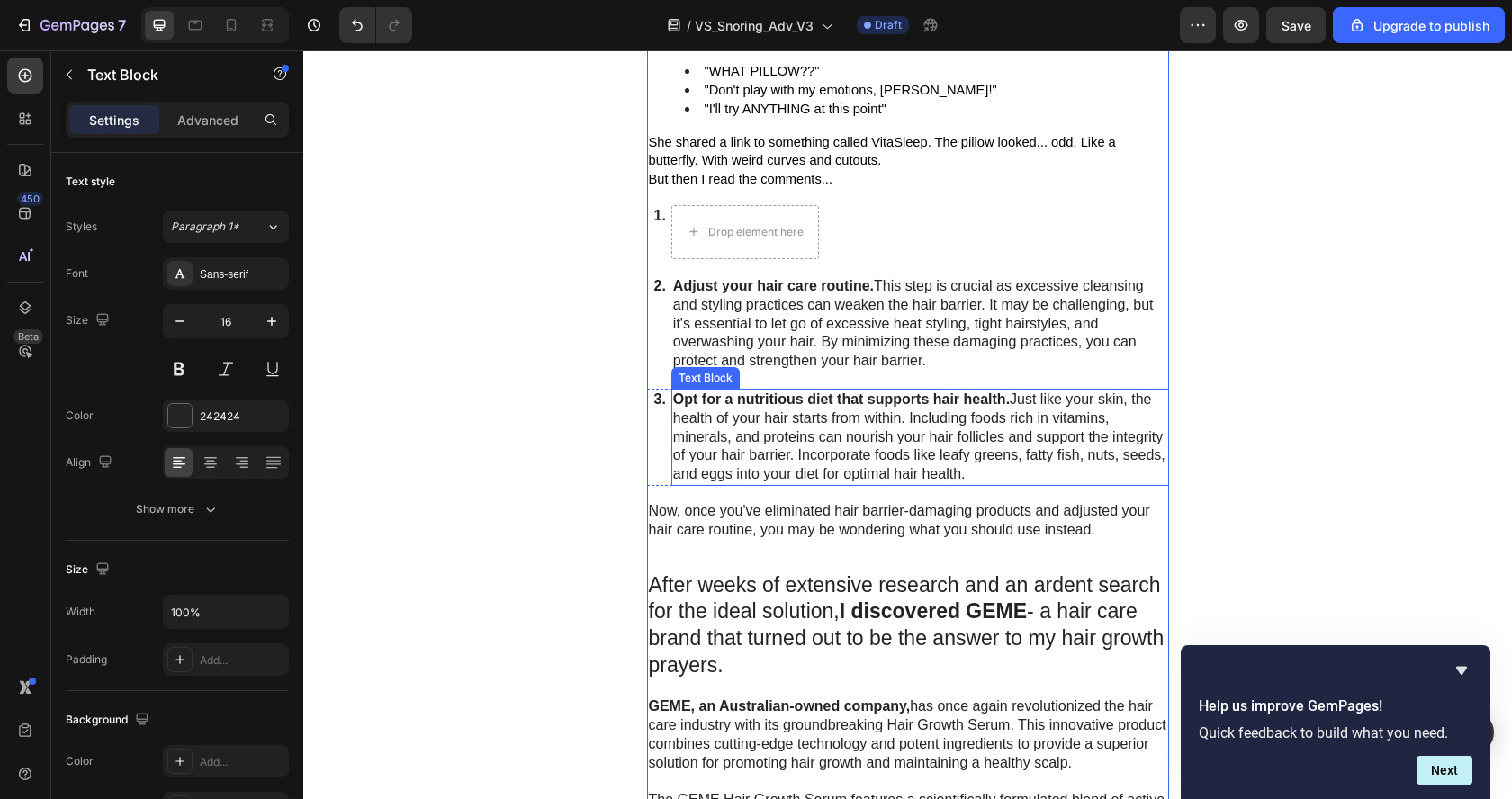
click at [787, 454] on p "Opt for a nutritious diet that supports hair health. Just like your skin, the h…" at bounding box center [920, 437] width 494 height 94
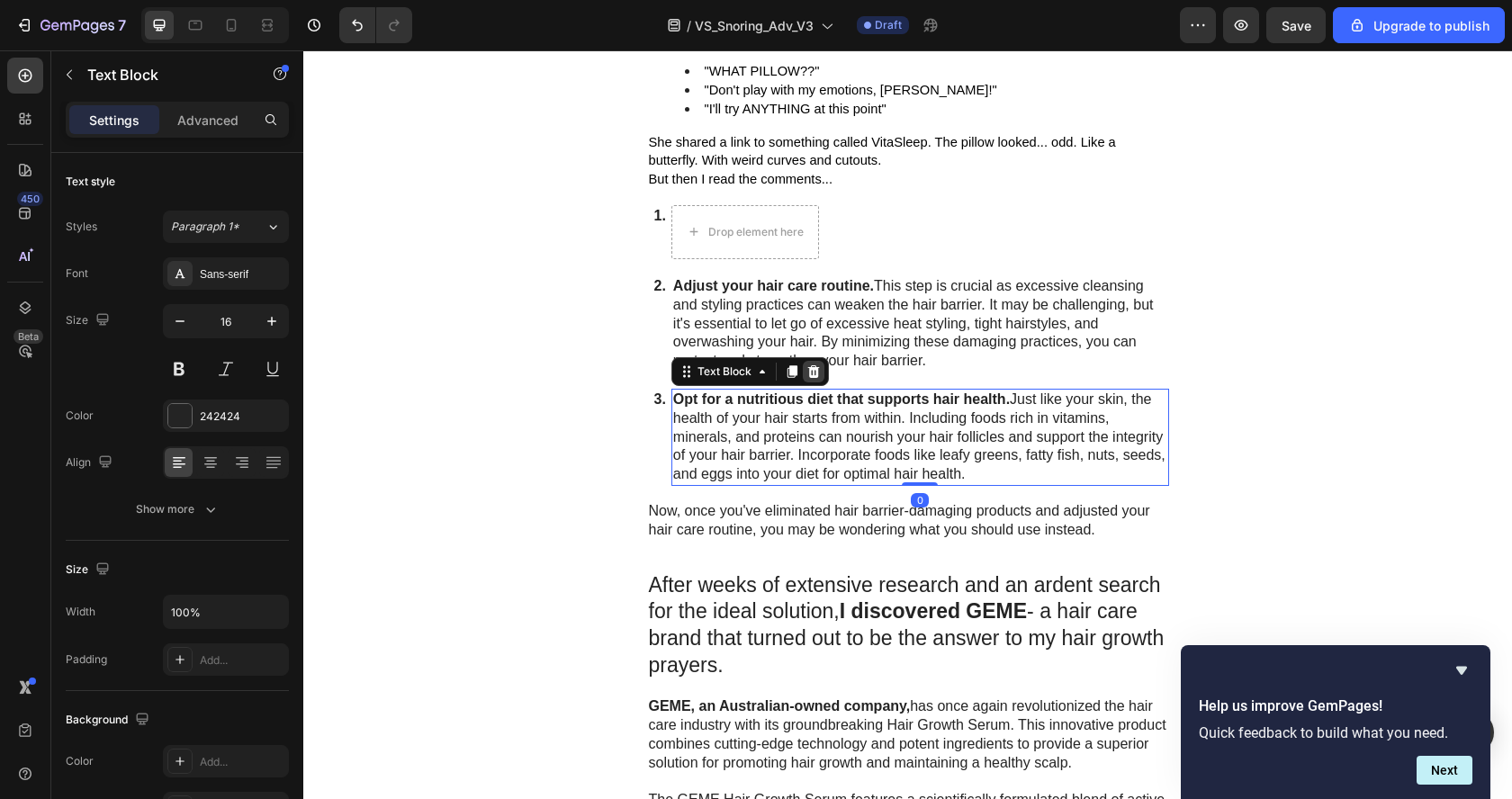
click at [807, 376] on icon at bounding box center [813, 370] width 11 height 12
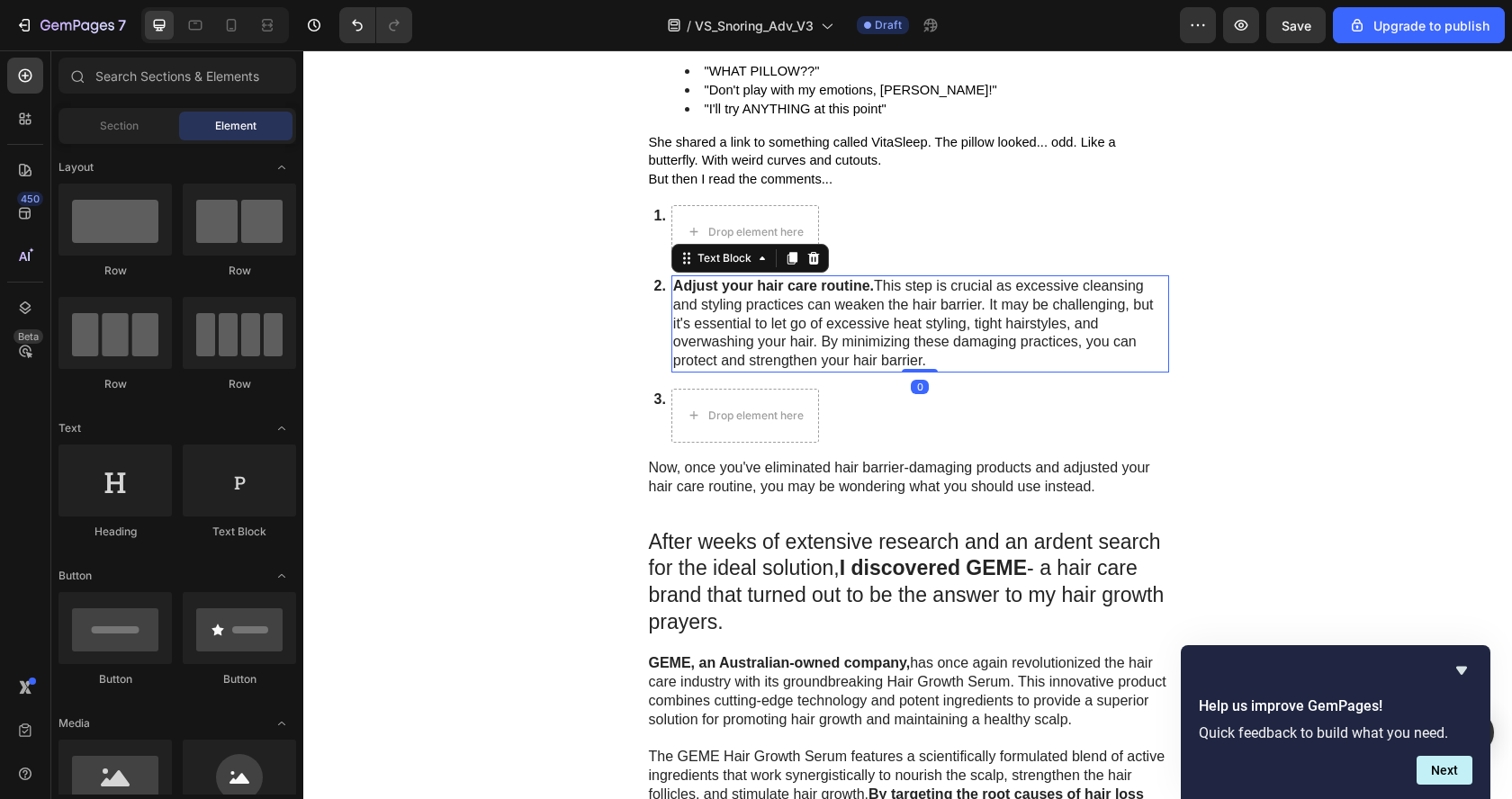
click at [796, 328] on p "Adjust your hair care routine. This step is crucial as excessive cleansing and …" at bounding box center [920, 324] width 494 height 94
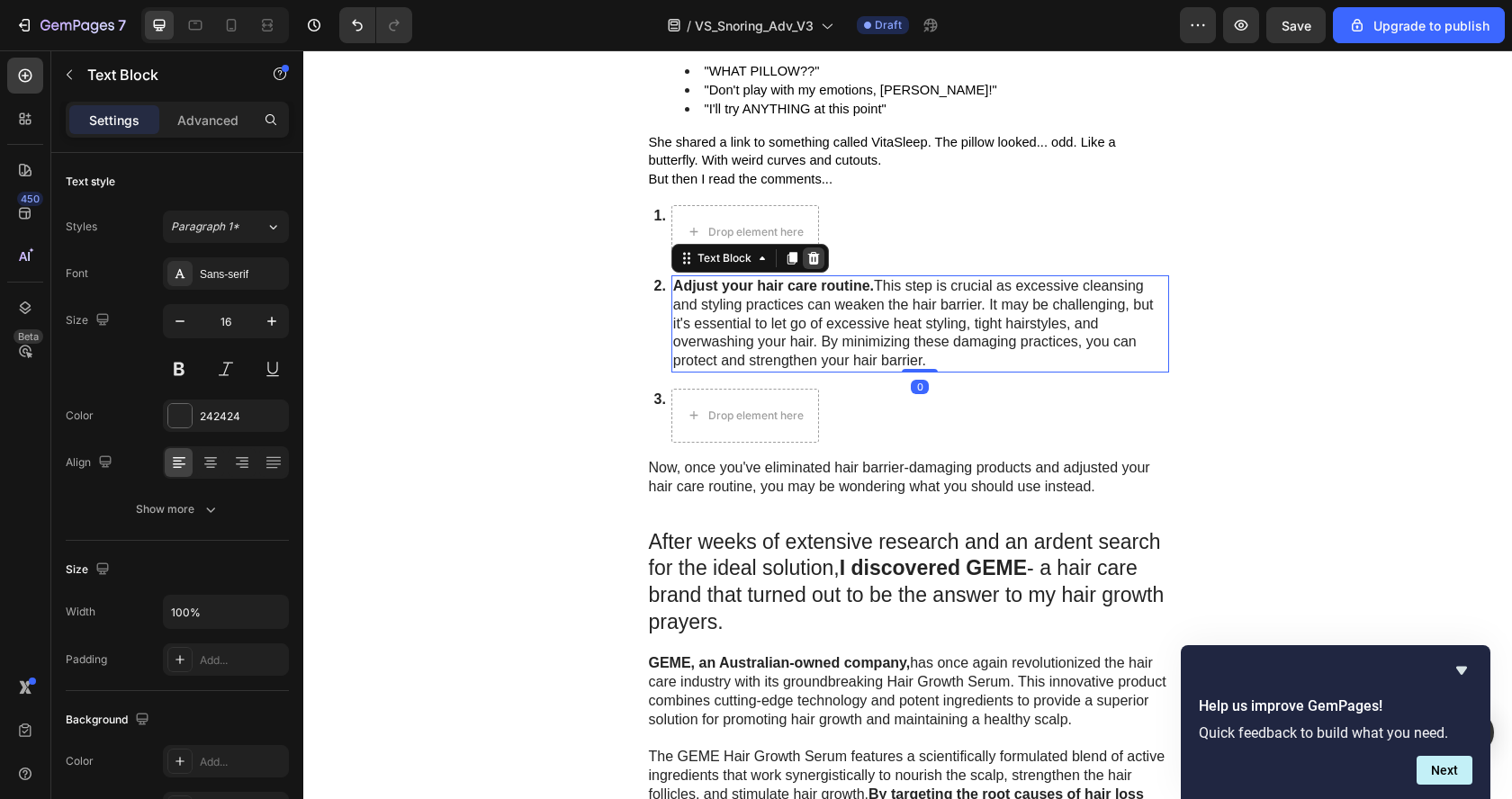
click at [809, 259] on icon at bounding box center [813, 258] width 11 height 12
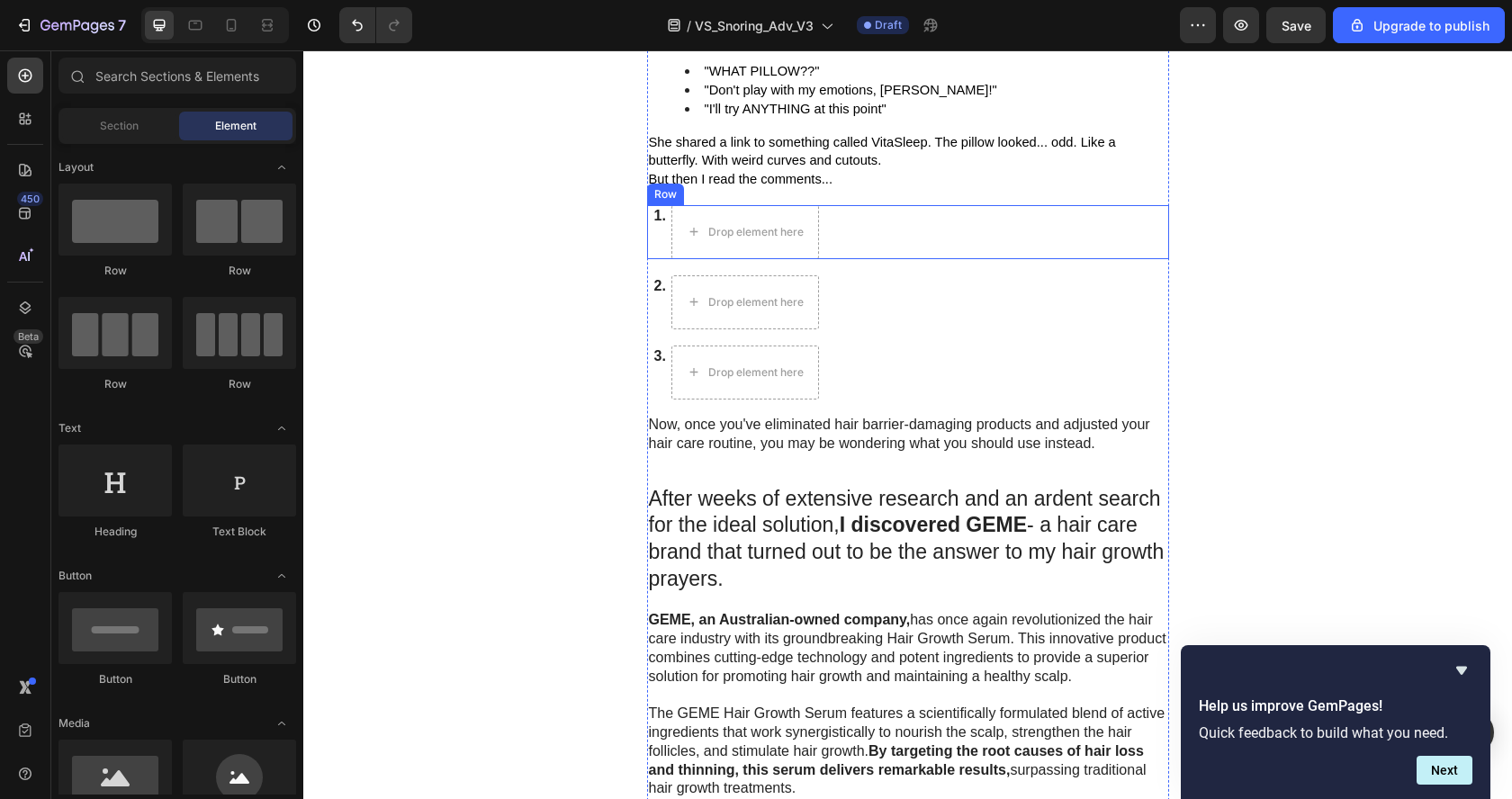
click at [874, 224] on div "1. Text Block Drop element here Row" at bounding box center [907, 232] width 522 height 54
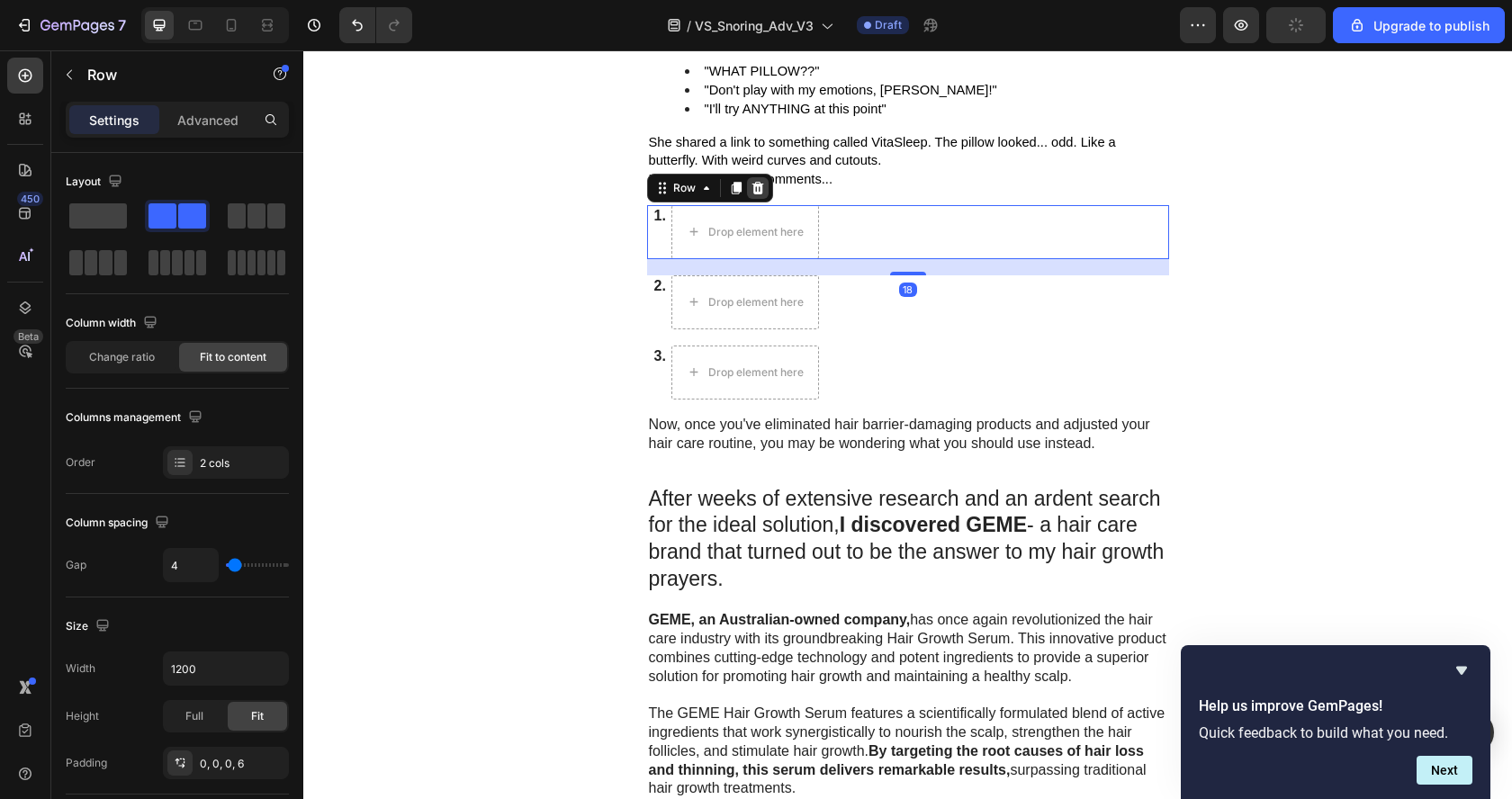
click at [752, 194] on icon at bounding box center [757, 187] width 11 height 12
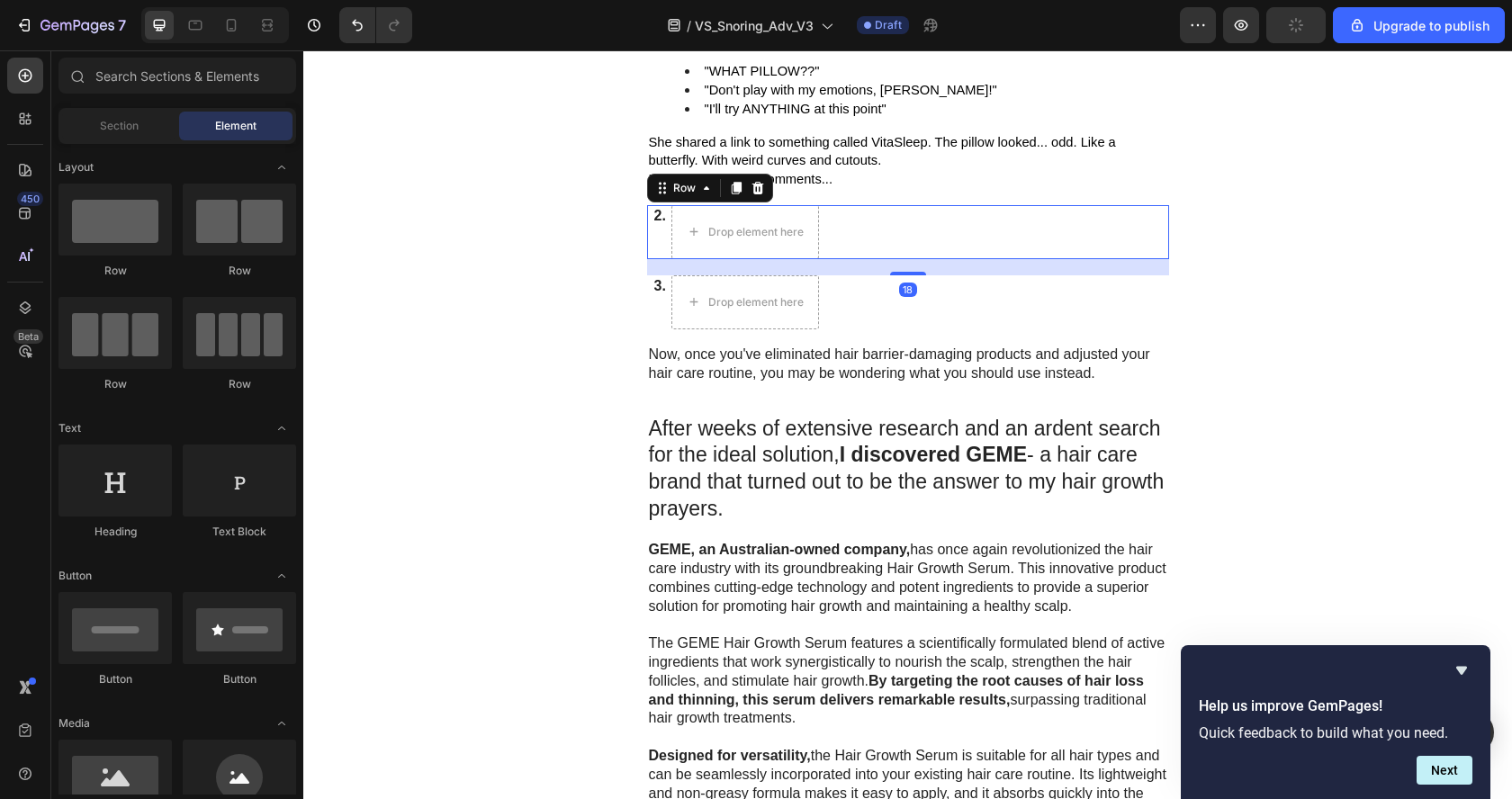
click at [893, 231] on div "2. Text Block Drop element here Row 18" at bounding box center [907, 232] width 522 height 54
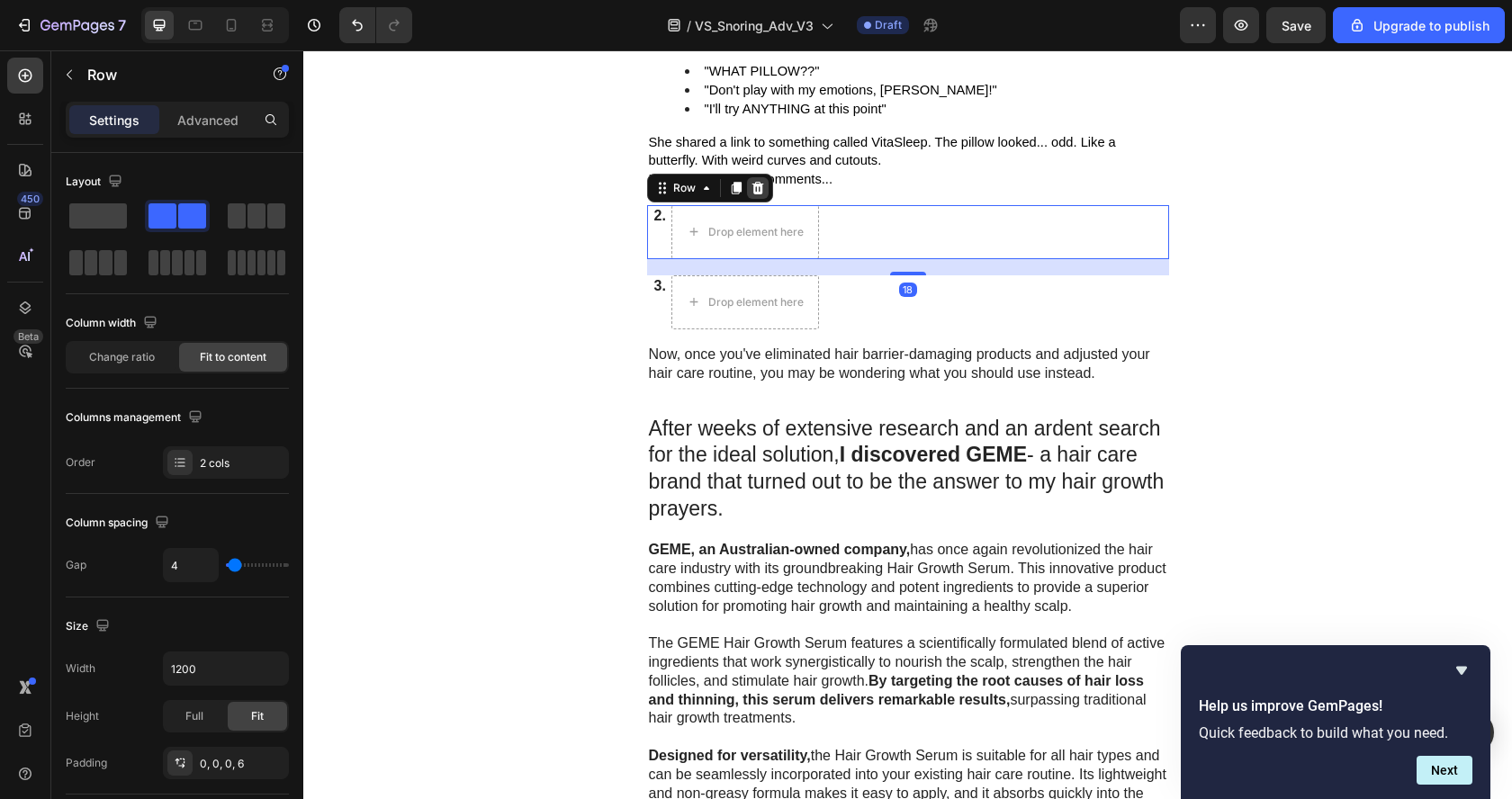
click at [751, 195] on icon at bounding box center [757, 187] width 14 height 14
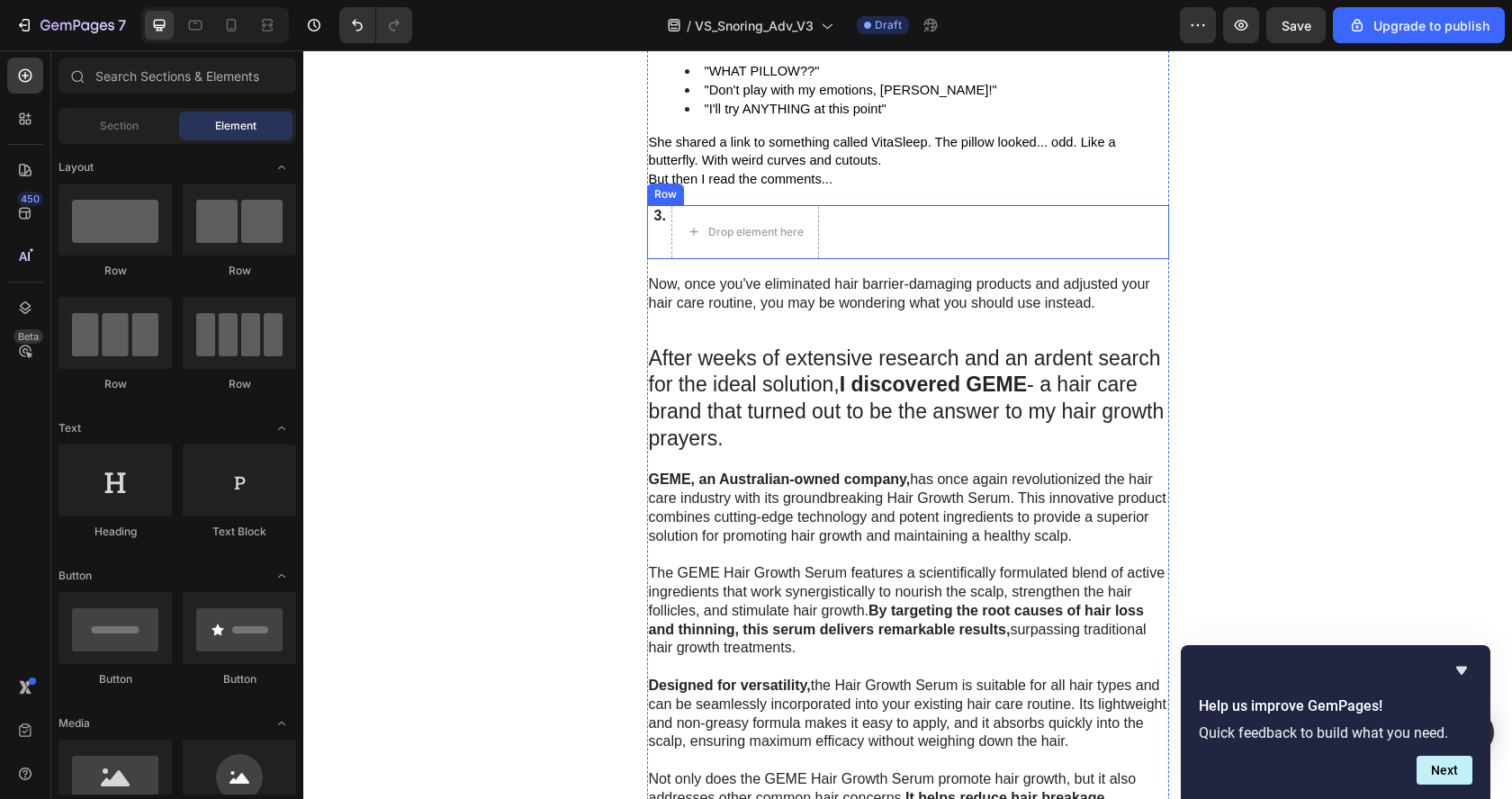
click at [884, 225] on div "3. Text Block Drop element here Row" at bounding box center [907, 232] width 522 height 54
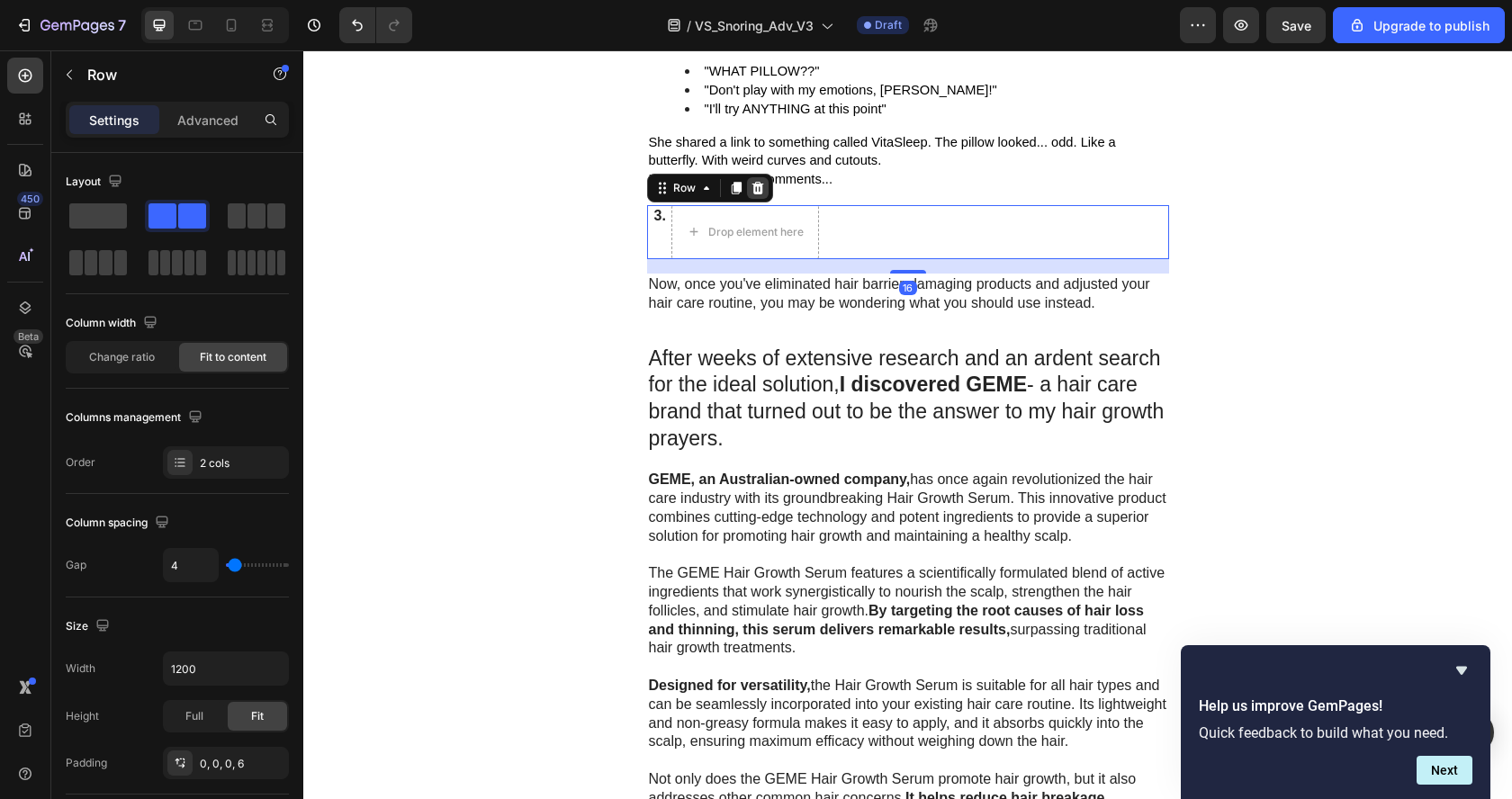
click at [751, 195] on icon at bounding box center [757, 187] width 14 height 14
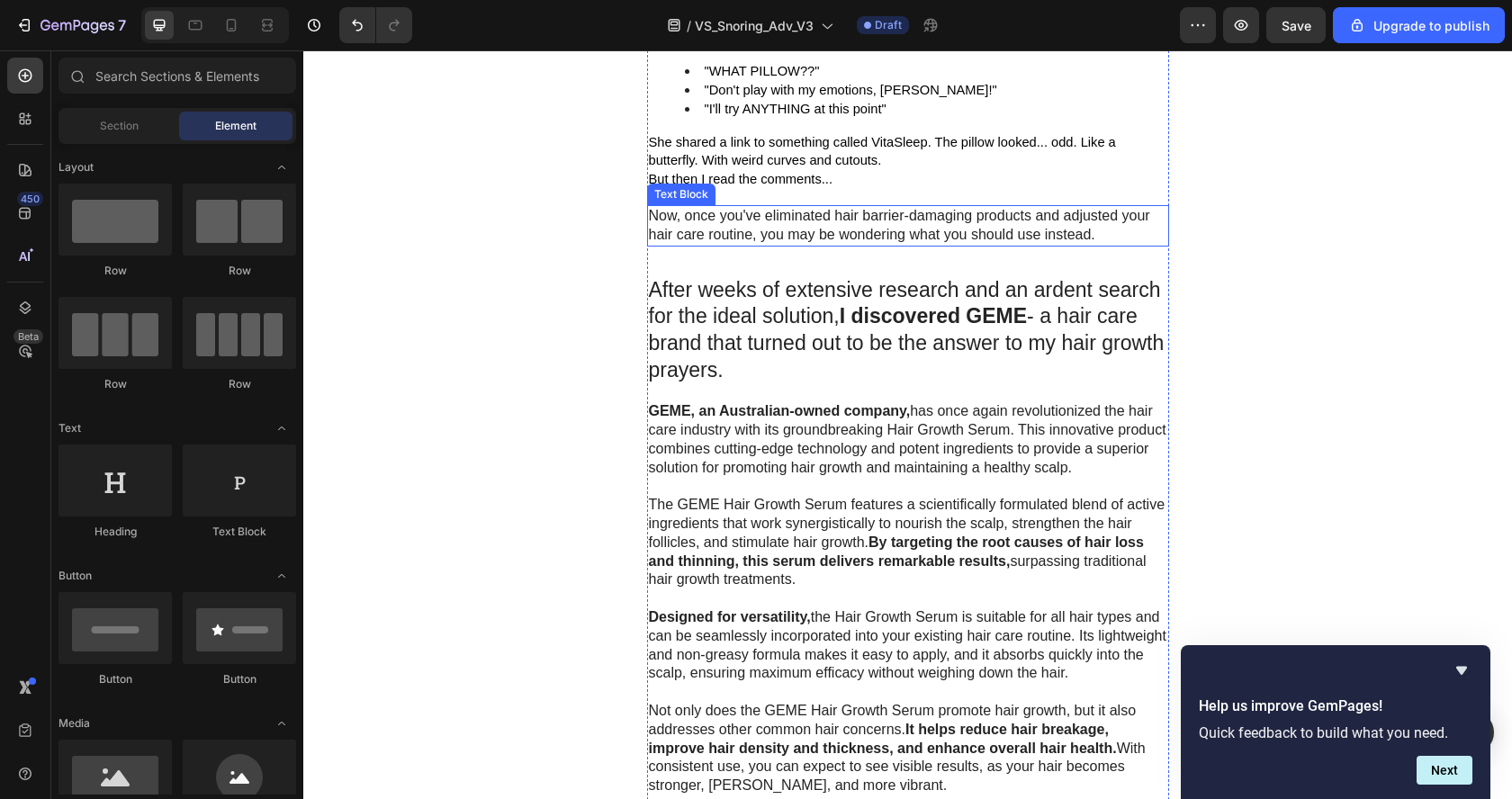
click at [773, 243] on p "Now, once you've eliminated hair barrier-damaging products and adjusted your ha…" at bounding box center [907, 226] width 519 height 38
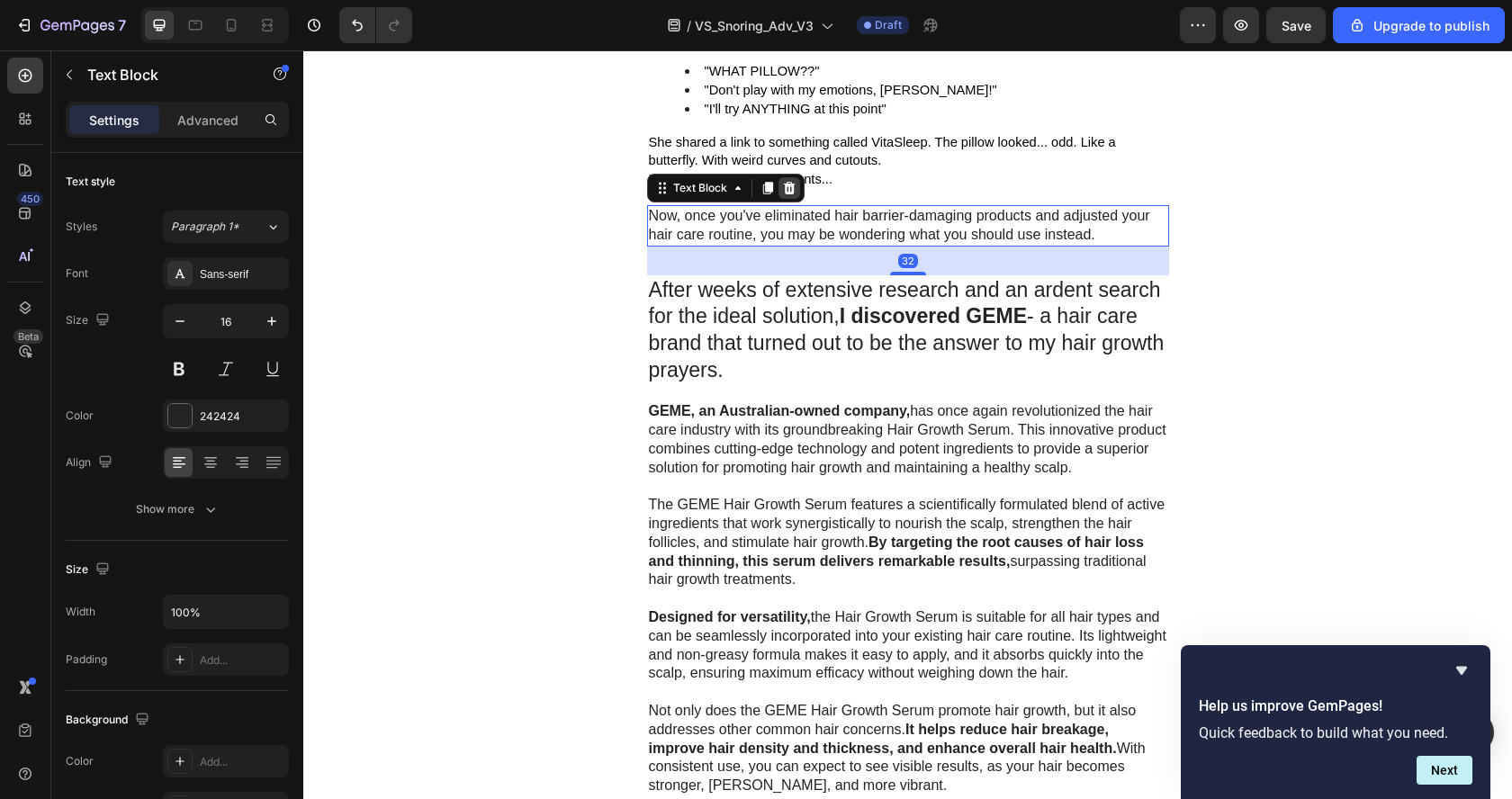
click at [783, 194] on icon at bounding box center [789, 187] width 11 height 12
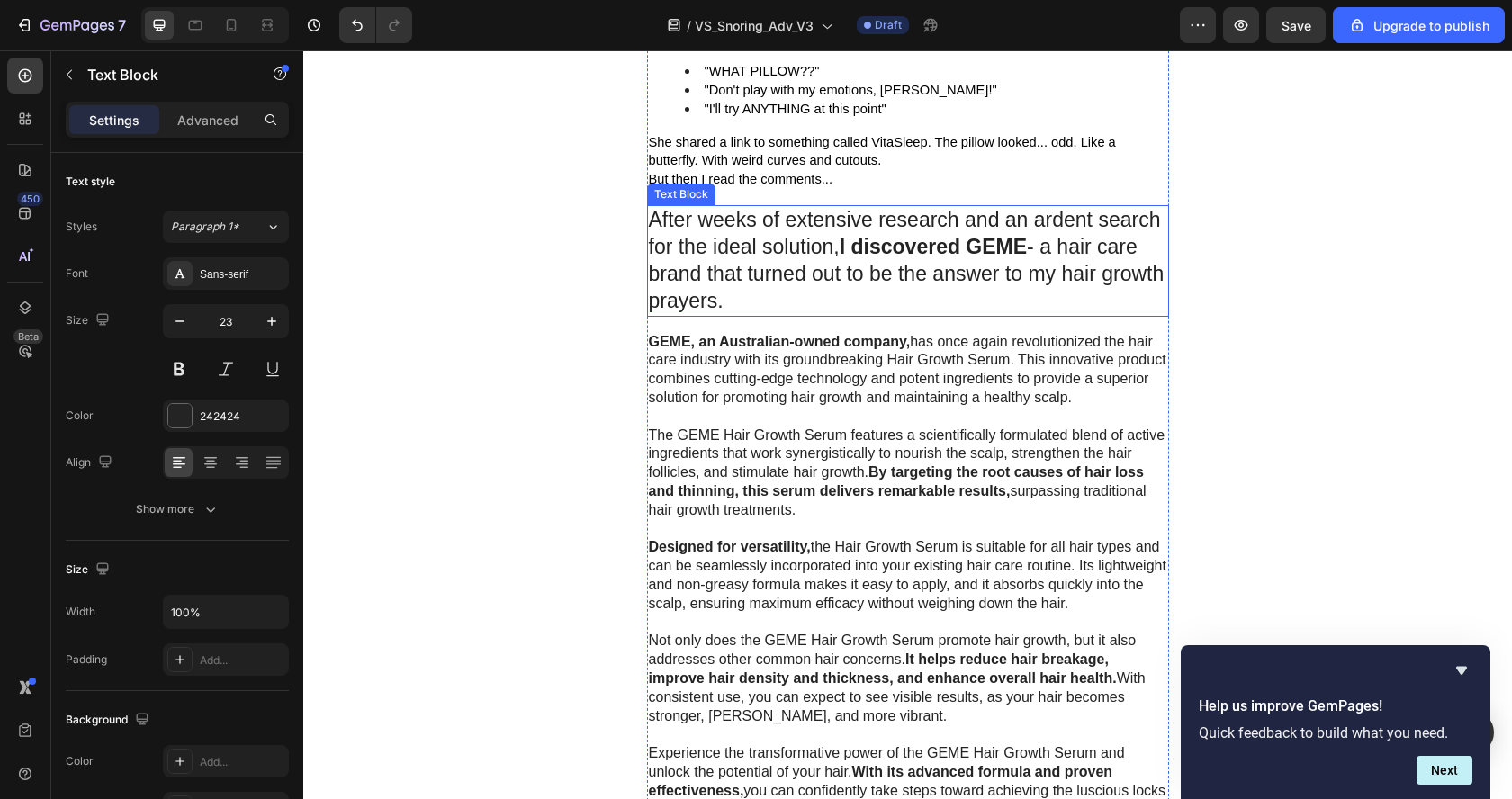
click at [766, 226] on p "After weeks of extensive research and an ardent search for the ideal solution, …" at bounding box center [907, 261] width 519 height 108
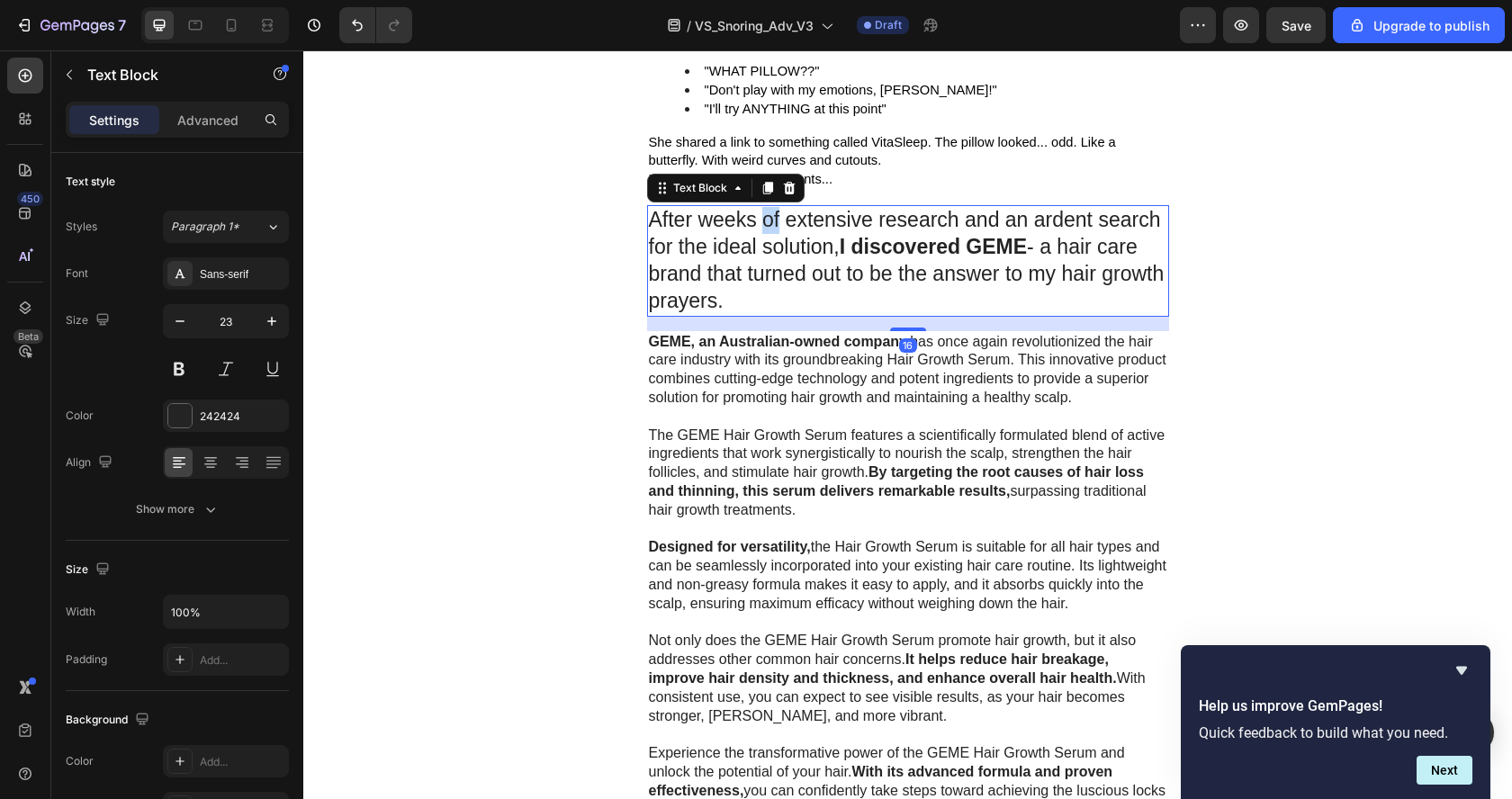
click at [766, 227] on p "After weeks of extensive research and an ardent search for the ideal solution, …" at bounding box center [907, 261] width 519 height 108
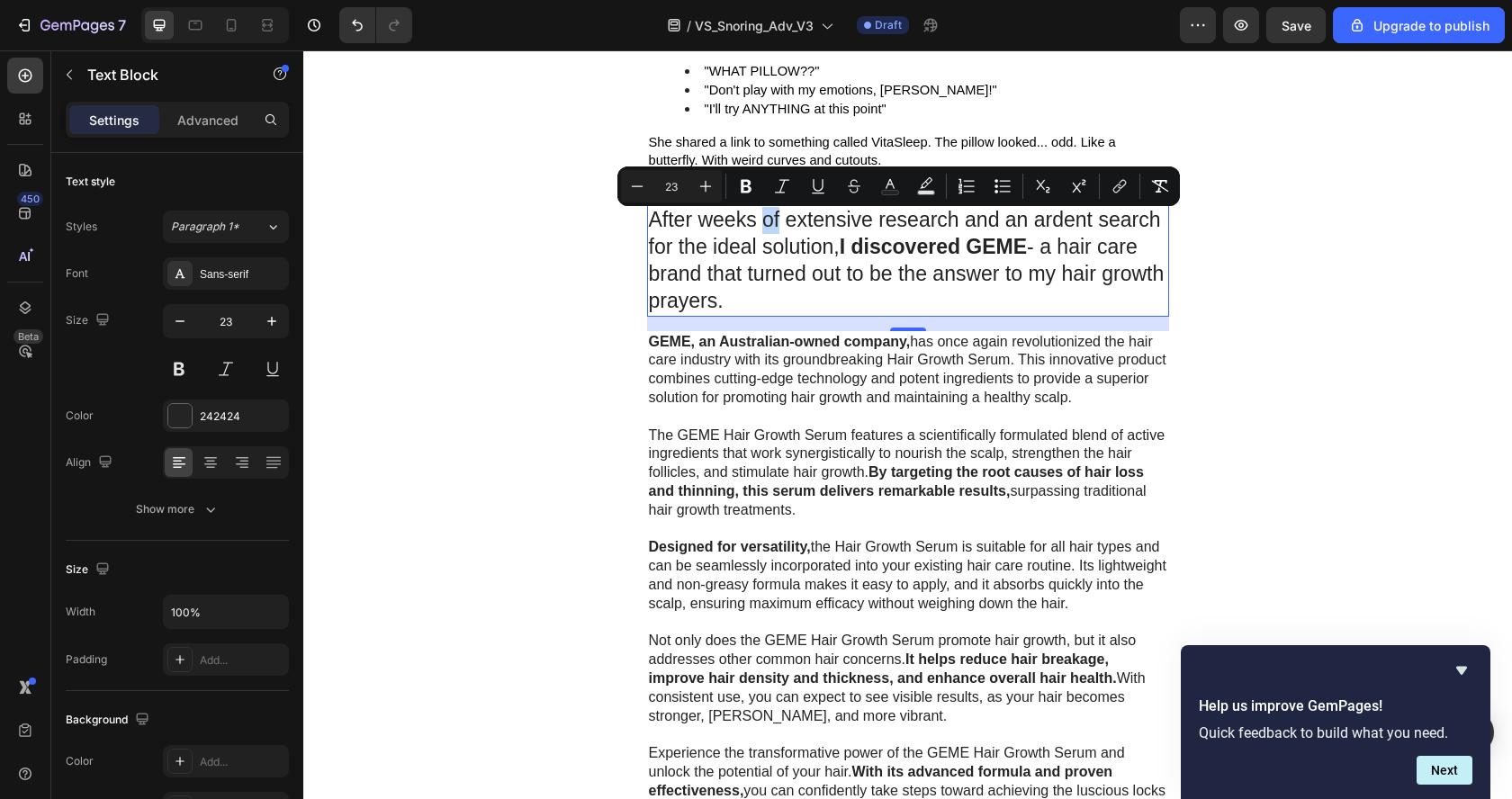
click at [719, 291] on p "After weeks of extensive research and an ardent search for the ideal solution, …" at bounding box center [907, 261] width 519 height 108
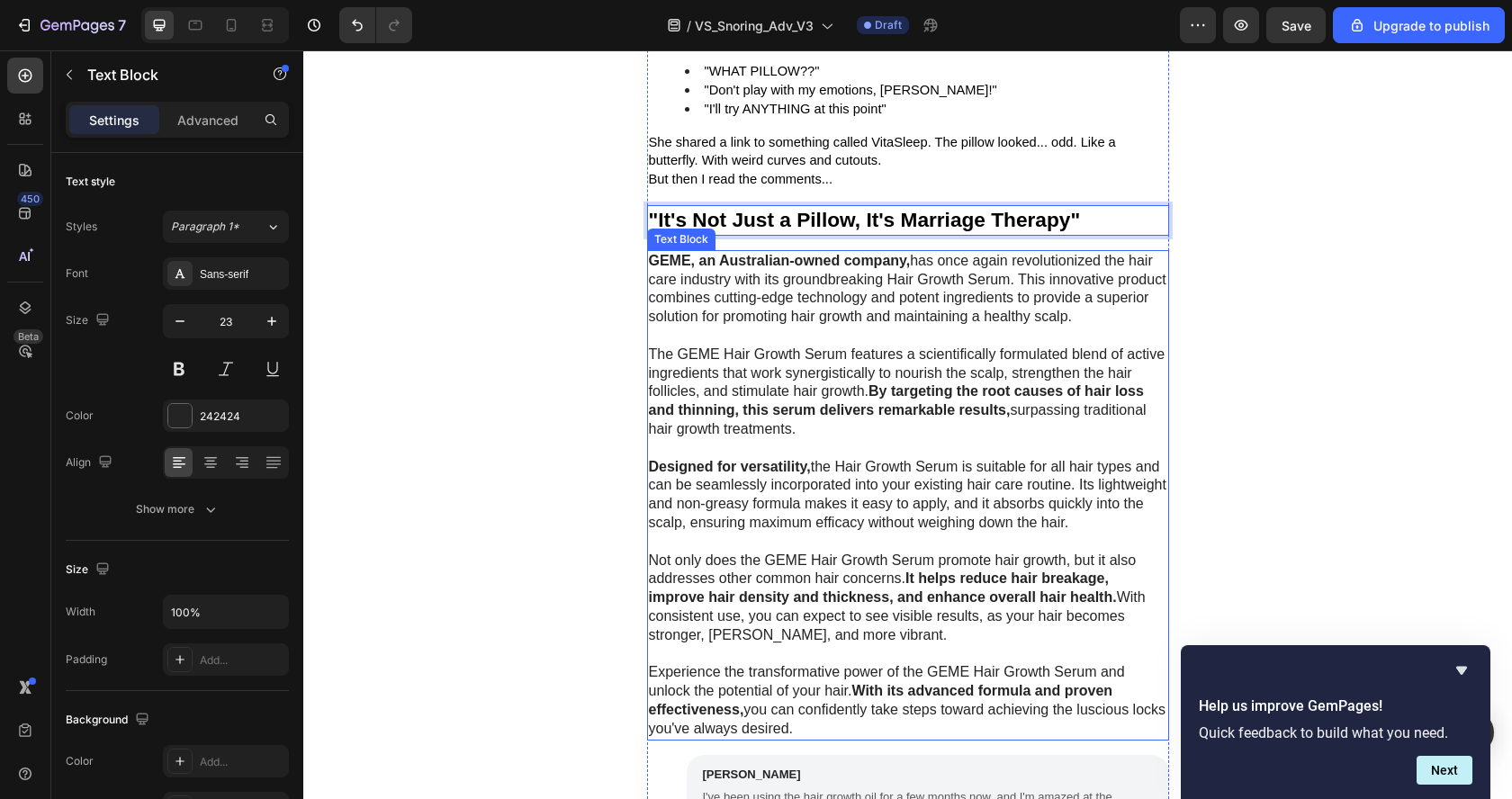
click at [720, 323] on p "GEME, an Australian-owned company, has once again revolutionized the hair care …" at bounding box center [907, 289] width 519 height 74
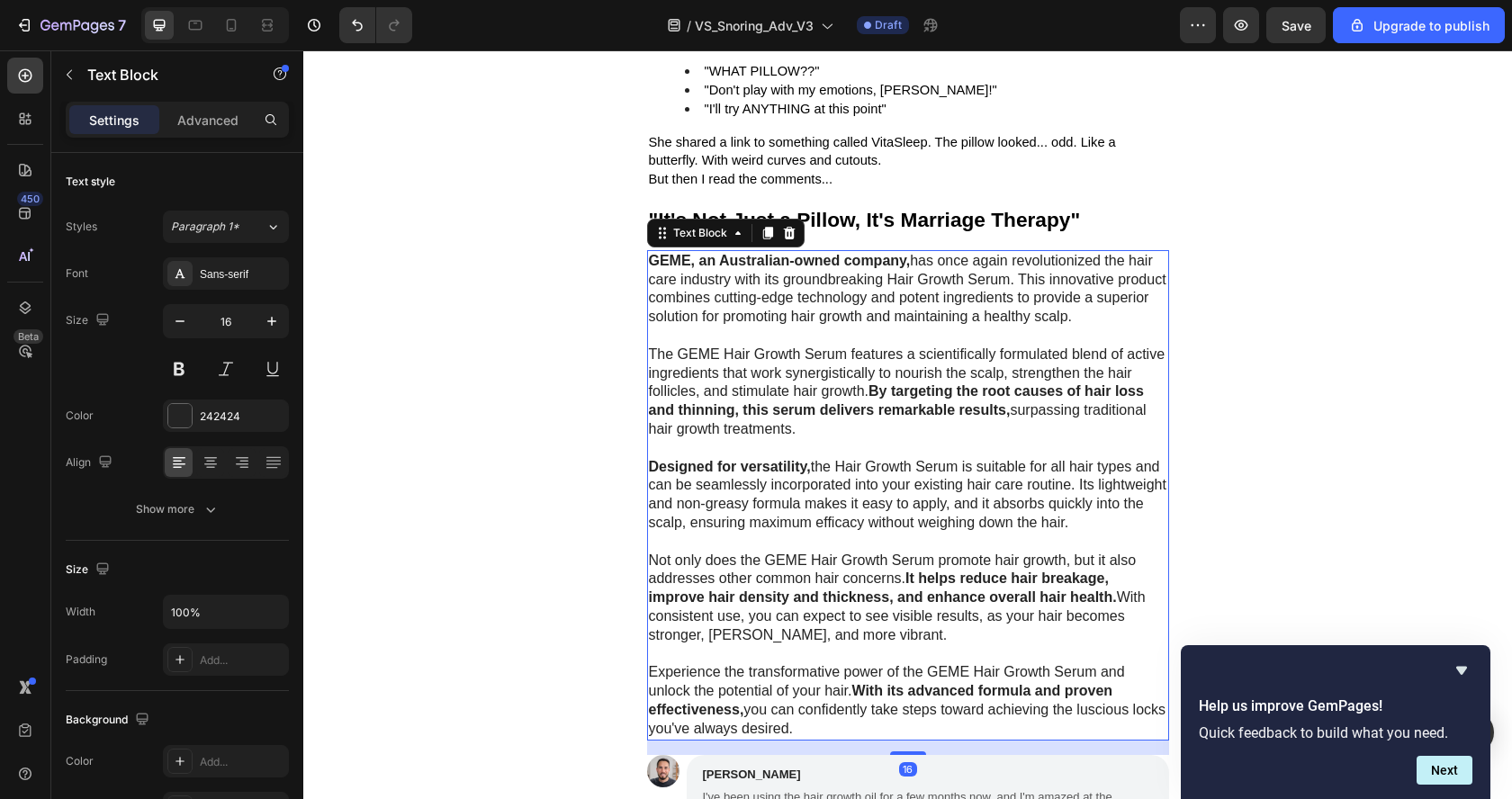
scroll to position [3095, 0]
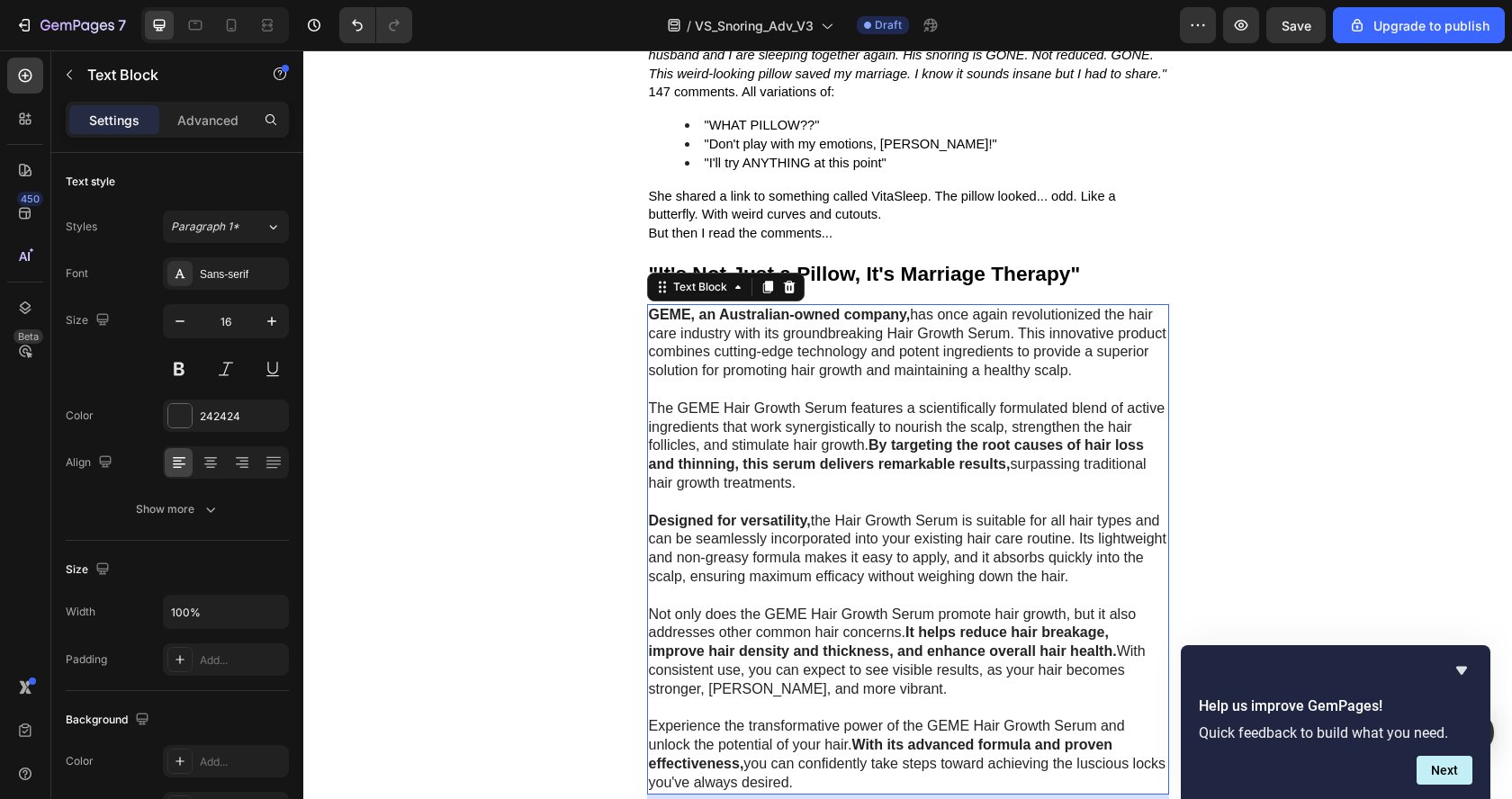
click at [771, 398] on p at bounding box center [907, 389] width 519 height 19
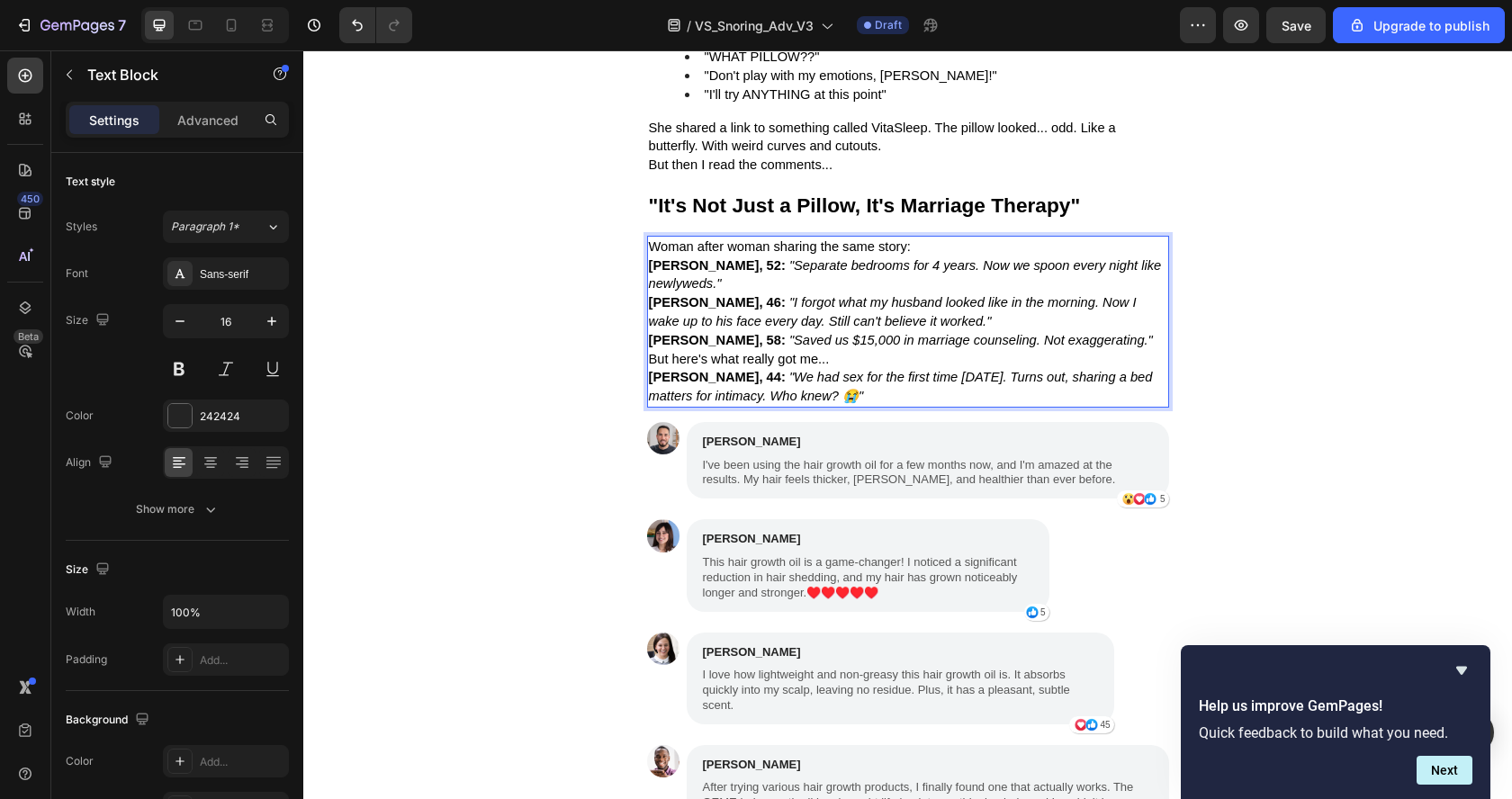
scroll to position [3189, 0]
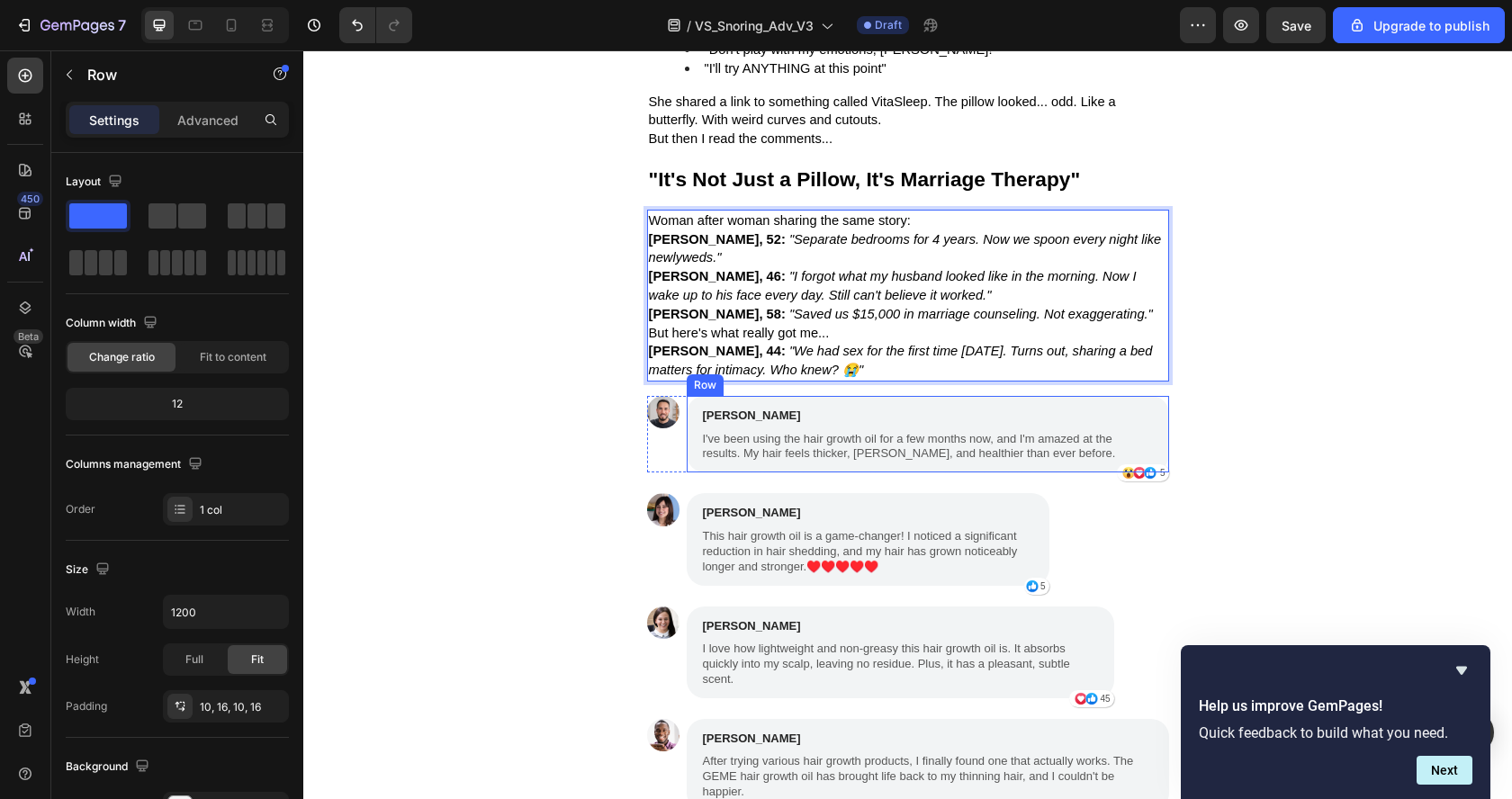
click at [809, 473] on div "James Smith Text Block I've been using the hair growth oil for a few months now…" at bounding box center [927, 433] width 482 height 76
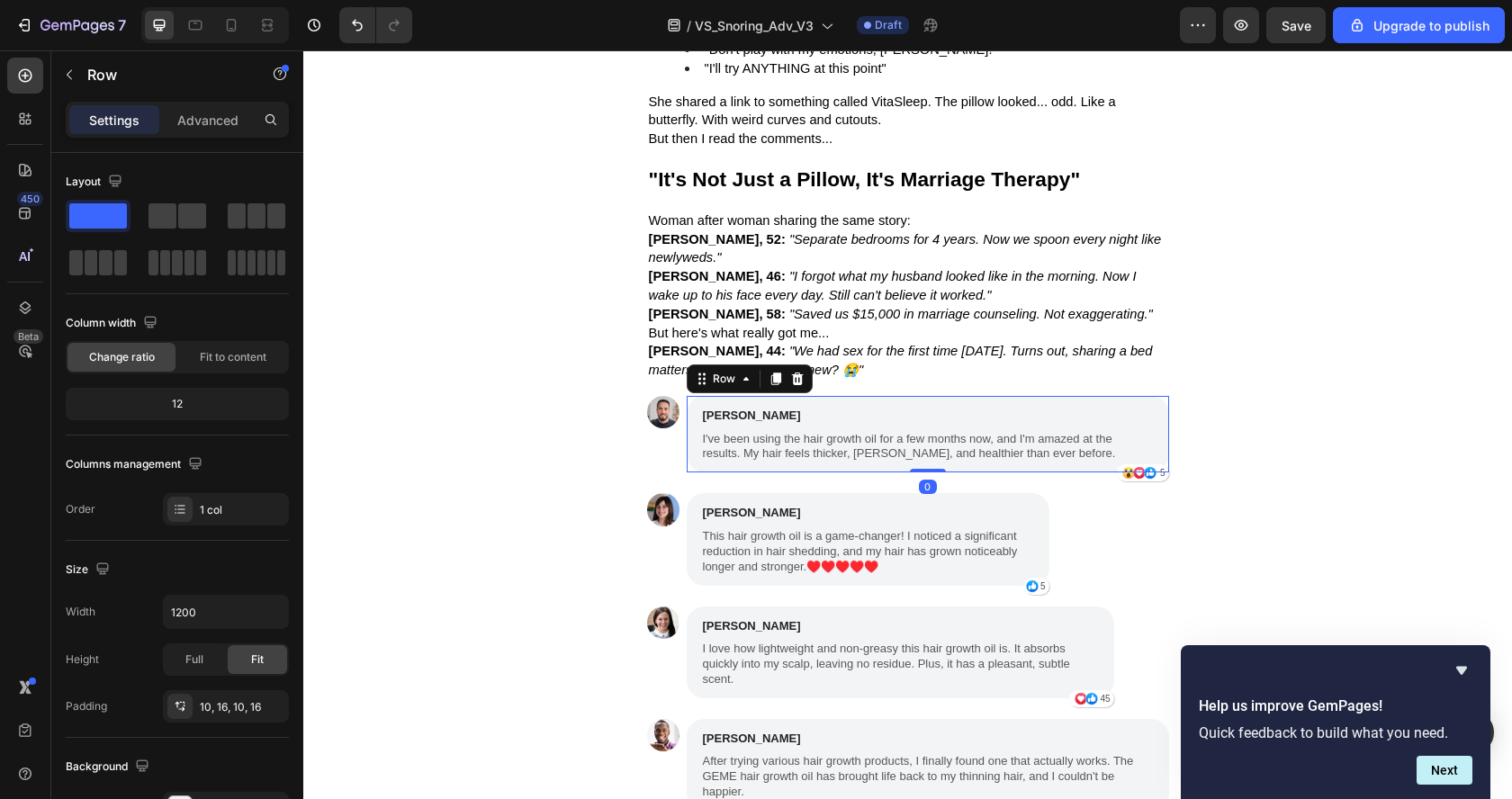
click at [809, 473] on div "James Smith Text Block I've been using the hair growth oil for a few months now…" at bounding box center [927, 433] width 482 height 76
click at [800, 457] on p "I've been using the hair growth oil for a few months now, and I'm amazed at the…" at bounding box center [927, 447] width 450 height 31
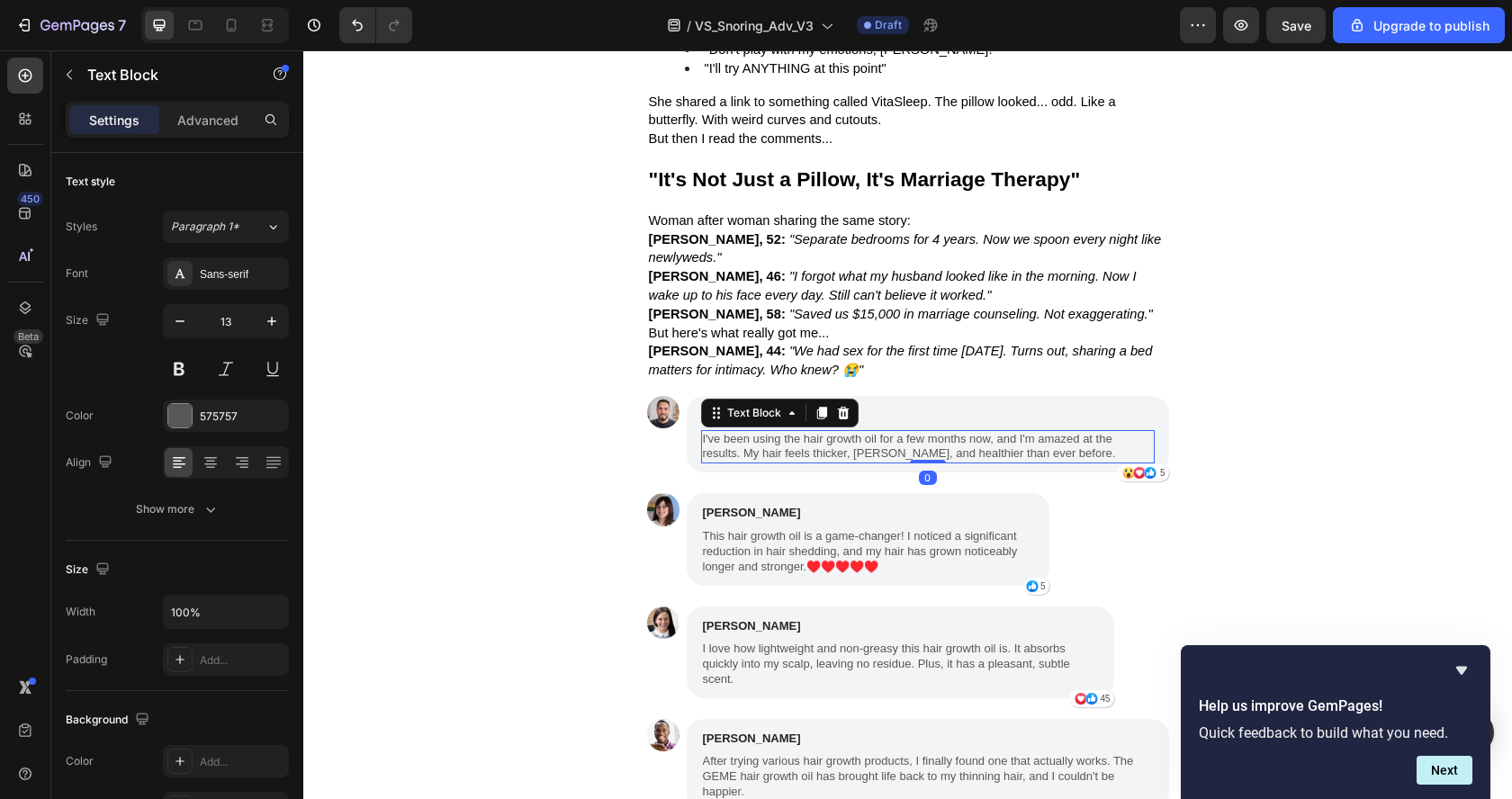
click at [800, 457] on p "I've been using the hair growth oil for a few months now, and I'm amazed at the…" at bounding box center [927, 447] width 450 height 31
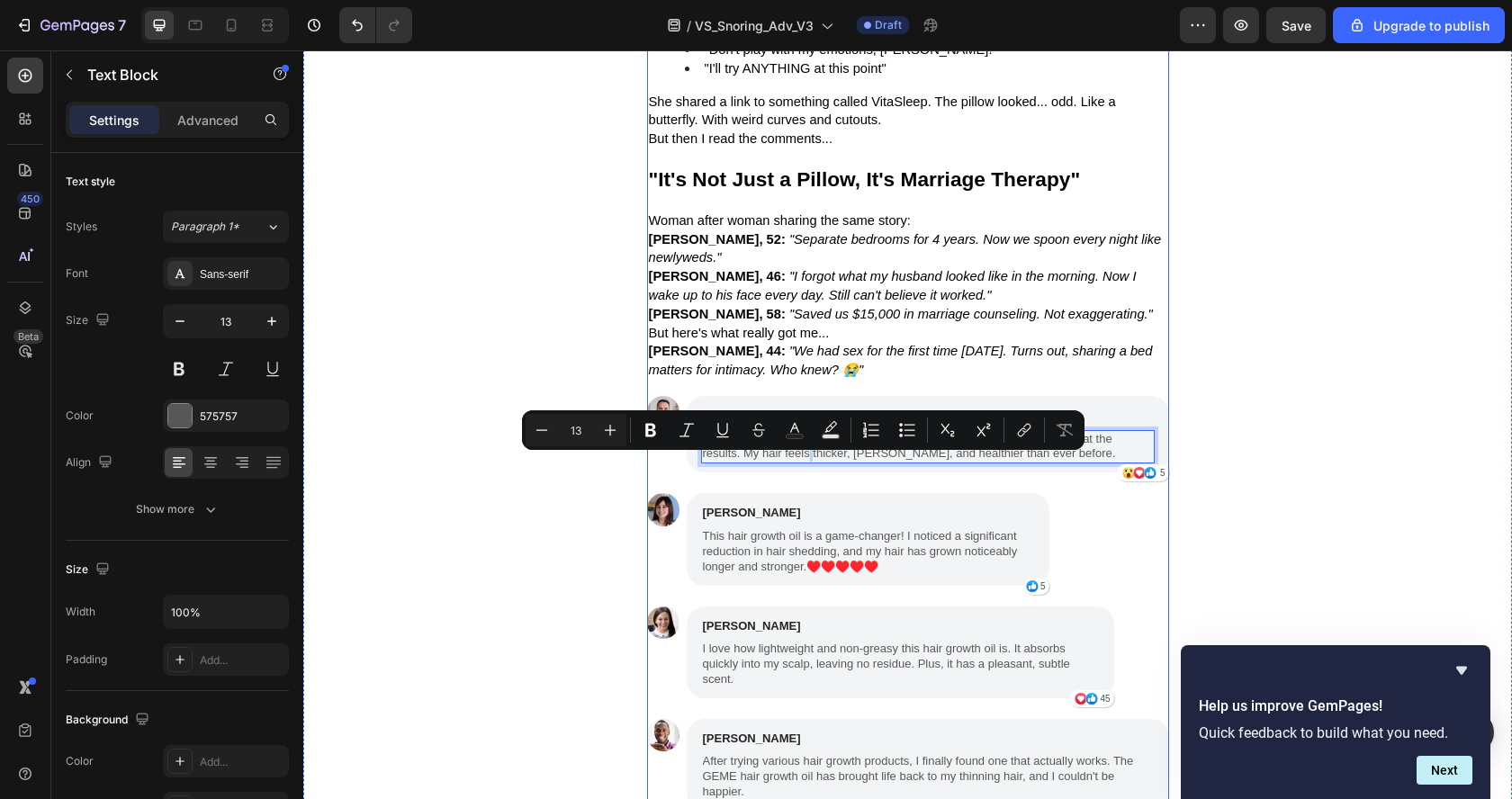
click at [896, 494] on div "The Facebook Post That Changed Everything Text Block Three days later, scrollin…" at bounding box center [907, 561] width 522 height 1463
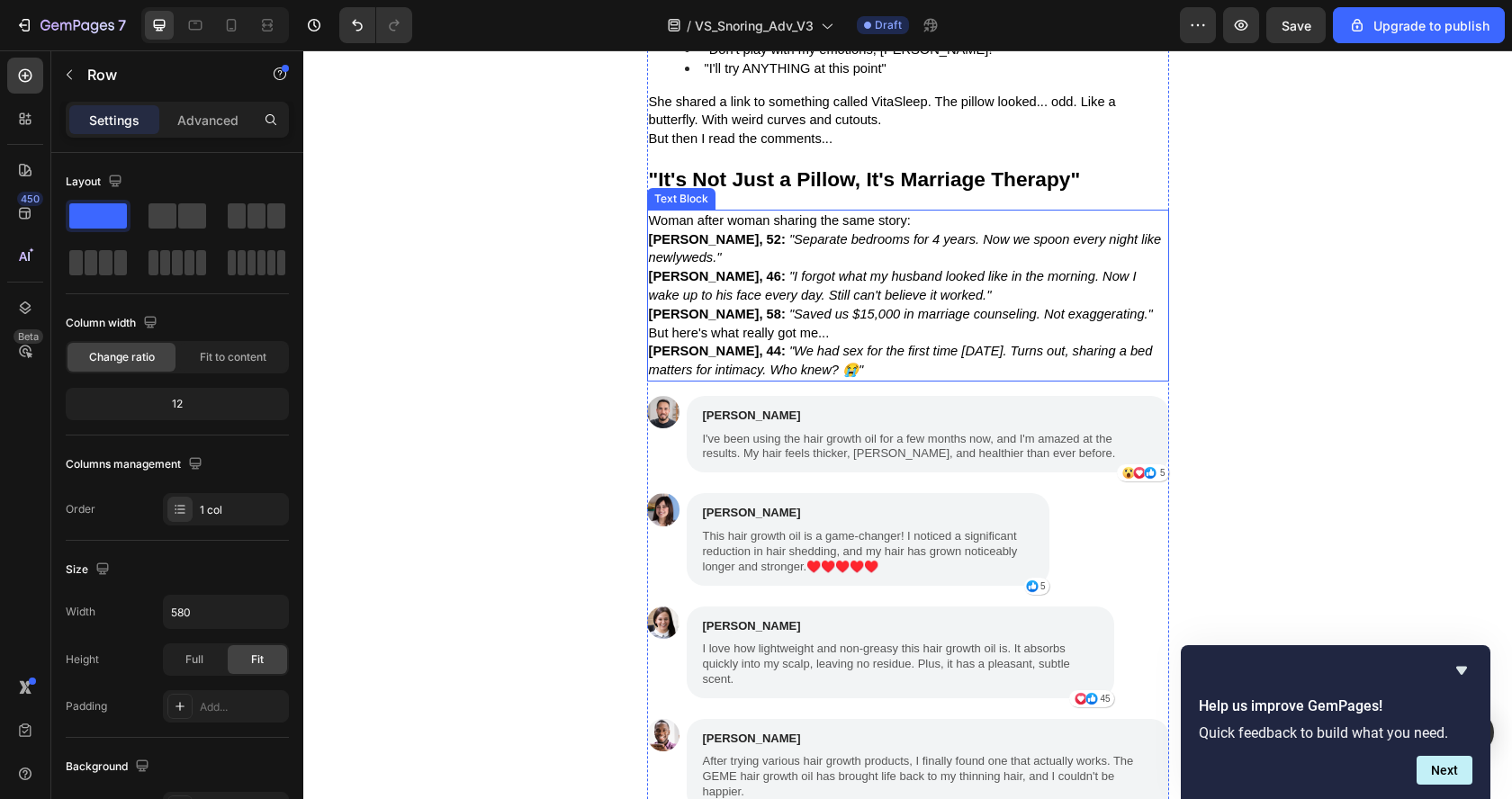
click at [820, 303] on icon ""I forgot what my husband looked like in the morning. Now I wake up to his face…" at bounding box center [892, 285] width 488 height 33
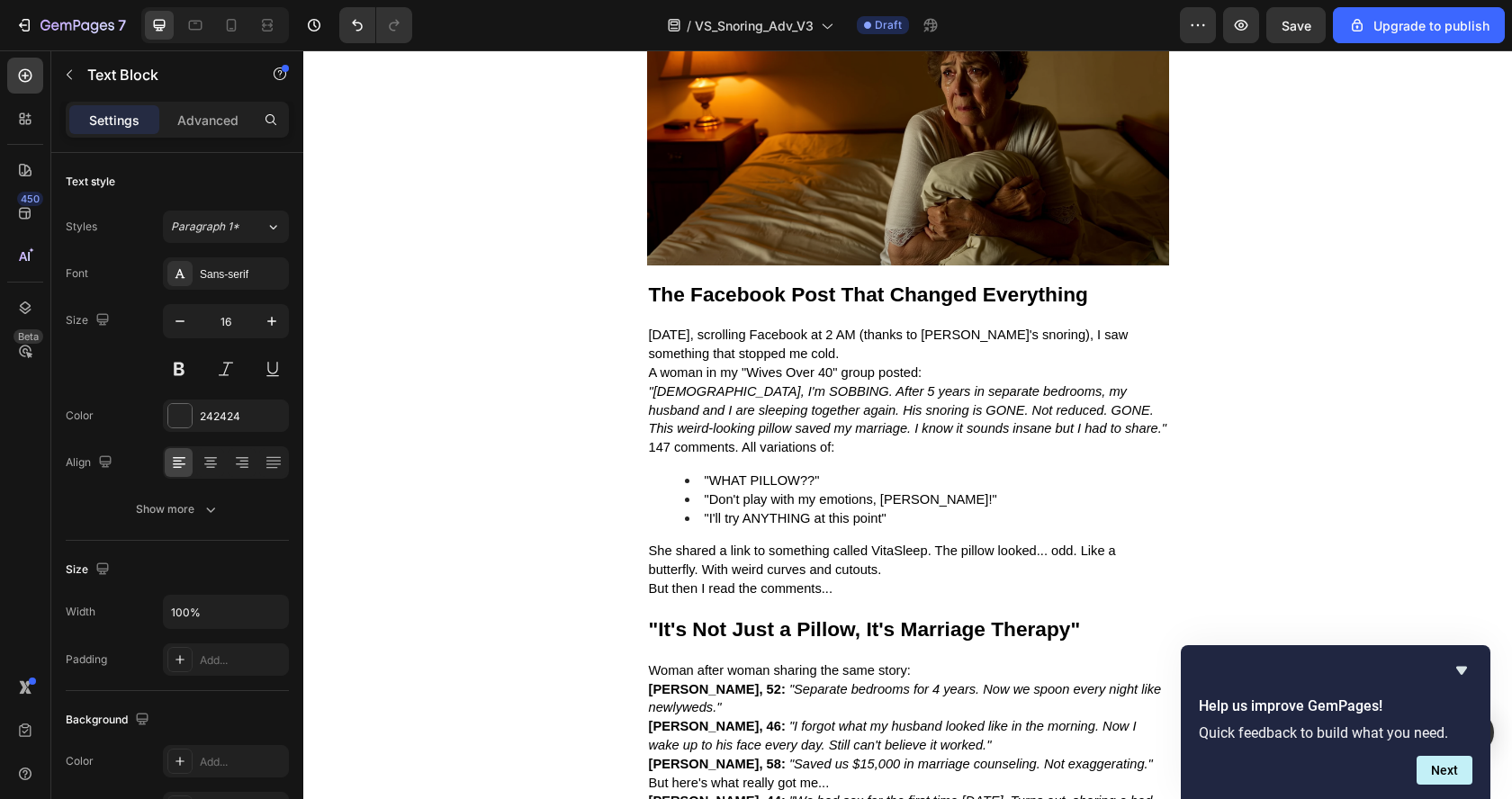
scroll to position [2738, 0]
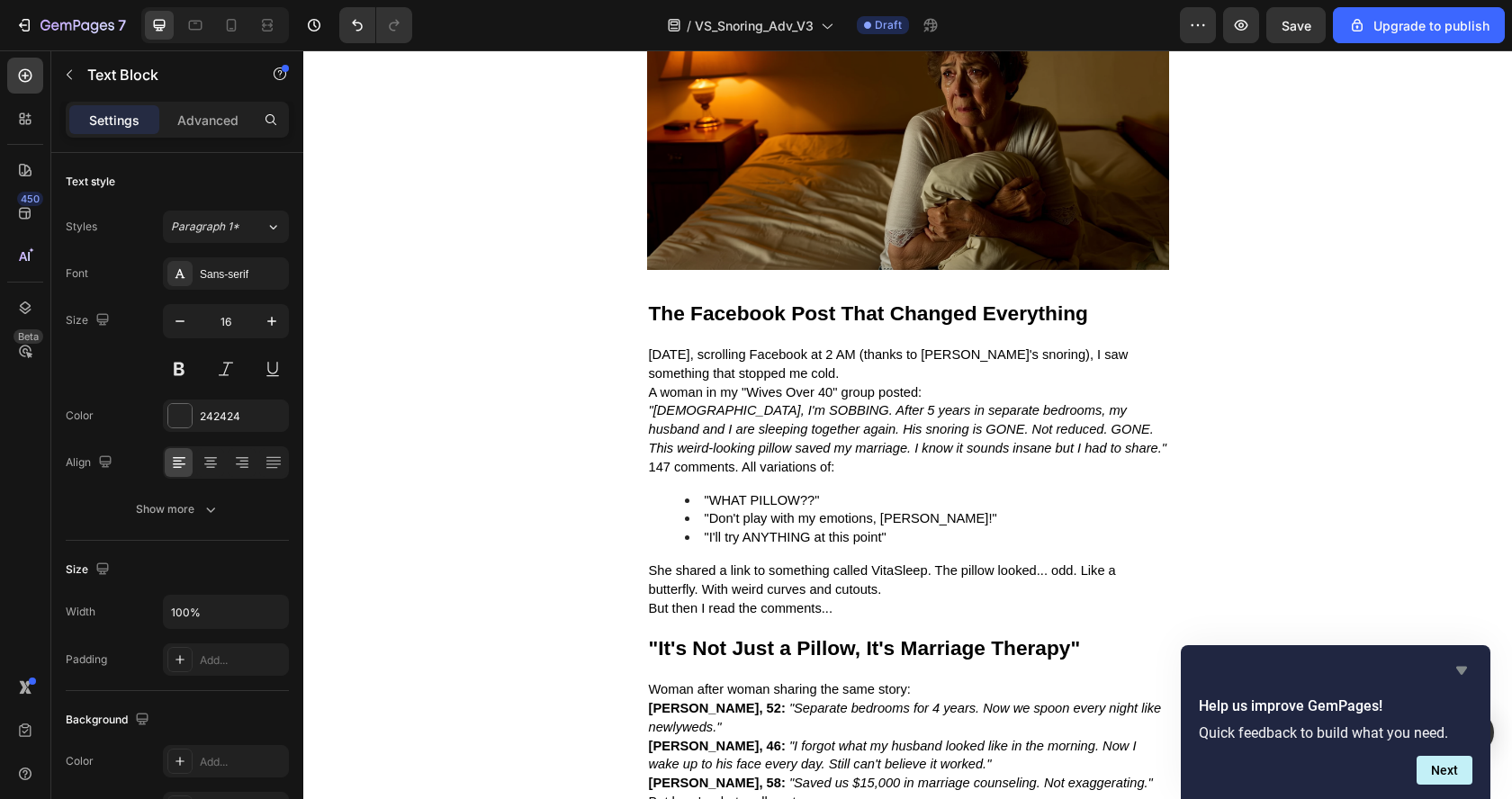
click at [1463, 668] on icon "Hide survey" at bounding box center [1460, 670] width 11 height 8
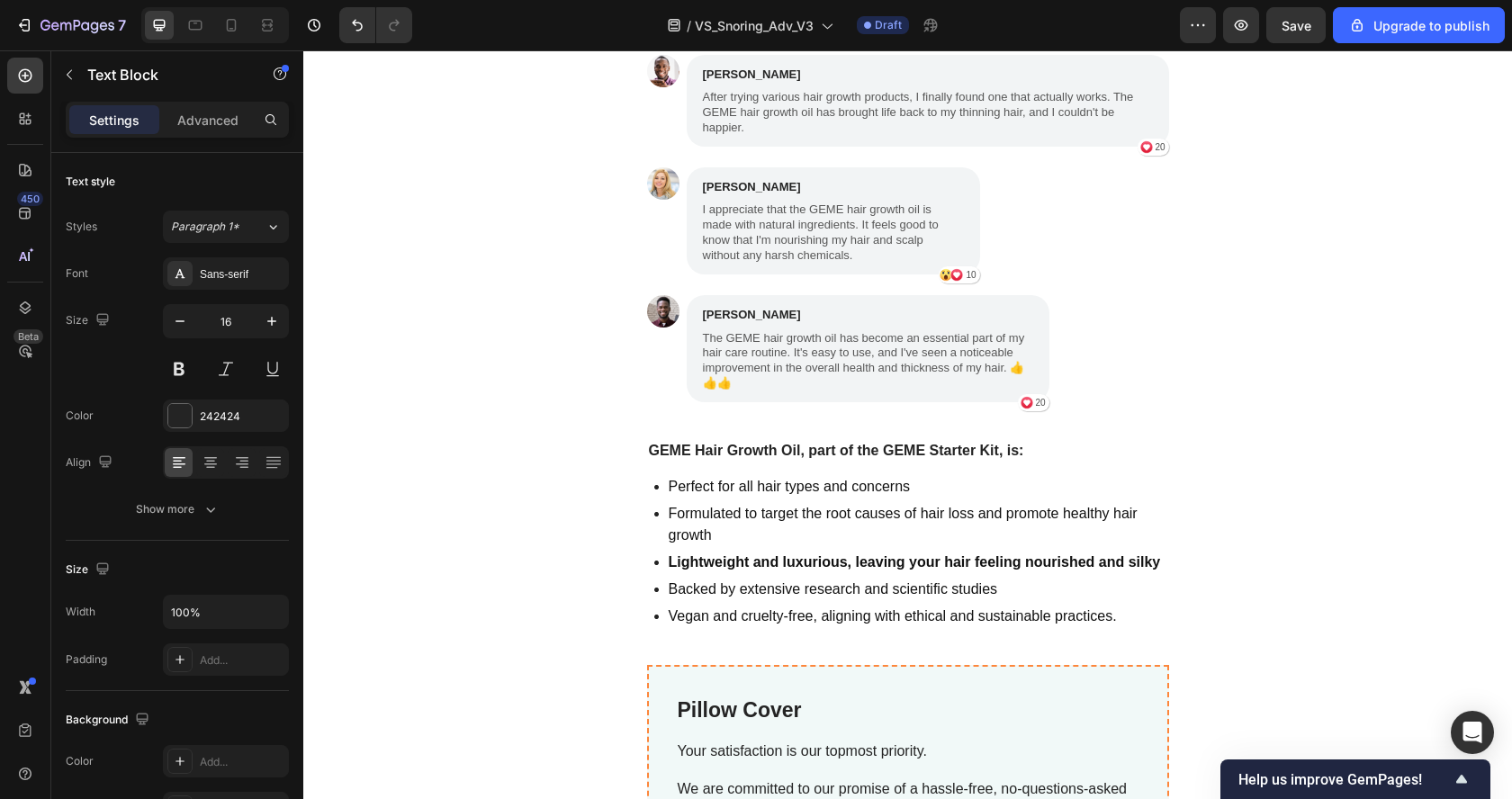
scroll to position [3791, 0]
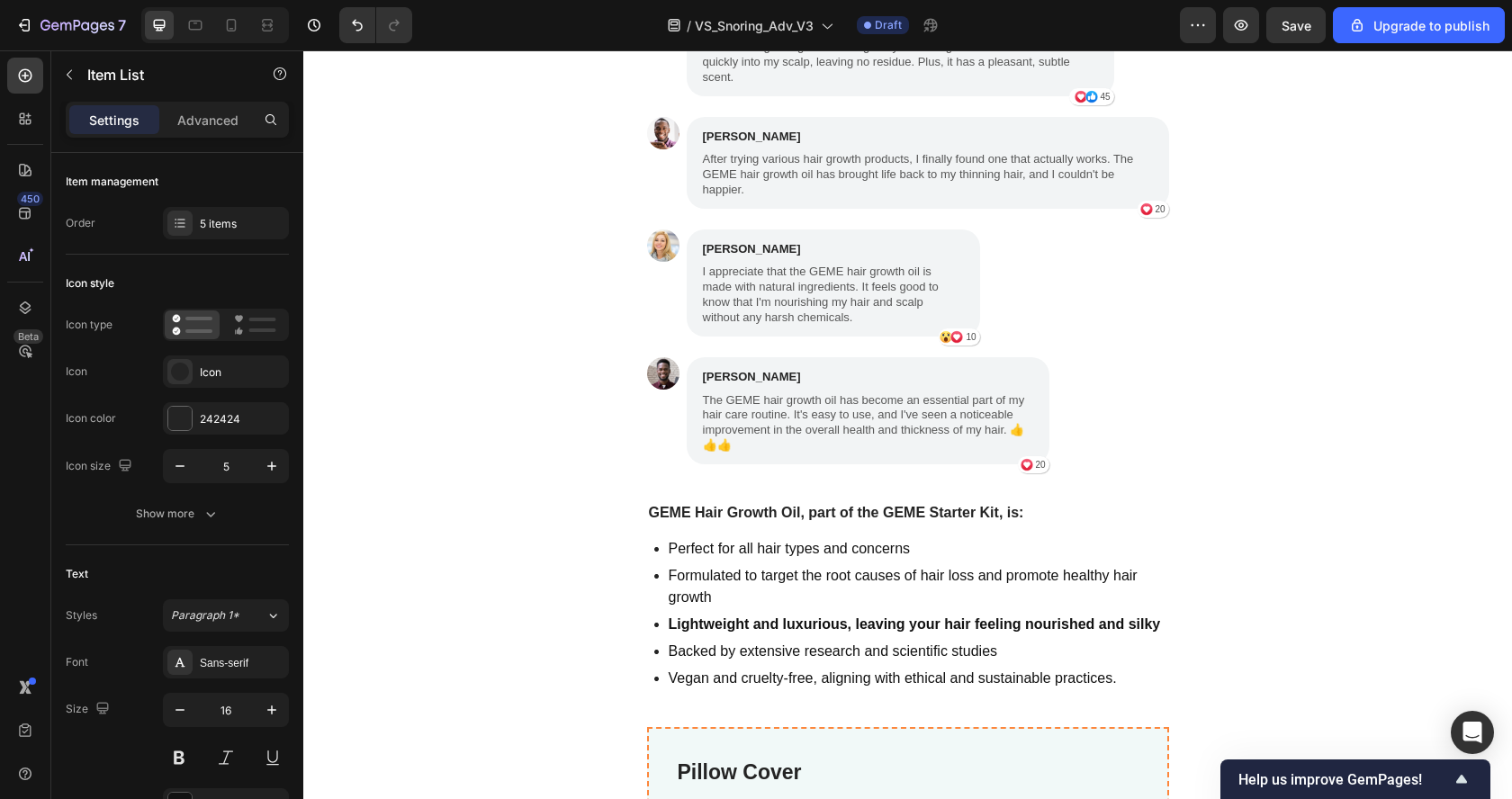
click at [960, 559] on p "Perfect for all hair types and concerns" at bounding box center [917, 548] width 498 height 22
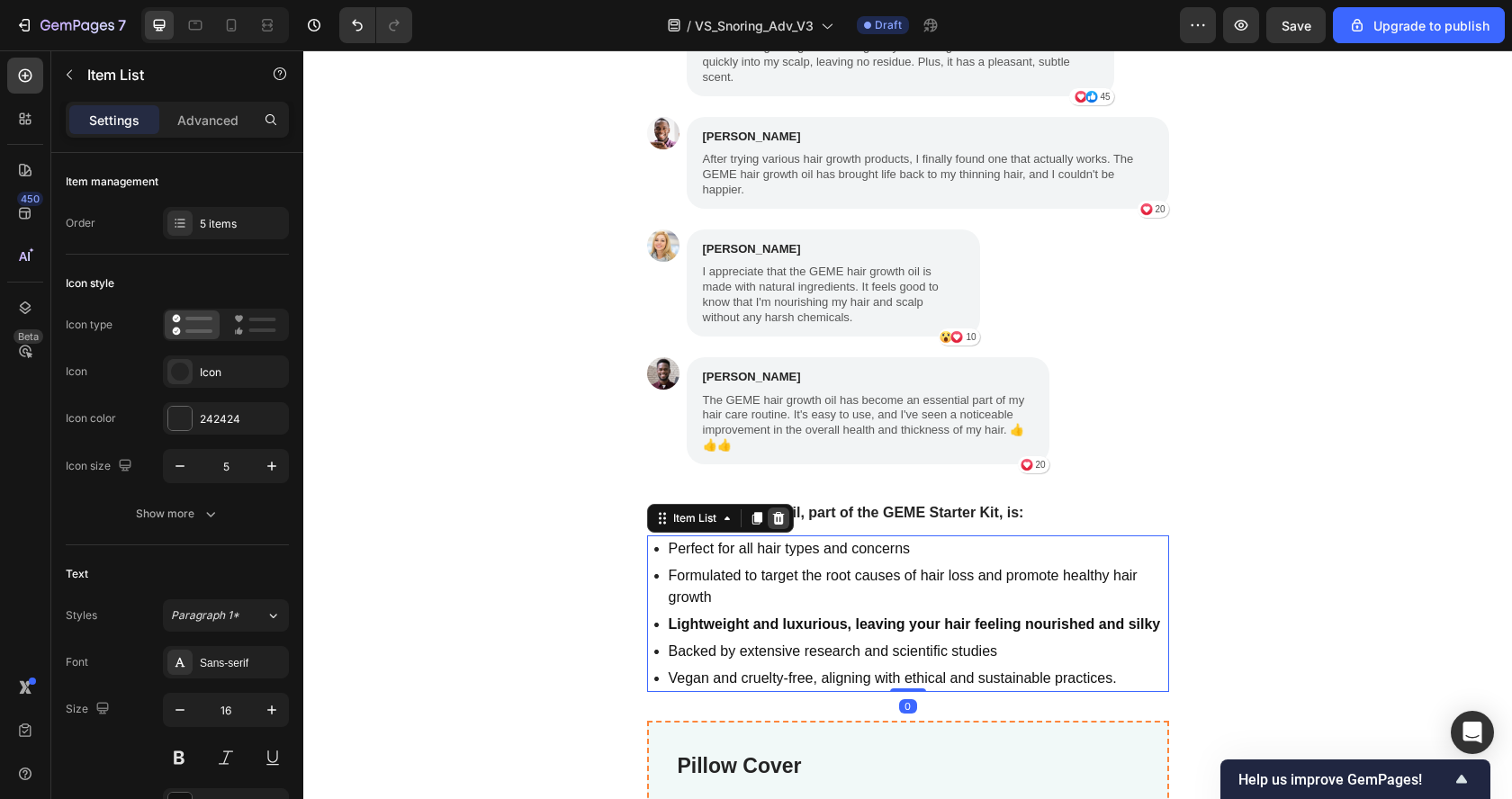
click at [772, 523] on icon at bounding box center [777, 517] width 11 height 12
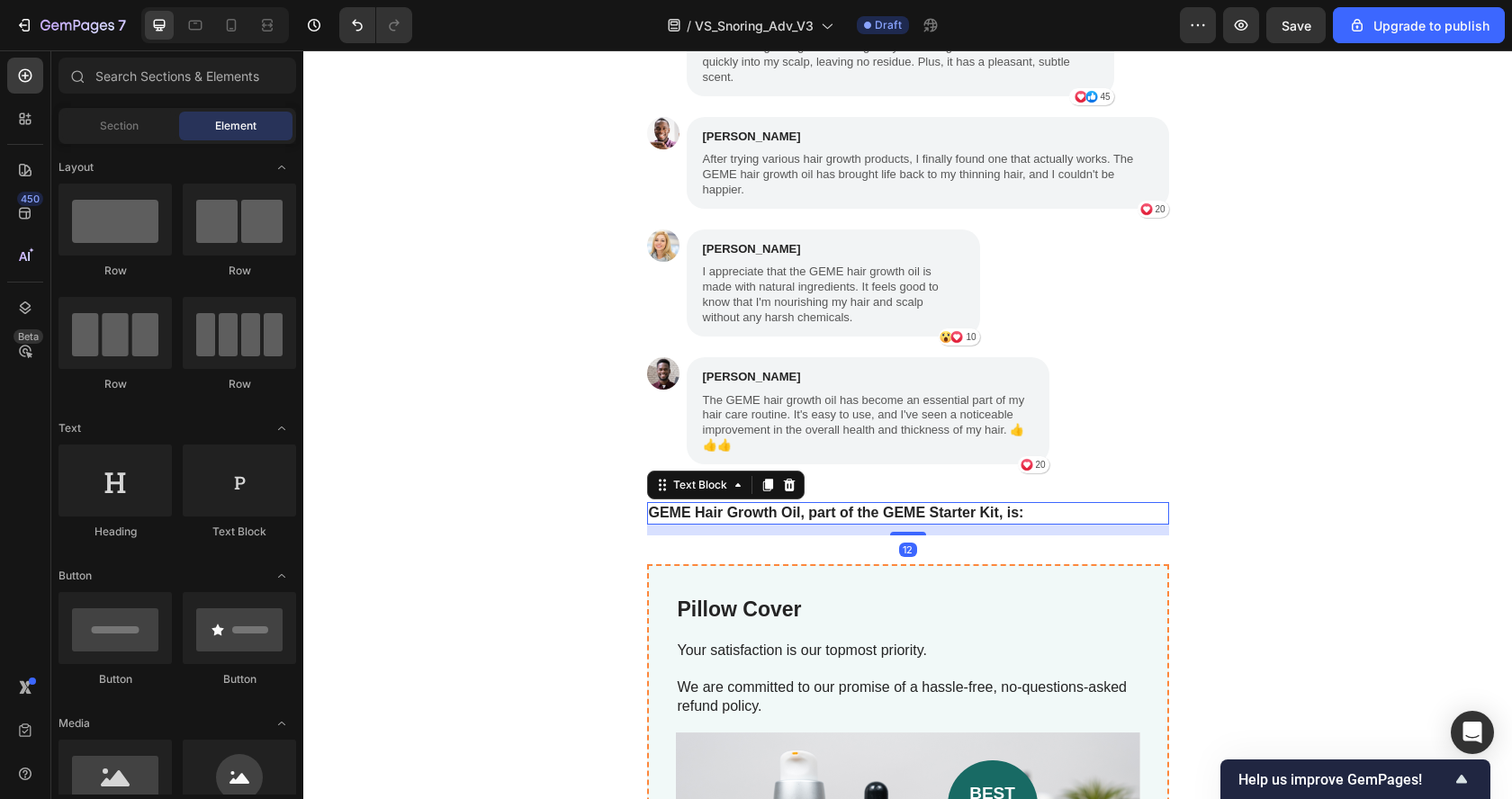
click at [762, 519] on strong "GEME Hair Growth Oil, part of the GEME Starter Kit, is:" at bounding box center [836, 512] width 375 height 15
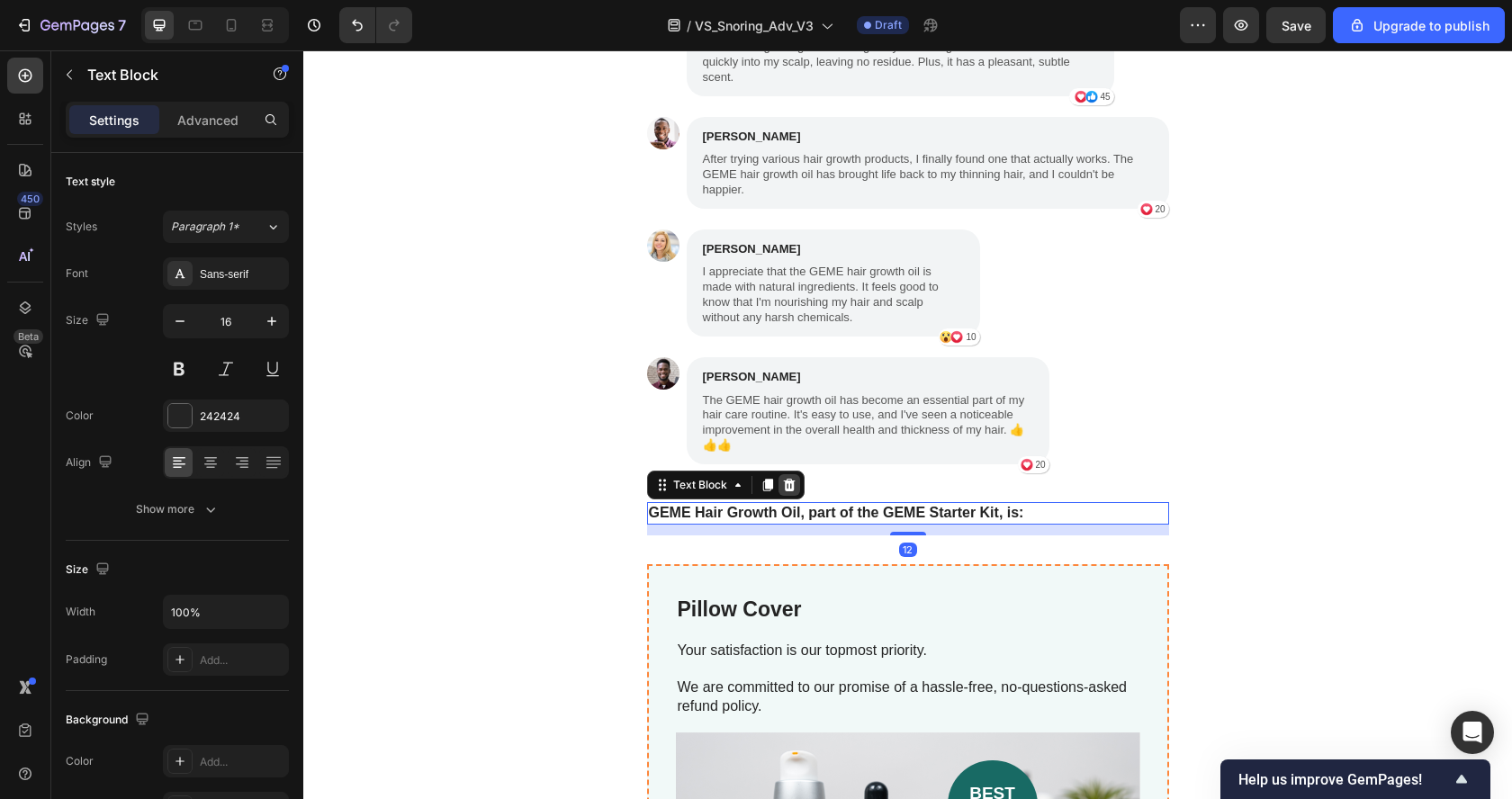
click at [778, 484] on div at bounding box center [789, 484] width 22 height 22
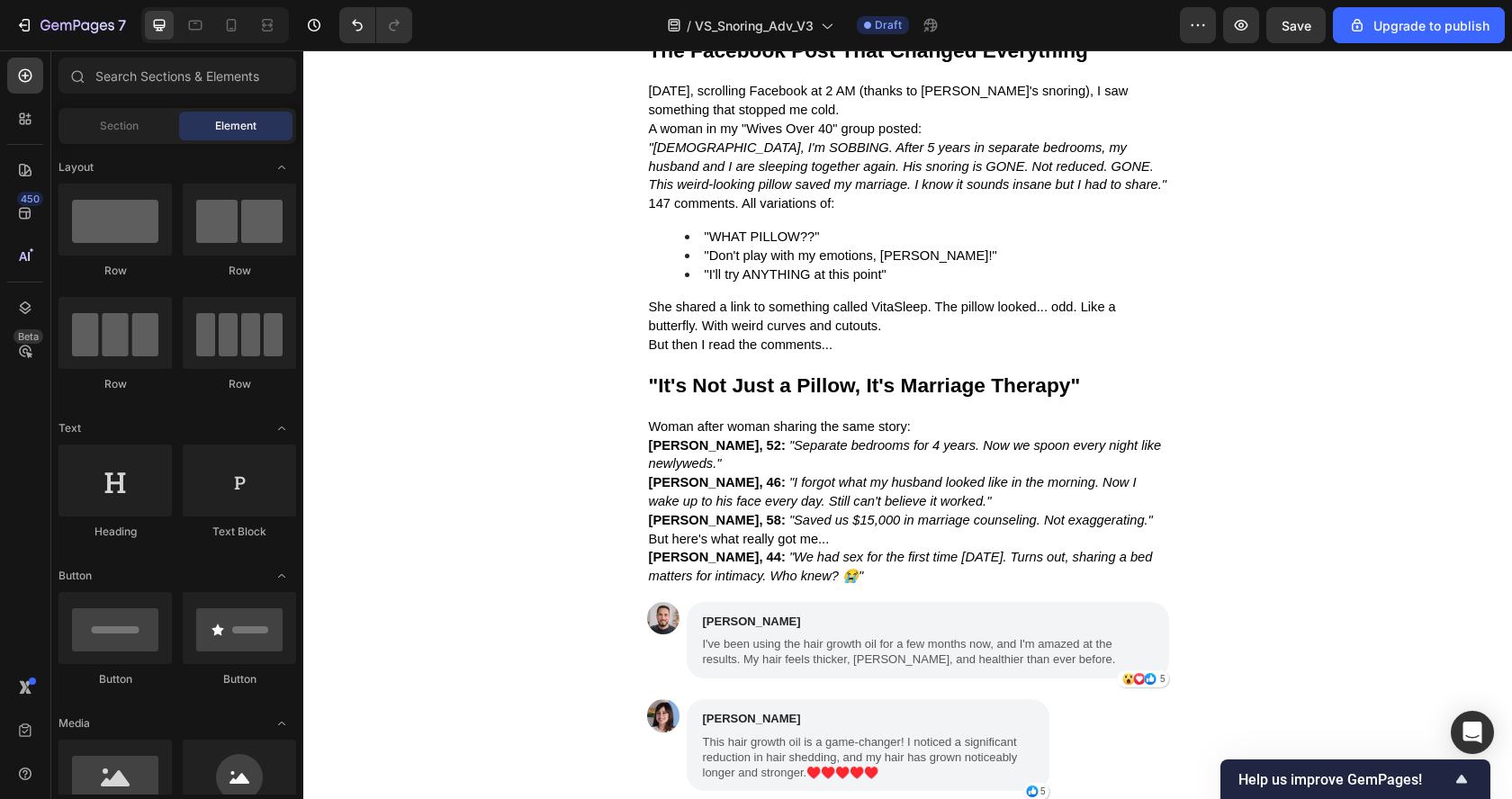
scroll to position [2862, 0]
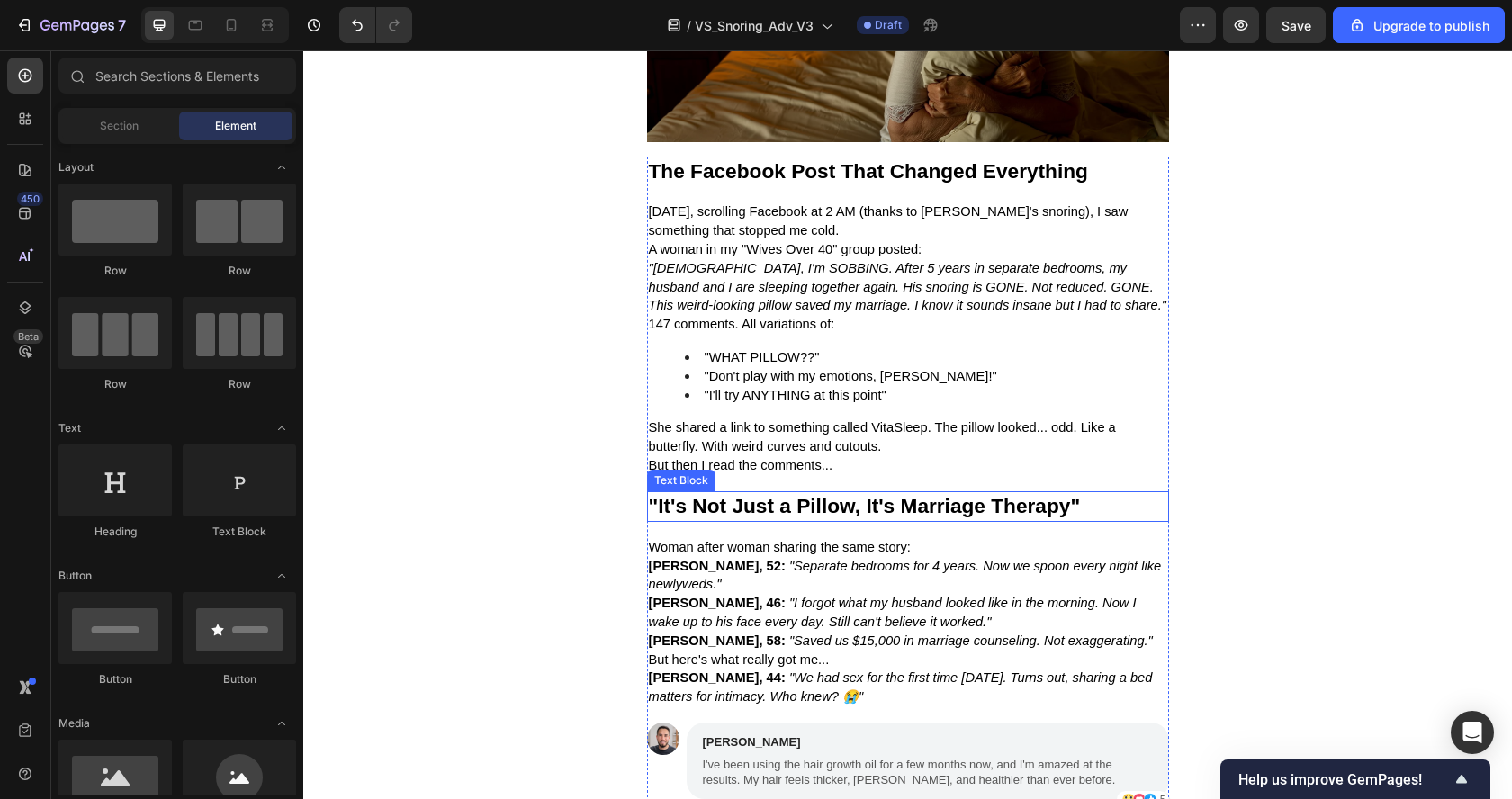
click at [778, 500] on strong ""It's Not Just a Pillow, It's Marriage Therapy"" at bounding box center [864, 505] width 432 height 23
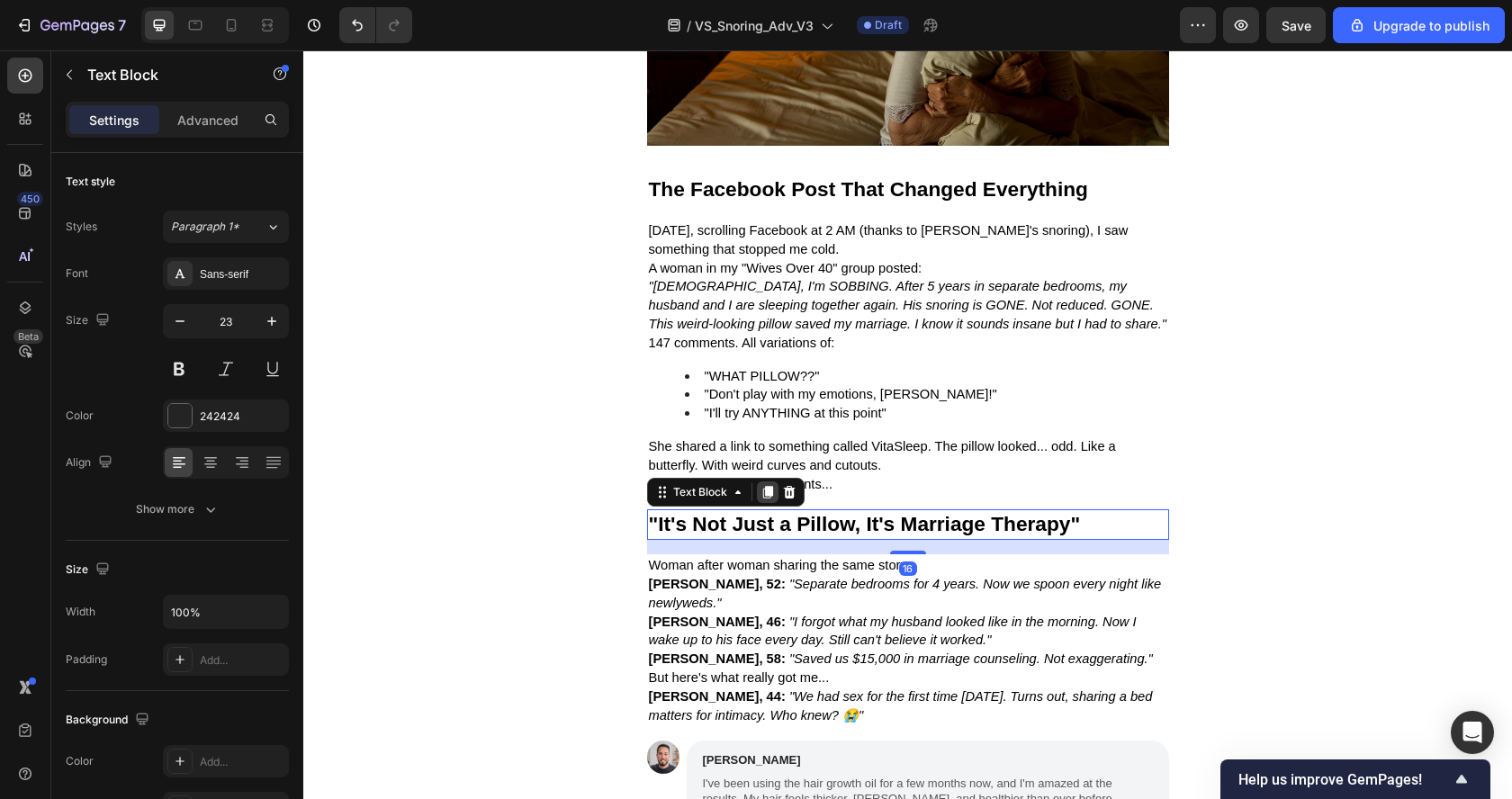
click at [762, 487] on icon at bounding box center [767, 493] width 10 height 12
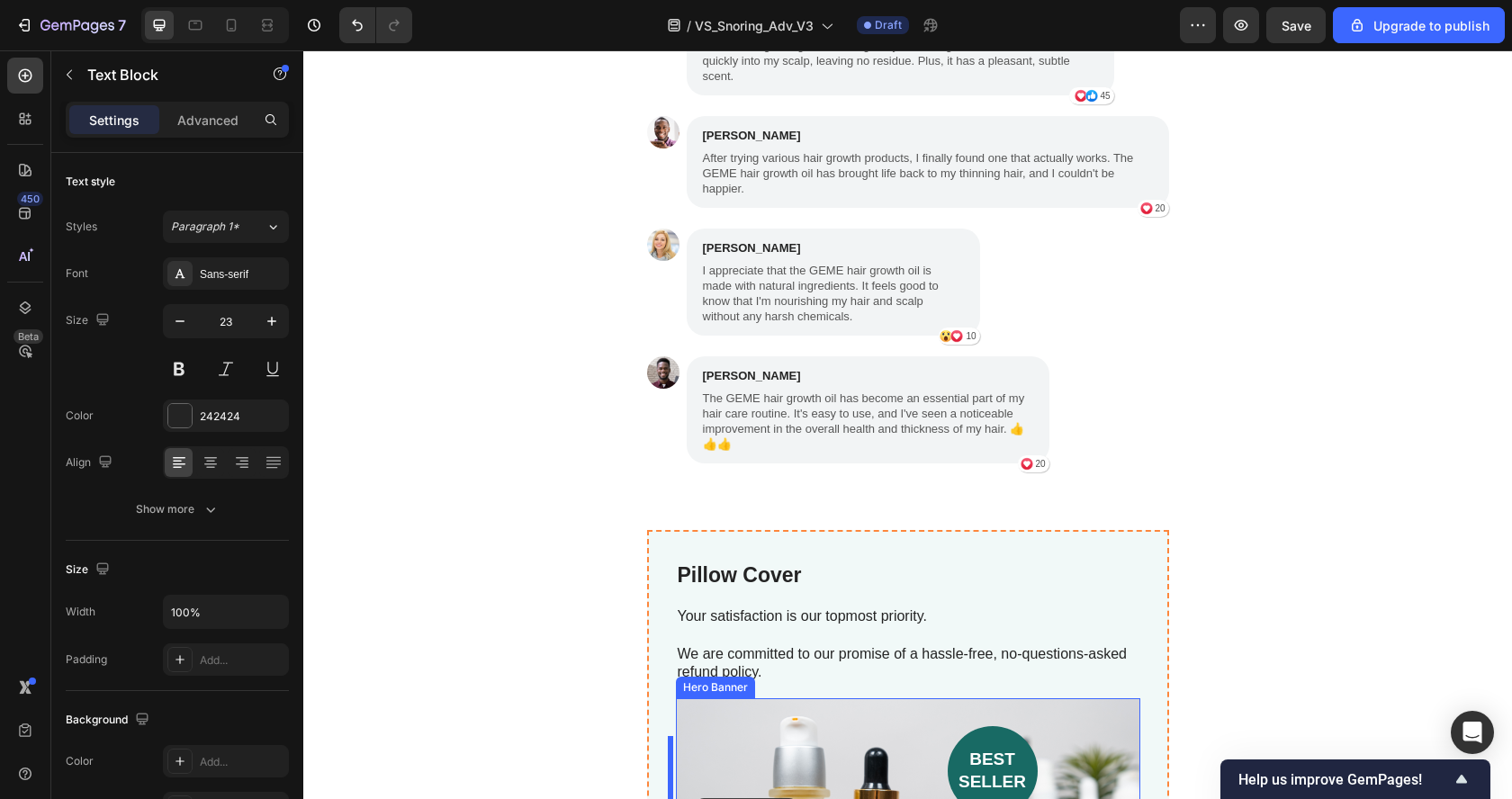
scroll to position [3871, 0]
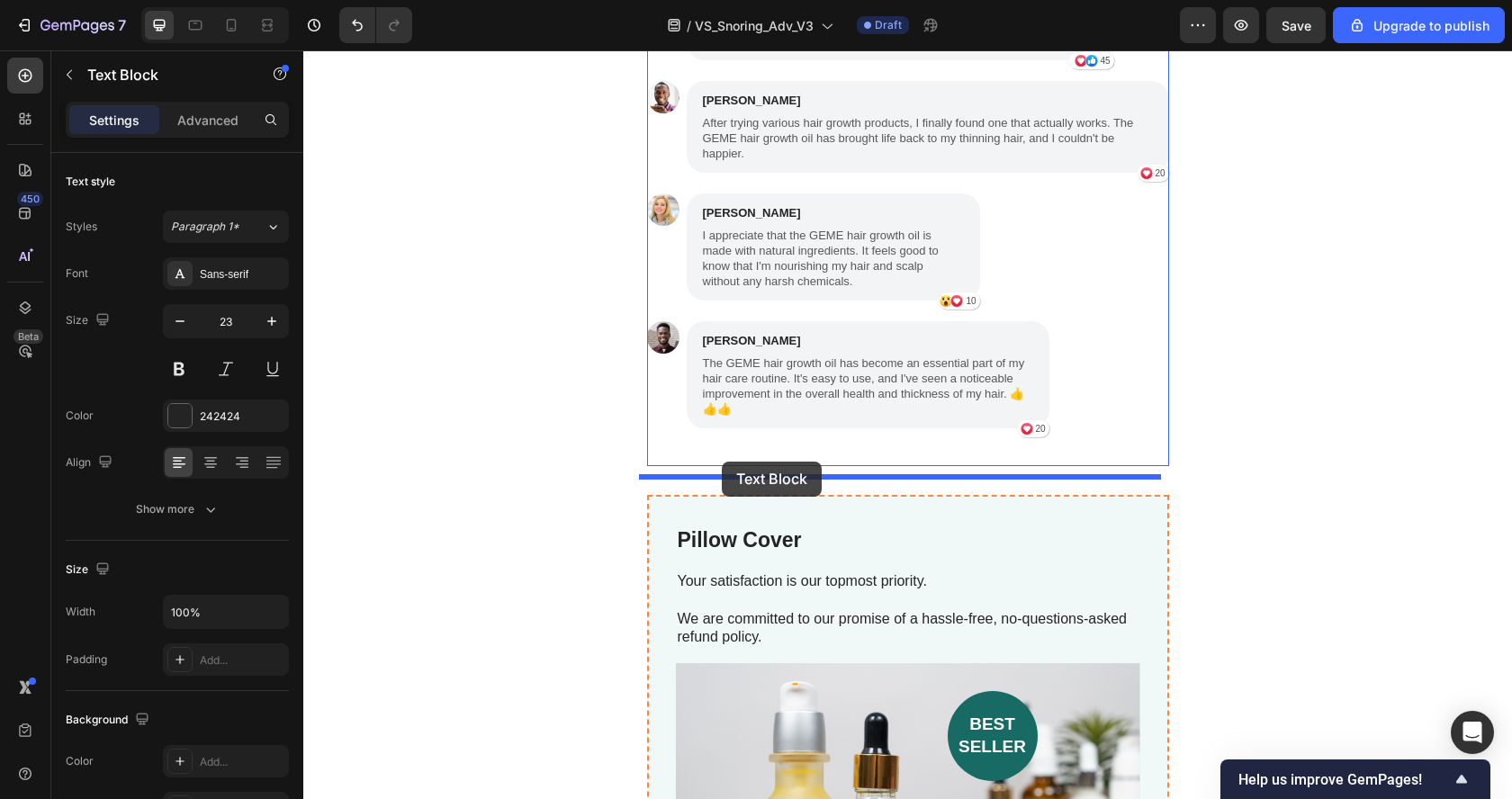
drag, startPoint x: 646, startPoint y: 449, endPoint x: 722, endPoint y: 461, distance: 76.9
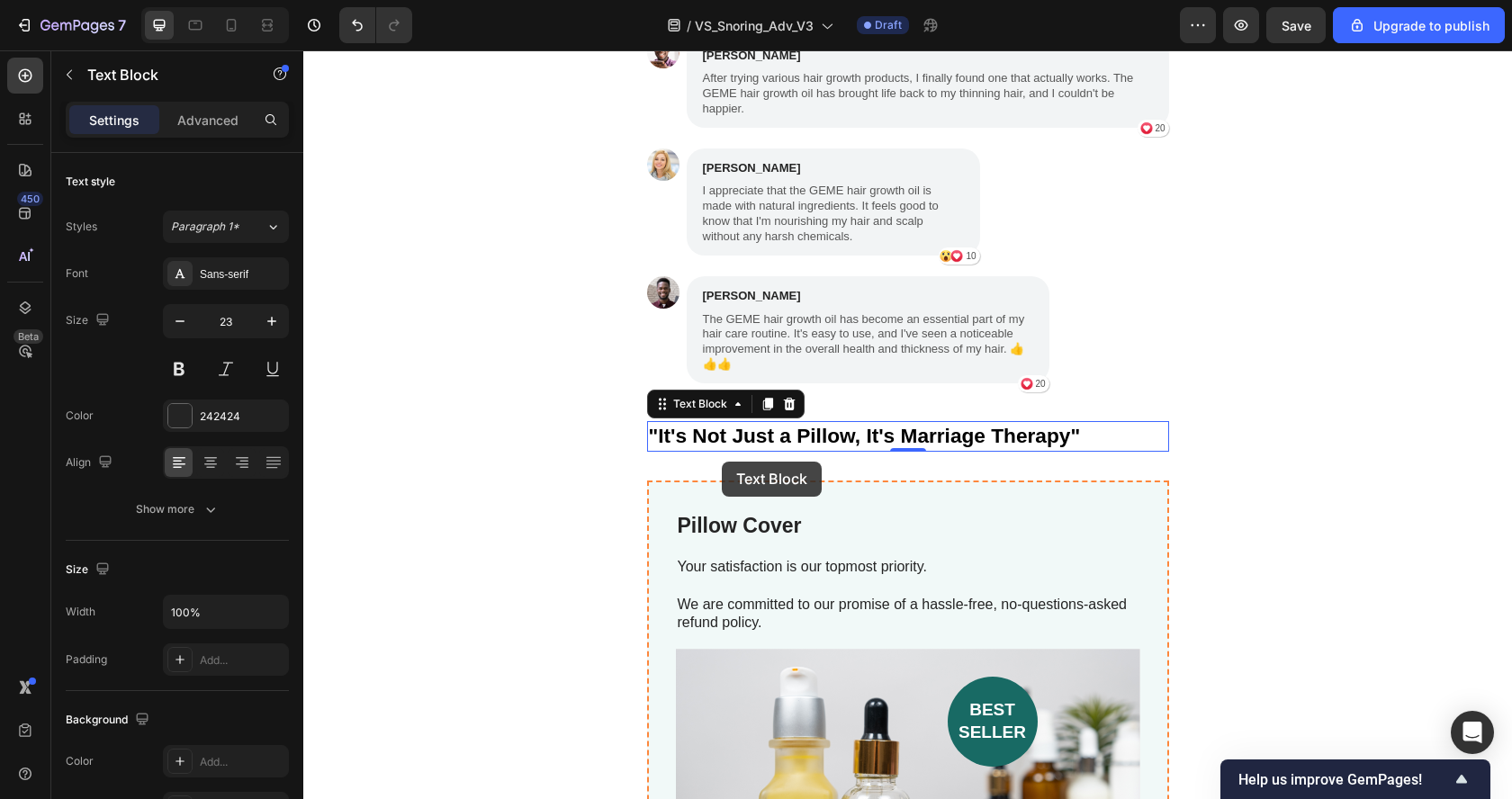
scroll to position [3826, 0]
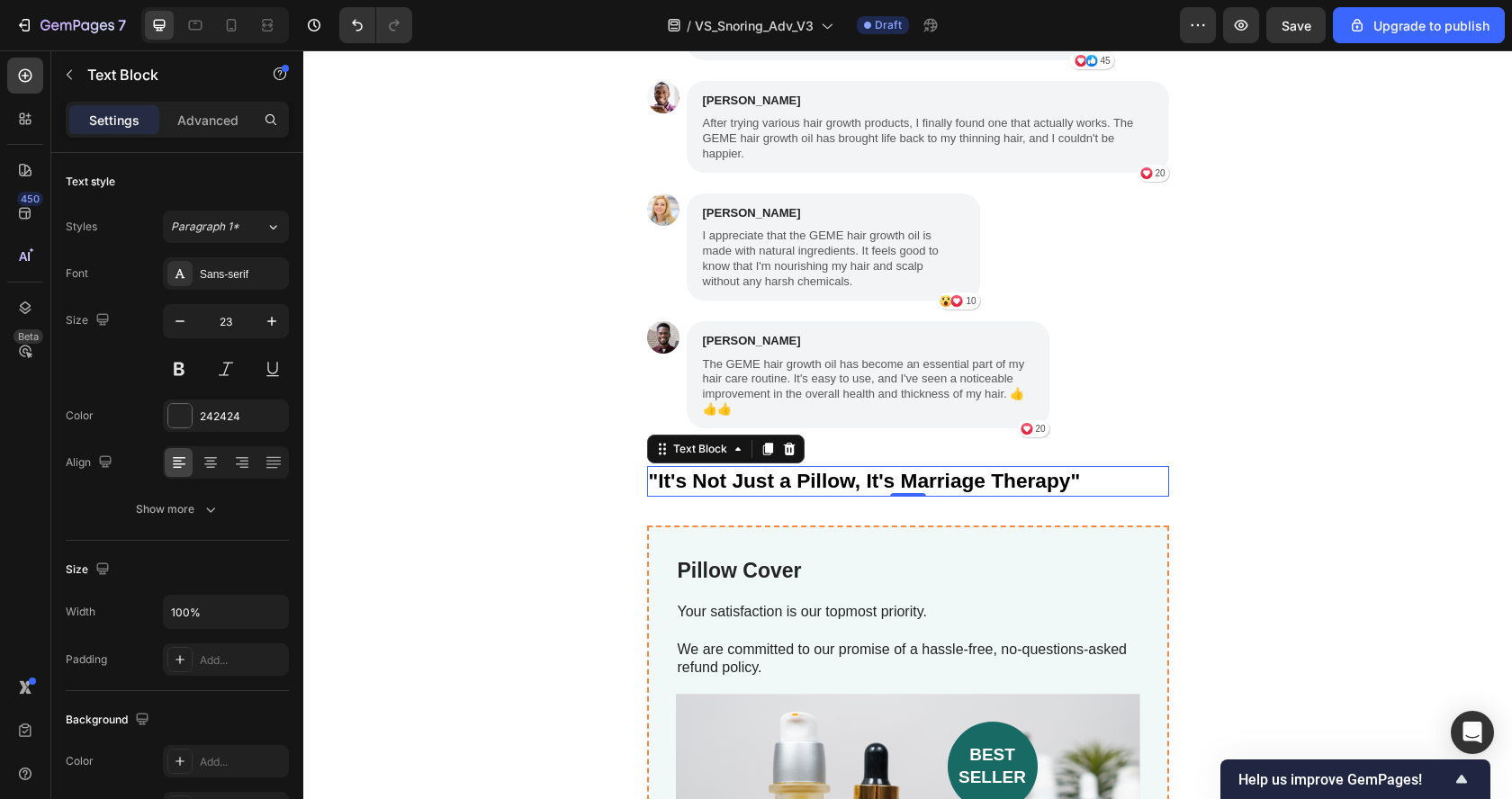
click at [823, 492] on strong ""It's Not Just a Pillow, It's Marriage Therapy"" at bounding box center [864, 480] width 432 height 23
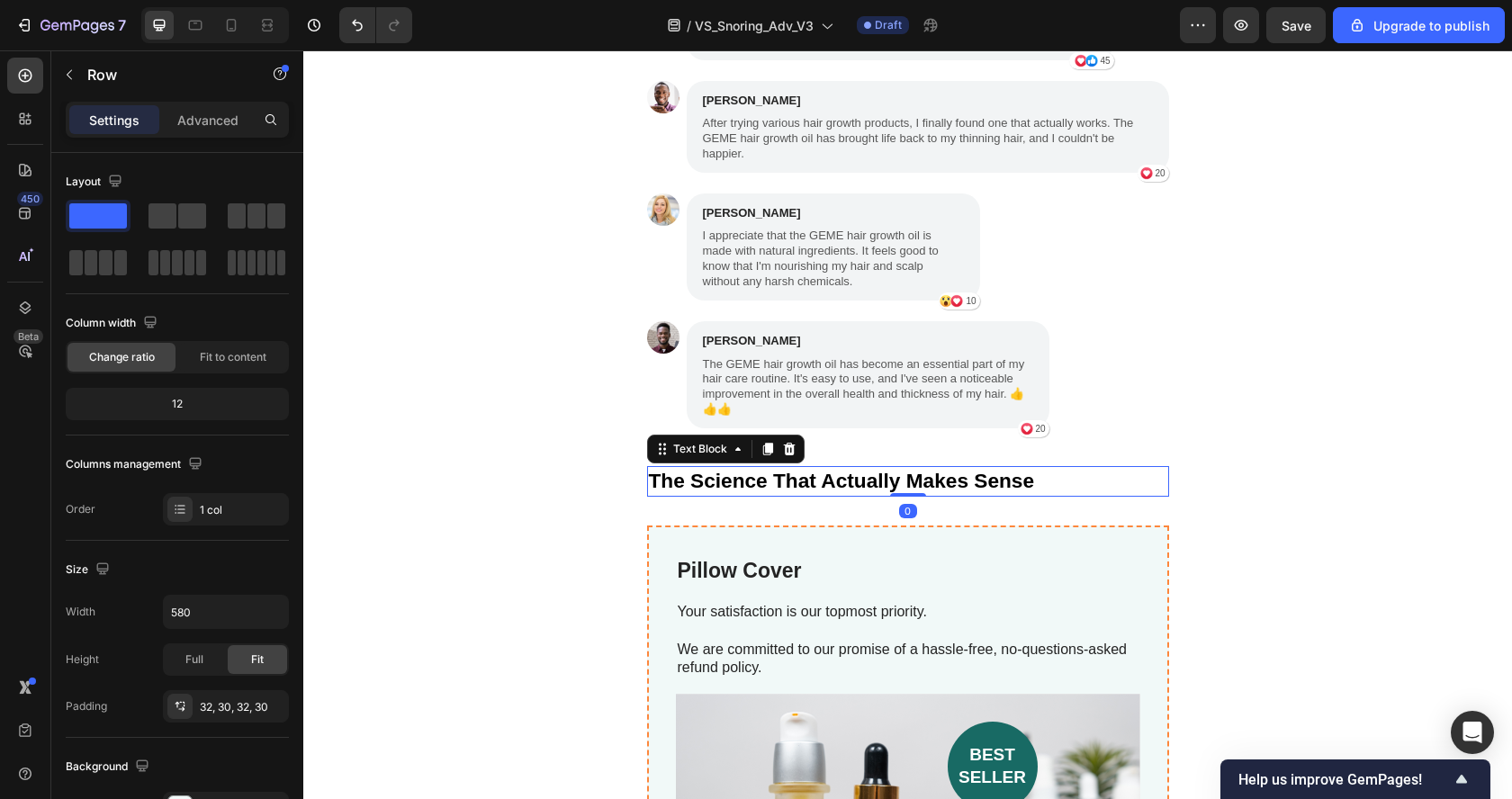
click at [782, 492] on strong "The Science That Actually Makes Sense" at bounding box center [841, 480] width 386 height 23
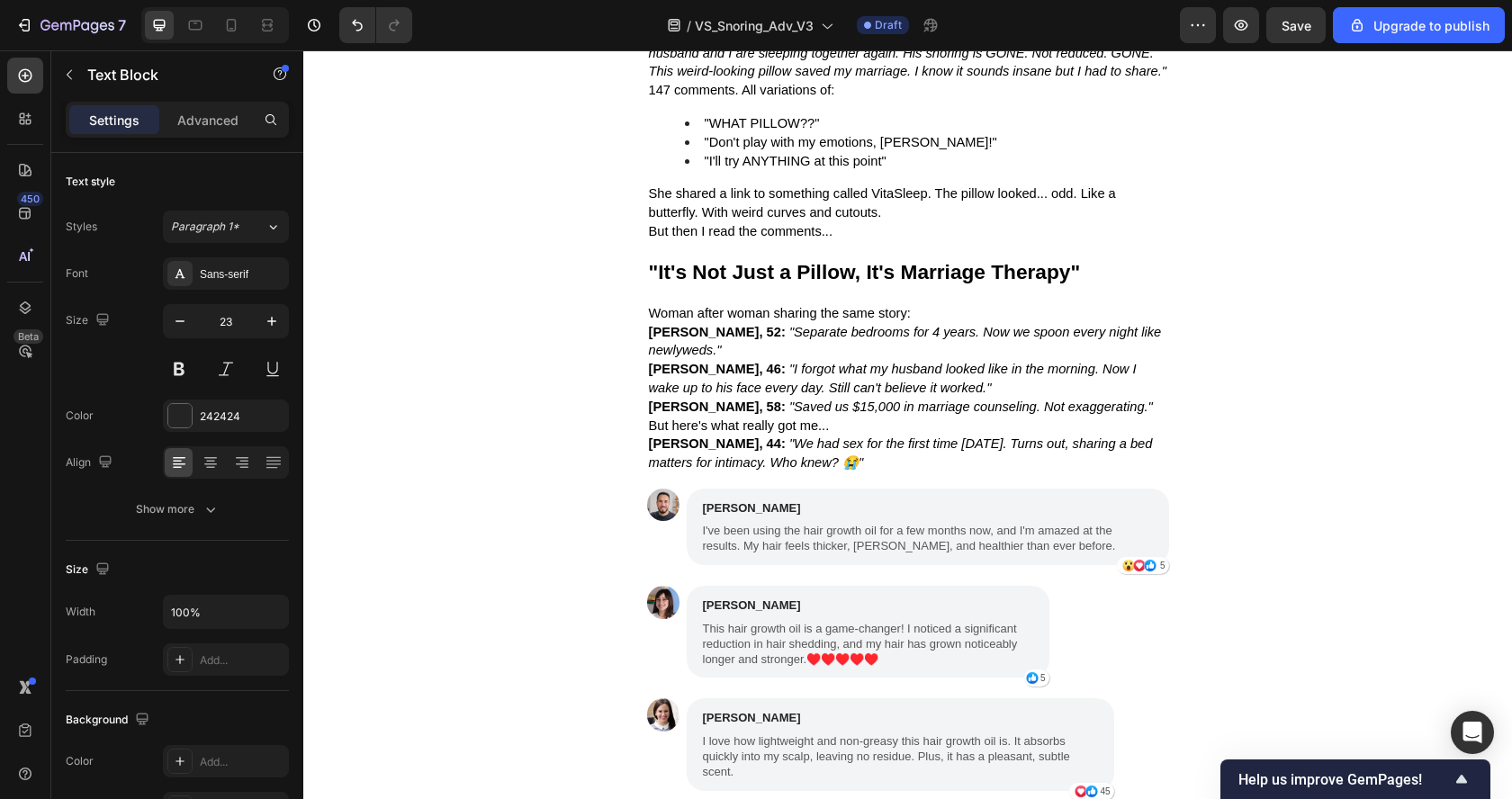
scroll to position [2964, 0]
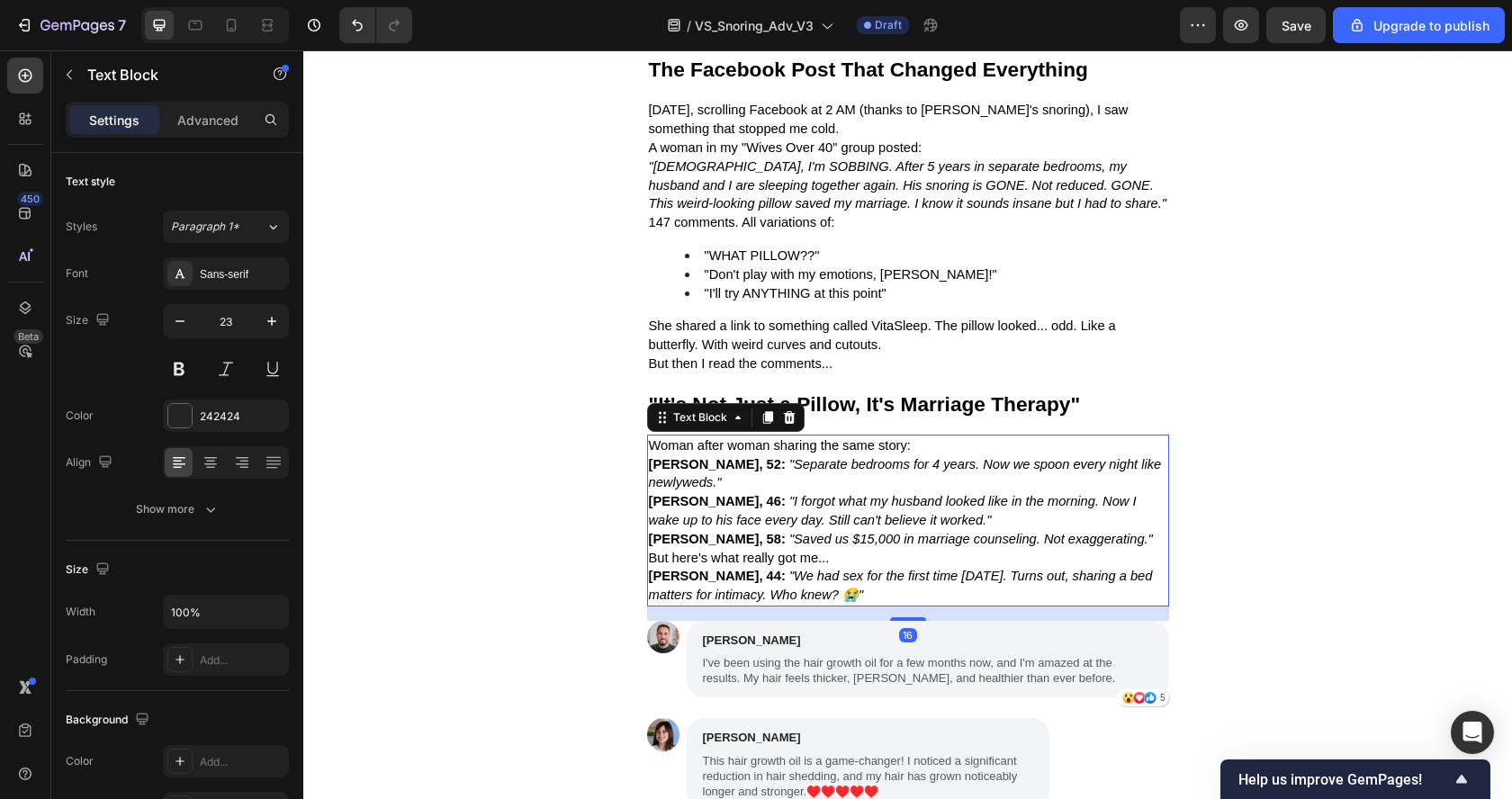
click at [720, 470] on strong "[PERSON_NAME], 52:" at bounding box center [716, 464] width 137 height 14
click at [760, 425] on icon at bounding box center [767, 417] width 14 height 14
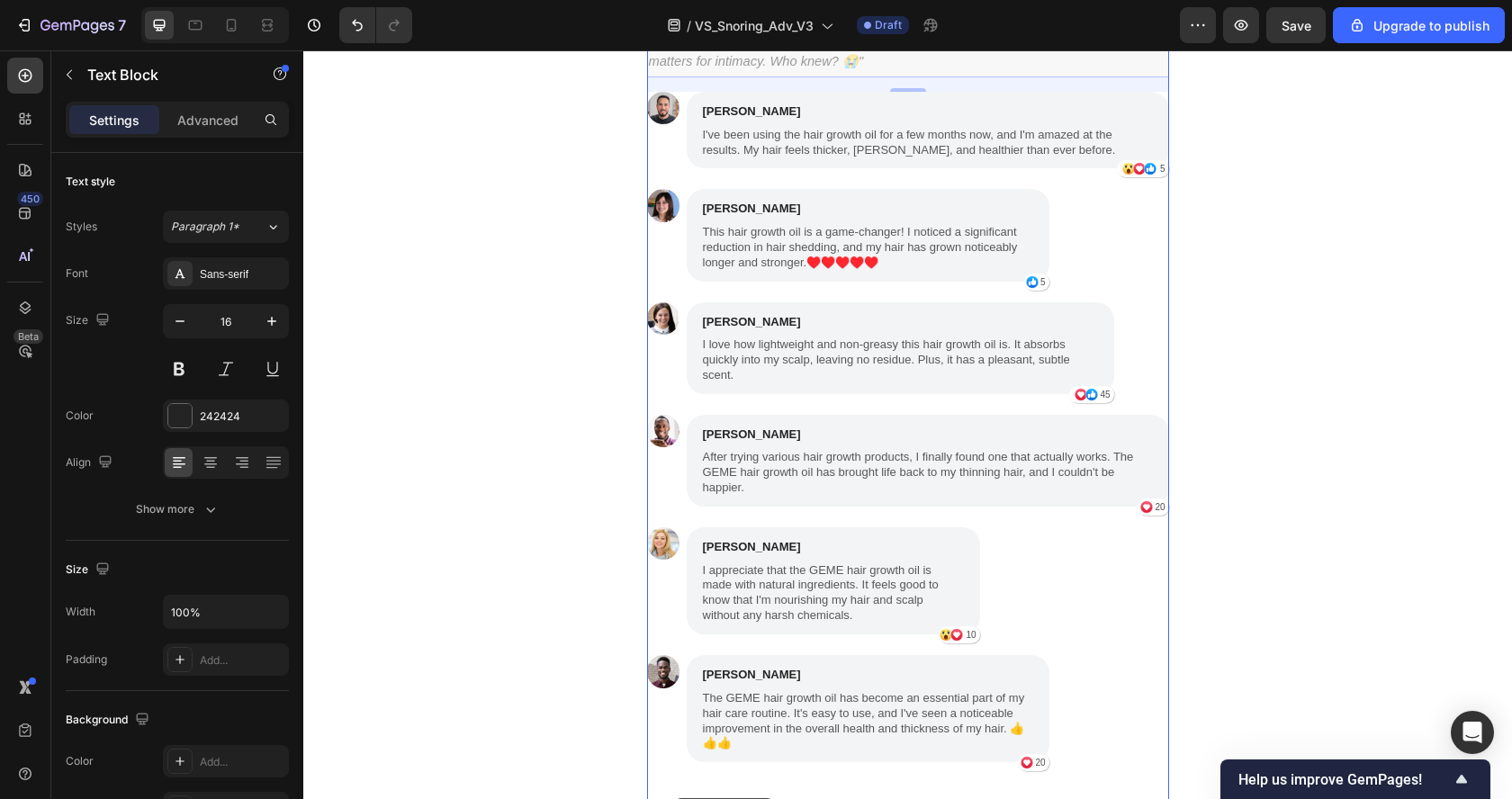
scroll to position [3913, 0]
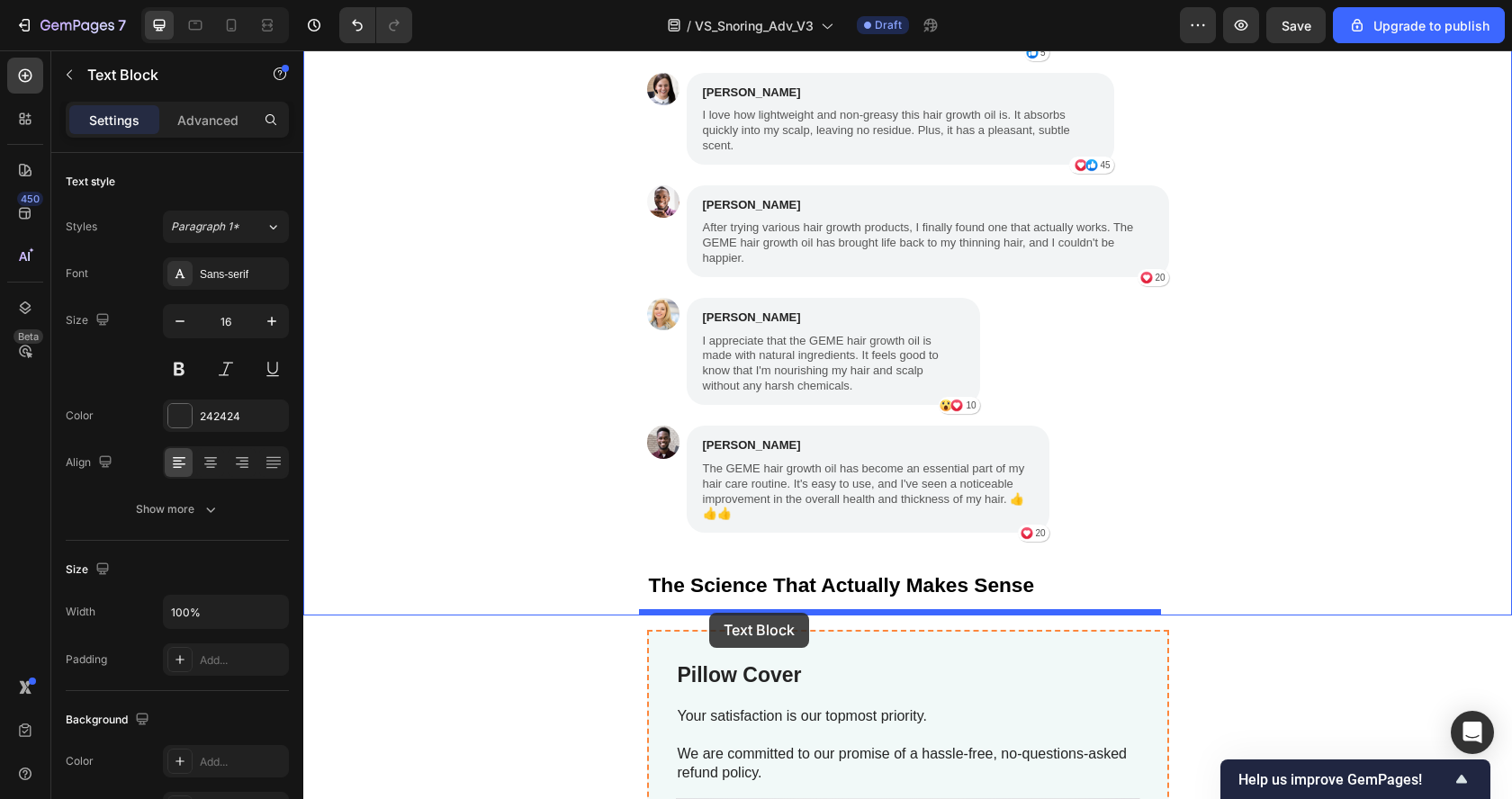
drag, startPoint x: 648, startPoint y: 606, endPoint x: 709, endPoint y: 613, distance: 61.4
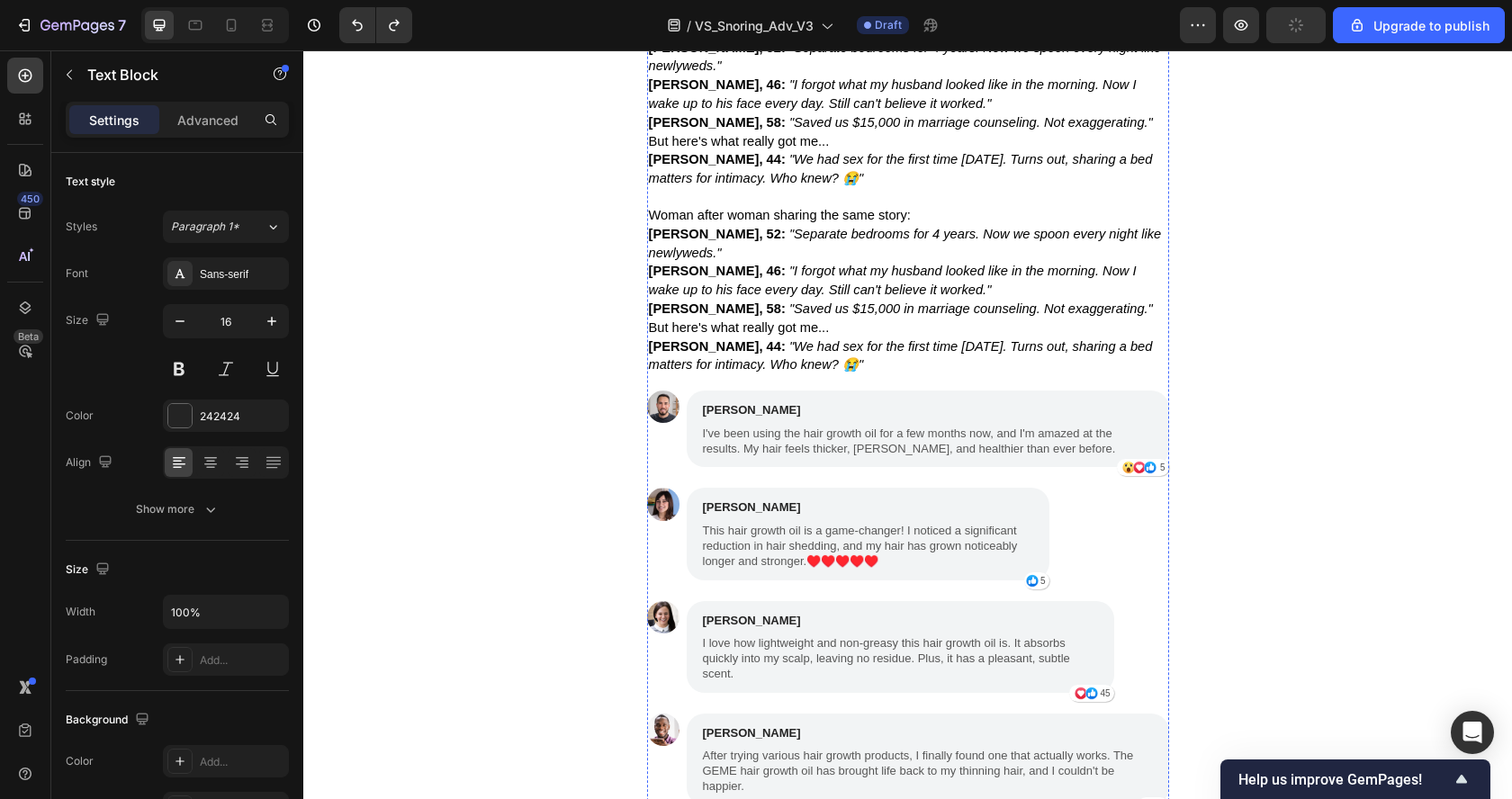
scroll to position [3040, 0]
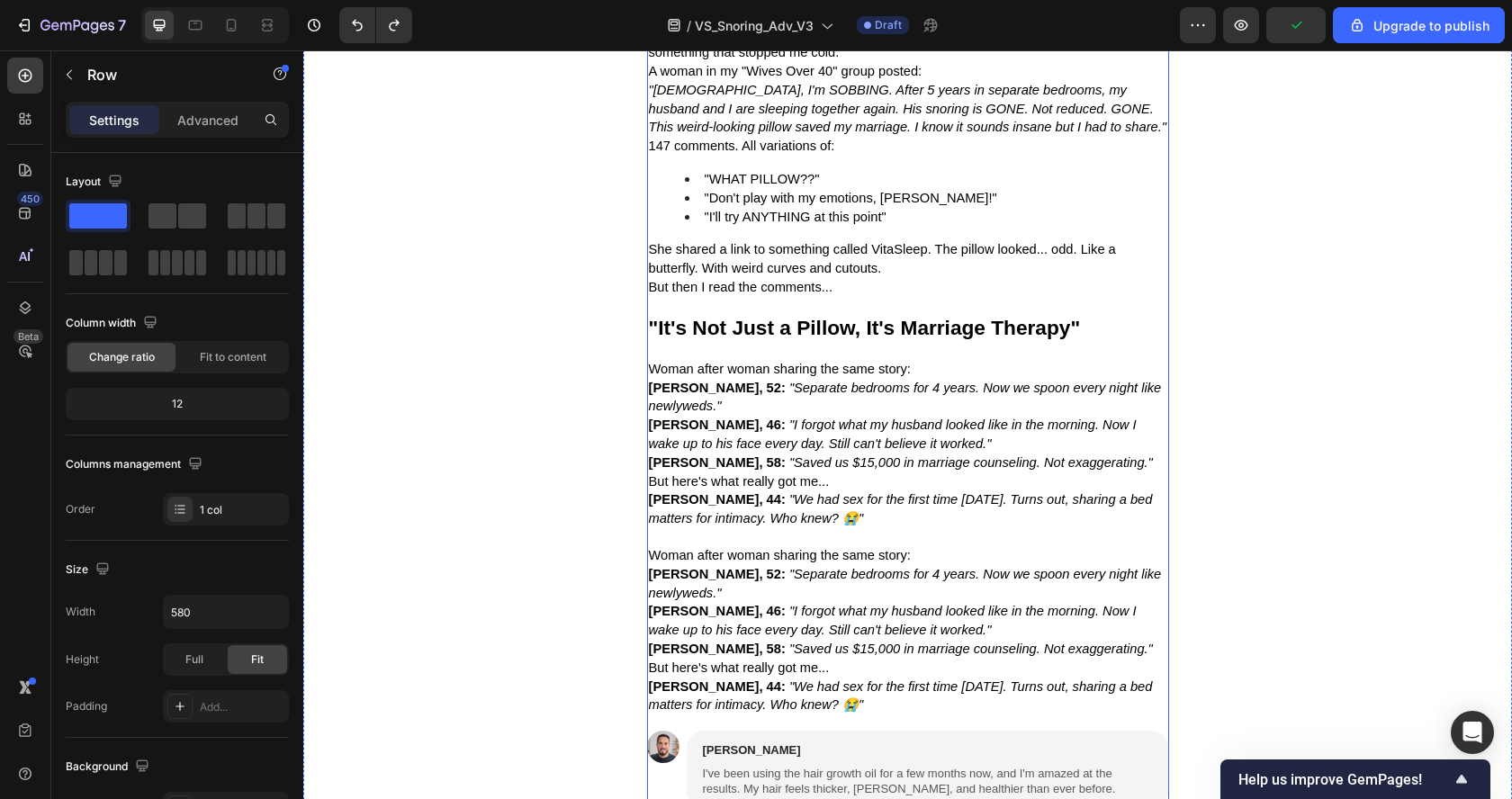
click at [752, 361] on div "The Facebook Post That Changed Everything Text Block [DATE], scrolling Facebook…" at bounding box center [907, 724] width 522 height 1491
click at [754, 408] on p "Margaret, 52: "Separate bedrooms for 4 years. Now we spoon every night like new…" at bounding box center [907, 398] width 519 height 38
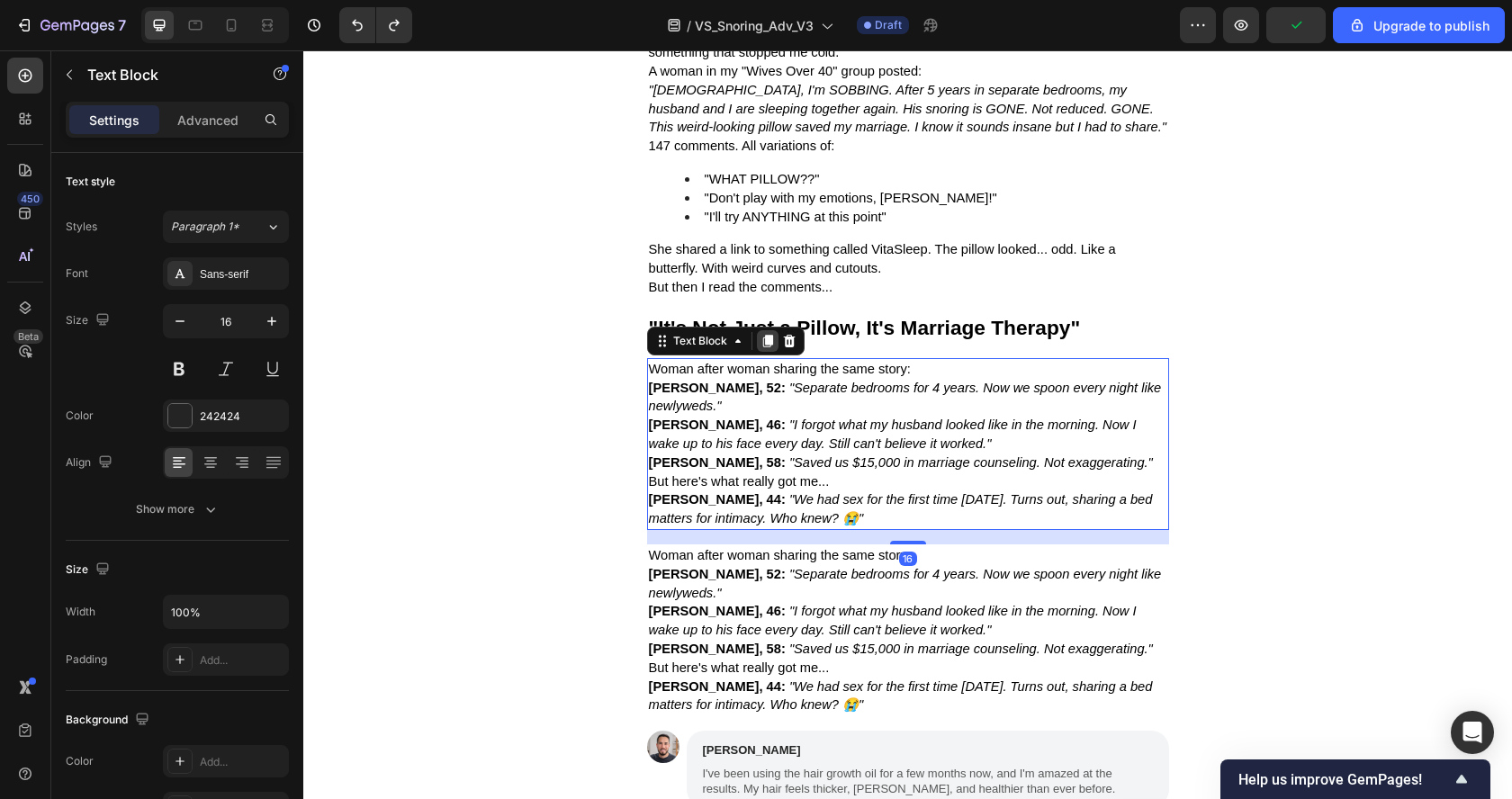
click at [762, 344] on icon at bounding box center [767, 340] width 10 height 12
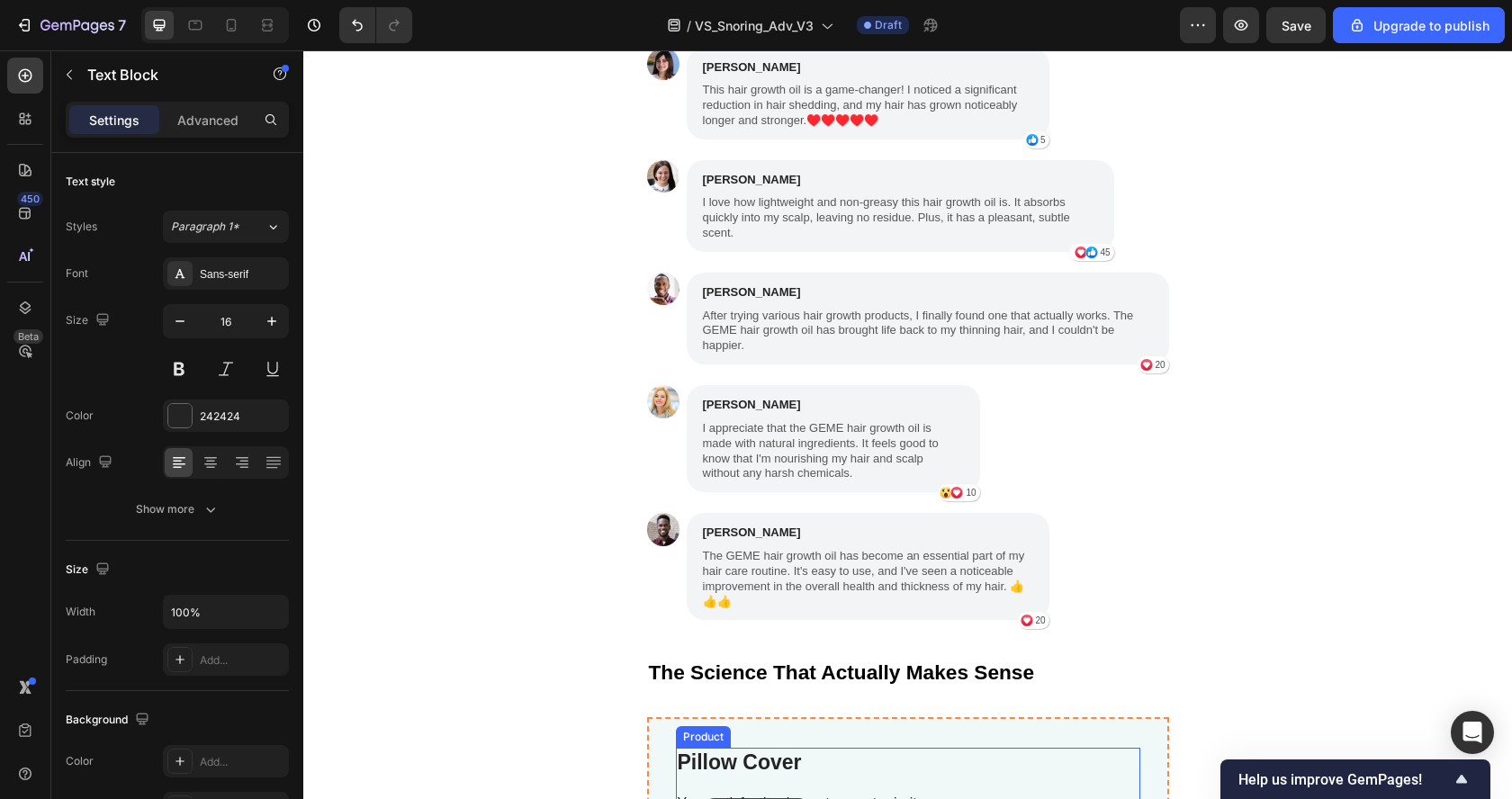
scroll to position [4227, 0]
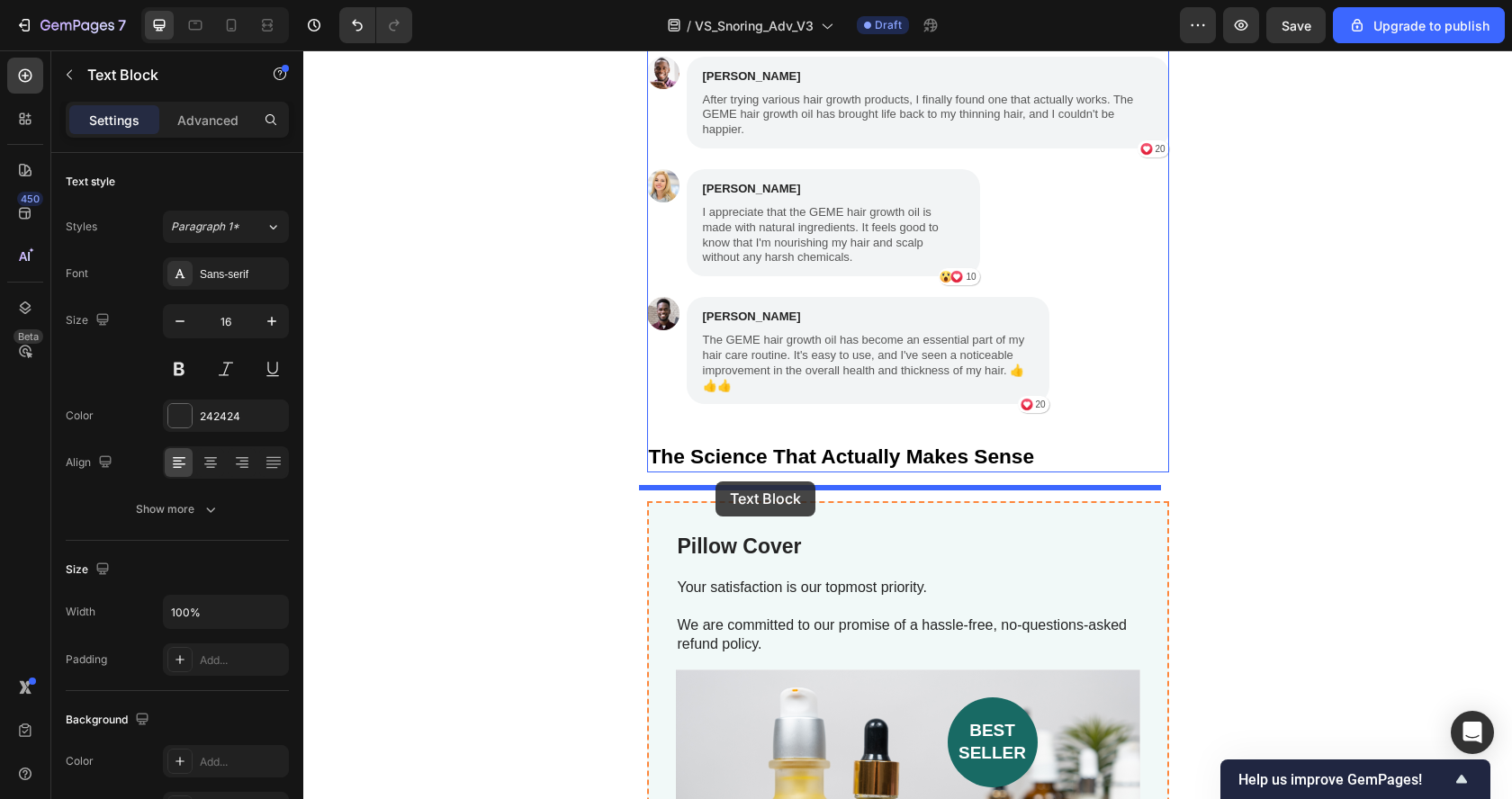
drag, startPoint x: 658, startPoint y: 532, endPoint x: 715, endPoint y: 481, distance: 76.5
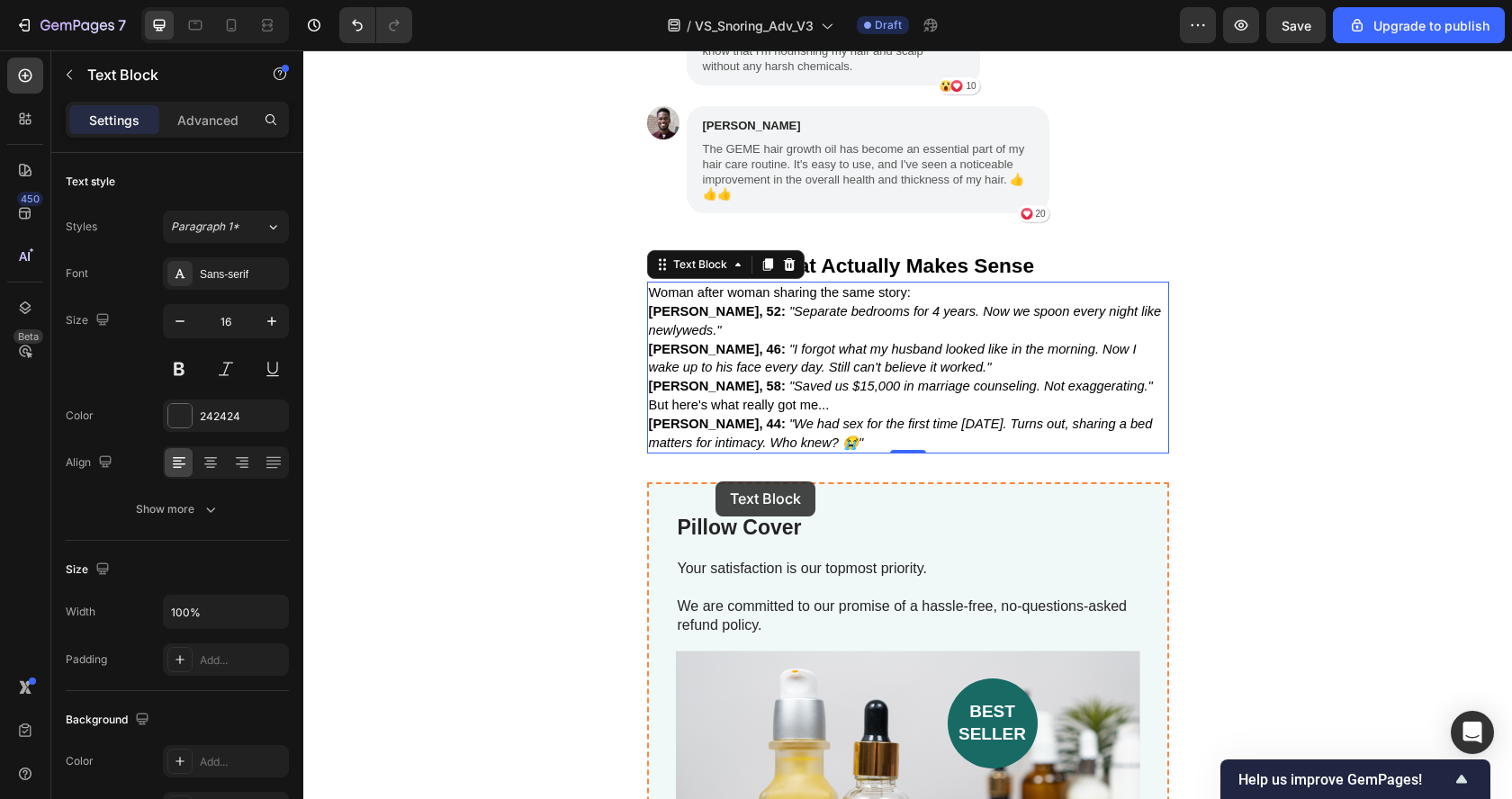
scroll to position [4037, 0]
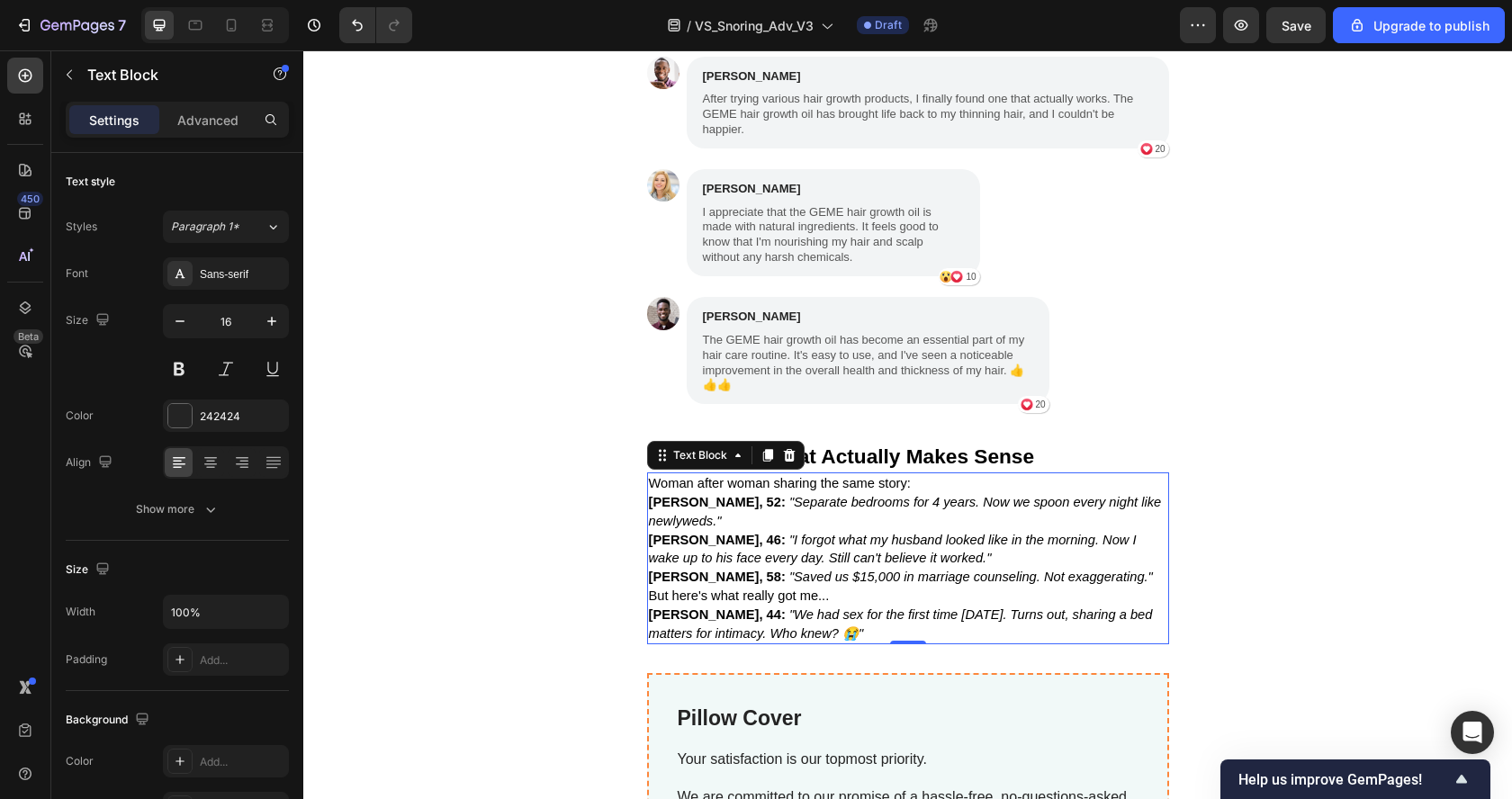
click at [724, 529] on p "Margaret, 52: "Separate bedrooms for 4 years. Now we spoon every night like new…" at bounding box center [907, 512] width 519 height 38
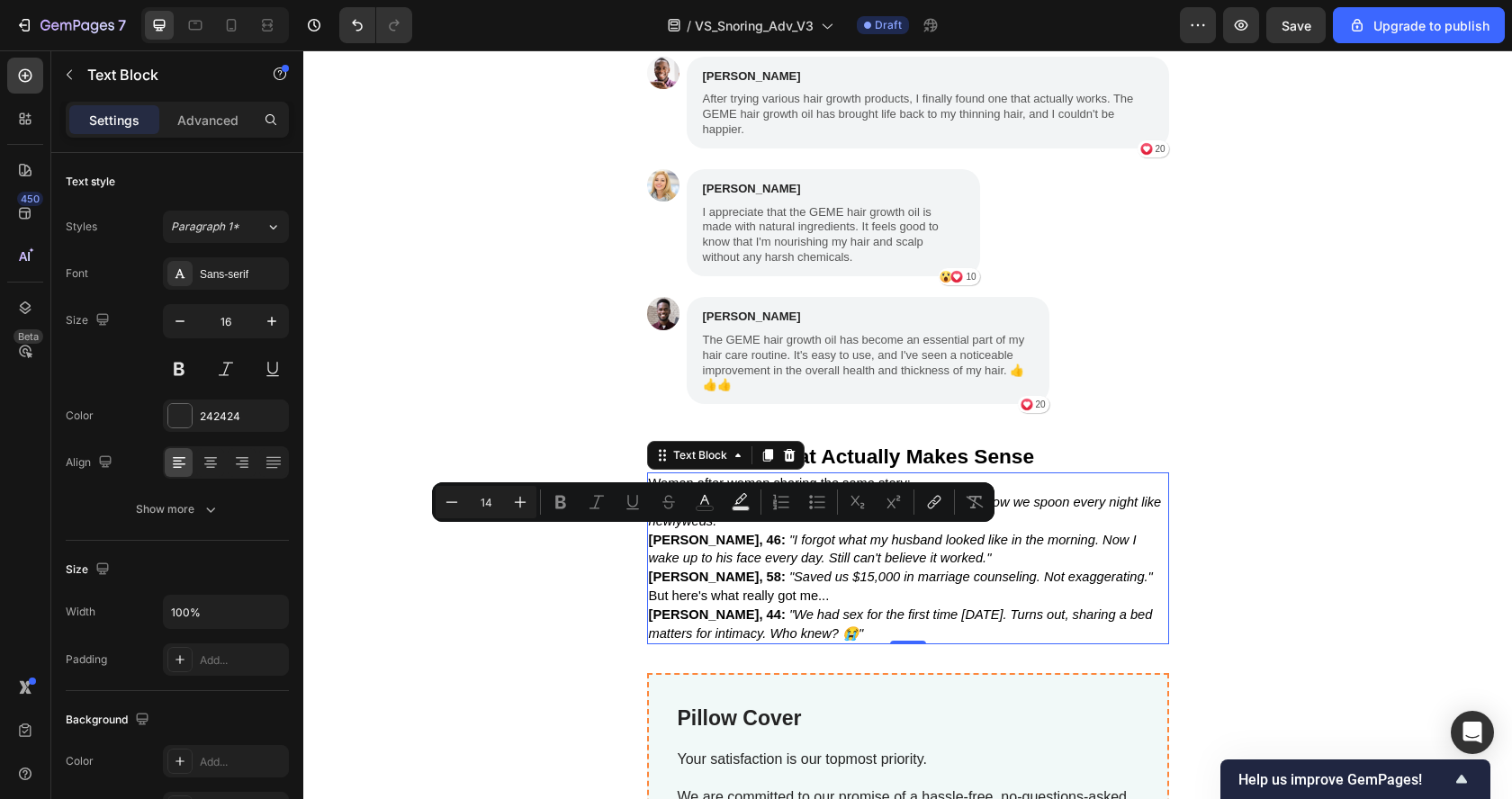
click at [743, 548] on icon ""I forgot what my husband looked like in the morning. Now I wake up to his face…" at bounding box center [892, 549] width 488 height 33
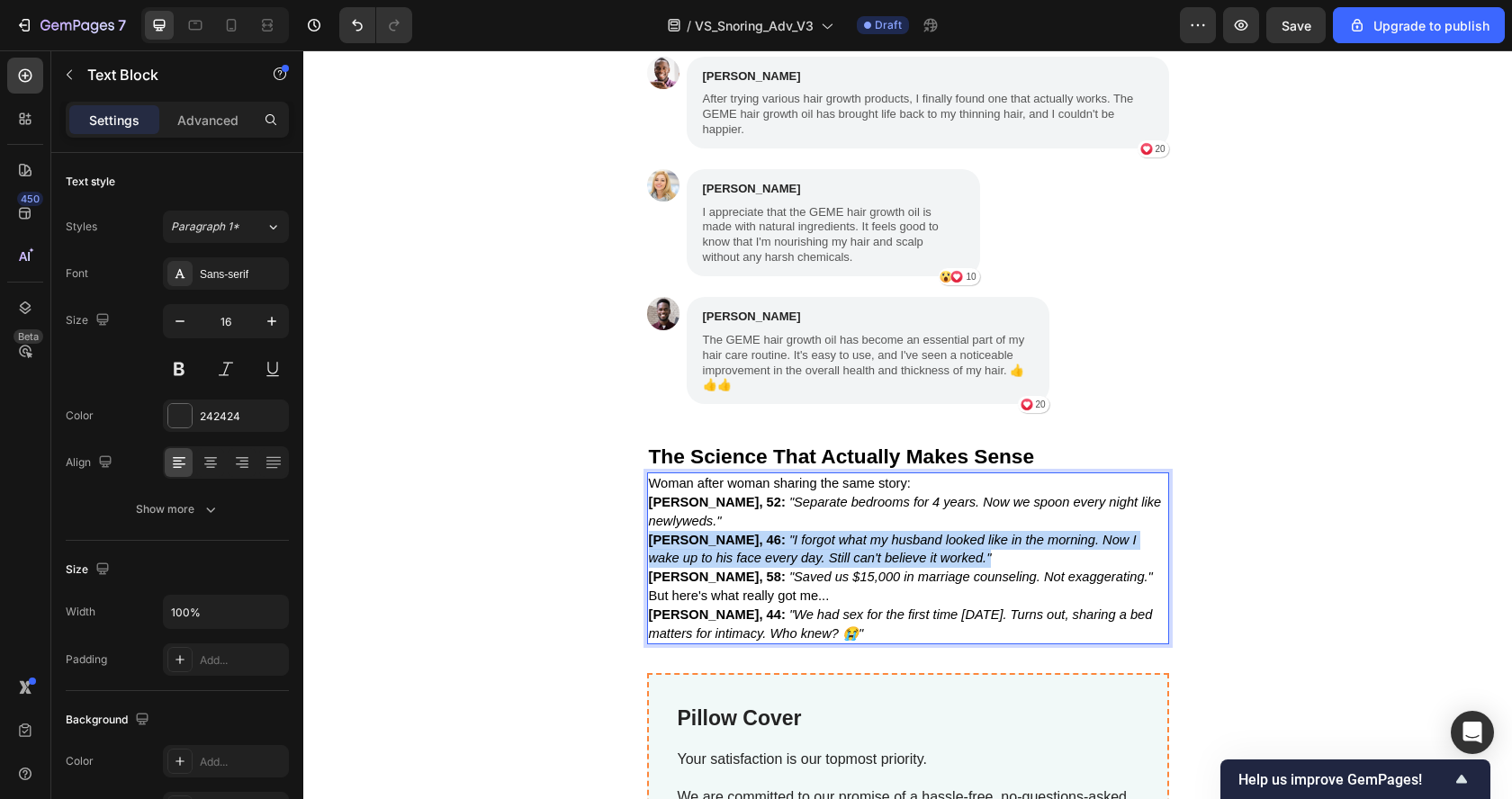
click at [743, 548] on icon ""I forgot what my husband looked like in the morning. Now I wake up to his face…" at bounding box center [892, 549] width 488 height 33
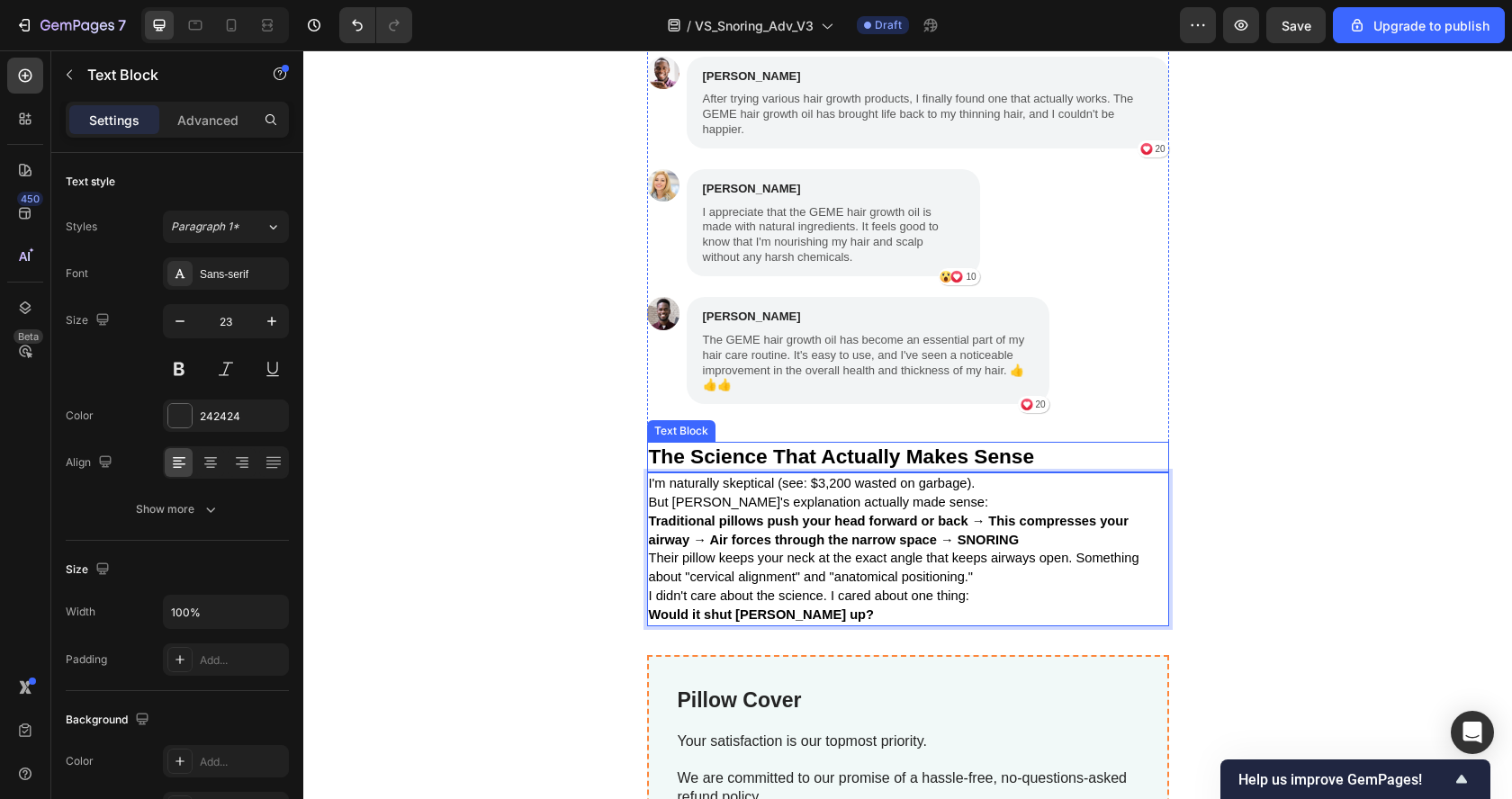
click at [894, 464] on strong "The Science That Actually Makes Sense" at bounding box center [841, 455] width 386 height 23
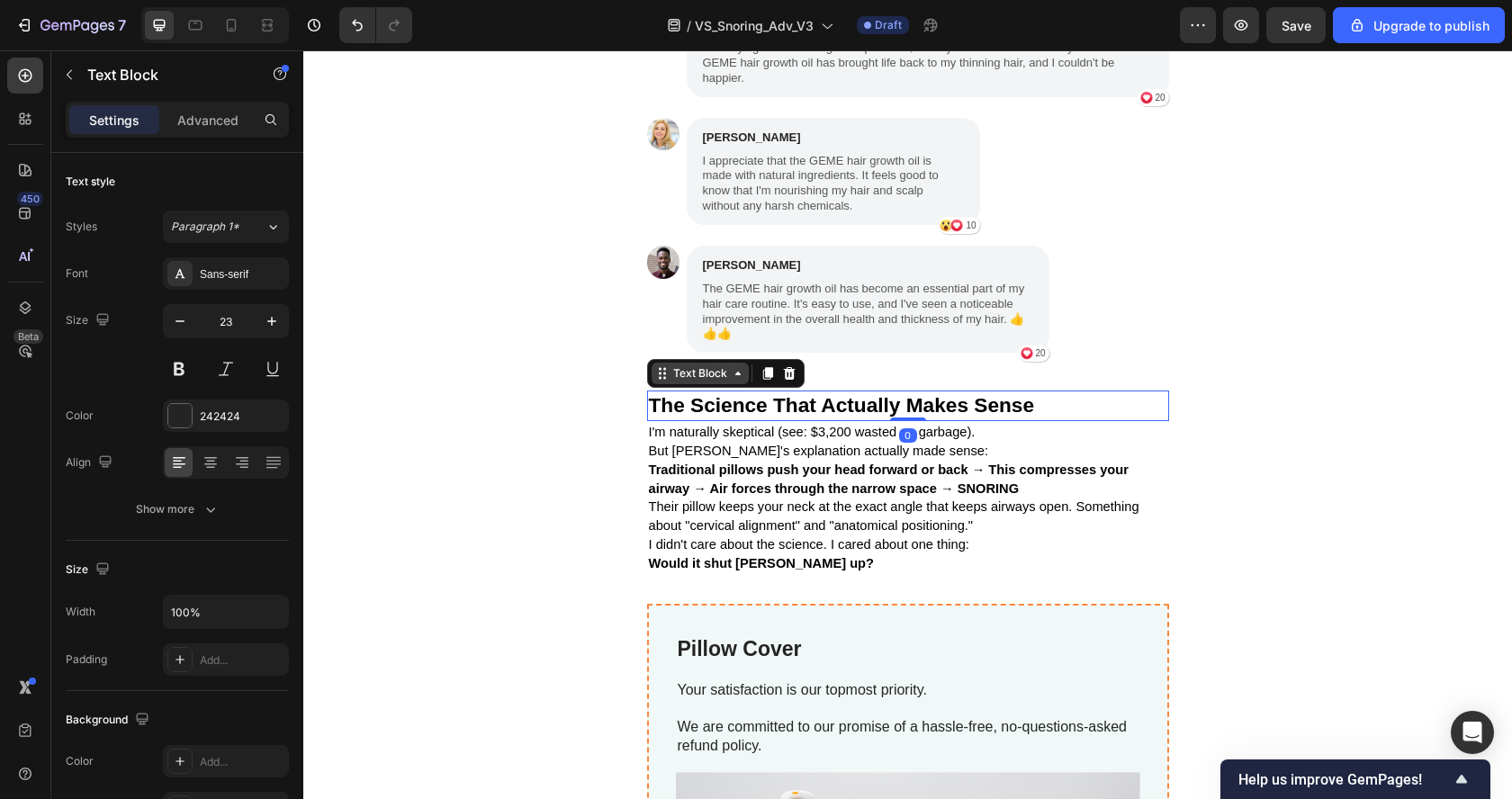
scroll to position [4106, 0]
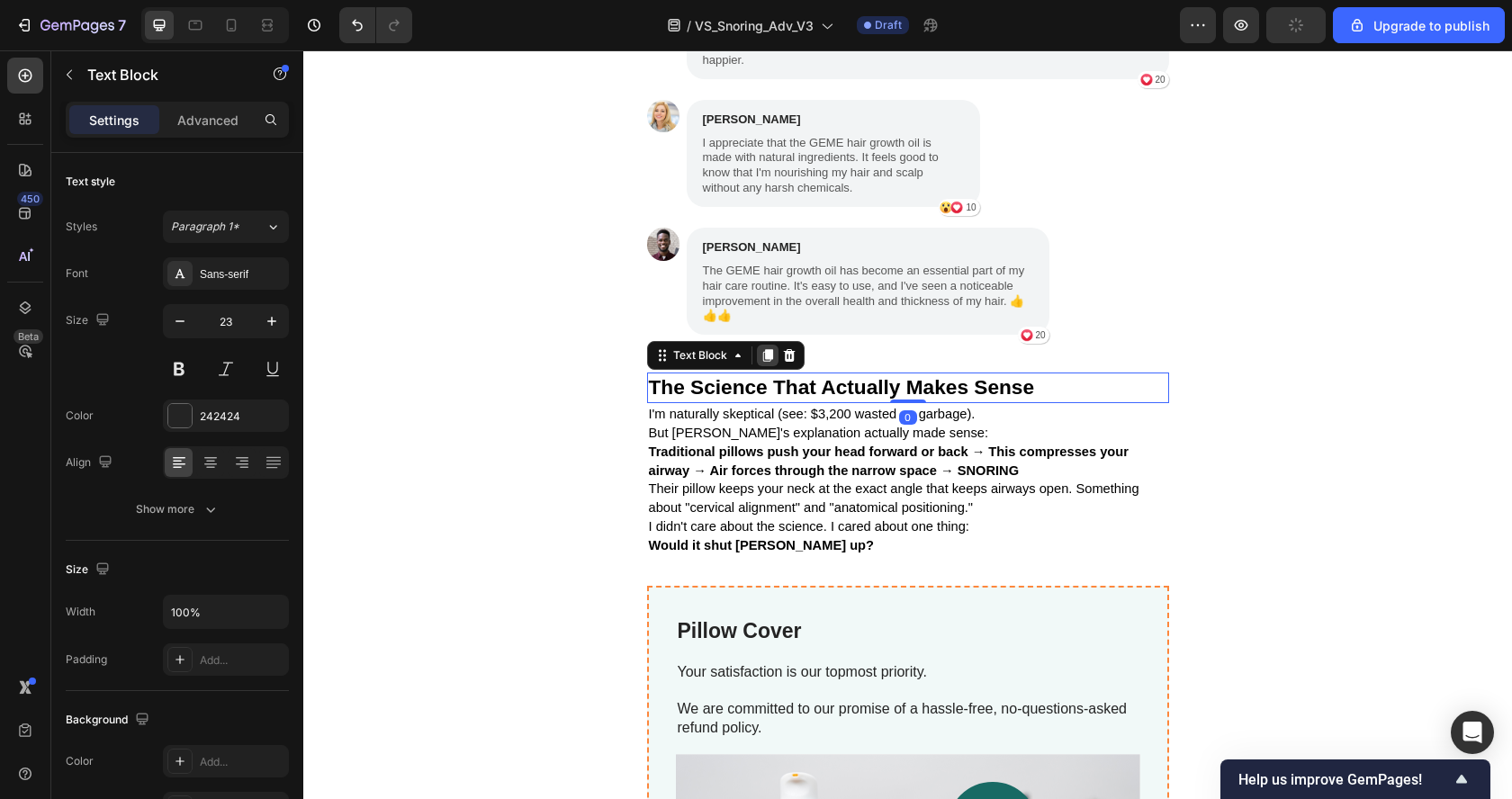
click at [760, 363] on icon at bounding box center [767, 355] width 14 height 14
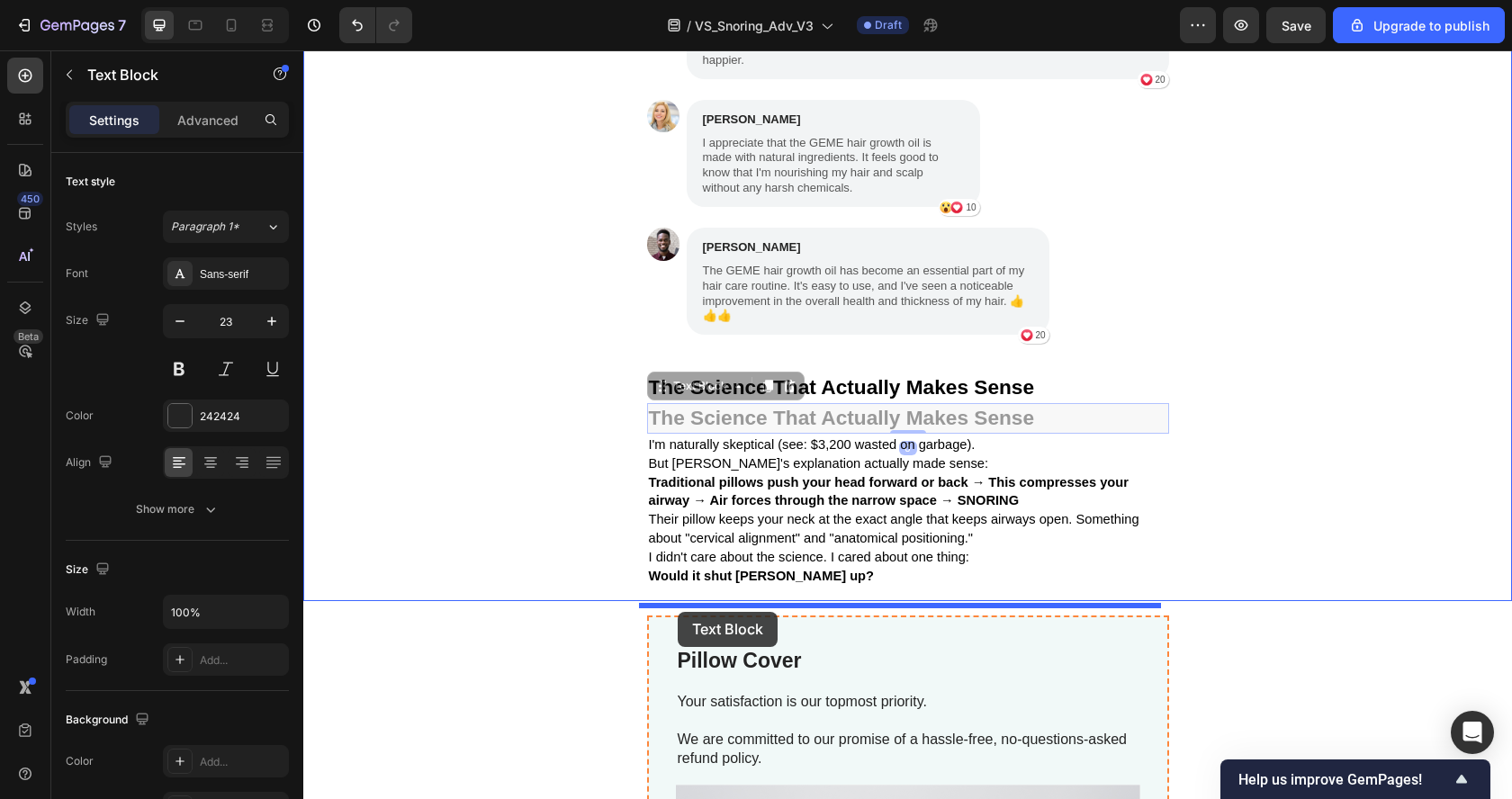
drag, startPoint x: 656, startPoint y: 409, endPoint x: 676, endPoint y: 611, distance: 203.0
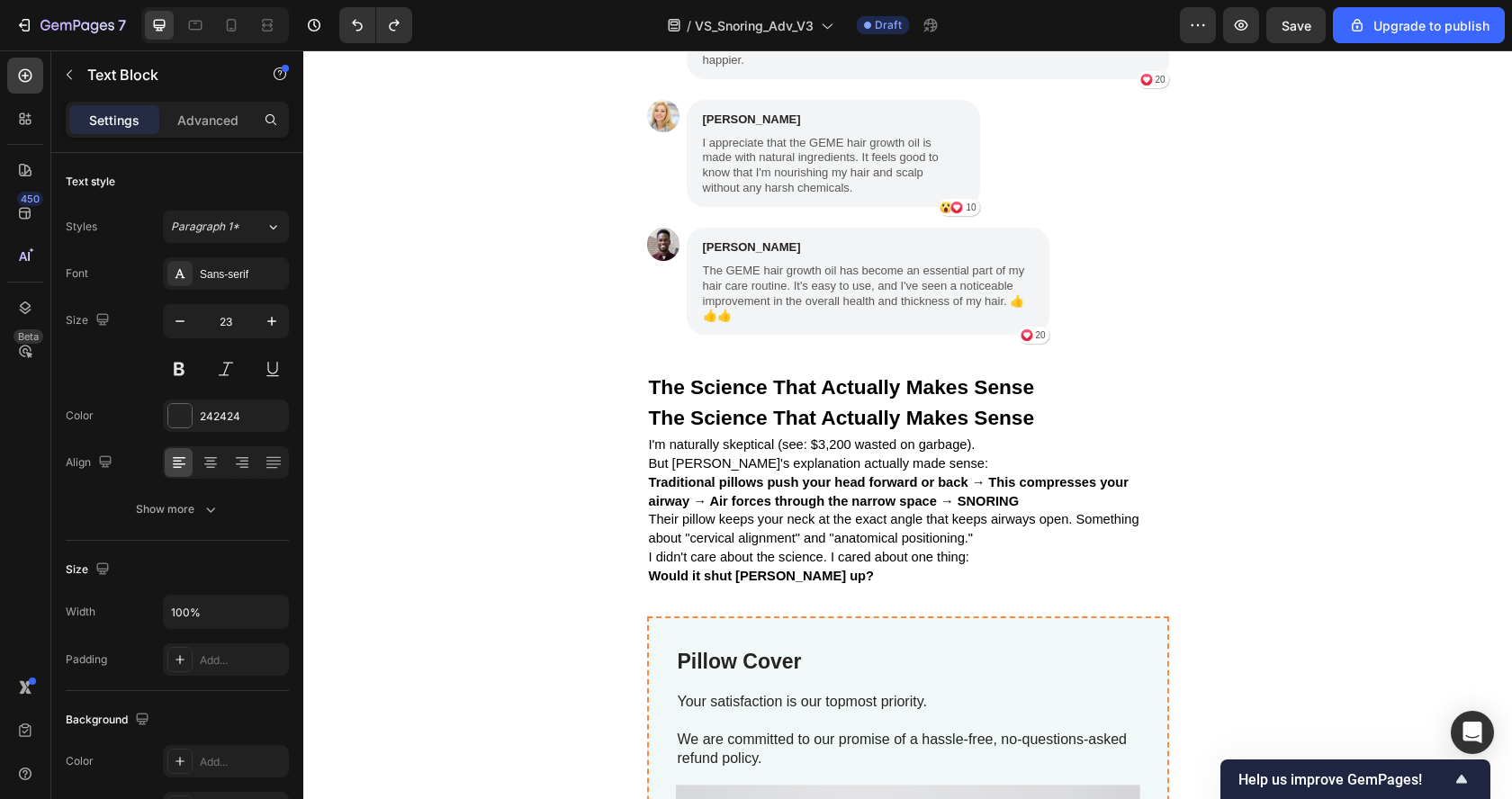
click at [653, 427] on strong "The Science That Actually Makes Sense" at bounding box center [841, 417] width 386 height 23
click at [655, 429] on strong "The Science That Actually Makes Sense" at bounding box center [841, 417] width 386 height 23
click at [647, 430] on div "The Science That Actually Makes Sense" at bounding box center [907, 418] width 522 height 31
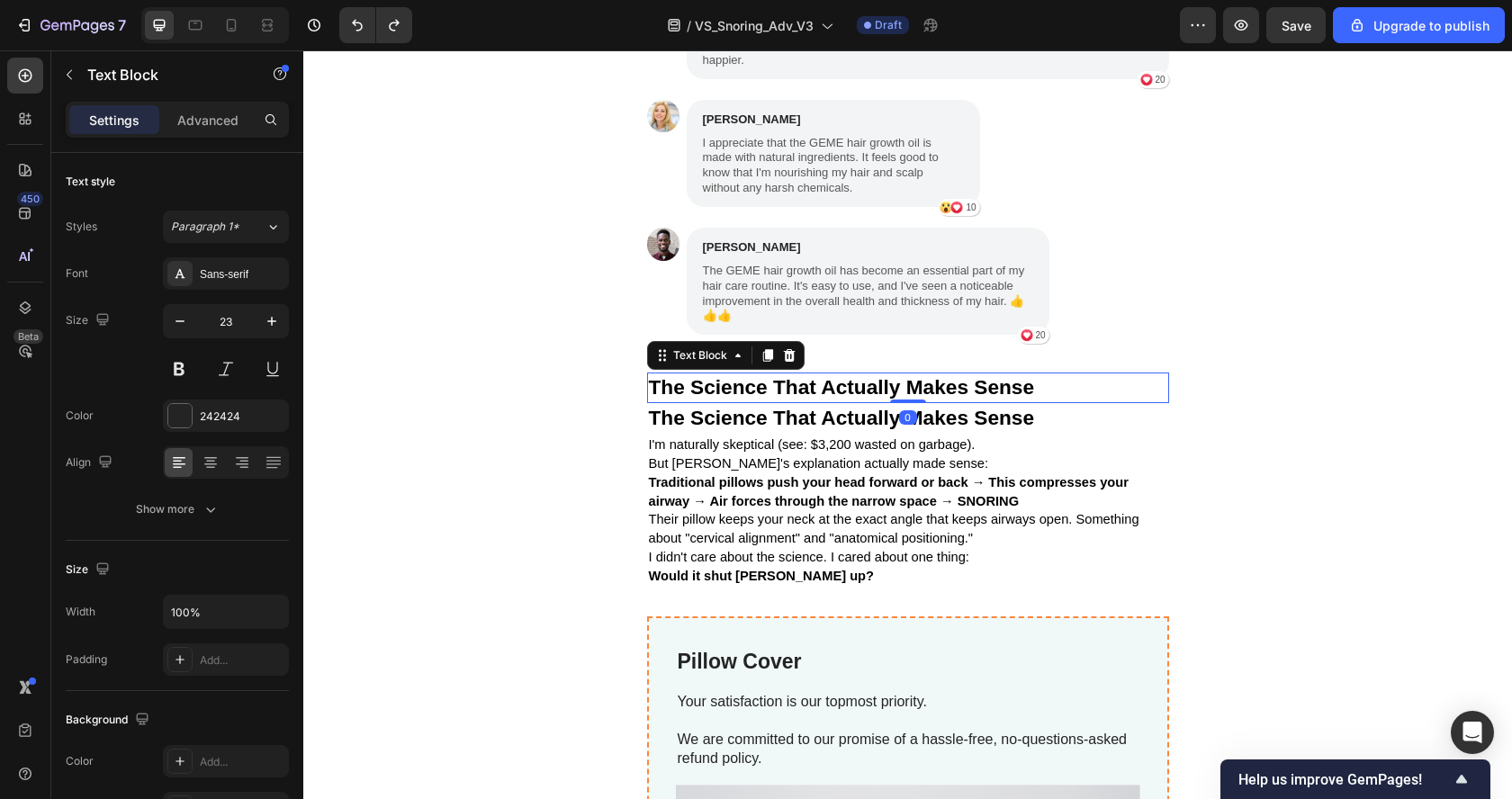
click at [649, 398] on strong "The Science That Actually Makes Sense" at bounding box center [841, 387] width 386 height 23
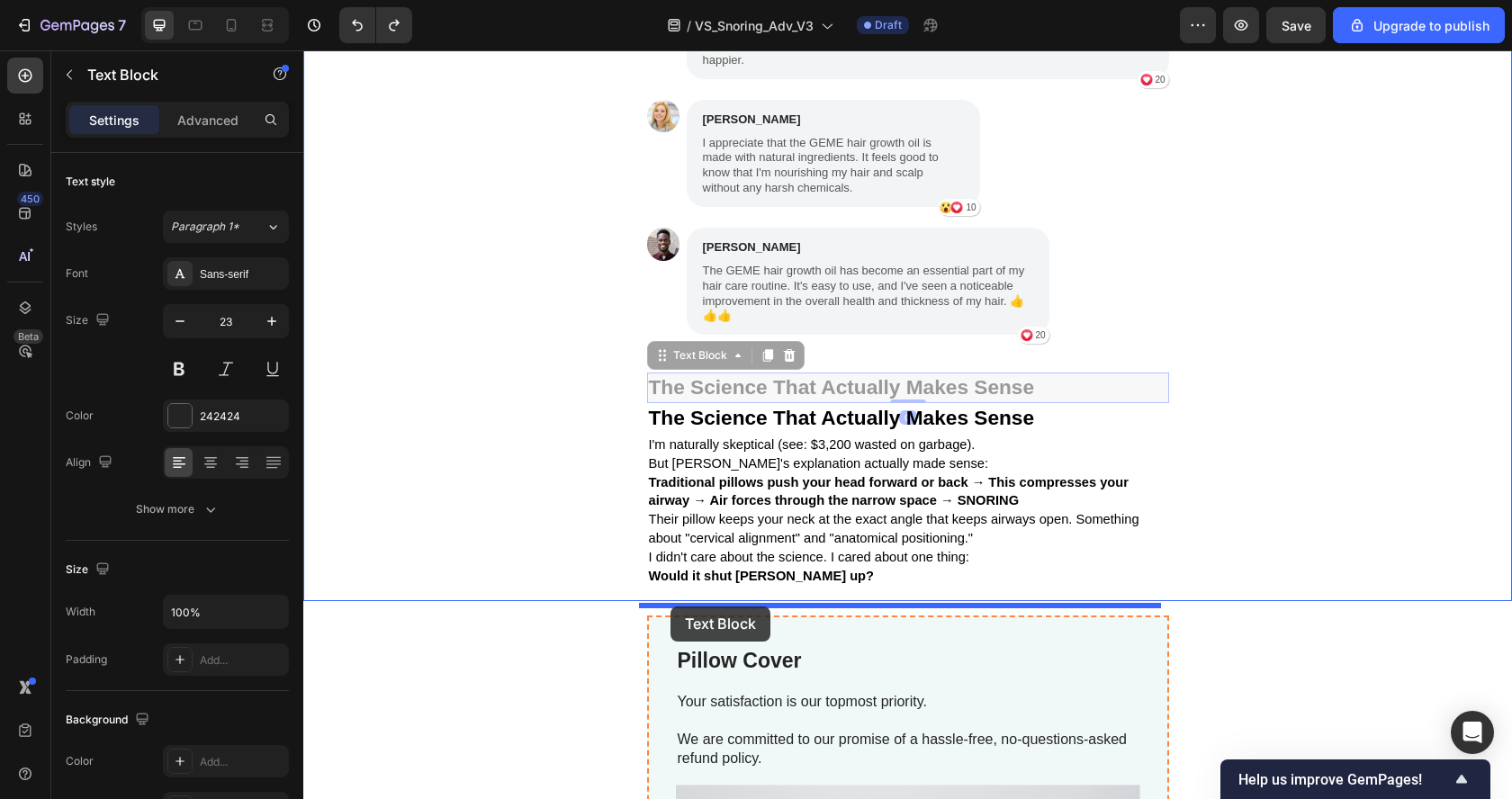
drag, startPoint x: 652, startPoint y: 374, endPoint x: 671, endPoint y: 607, distance: 233.8
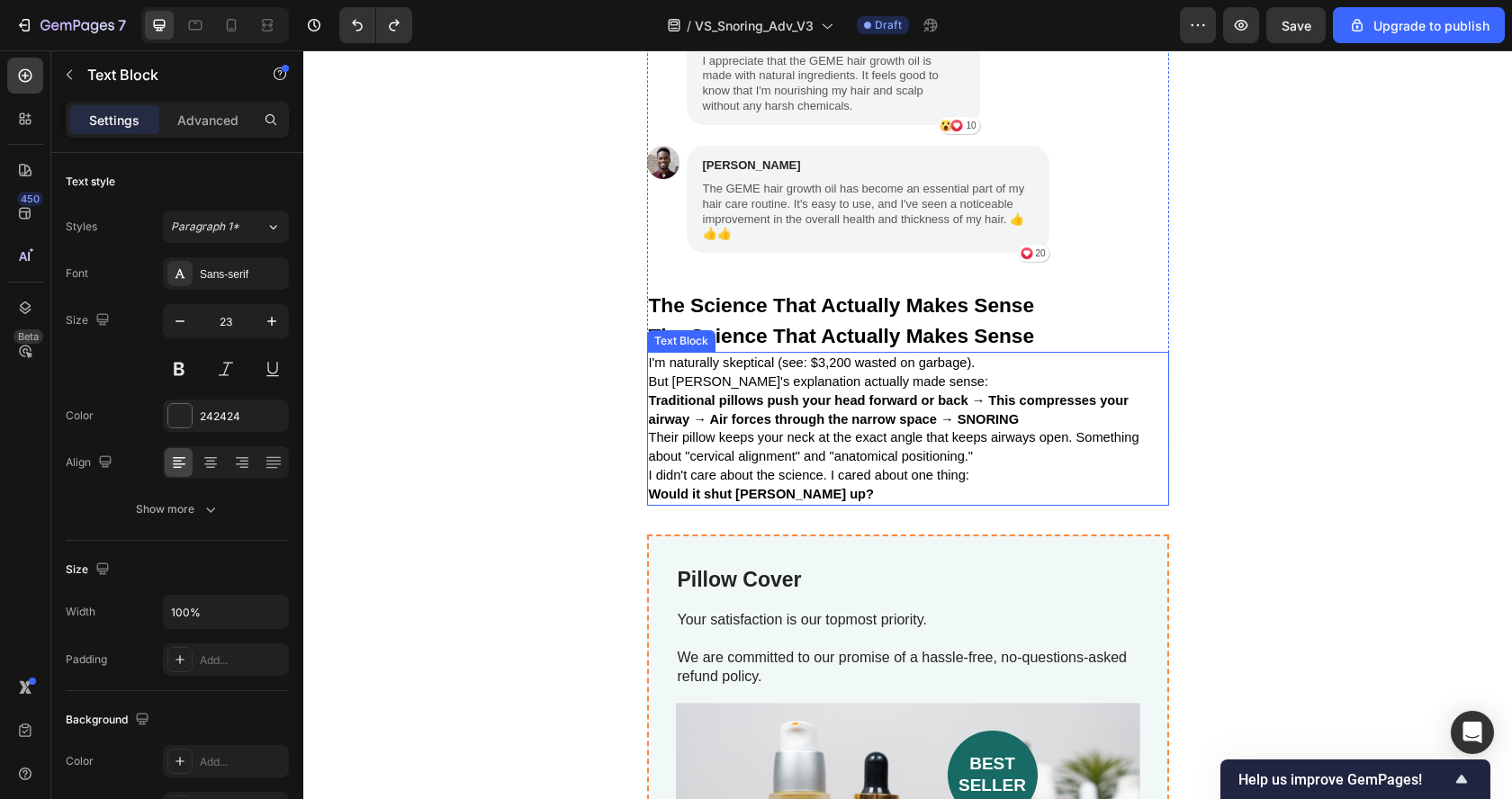
scroll to position [4201, 0]
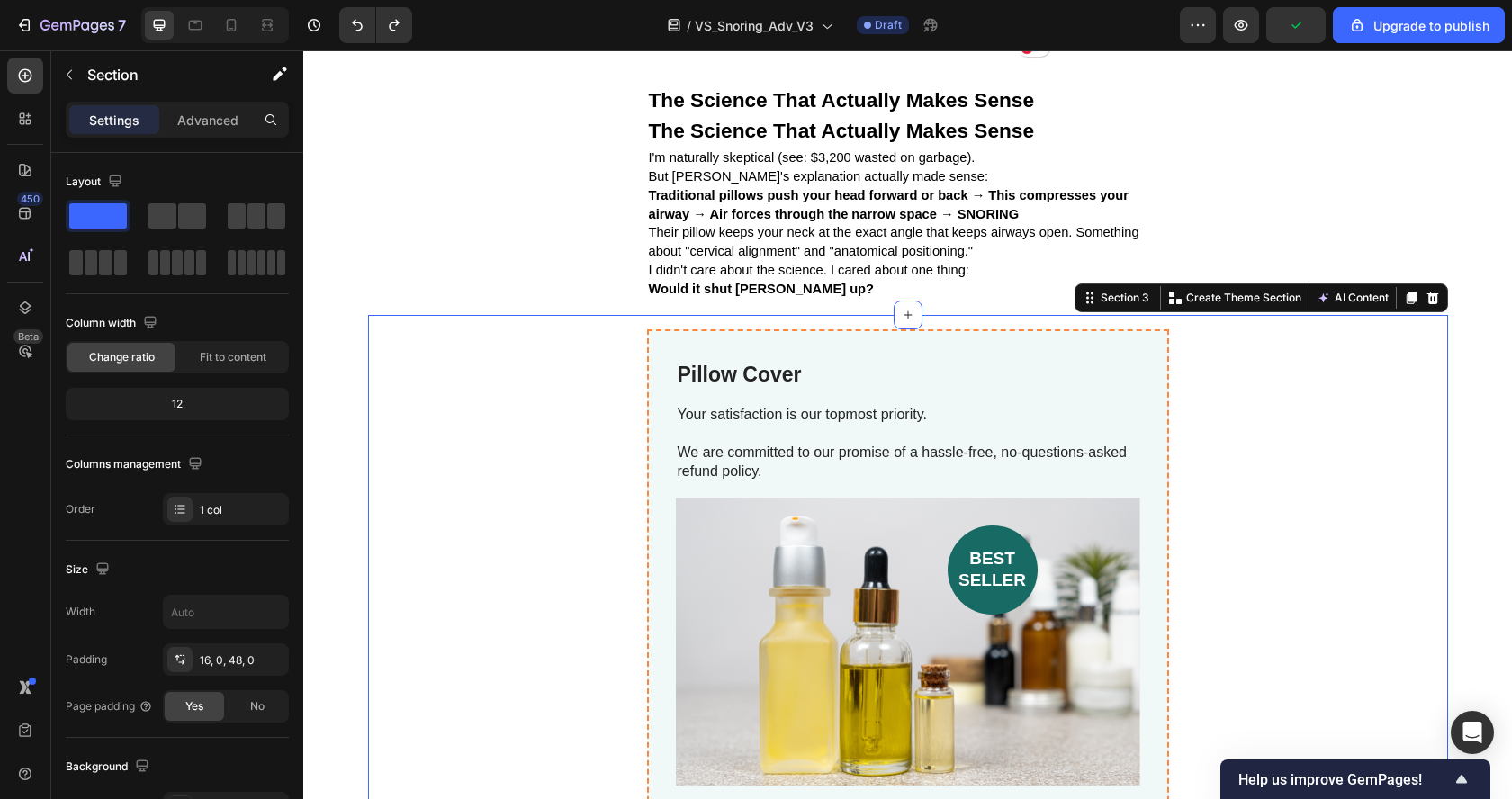
scroll to position [4335, 0]
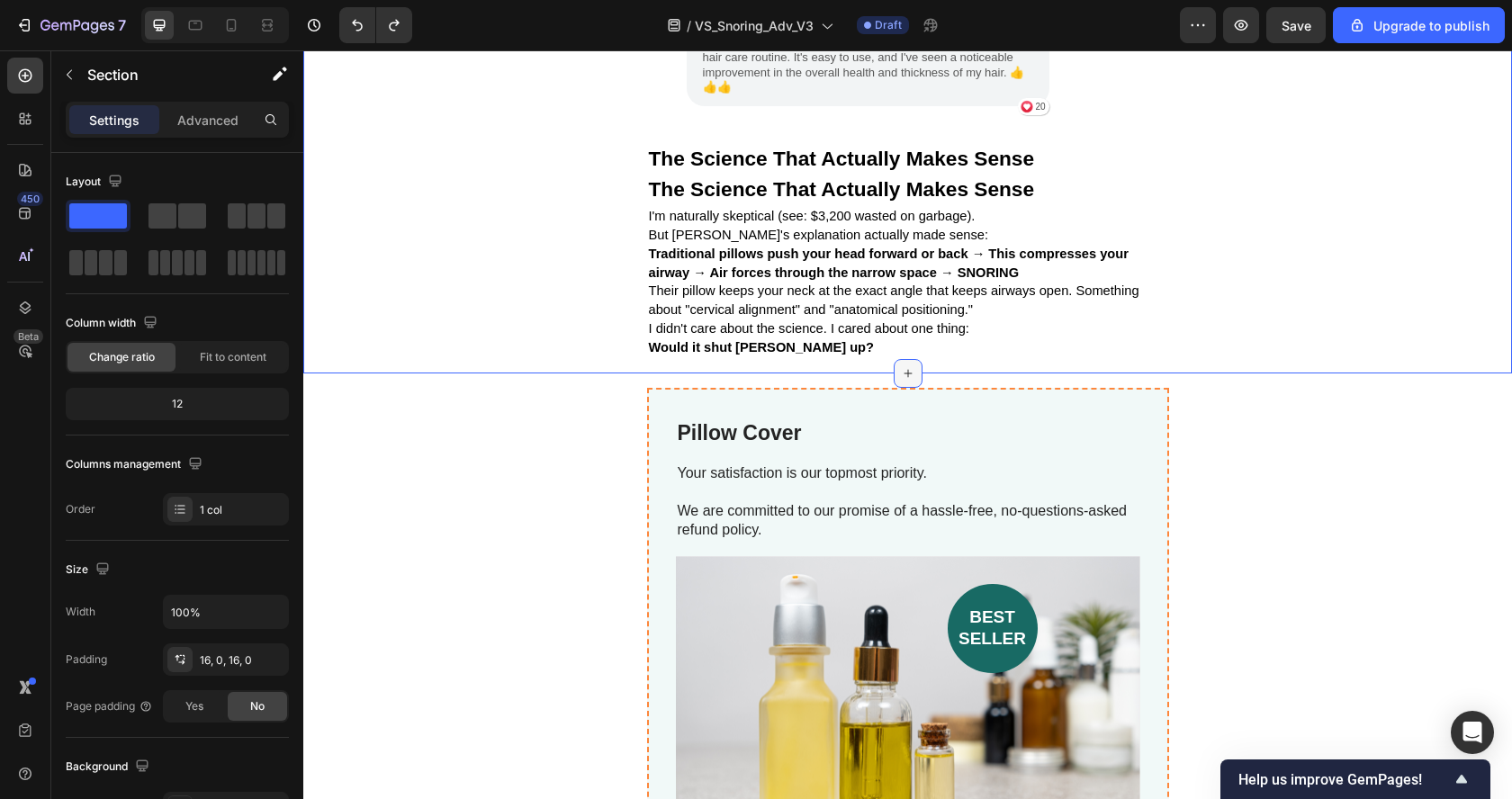
click at [893, 381] on div at bounding box center [907, 373] width 29 height 29
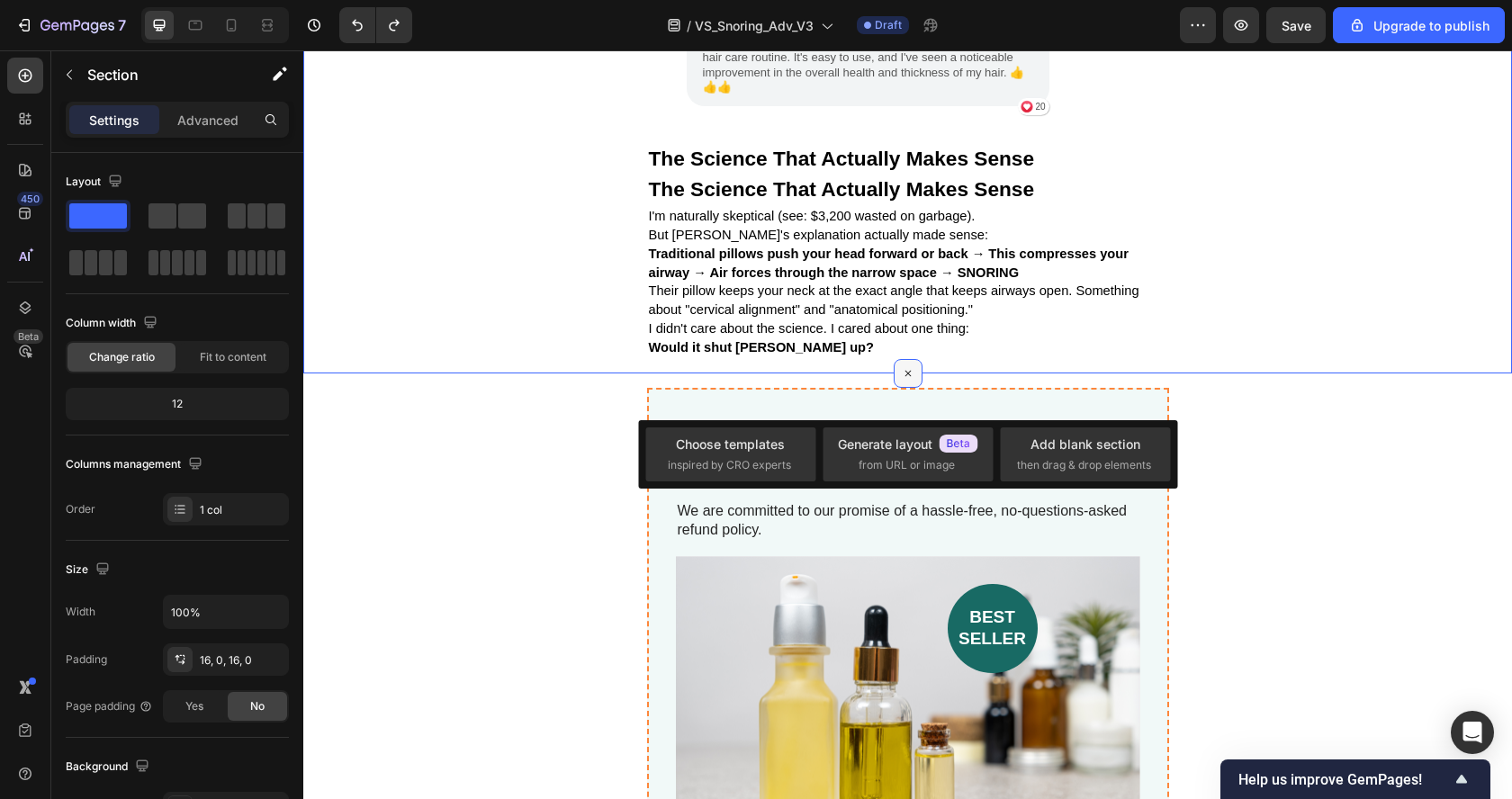
click at [893, 384] on div at bounding box center [907, 373] width 29 height 29
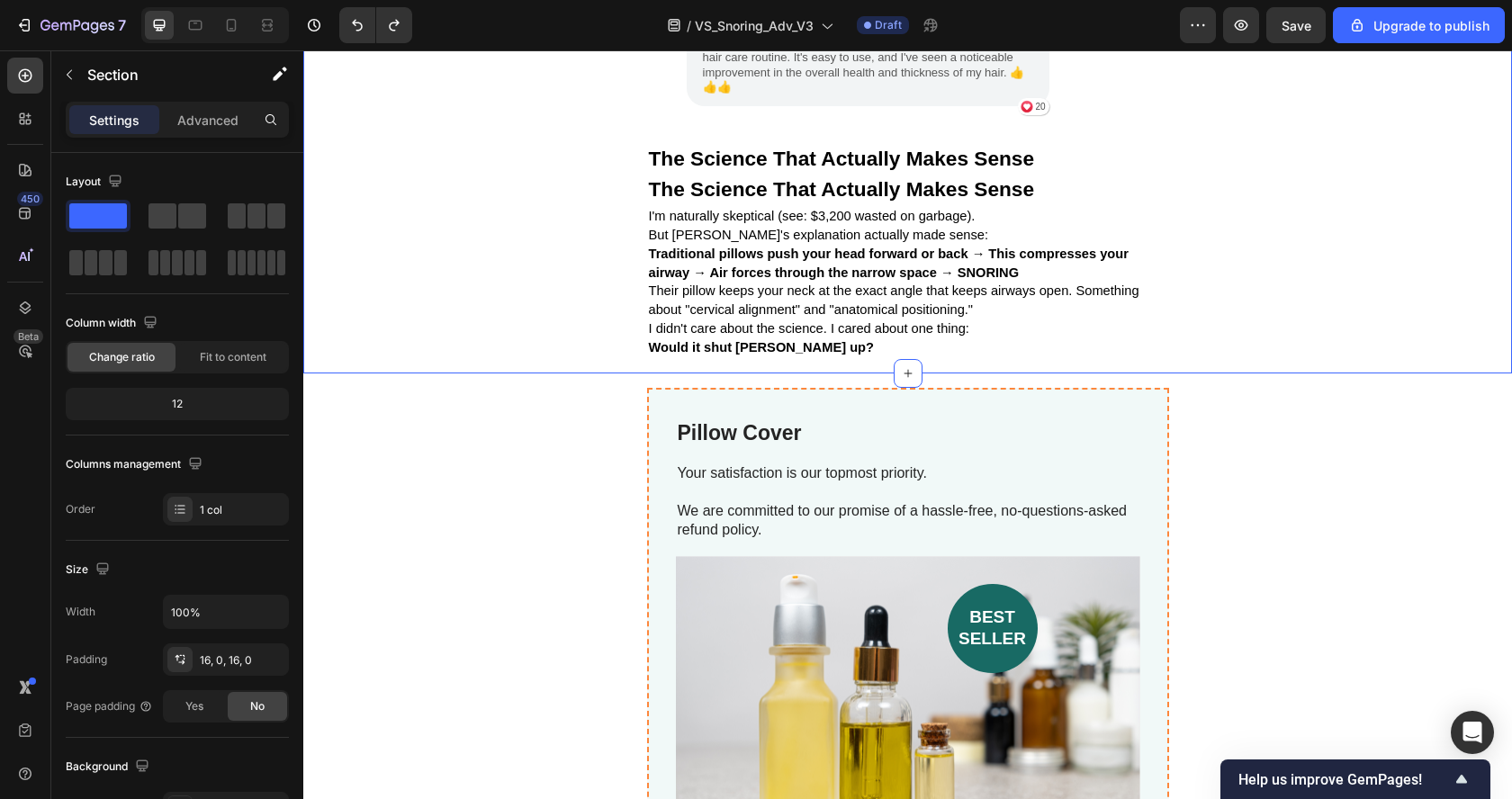
click at [1069, 305] on span "Their pillow keeps your neck at the exact angle that keeps airways open. Someth…" at bounding box center [893, 300] width 490 height 33
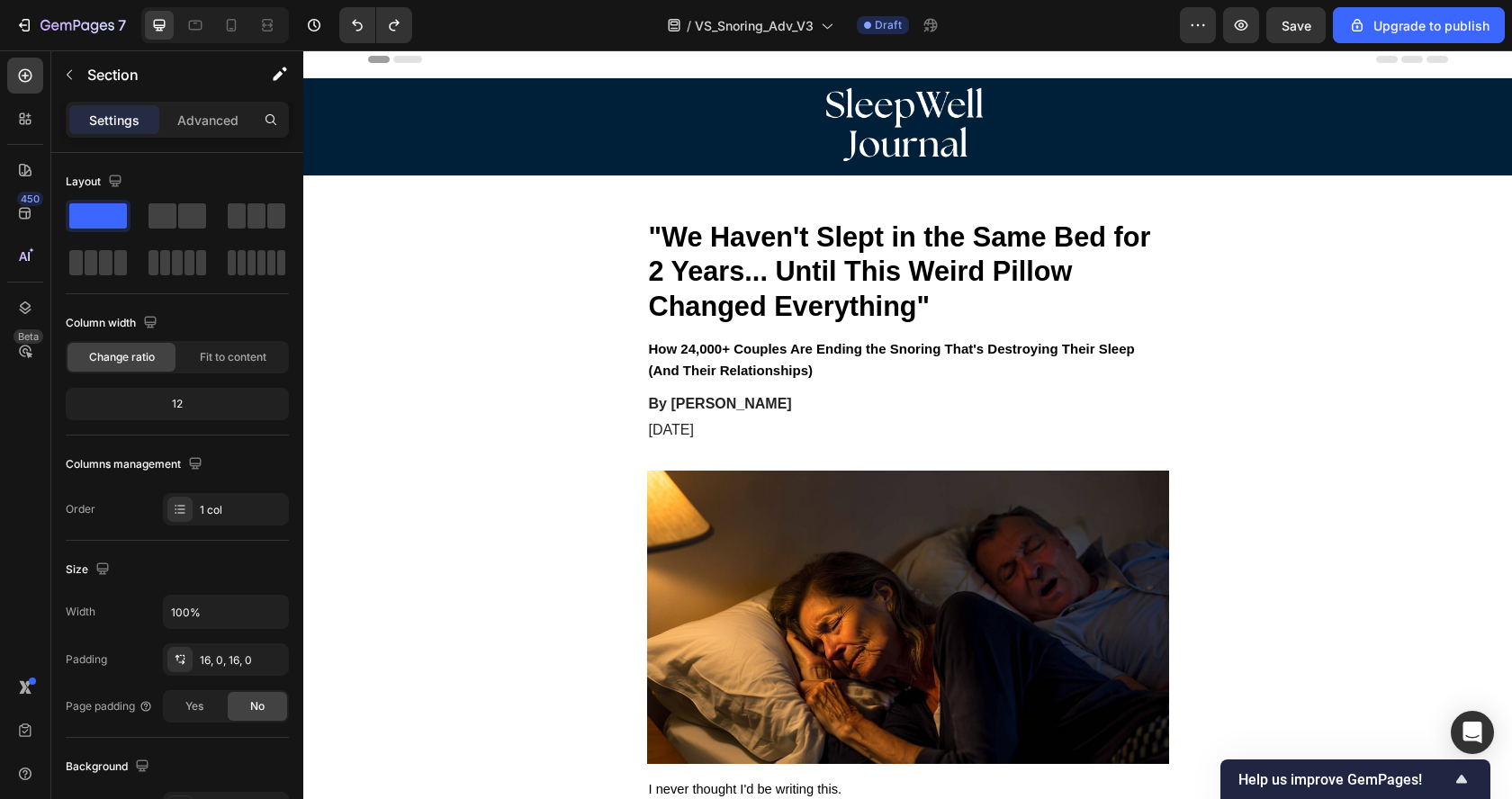
scroll to position [0, 0]
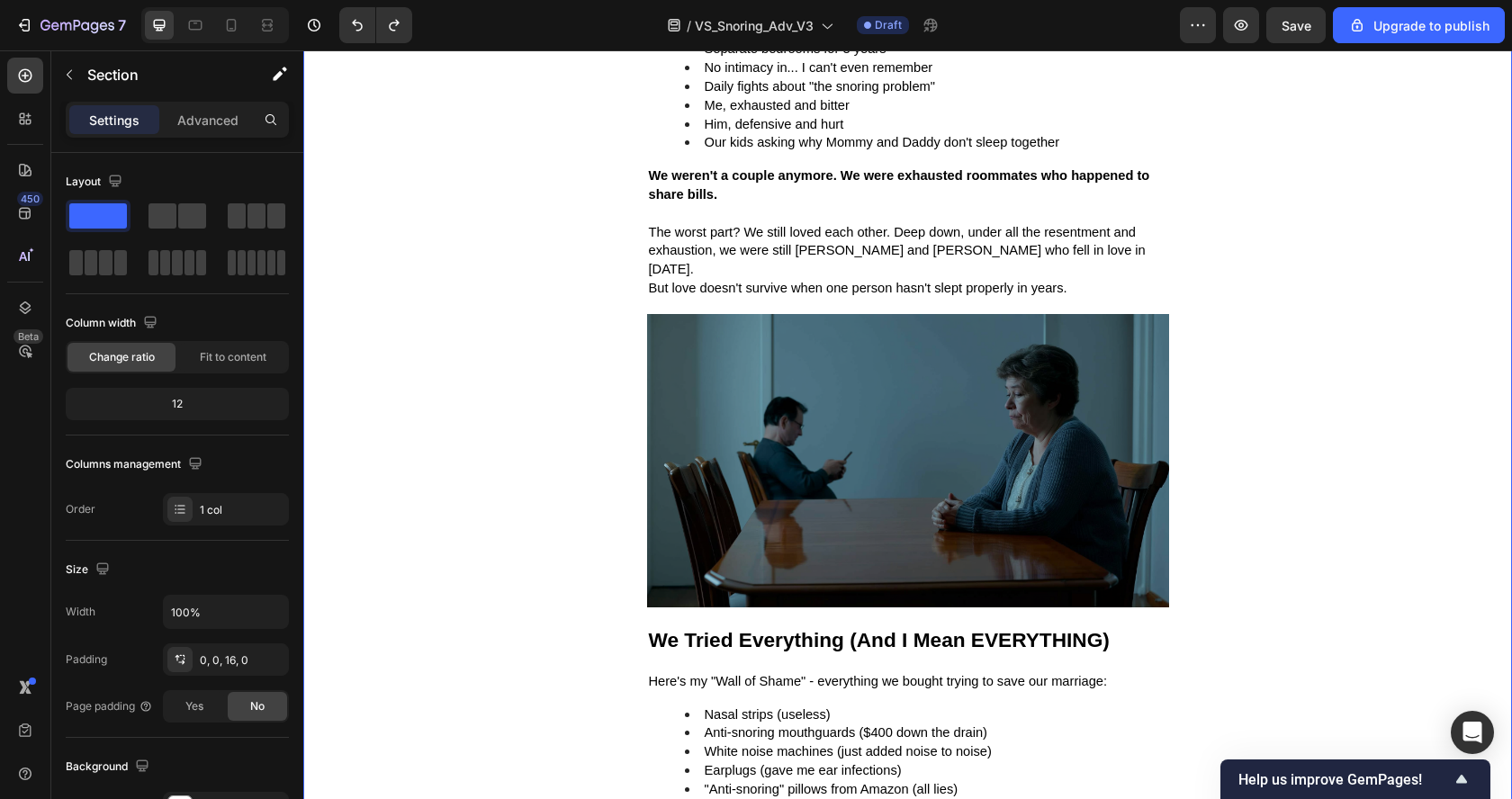
click at [1283, 425] on div "Image Row "We Haven't Slept in the Same Bed for 2 Years... Until This Weird Pil…" at bounding box center [906, 483] width 1208 height 2921
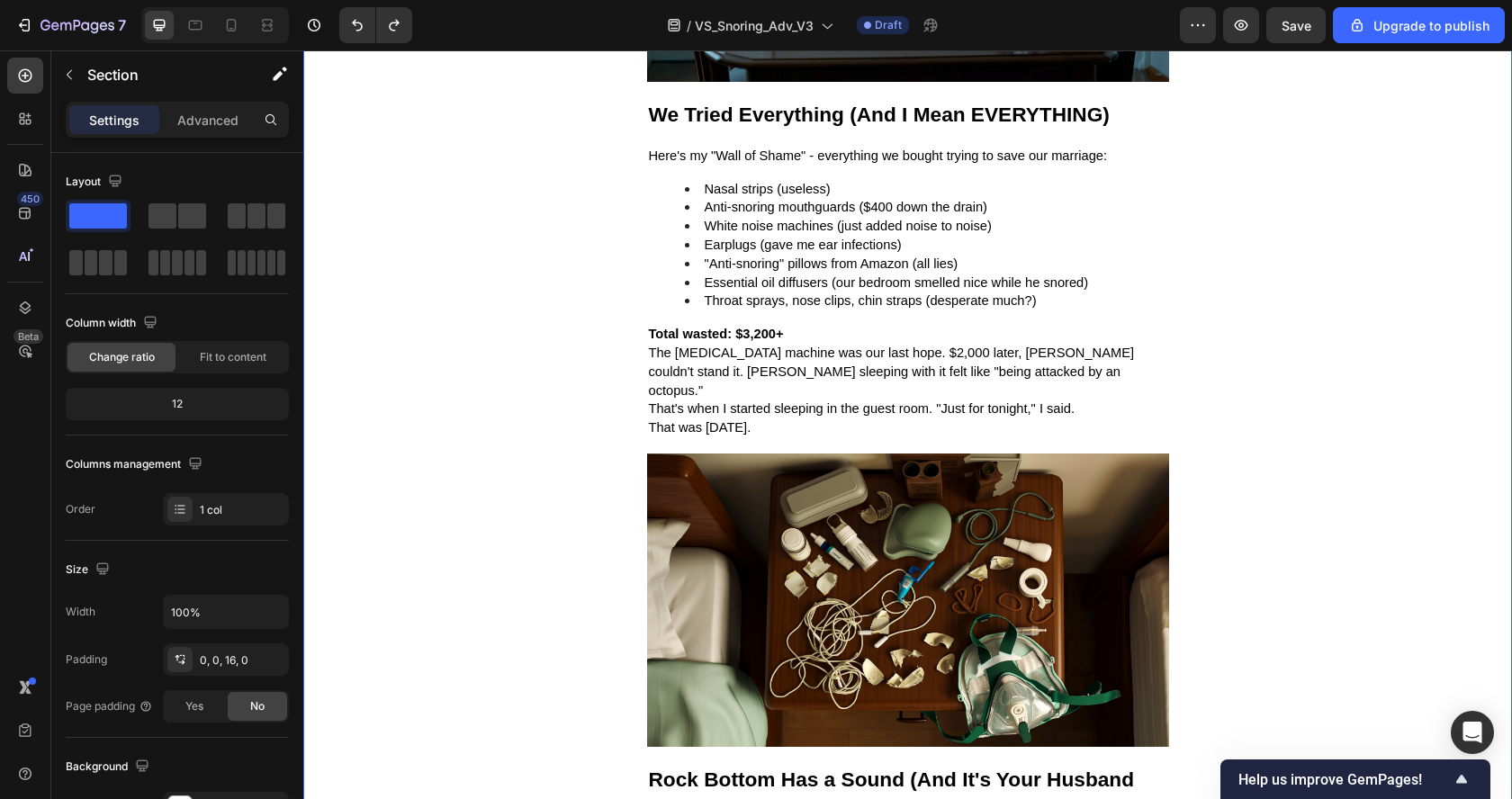
scroll to position [1993, 0]
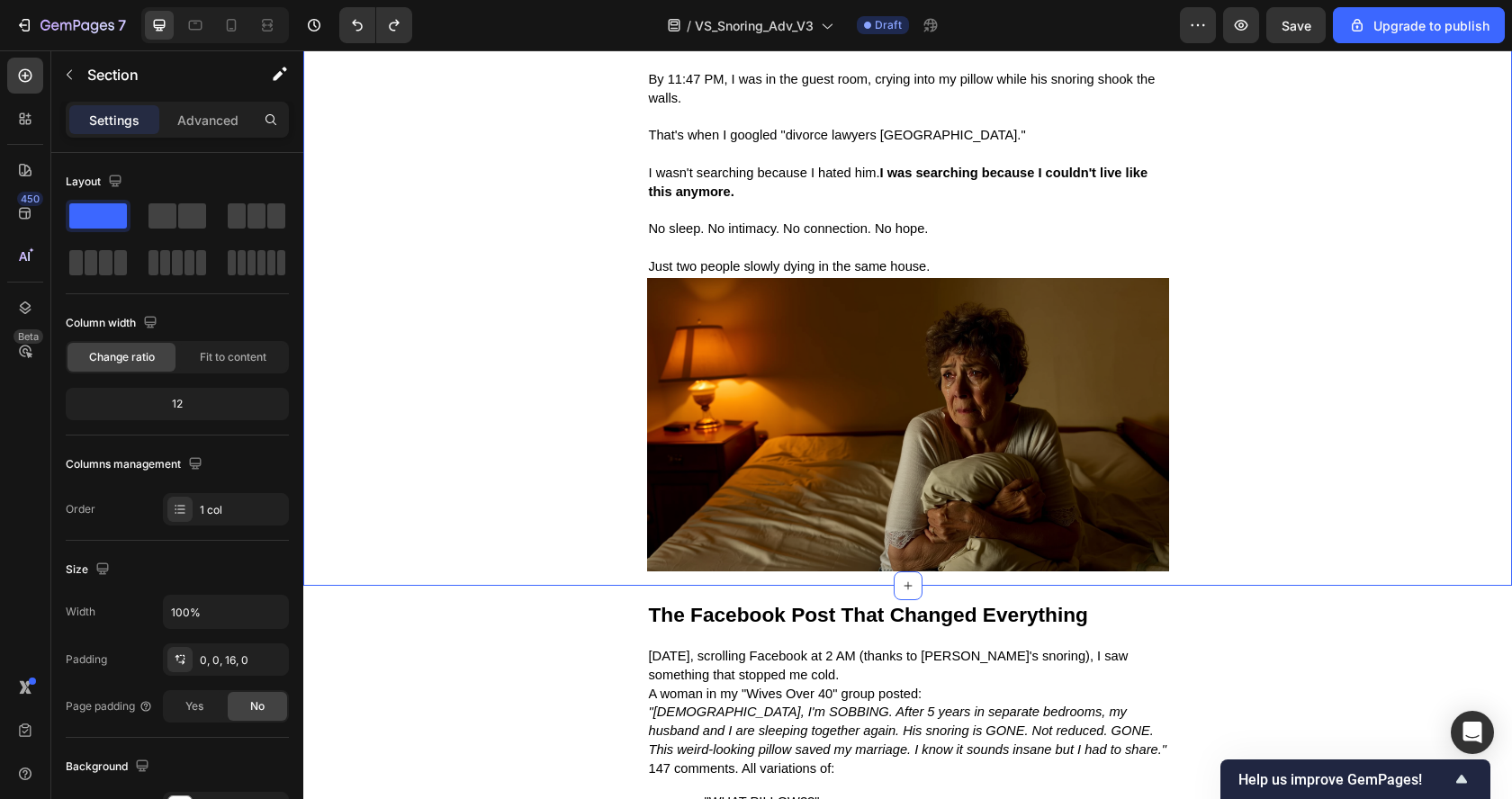
scroll to position [2501, 0]
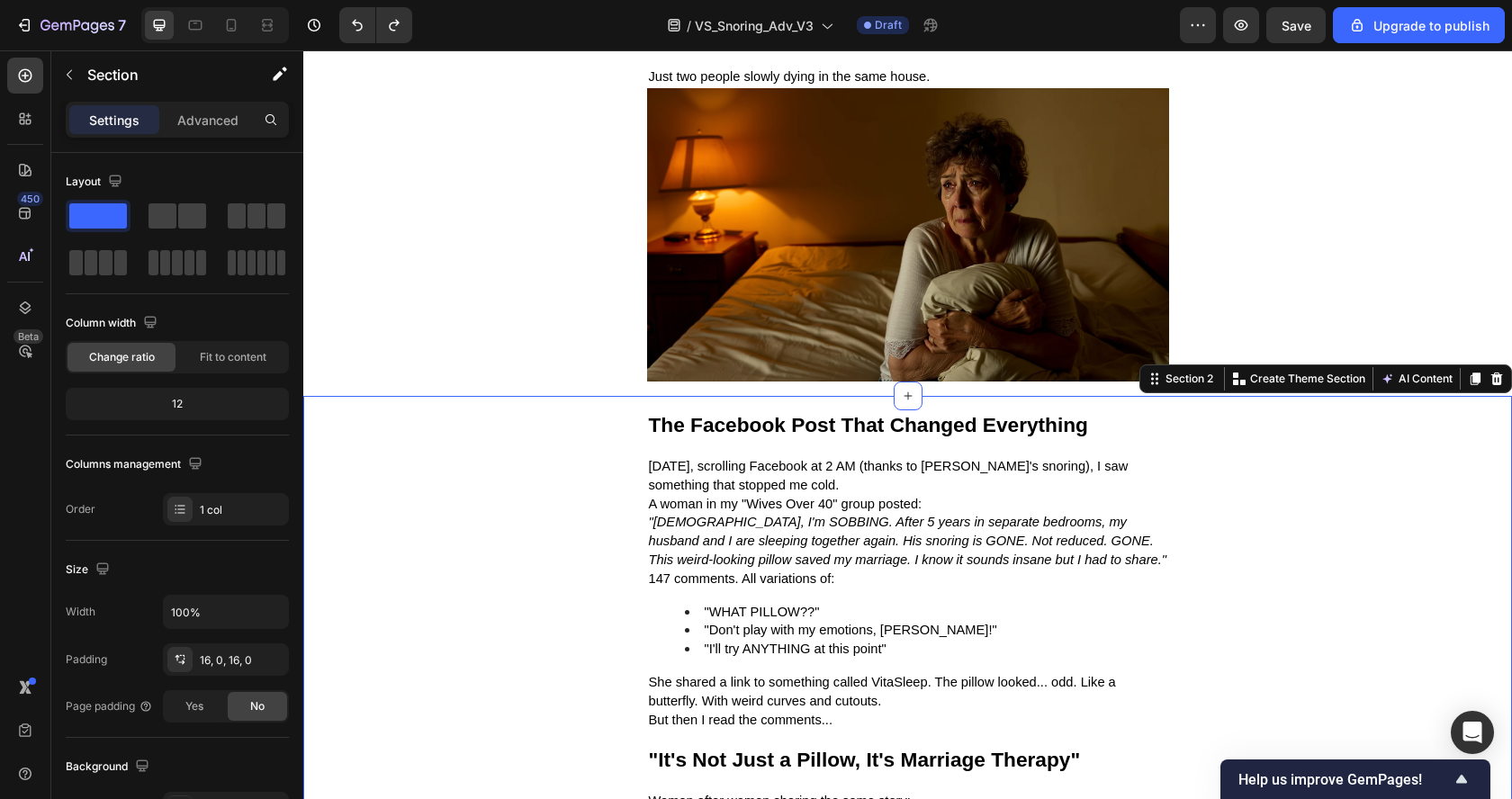
scroll to position [2657, 0]
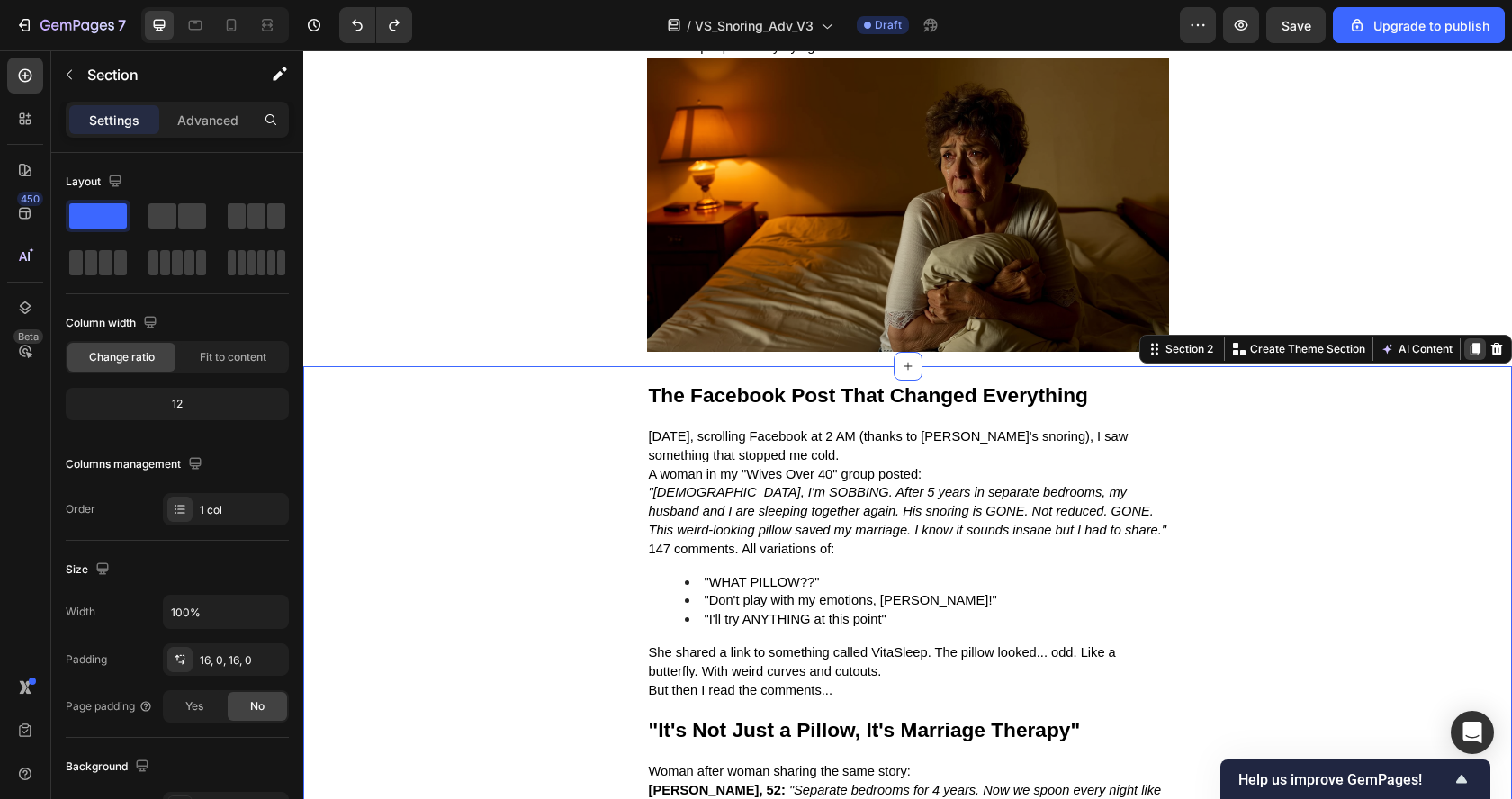
click at [1467, 342] on icon at bounding box center [1474, 348] width 14 height 14
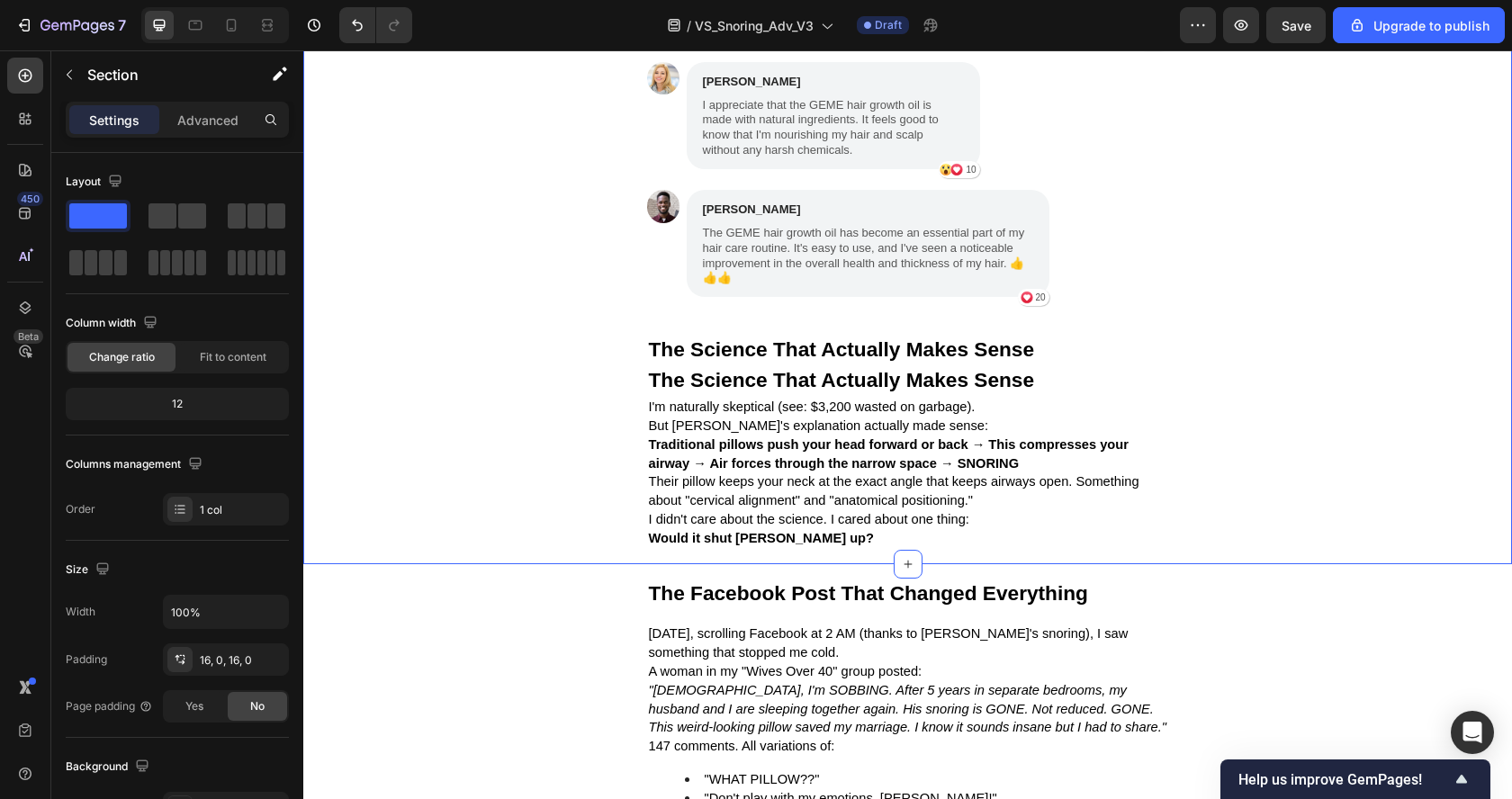
scroll to position [4309, 0]
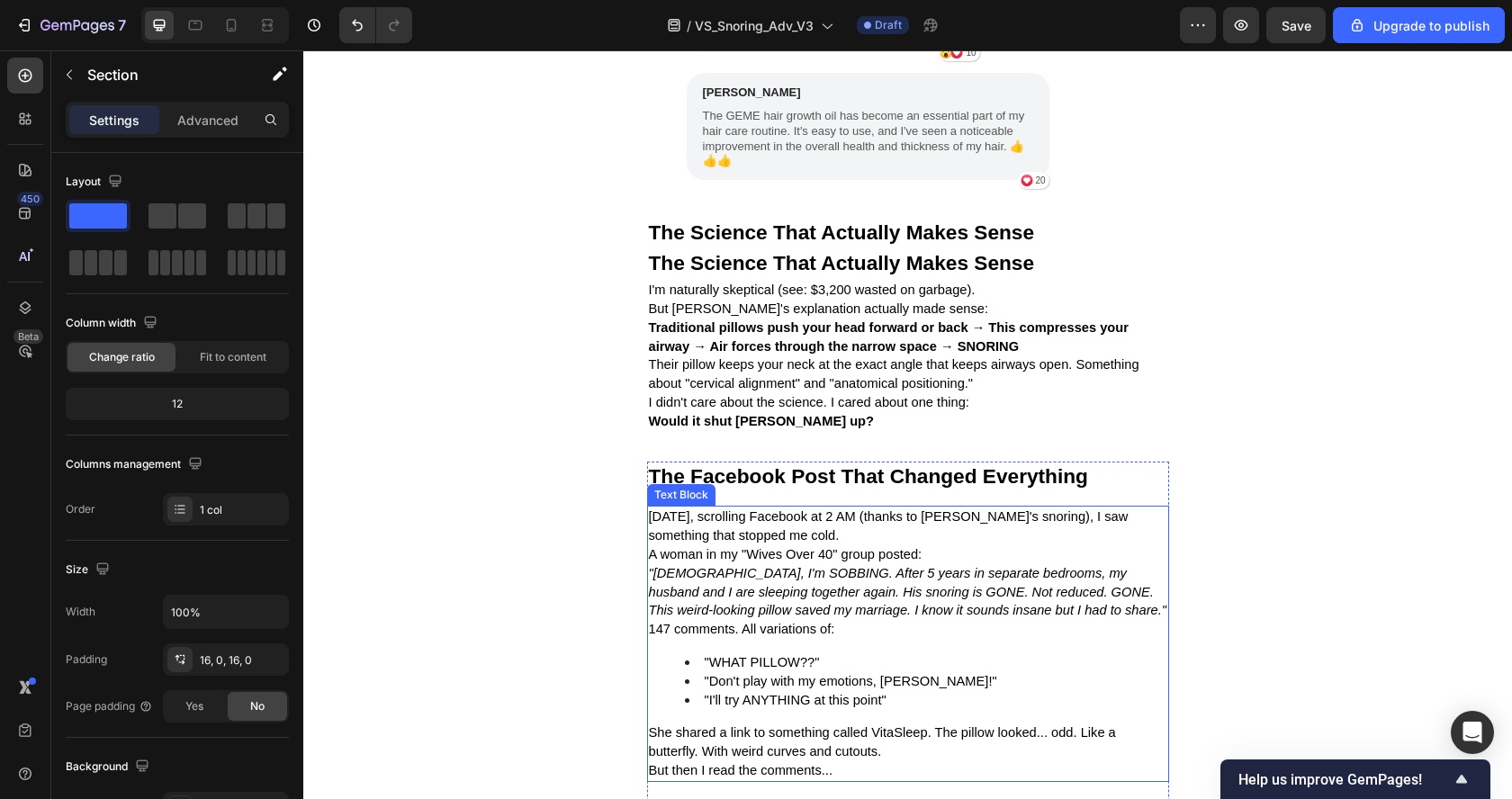
scroll to position [4269, 0]
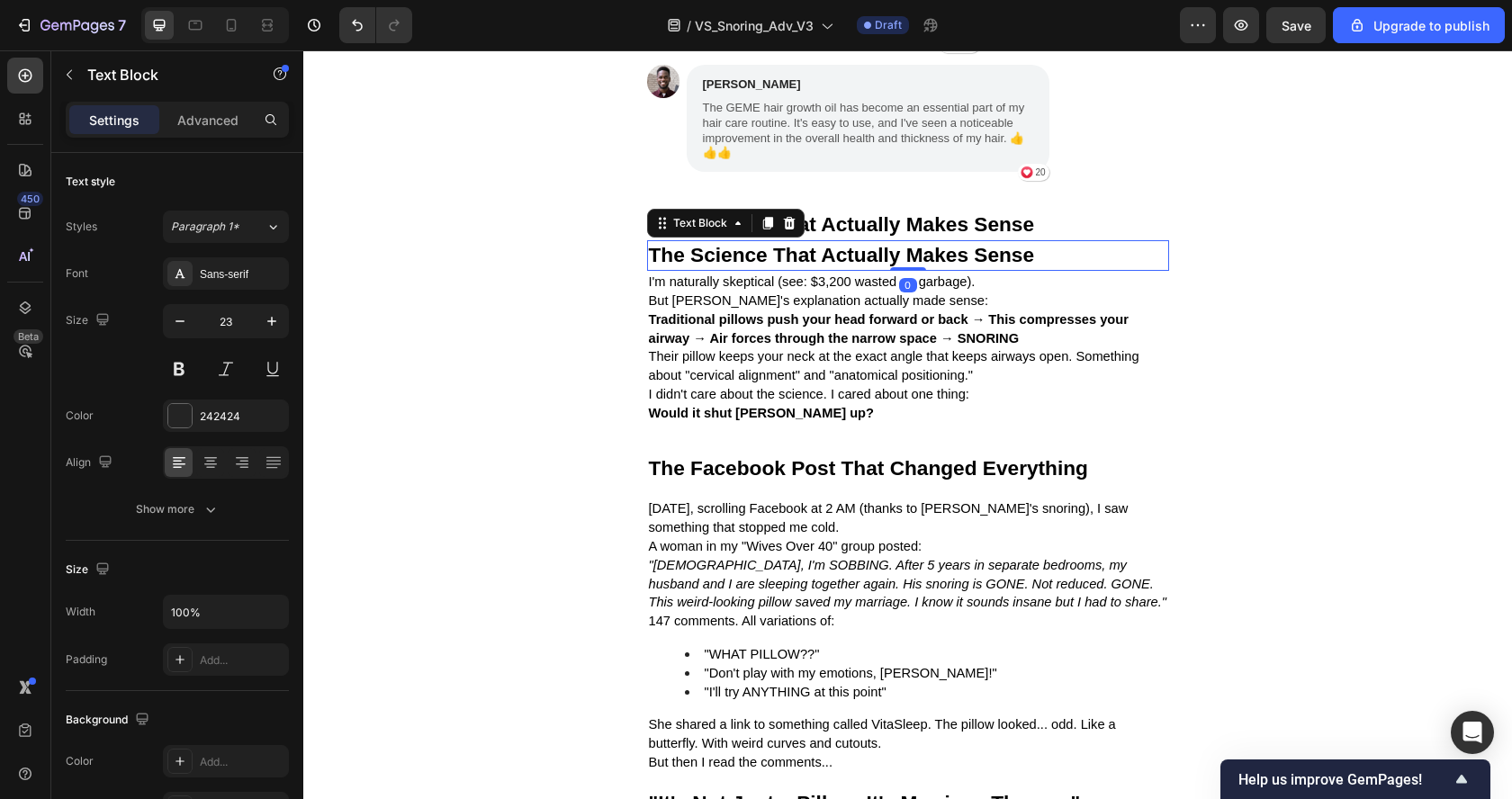
click at [829, 266] on strong "The Science That Actually Makes Sense" at bounding box center [841, 254] width 386 height 23
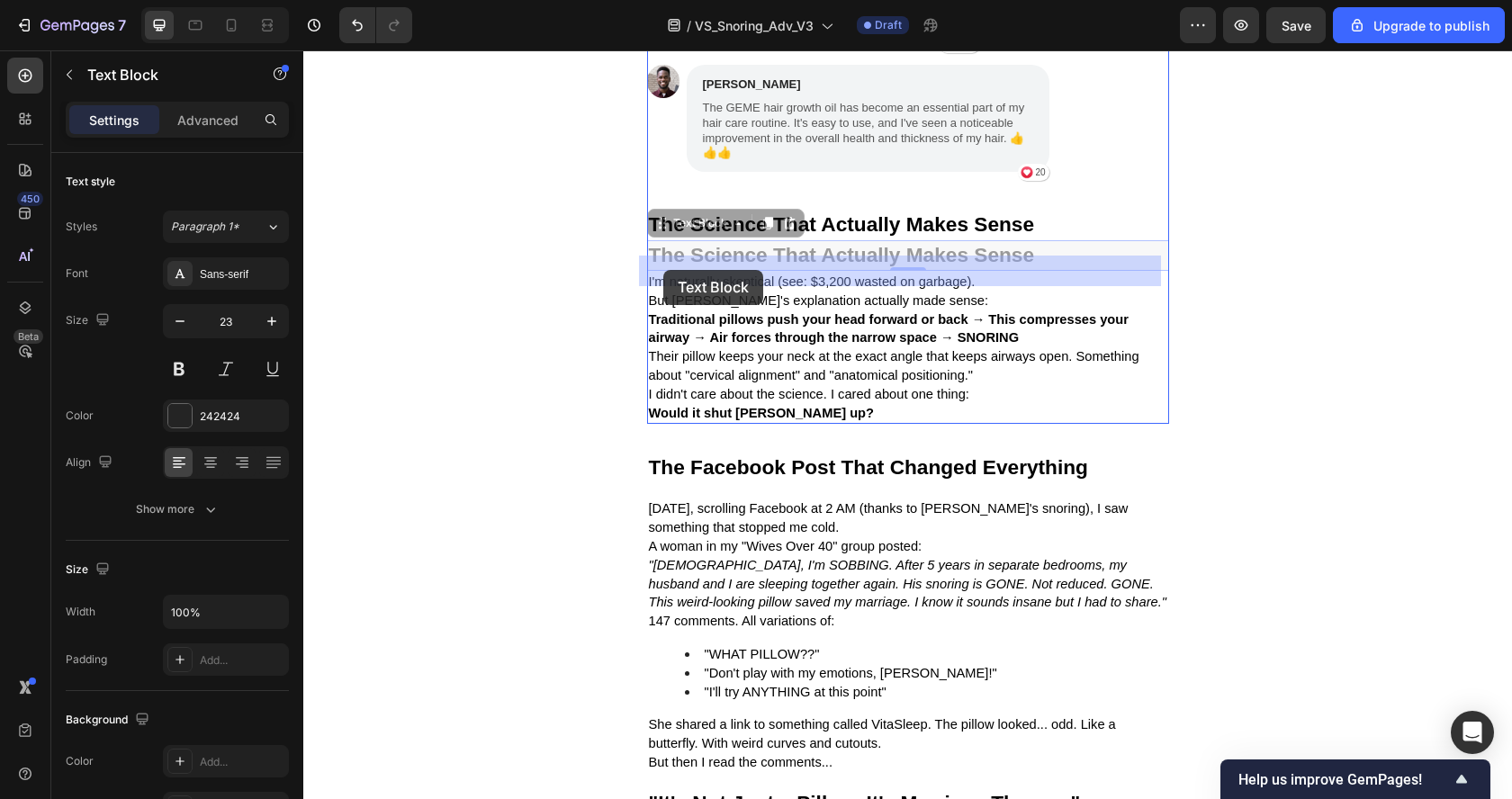
drag, startPoint x: 650, startPoint y: 236, endPoint x: 661, endPoint y: 266, distance: 32.0
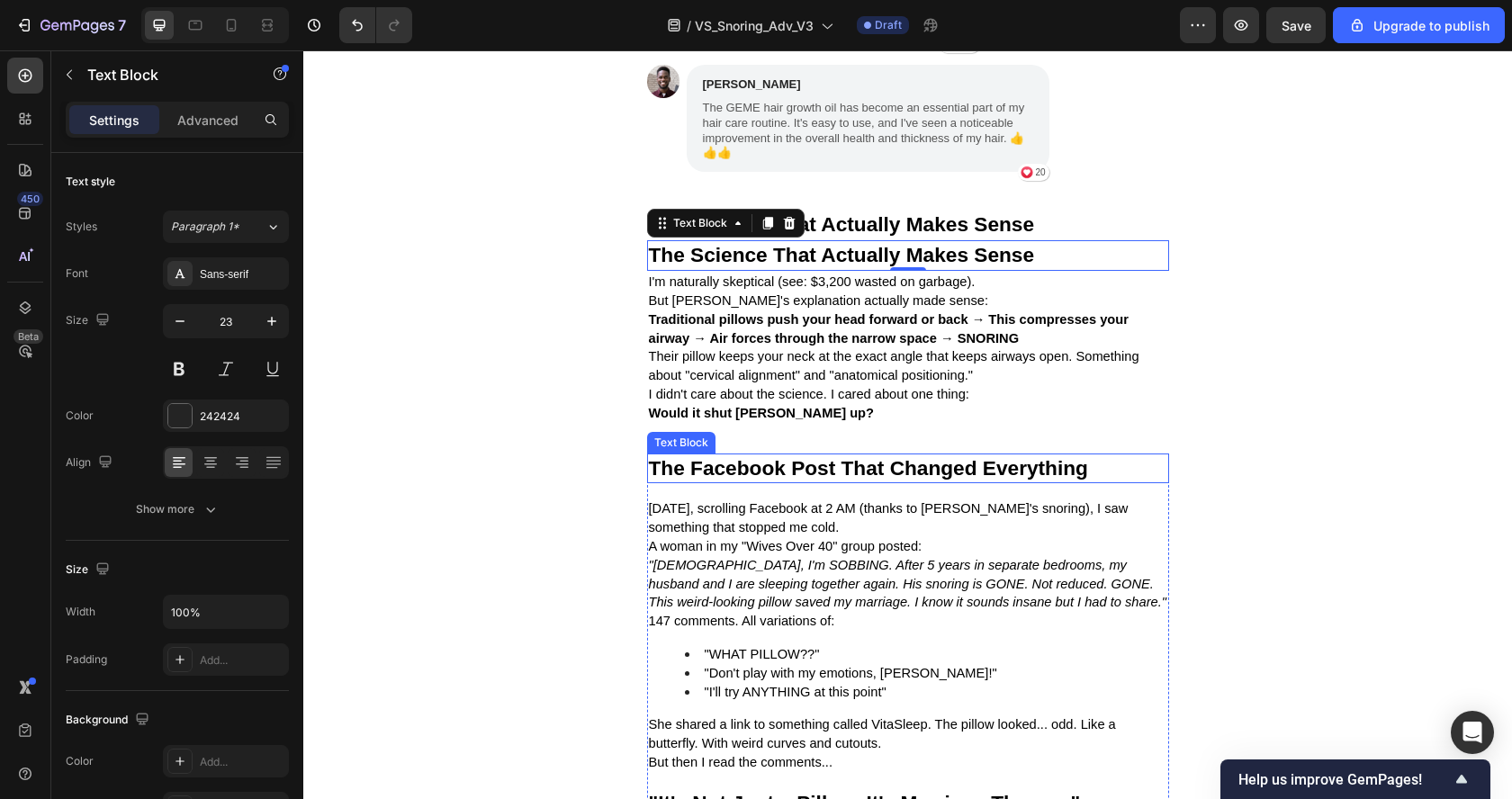
click at [766, 479] on strong "The Facebook Post That Changed Everything" at bounding box center [868, 468] width 439 height 23
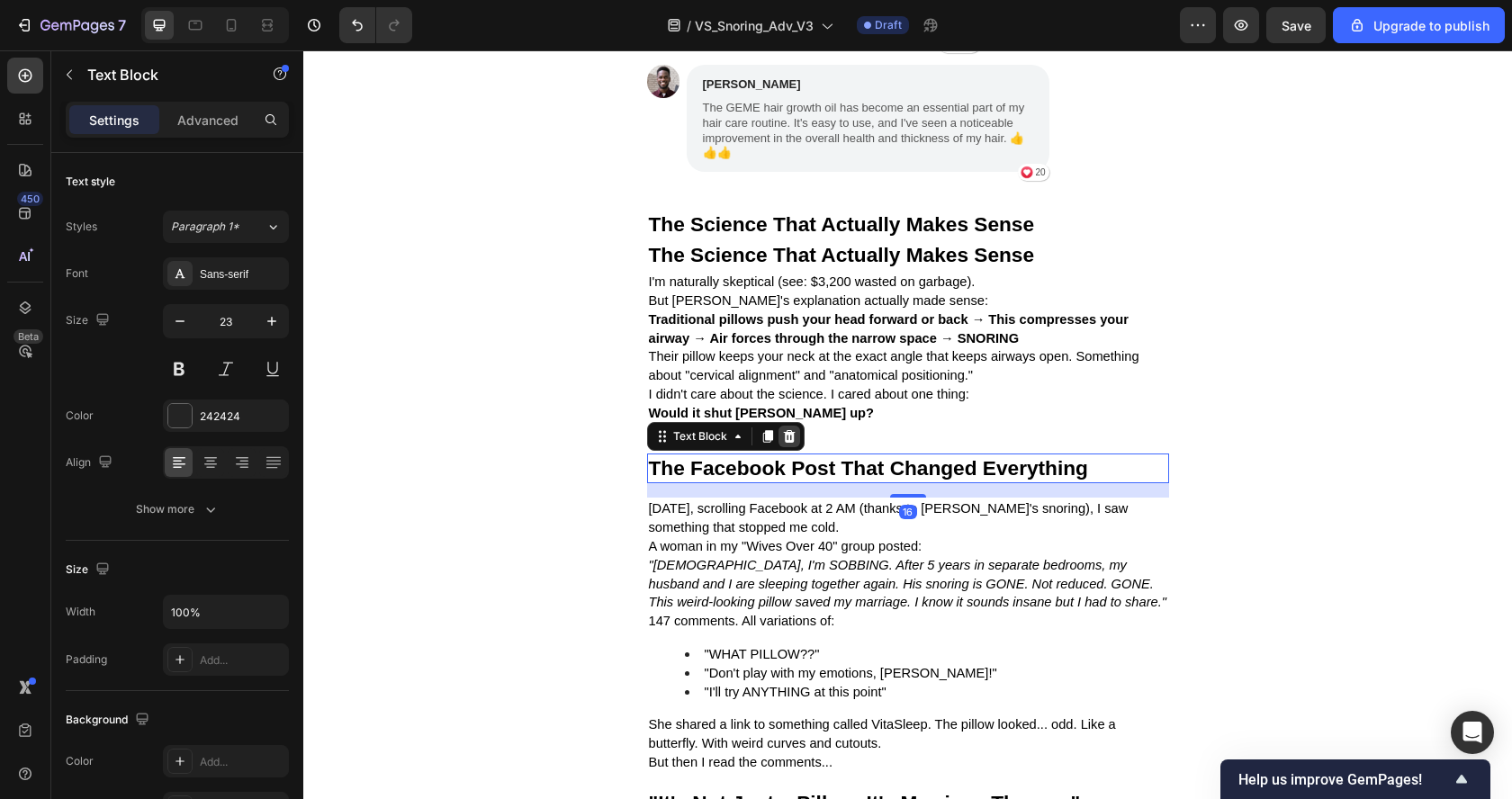
click at [785, 443] on icon at bounding box center [789, 435] width 14 height 14
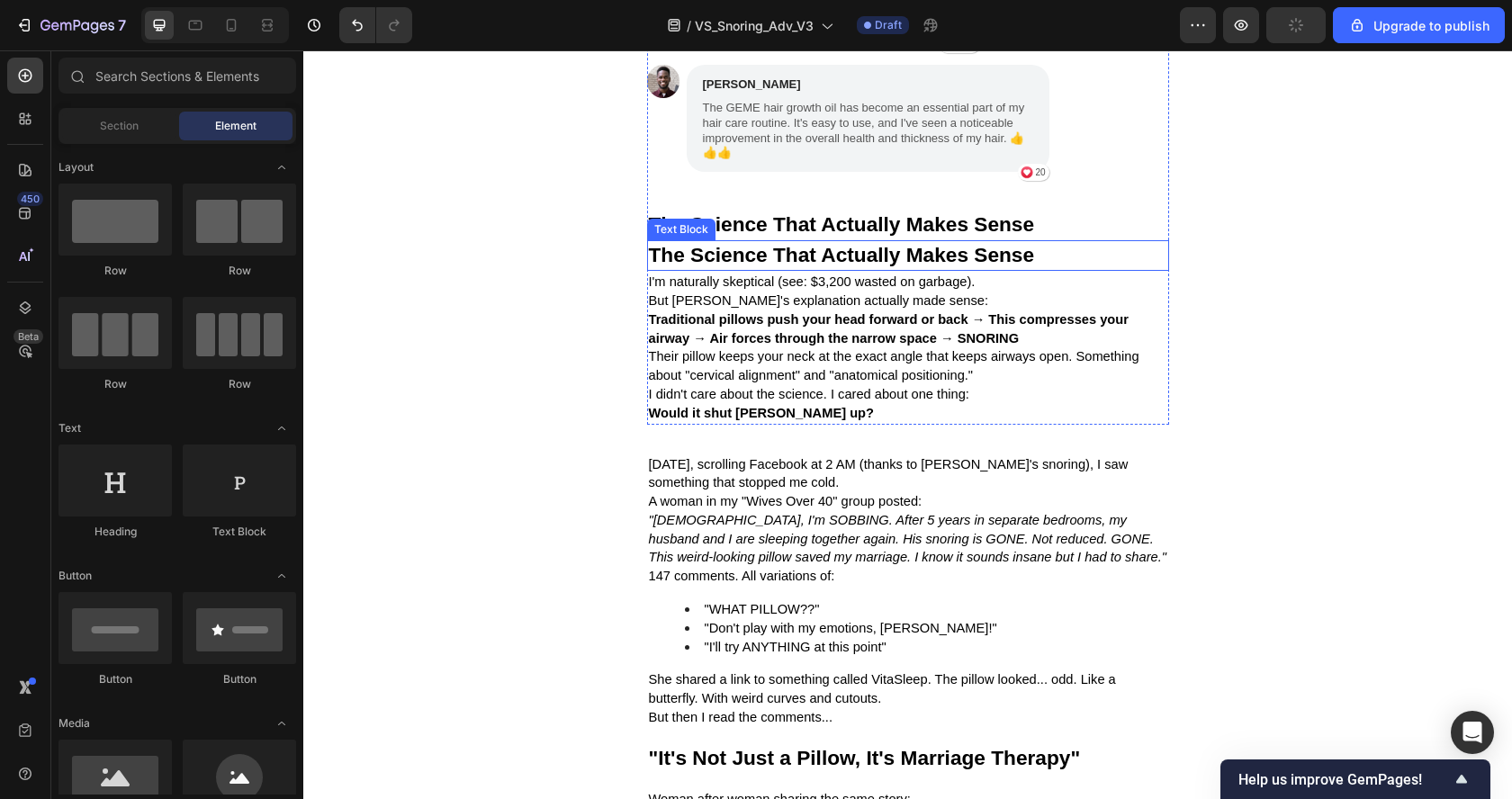
click at [678, 258] on strong "The Science That Actually Makes Sense" at bounding box center [841, 254] width 386 height 23
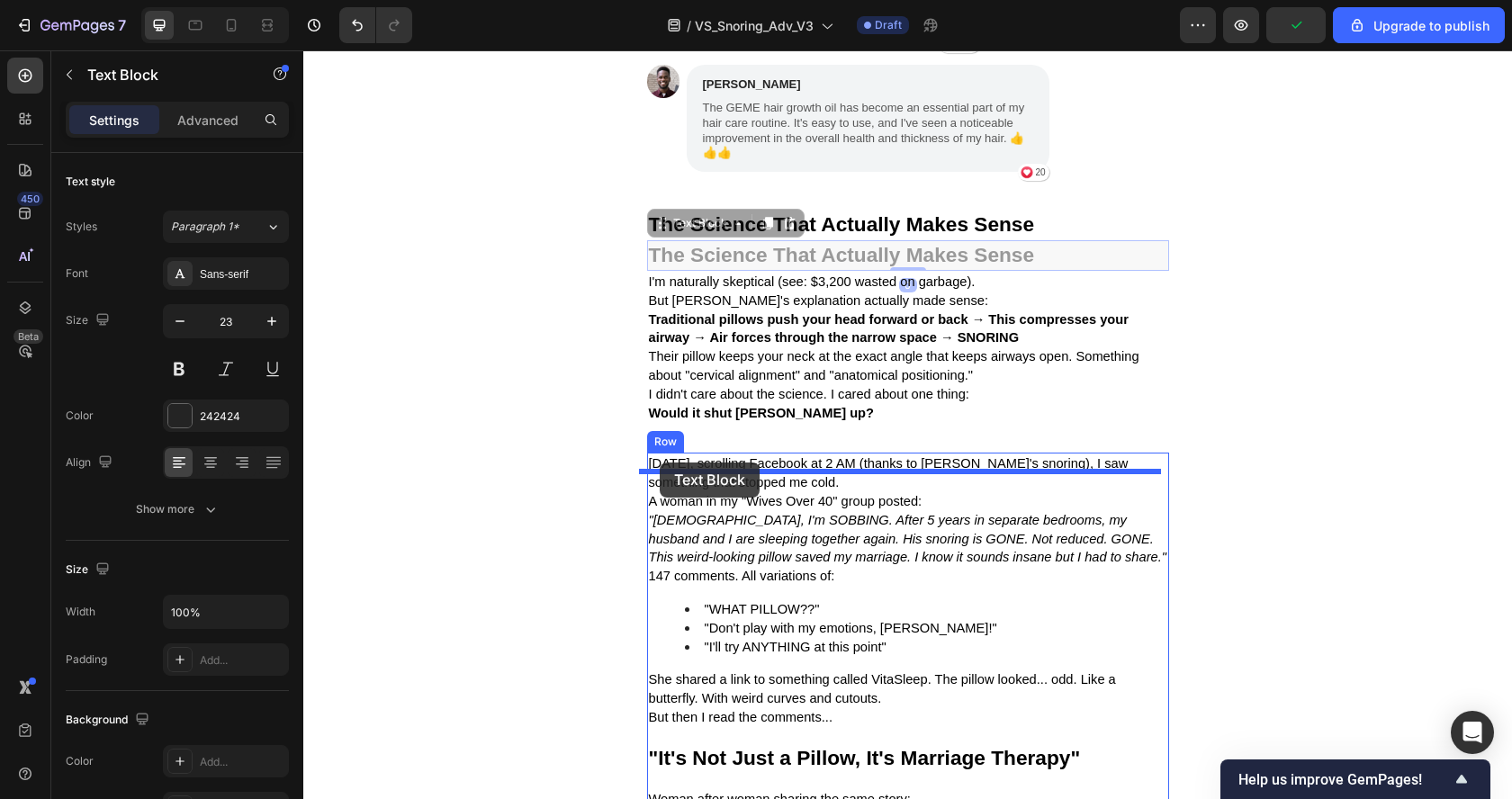
drag, startPoint x: 650, startPoint y: 241, endPoint x: 660, endPoint y: 462, distance: 221.2
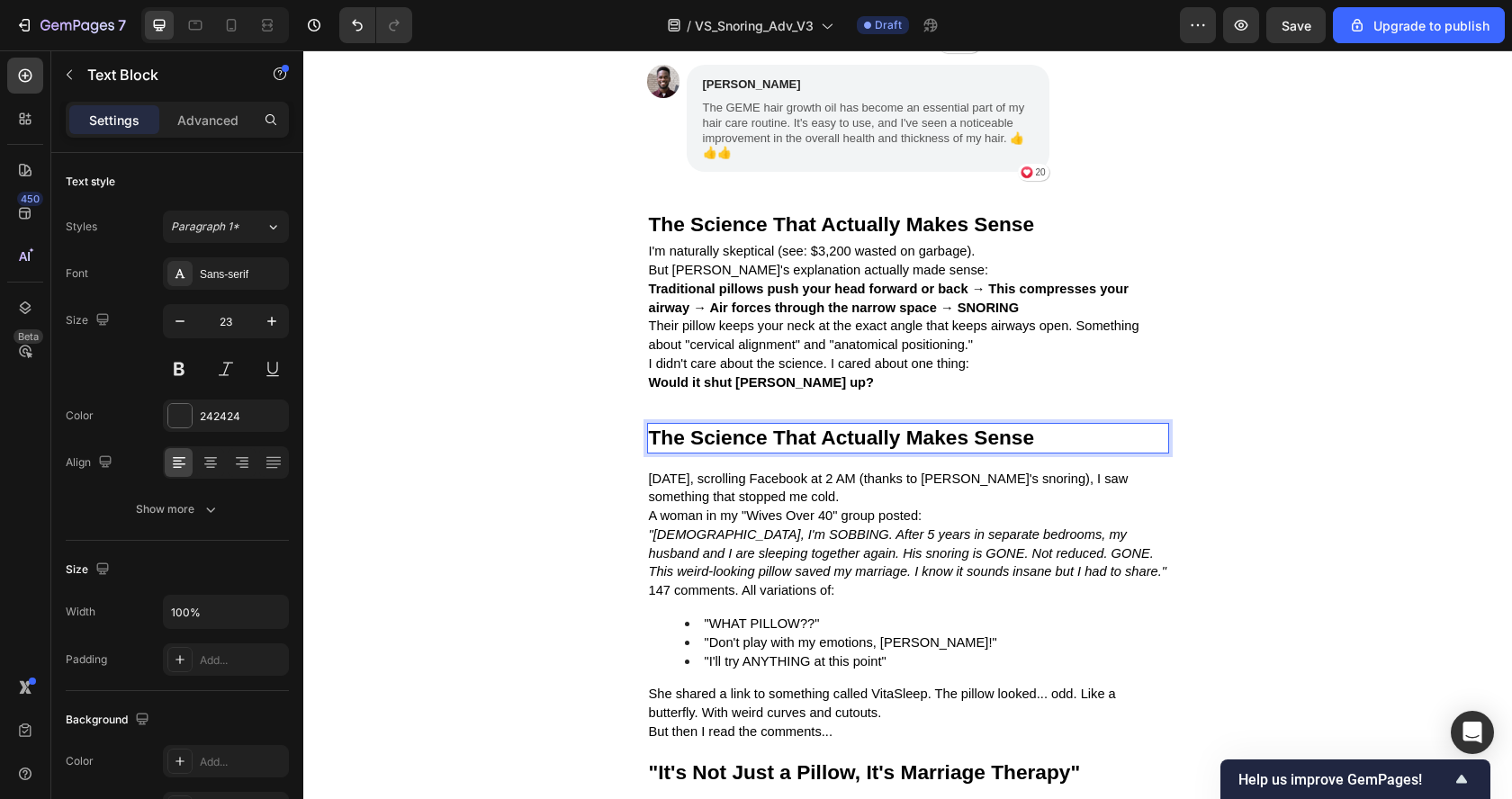
click at [767, 449] on strong "The Science That Actually Makes Sense" at bounding box center [841, 437] width 386 height 23
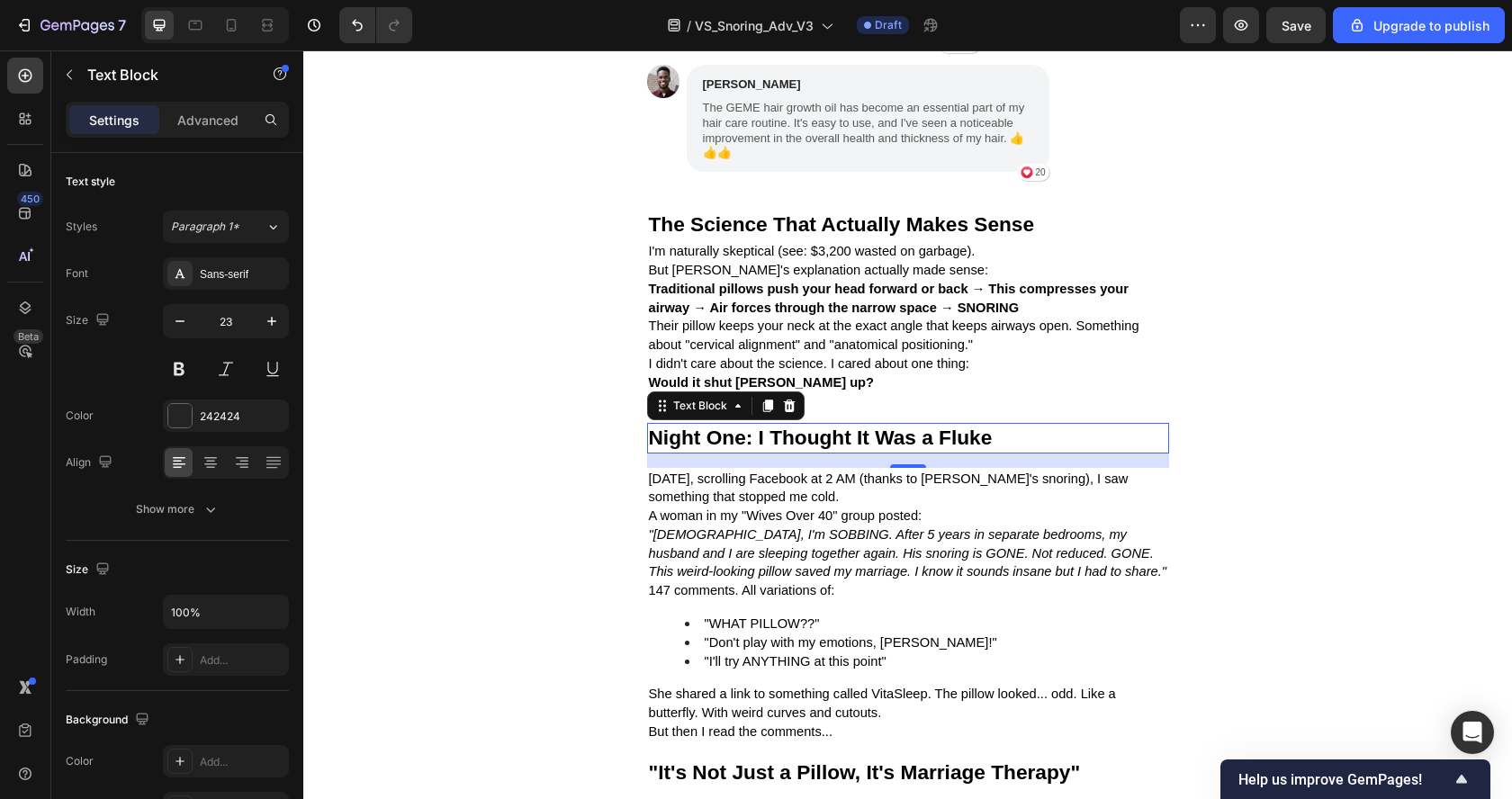
click at [741, 504] on span "[DATE], scrolling Facebook at 2 AM (thanks to [PERSON_NAME]'s snoring), I saw s…" at bounding box center [888, 488] width 479 height 33
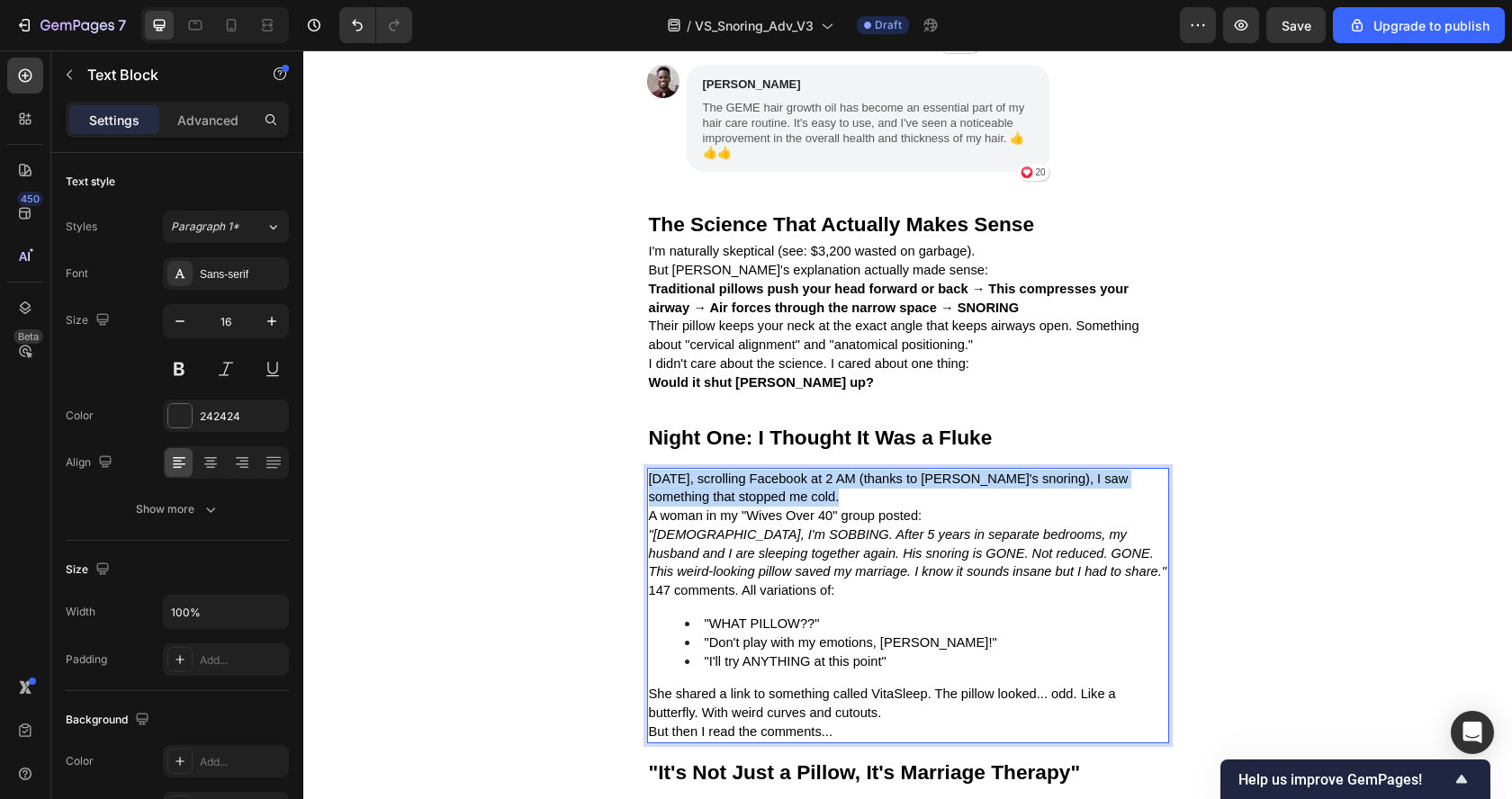
click at [741, 504] on span "[DATE], scrolling Facebook at 2 AM (thanks to [PERSON_NAME]'s snoring), I saw s…" at bounding box center [888, 488] width 479 height 33
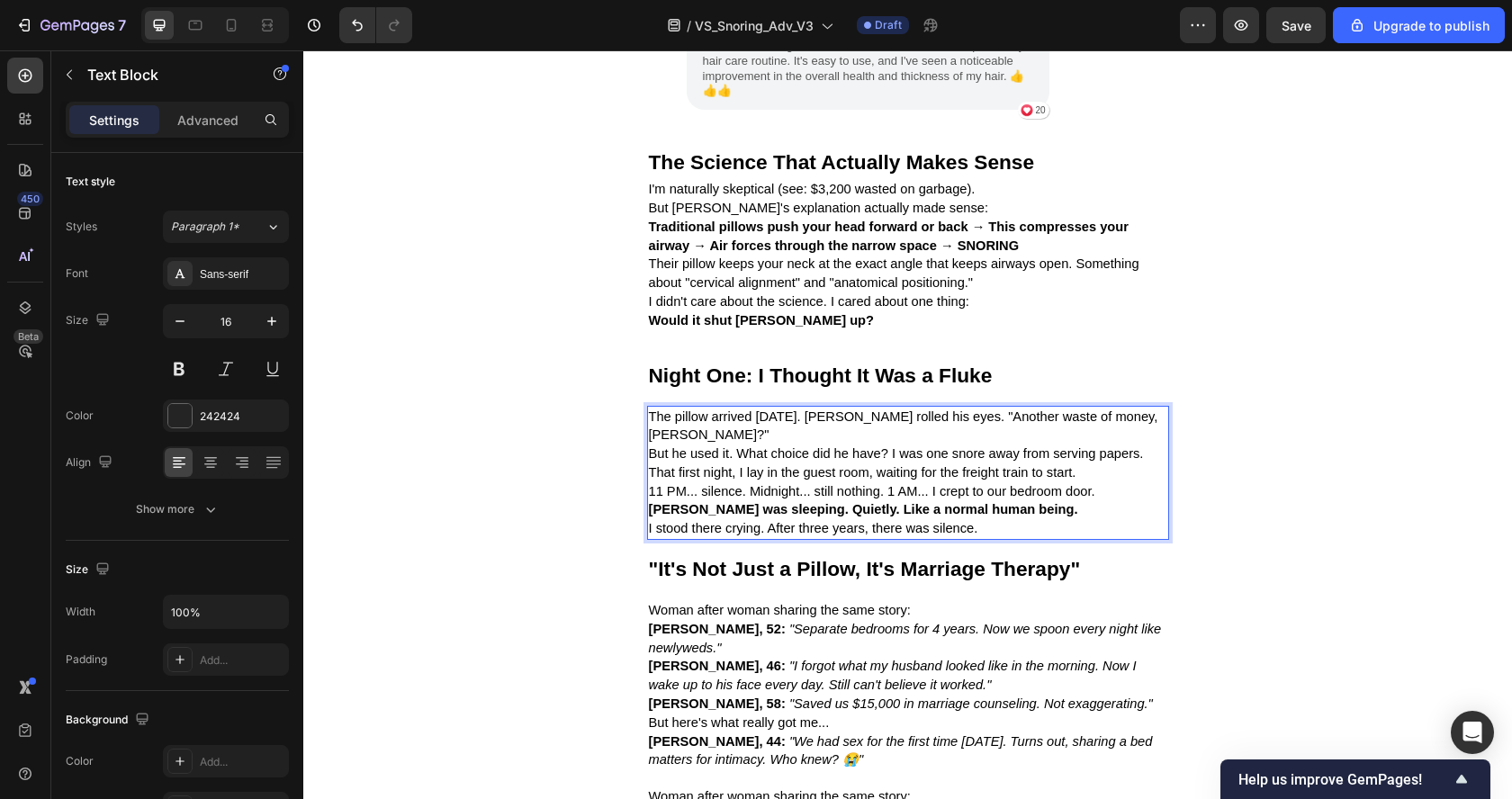
scroll to position [4368, 0]
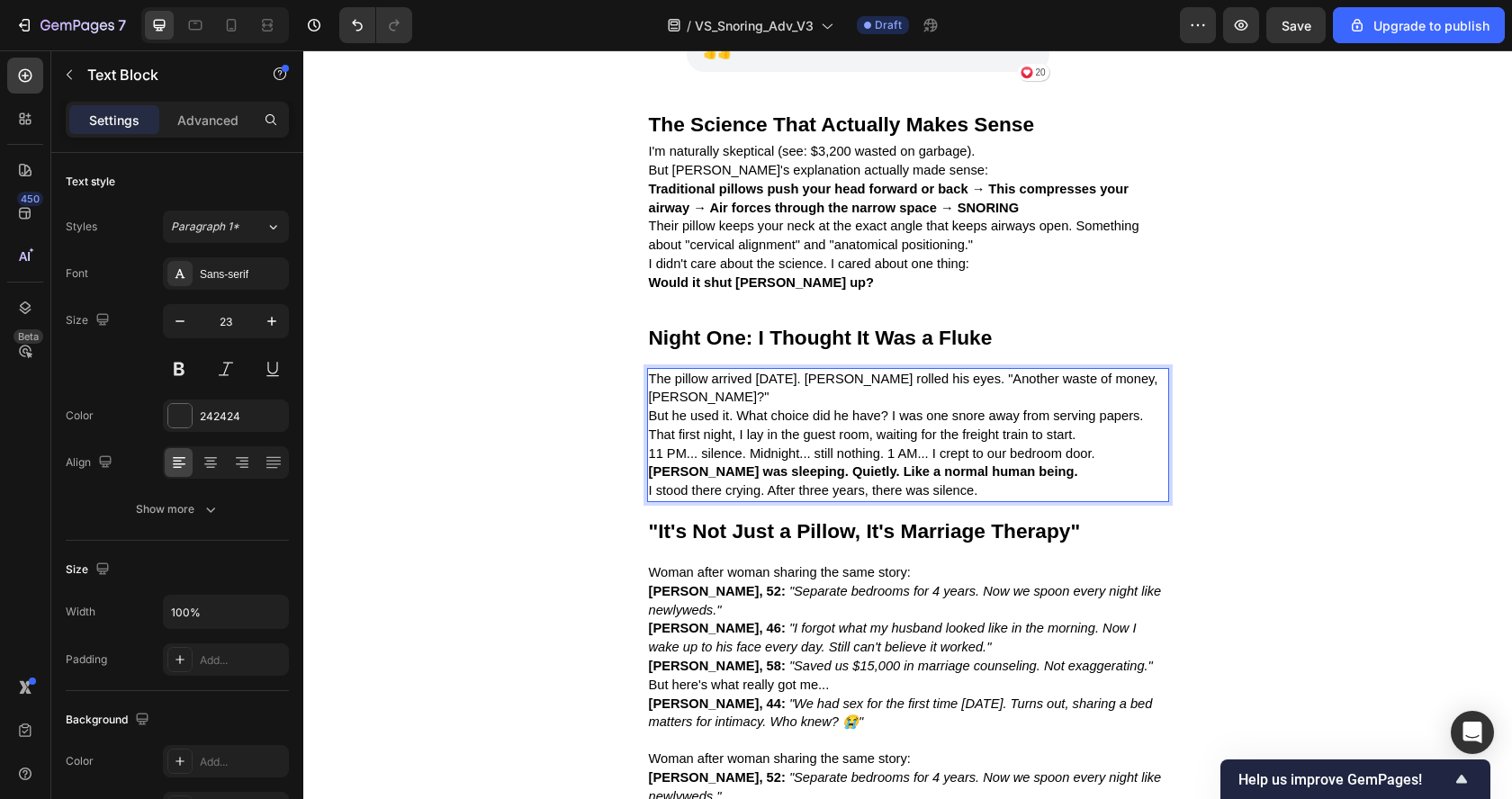
click at [750, 518] on div ""It's Not Just a Pillow, It's Marriage Therapy"" at bounding box center [907, 532] width 522 height 31
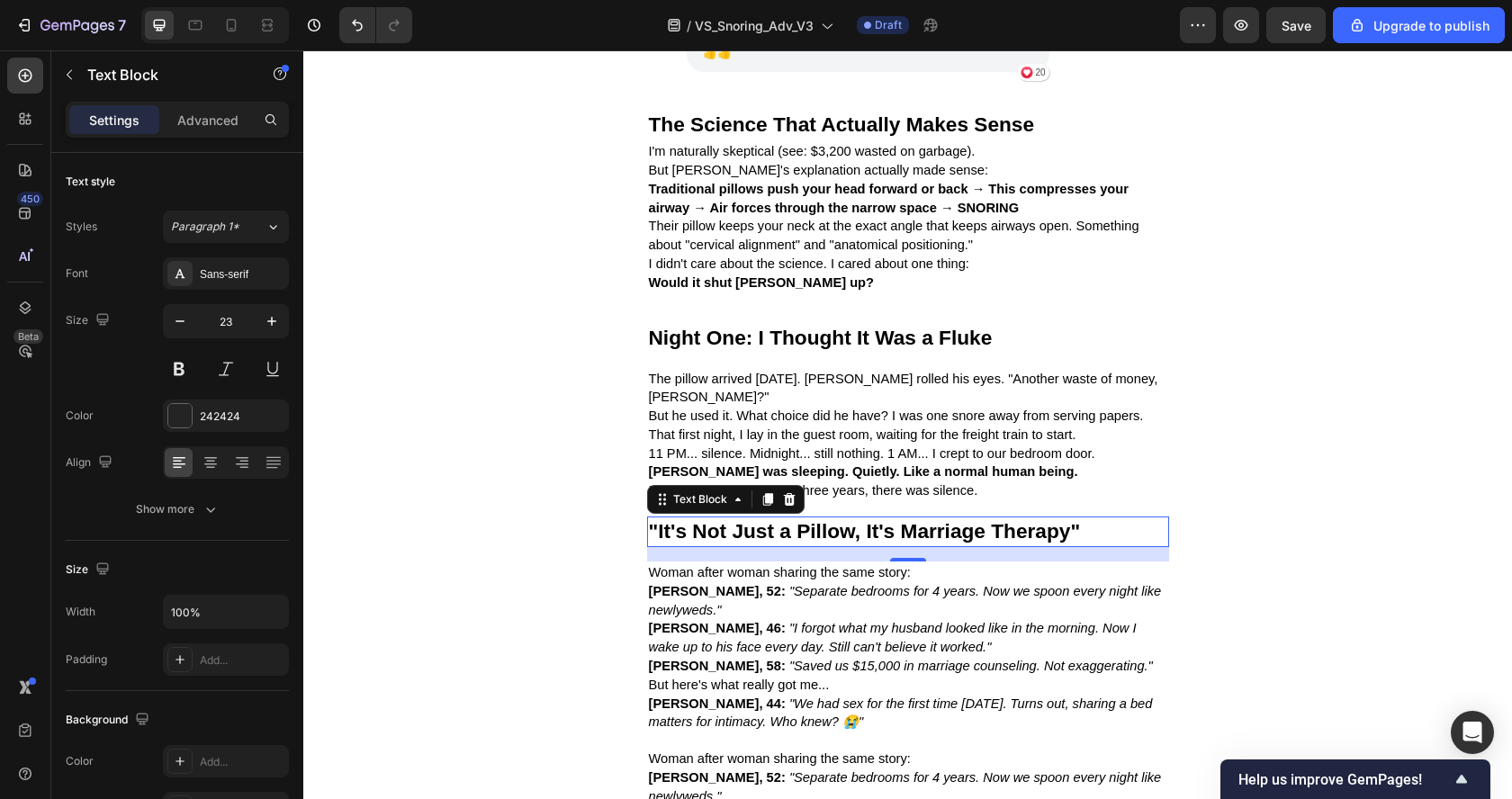
click at [843, 526] on strong ""It's Not Just a Pillow, It's Marriage Therapy"" at bounding box center [864, 531] width 432 height 23
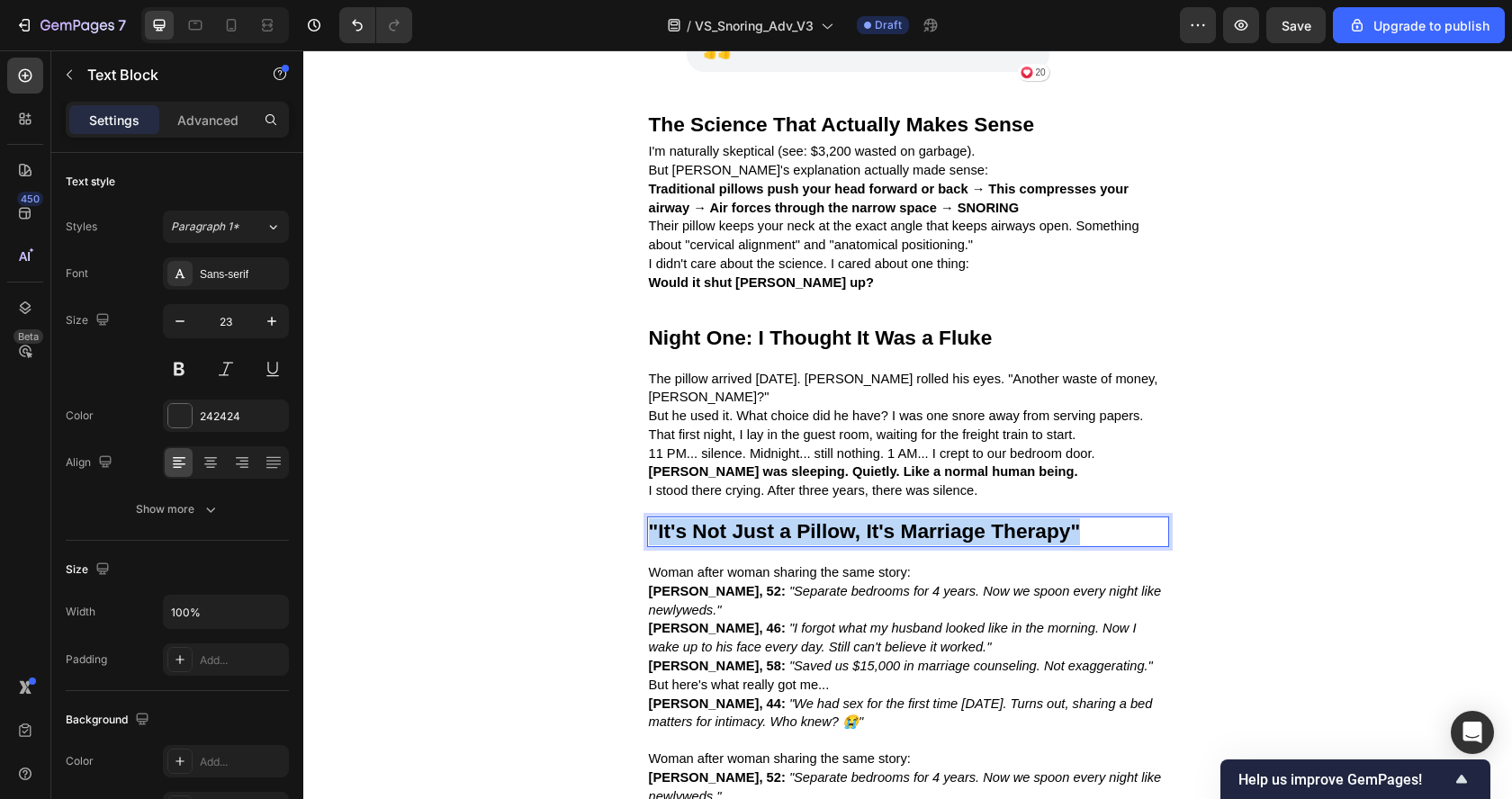
click at [843, 526] on strong ""It's Not Just a Pillow, It's Marriage Therapy"" at bounding box center [864, 531] width 432 height 23
click at [796, 573] on span "Woman after woman sharing the same story:" at bounding box center [779, 572] width 262 height 14
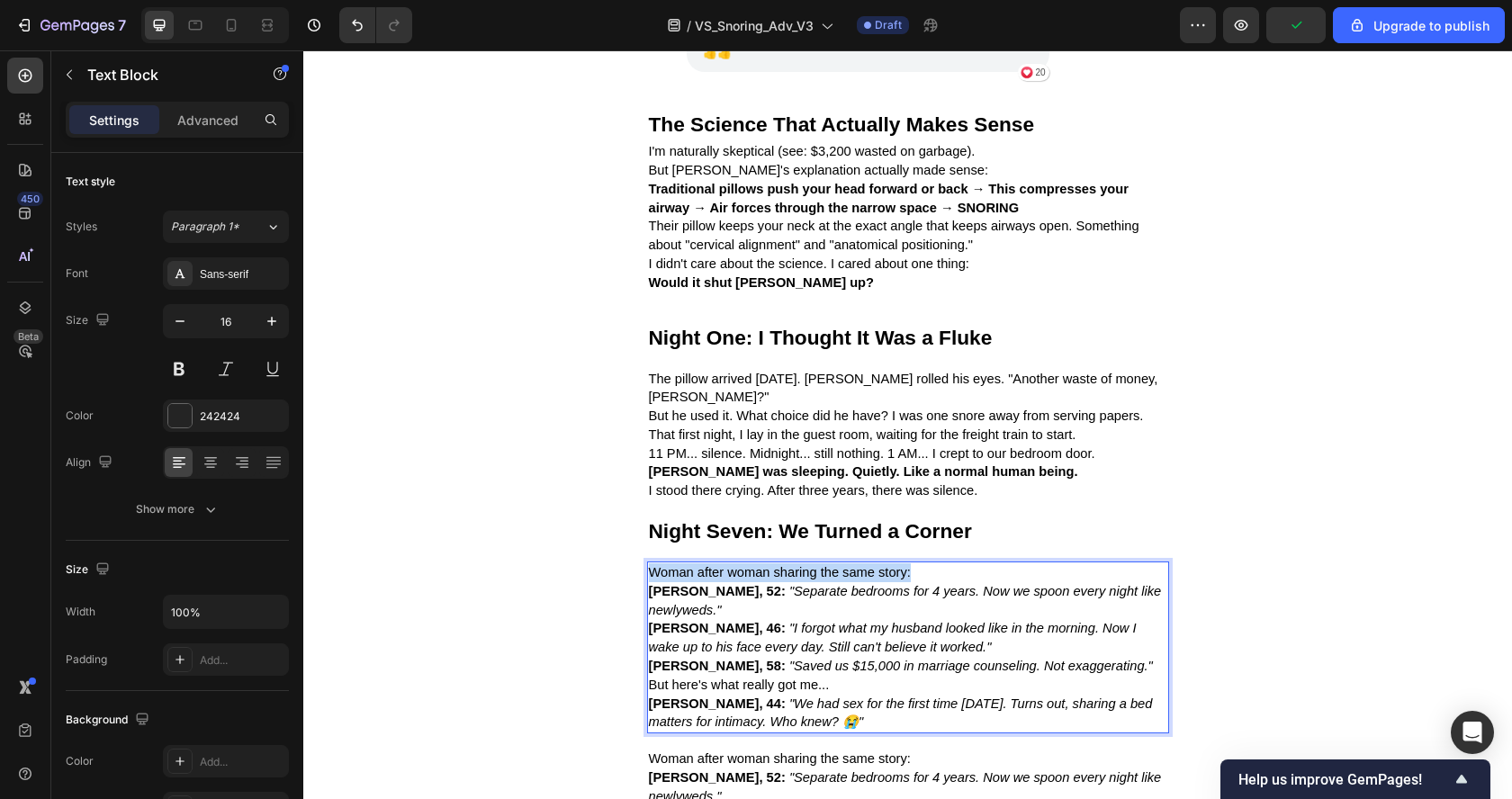
click at [796, 573] on span "Woman after woman sharing the same story:" at bounding box center [779, 572] width 262 height 14
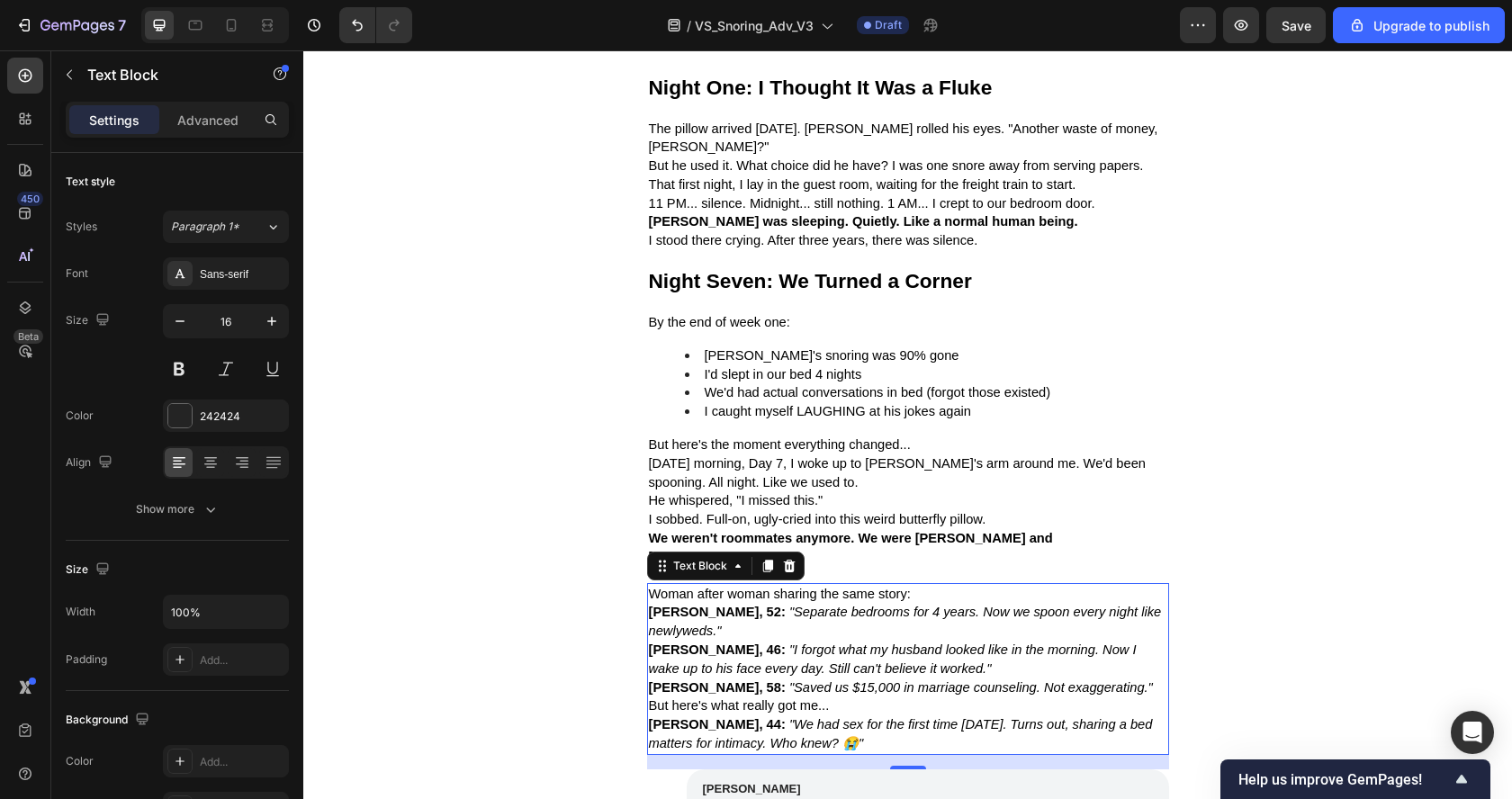
click at [786, 605] on icon ""Separate bedrooms for 4 years. Now we spoon every night like newlyweds."" at bounding box center [905, 620] width 513 height 33
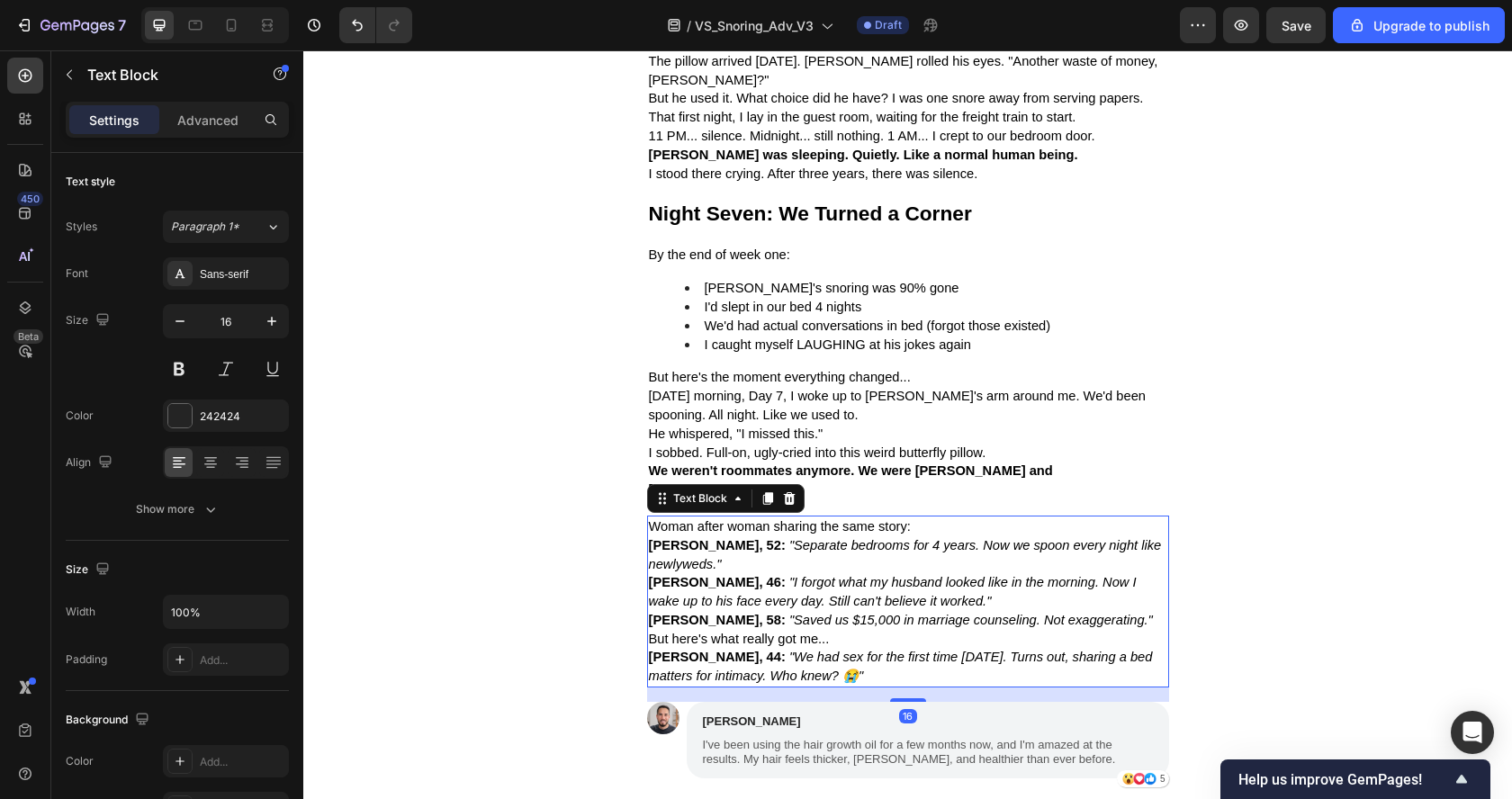
scroll to position [4732, 0]
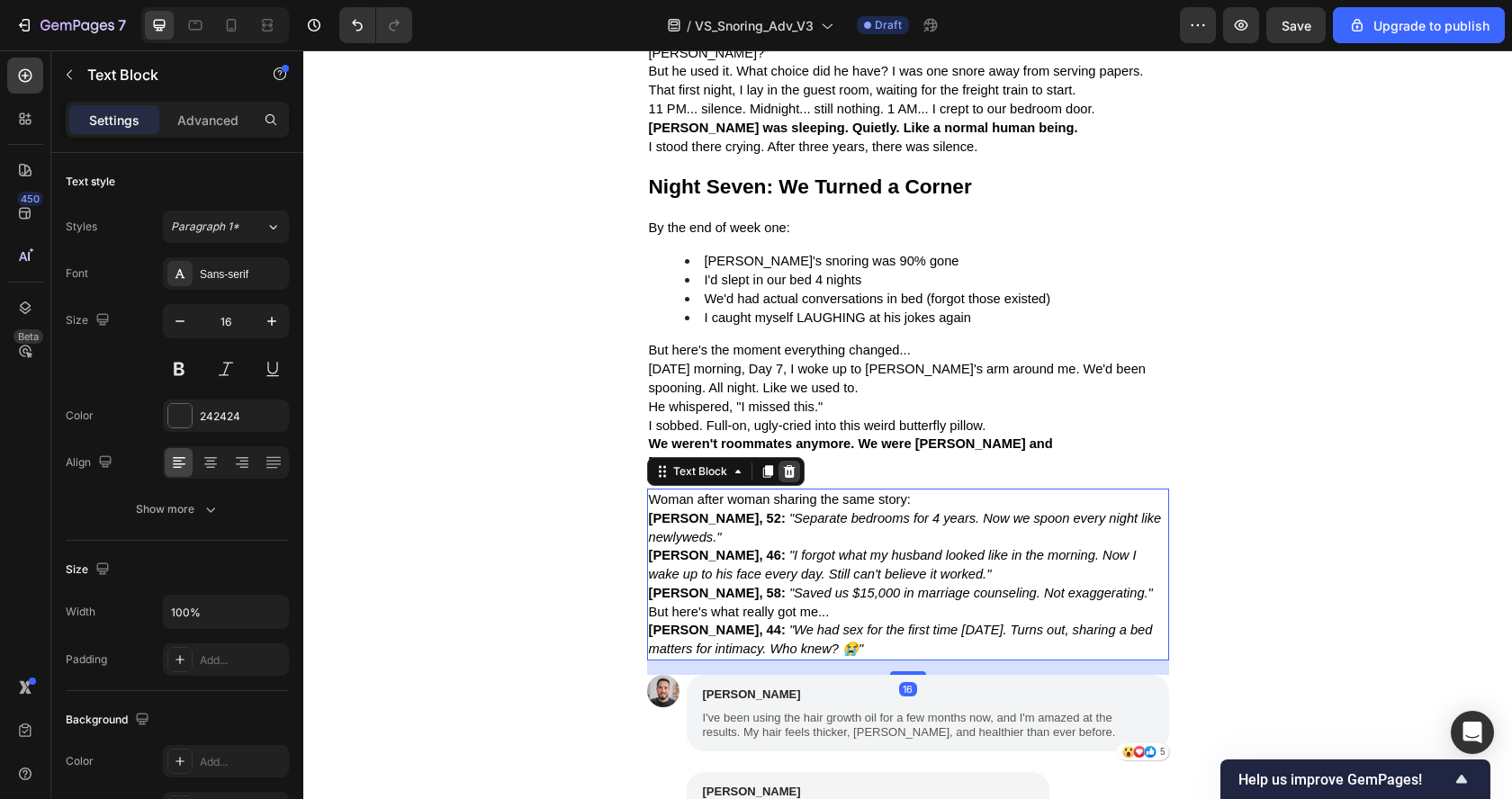
click at [781, 460] on div at bounding box center [789, 471] width 22 height 22
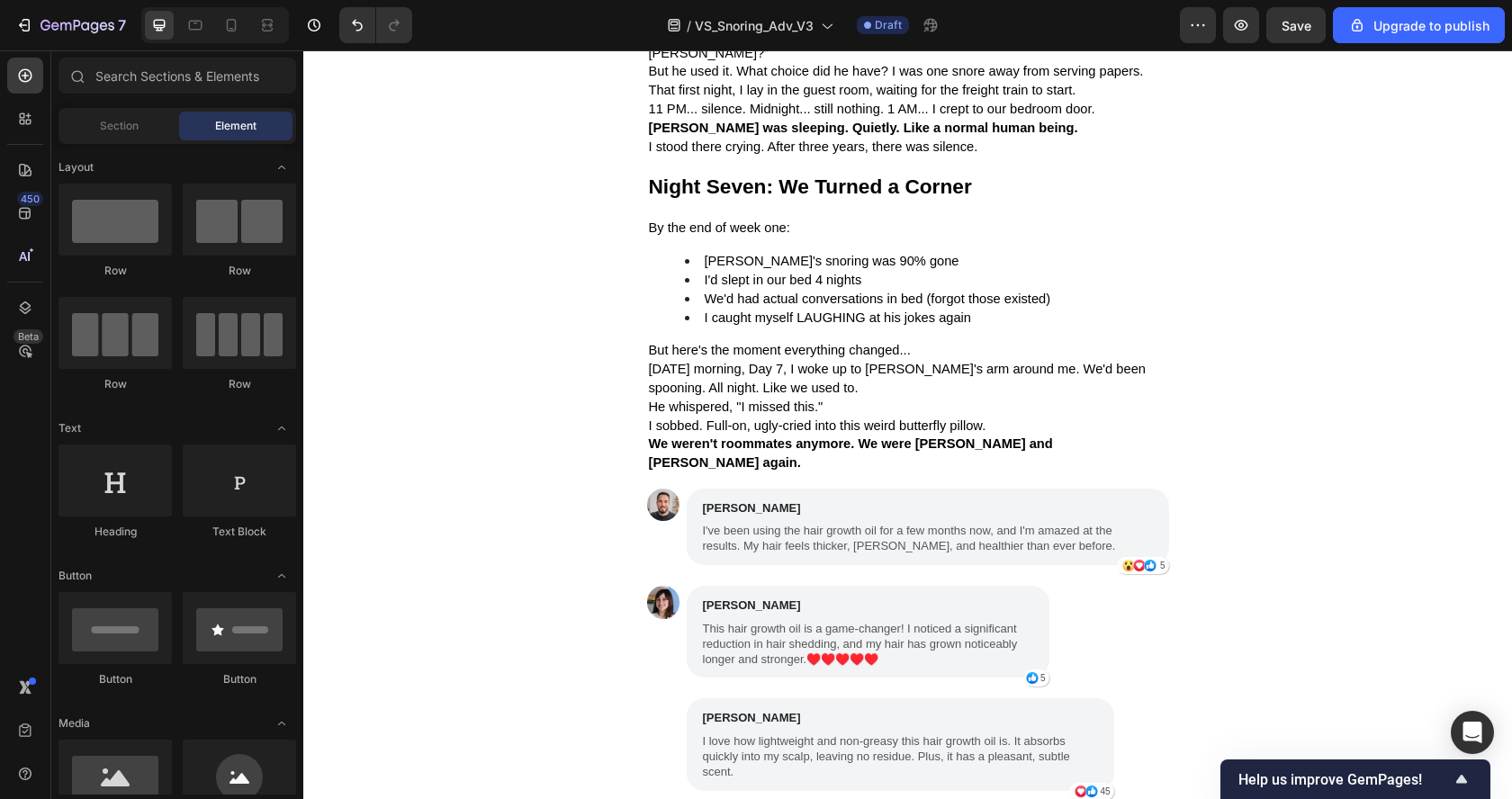
click at [786, 499] on p "[PERSON_NAME]" at bounding box center [927, 508] width 450 height 18
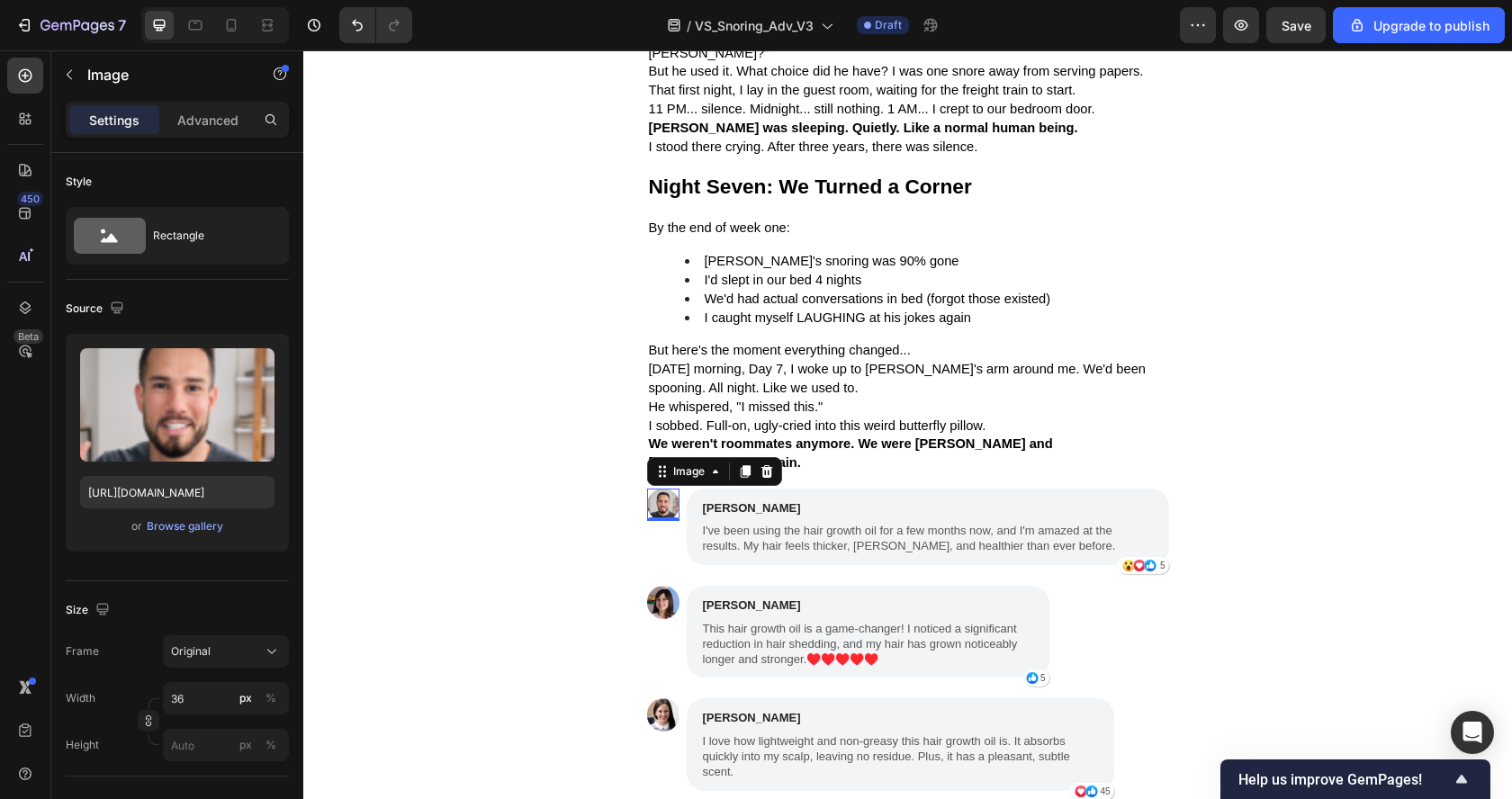
click at [647, 489] on img at bounding box center [663, 505] width 32 height 32
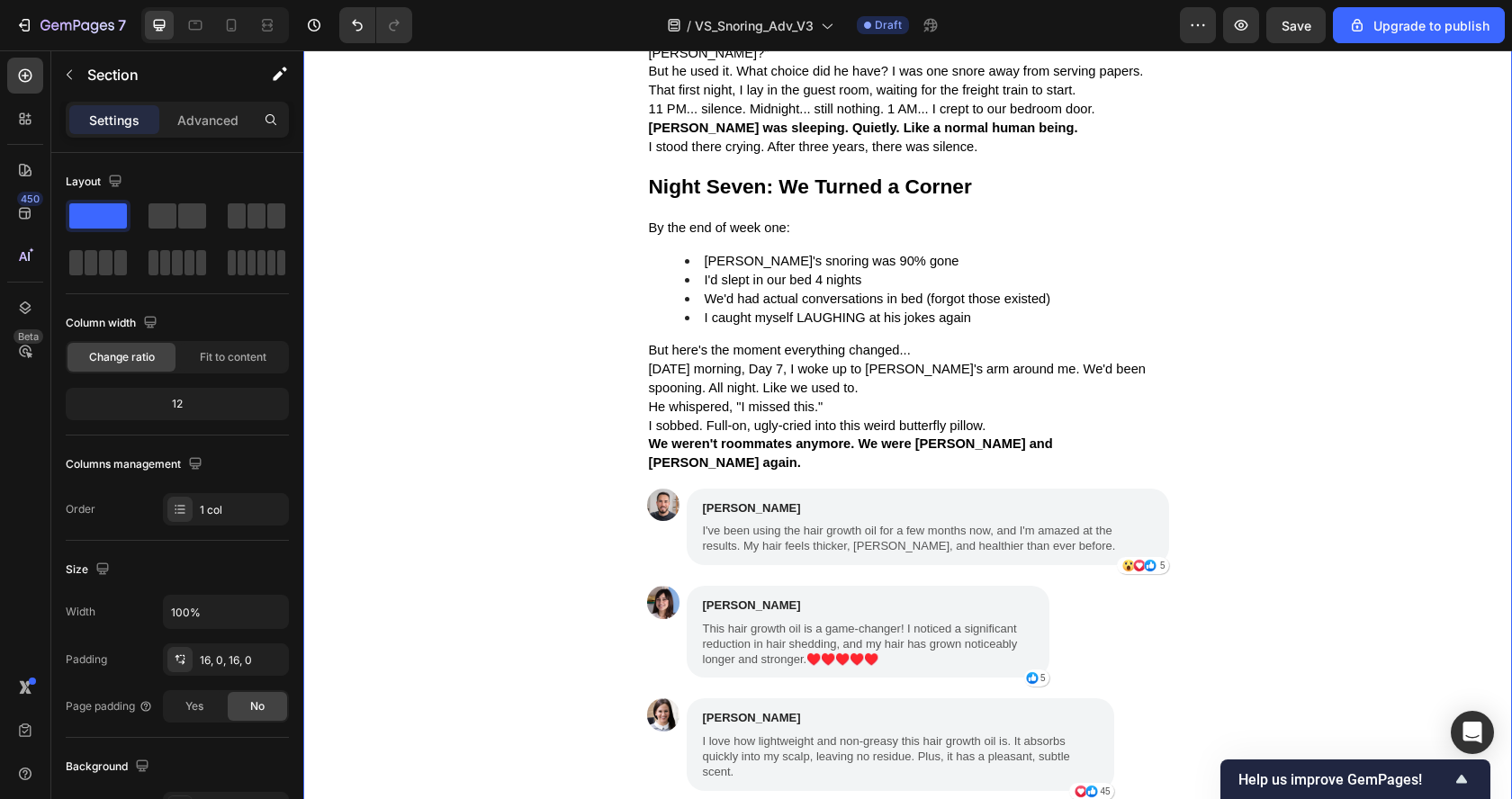
click at [637, 493] on div "Night One: I Thought It Was a Fluke Text Block The pillow arrived [DATE]. [PERS…" at bounding box center [906, 694] width 1208 height 1432
click at [647, 516] on div "Image" at bounding box center [663, 527] width 32 height 76
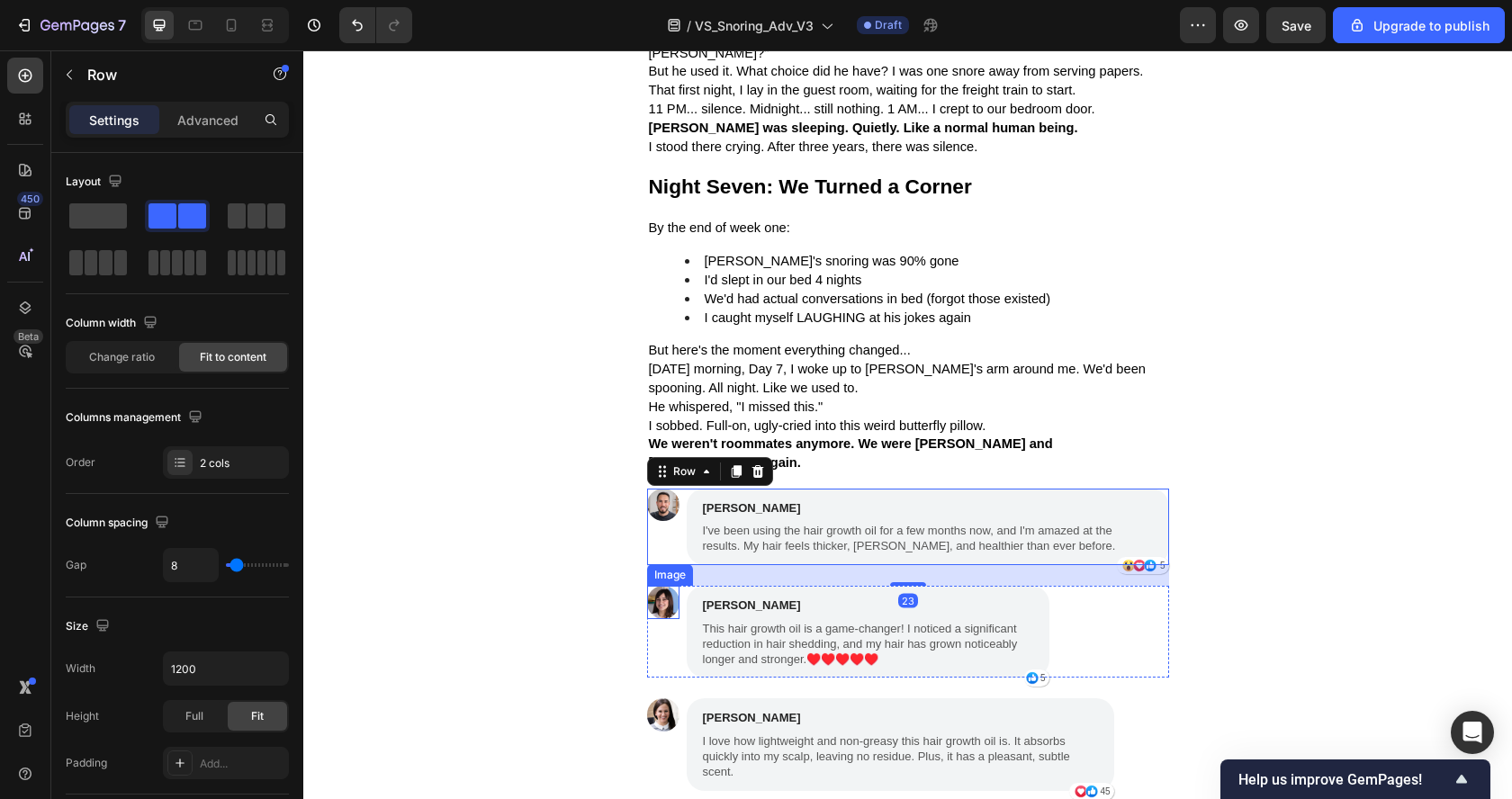
click at [658, 585] on img at bounding box center [663, 601] width 32 height 32
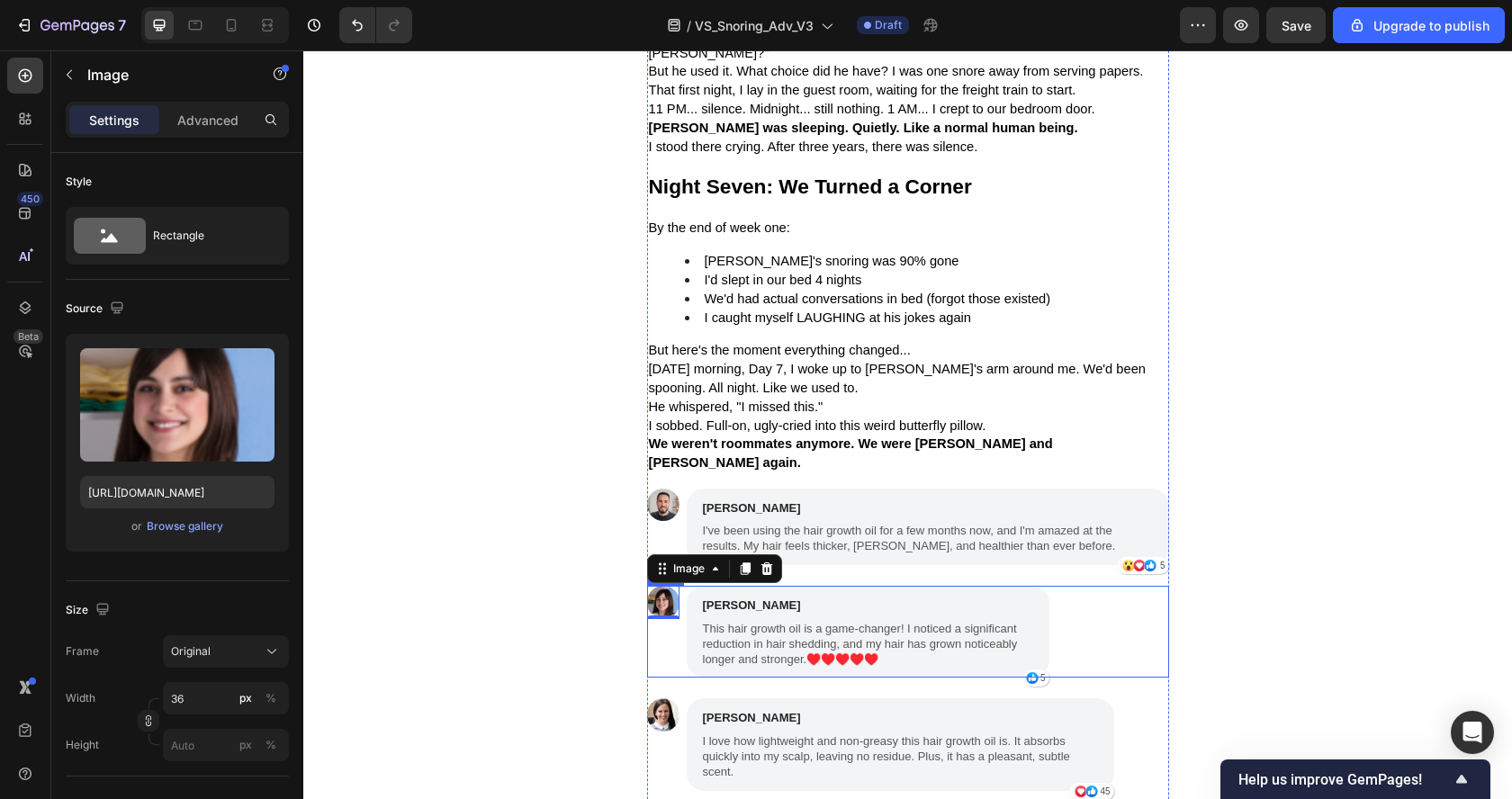
click at [677, 610] on div "Image 0 [PERSON_NAME] Text Block This hair growth oil is a game-changer! I noti…" at bounding box center [907, 631] width 522 height 92
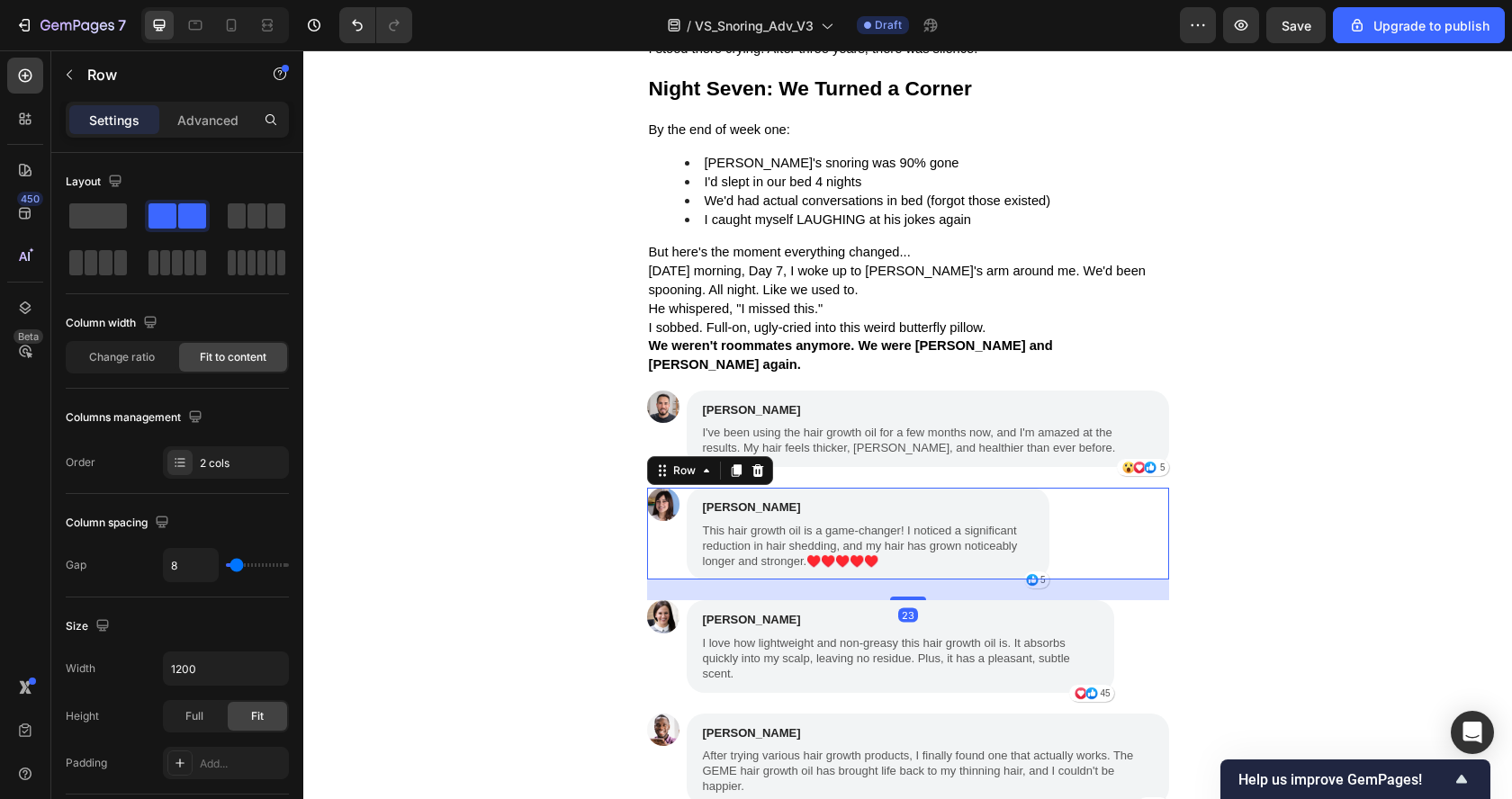
scroll to position [4854, 0]
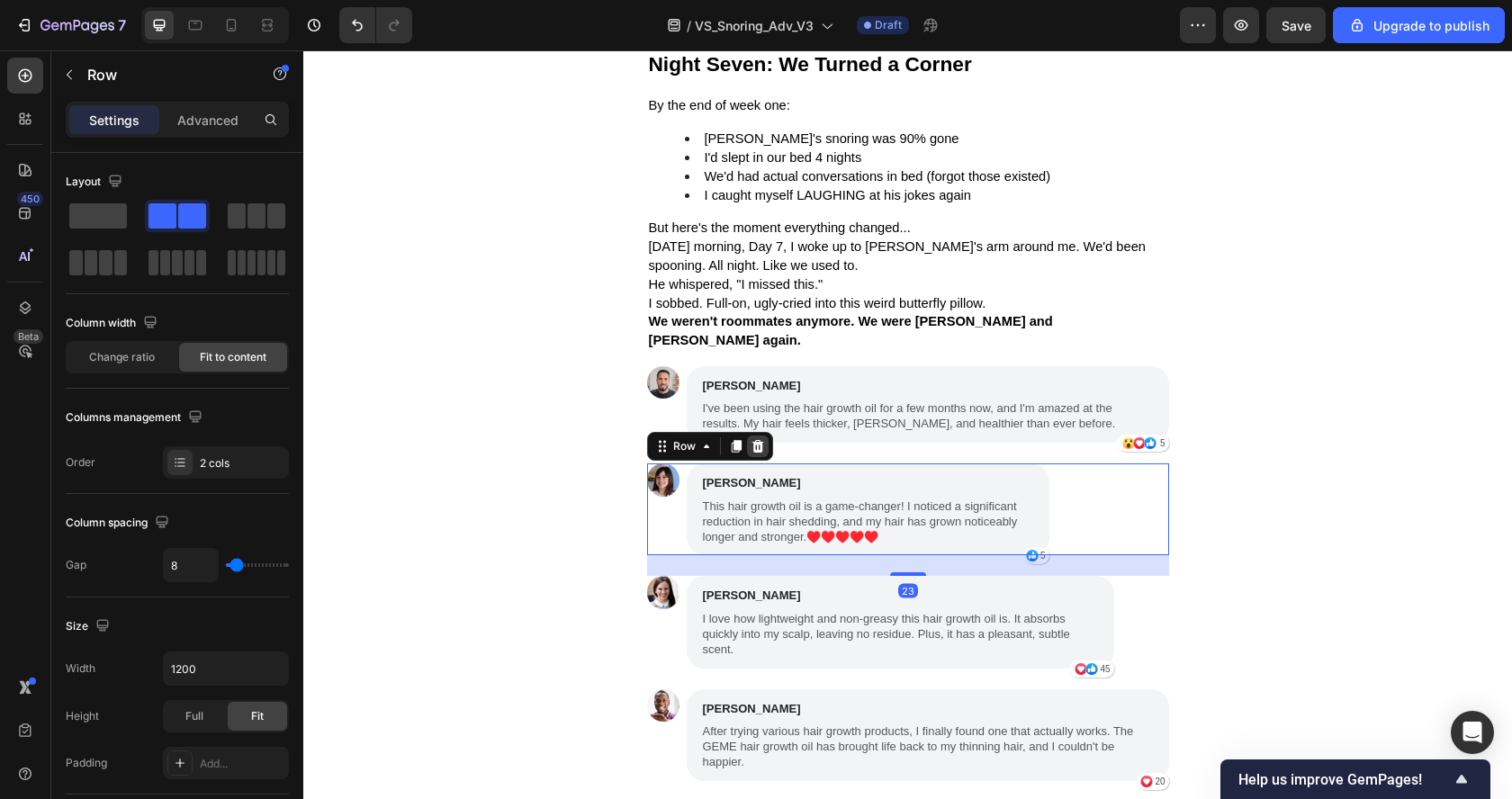
click at [754, 439] on icon at bounding box center [757, 446] width 14 height 14
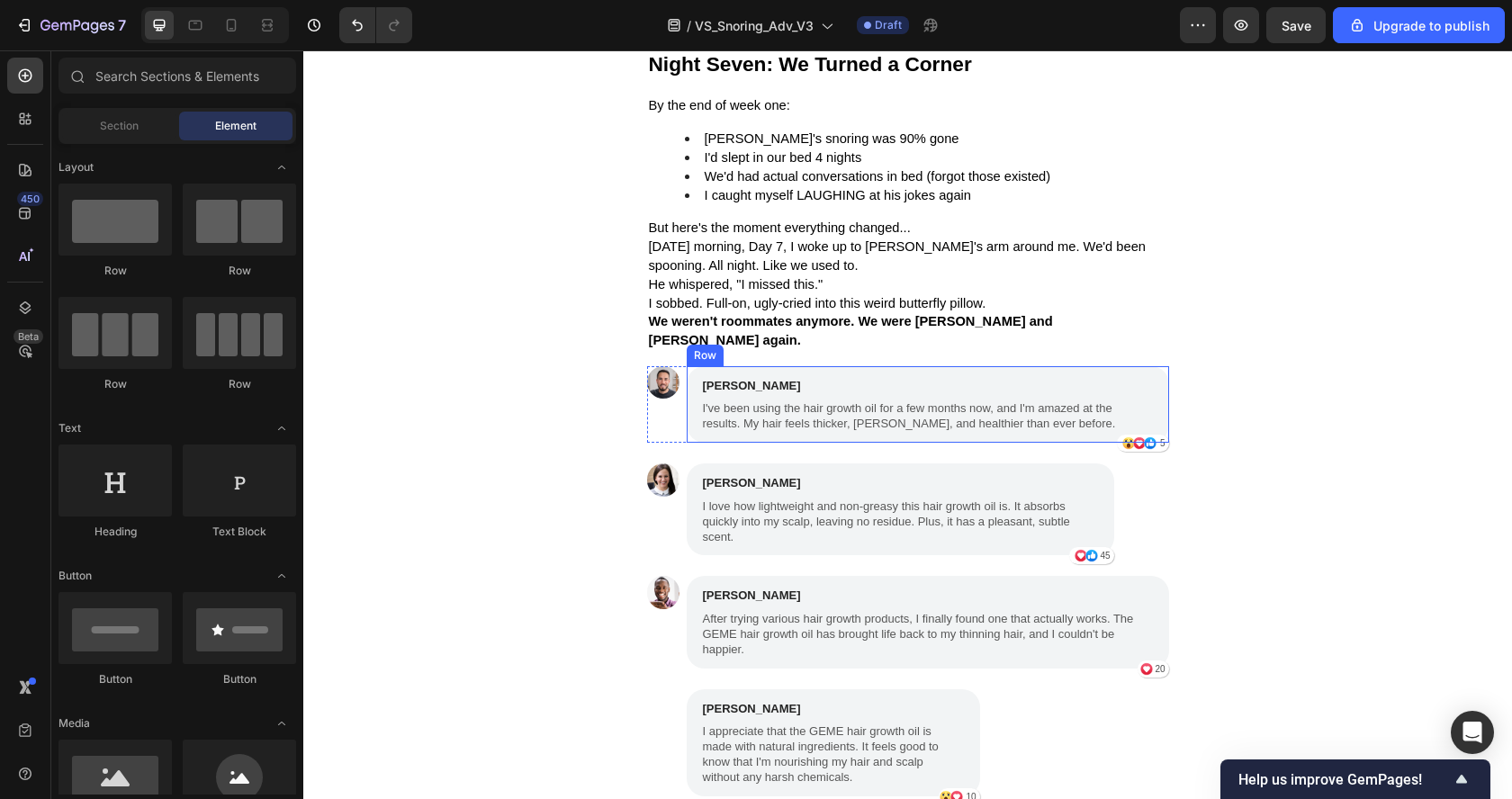
click at [670, 400] on div "Image" at bounding box center [663, 404] width 32 height 76
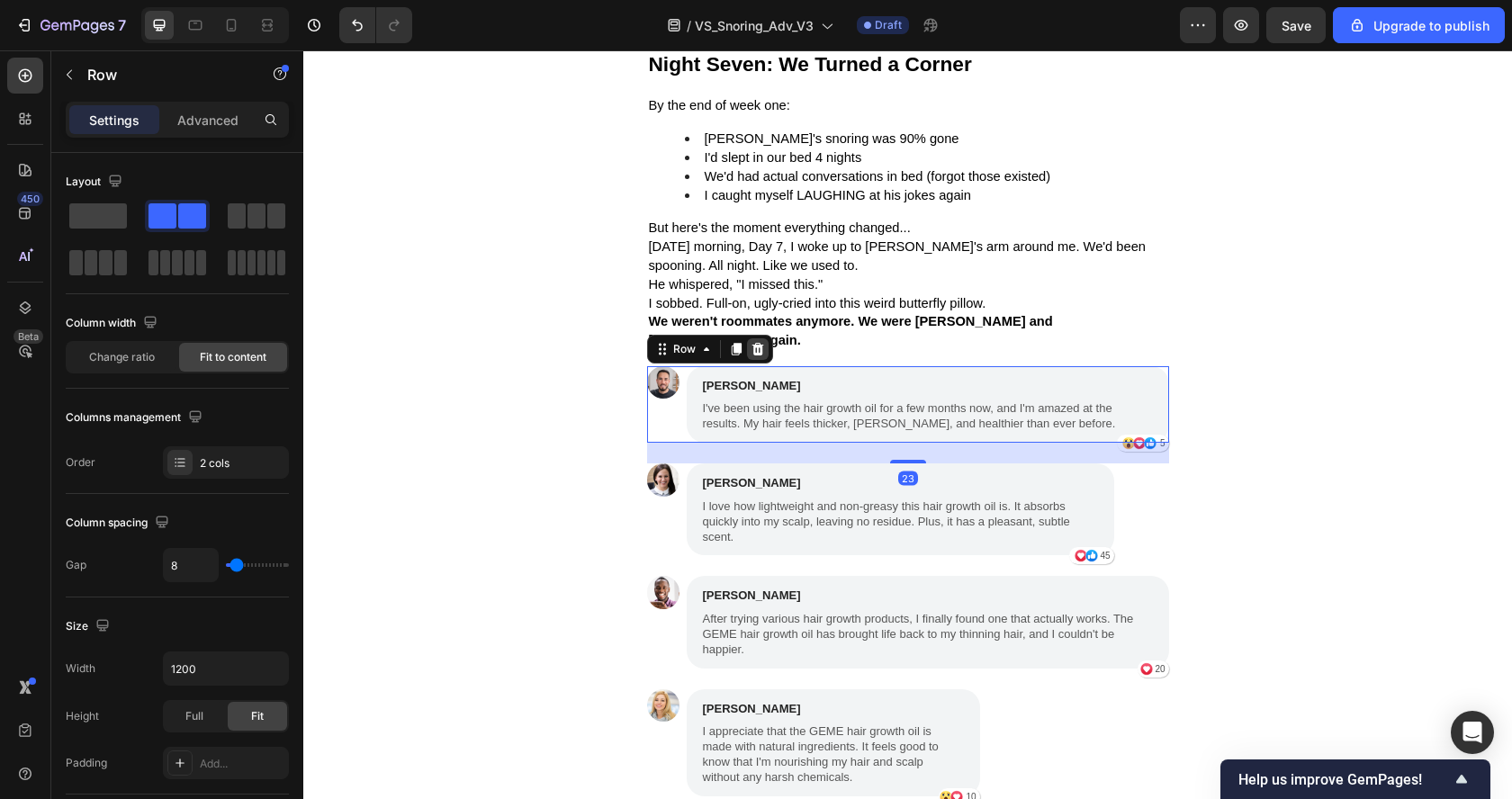
click at [751, 342] on icon at bounding box center [757, 348] width 14 height 14
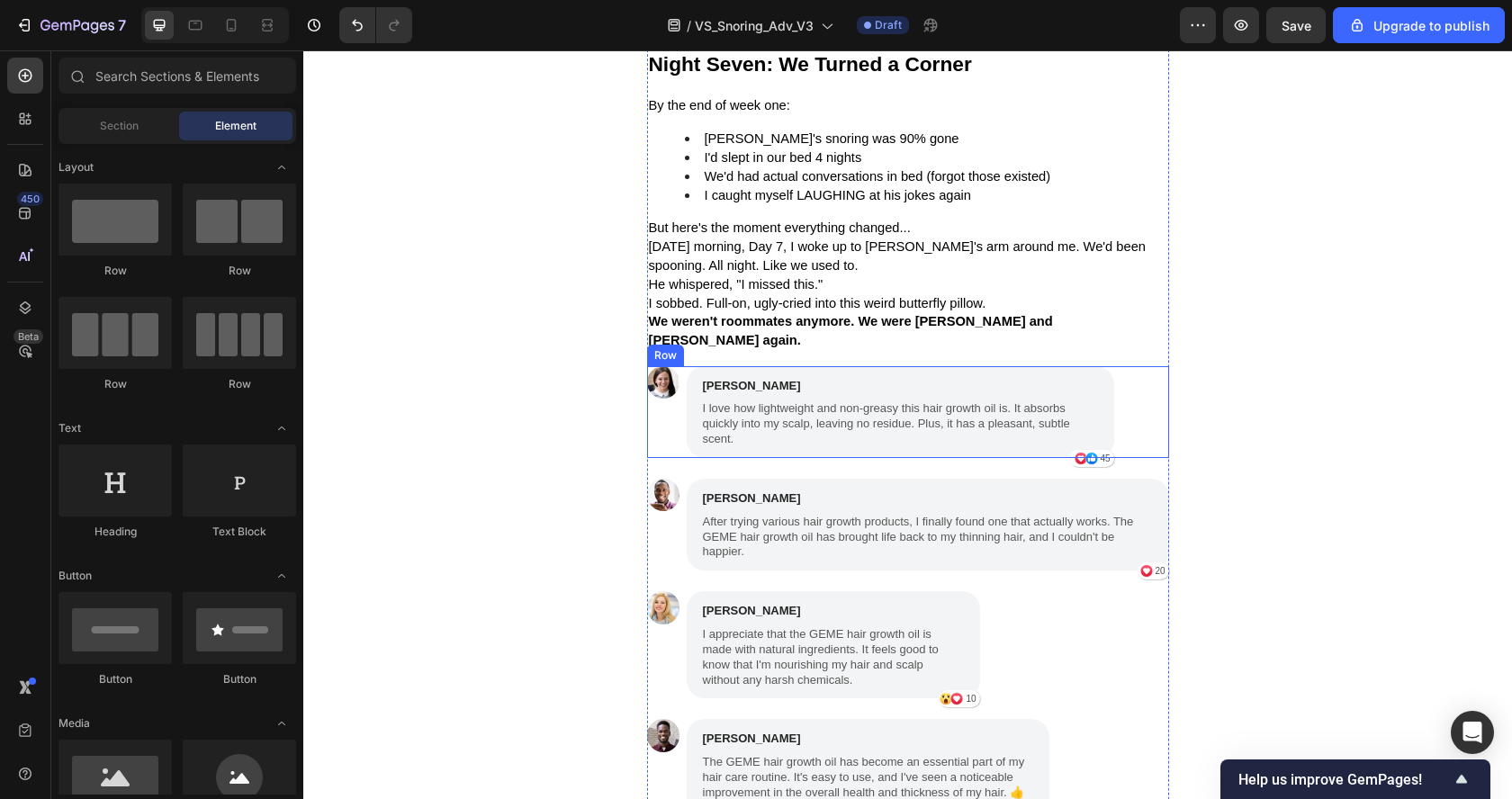
click at [667, 393] on div "Image" at bounding box center [663, 411] width 32 height 92
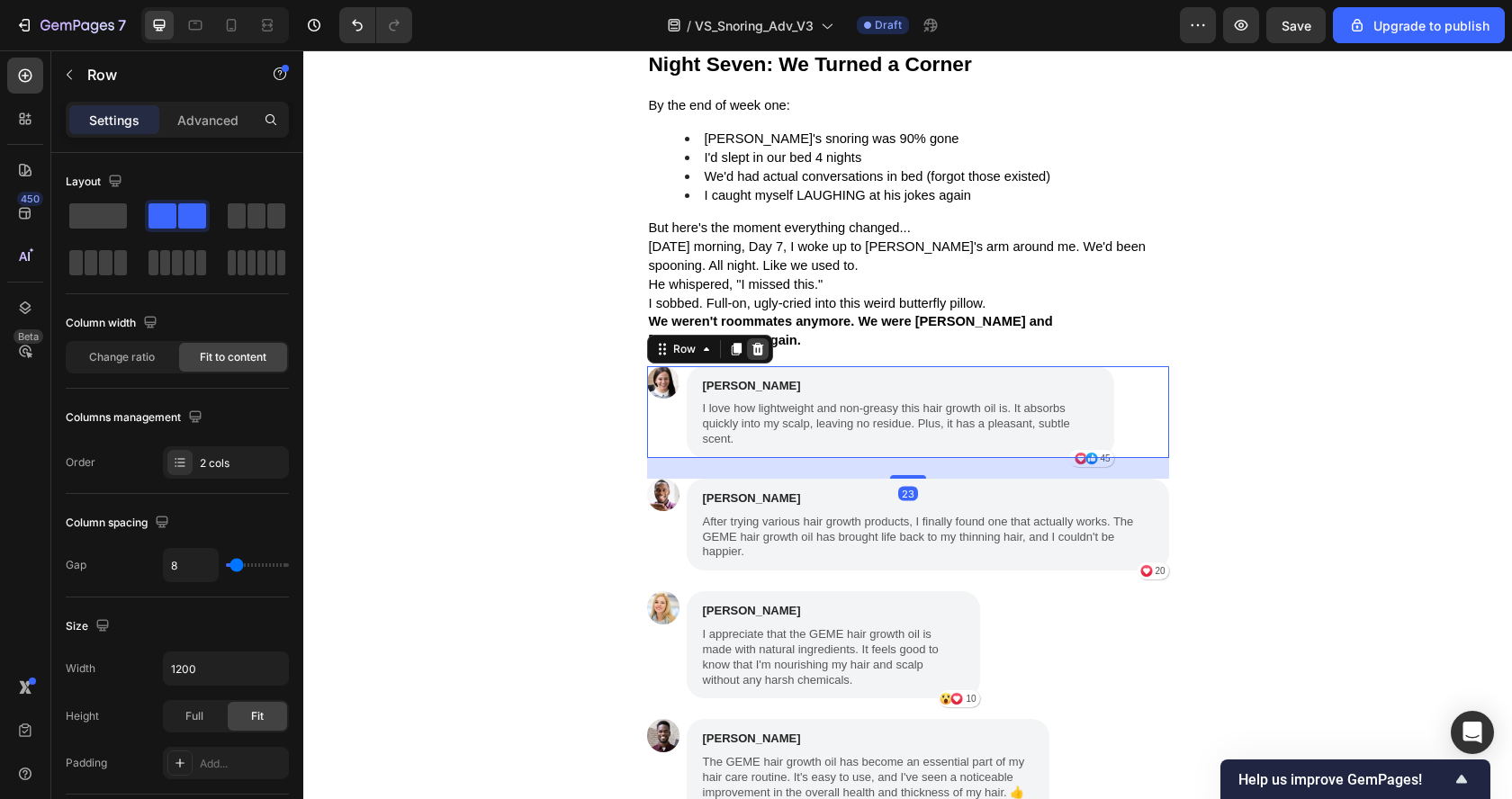
click at [753, 343] on icon at bounding box center [757, 348] width 11 height 12
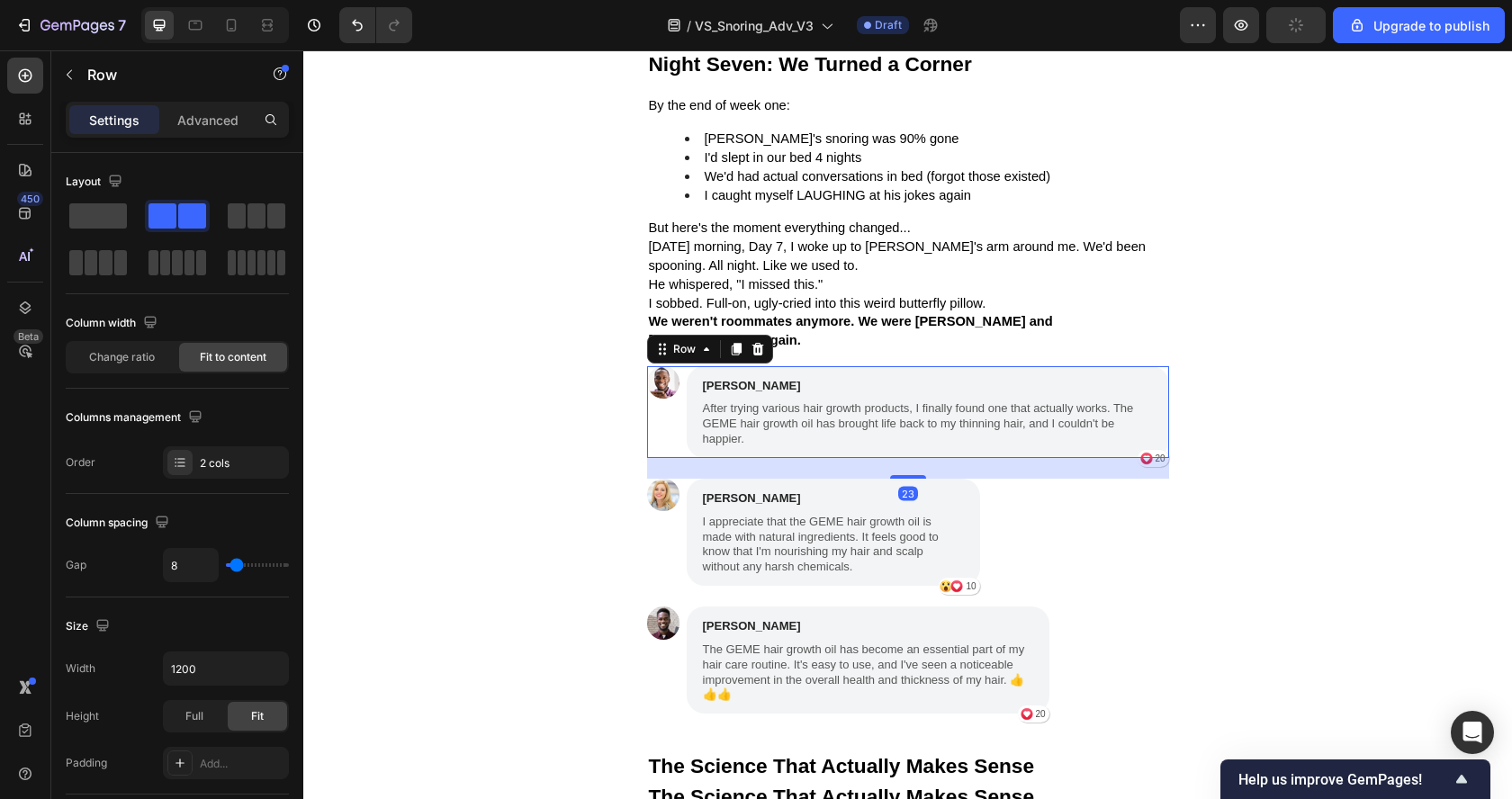
click at [672, 394] on div "Image [PERSON_NAME] Text Block After trying various hair growth products, I fin…" at bounding box center [907, 411] width 522 height 92
click at [753, 338] on div at bounding box center [757, 348] width 22 height 22
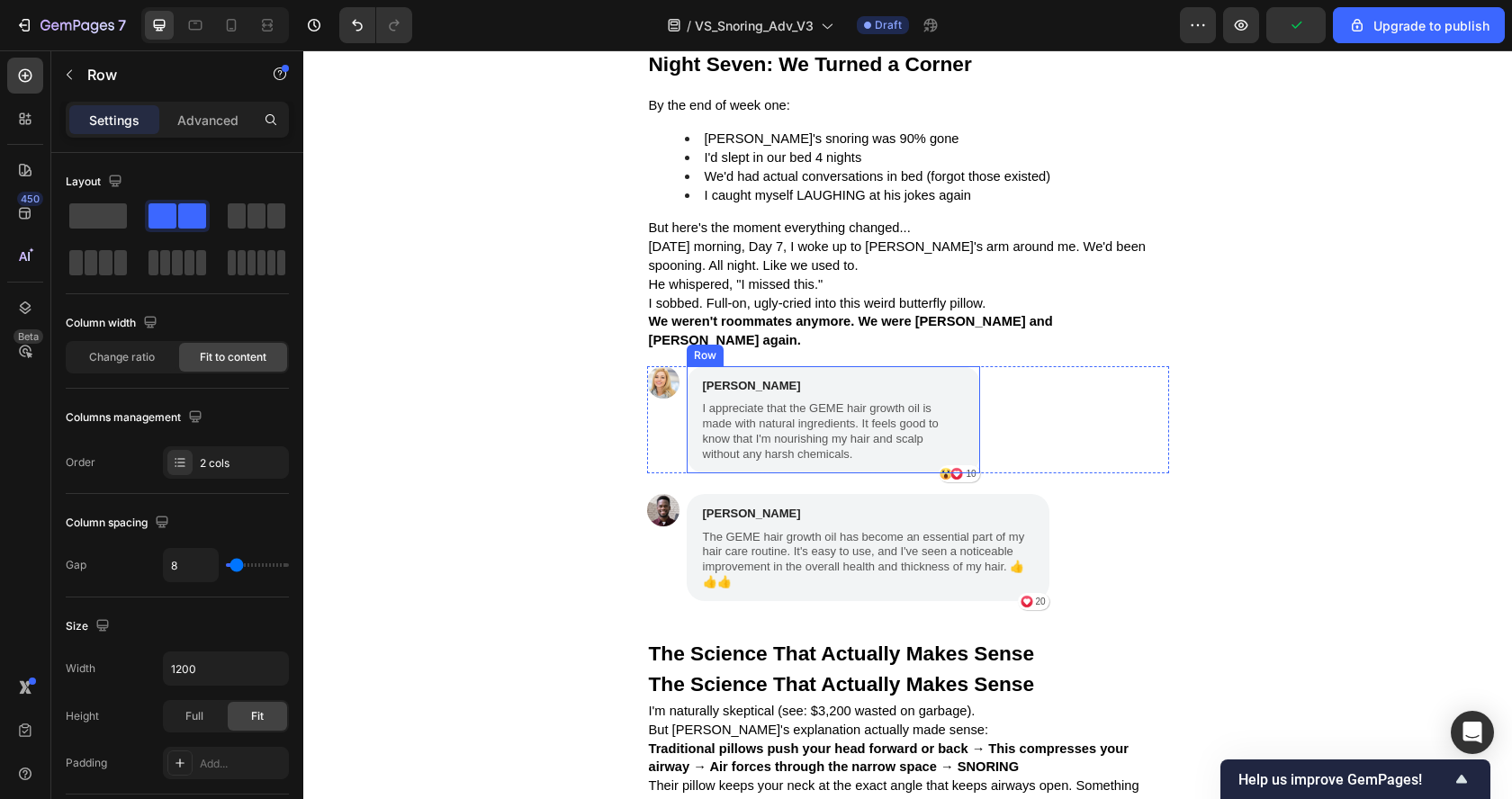
click at [669, 395] on div "Image" at bounding box center [663, 419] width 32 height 107
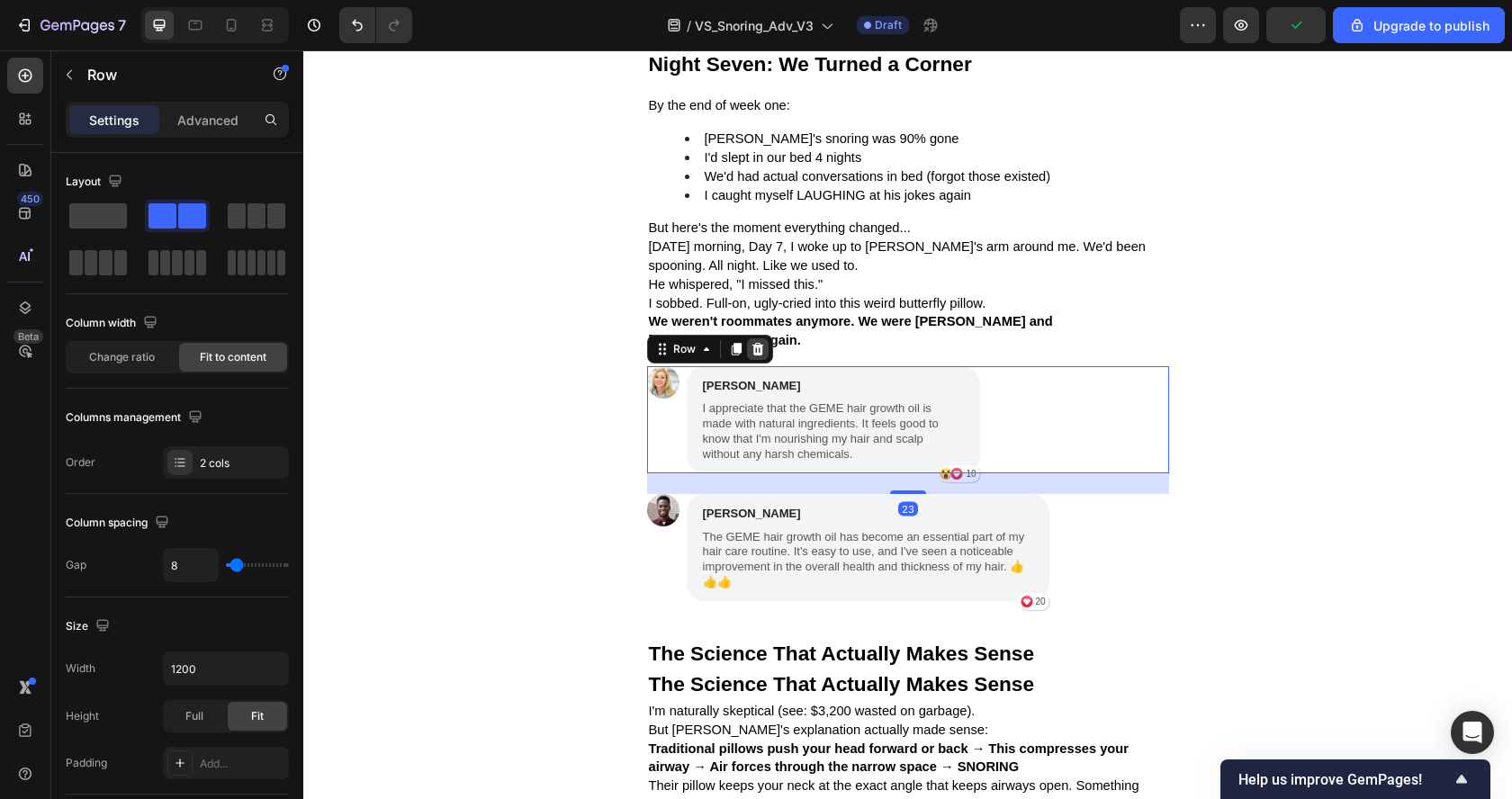
click at [751, 338] on div at bounding box center [757, 348] width 22 height 22
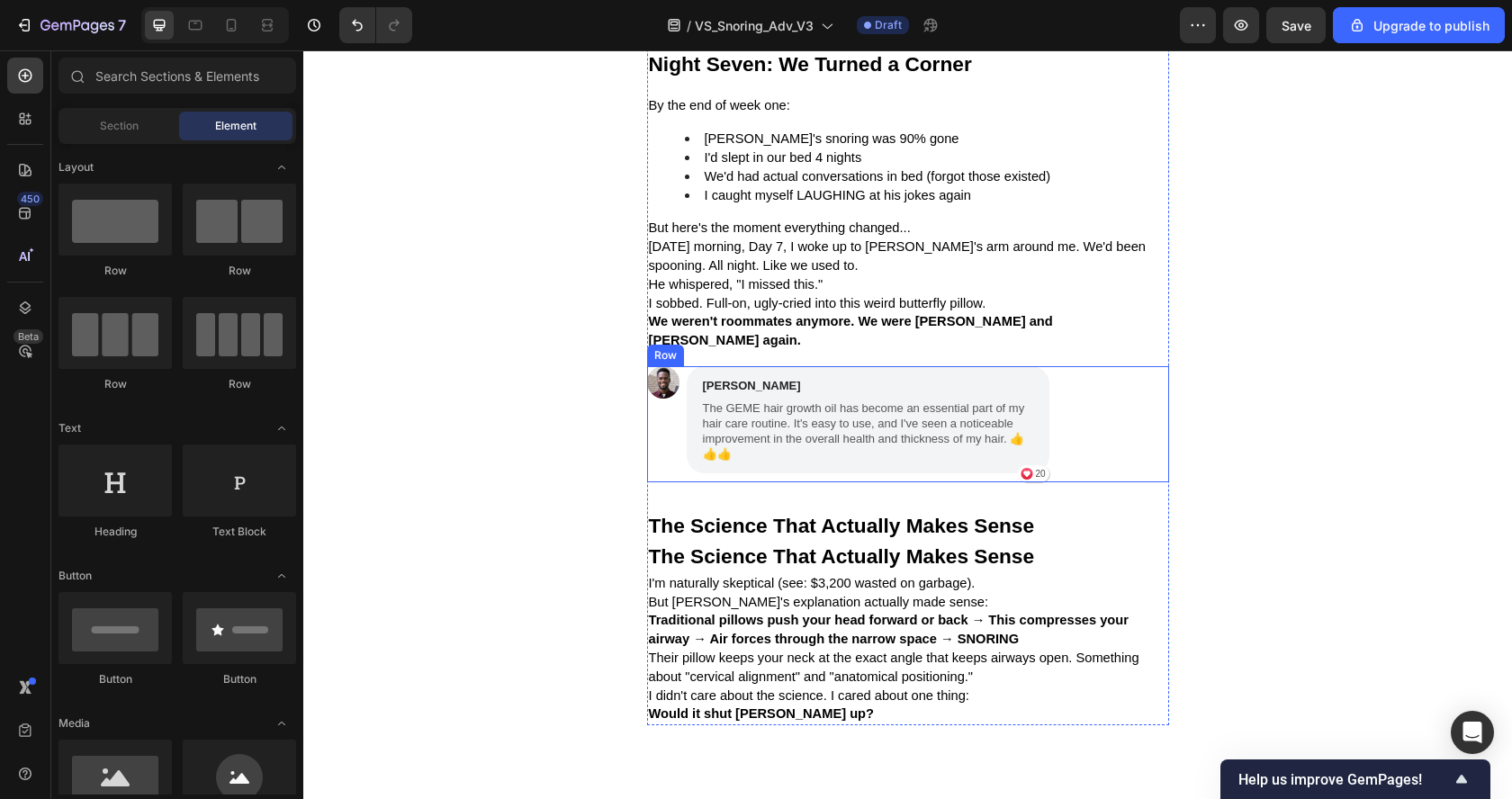
click at [669, 389] on div "Image" at bounding box center [663, 424] width 32 height 116
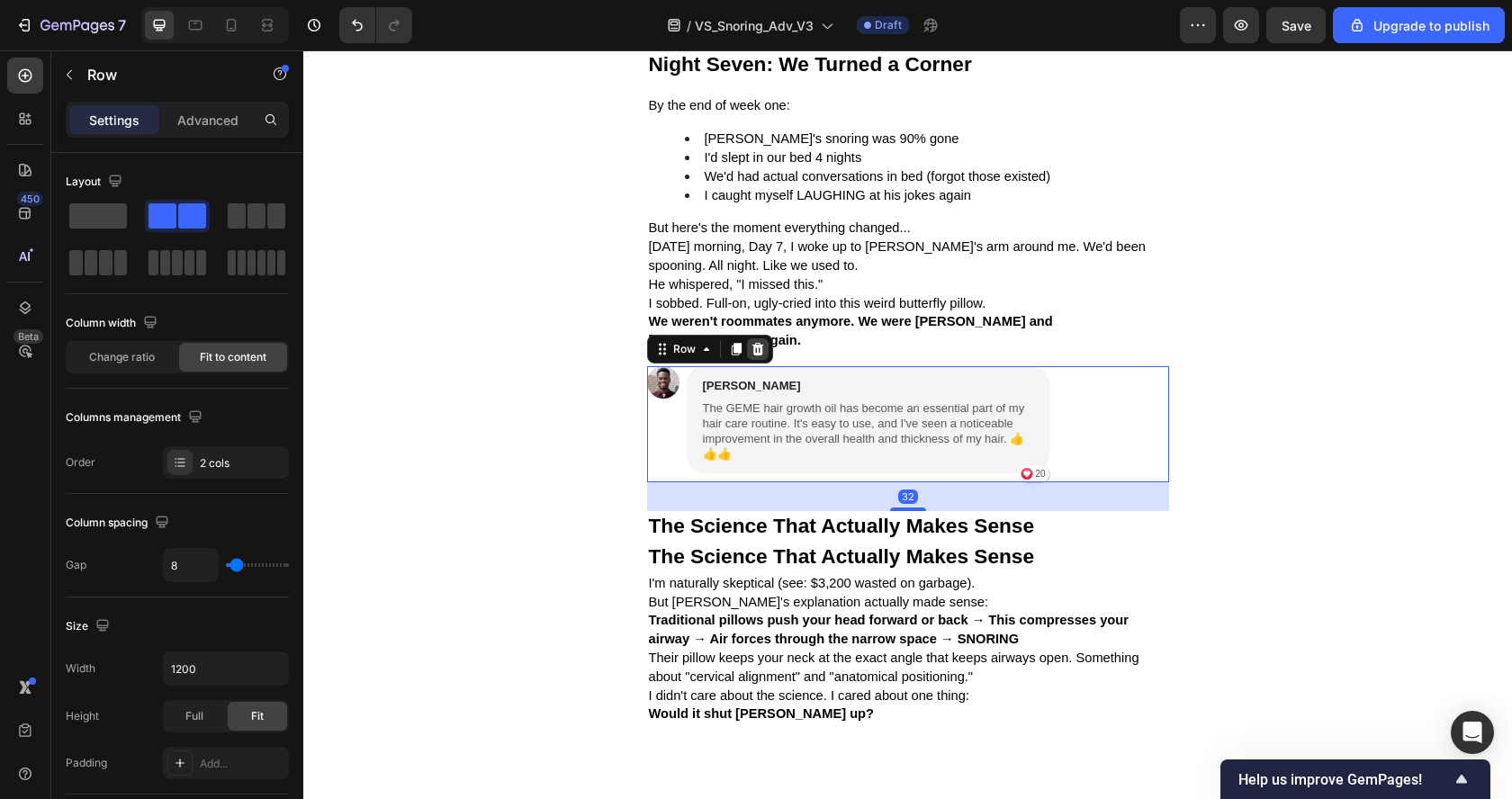
click at [754, 342] on icon at bounding box center [757, 348] width 14 height 14
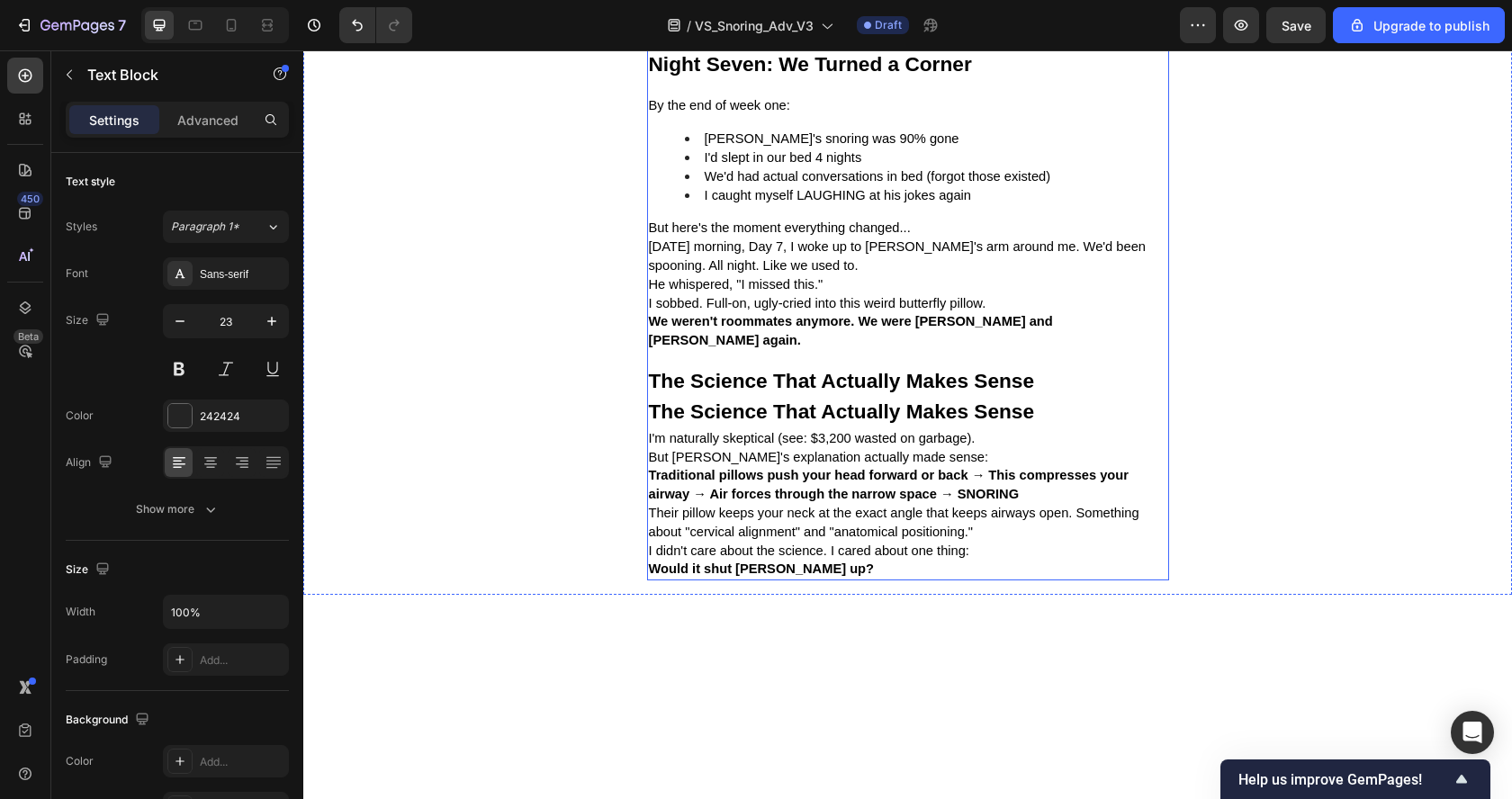
click at [751, 368] on strong "The Science That Actually Makes Sense" at bounding box center [841, 380] width 386 height 23
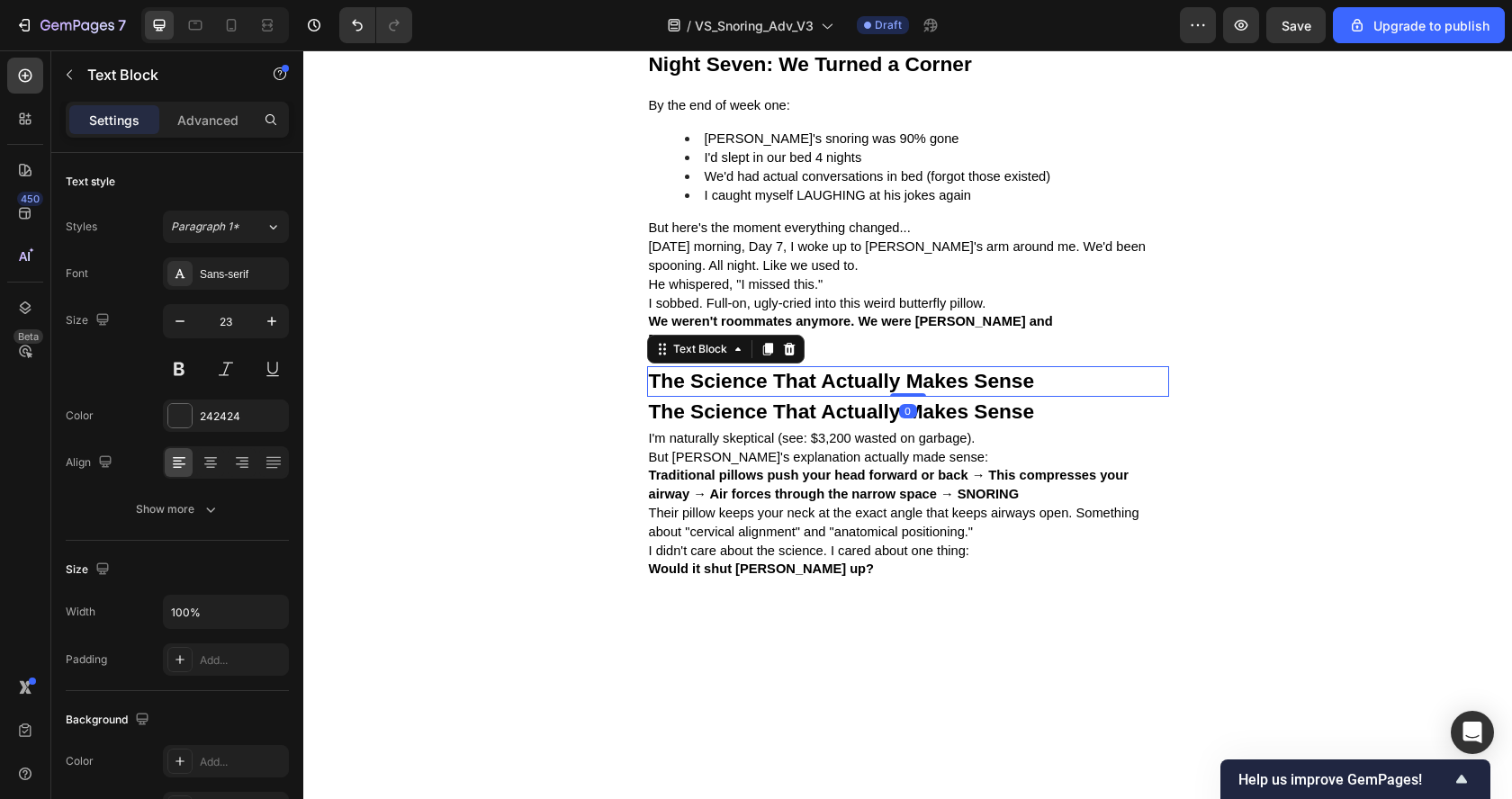
click at [751, 368] on strong "The Science That Actually Makes Sense" at bounding box center [841, 380] width 386 height 23
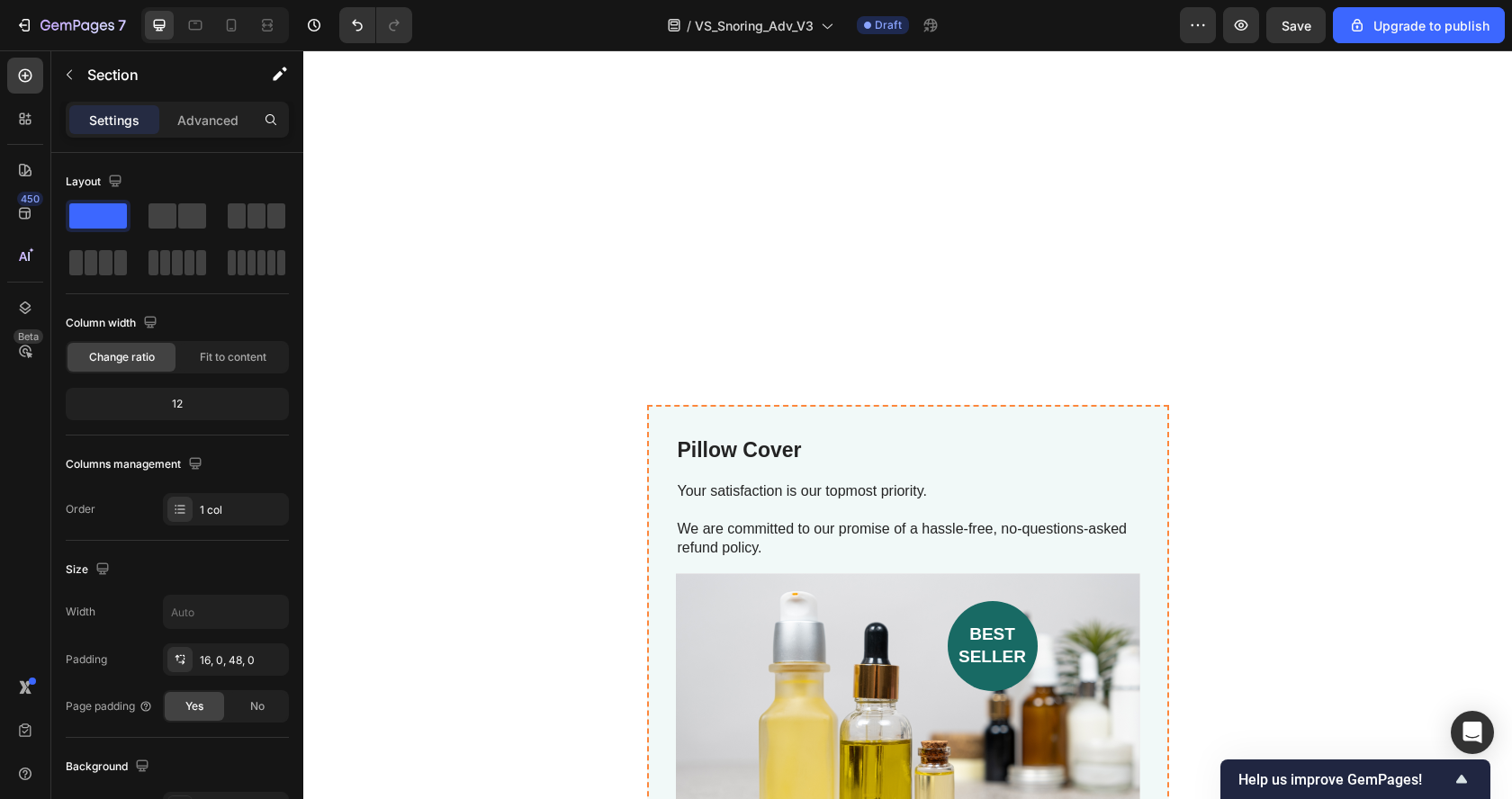
scroll to position [4767, 0]
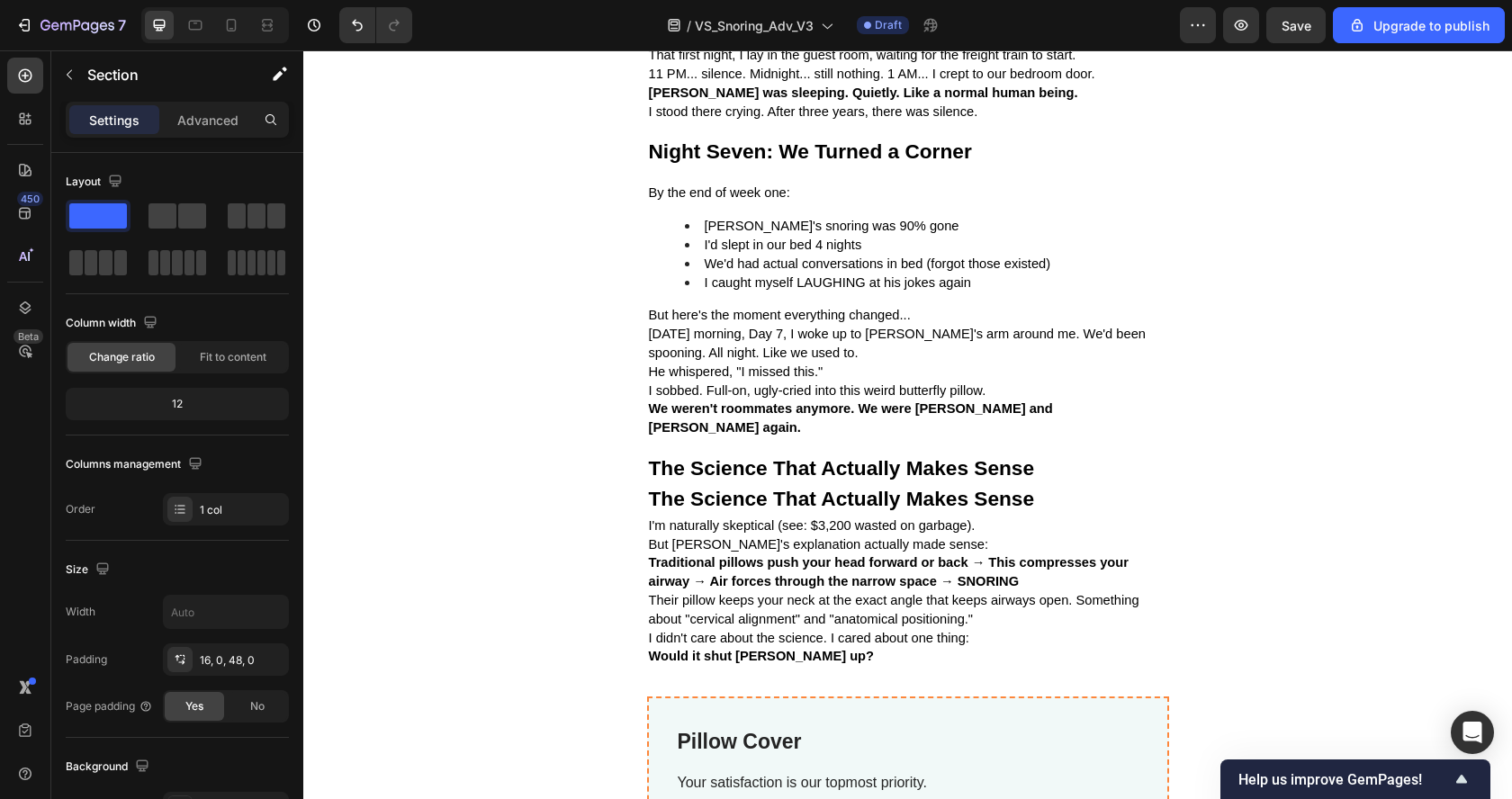
click at [791, 456] on strong "The Science That Actually Makes Sense" at bounding box center [841, 468] width 386 height 23
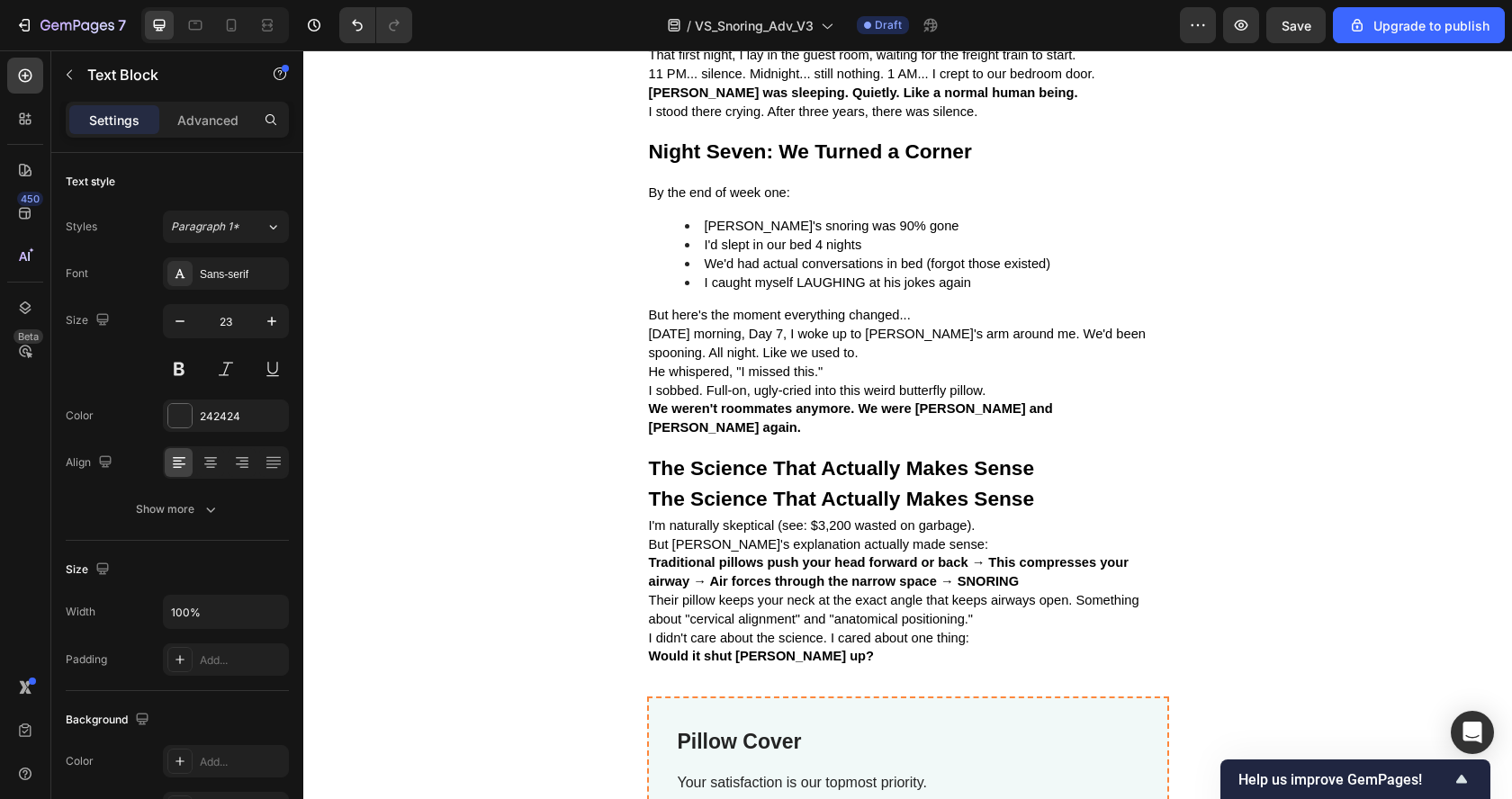
click at [791, 456] on strong "The Science That Actually Makes Sense" at bounding box center [841, 468] width 386 height 23
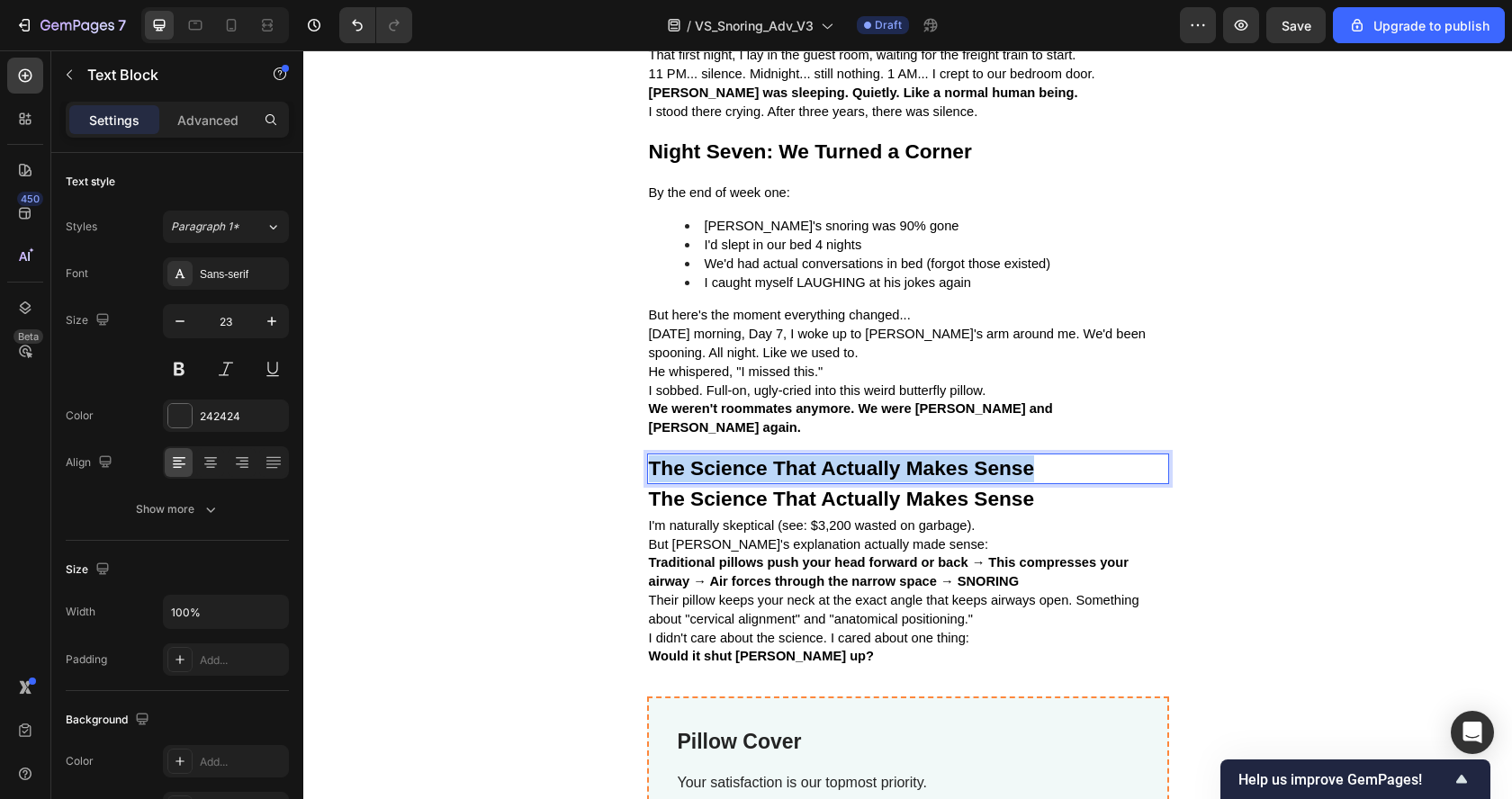
click at [791, 456] on strong "The Science That Actually Makes Sense" at bounding box center [841, 468] width 386 height 23
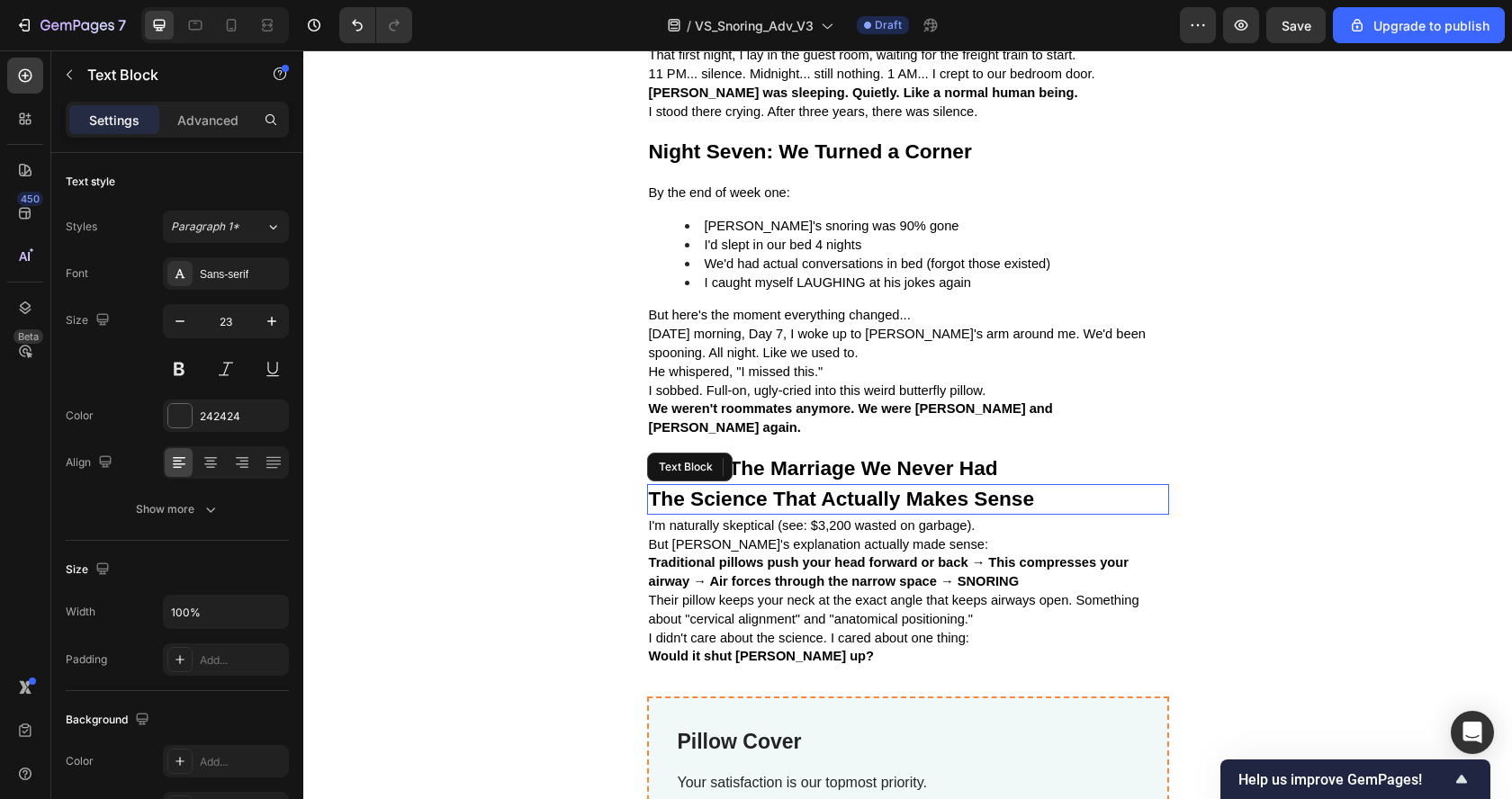
click at [812, 487] on strong "The Science That Actually Makes Sense" at bounding box center [841, 498] width 386 height 23
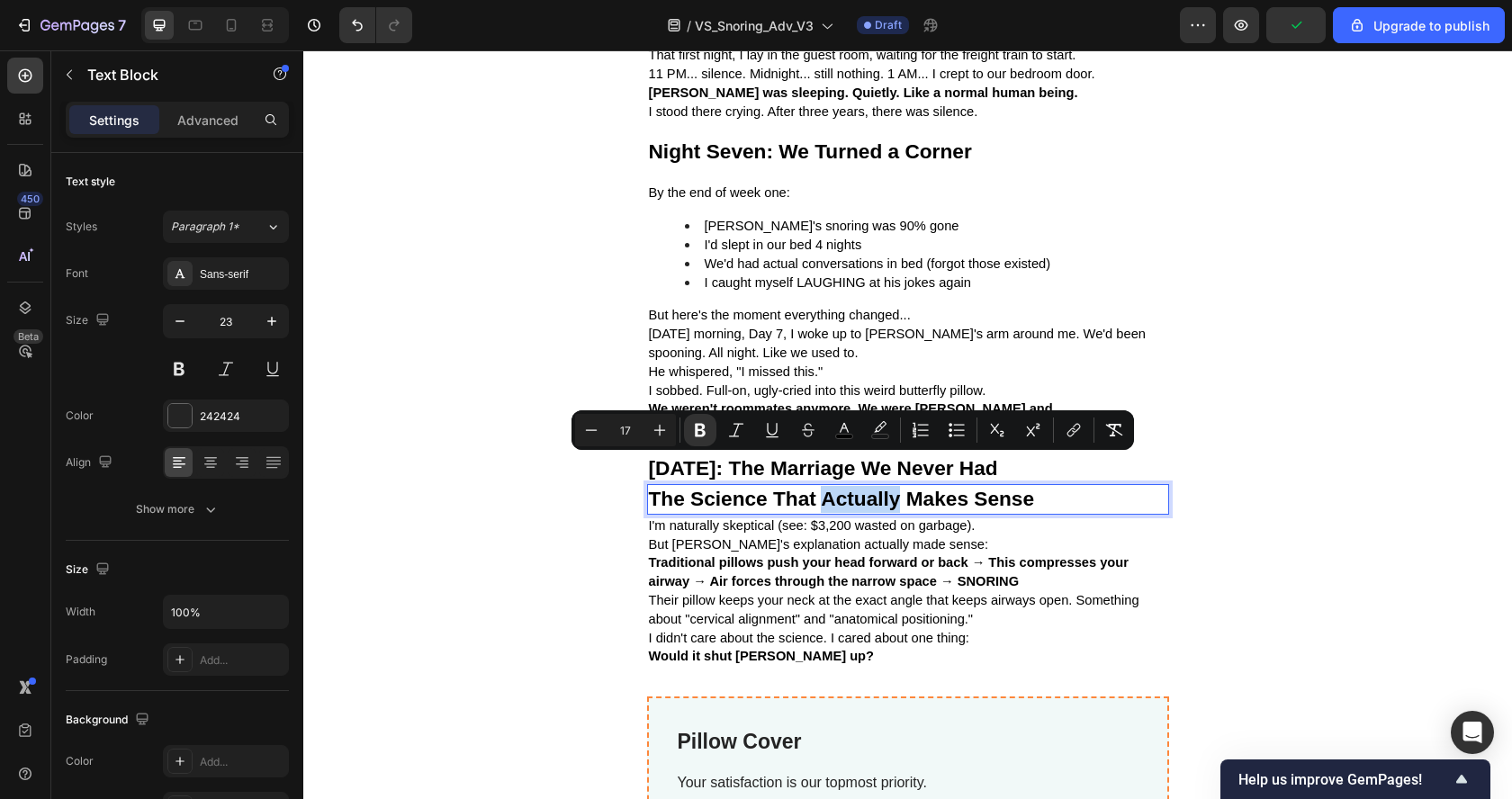
click at [695, 518] on span "I'm naturally skeptical (see: $3,200 wasted on garbage)." at bounding box center [812, 525] width 327 height 14
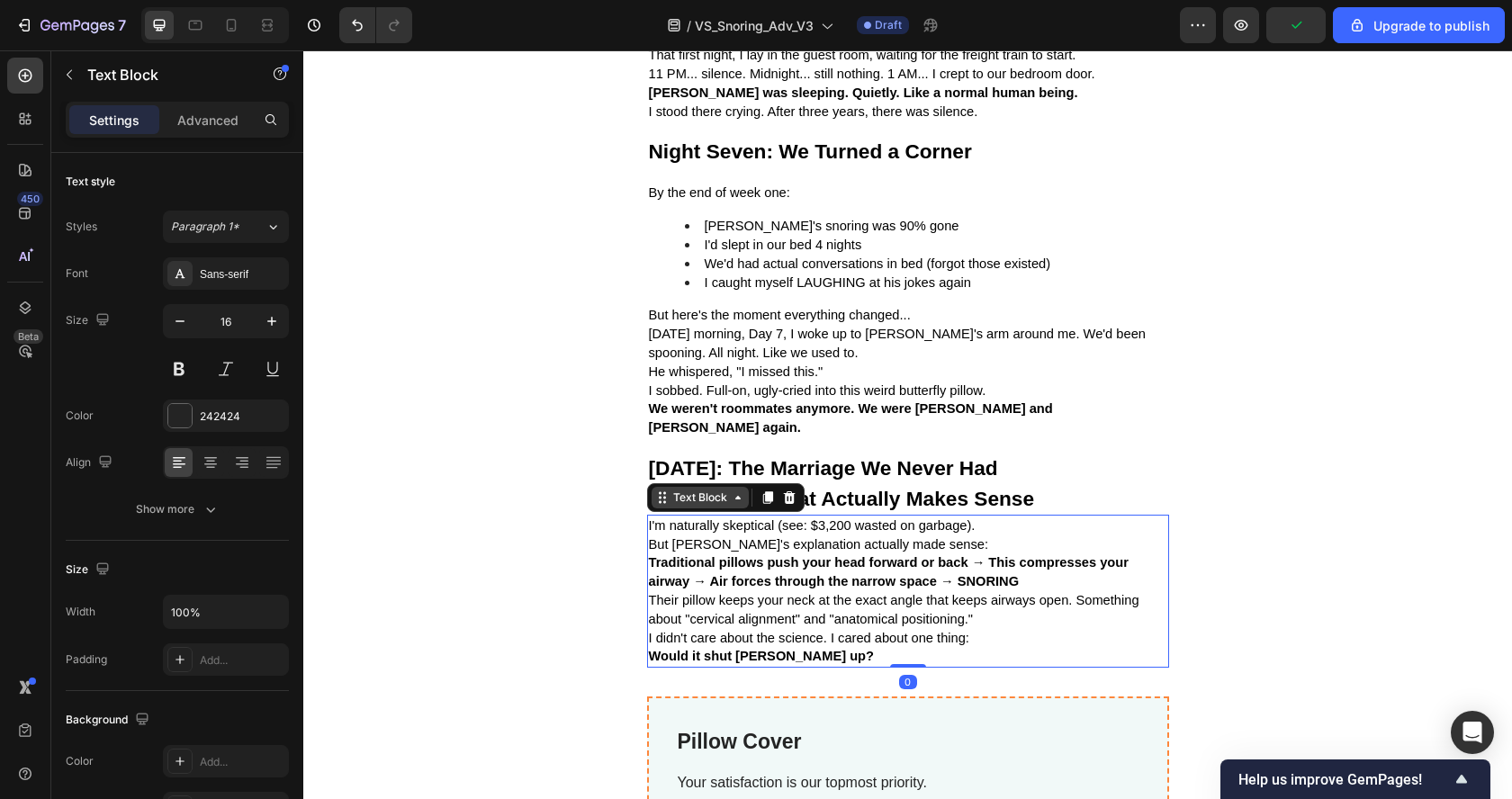
click at [705, 489] on div "Text Block" at bounding box center [700, 496] width 61 height 16
click at [846, 487] on strong "The Science That Actually Makes Sense" at bounding box center [841, 498] width 386 height 23
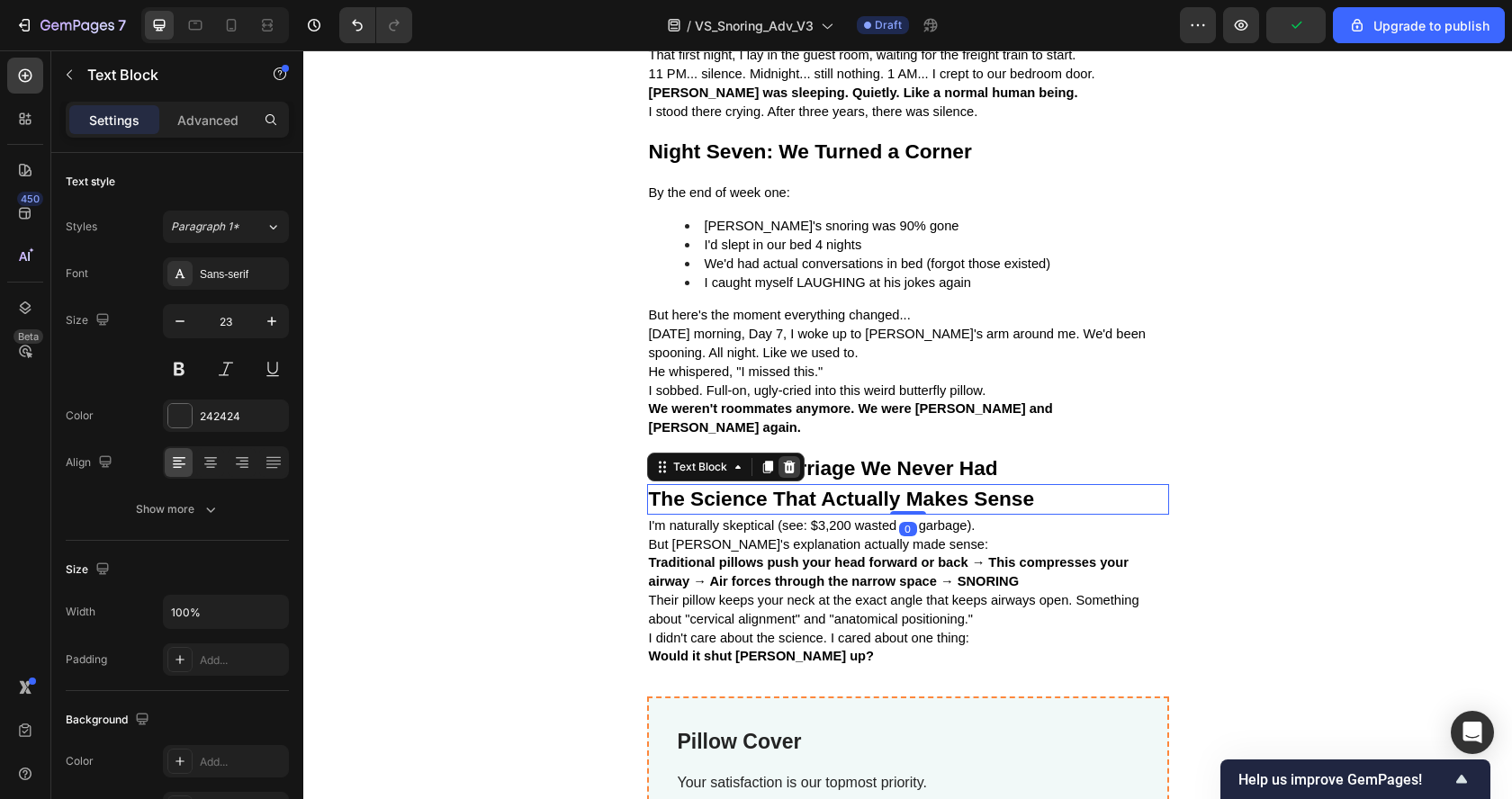
click at [782, 459] on icon at bounding box center [789, 466] width 14 height 14
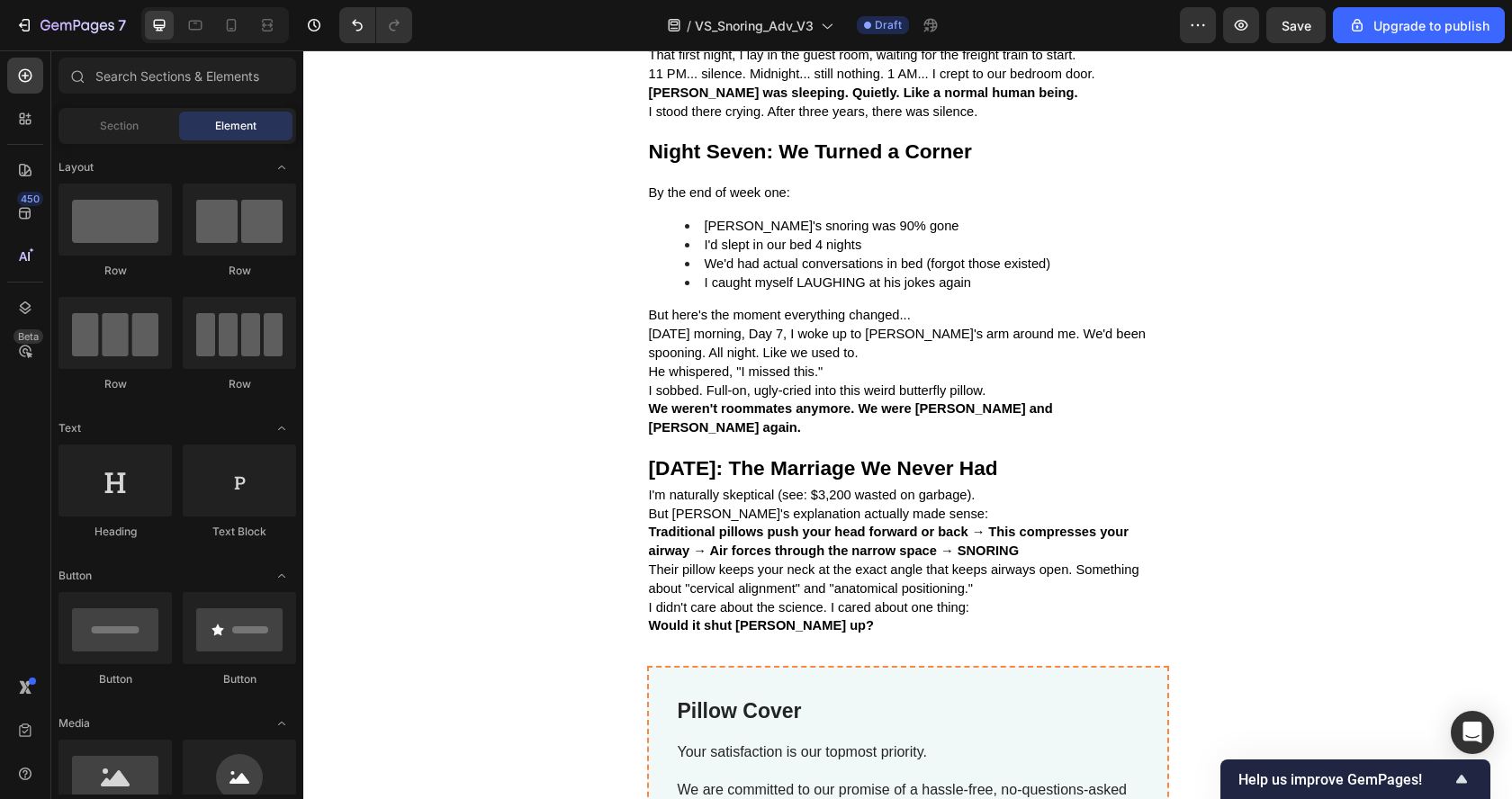
click at [714, 506] on span "But [PERSON_NAME]'s explanation actually made sense:" at bounding box center [819, 513] width 340 height 14
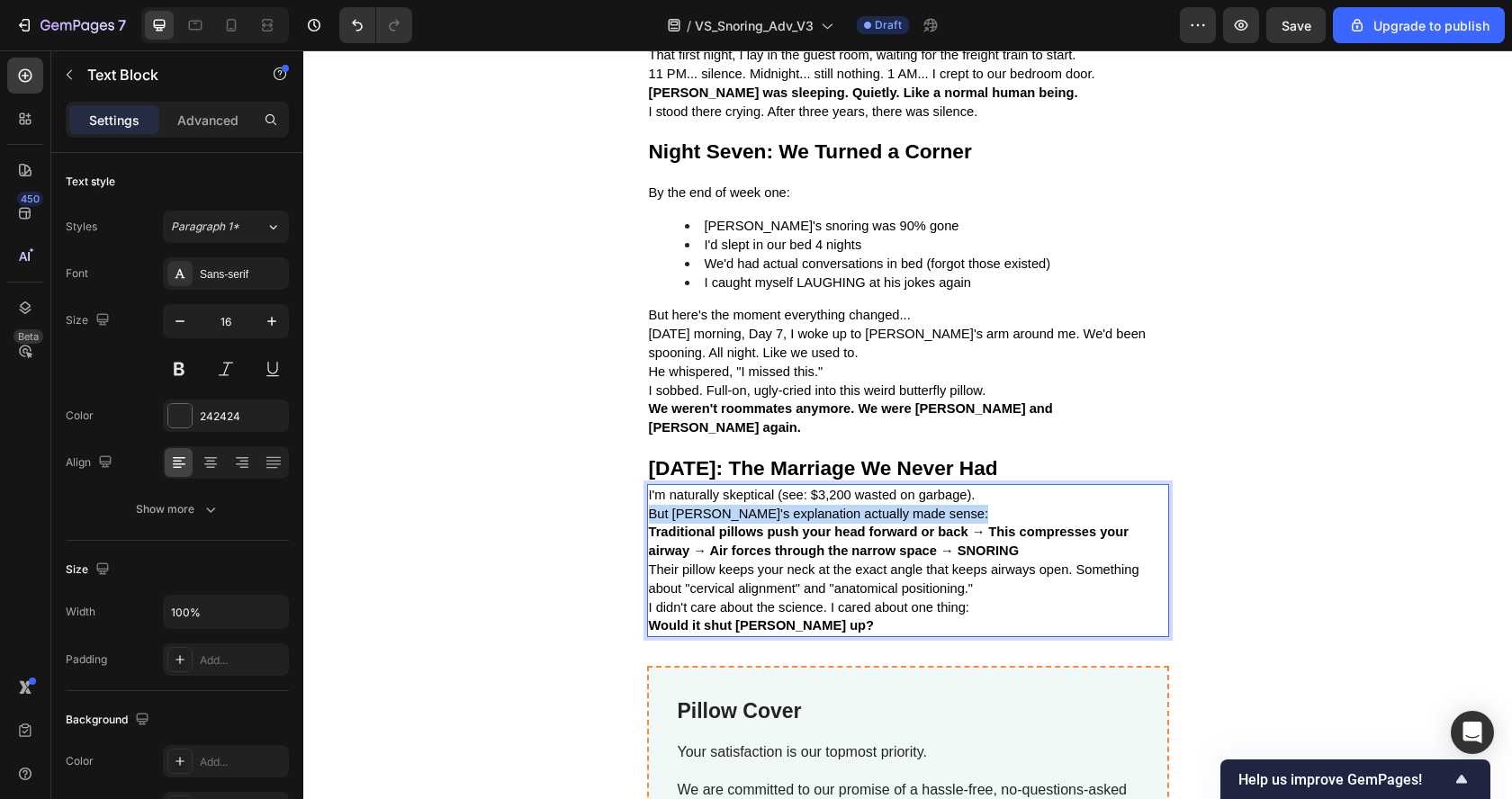
click at [714, 506] on span "But [PERSON_NAME]'s explanation actually made sense:" at bounding box center [819, 513] width 340 height 14
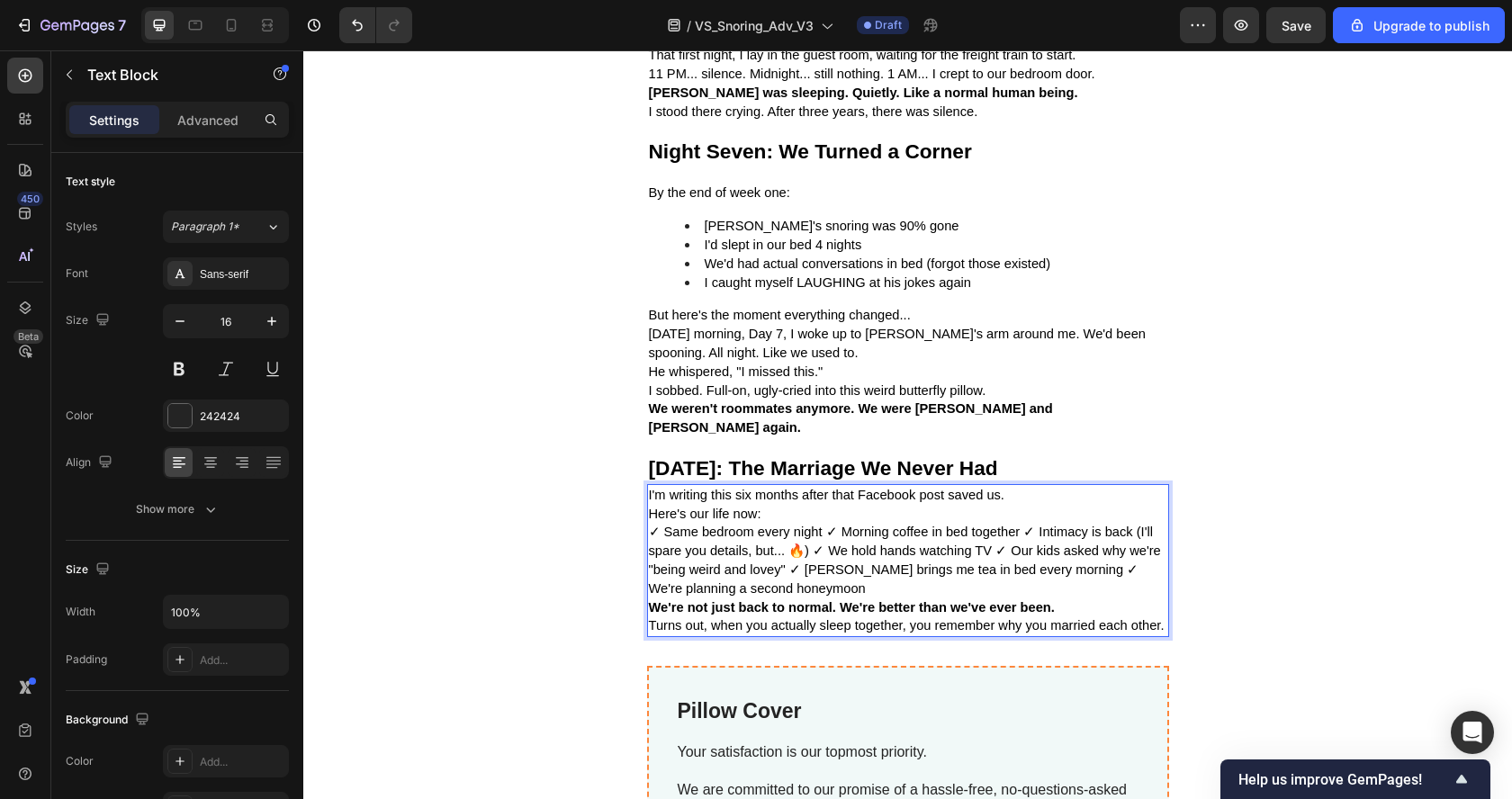
click at [818, 524] on span "✓ Same bedroom every night ✓ Morning coffee in bed together ✓ Intimacy is back …" at bounding box center [905, 558] width 512 height 70
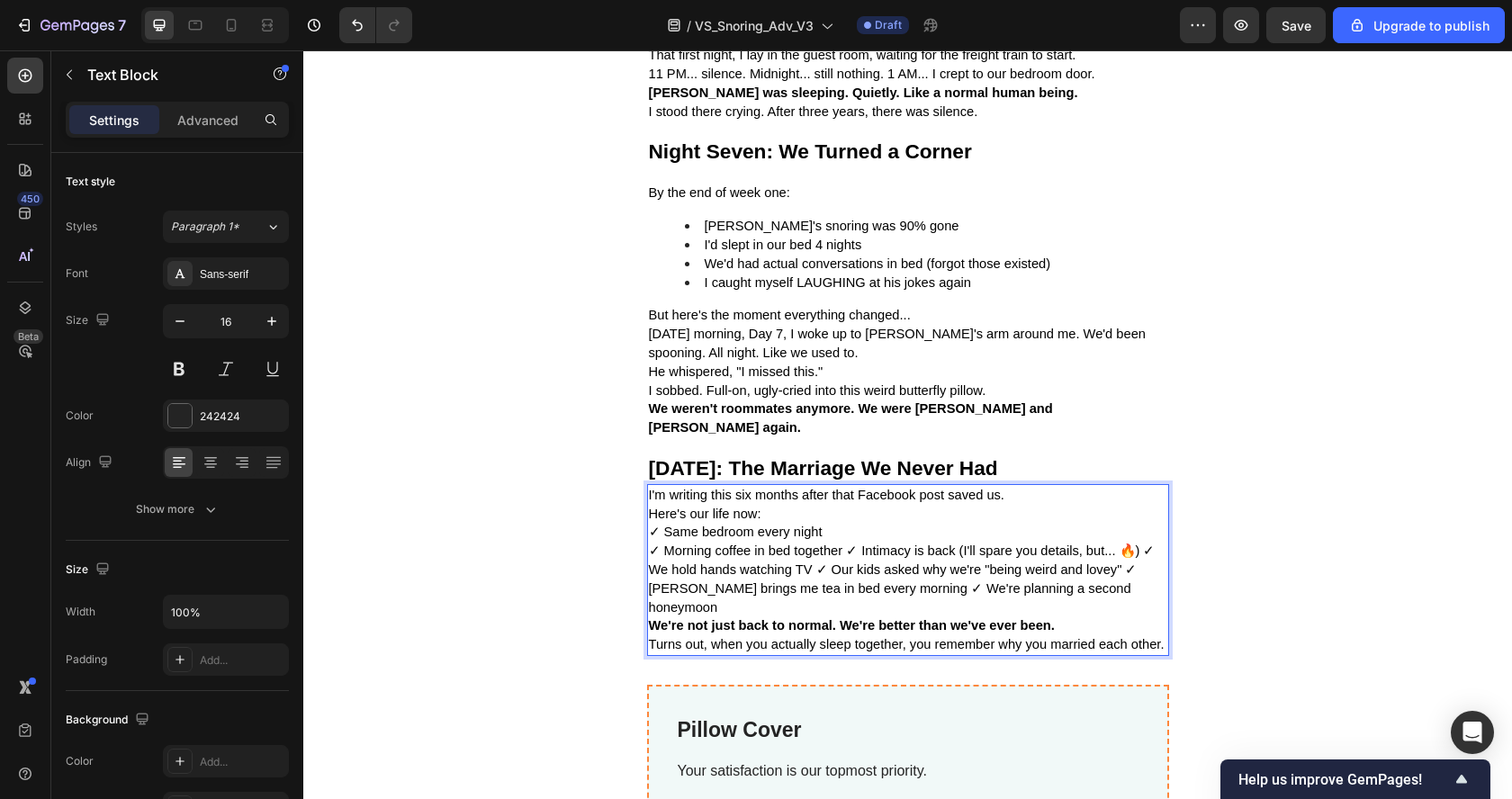
click at [839, 543] on span "✓ Morning coffee in bed together ✓ Intimacy is back (I'll spare you details, bu…" at bounding box center [902, 578] width 506 height 70
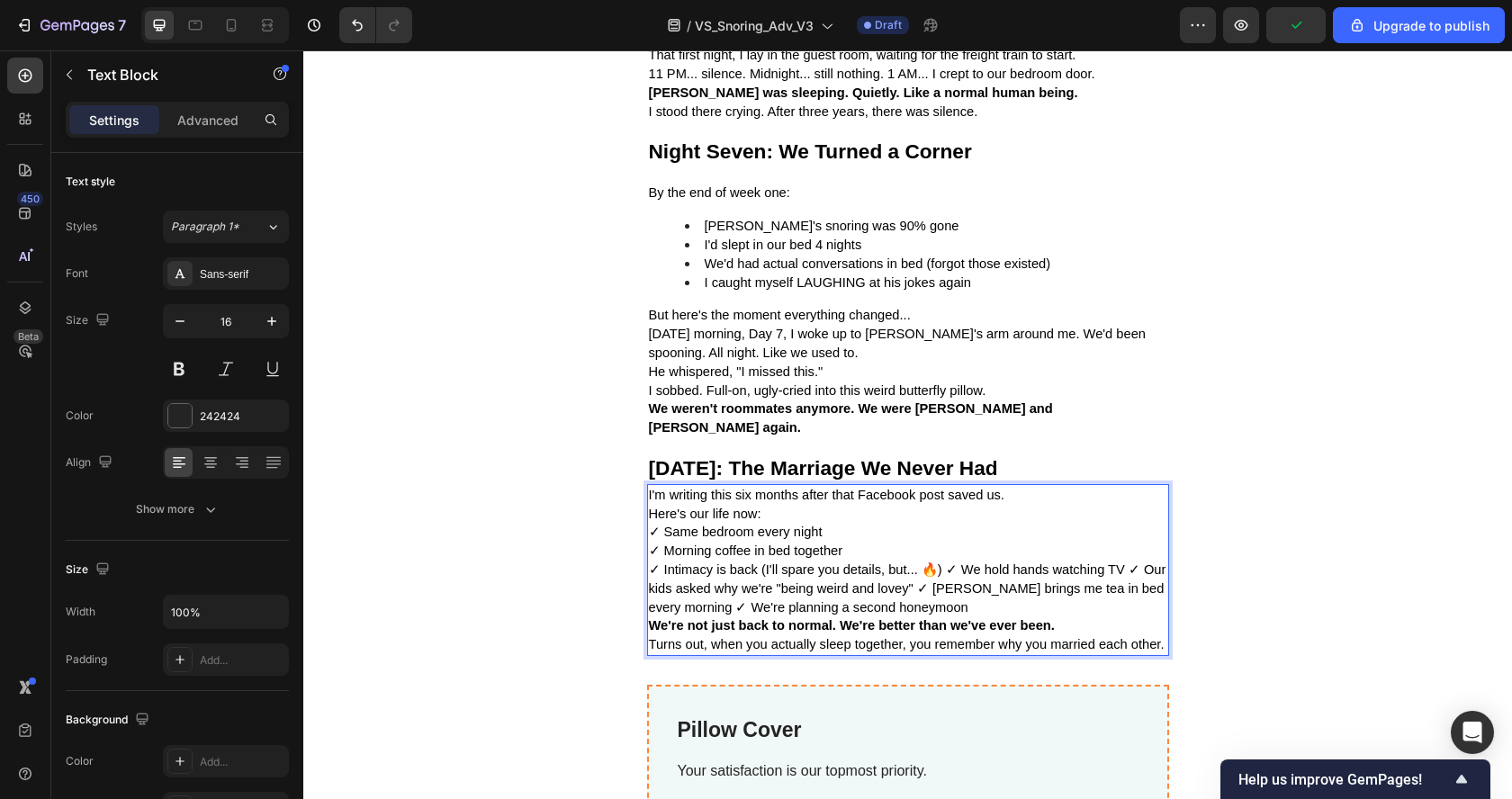
click at [934, 562] on span "✓ Intimacy is back (I'll spare you details, but... 🔥) ✓ We hold hands watching …" at bounding box center [907, 588] width 518 height 53
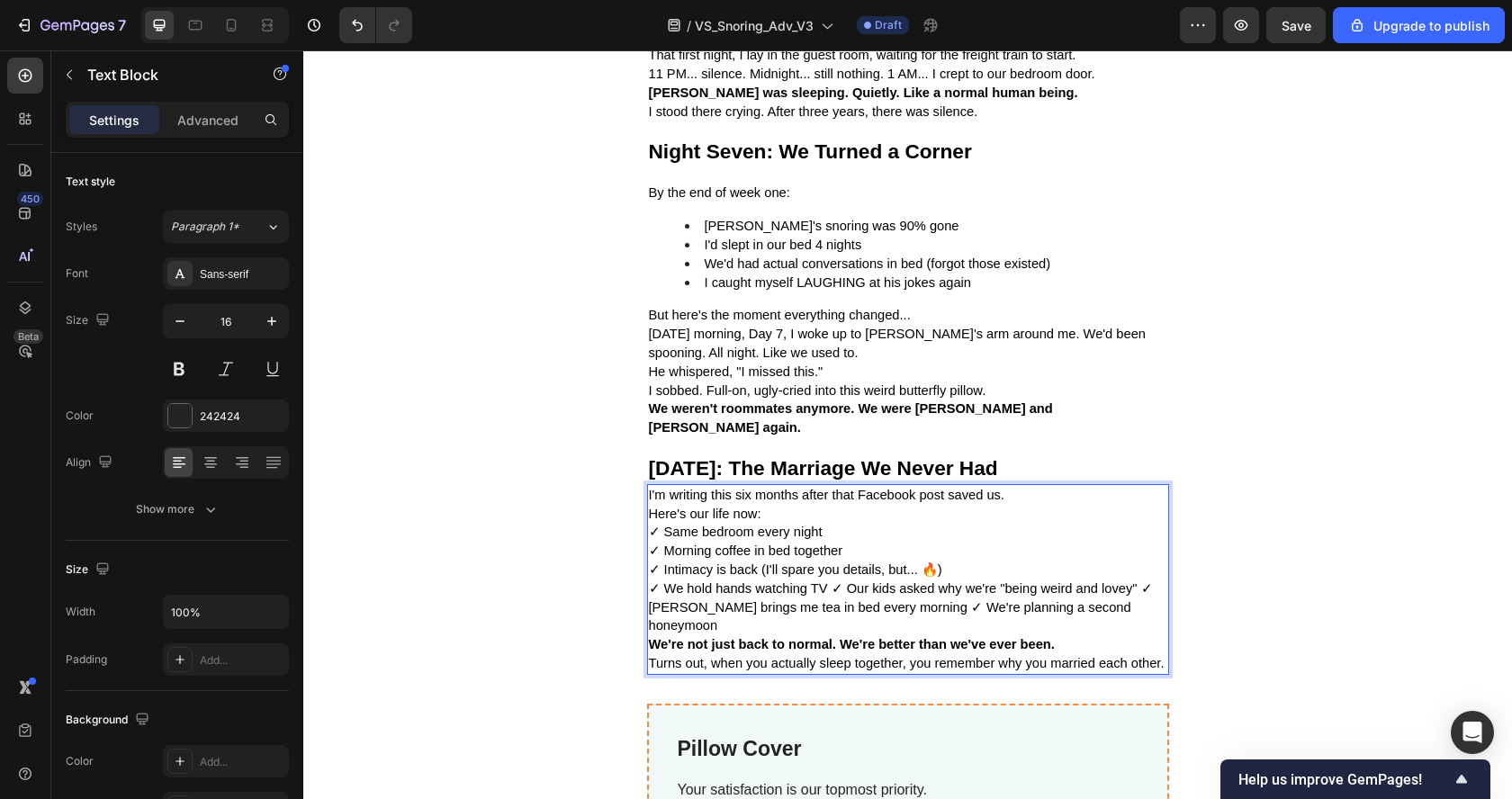
click at [824, 581] on span "✓ We hold hands watching TV ✓ Our kids asked why we're "being weird and lovey" …" at bounding box center [901, 607] width 504 height 53
click at [950, 599] on span "✓ Our kids asked why we're "being weird and lovey" ✓ [PERSON_NAME] brings me te…" at bounding box center [906, 616] width 517 height 33
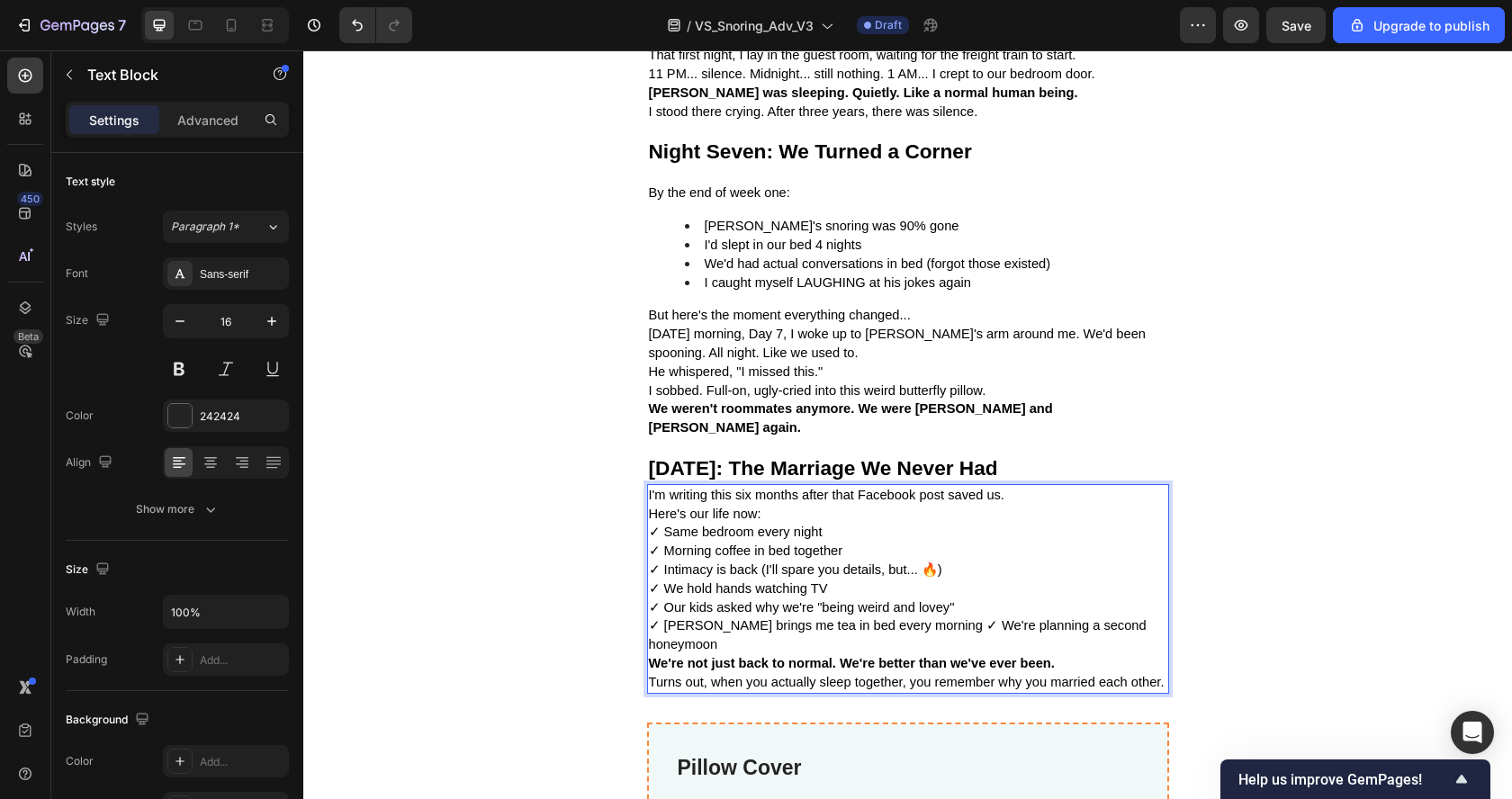
click at [897, 618] on span "✓ [PERSON_NAME] brings me tea in bed every morning ✓ We're planning a second ho…" at bounding box center [897, 634] width 498 height 33
click at [992, 623] on p "✓ Same bedroom every night ✓ Morning coffee in bed together ✓ Intimacy is back …" at bounding box center [907, 588] width 519 height 132
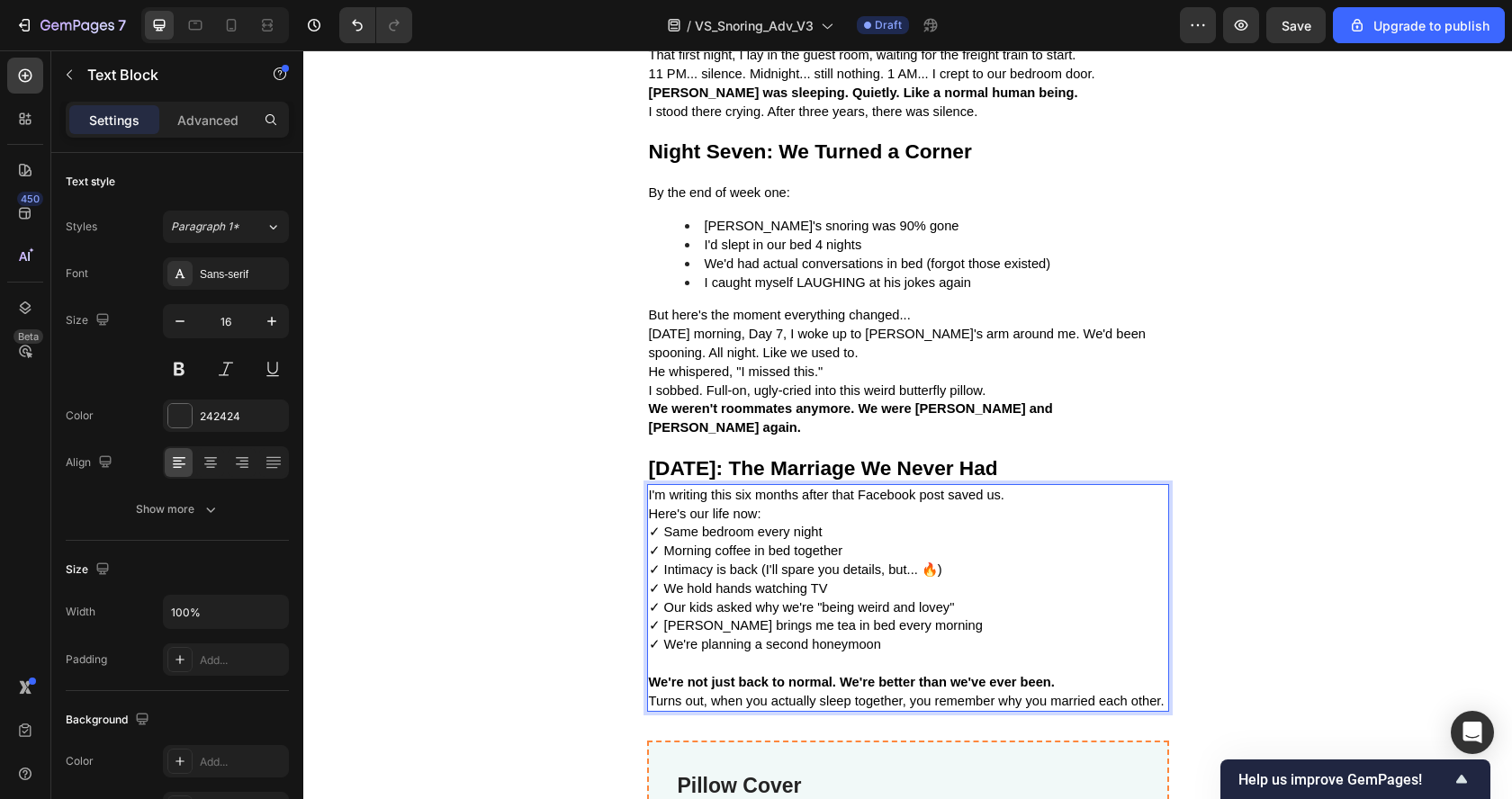
click at [1078, 673] on p "We're not just back to normal. We're better than we've ever been." at bounding box center [907, 683] width 519 height 19
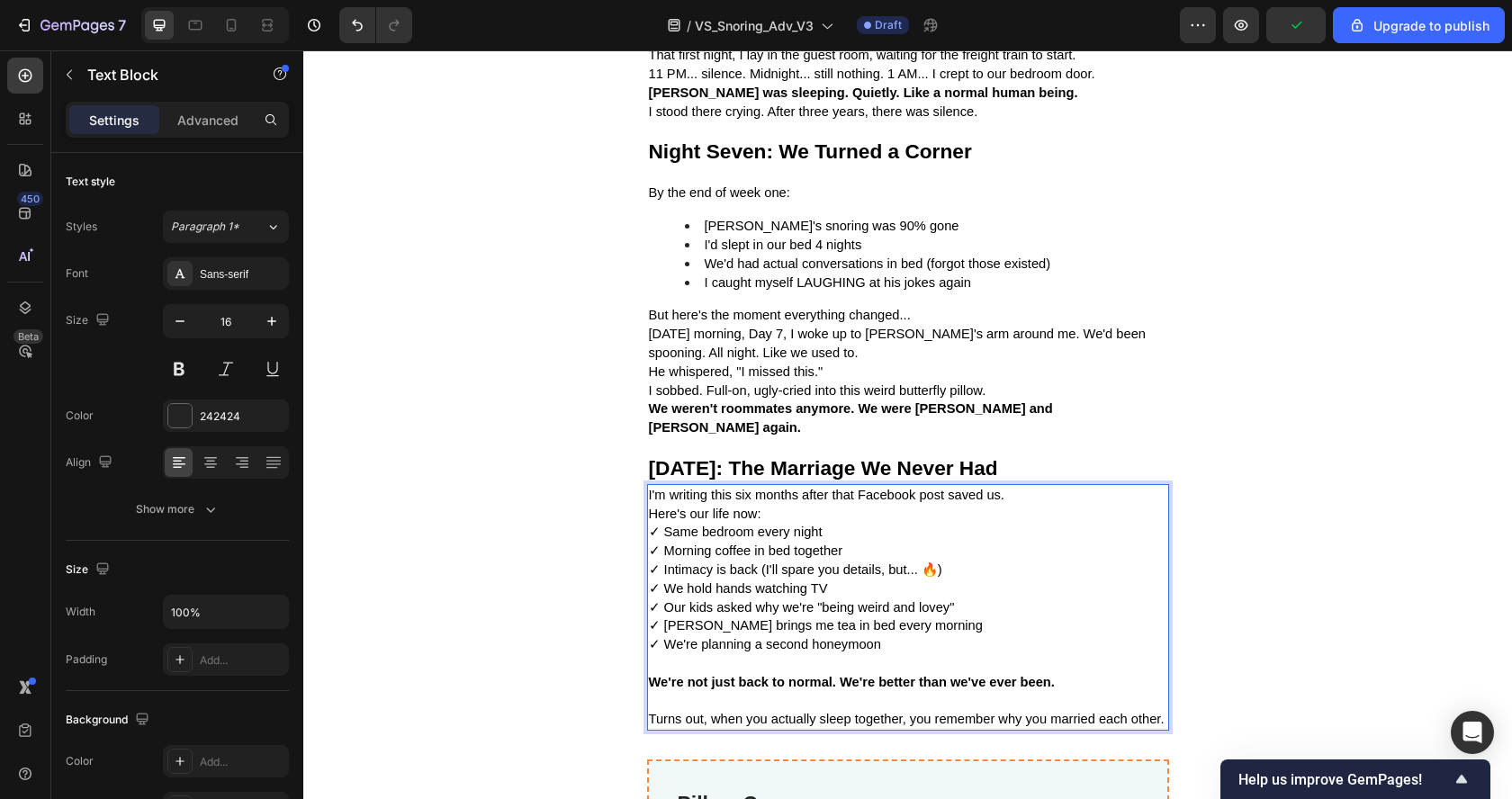
click at [966, 504] on p "Here's our life now:" at bounding box center [907, 514] width 519 height 19
click at [832, 456] on strong "[DATE]: The Marriage We Never Had" at bounding box center [823, 468] width 350 height 23
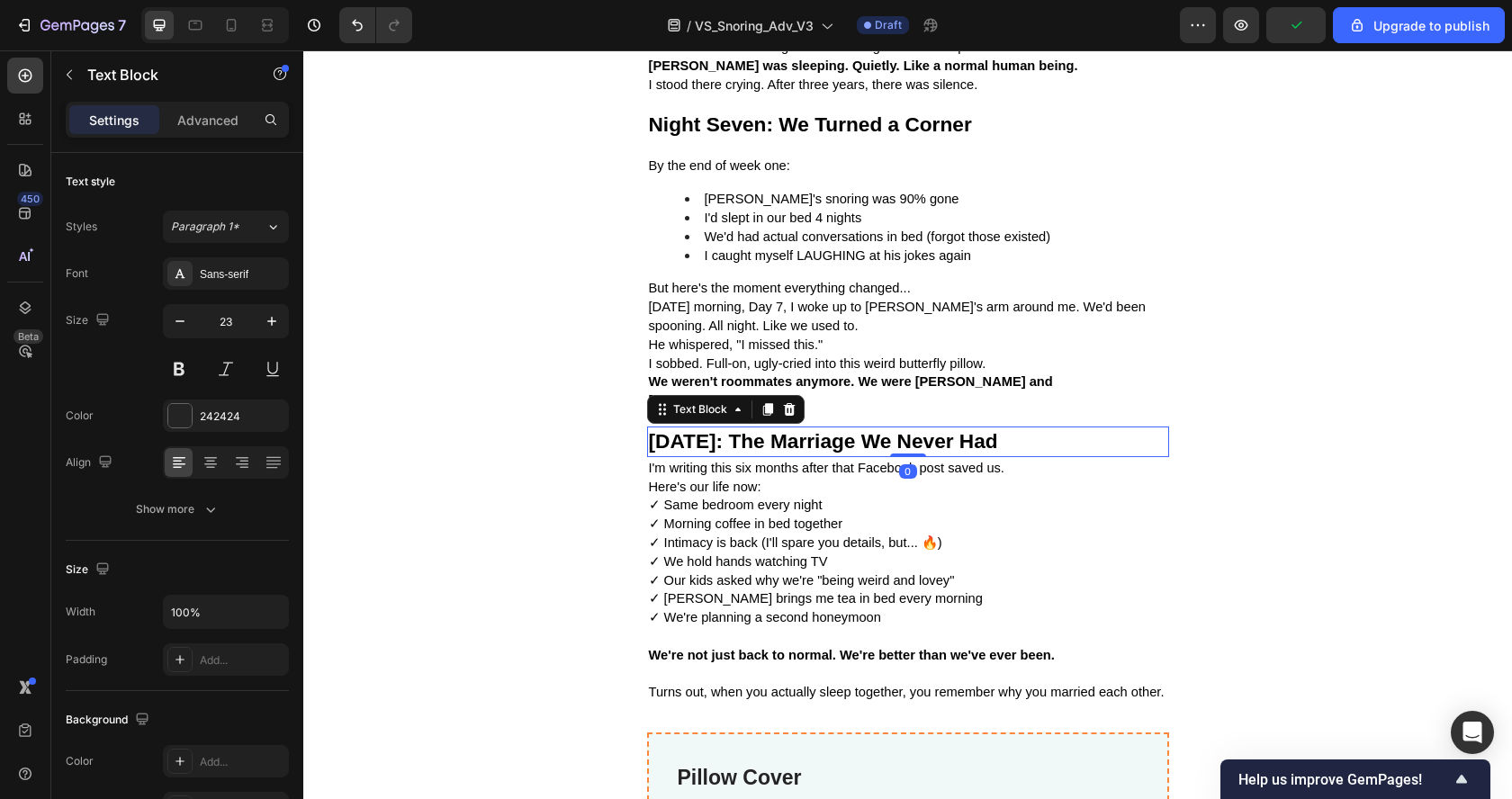
scroll to position [4814, 0]
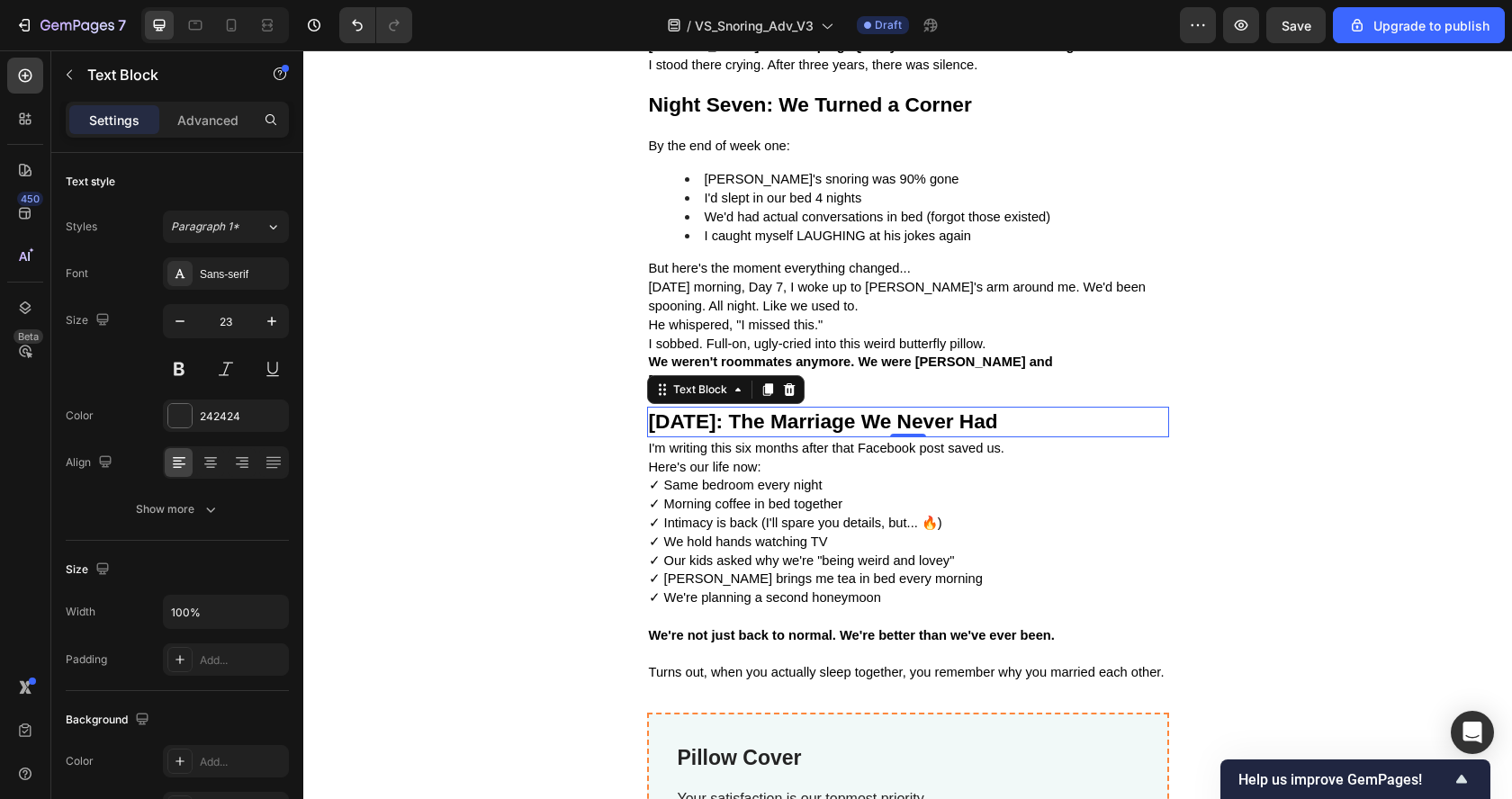
click at [756, 375] on div "Text Block" at bounding box center [725, 389] width 158 height 29
click at [760, 382] on icon at bounding box center [767, 389] width 14 height 14
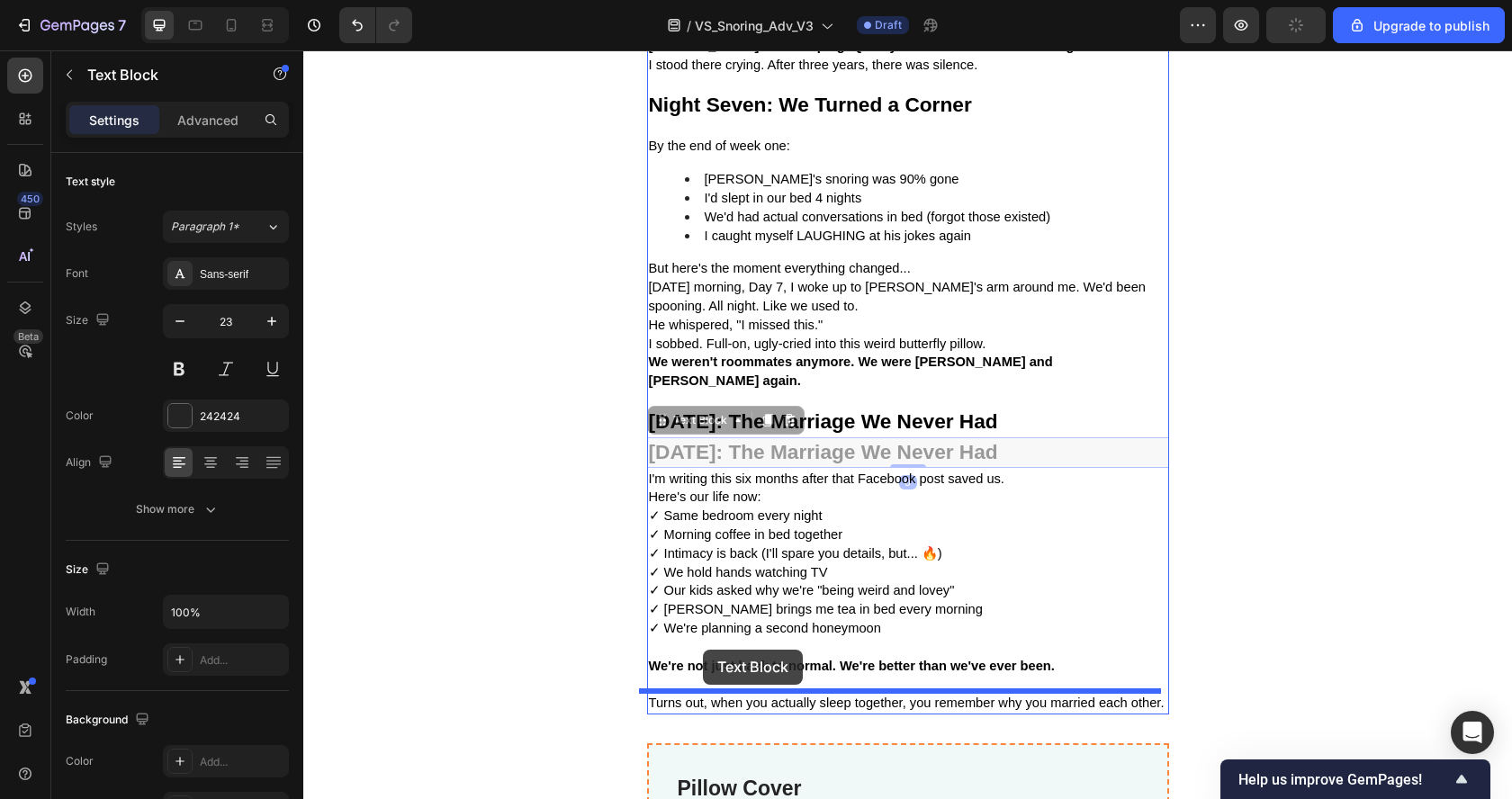
drag, startPoint x: 651, startPoint y: 397, endPoint x: 703, endPoint y: 648, distance: 256.3
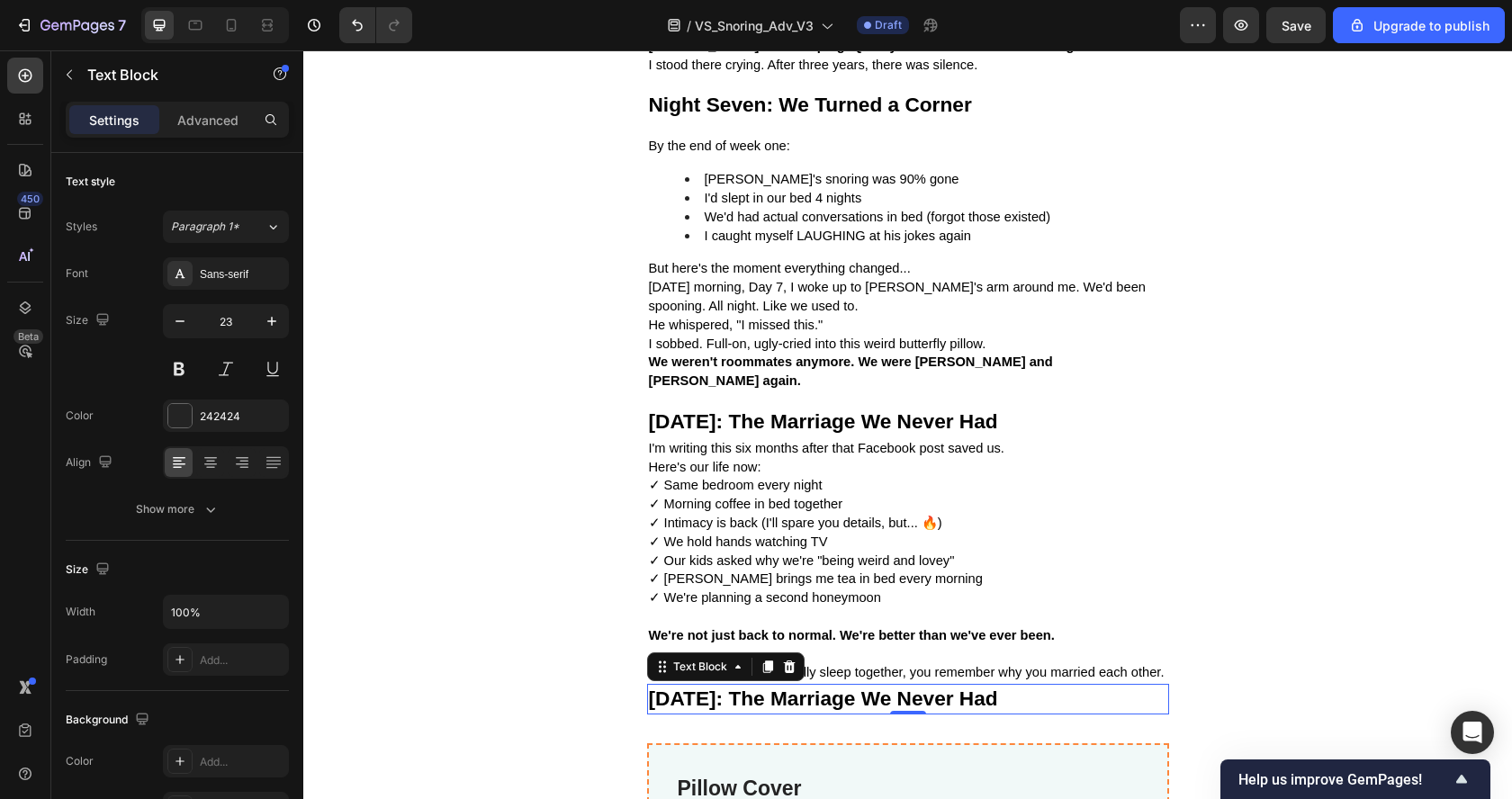
click at [733, 686] on strong "[DATE]: The Marriage We Never Had" at bounding box center [823, 698] width 350 height 23
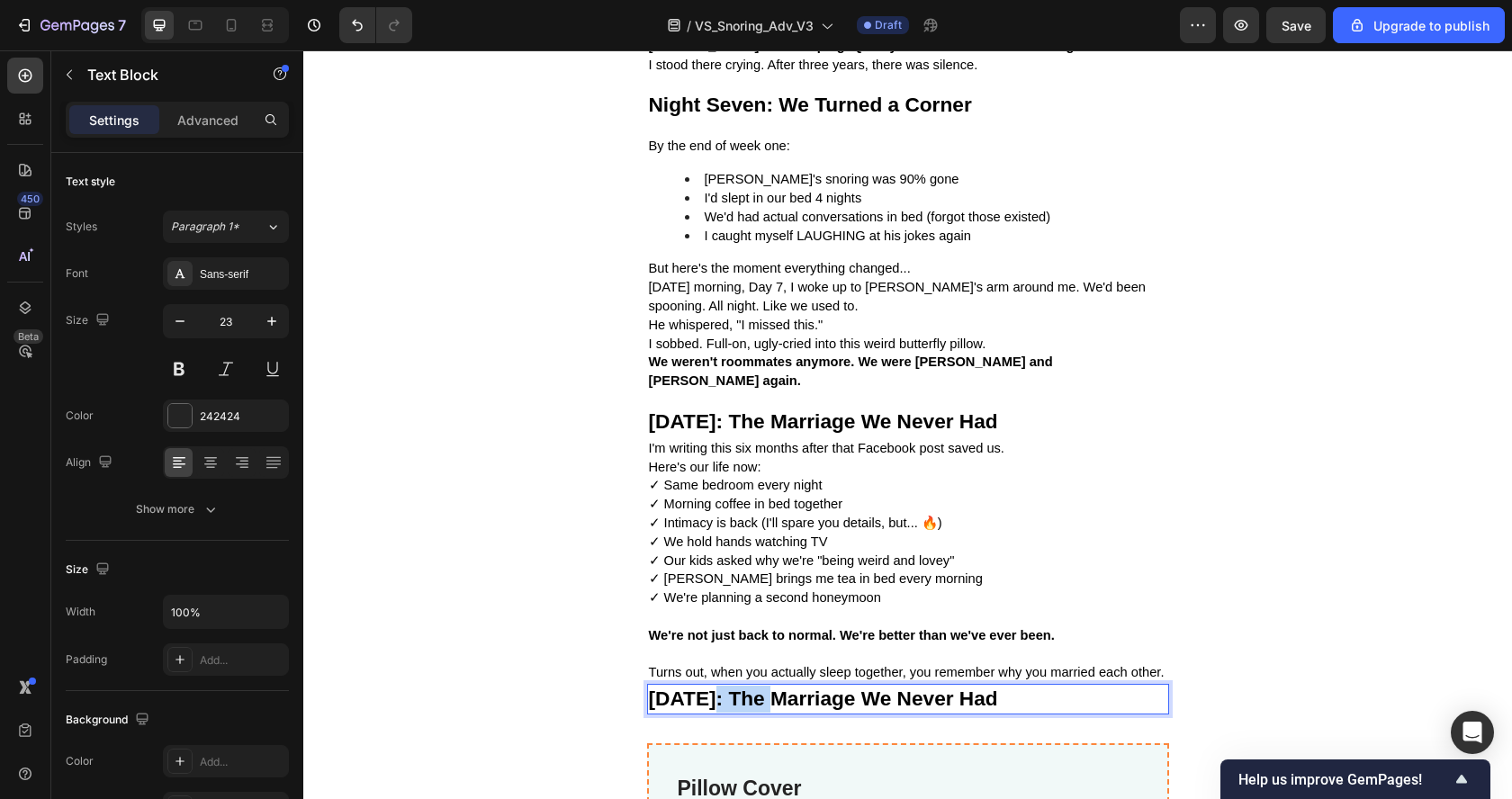
click at [733, 686] on strong "[DATE]: The Marriage We Never Had" at bounding box center [823, 698] width 350 height 23
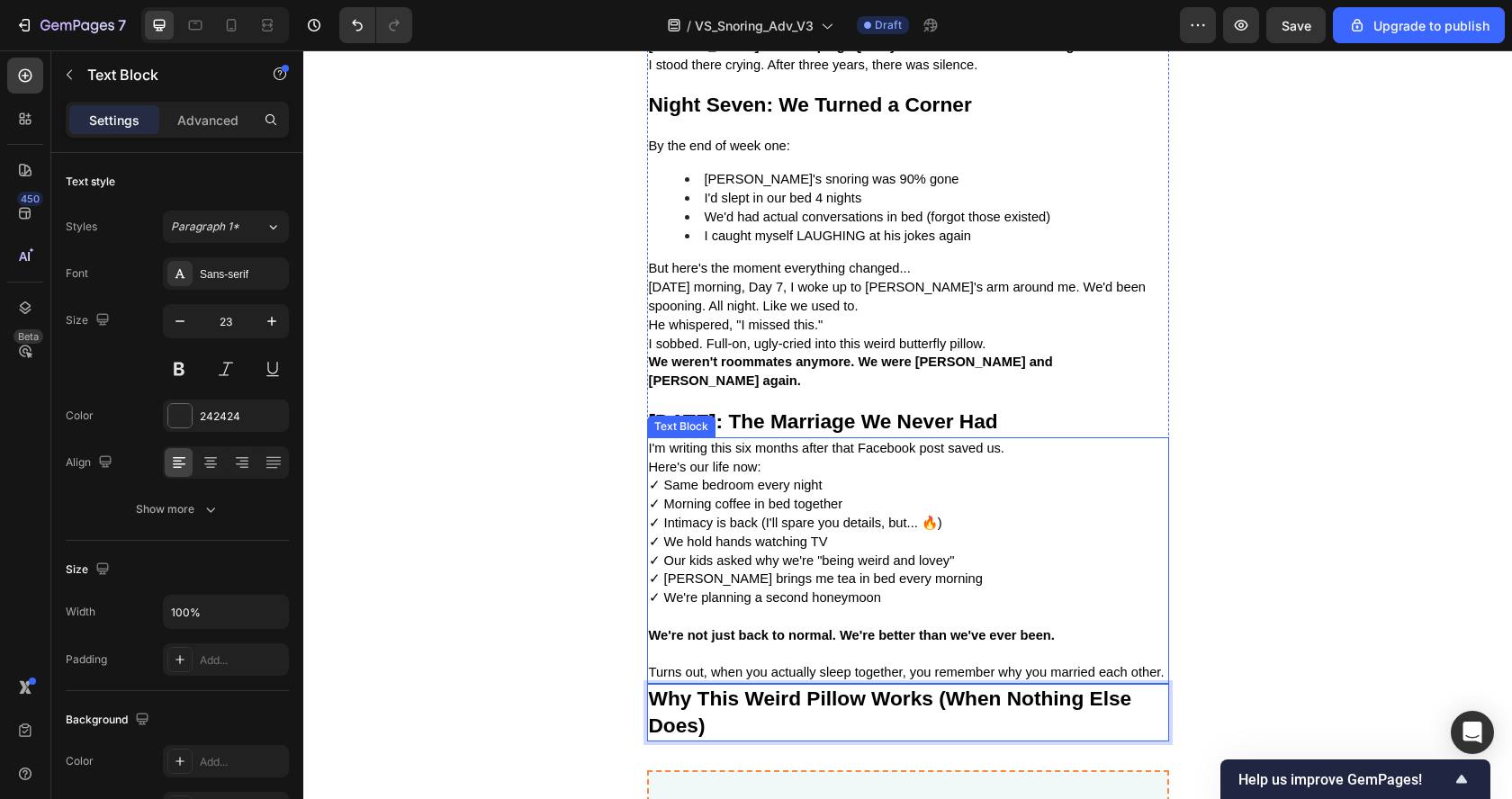
click at [798, 626] on p "We're not just back to normal. We're better than we've ever been." at bounding box center [907, 645] width 519 height 38
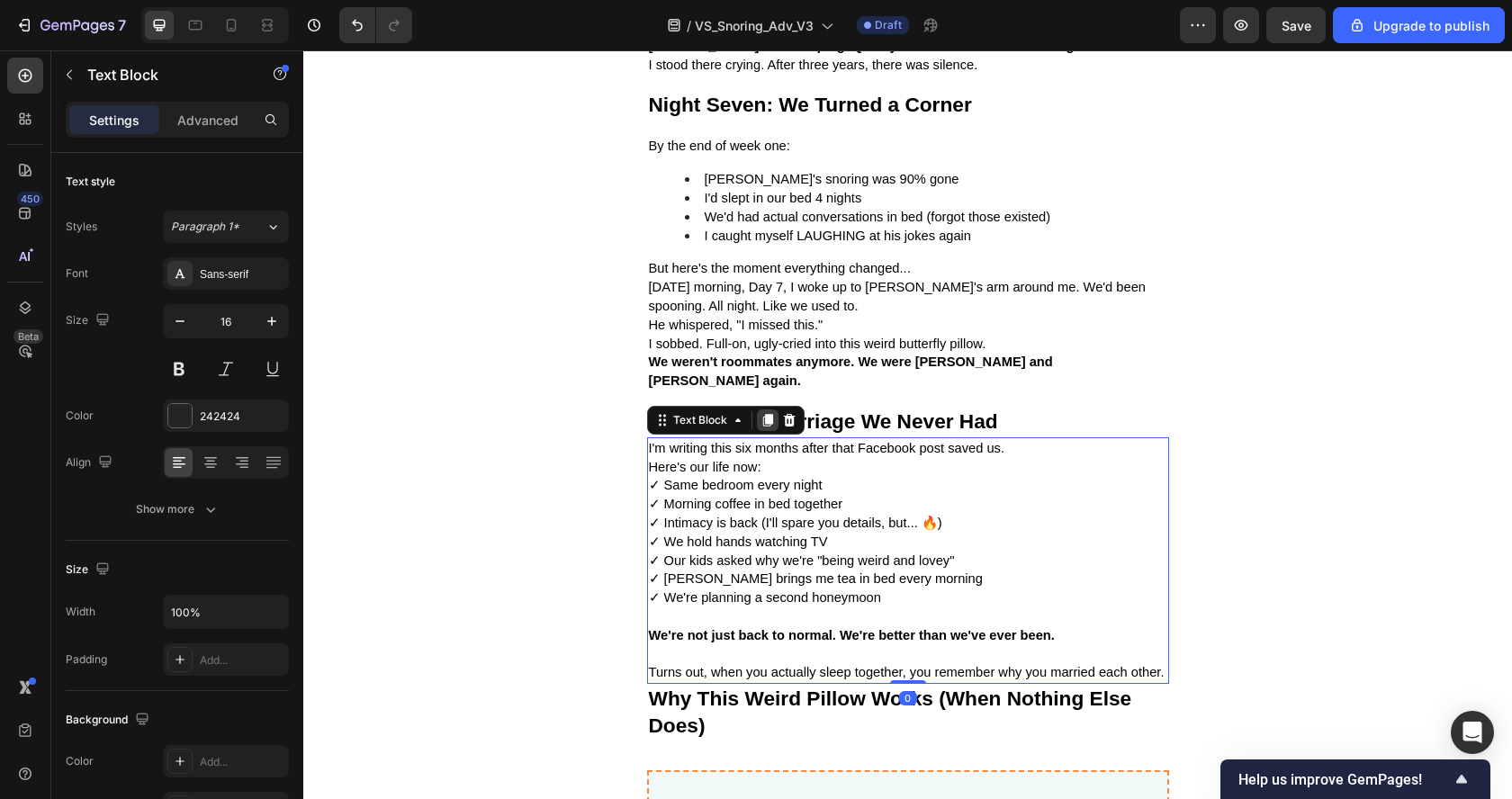
click at [762, 413] on icon at bounding box center [767, 419] width 10 height 12
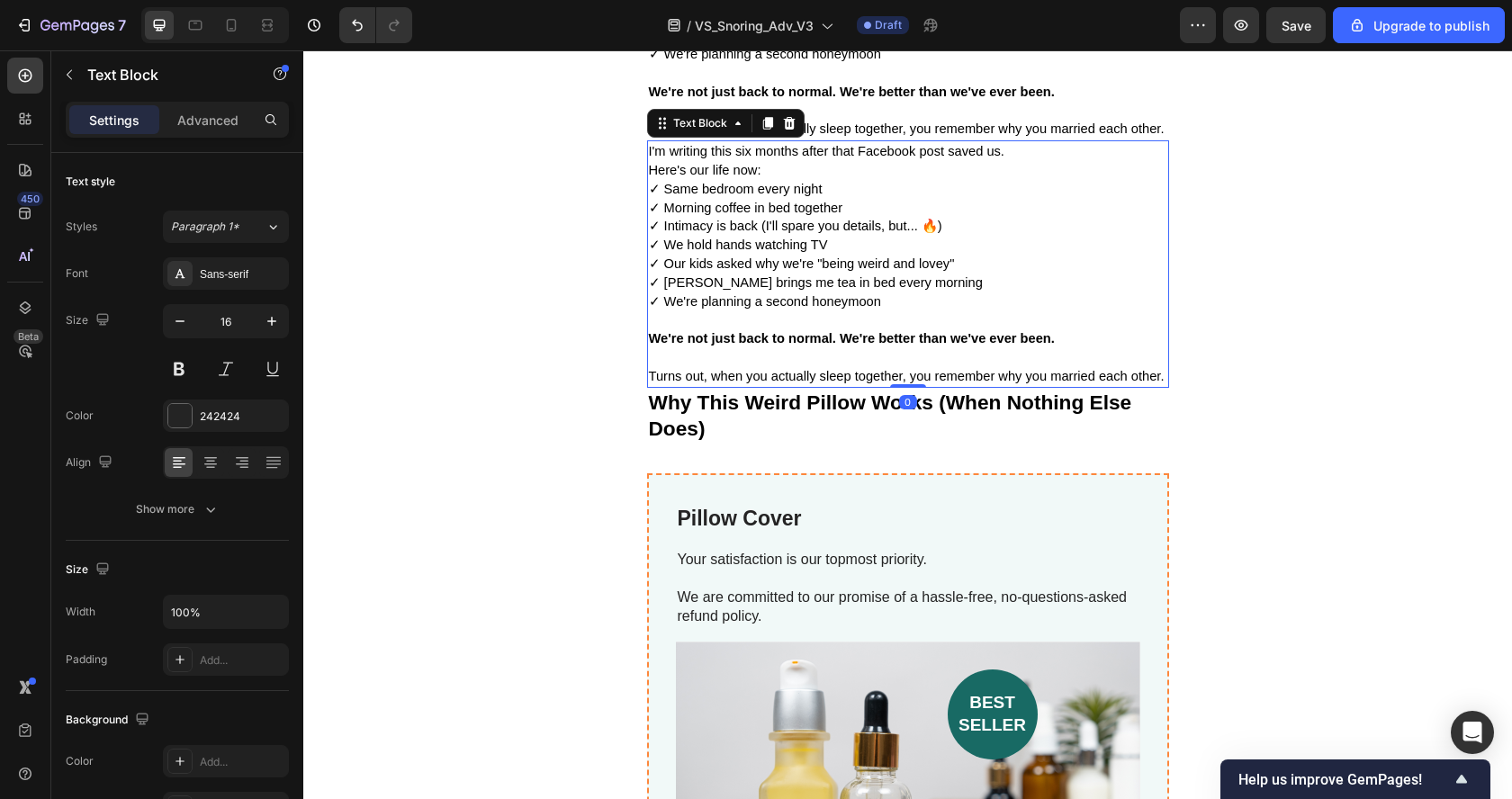
scroll to position [5359, 0]
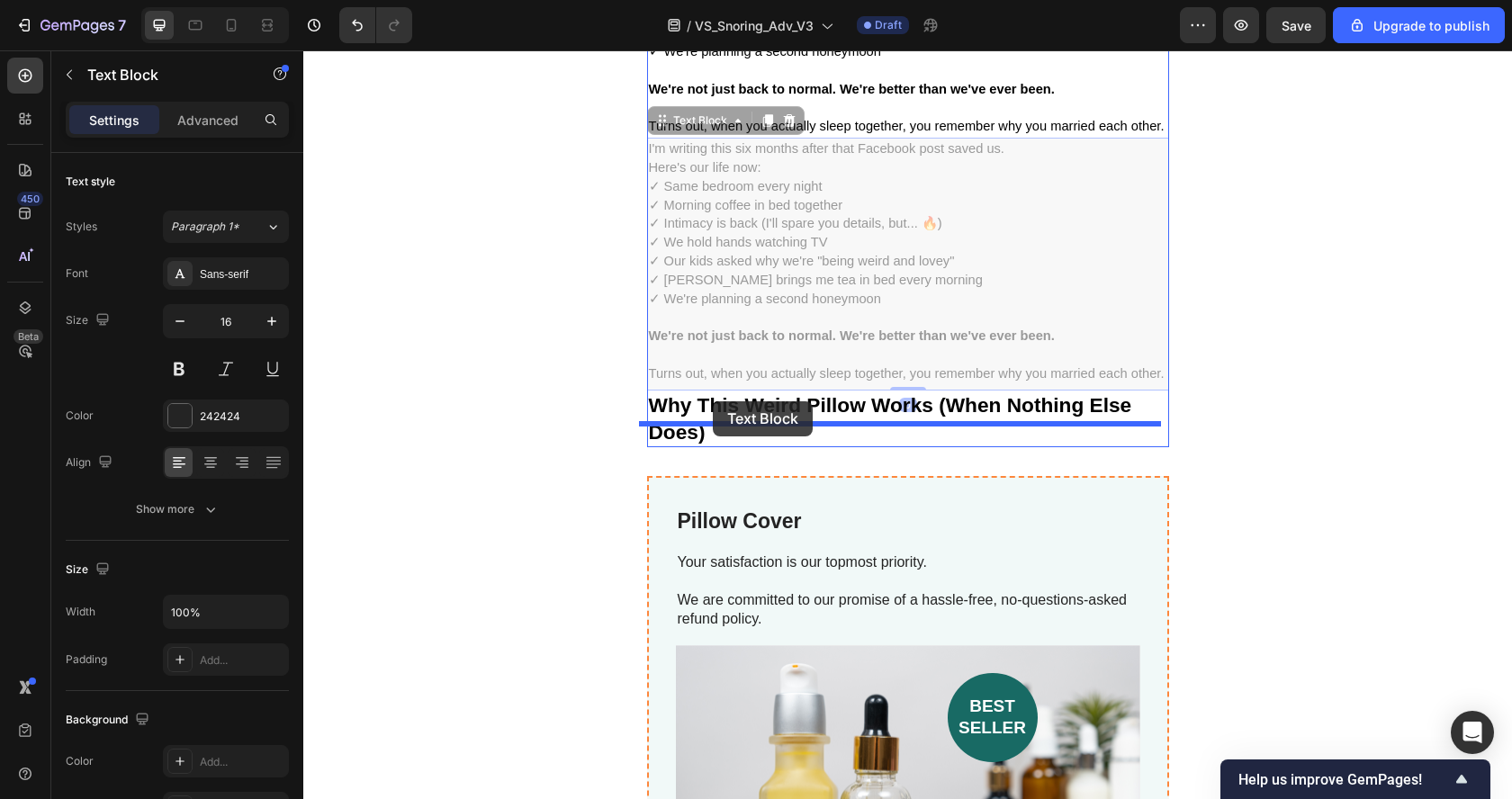
drag, startPoint x: 650, startPoint y: 98, endPoint x: 712, endPoint y: 401, distance: 309.3
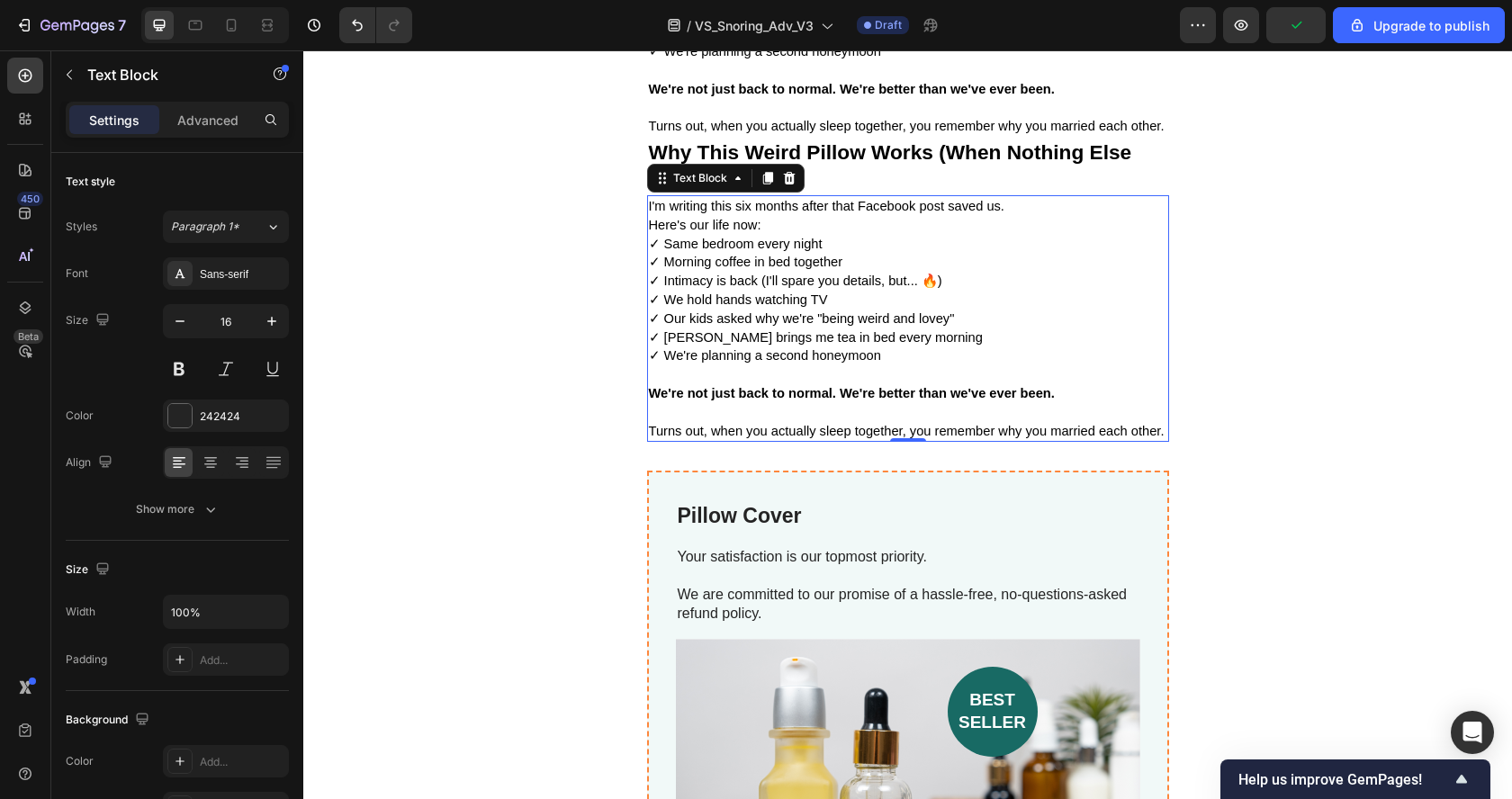
click at [838, 247] on p "✓ Same bedroom every night ✓ Morning coffee in bed together ✓ Intimacy is back …" at bounding box center [907, 309] width 519 height 149
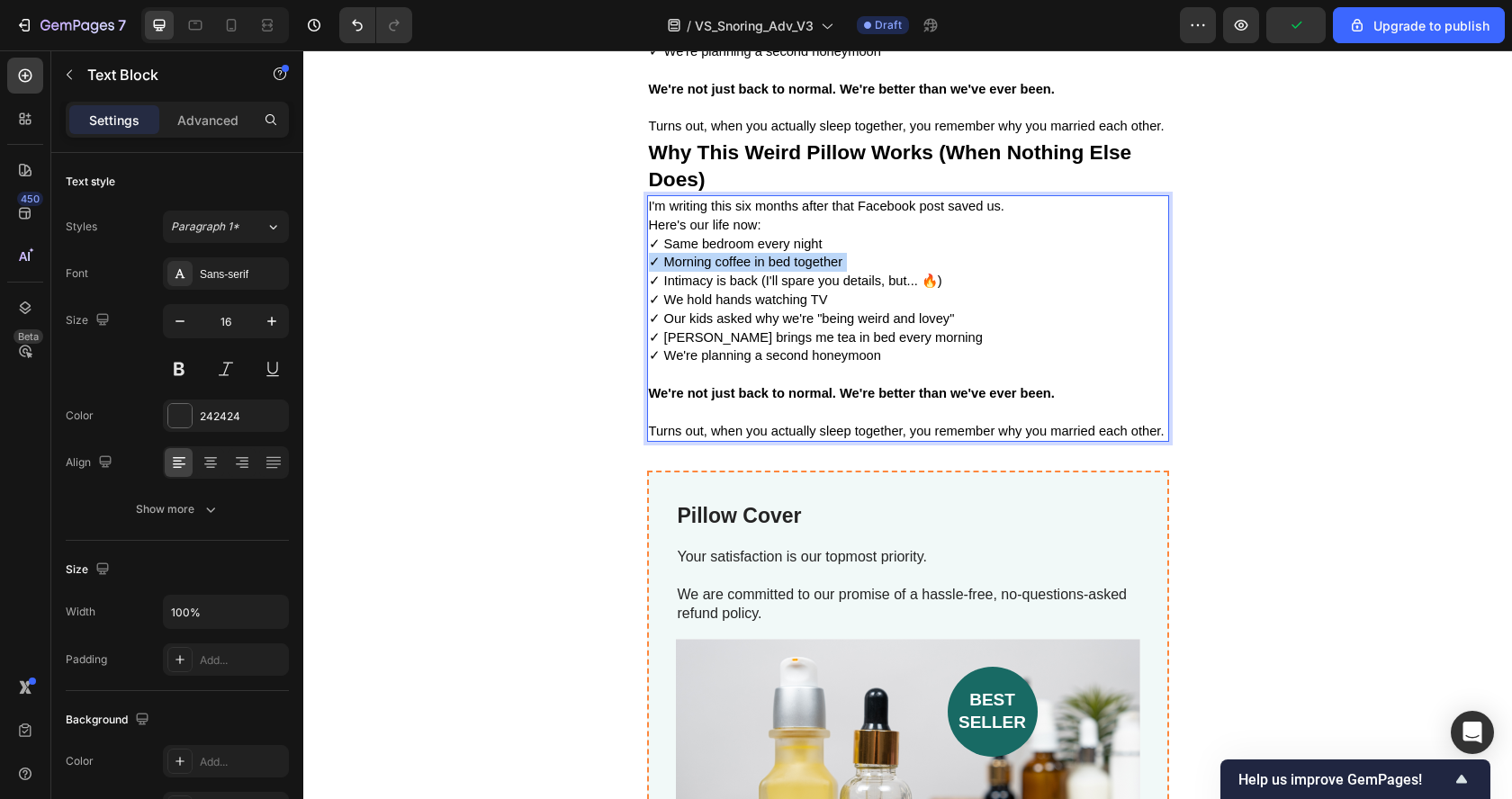
click at [838, 247] on p "✓ Same bedroom every night ✓ Morning coffee in bed together ✓ Intimacy is back …" at bounding box center [907, 309] width 519 height 149
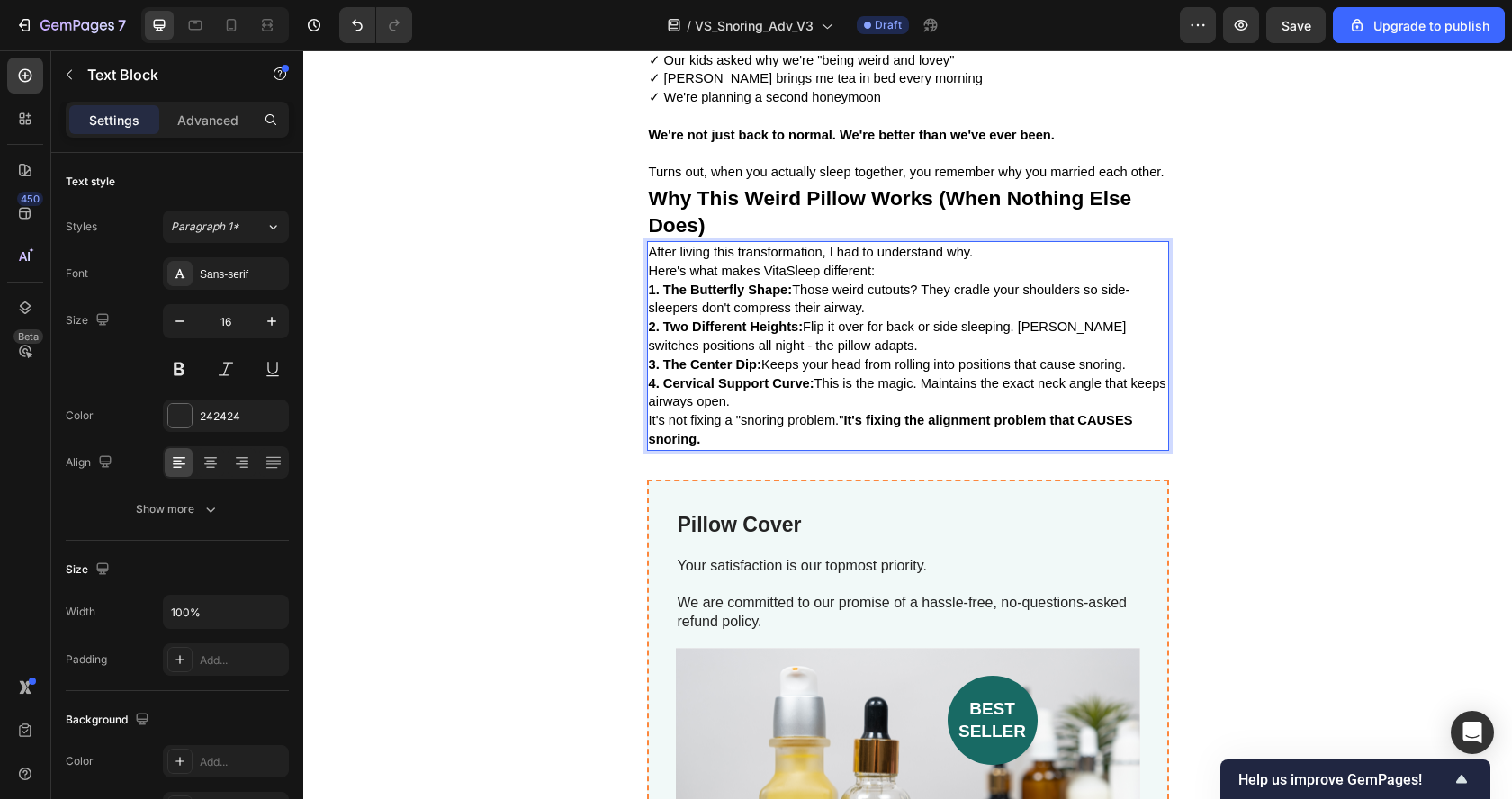
scroll to position [5288, 0]
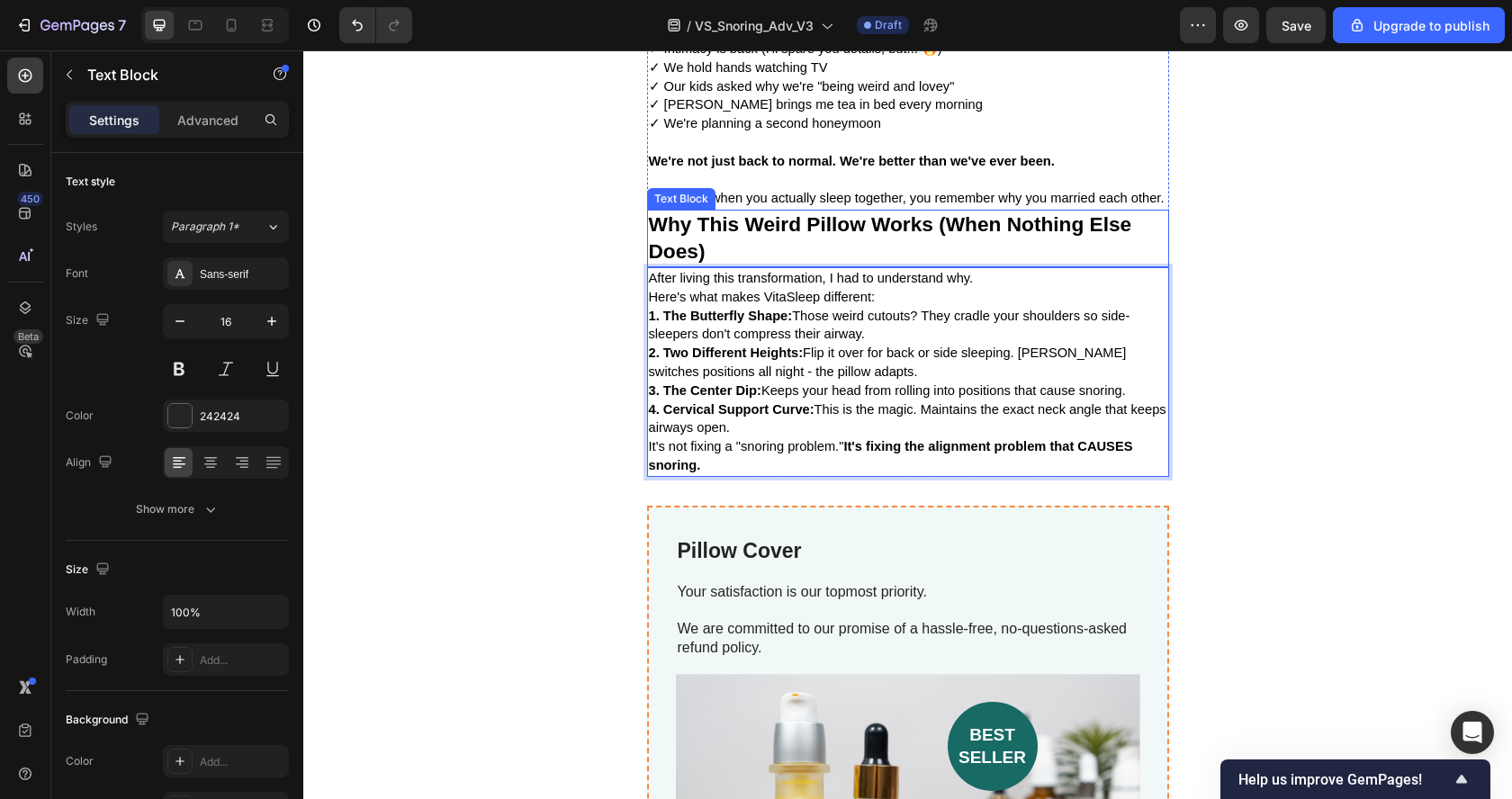
click at [790, 212] on strong "Why This Weird Pillow Works (When Nothing Else Does)" at bounding box center [890, 237] width 483 height 51
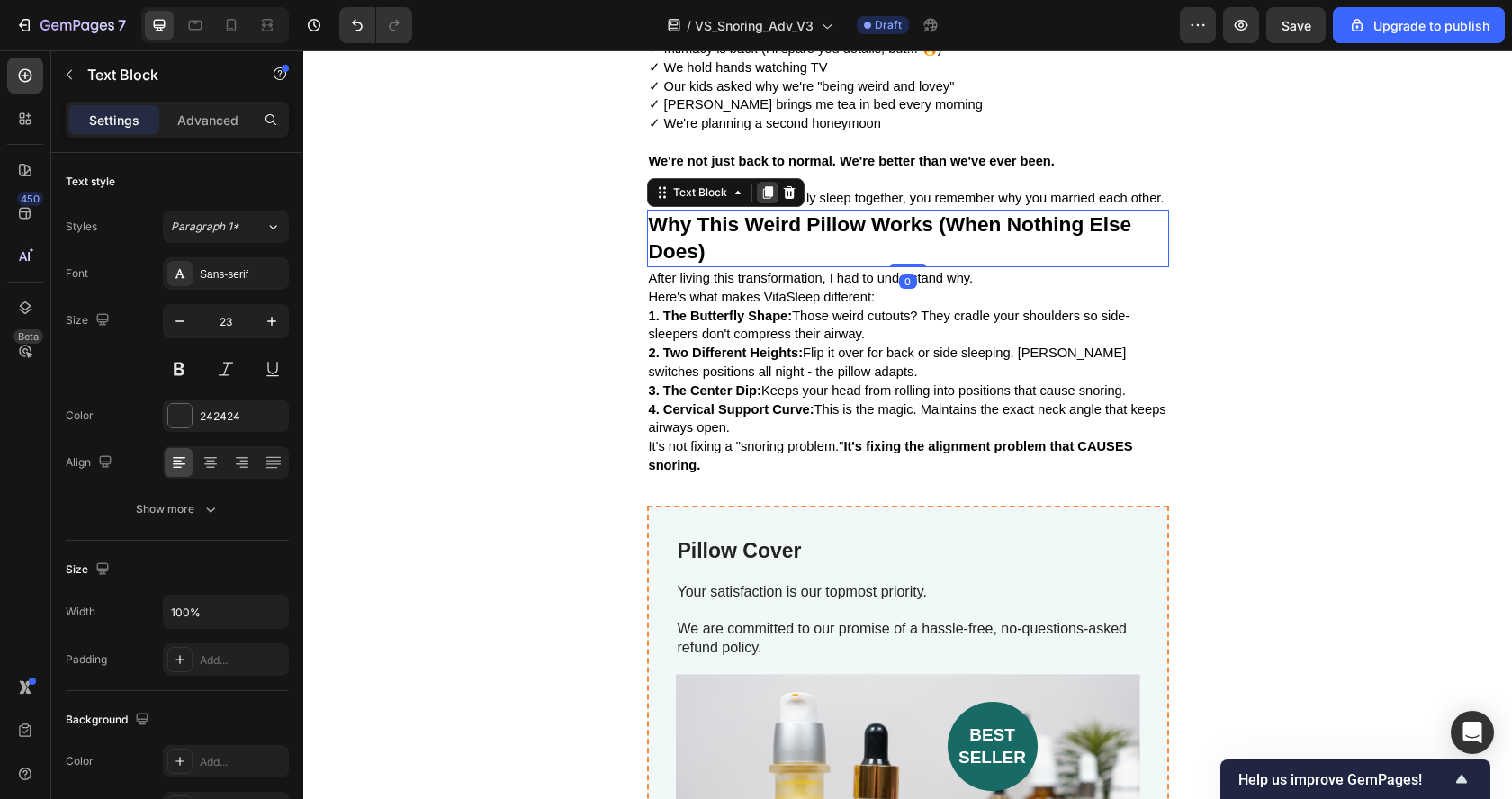
click at [762, 186] on icon at bounding box center [767, 192] width 10 height 12
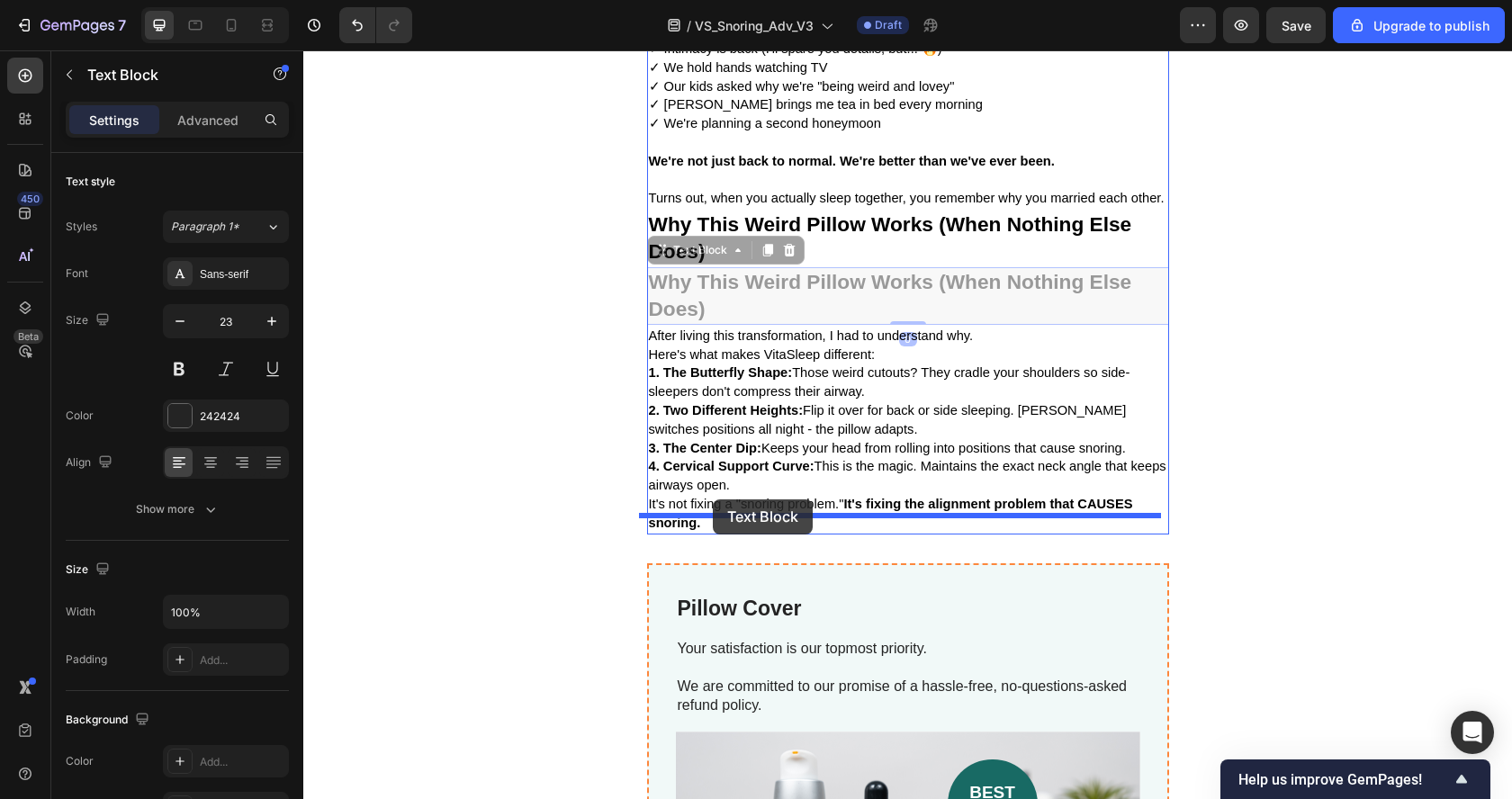
drag, startPoint x: 650, startPoint y: 224, endPoint x: 713, endPoint y: 500, distance: 283.1
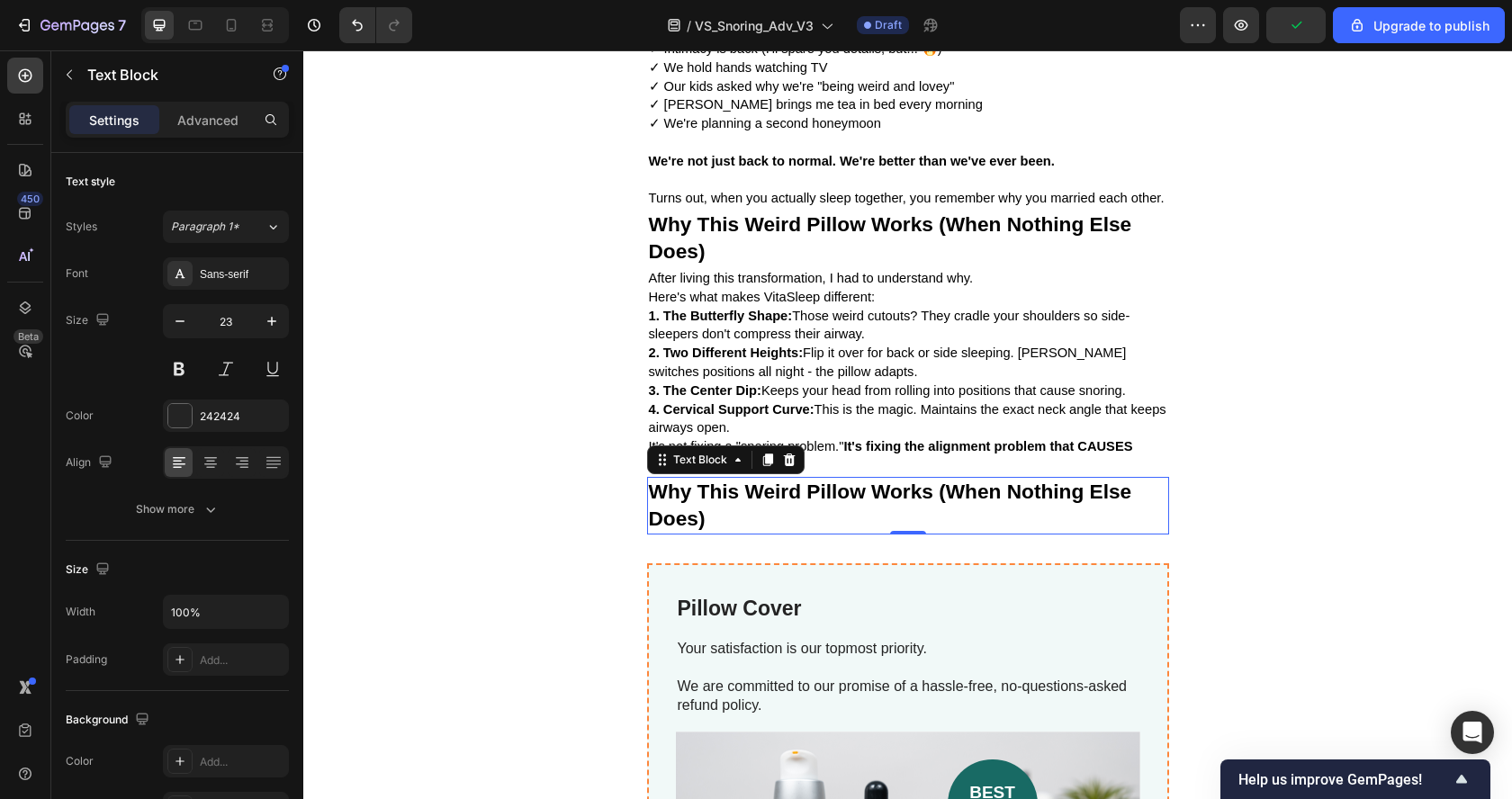
click at [780, 502] on p "Why This Weird Pillow Works (When Nothing Else Does)" at bounding box center [907, 505] width 519 height 54
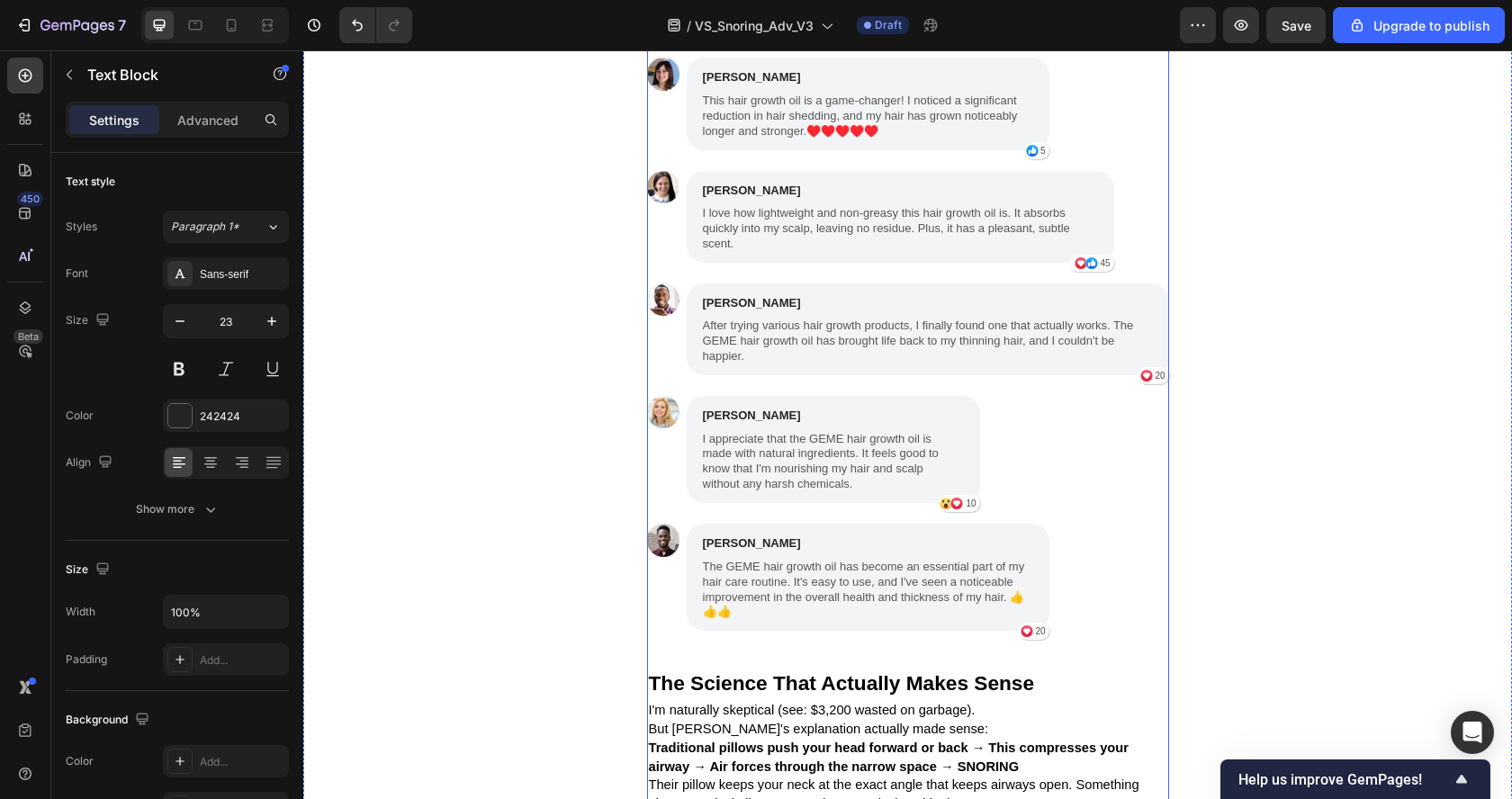
click at [788, 284] on div "The Facebook Post That Changed Everything Text Block [DATE], scrolling Facebook…" at bounding box center [907, 31] width 522 height 1644
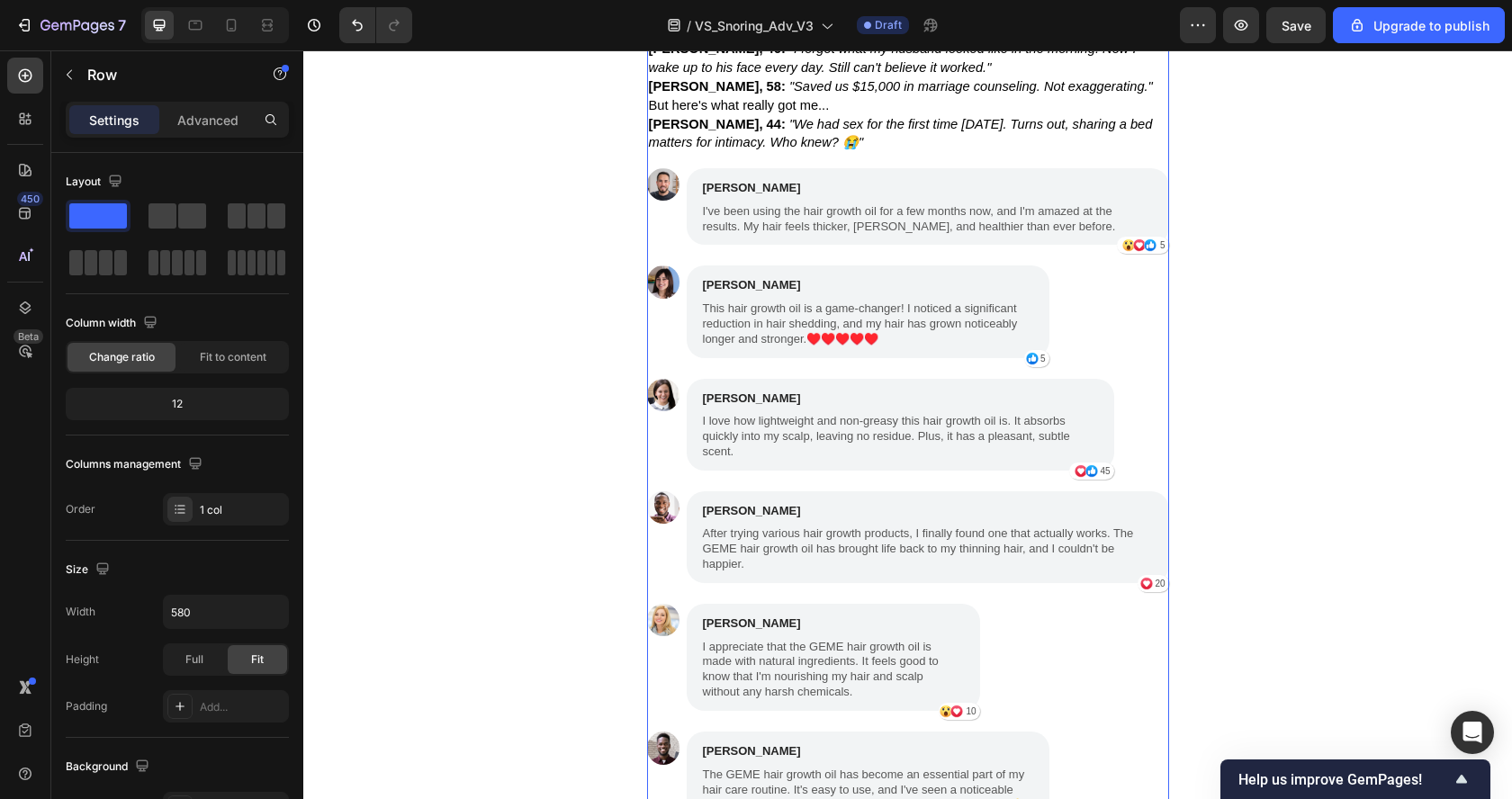
scroll to position [3534, 0]
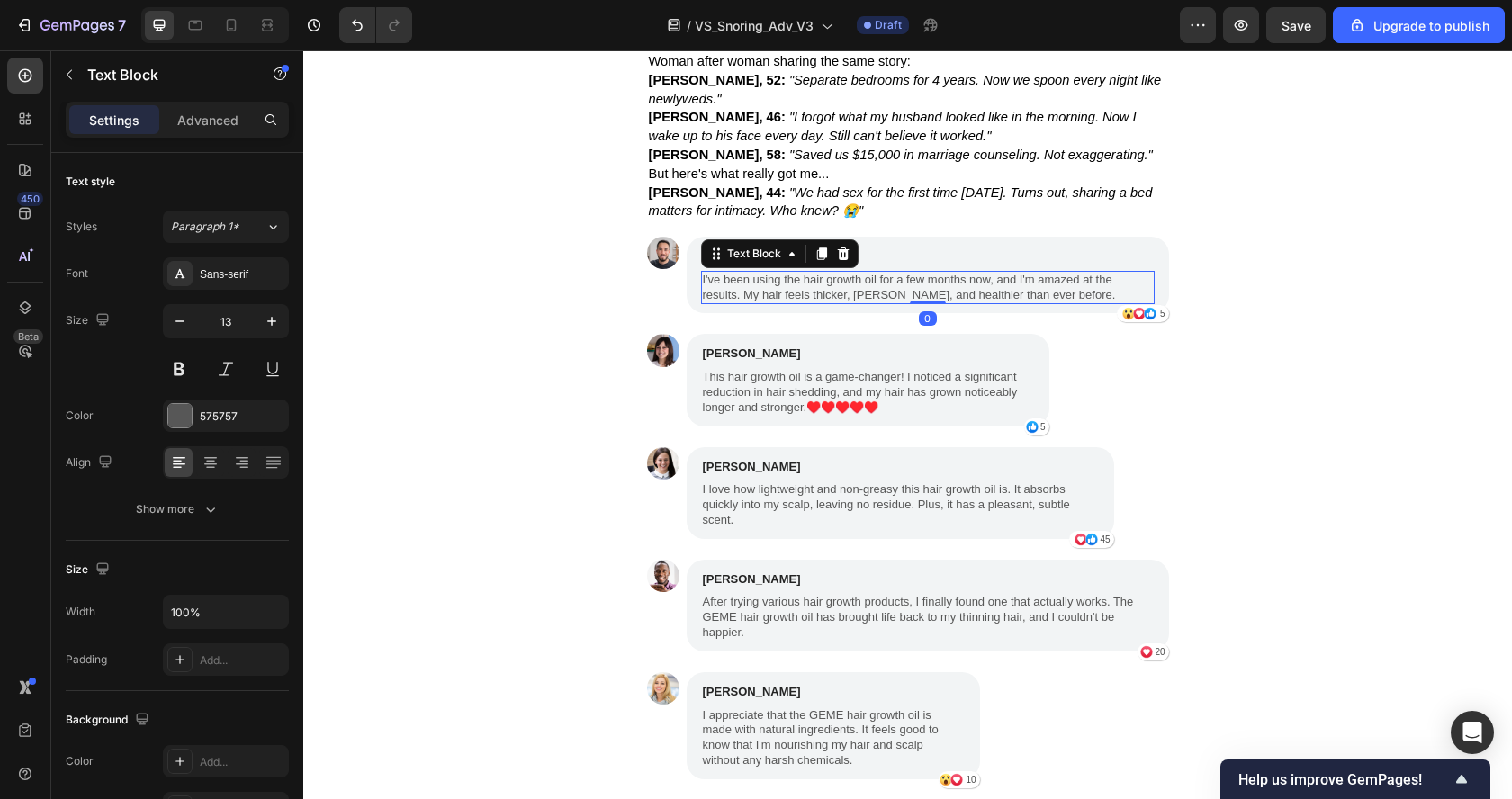
click at [819, 295] on p "I've been using the hair growth oil for a few months now, and I'm amazed at the…" at bounding box center [927, 287] width 450 height 31
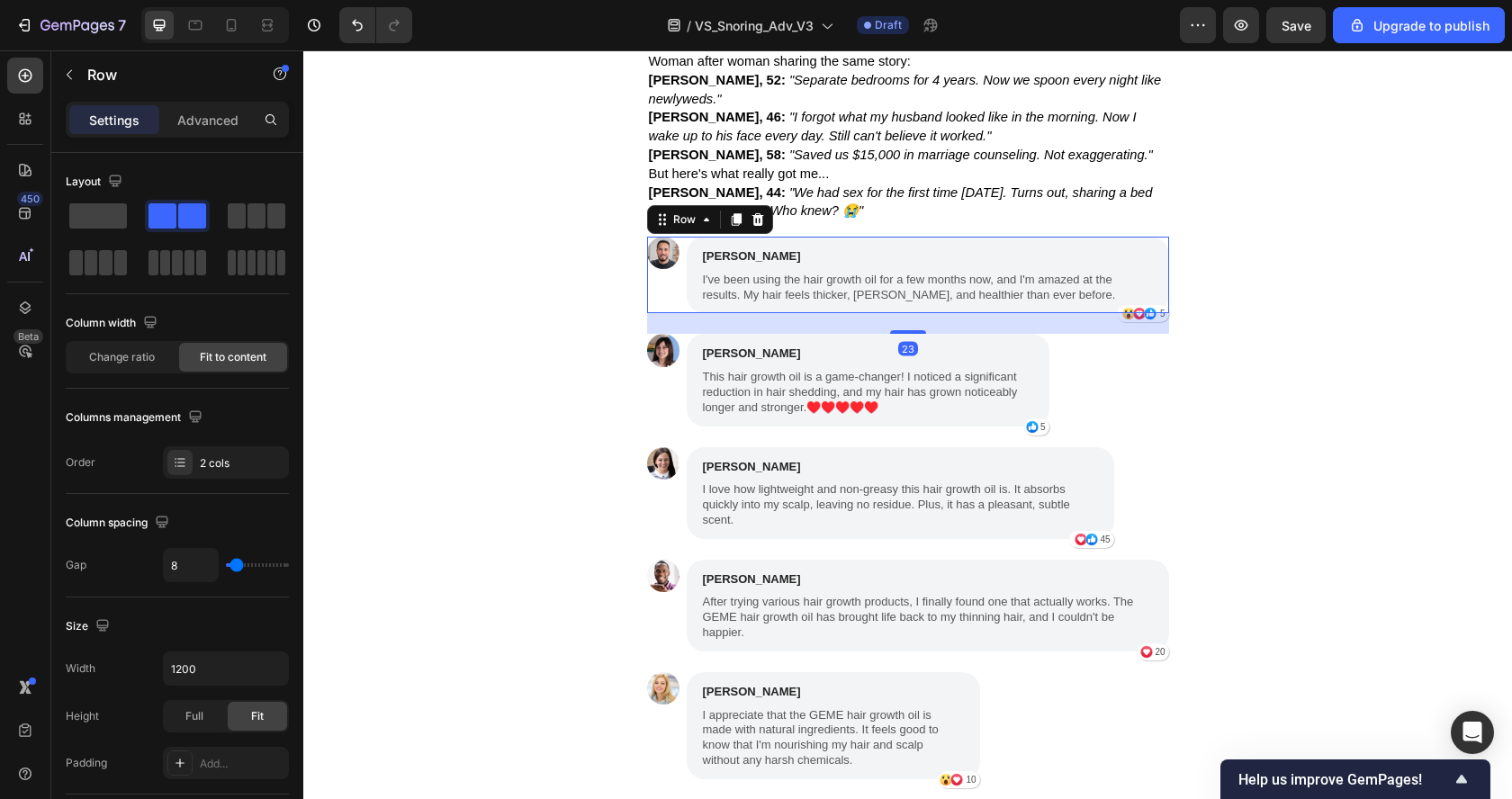
click at [657, 284] on div "Image" at bounding box center [663, 275] width 32 height 76
click at [732, 225] on icon at bounding box center [735, 219] width 10 height 12
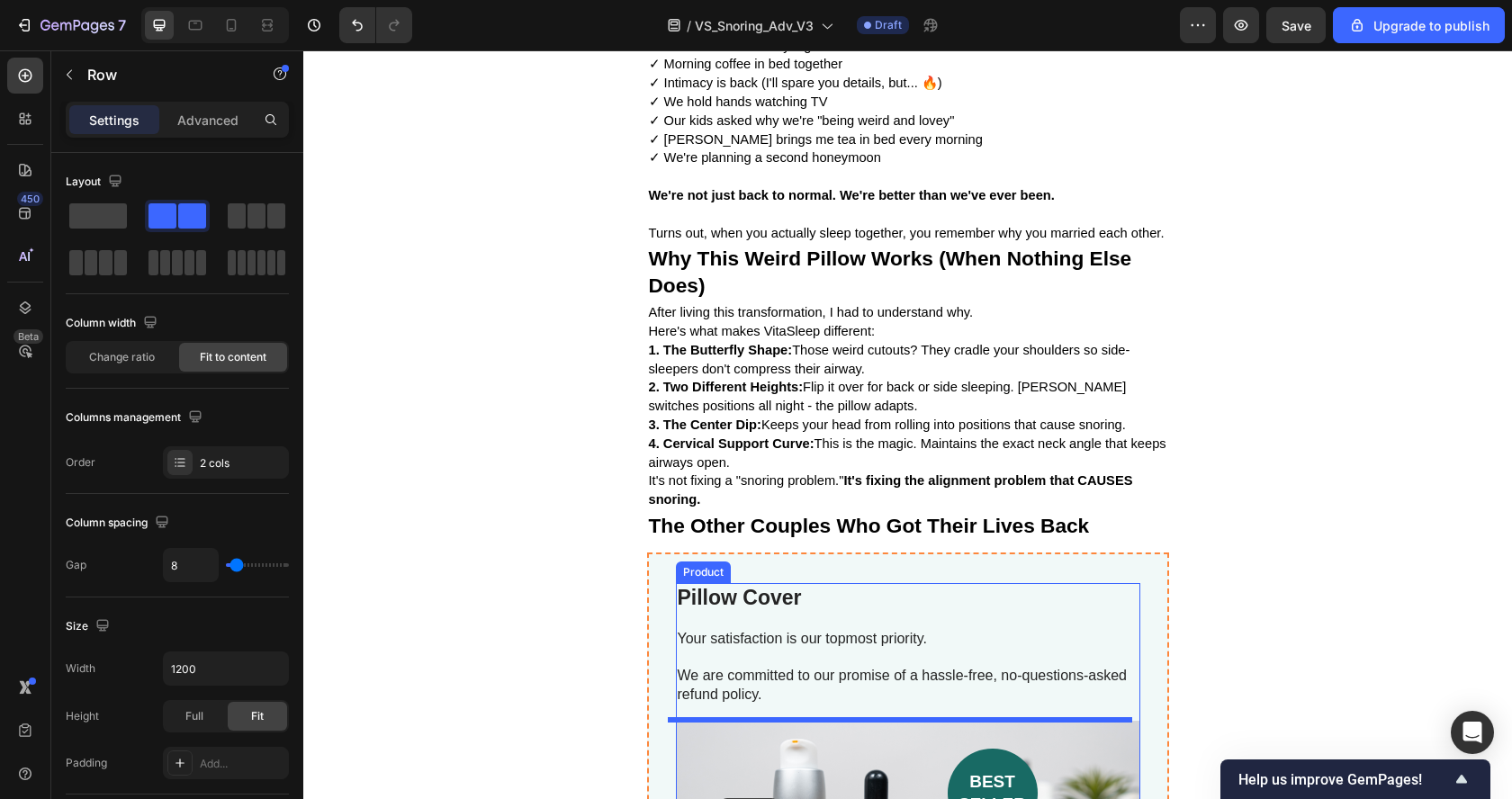
scroll to position [5452, 0]
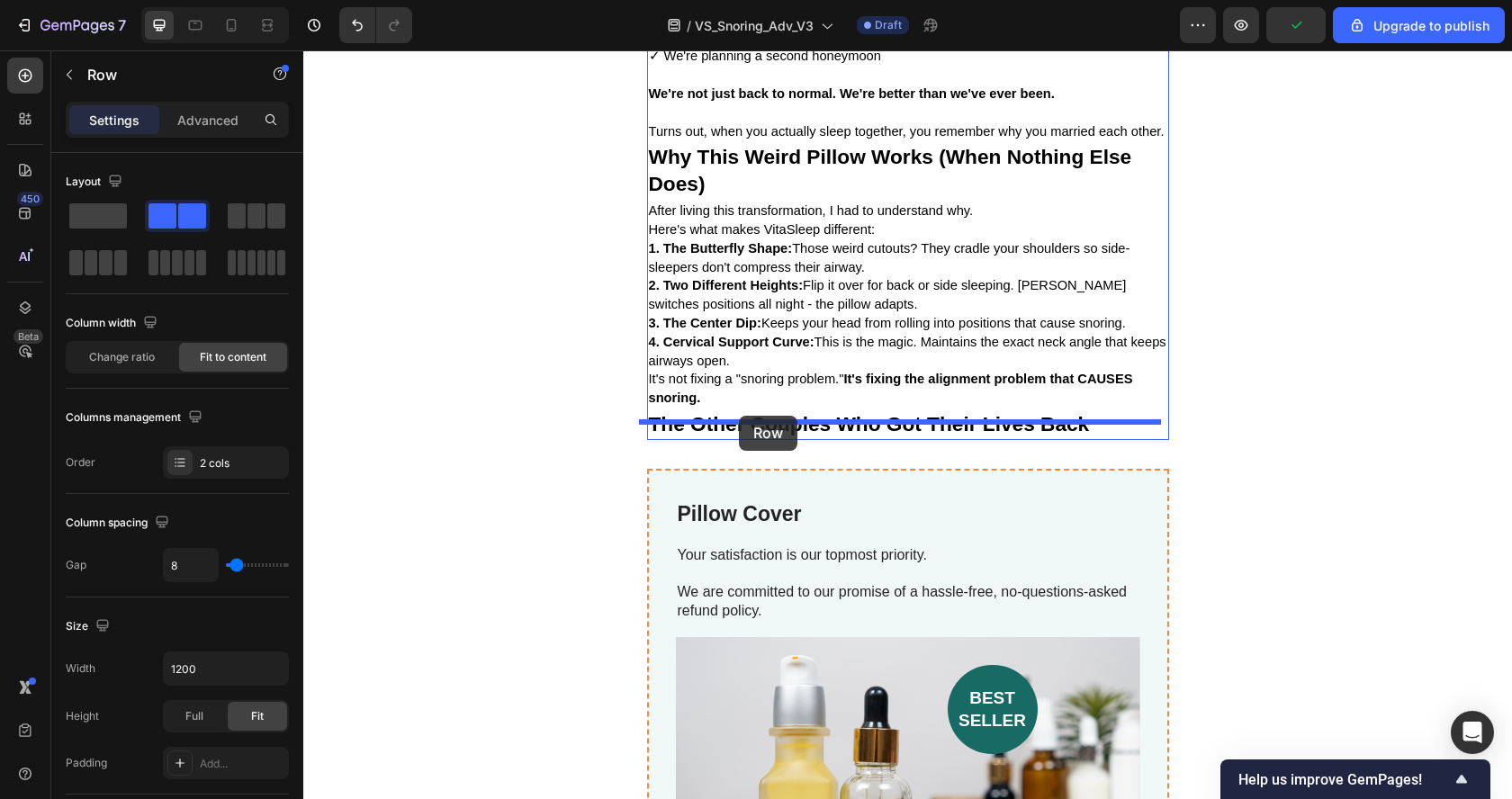
drag, startPoint x: 654, startPoint y: 327, endPoint x: 739, endPoint y: 412, distance: 120.2
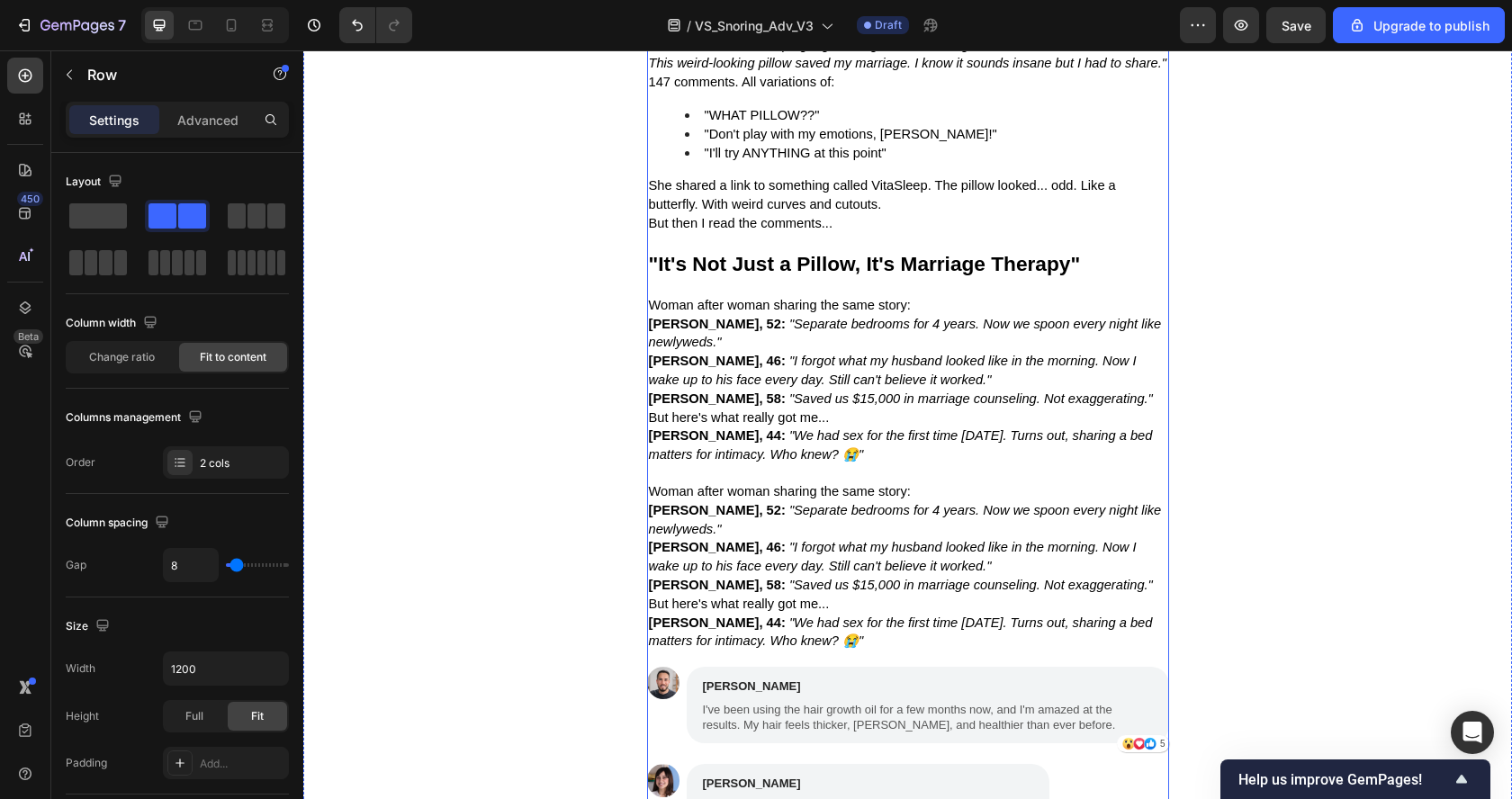
scroll to position [3202, 0]
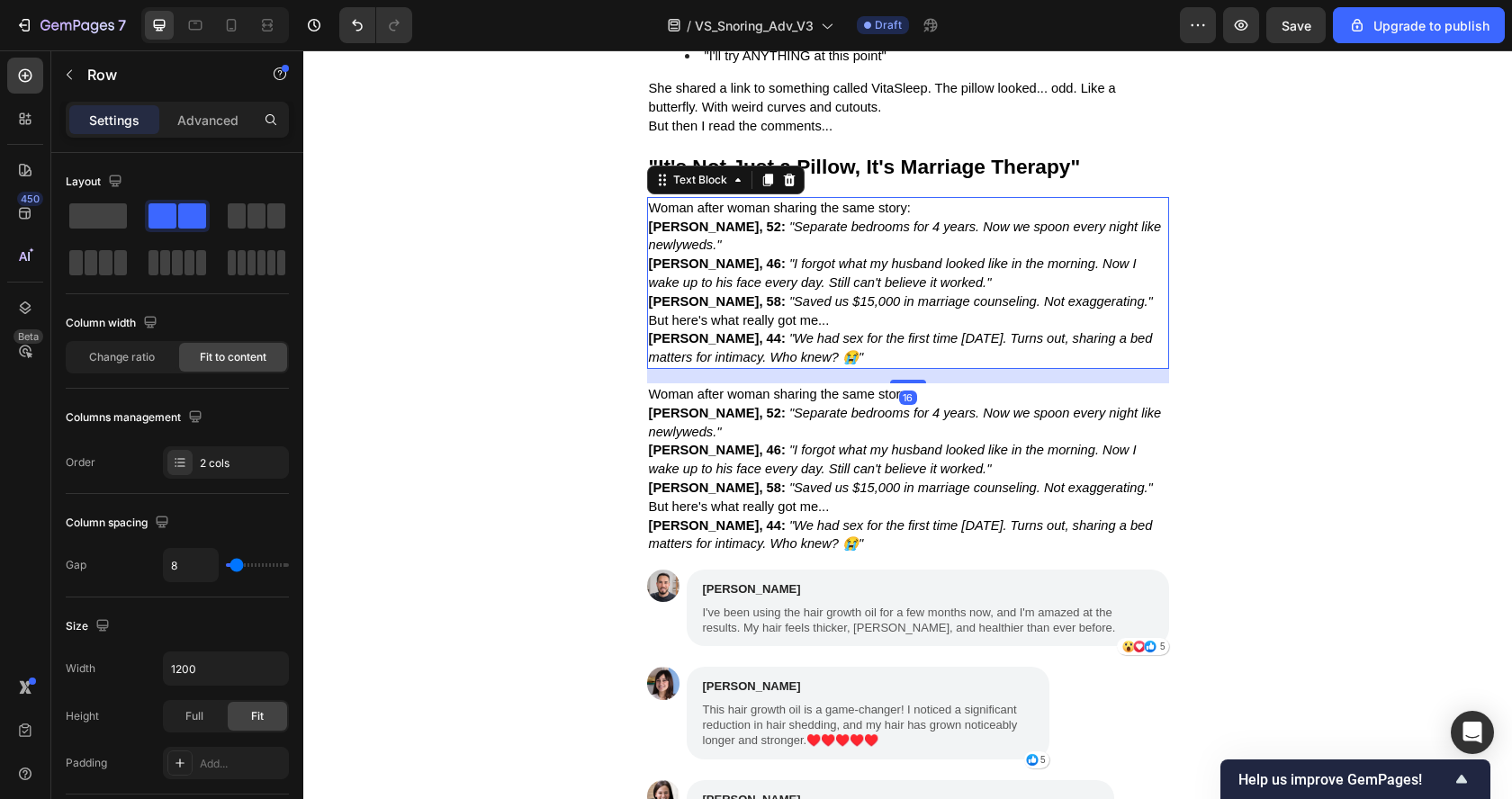
click at [927, 365] on p "[PERSON_NAME], 44: "We had sex for the first time [DATE]. Turns out, sharing a …" at bounding box center [907, 348] width 519 height 38
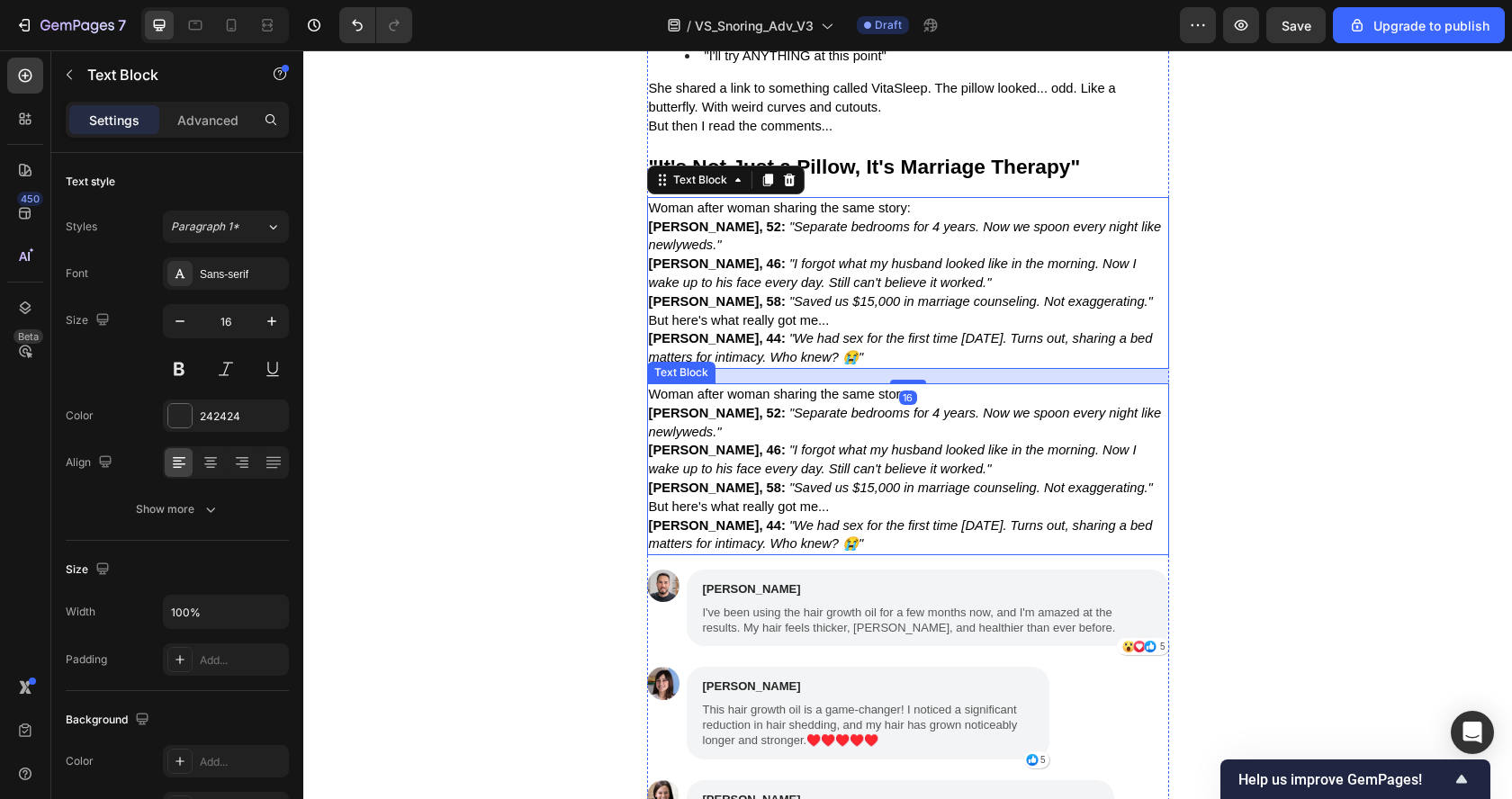
click at [927, 475] on p "[PERSON_NAME], 46: "I forgot what my husband looked like in the morning. Now I …" at bounding box center [907, 460] width 519 height 38
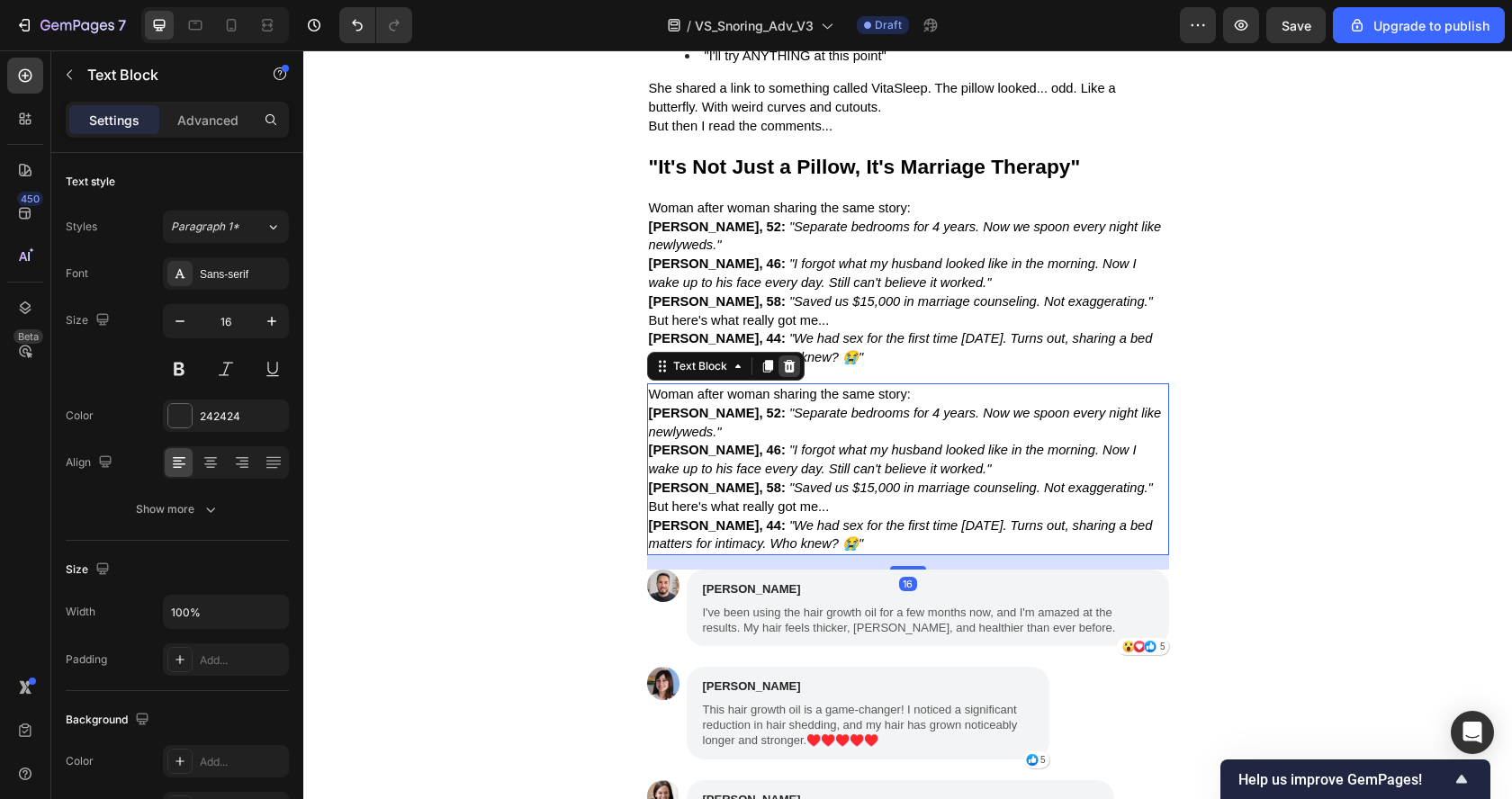
click at [783, 372] on icon at bounding box center [789, 366] width 11 height 12
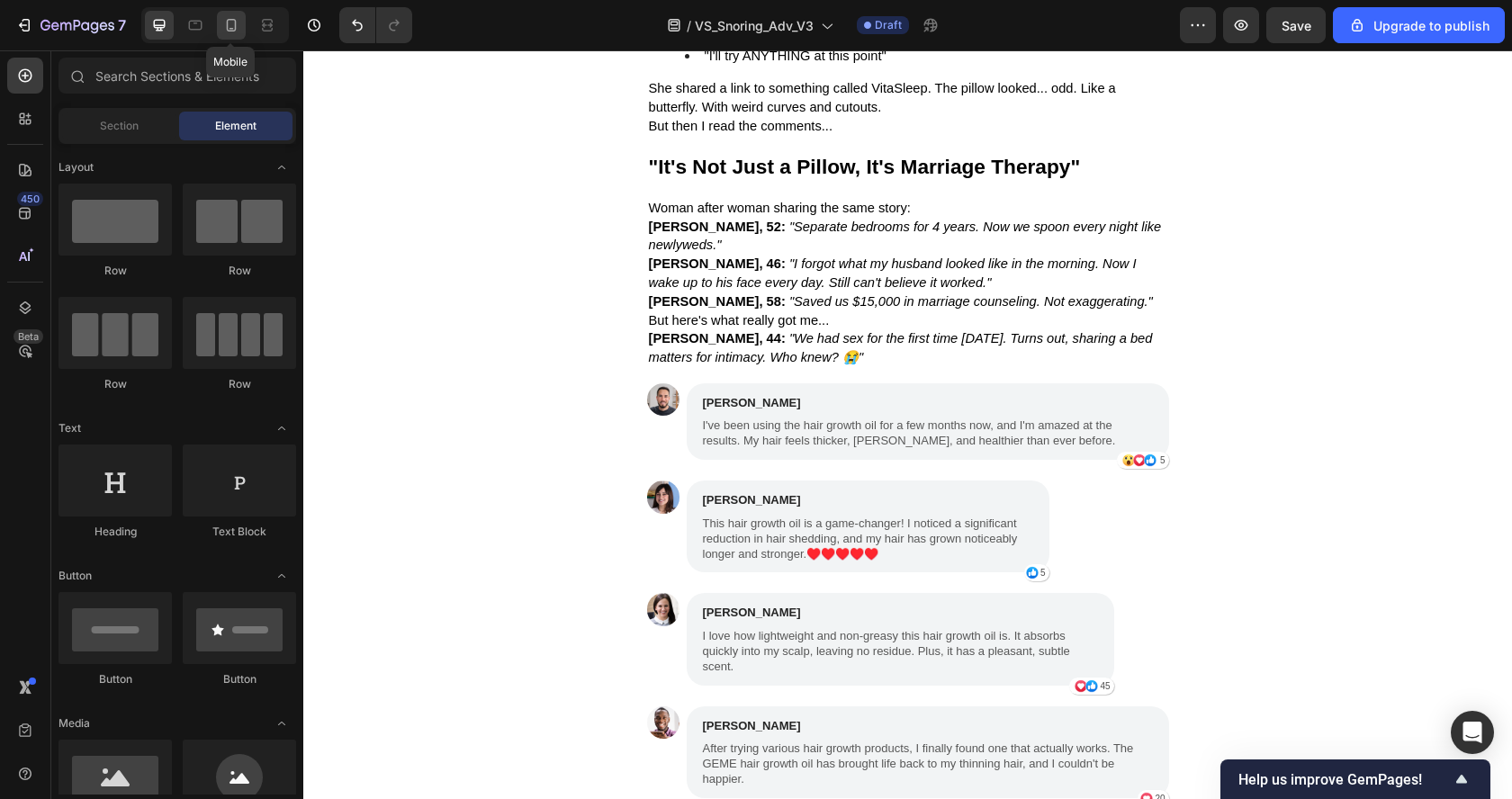
click at [233, 20] on icon at bounding box center [231, 25] width 10 height 12
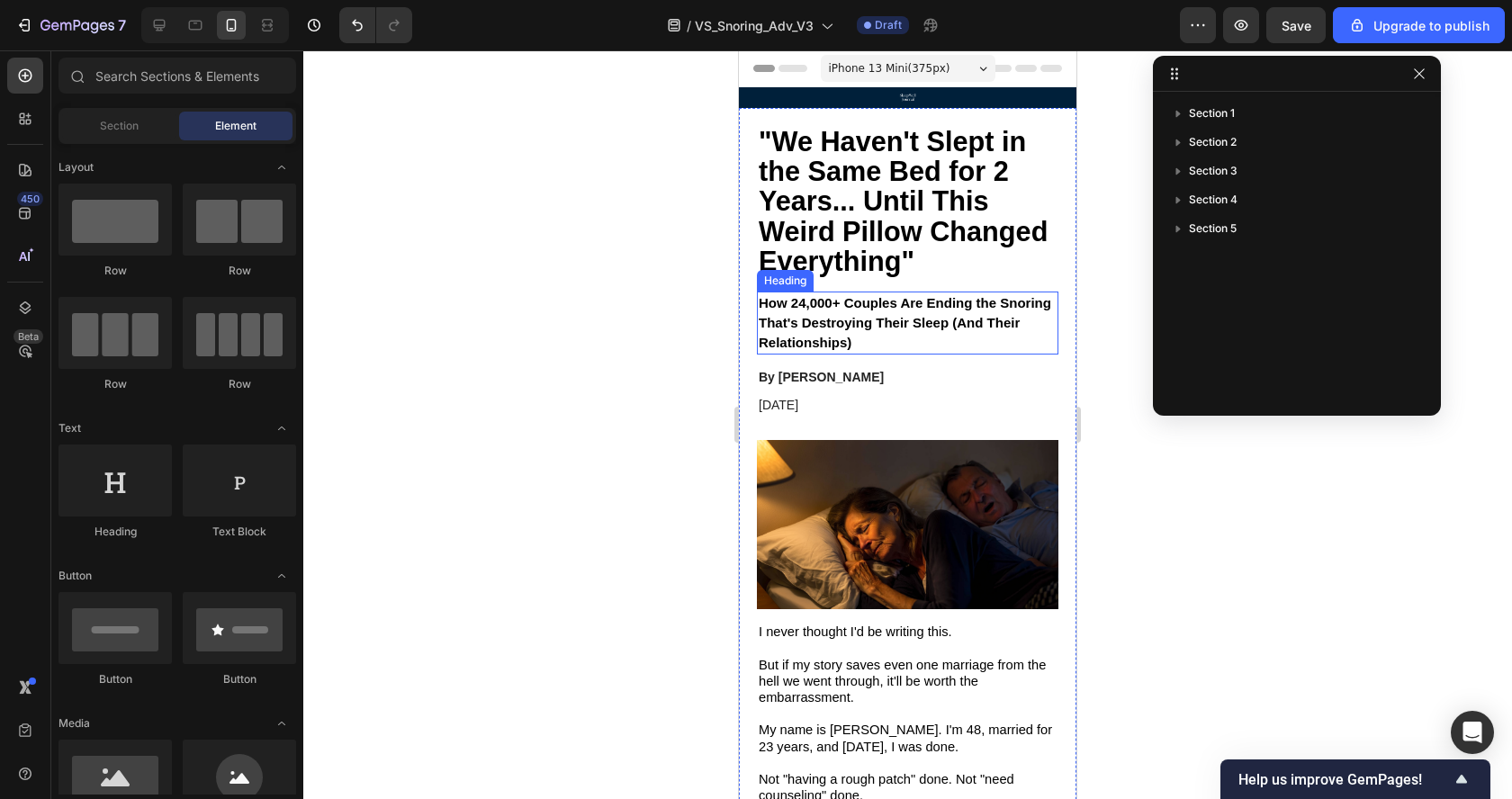
click at [875, 312] on h2 "How 24,000+ Couples Are Ending the Snoring That's Destroying Their Sleep (And T…" at bounding box center [907, 323] width 302 height 63
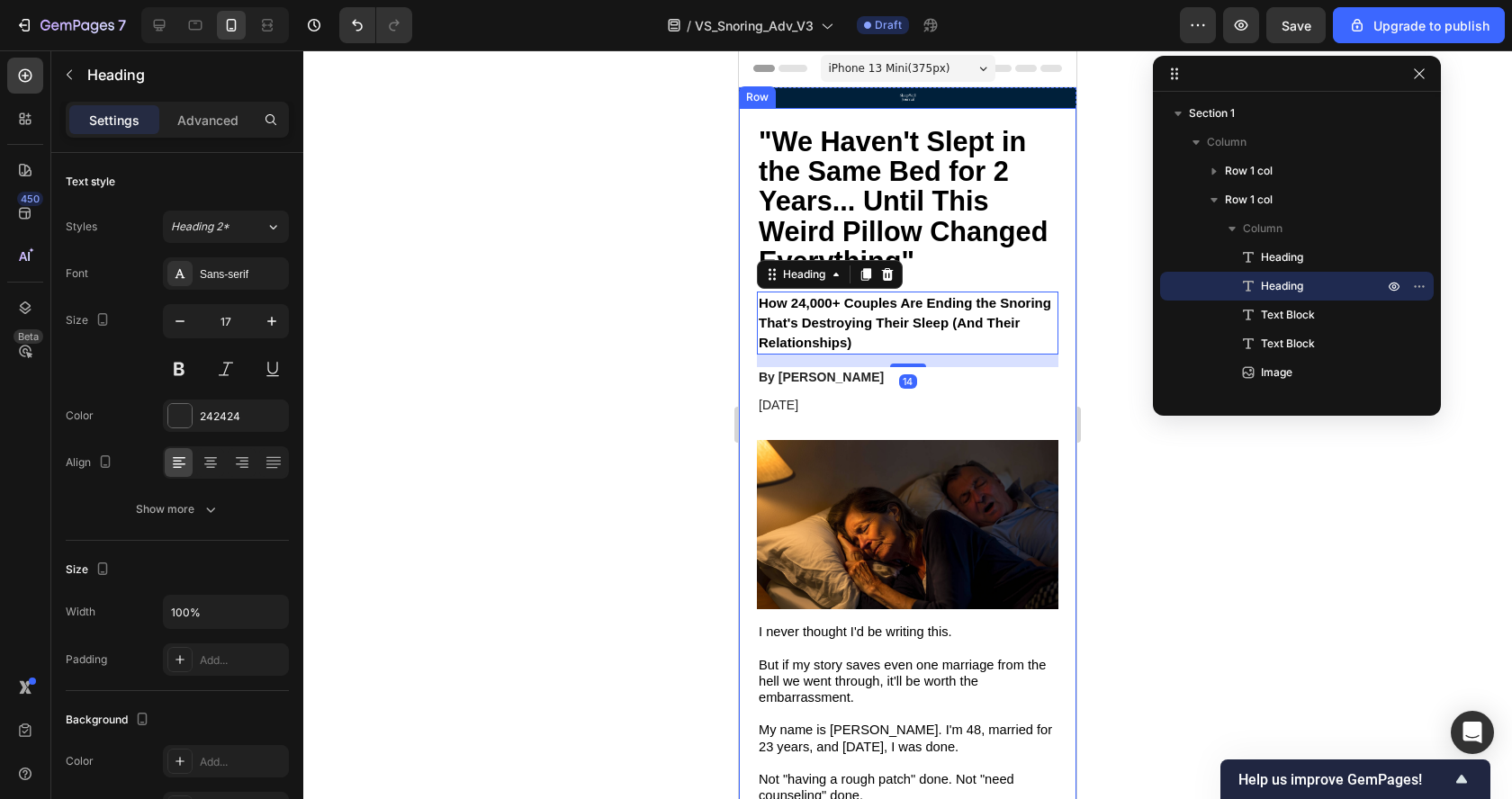
click at [571, 244] on div at bounding box center [906, 425] width 1208 height 748
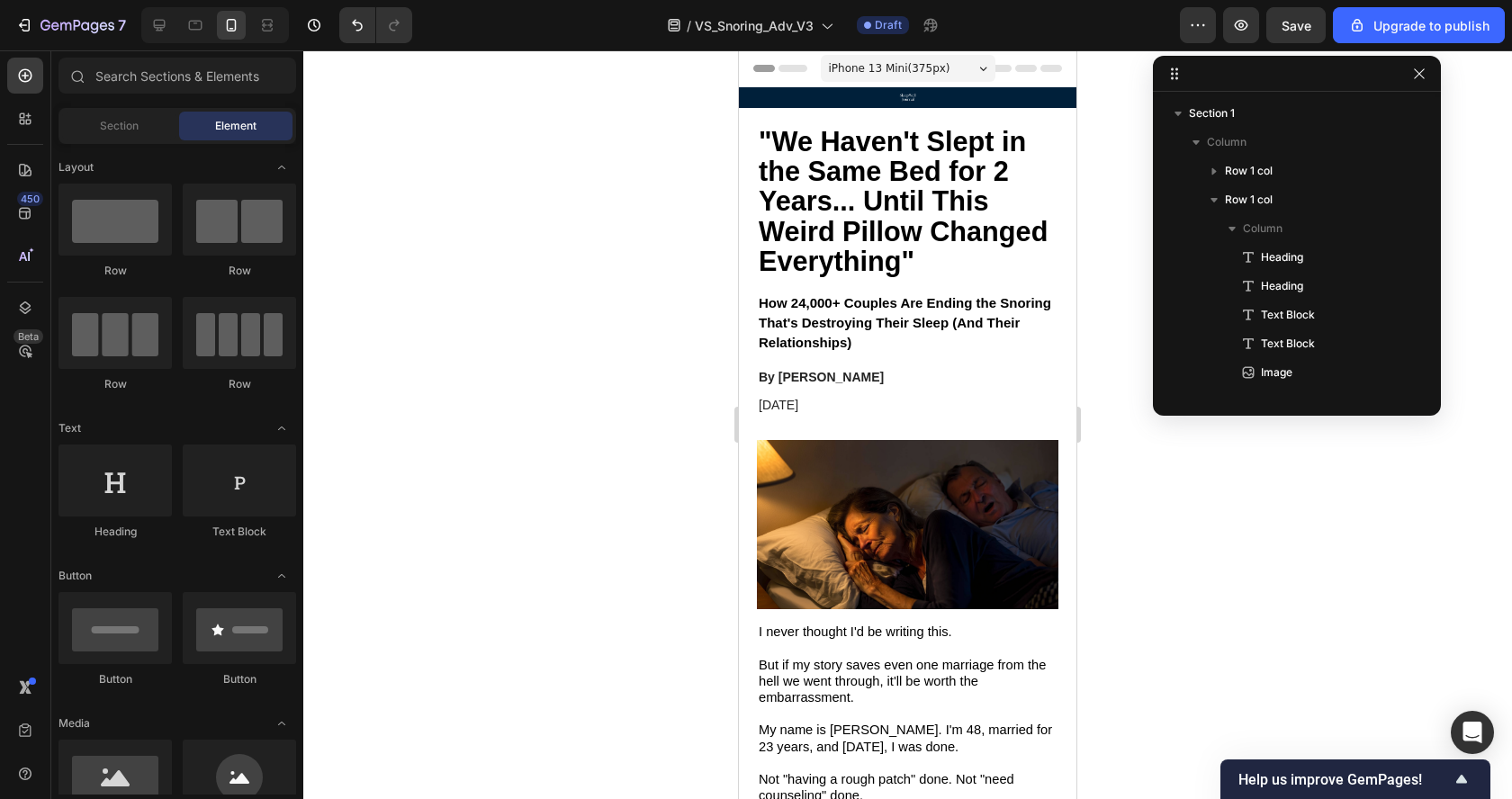
click at [897, 92] on div "Image Row" at bounding box center [906, 97] width 337 height 21
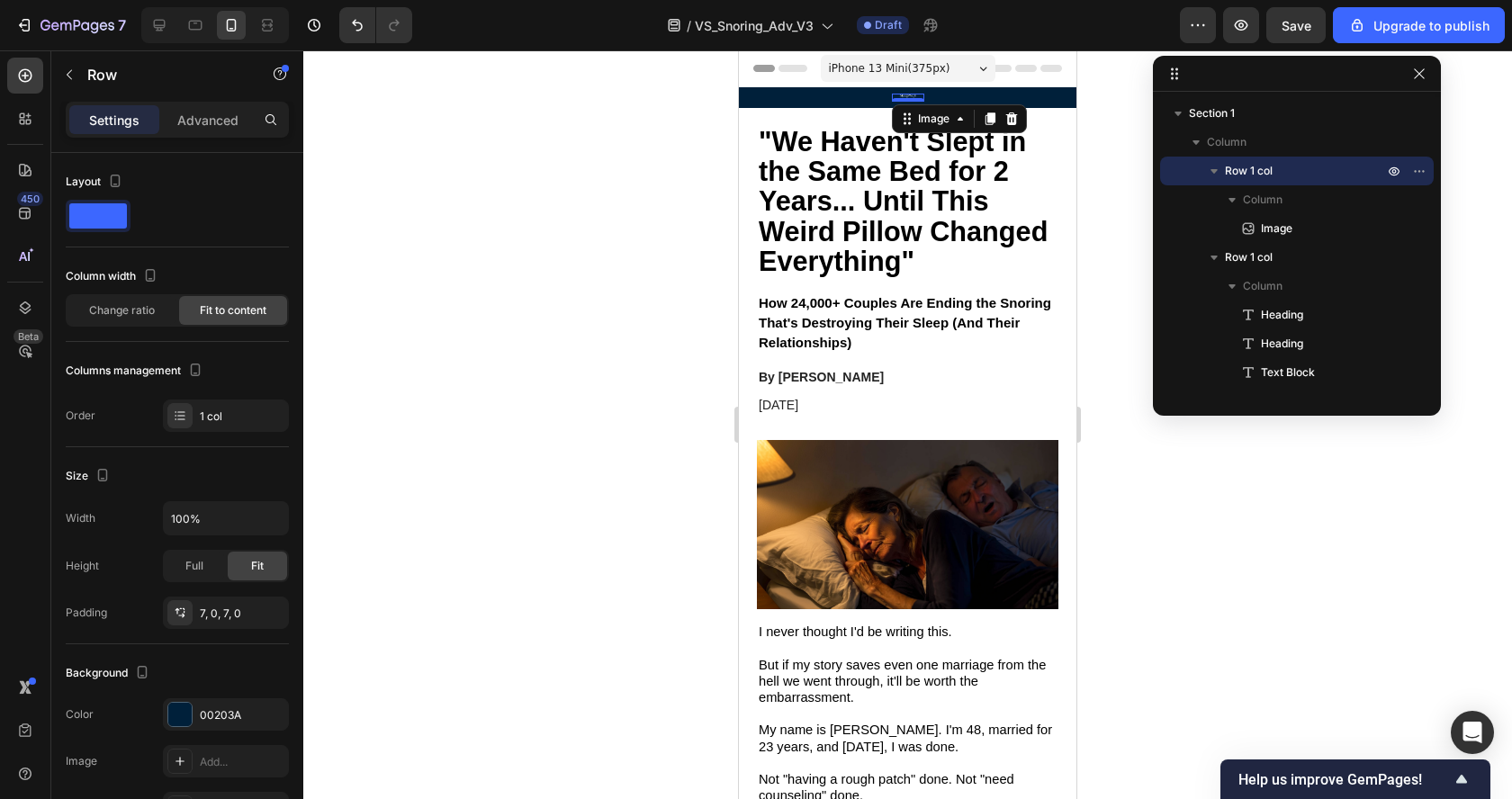
click at [905, 98] on div "Image 0" at bounding box center [908, 97] width 32 height 8
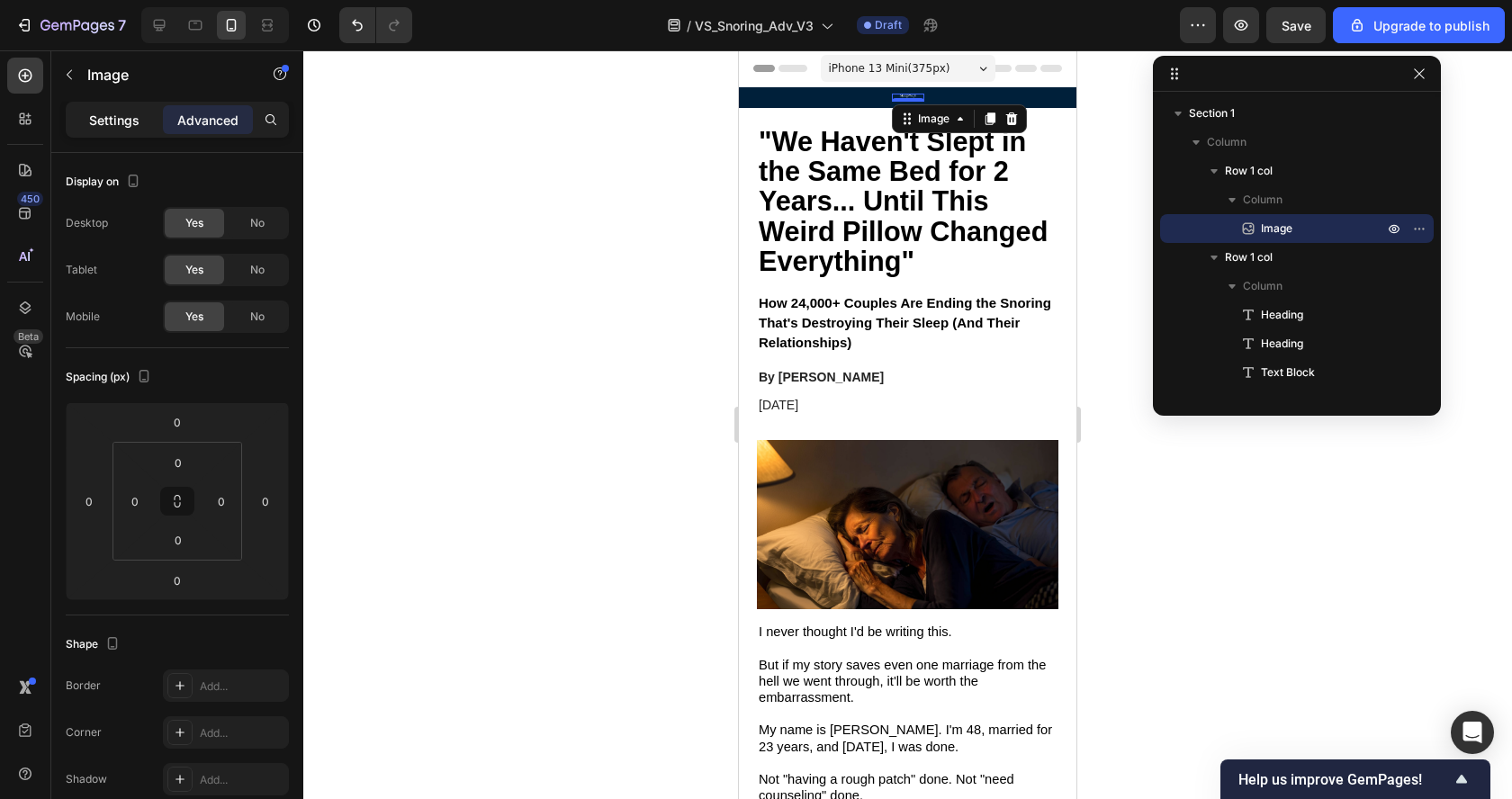
click at [119, 118] on p "Settings" at bounding box center [114, 120] width 51 height 19
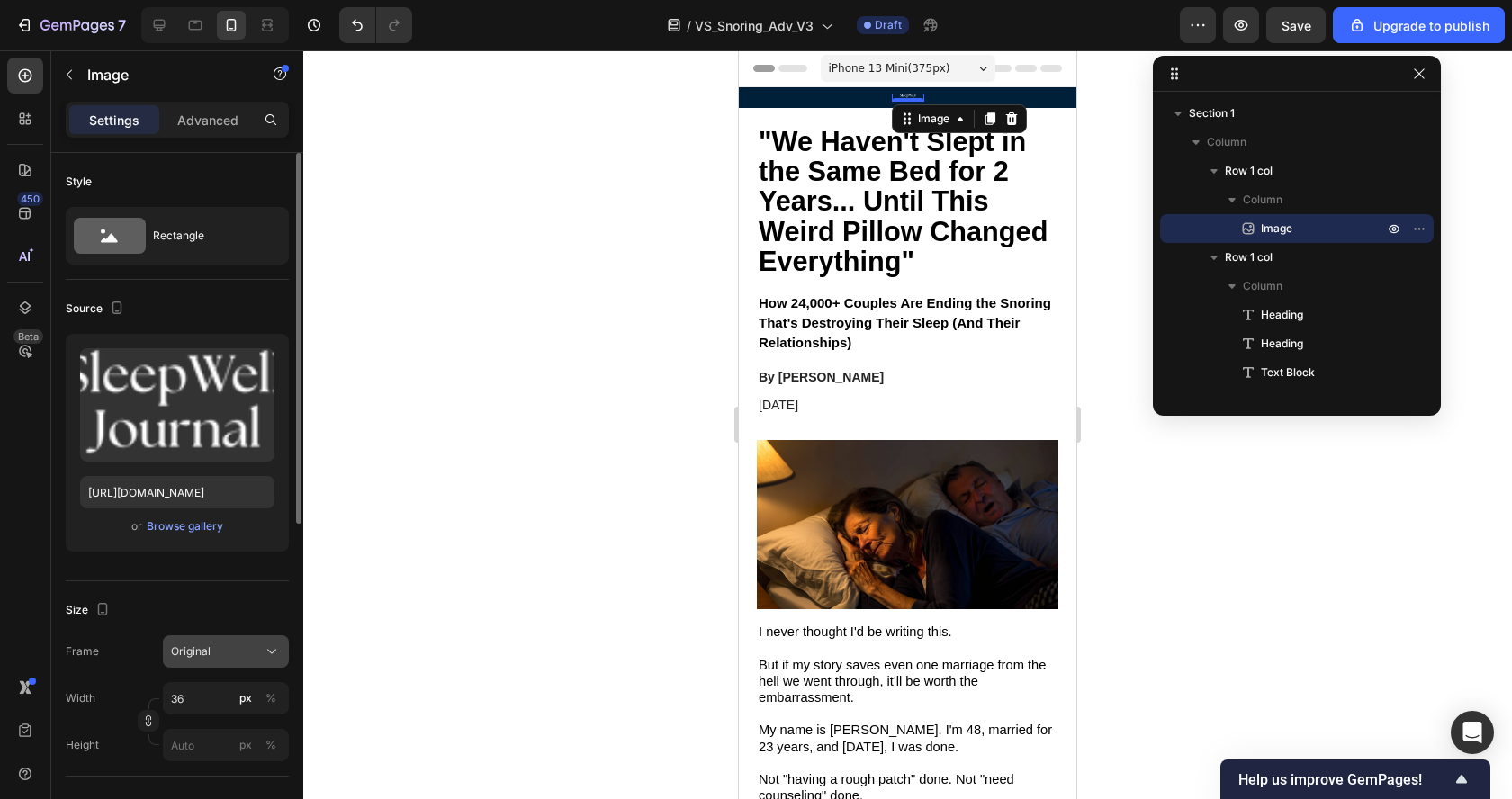
click at [256, 650] on div "Original" at bounding box center [215, 651] width 88 height 16
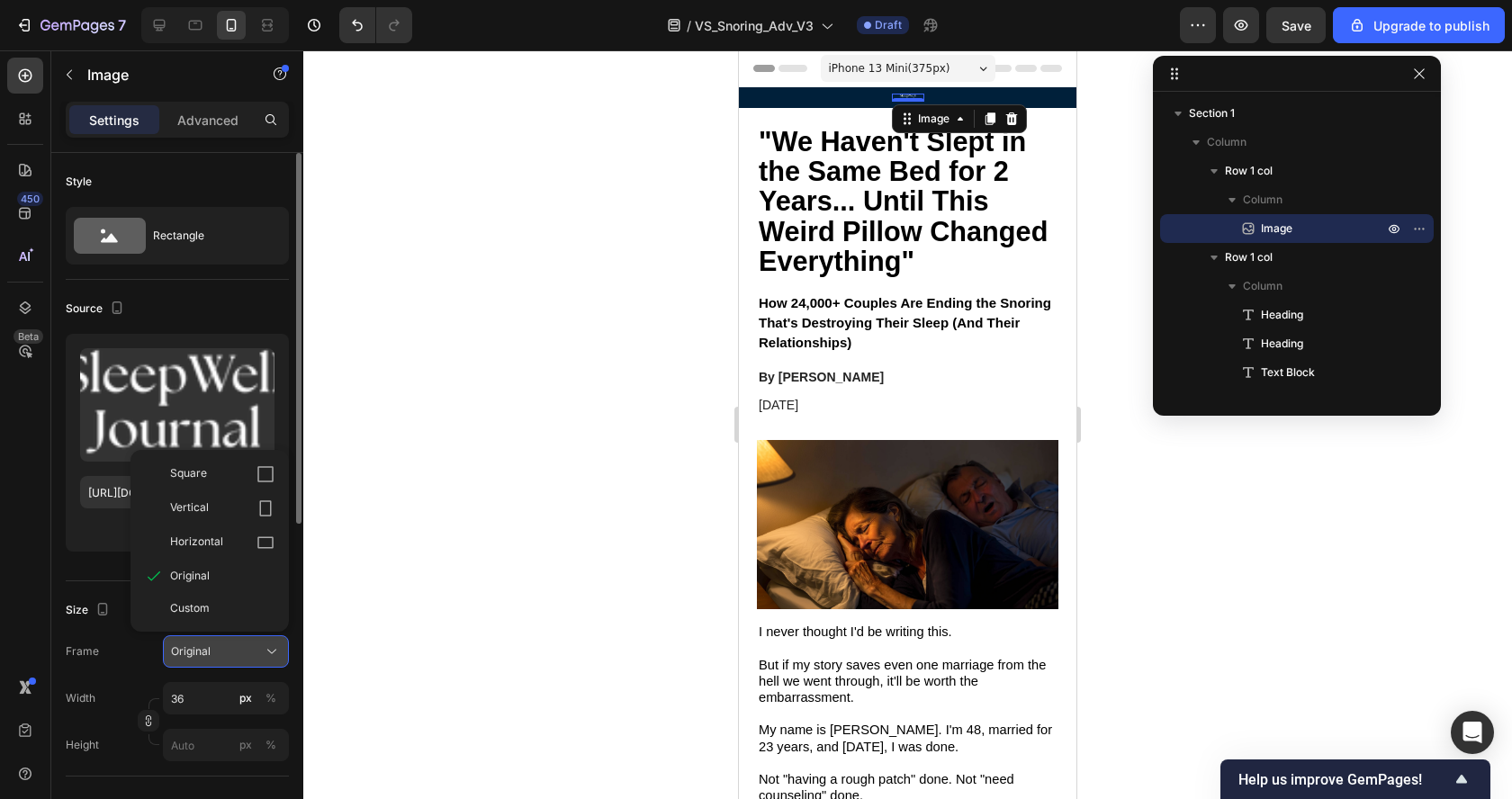
click at [256, 650] on div "Original" at bounding box center [215, 651] width 88 height 16
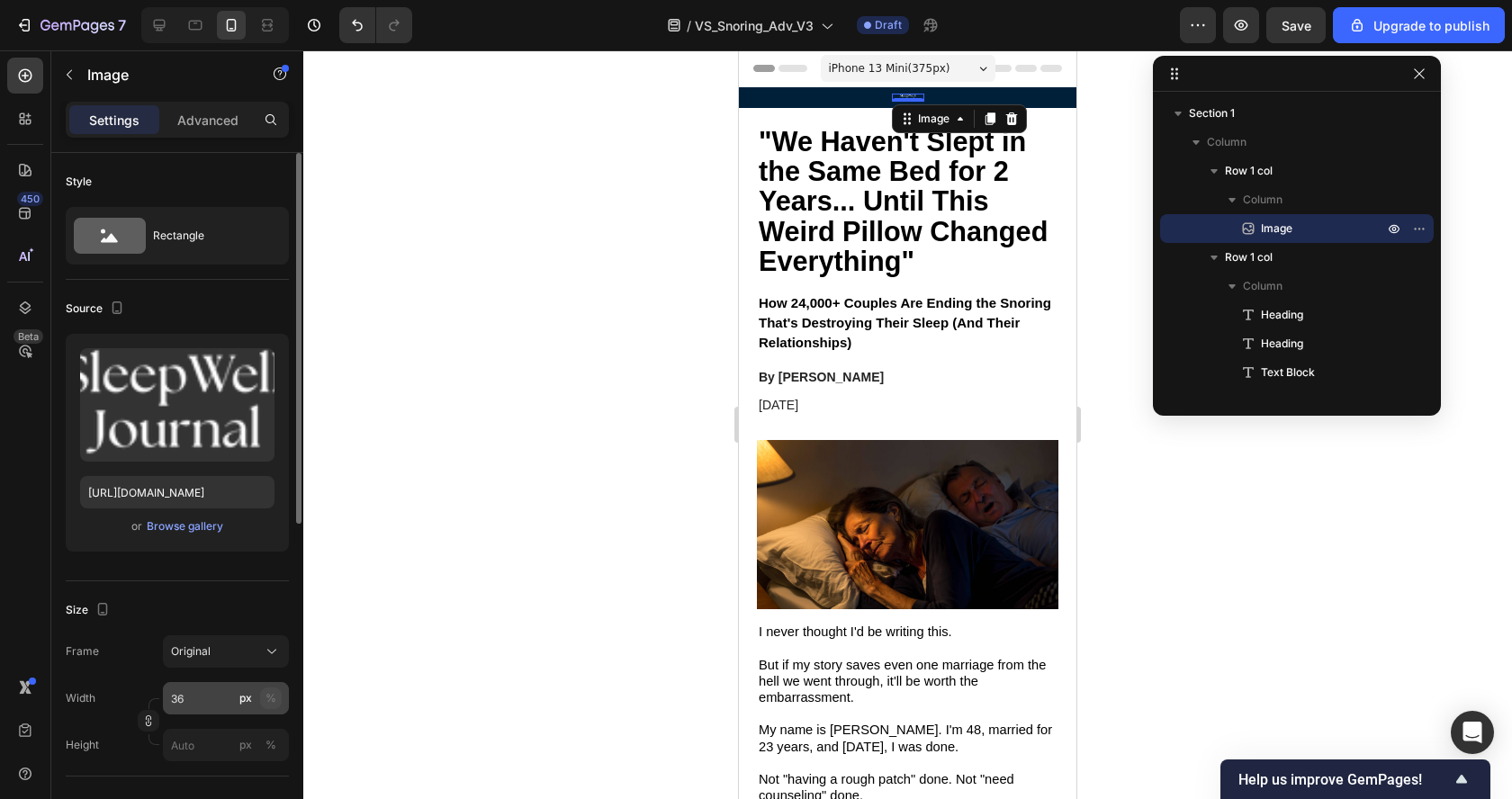
click at [267, 690] on div "%" at bounding box center [270, 698] width 11 height 16
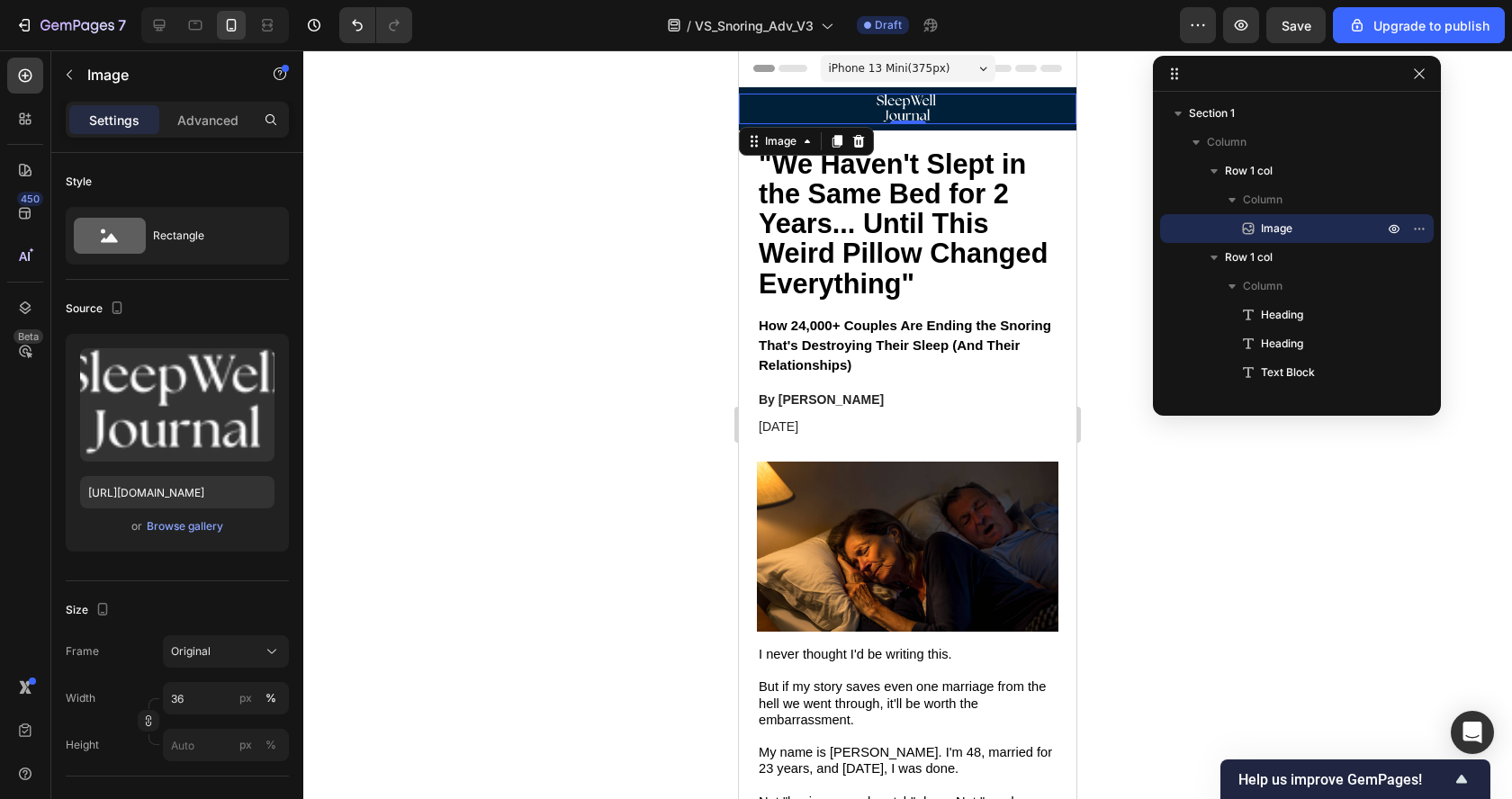
click at [494, 404] on div at bounding box center [906, 425] width 1208 height 748
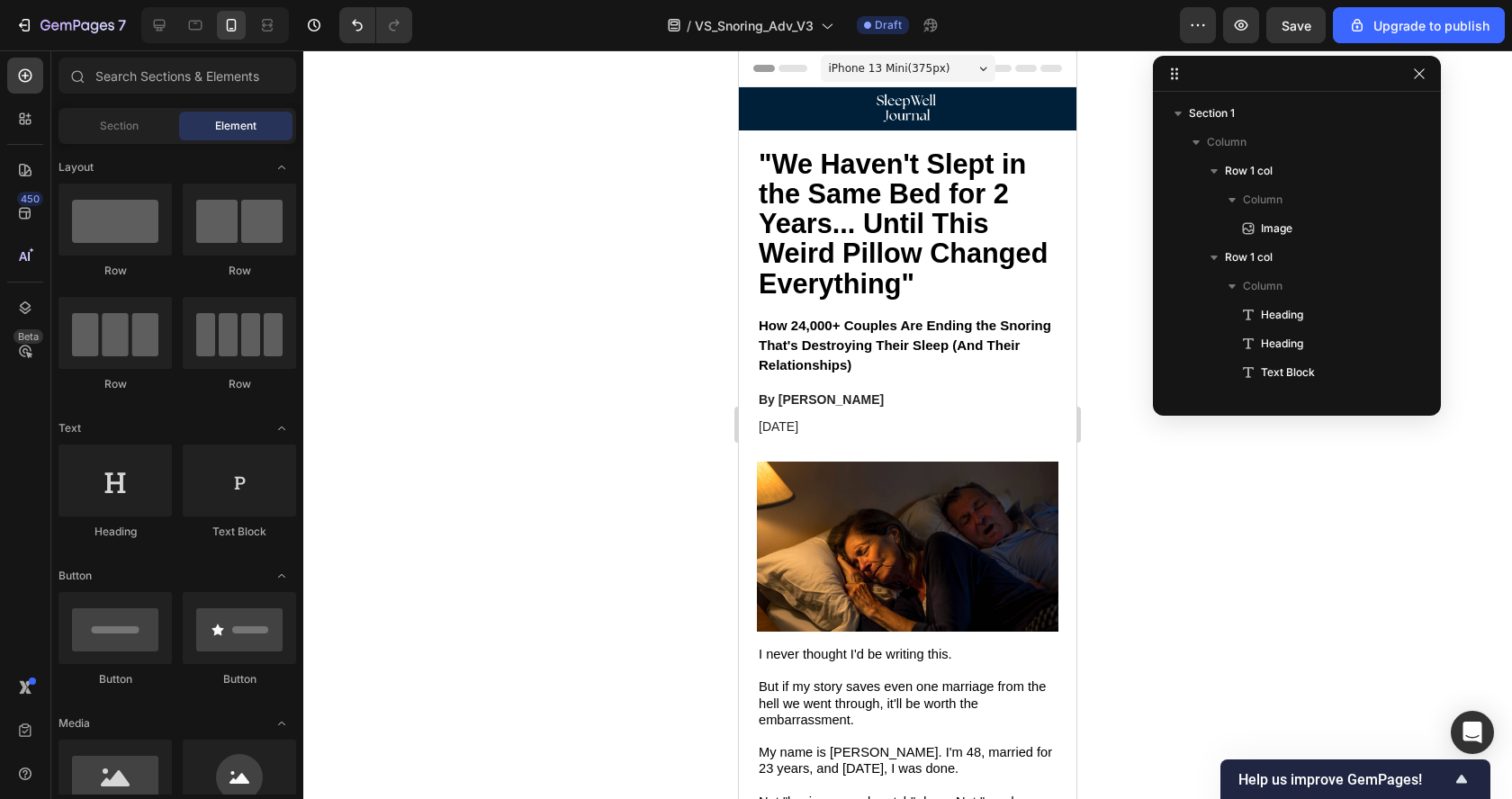
click at [494, 404] on div at bounding box center [906, 425] width 1208 height 748
click at [1417, 71] on icon "button" at bounding box center [1418, 74] width 14 height 14
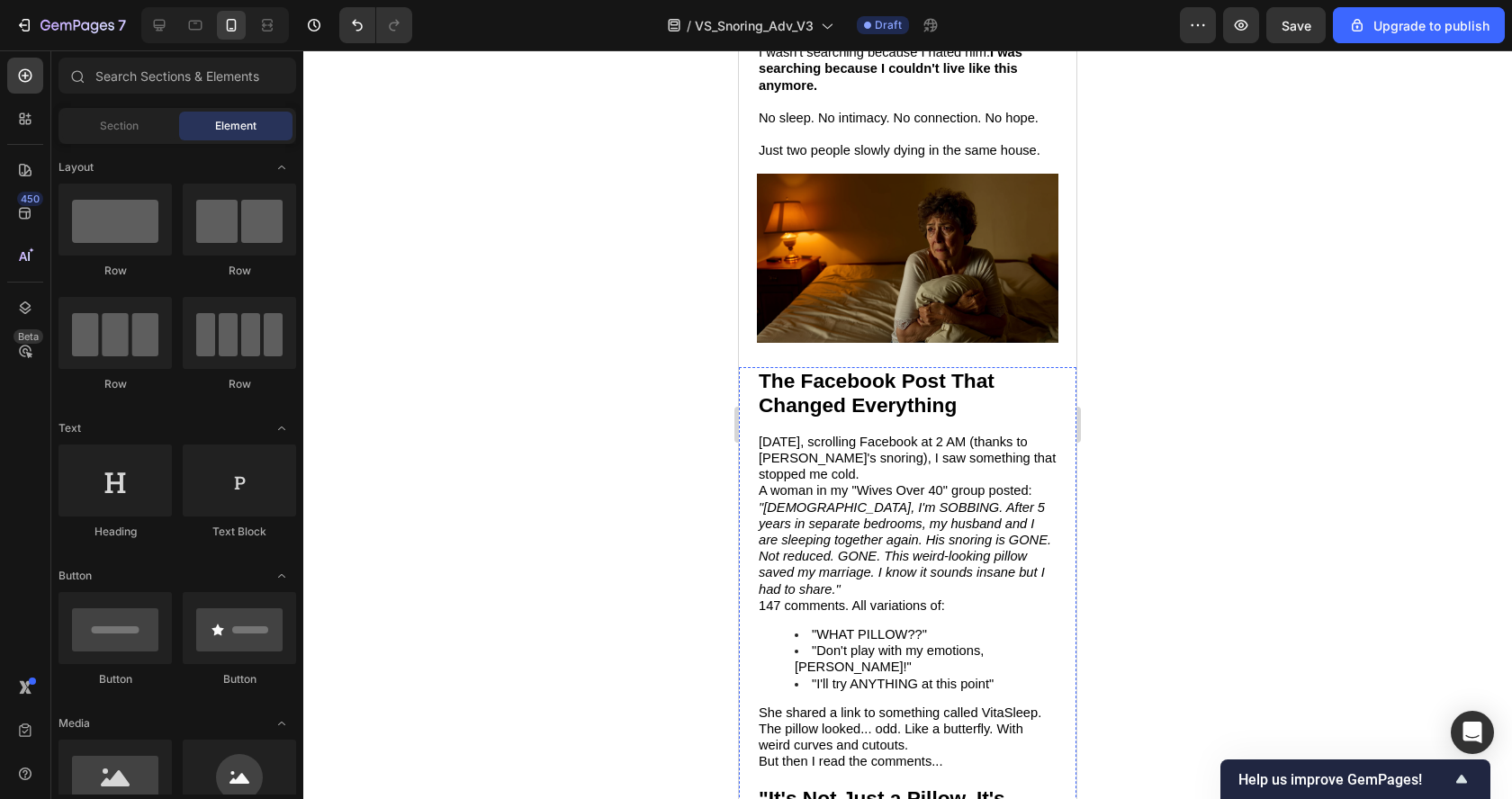
scroll to position [2386, 0]
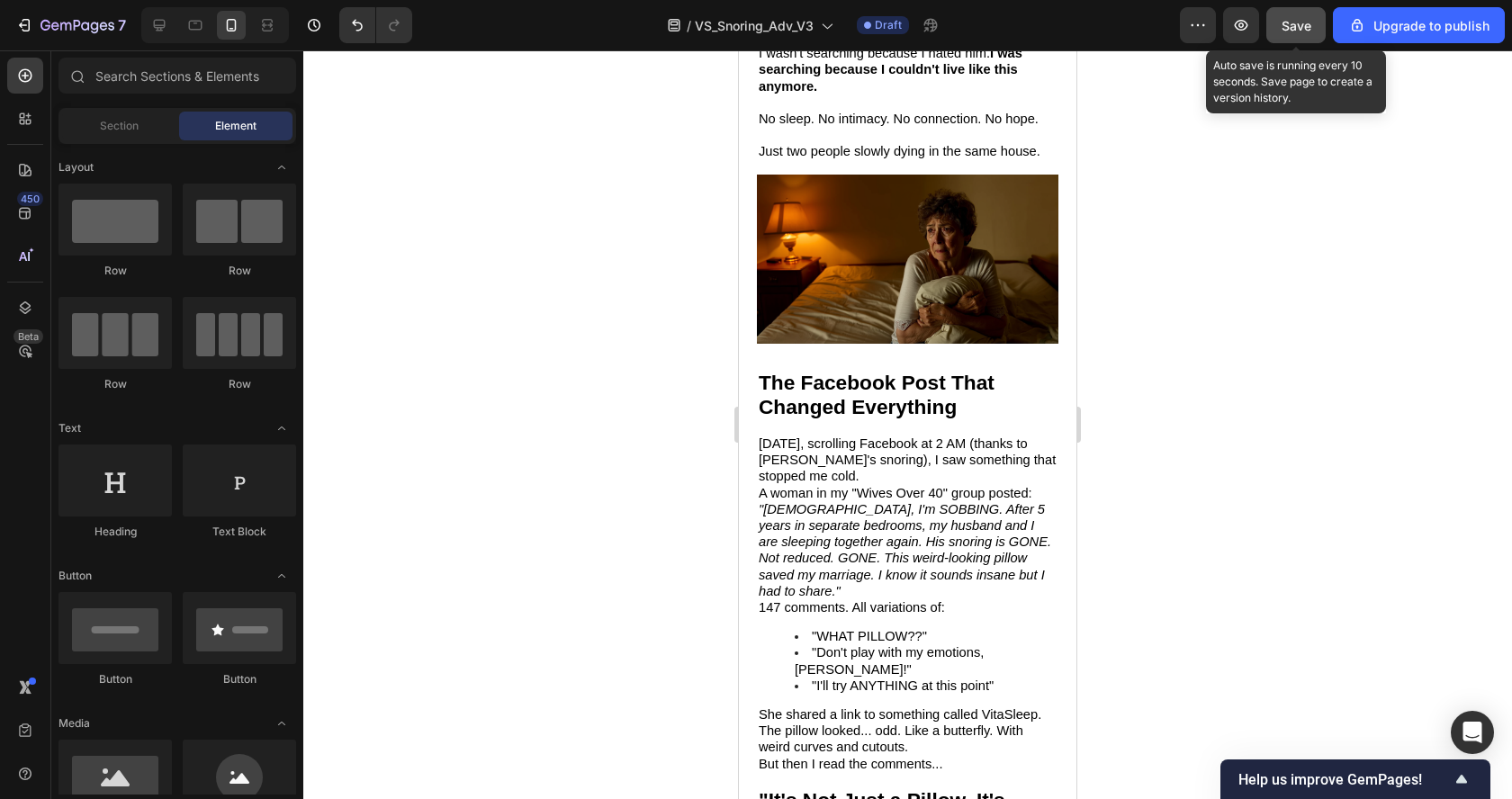
click at [1297, 34] on div "Save" at bounding box center [1295, 26] width 30 height 19
